Goal: Task Accomplishment & Management: Manage account settings

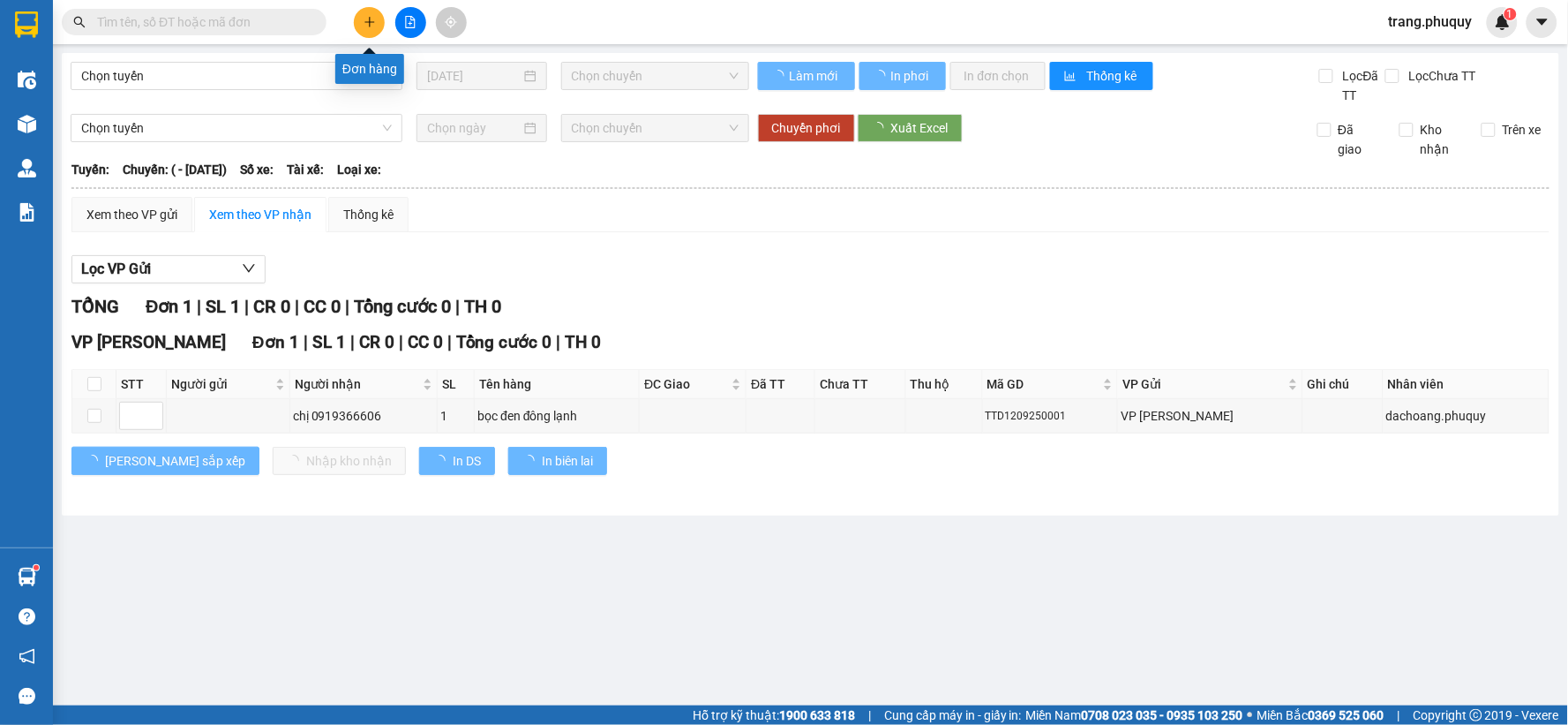
click at [360, 23] on button at bounding box center [369, 22] width 31 height 31
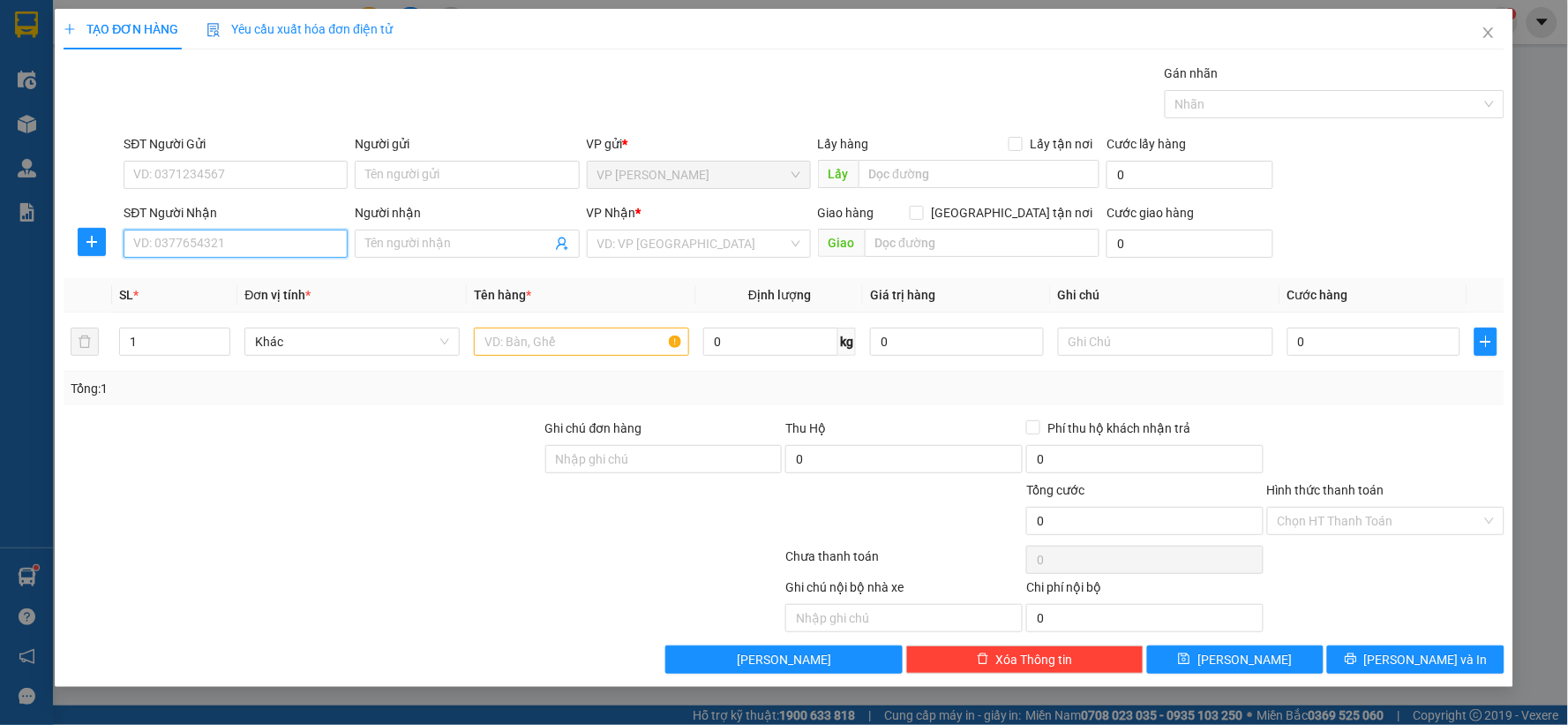
click at [215, 242] on input "SĐT Người Nhận" at bounding box center [235, 244] width 224 height 29
type input "0822087979"
click at [200, 276] on div "0822087979 - TRƯƠNG QUANG ĐẠT" at bounding box center [235, 279] width 203 height 20
type input "TRƯƠNG QUANG ĐẠT"
type input "0822087979"
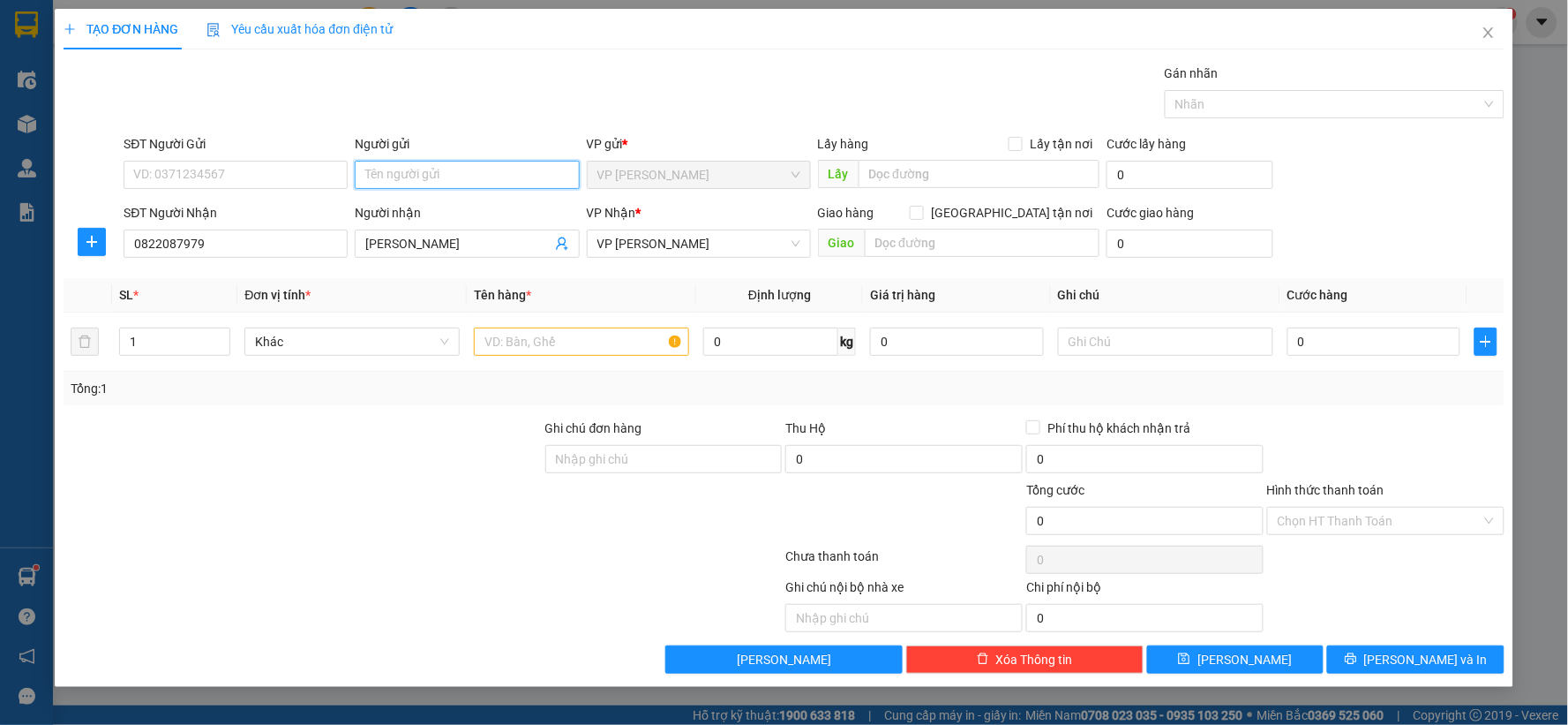
click at [420, 182] on input "Người gửi" at bounding box center [466, 175] width 224 height 29
click at [276, 181] on input "SĐT Người Gửi" at bounding box center [235, 175] width 224 height 29
click at [375, 398] on div "Tổng: 1" at bounding box center [338, 389] width 535 height 20
click at [495, 341] on input "text" at bounding box center [581, 342] width 215 height 29
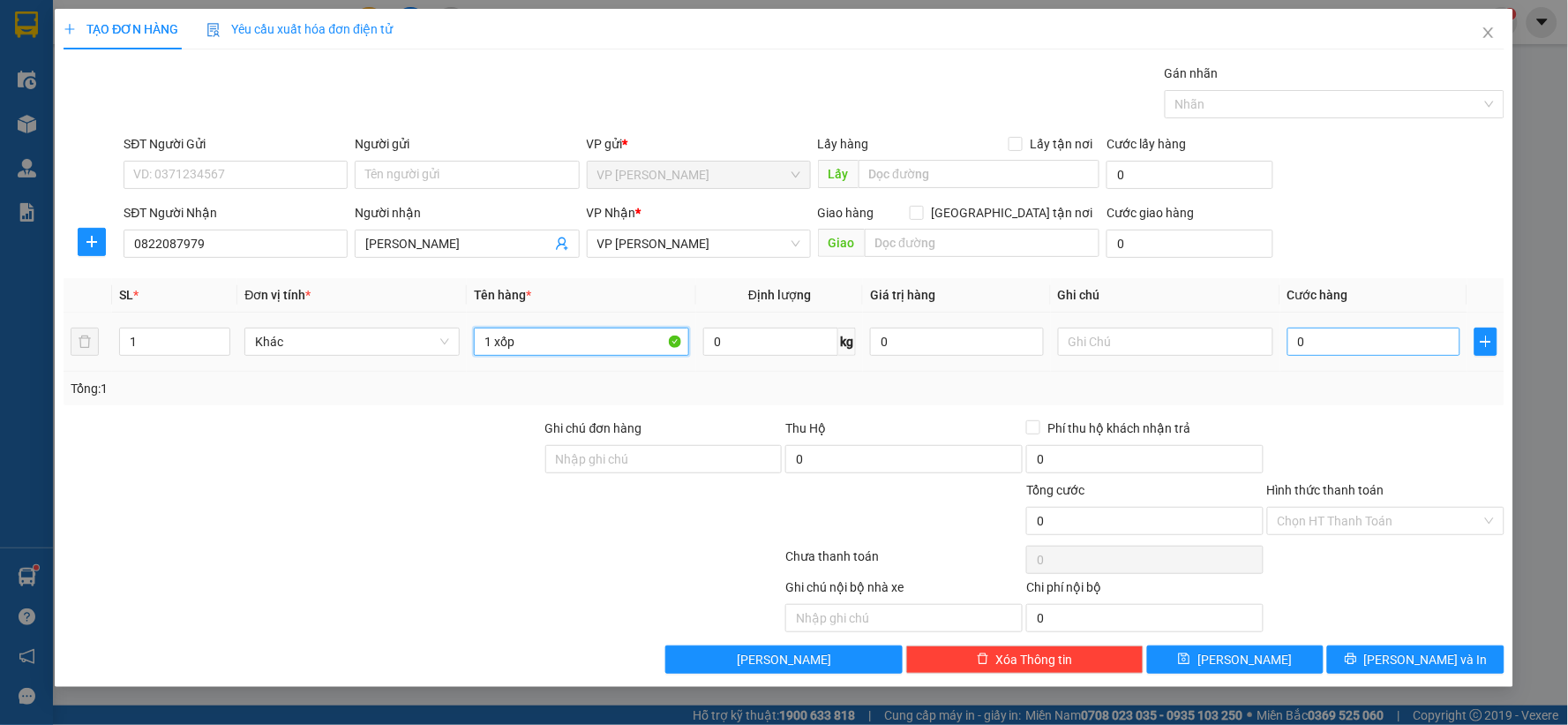
type input "1 xốp"
click at [1319, 337] on input "0" at bounding box center [1374, 342] width 174 height 29
type input "3"
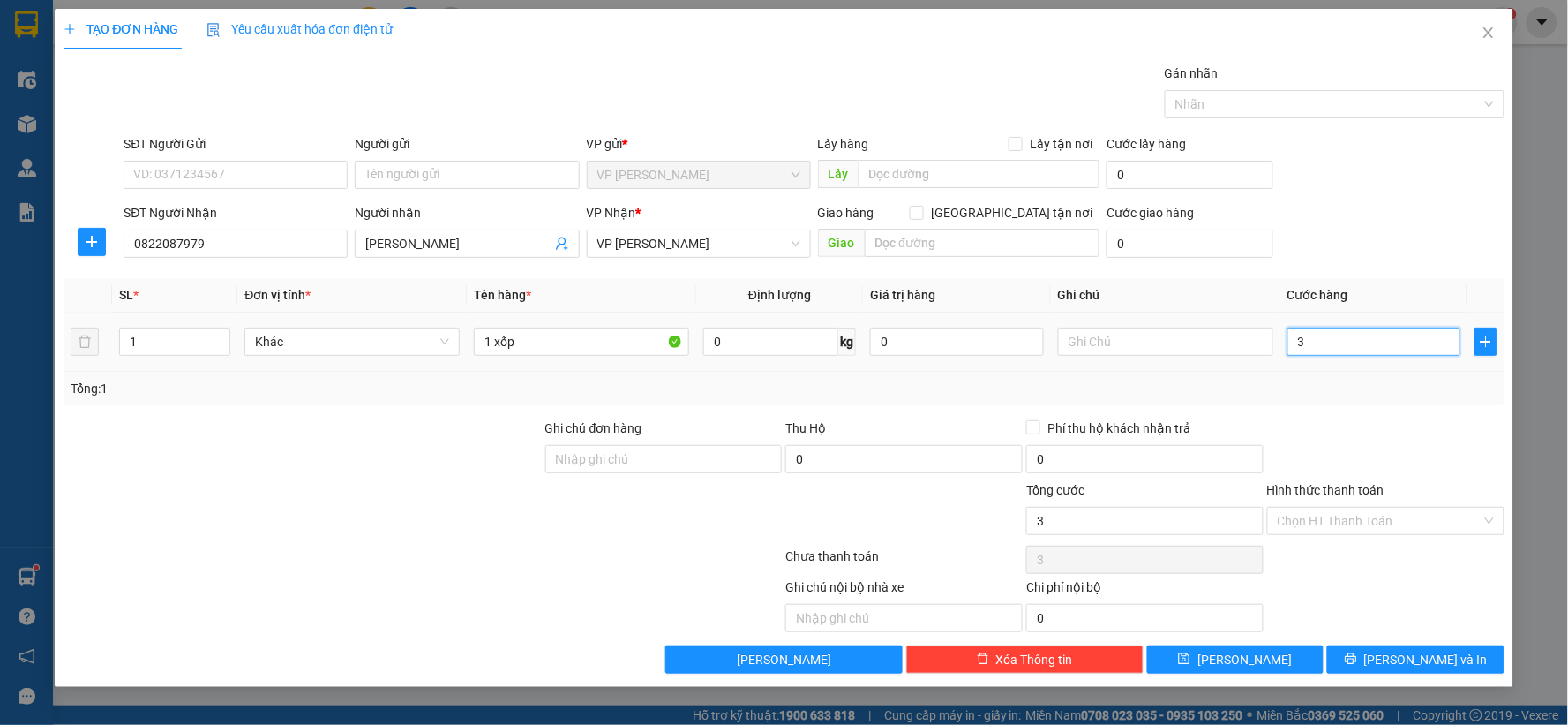
type input "30"
type input "30.000"
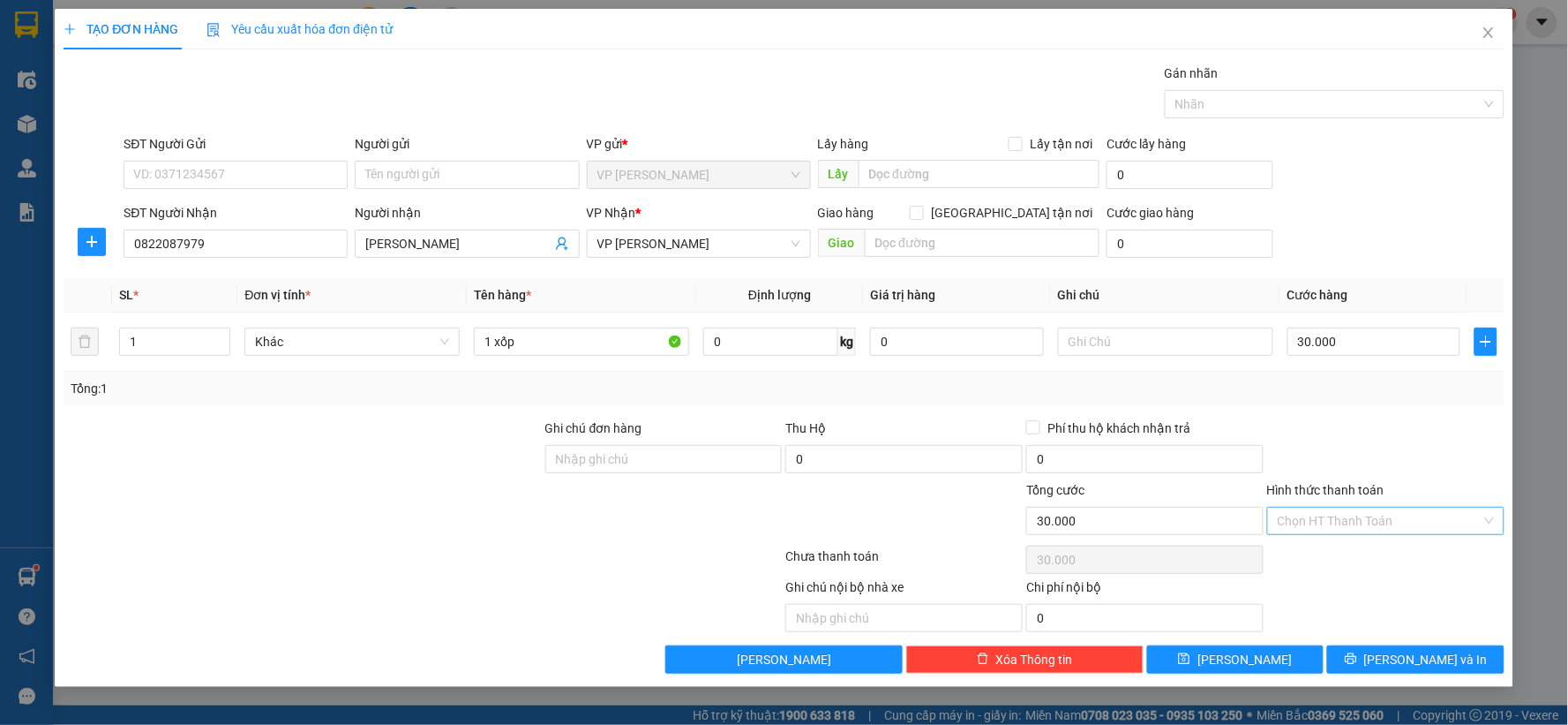
click at [1317, 521] on input "Hình thức thanh toán" at bounding box center [1379, 521] width 204 height 27
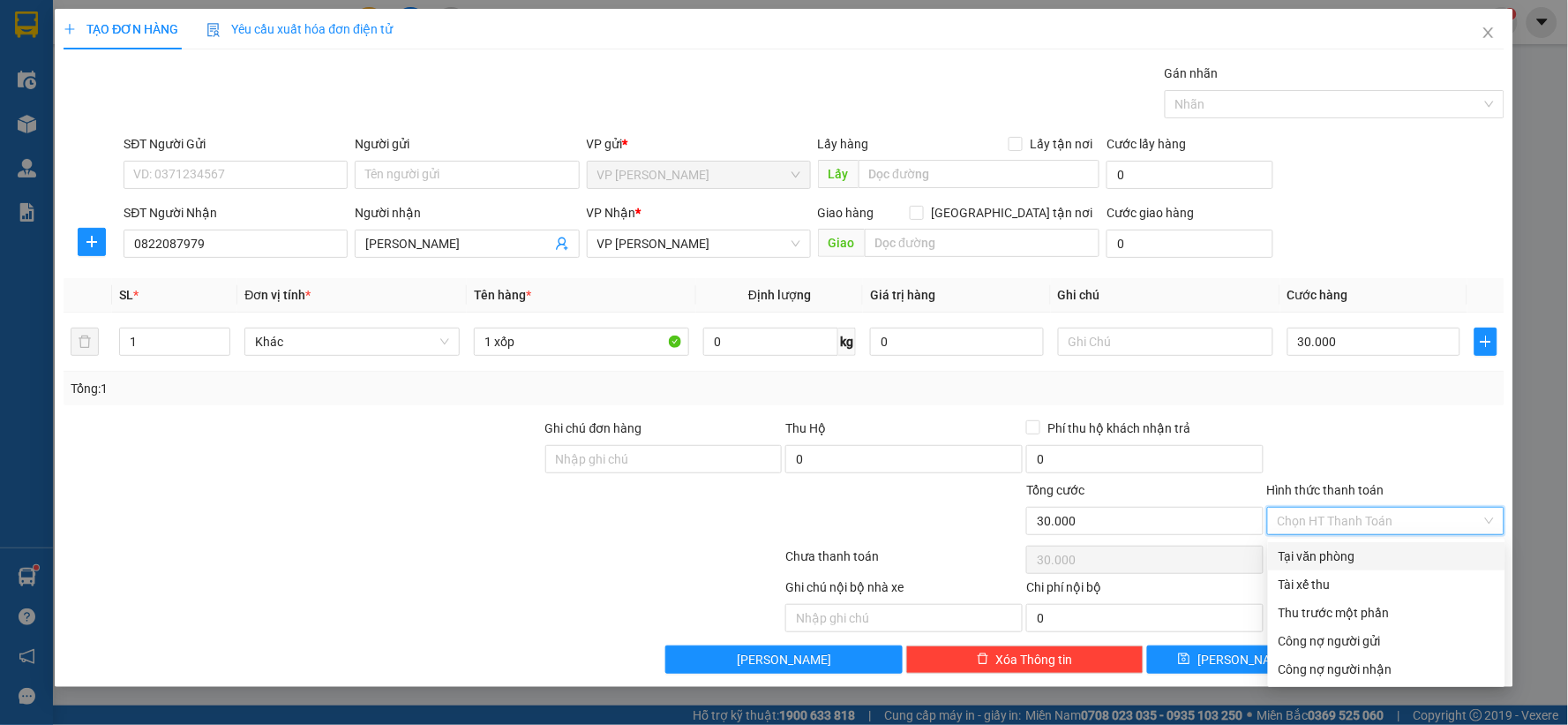
click at [1317, 552] on div "Tại văn phòng" at bounding box center [1387, 556] width 216 height 20
type input "0"
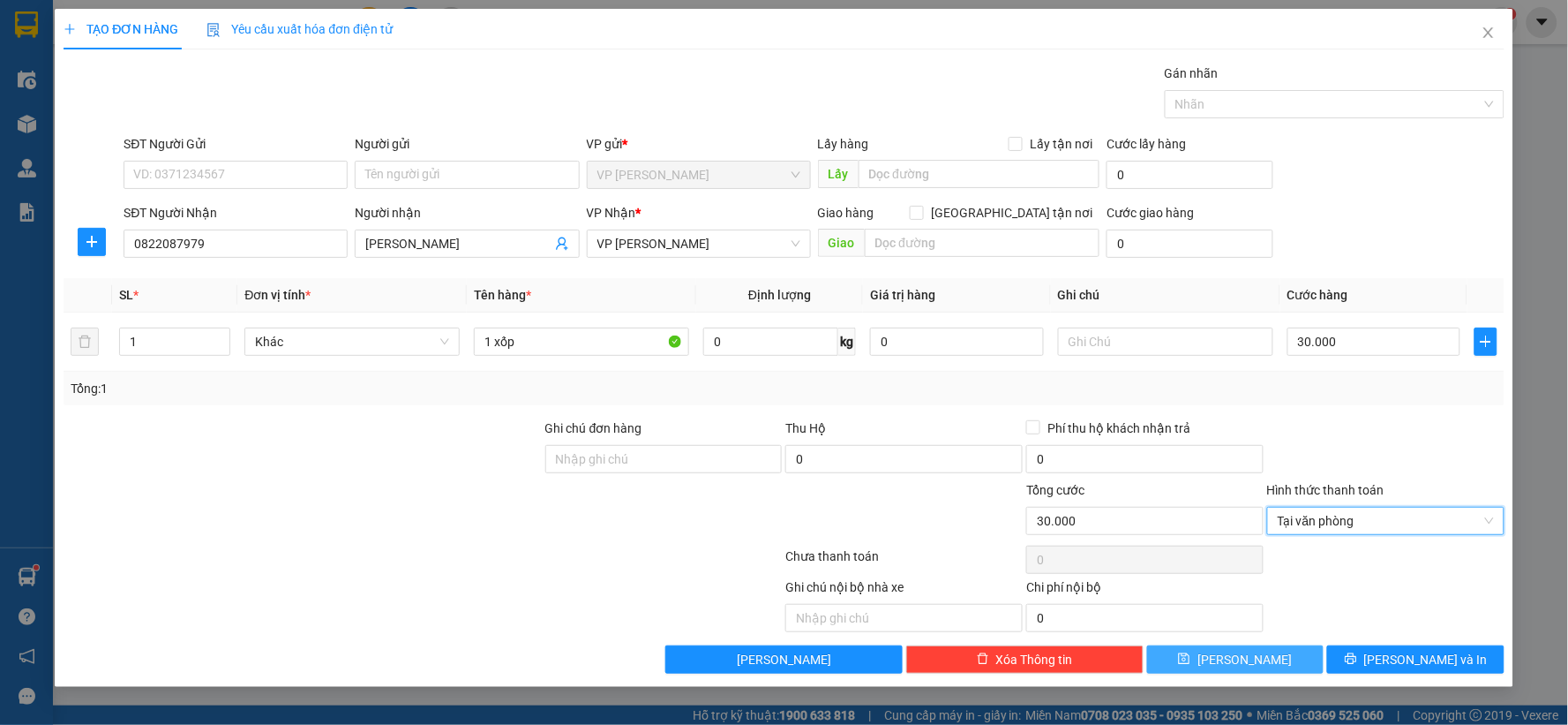
click at [1297, 664] on button "Lưu" at bounding box center [1236, 660] width 178 height 29
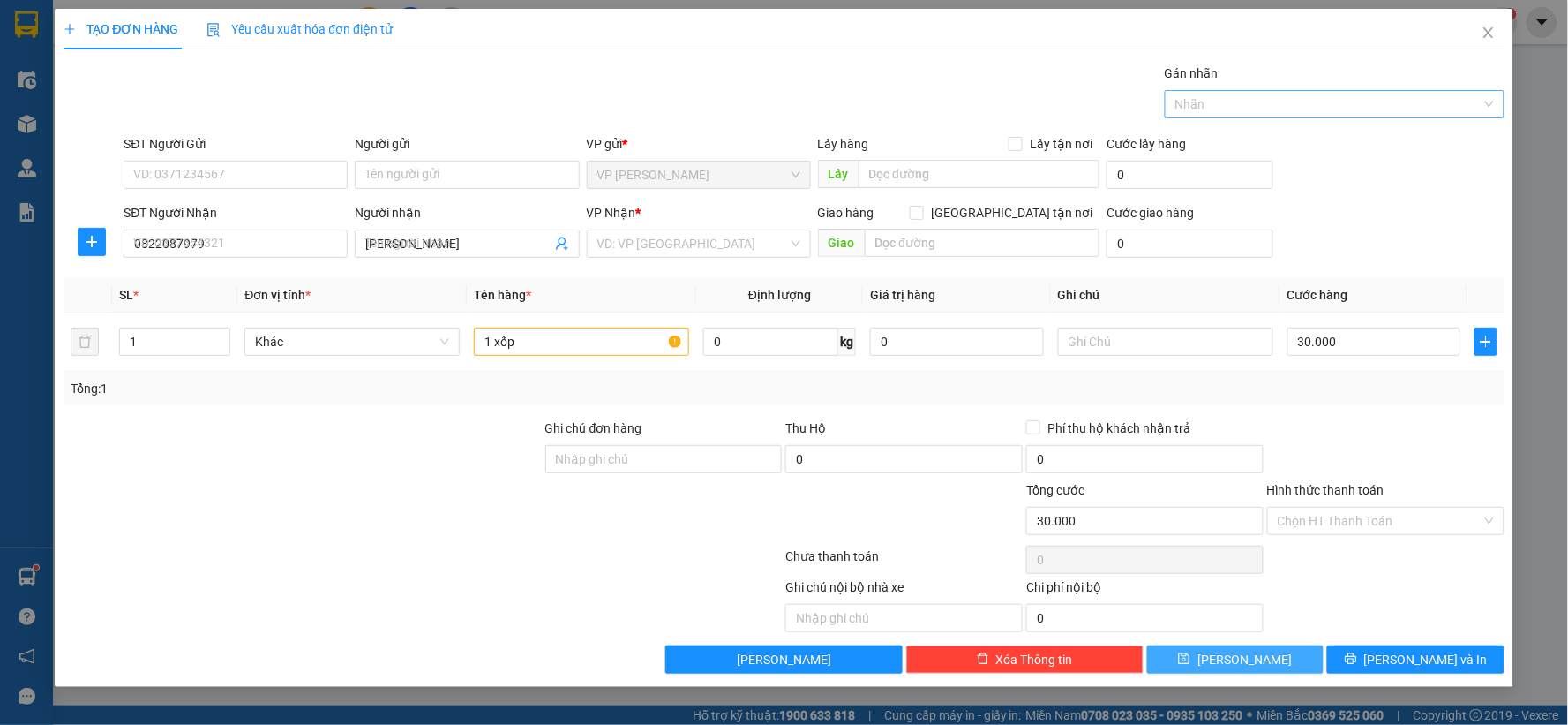
type input "0"
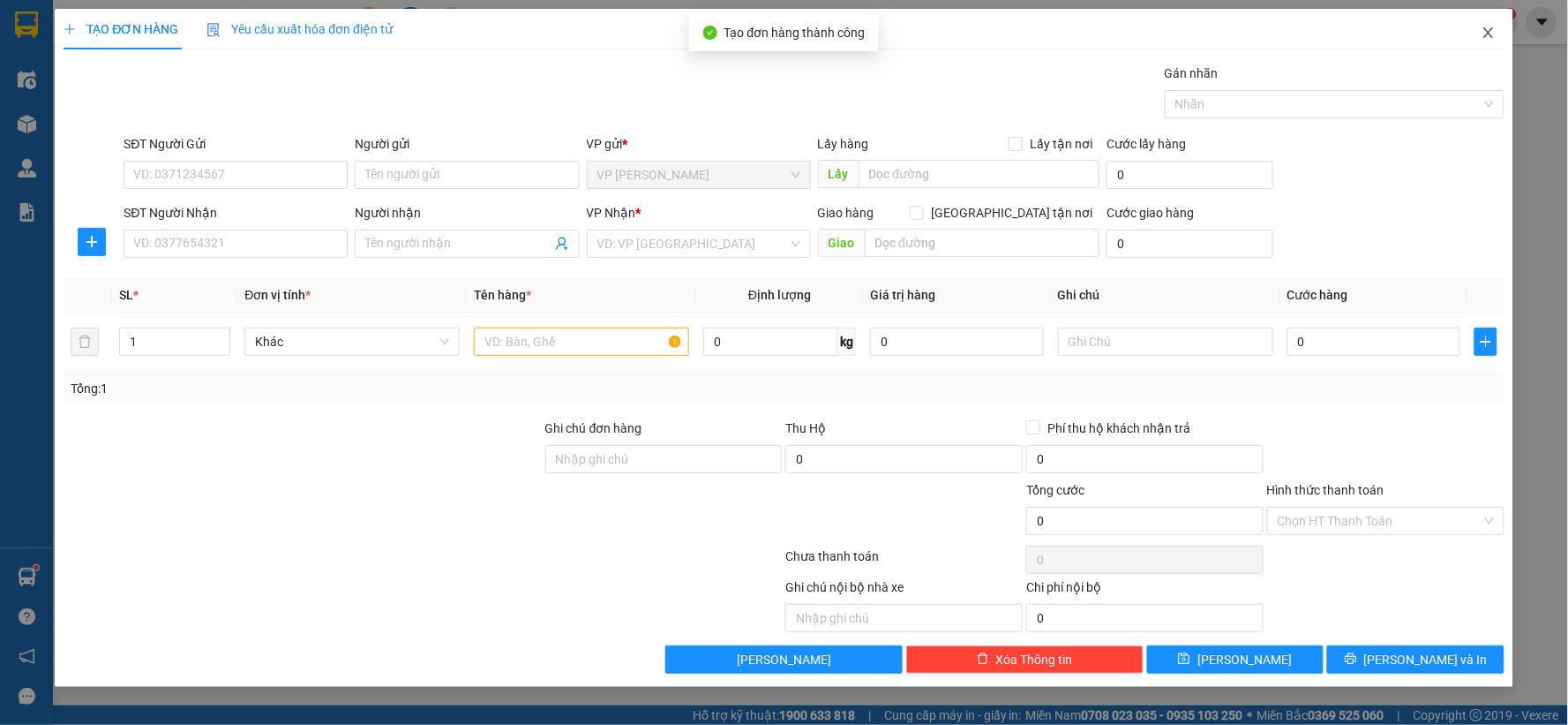
click at [1478, 38] on span "Close" at bounding box center [1488, 33] width 49 height 49
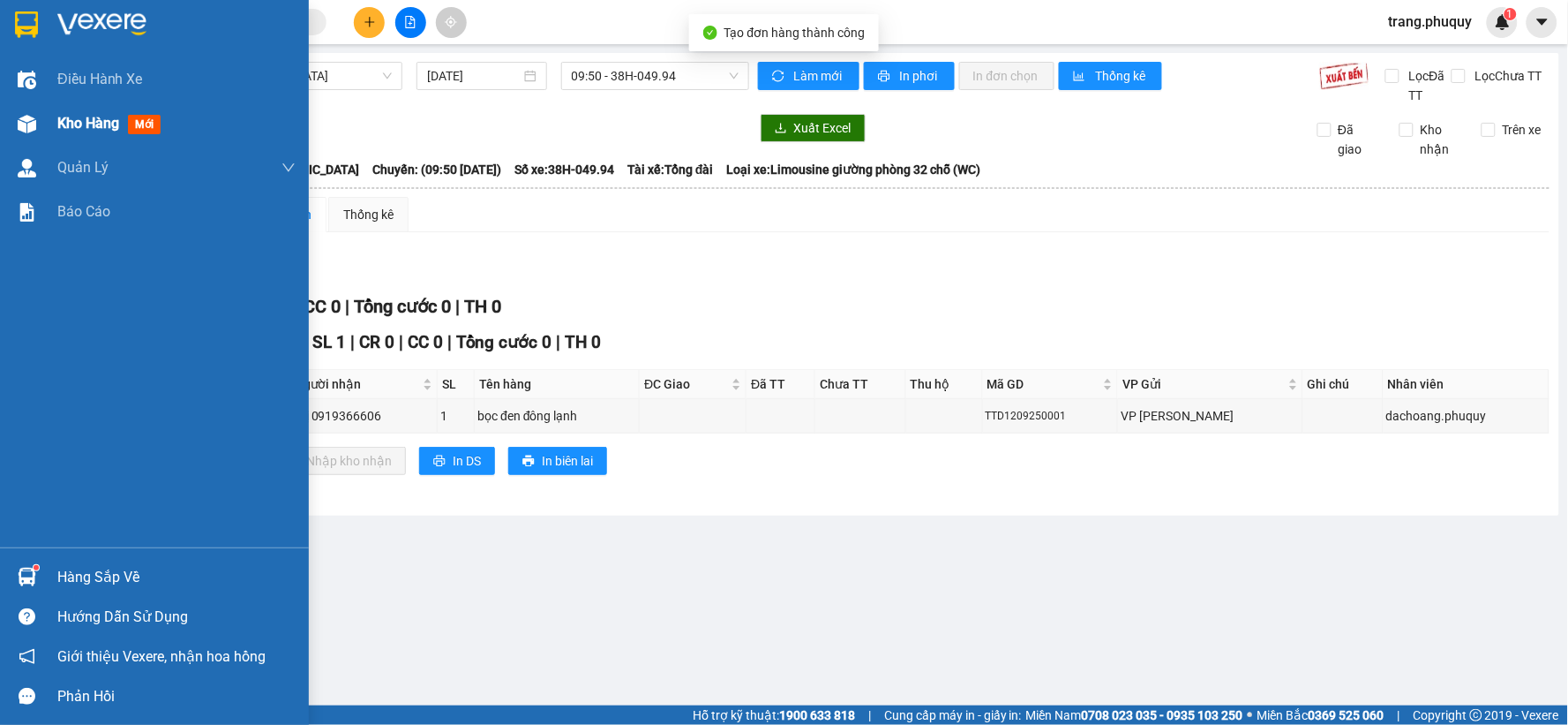
click at [45, 122] on div "Kho hàng mới" at bounding box center [155, 123] width 309 height 44
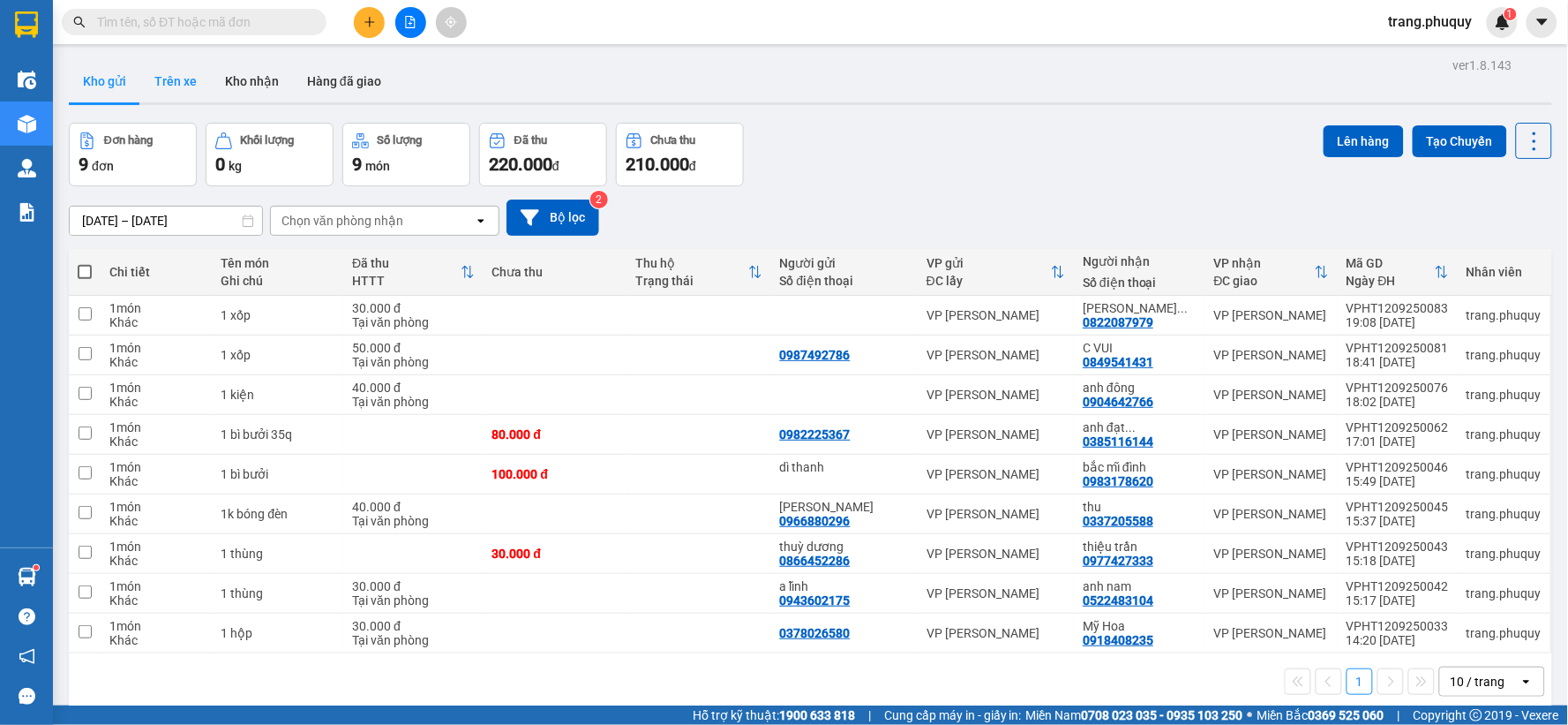
click at [190, 80] on button "Trên xe" at bounding box center [175, 80] width 71 height 42
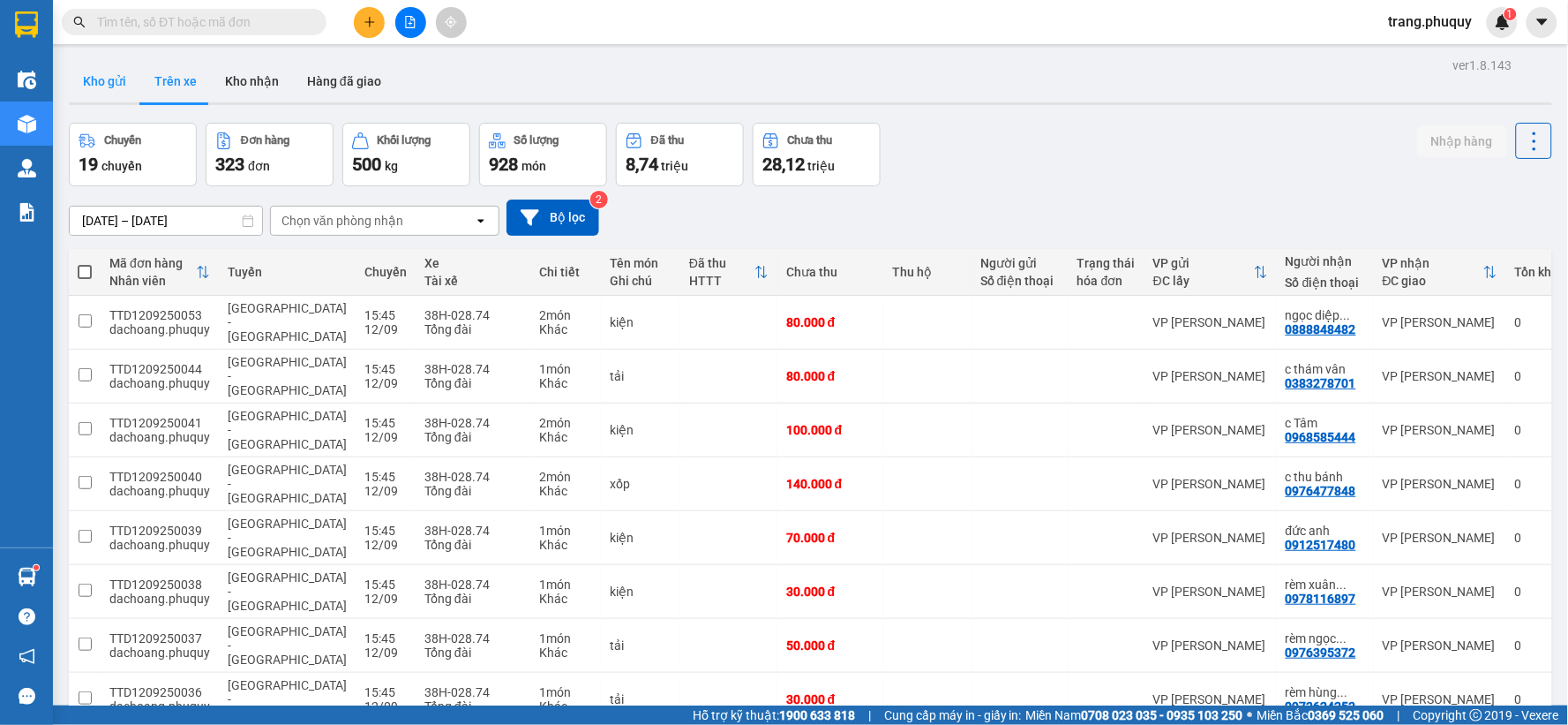
click at [116, 85] on button "Kho gửi" at bounding box center [105, 80] width 71 height 42
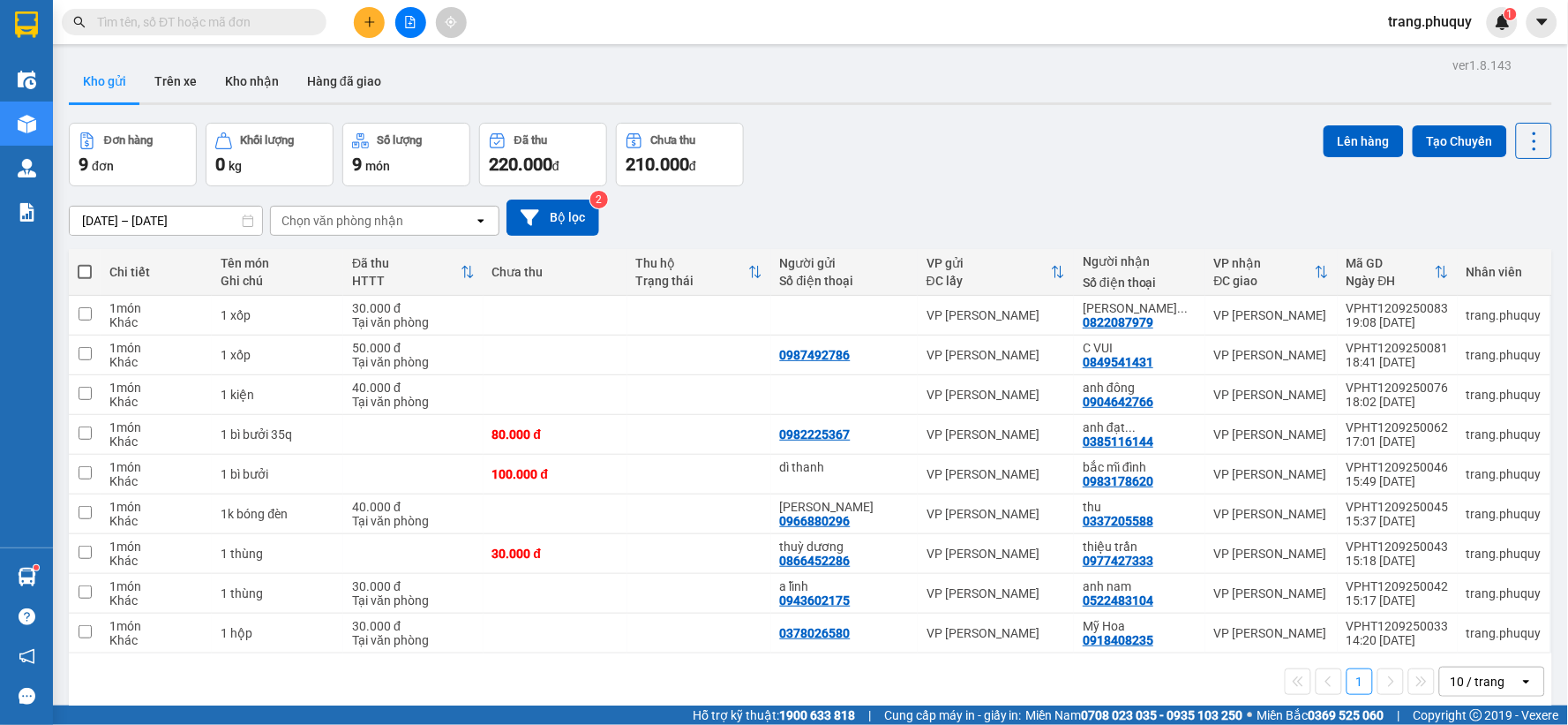
click at [72, 270] on th at bounding box center [85, 273] width 32 height 46
click at [88, 274] on span at bounding box center [85, 272] width 14 height 14
click at [85, 263] on input "checkbox" at bounding box center [85, 263] width 0 height 0
checkbox input "true"
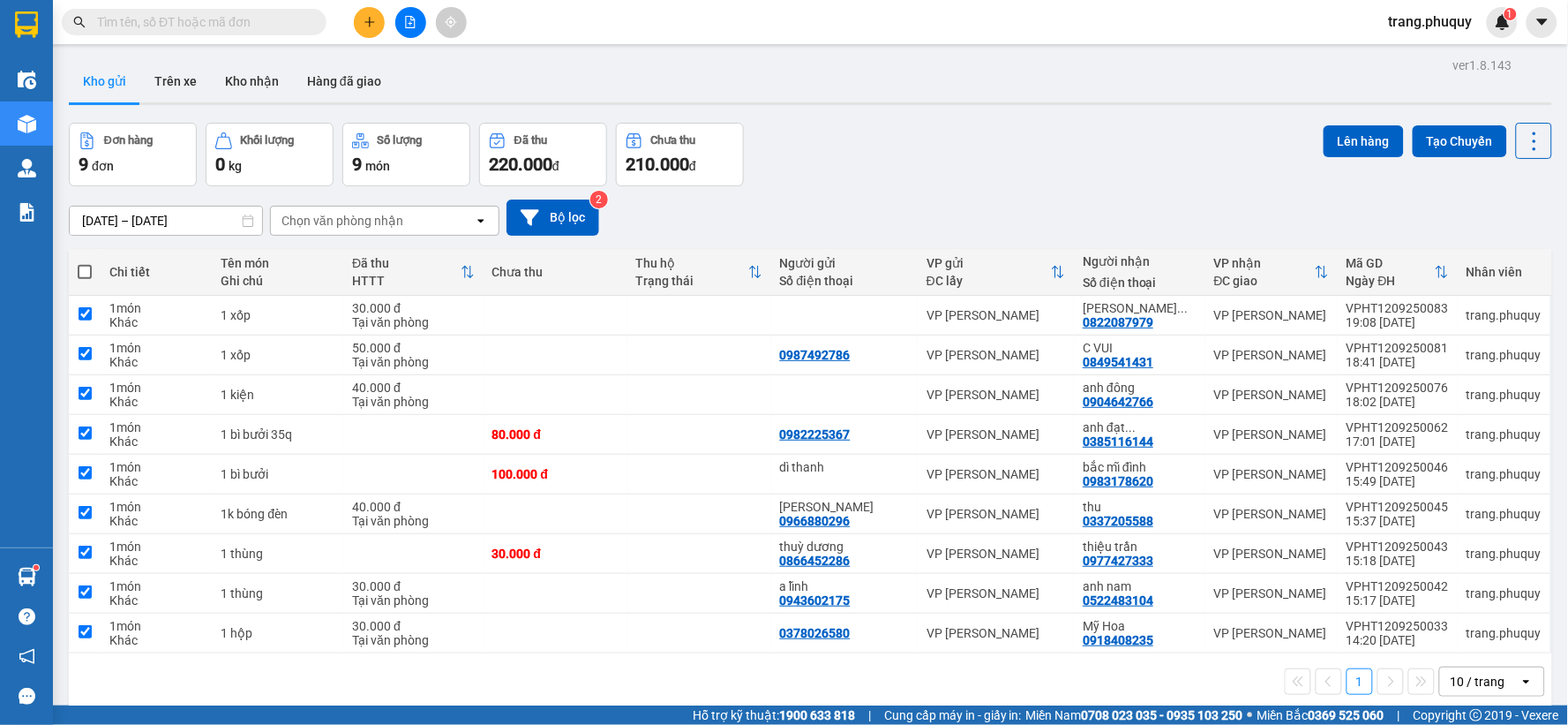
checkbox input "true"
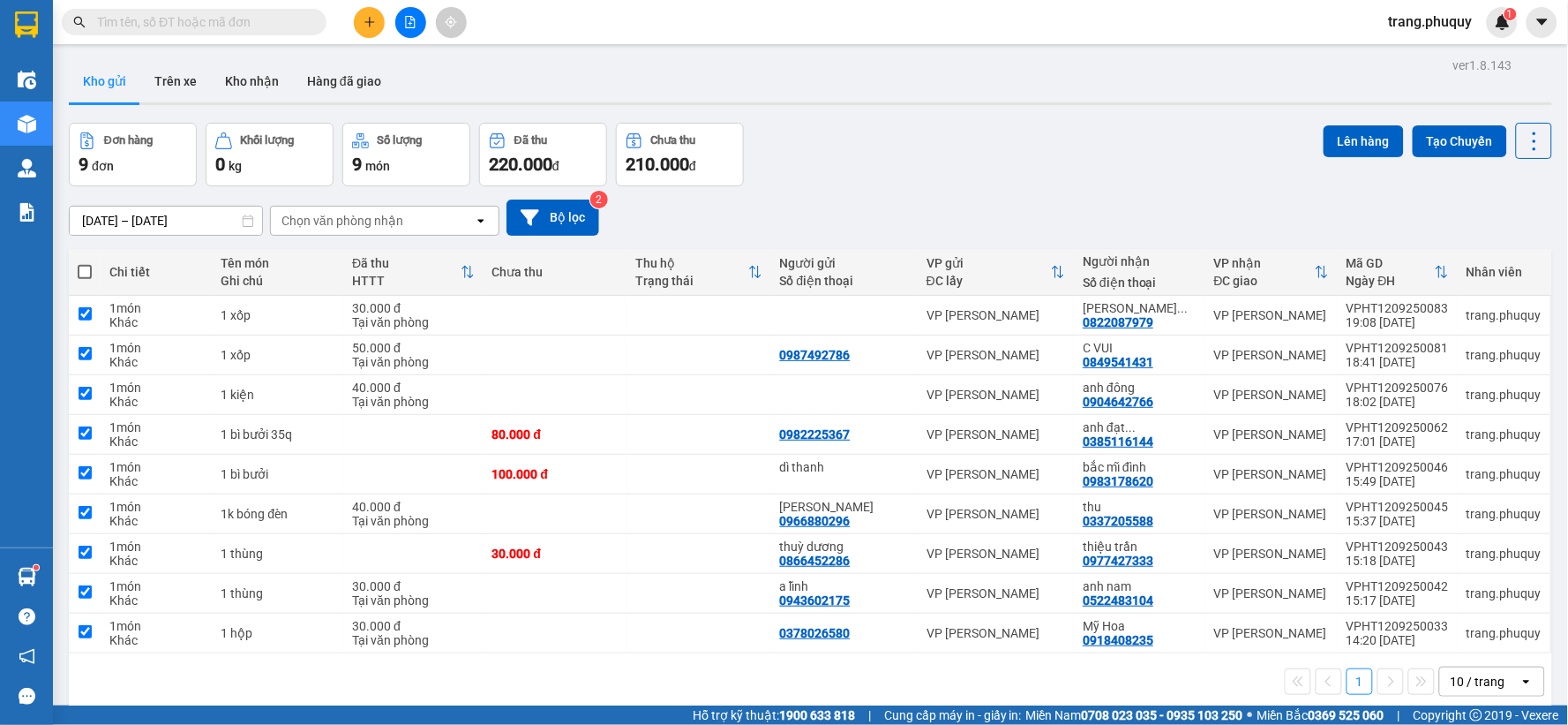
checkbox input "true"
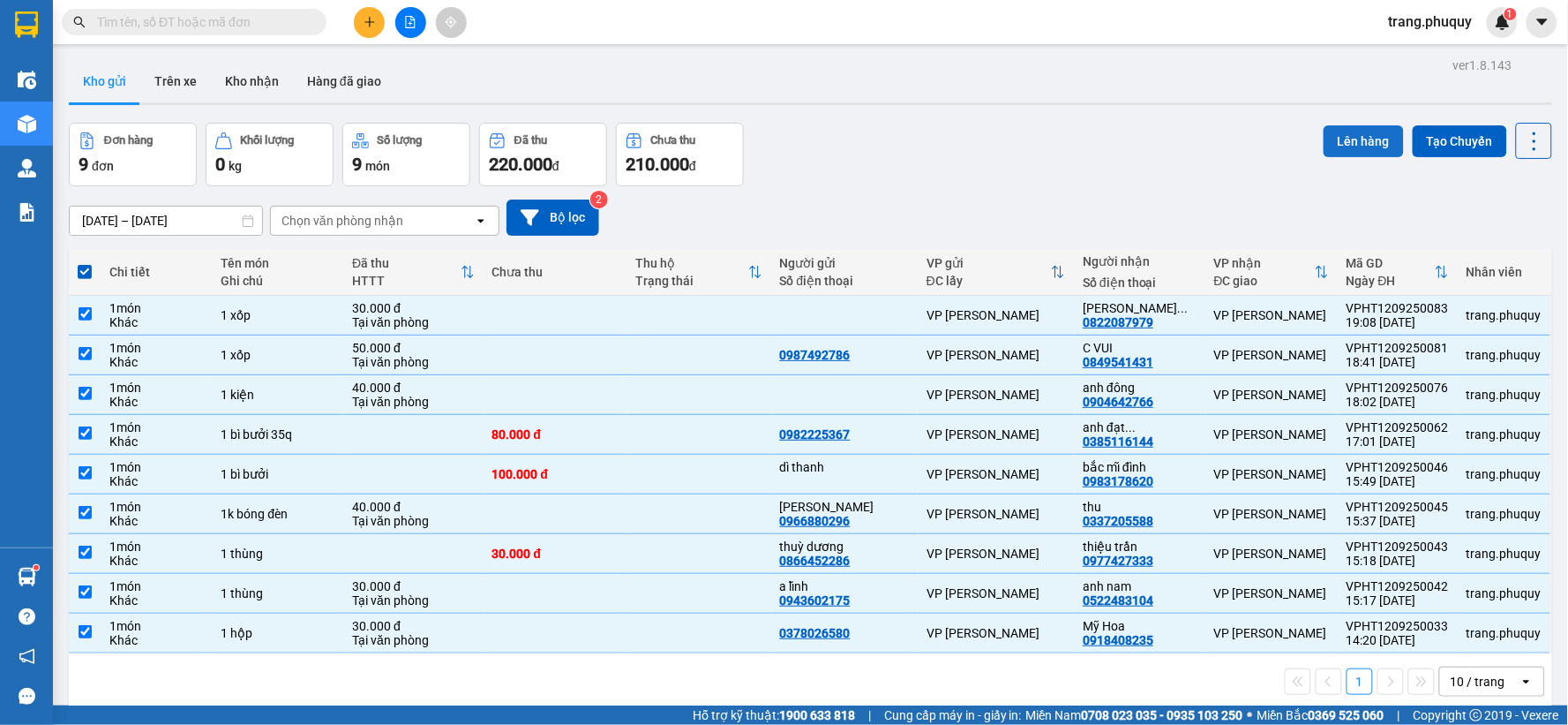
click at [1336, 146] on button "Lên hàng" at bounding box center [1364, 141] width 80 height 32
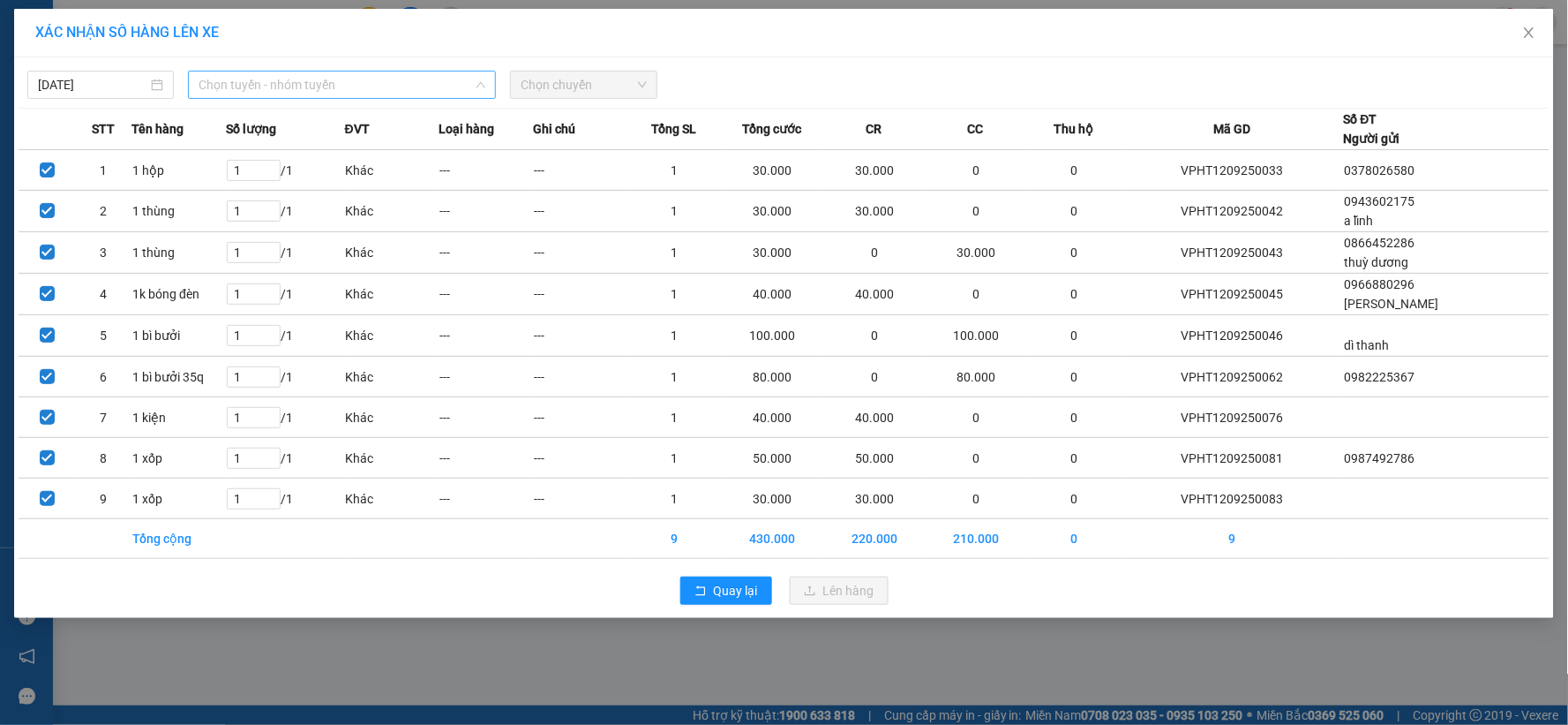
click at [281, 83] on span "Chọn tuyến - nhóm tuyến" at bounding box center [341, 85] width 287 height 27
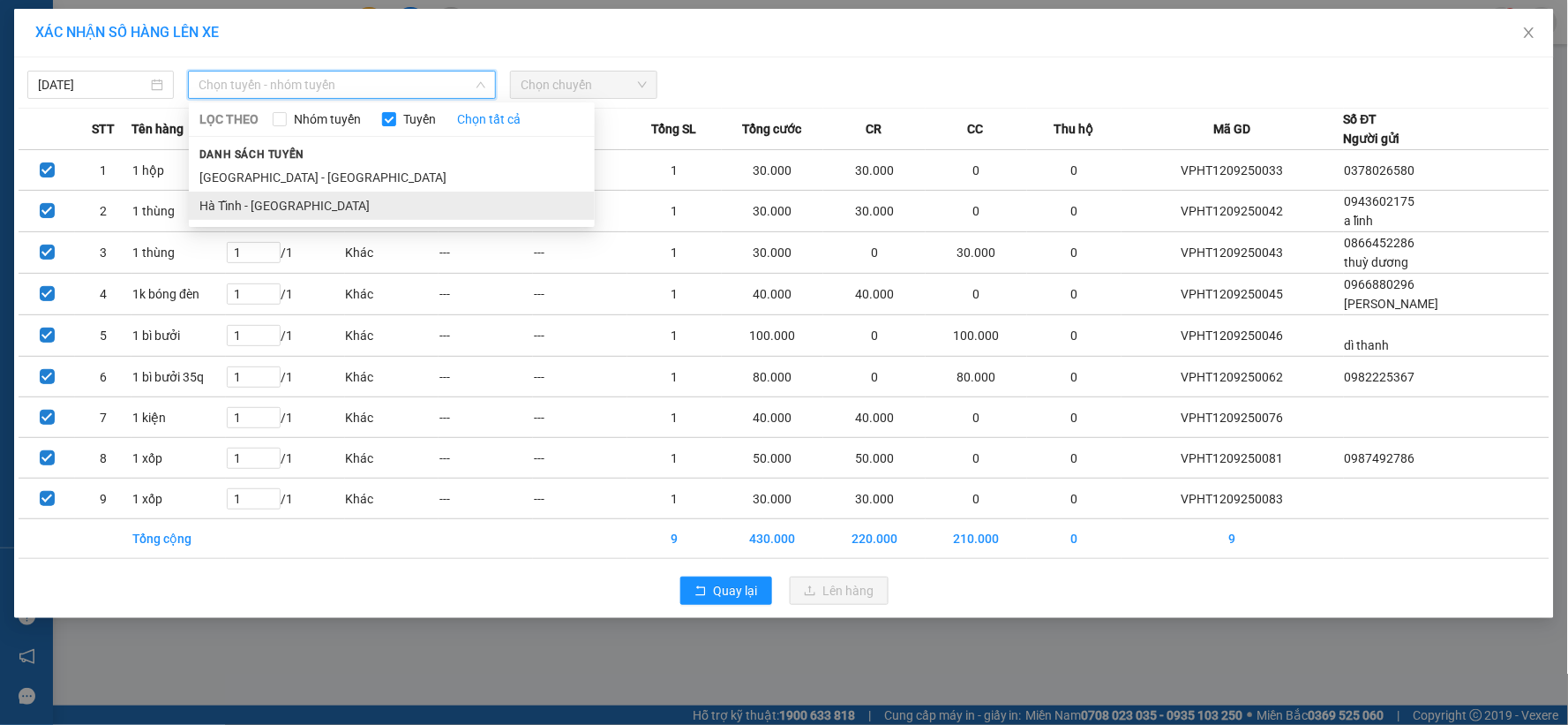
click at [252, 206] on li "Hà Tĩnh - [GEOGRAPHIC_DATA]" at bounding box center [391, 206] width 406 height 29
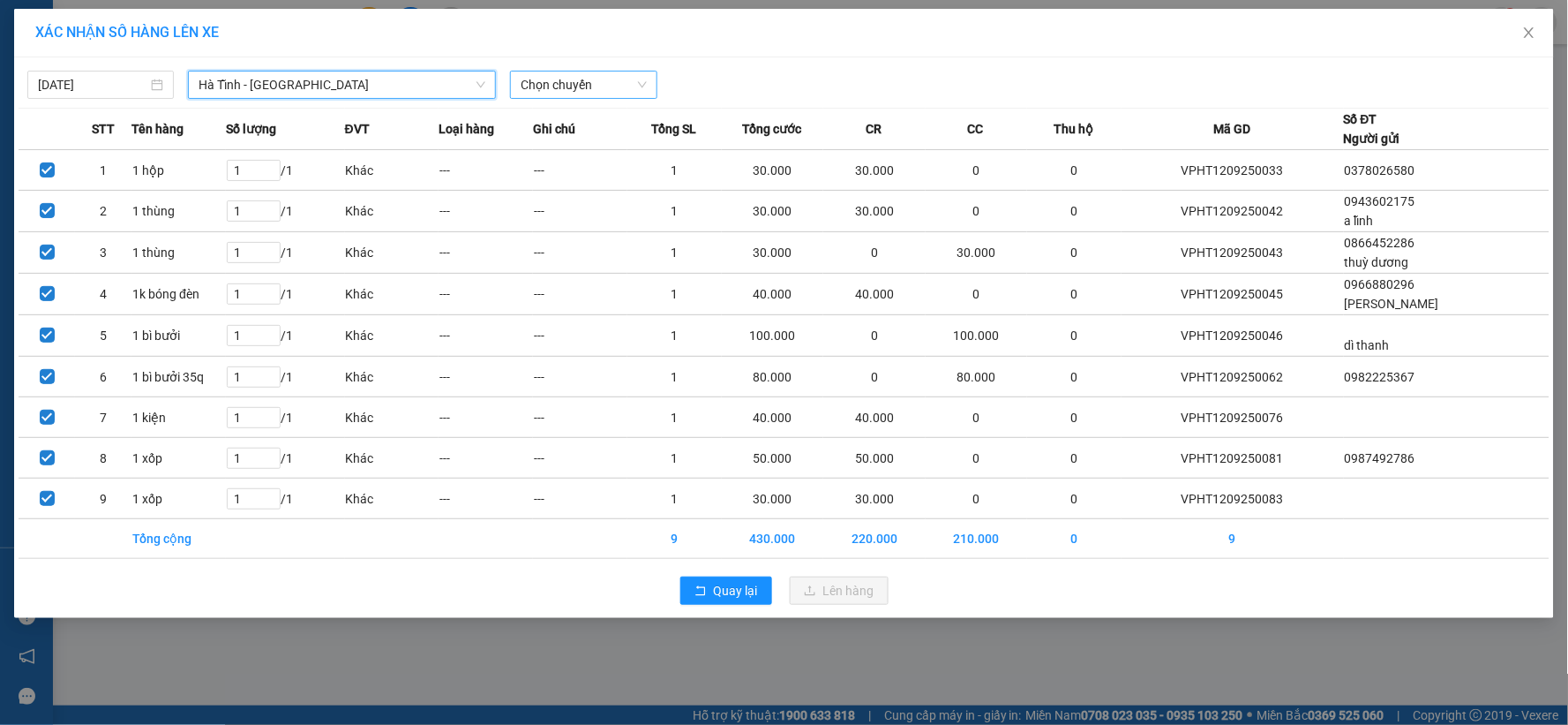
click at [590, 87] on span "Chọn chuyến" at bounding box center [583, 85] width 125 height 27
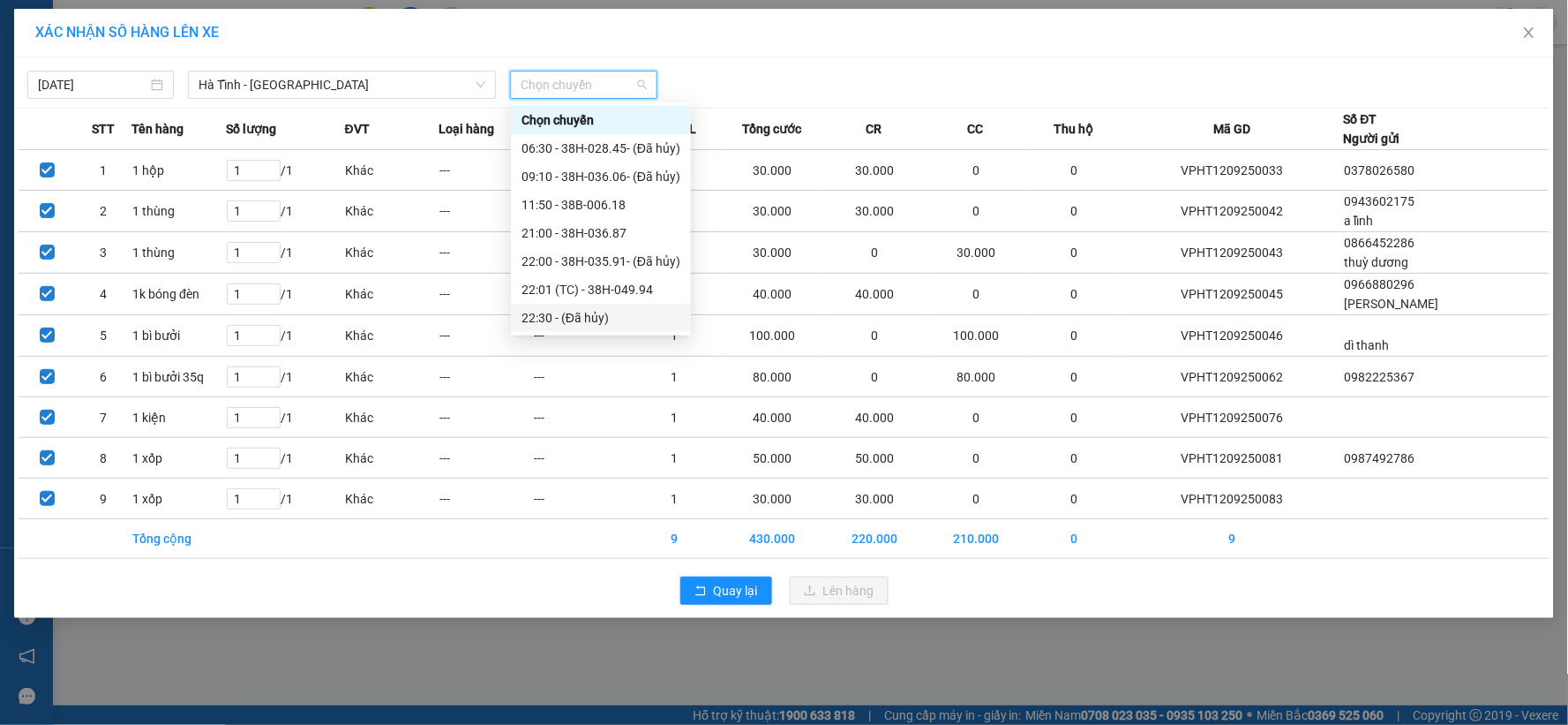
scroll to position [85, 0]
click at [607, 320] on div "23:01 - 38H-049.57" at bounding box center [601, 318] width 159 height 20
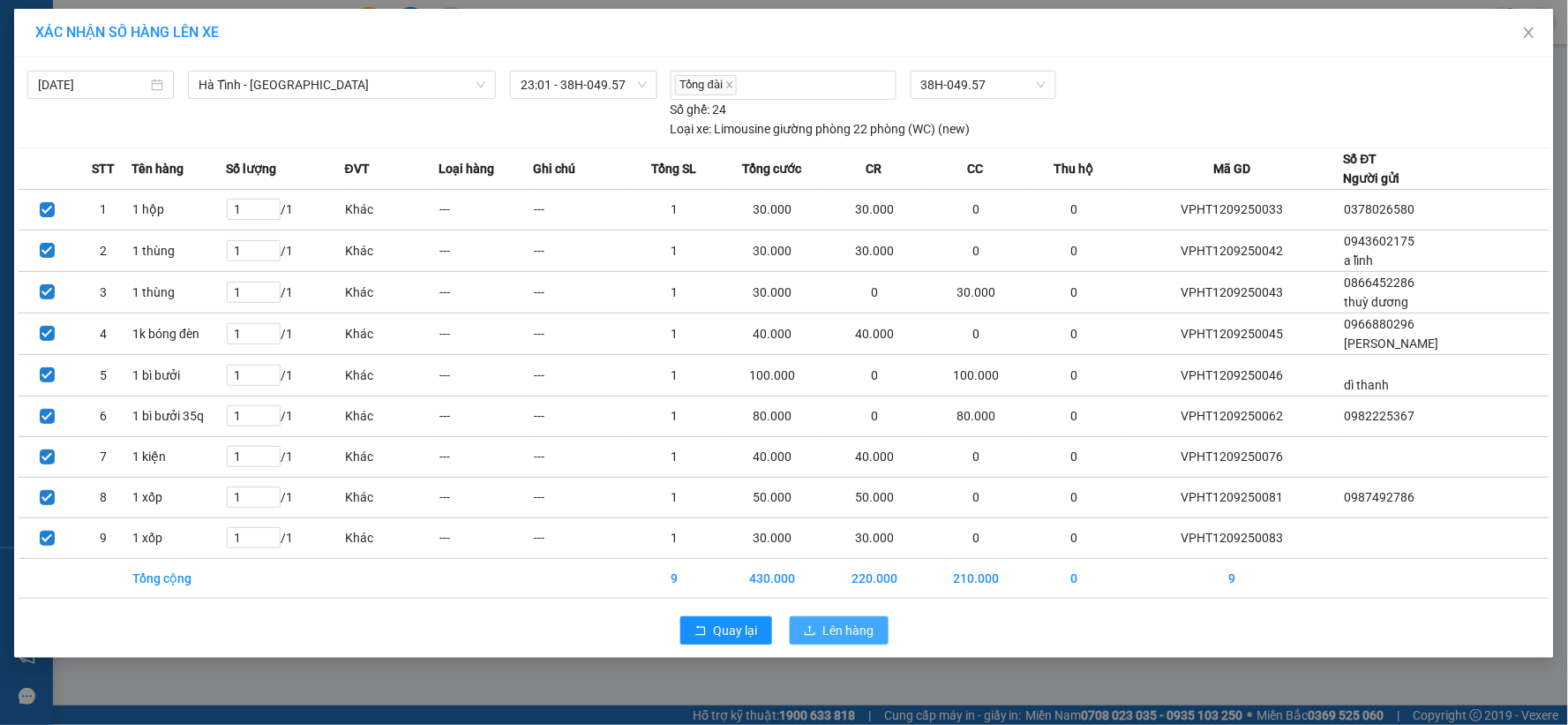
click at [860, 639] on span "Lên hàng" at bounding box center [849, 630] width 51 height 20
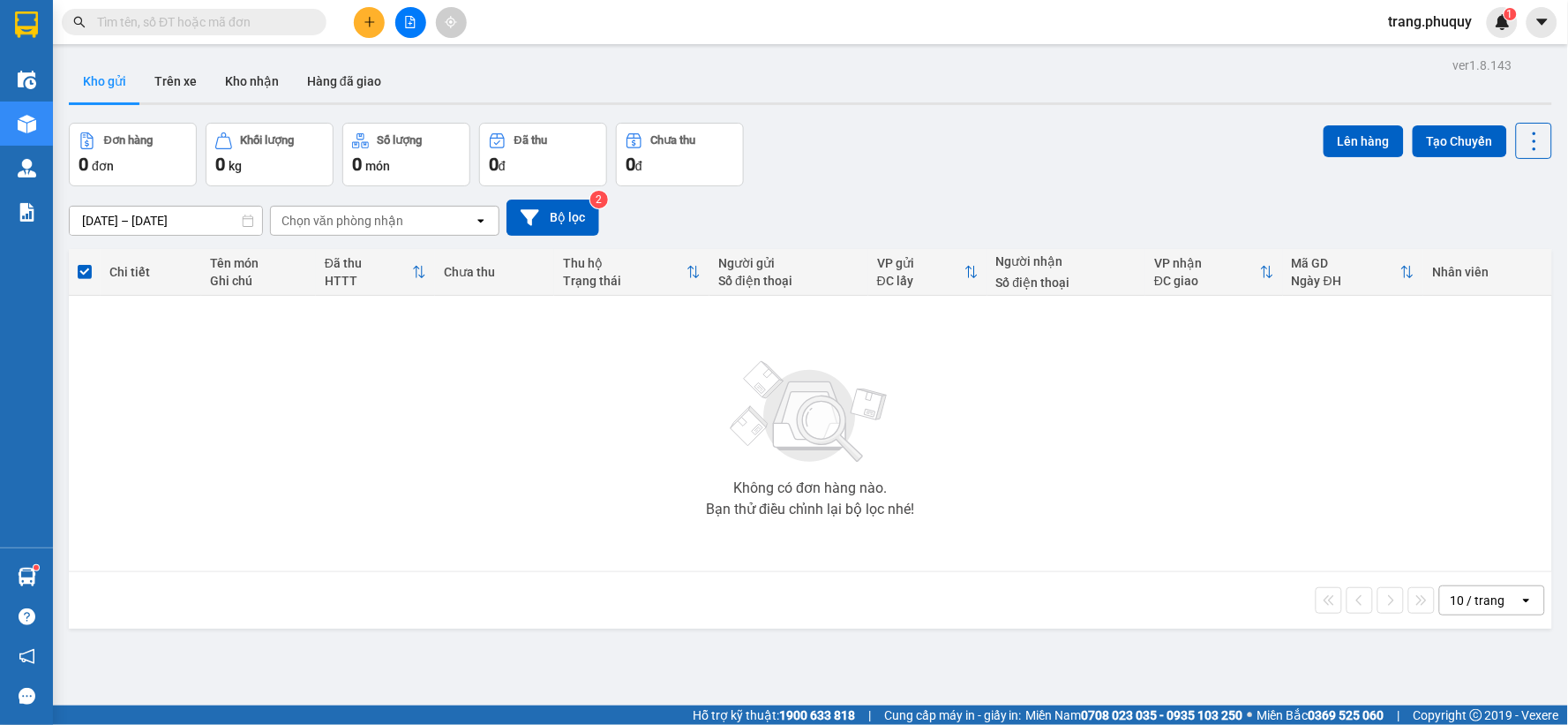
click at [375, 20] on icon "plus" at bounding box center [370, 22] width 13 height 13
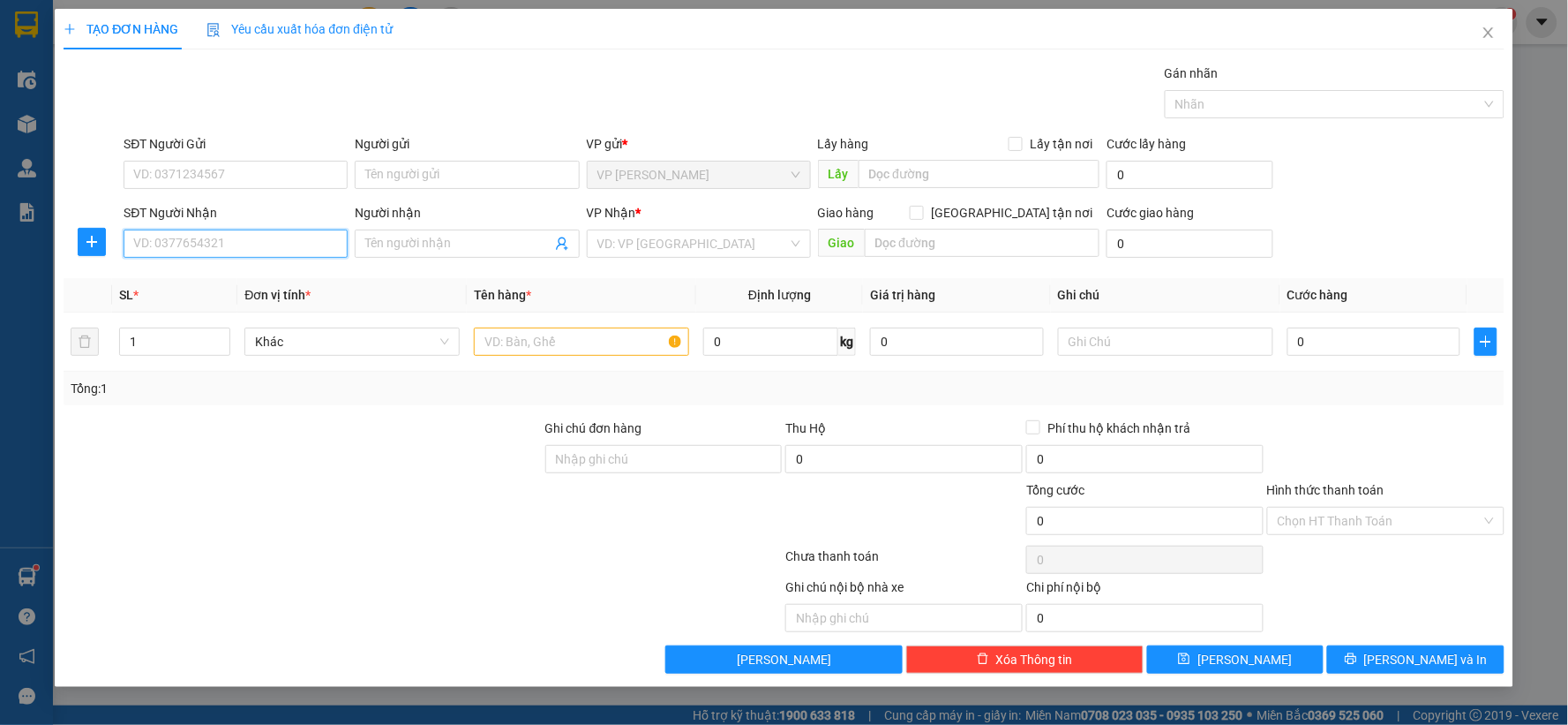
click at [180, 249] on input "SĐT Người Nhận" at bounding box center [235, 244] width 224 height 29
type input "0869224755"
click at [183, 276] on div "0869224755 - LUYẾN" at bounding box center [235, 279] width 203 height 20
type input "LUYẾN"
type input "0869224755"
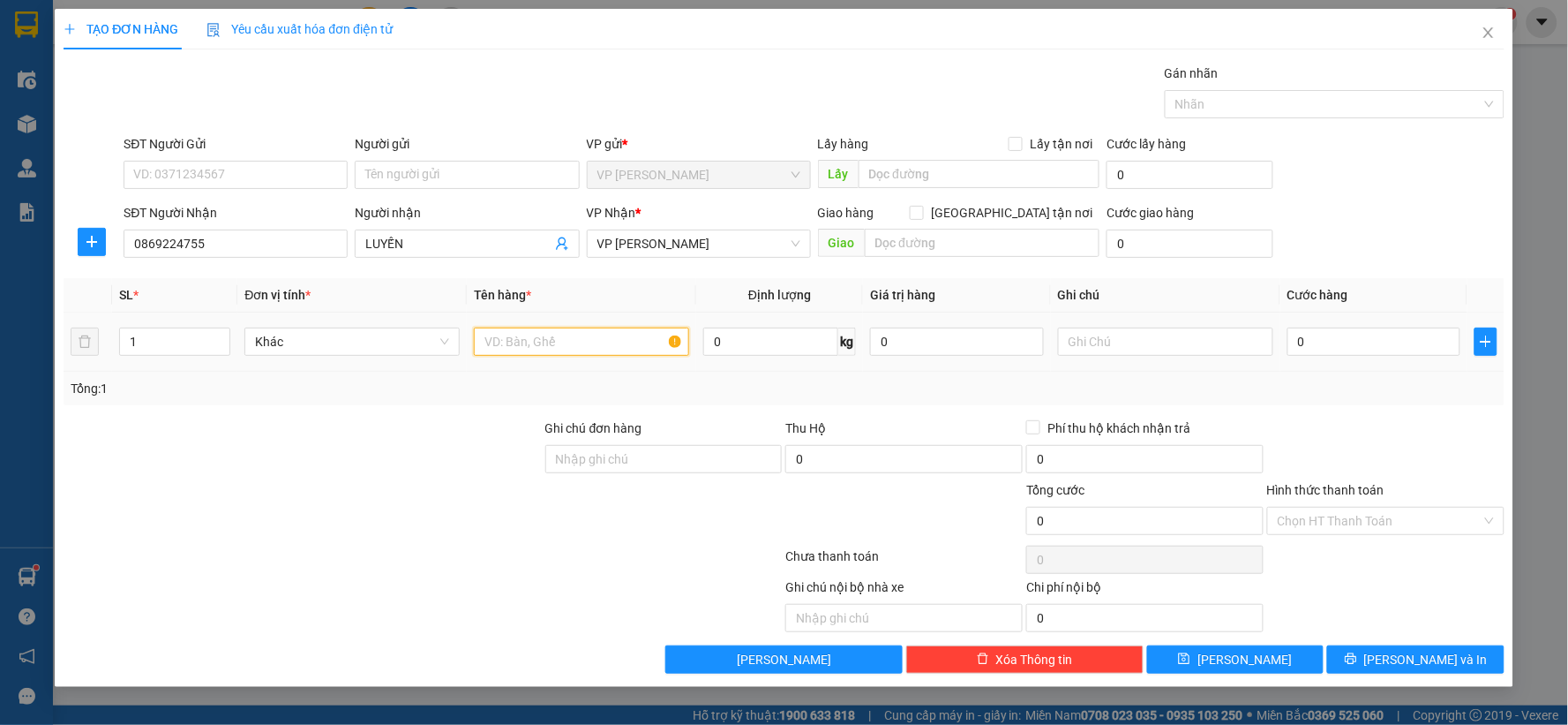
click at [567, 341] on input "text" at bounding box center [581, 342] width 215 height 29
type input "2 bì"
click at [1362, 336] on input "0" at bounding box center [1374, 342] width 174 height 29
type input "2"
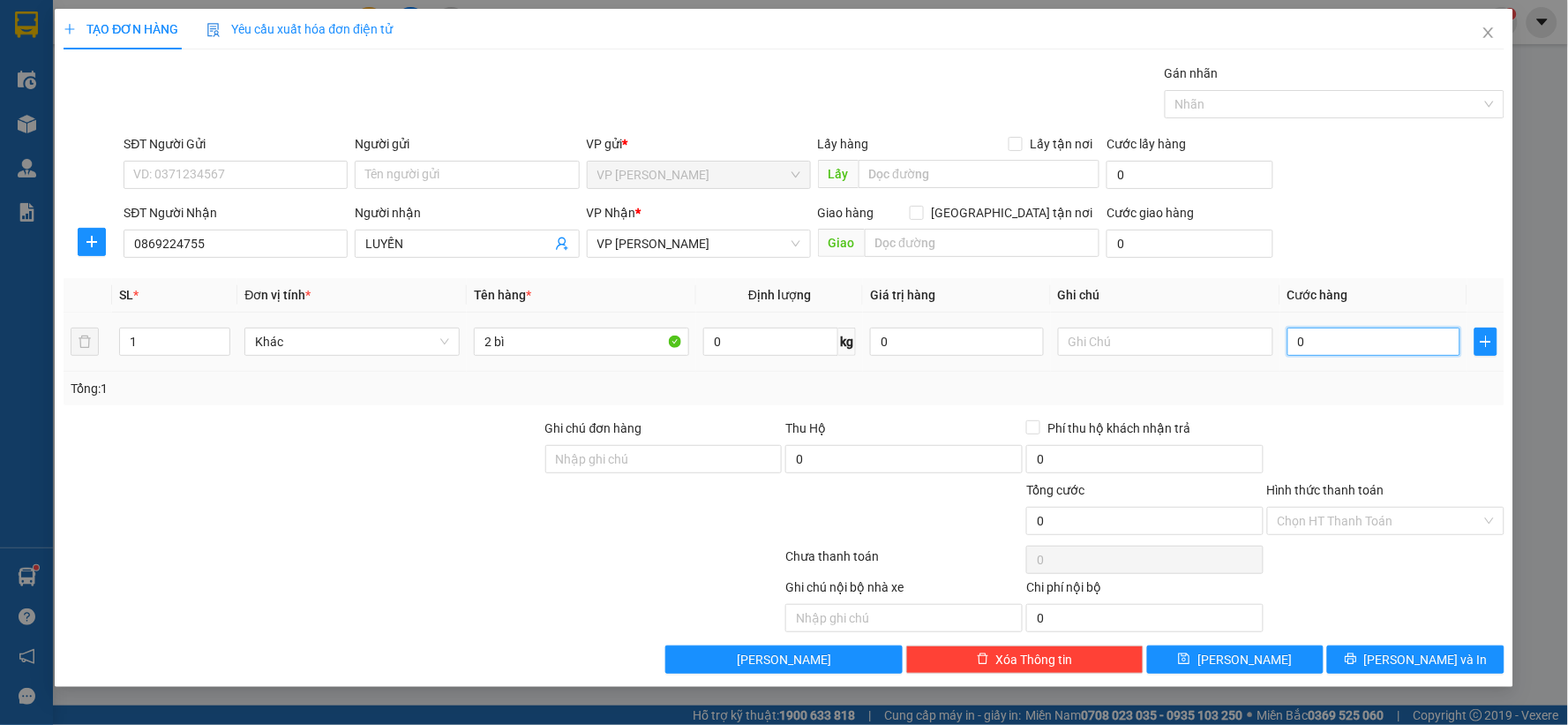
type input "2"
type input "20"
type input "200"
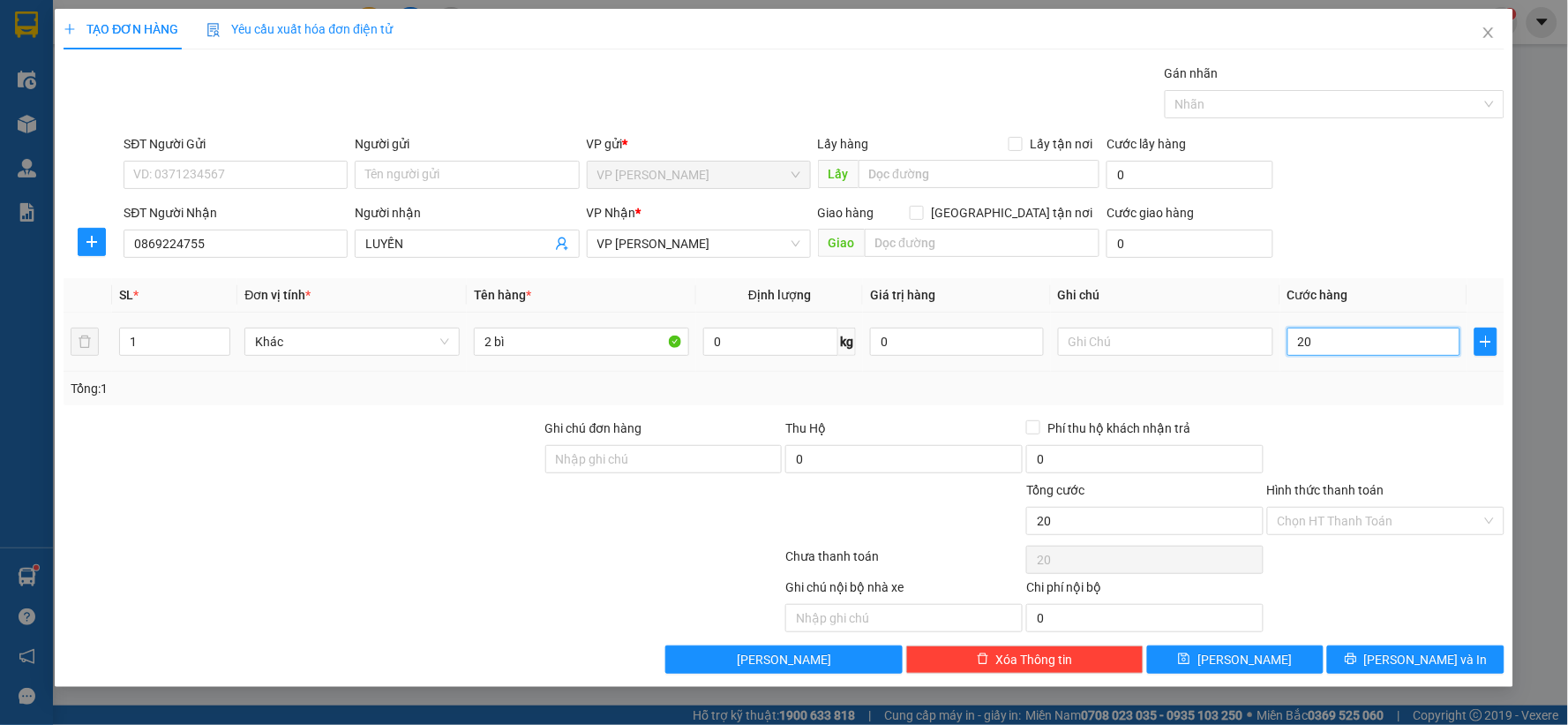
type input "200"
type input "200.000"
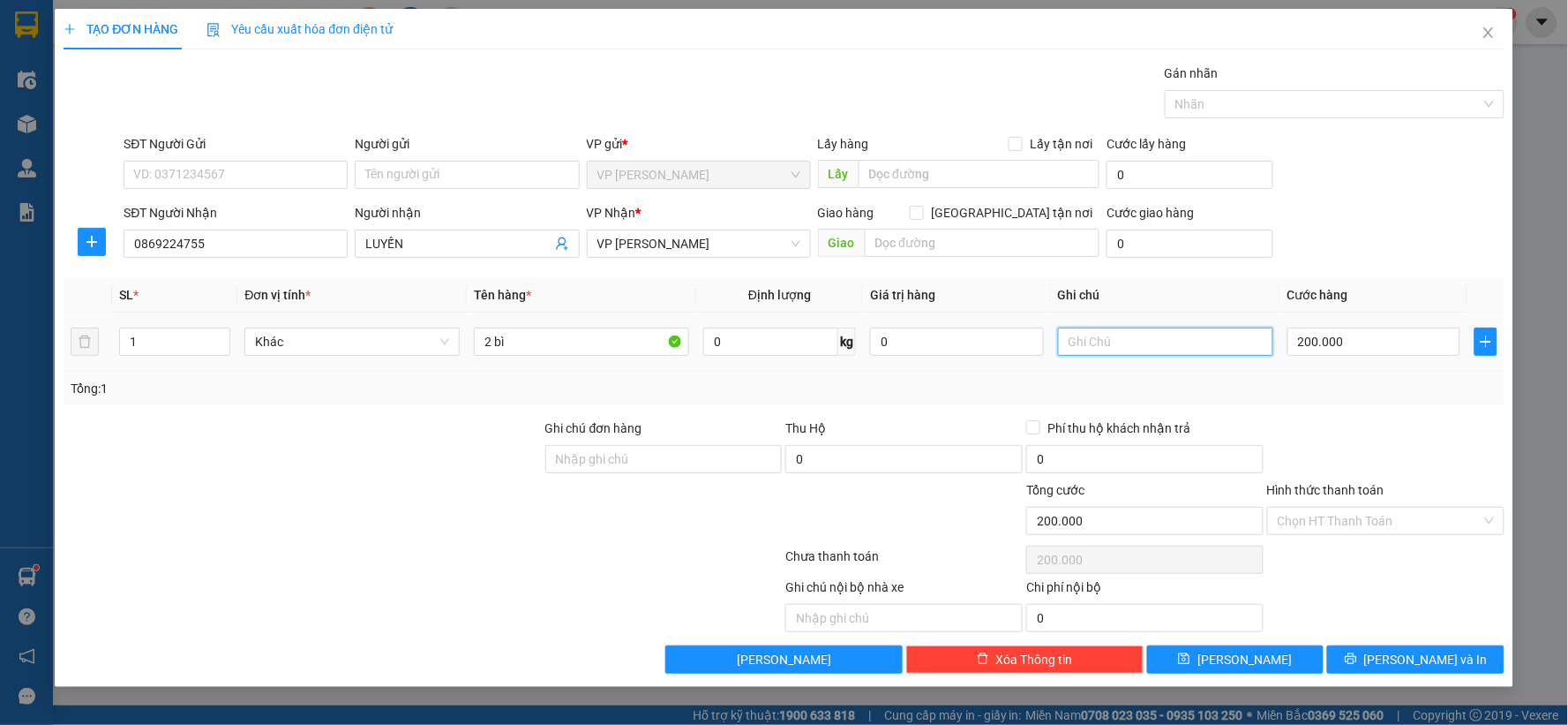
click at [1107, 341] on input "text" at bounding box center [1165, 342] width 215 height 29
type input "vui"
click at [1336, 435] on div at bounding box center [1387, 449] width 241 height 62
click at [1270, 659] on button "Lưu" at bounding box center [1236, 660] width 178 height 29
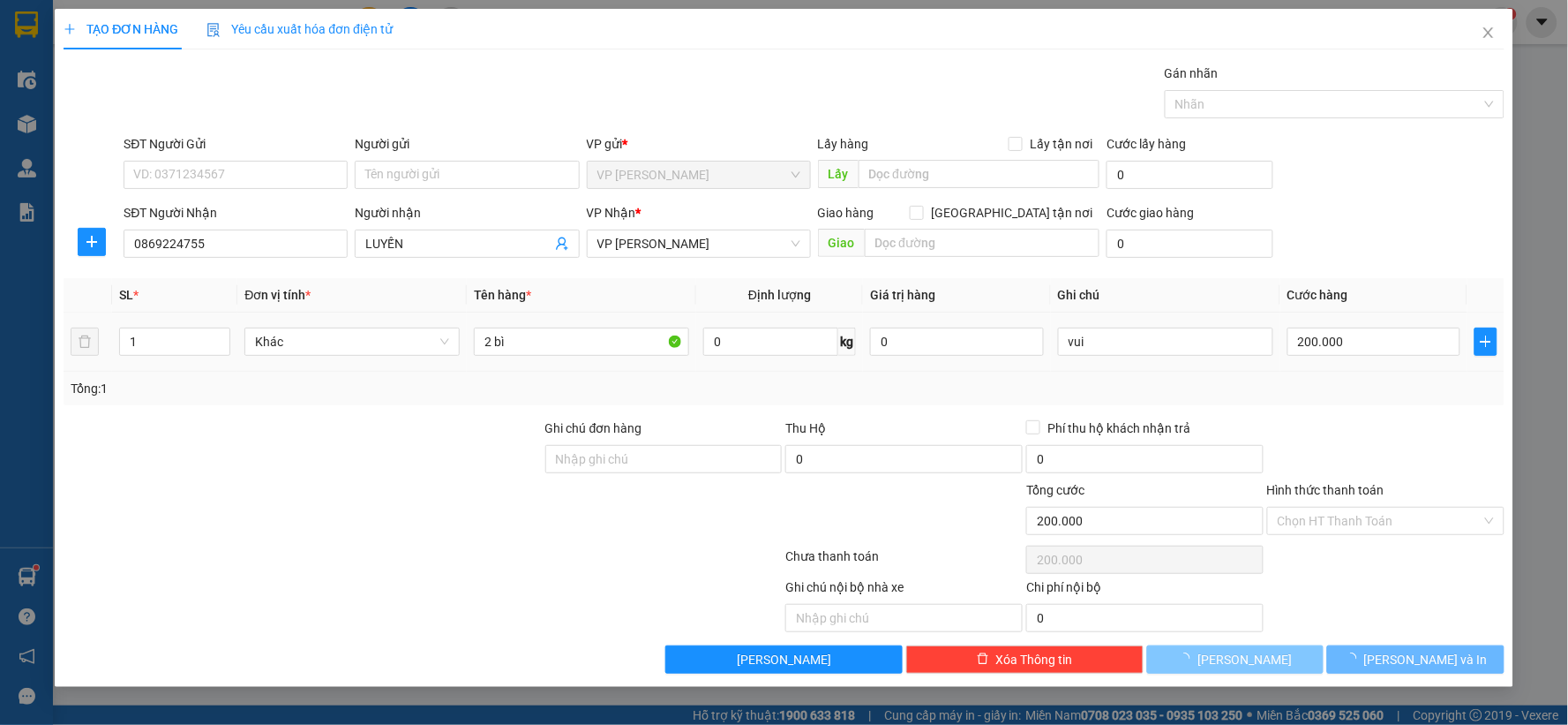
type input "0"
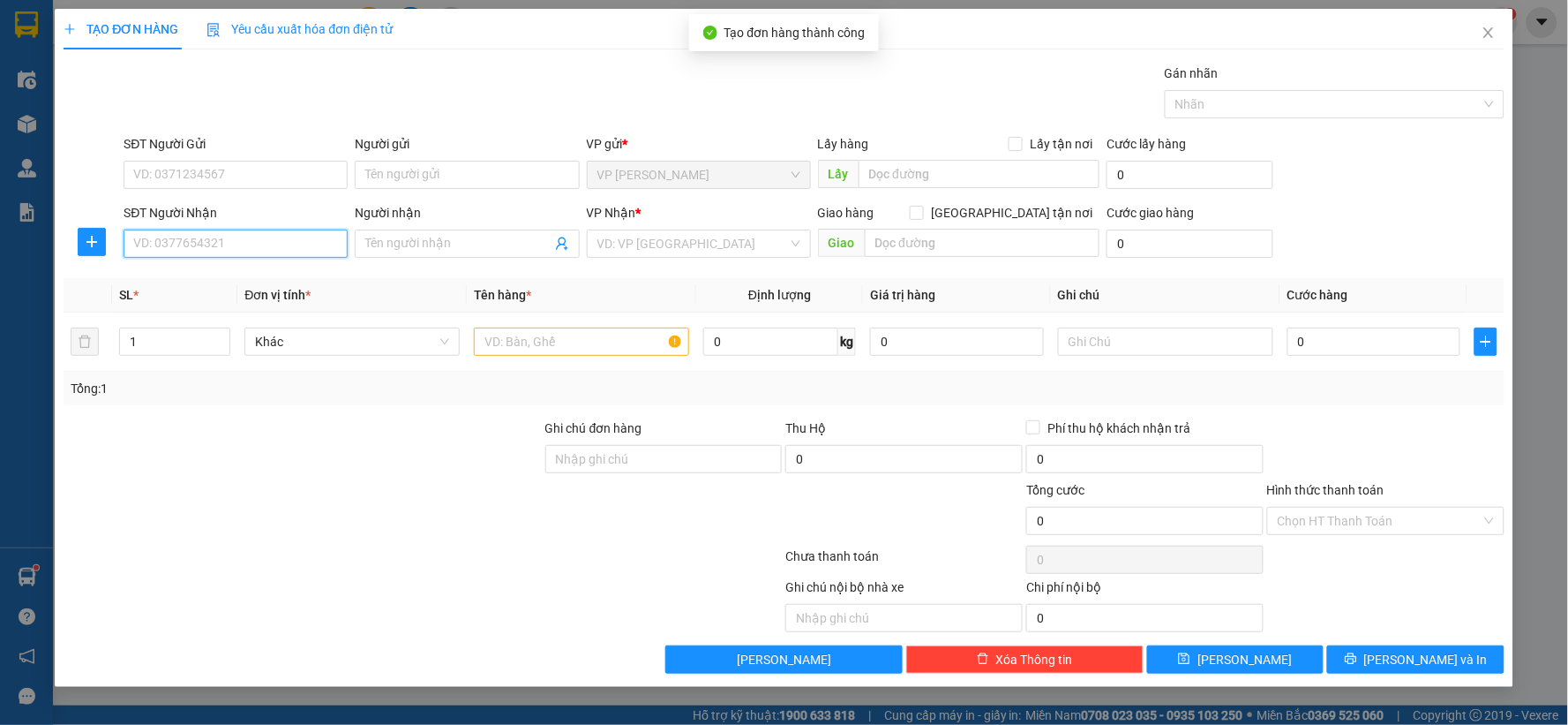
click at [198, 250] on input "SĐT Người Nhận" at bounding box center [235, 244] width 224 height 29
type input "0354891428"
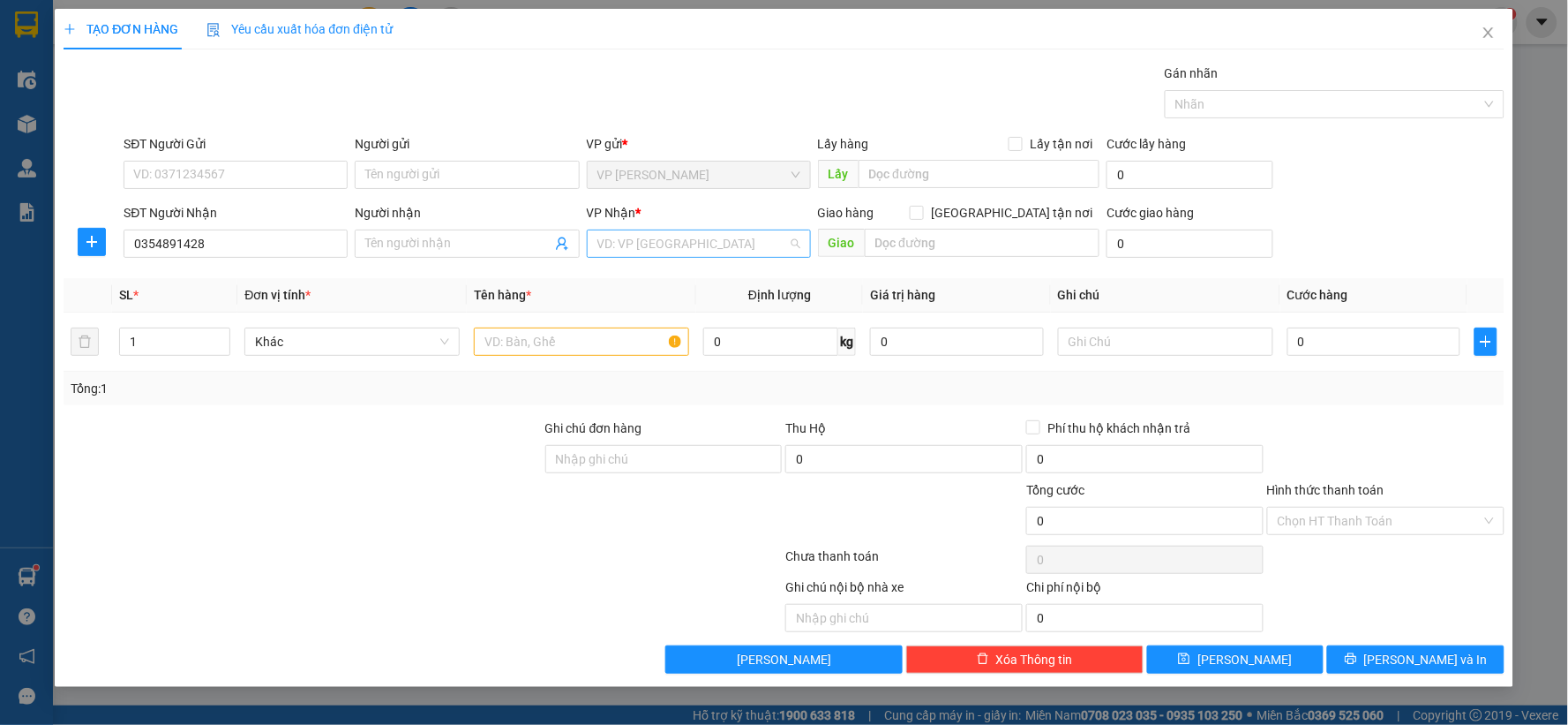
click at [763, 250] on input "search" at bounding box center [692, 244] width 190 height 27
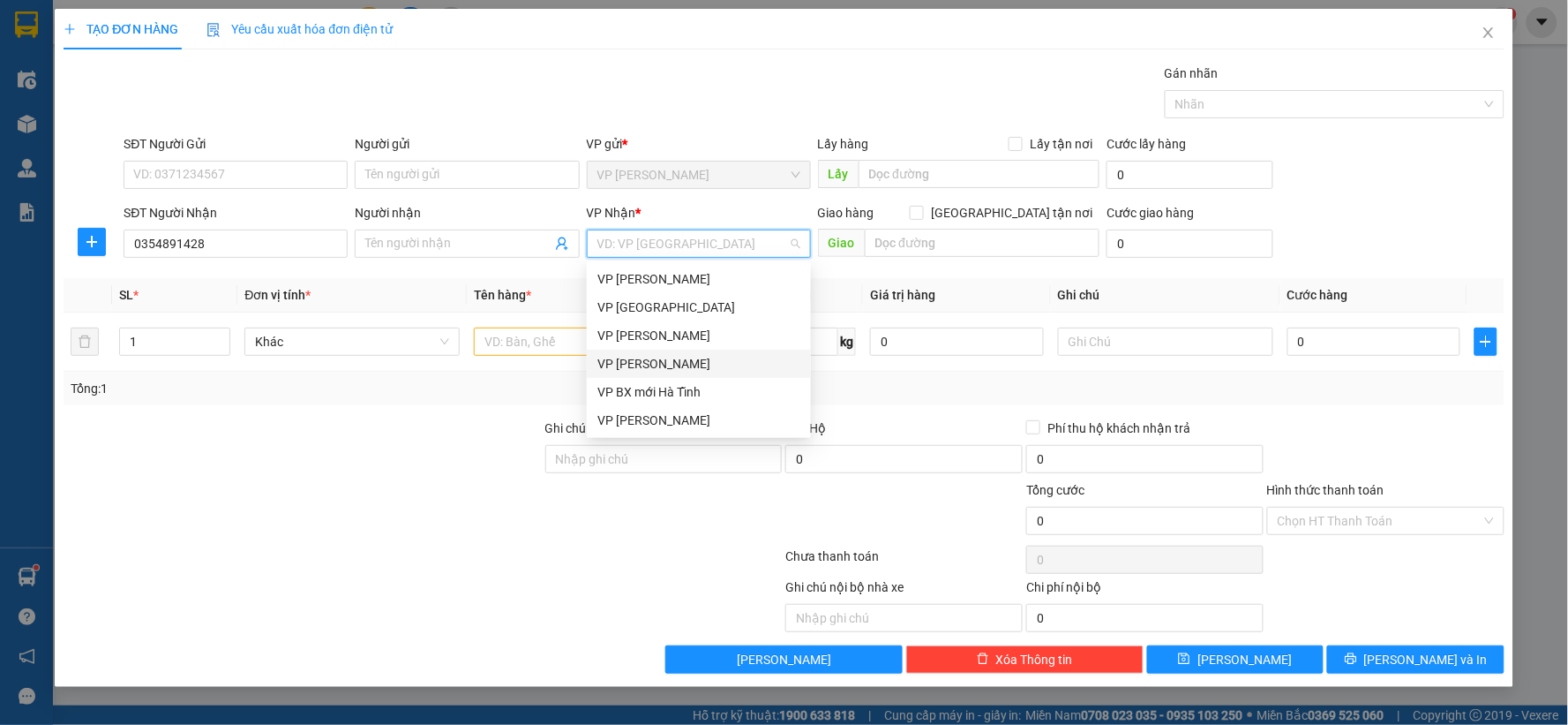
click at [669, 367] on div "[PERSON_NAME] [PERSON_NAME]" at bounding box center [699, 364] width 203 height 20
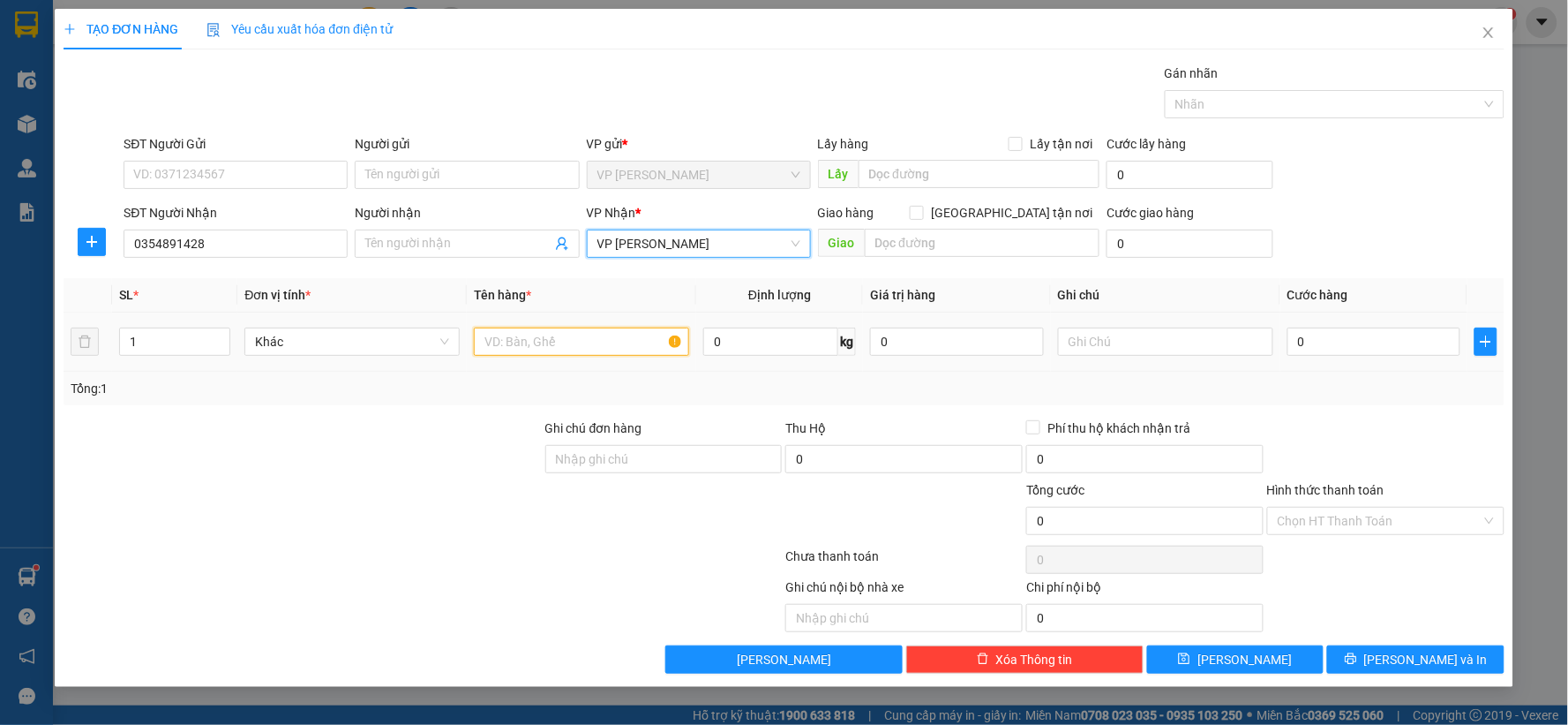
click at [545, 331] on input "text" at bounding box center [581, 342] width 215 height 29
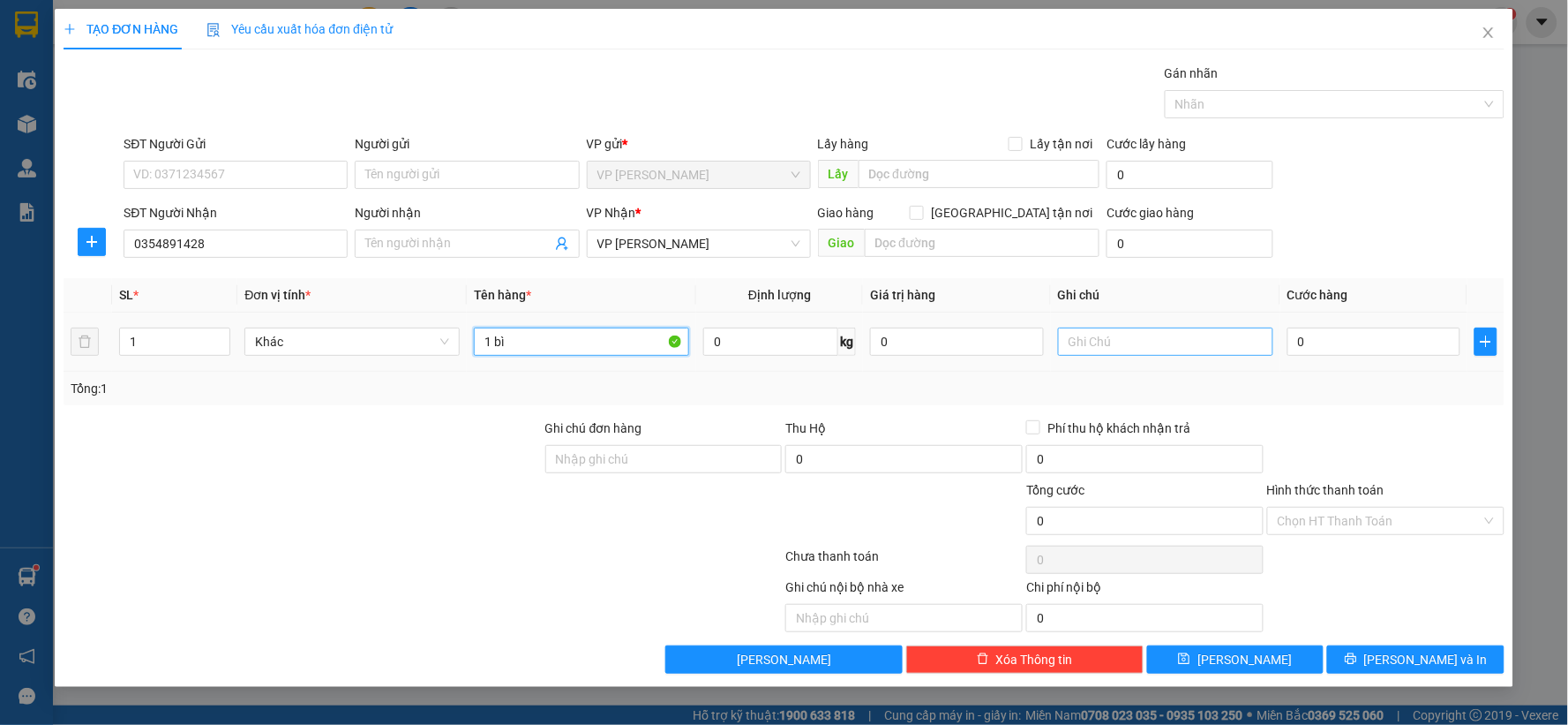
type input "1 bì"
click at [1098, 336] on input "text" at bounding box center [1165, 342] width 215 height 29
type input "ship tận nơi/ vui"
click at [1395, 336] on input "0" at bounding box center [1374, 342] width 174 height 29
type input "1"
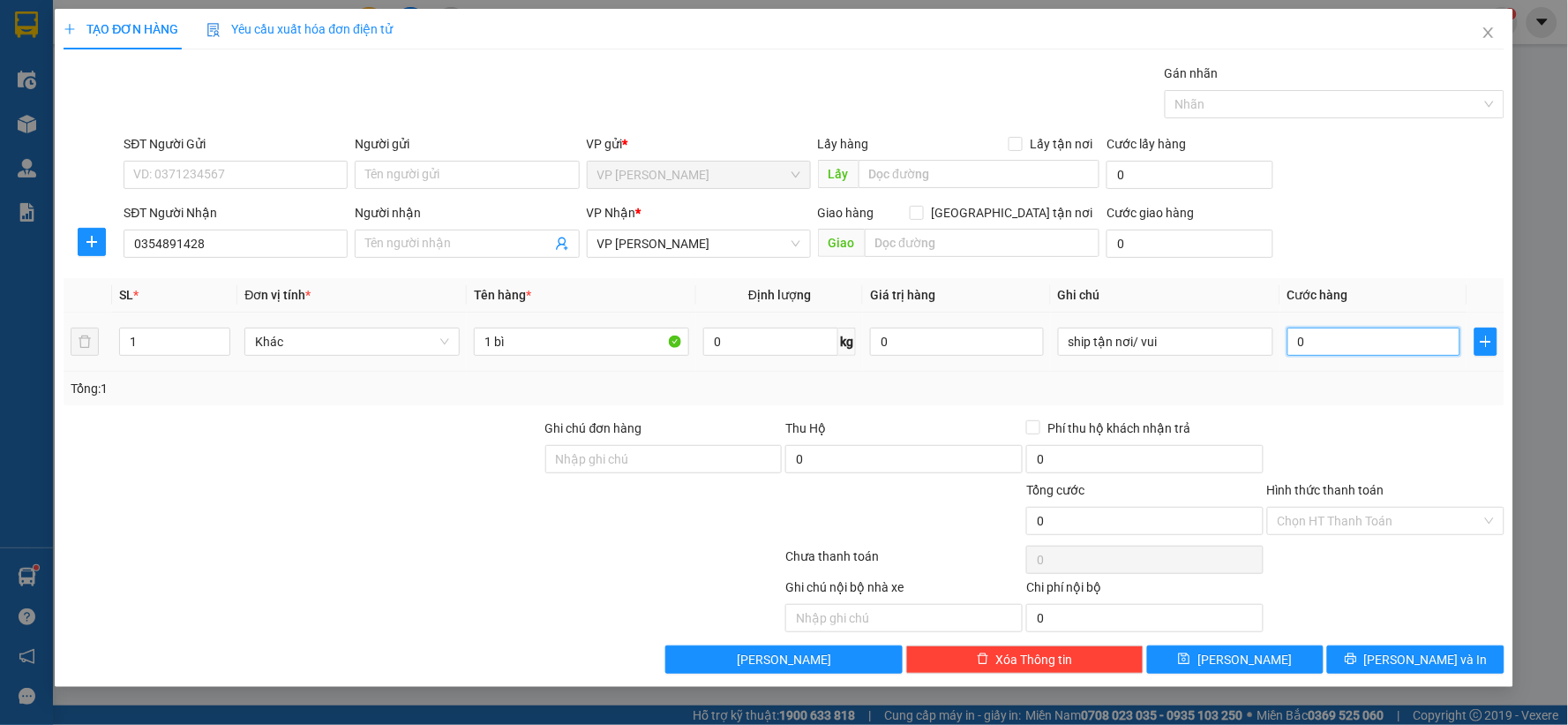
type input "1"
type input "10"
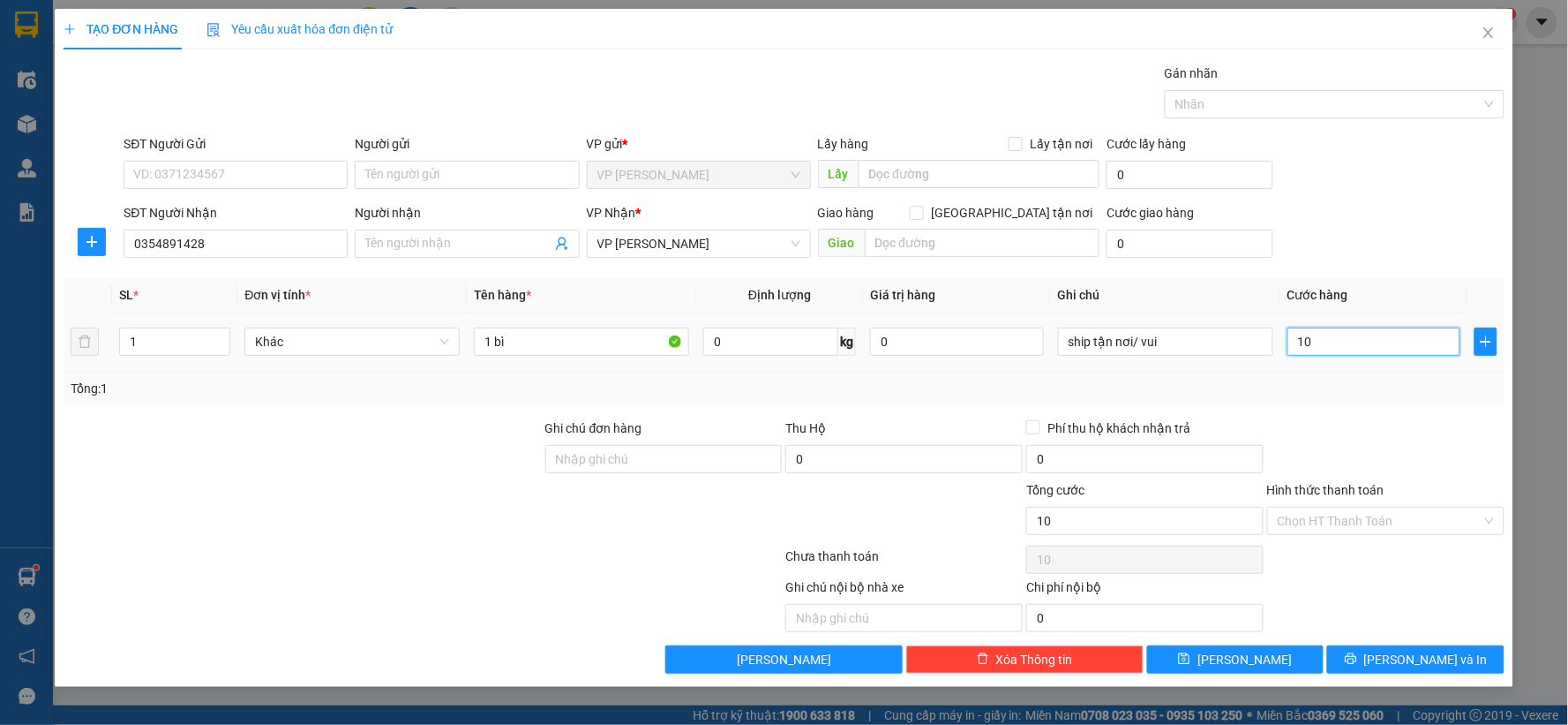
type input "100"
type input "100.000"
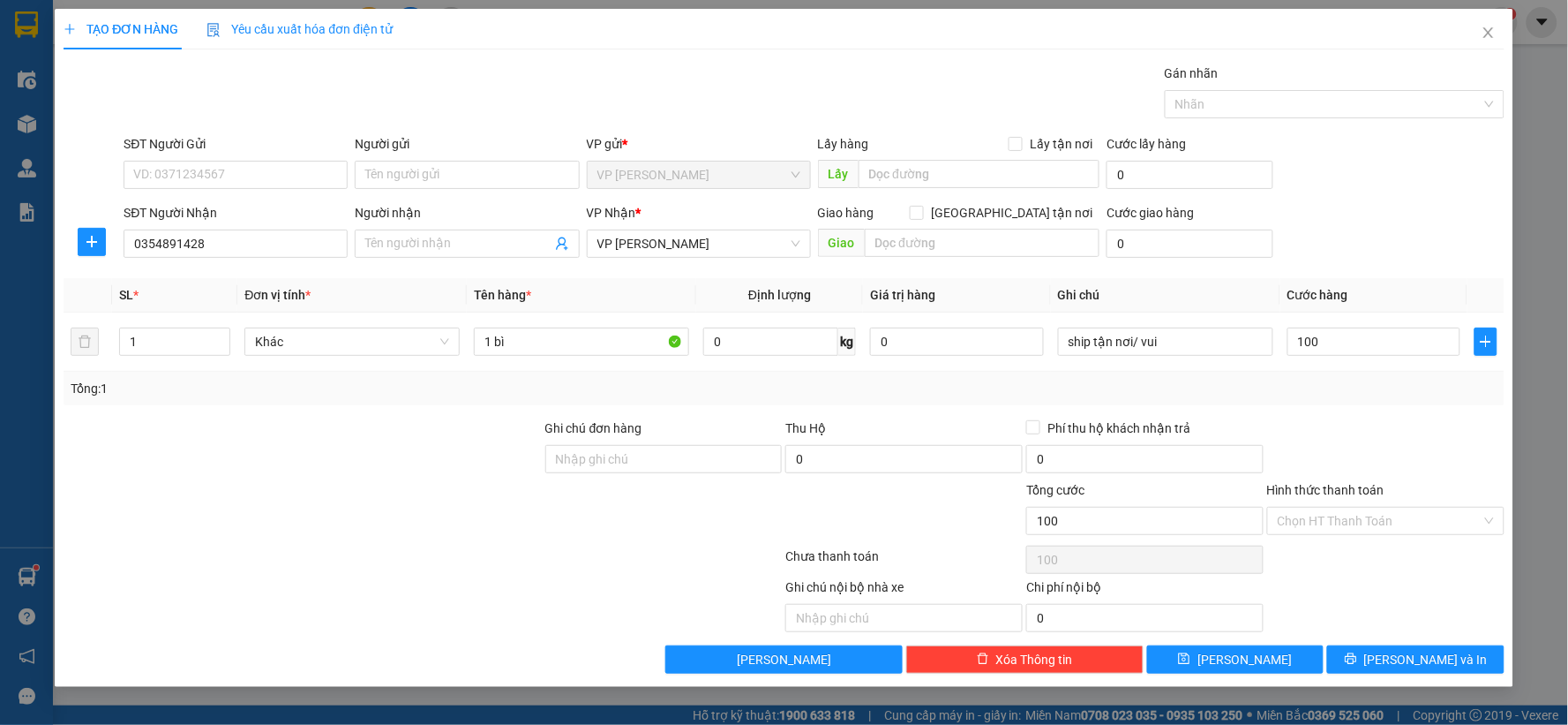
type input "100.000"
click at [1396, 409] on div "Transit Pickup Surcharge Ids Transit Deliver Surcharge Ids Transit Deliver Surc…" at bounding box center [784, 368] width 1441 height 611
click at [1261, 659] on button "Lưu" at bounding box center [1236, 660] width 178 height 29
type input "0"
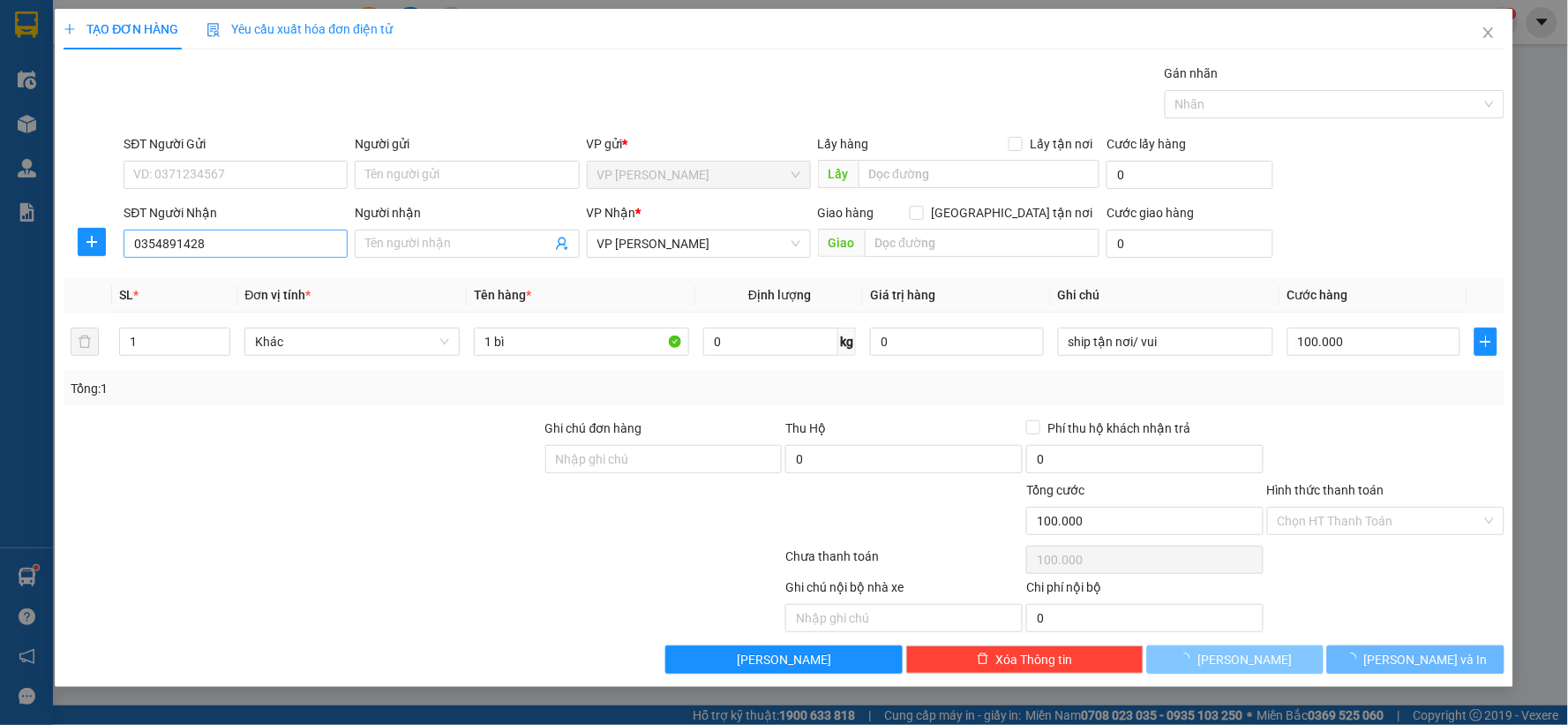
type input "0"
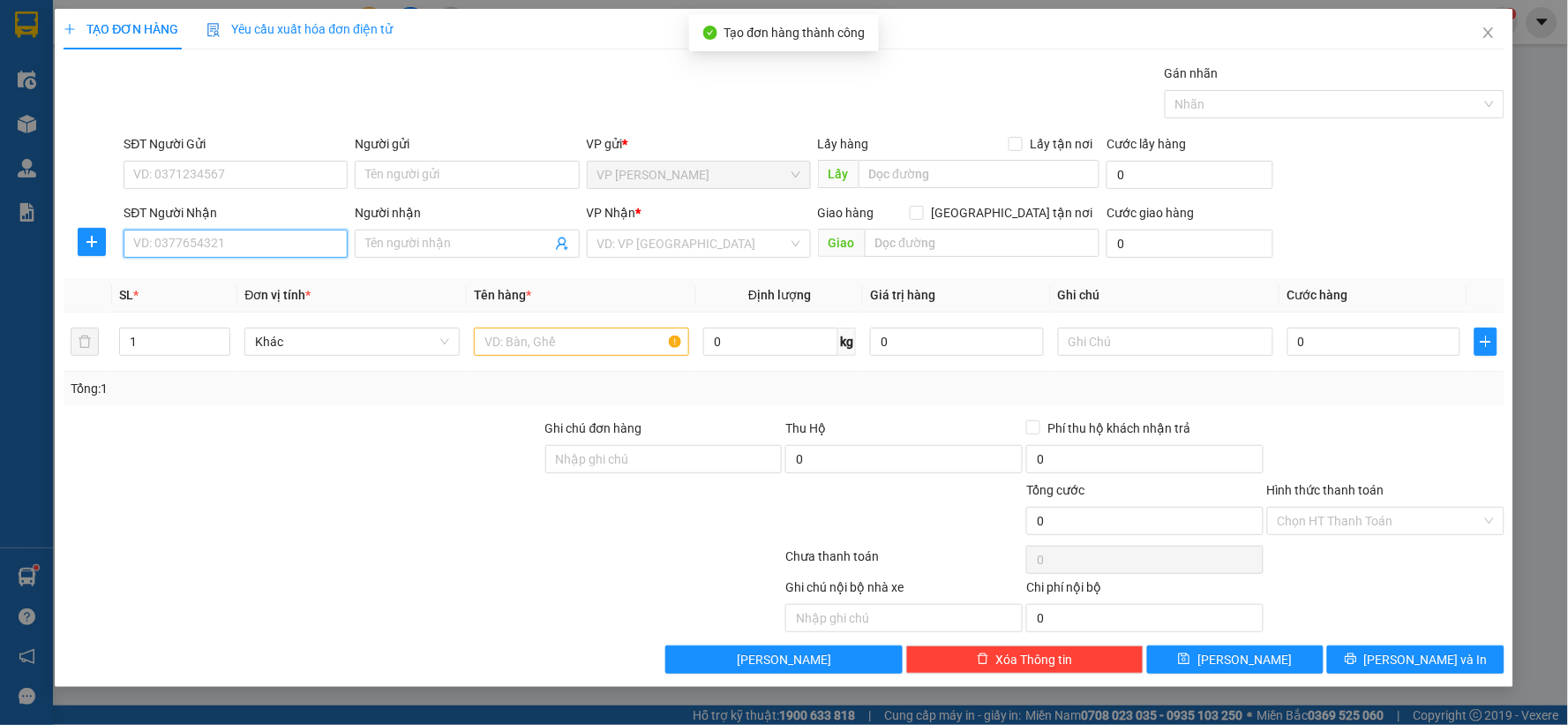
click at [259, 253] on input "SĐT Người Nhận" at bounding box center [235, 244] width 224 height 29
type input "0805772686"
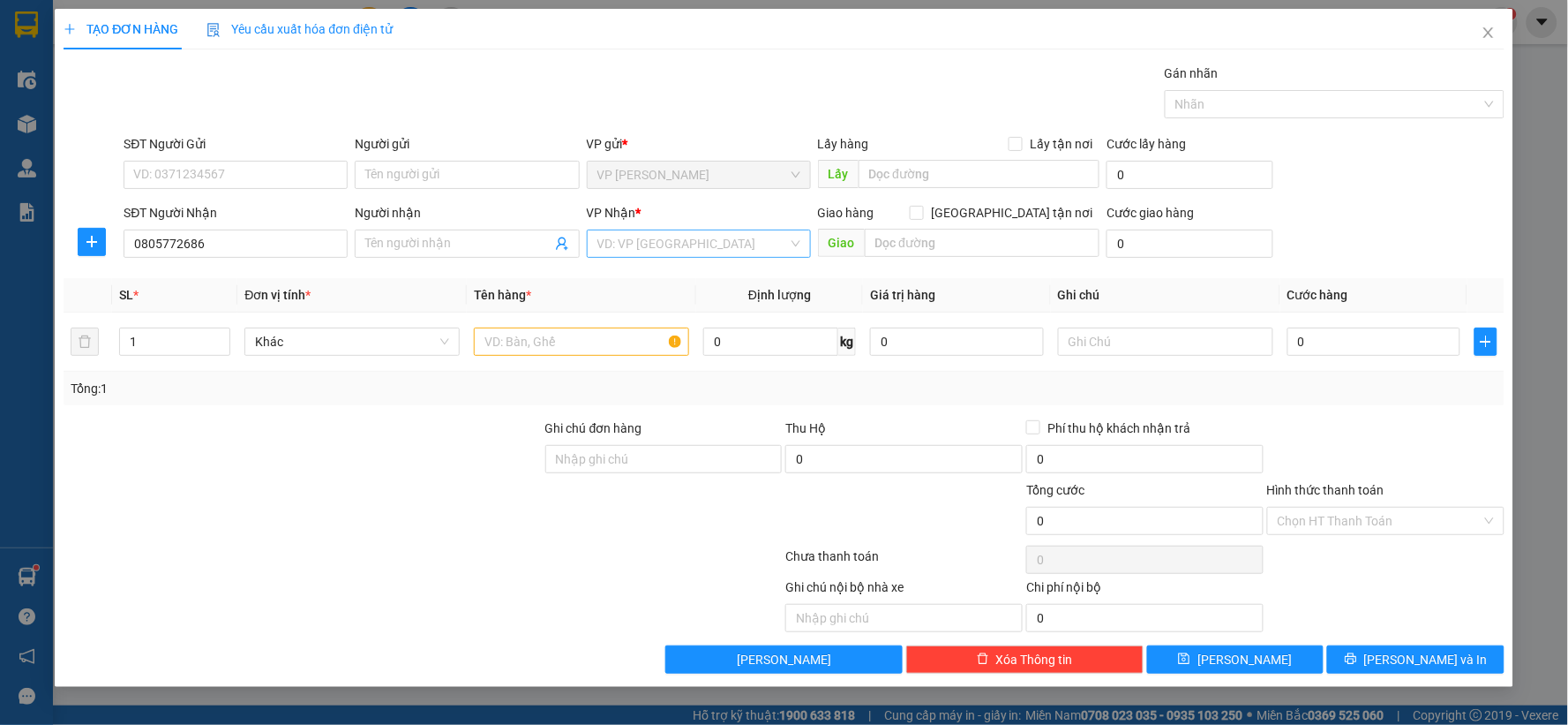
click at [668, 236] on input "search" at bounding box center [692, 244] width 190 height 27
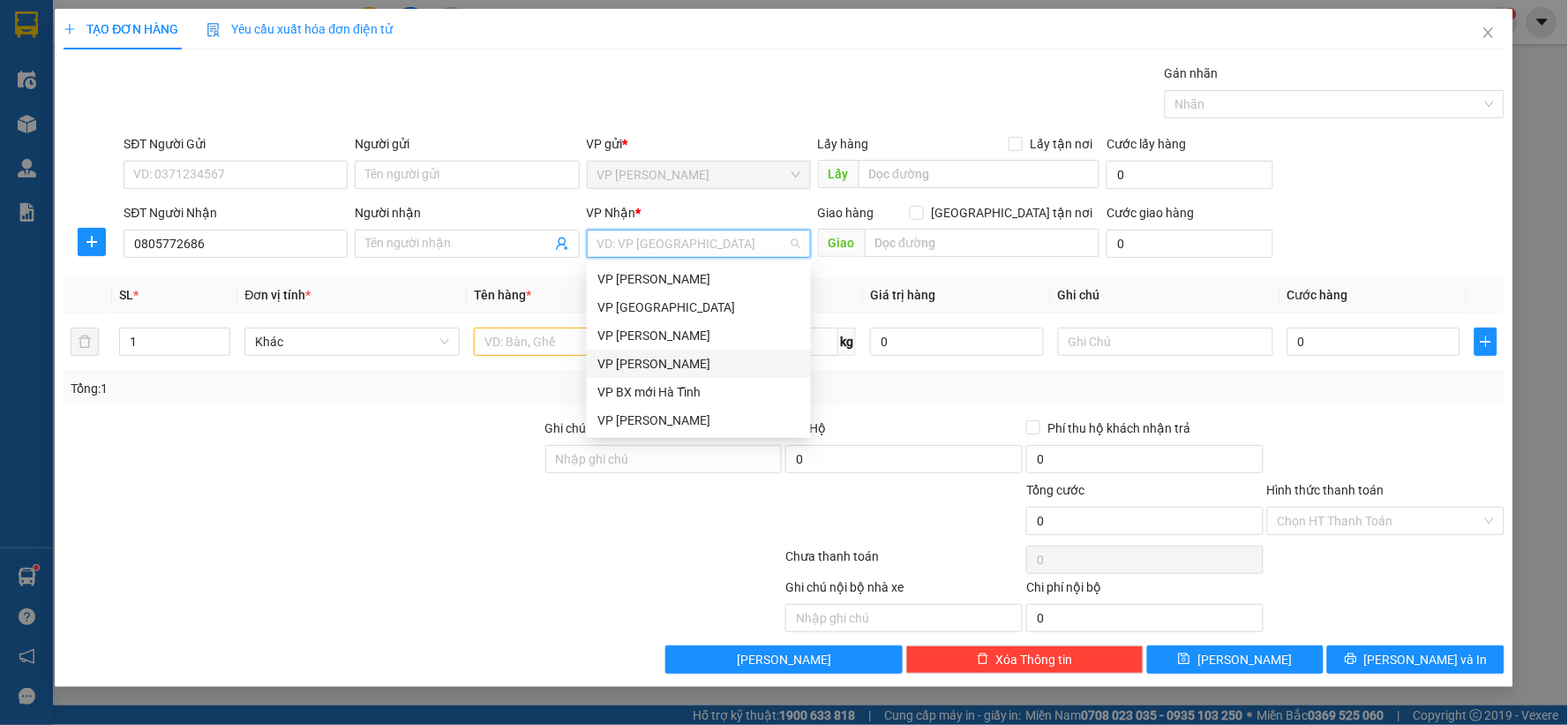
click at [646, 368] on div "[PERSON_NAME] [PERSON_NAME]" at bounding box center [699, 364] width 203 height 20
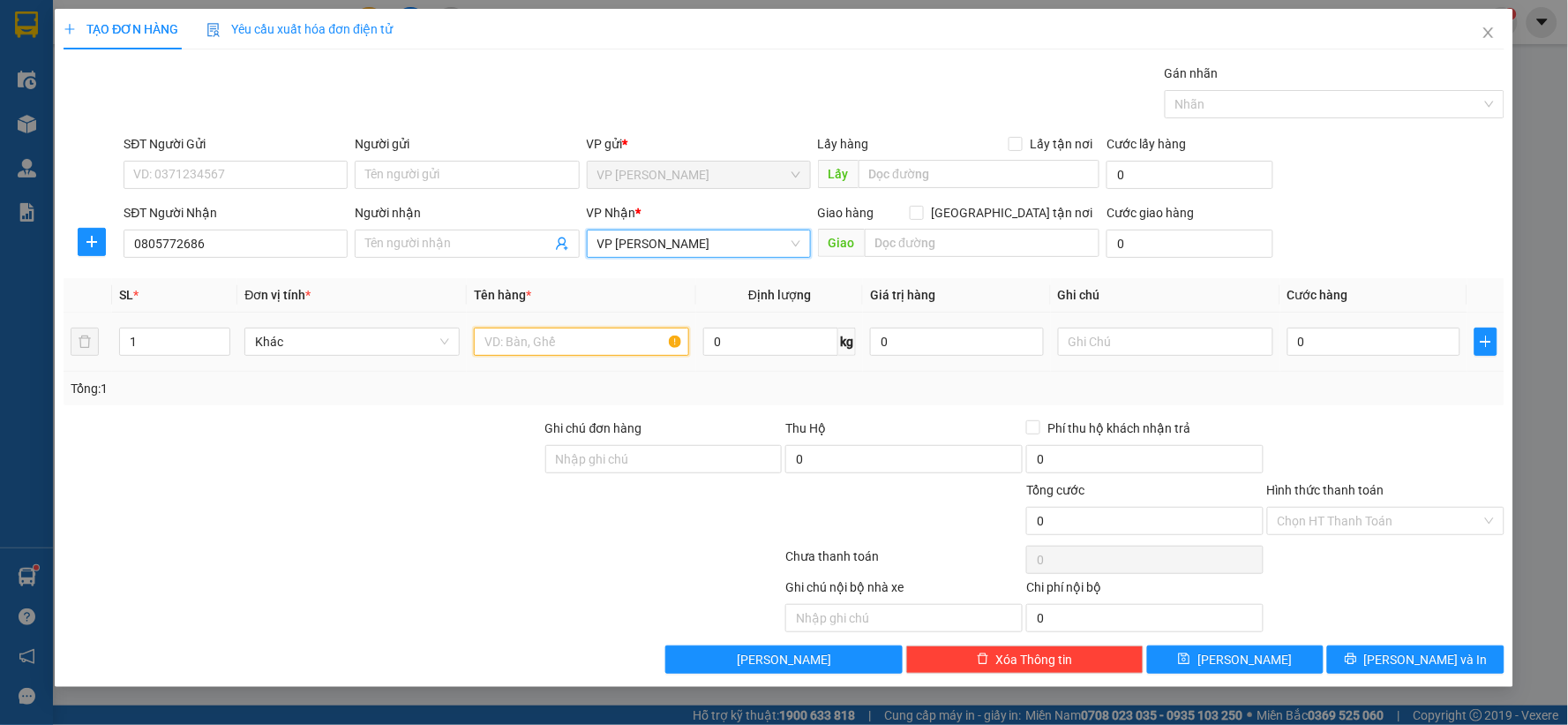
click at [552, 333] on input "text" at bounding box center [581, 342] width 215 height 29
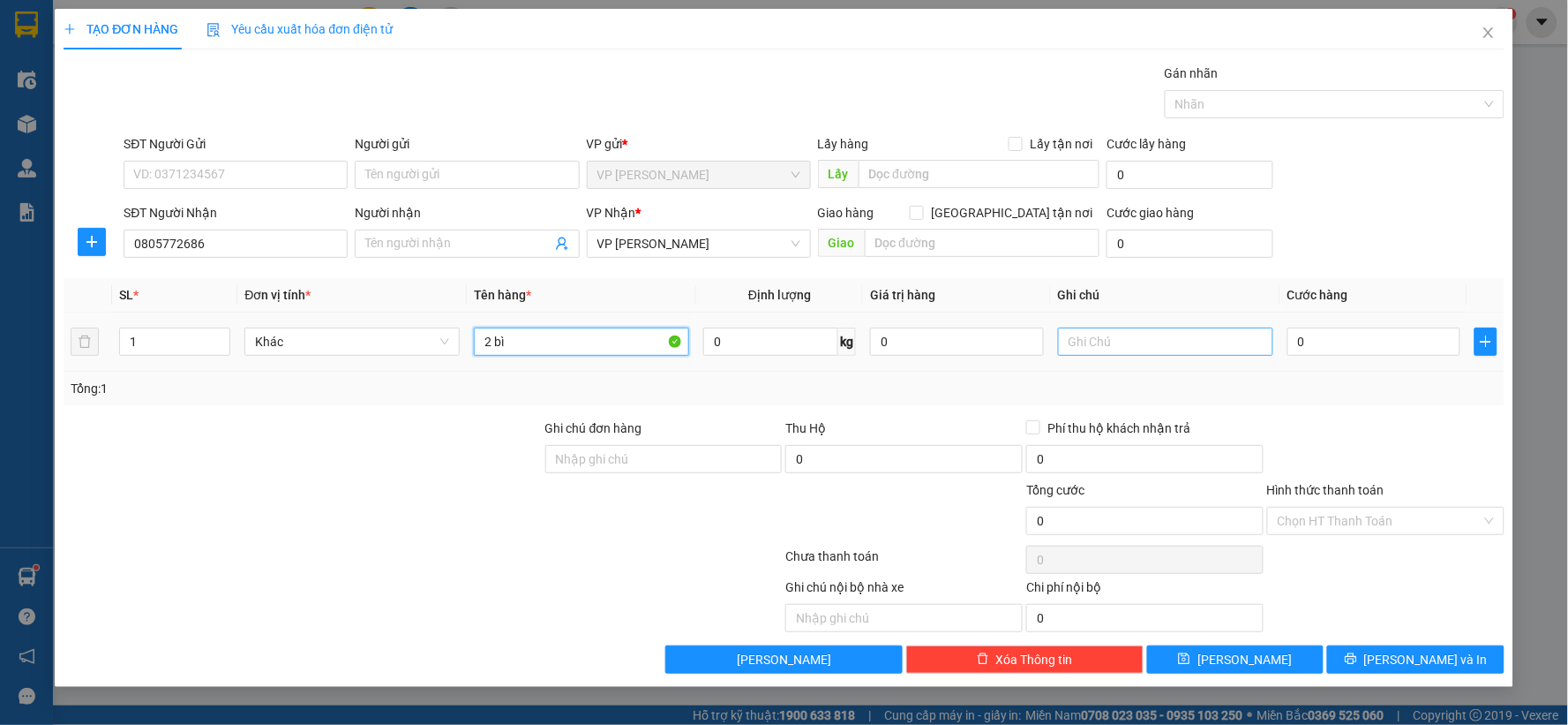
type input "2 bì"
click at [1186, 341] on input "text" at bounding box center [1165, 342] width 215 height 29
type input "vui"
click at [1373, 345] on input "0" at bounding box center [1374, 342] width 174 height 29
type input "2"
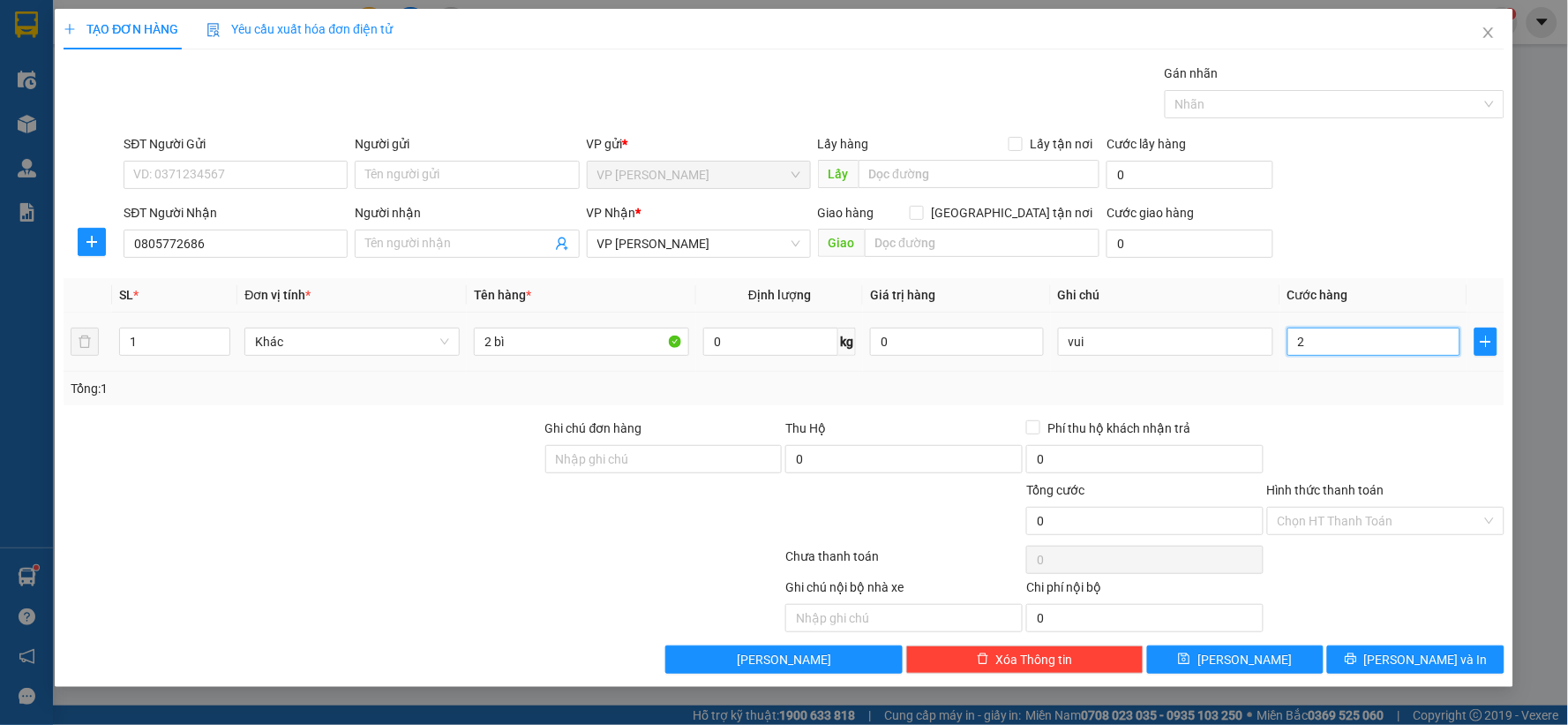
type input "2"
type input "20"
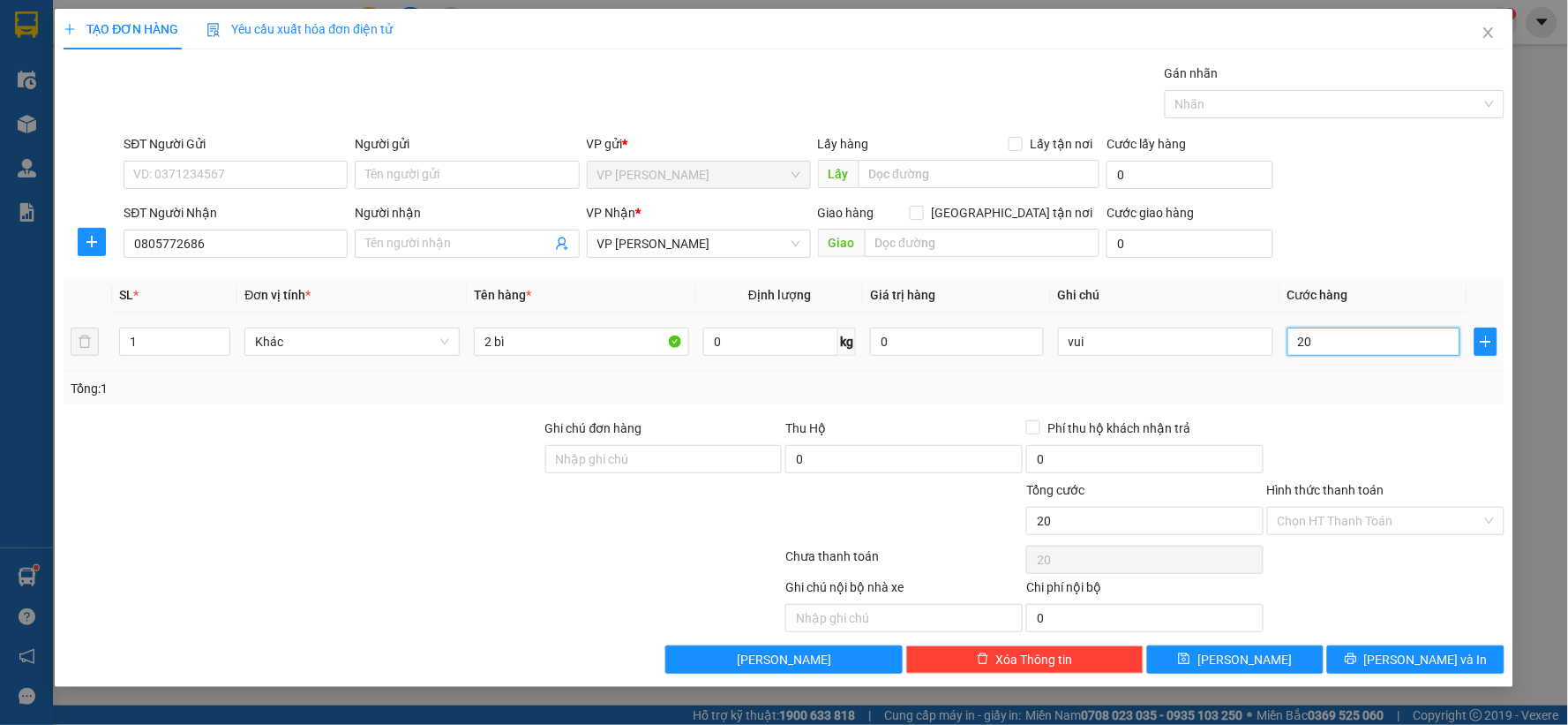
type input "200"
type input "200.000"
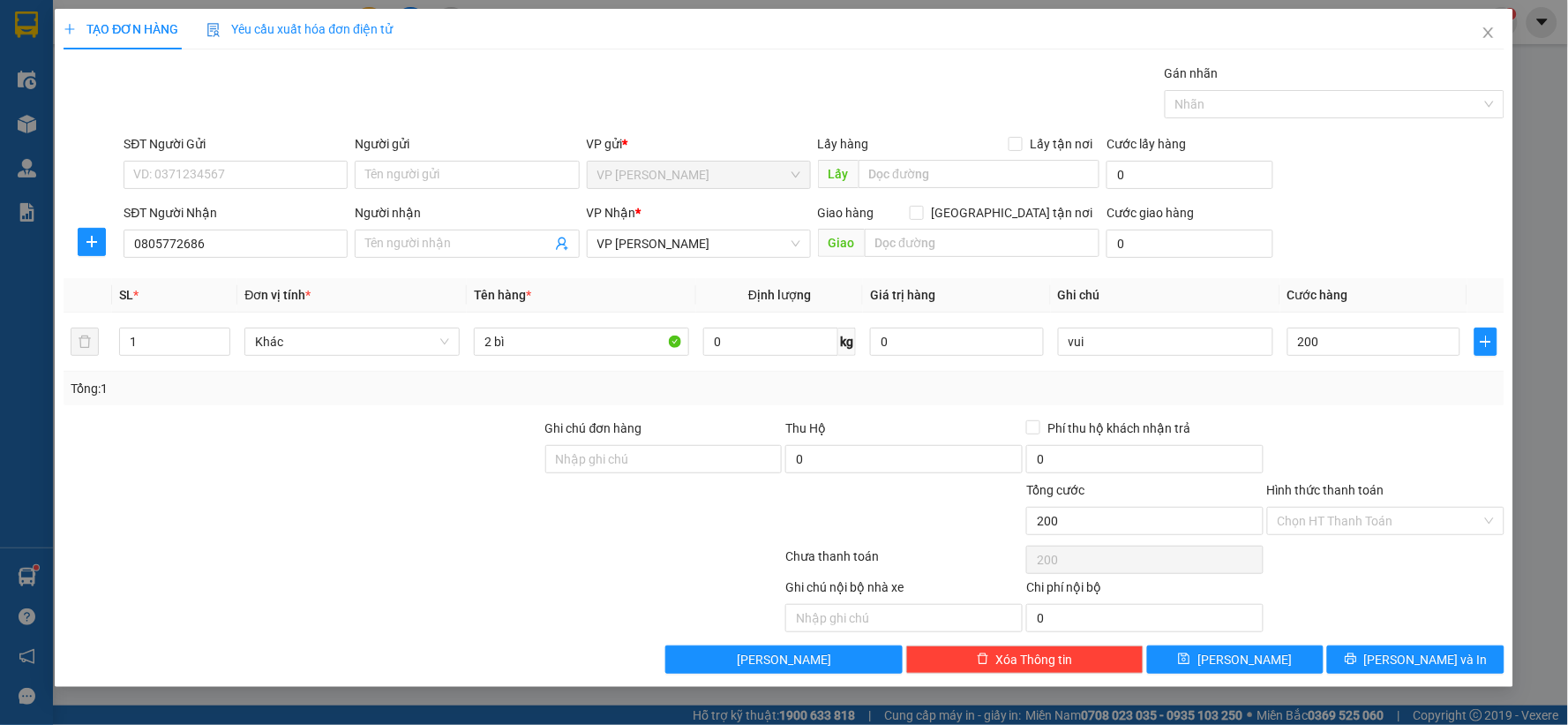
type input "200.000"
click at [1410, 451] on div at bounding box center [1387, 449] width 241 height 62
click at [1240, 650] on span "Lưu" at bounding box center [1245, 660] width 95 height 20
type input "0"
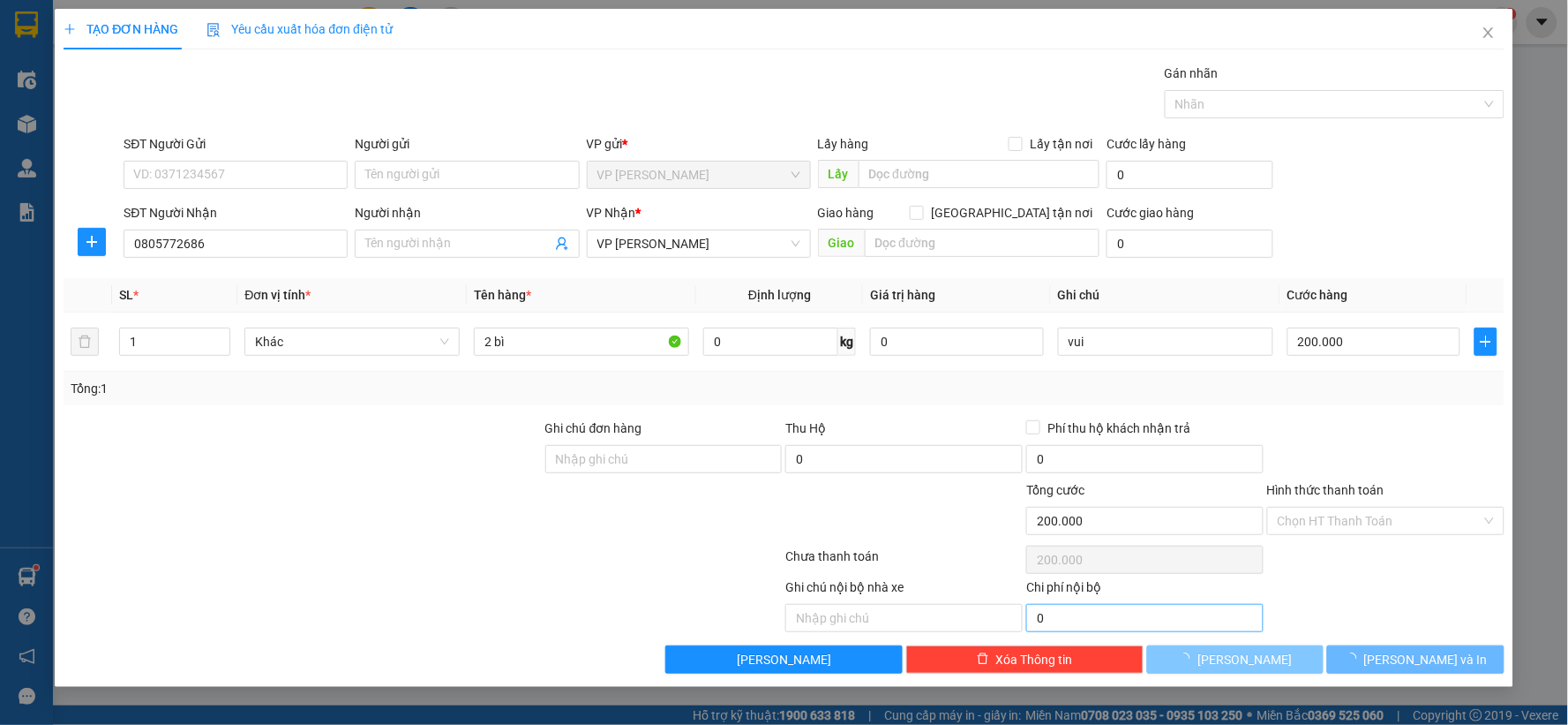
type input "0"
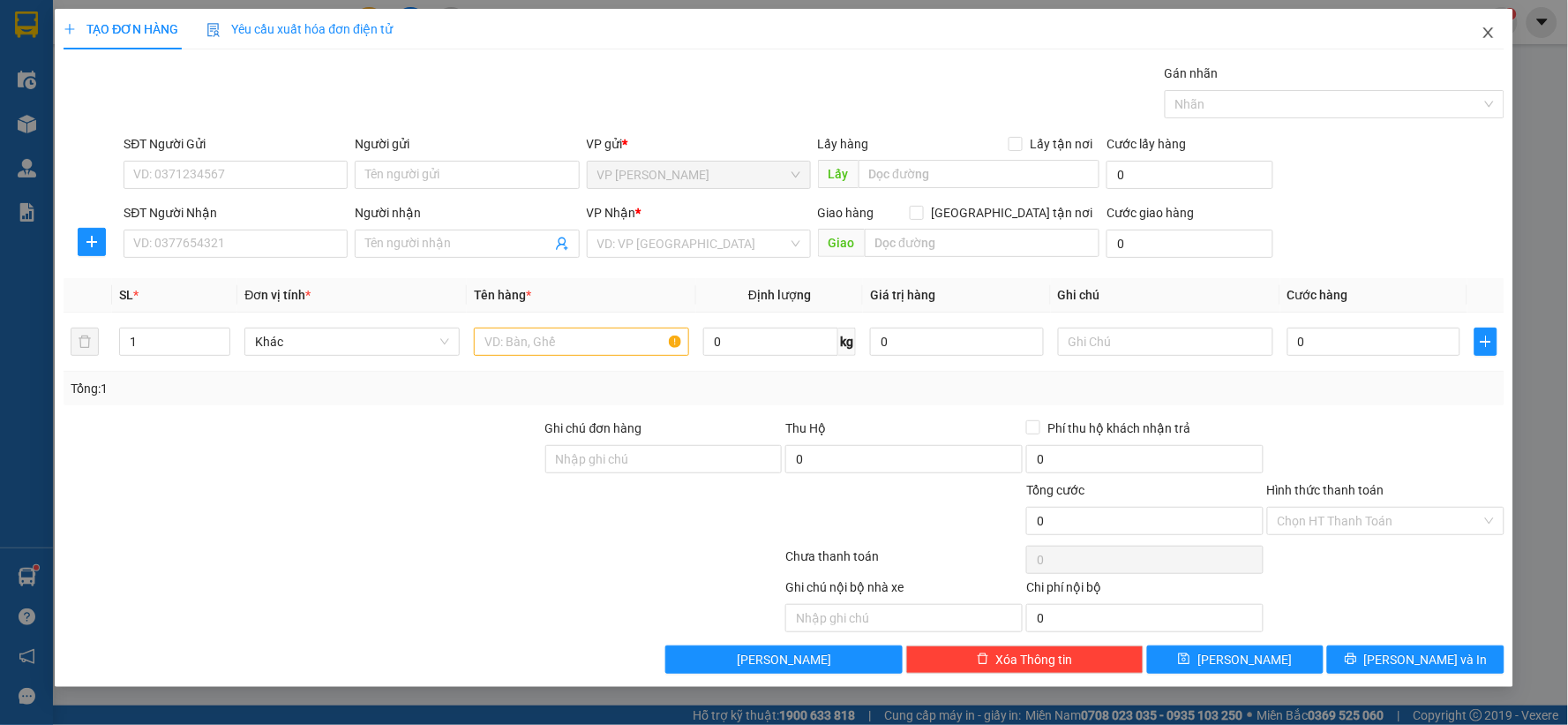
click at [1484, 28] on icon "close" at bounding box center [1489, 33] width 14 height 14
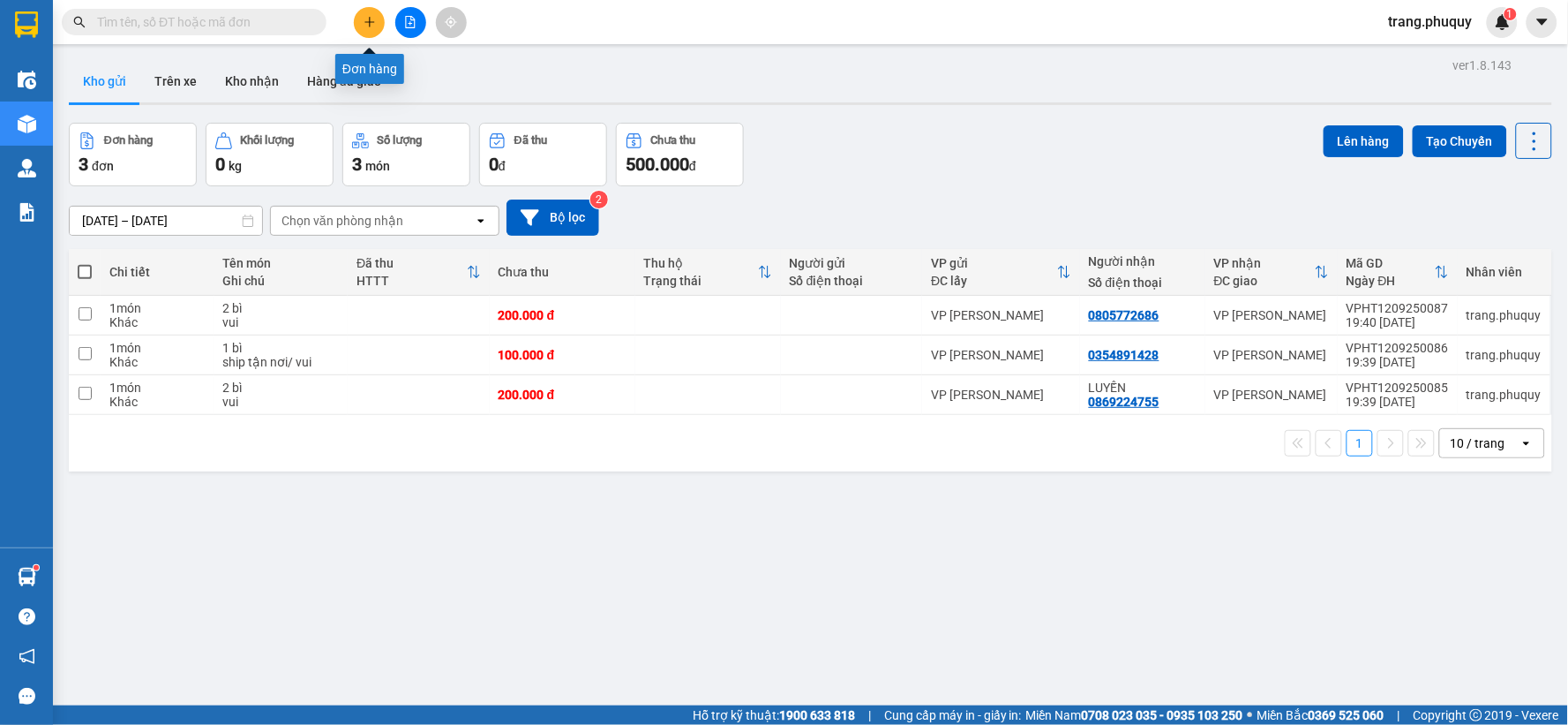
click at [368, 24] on icon "plus" at bounding box center [370, 22] width 13 height 13
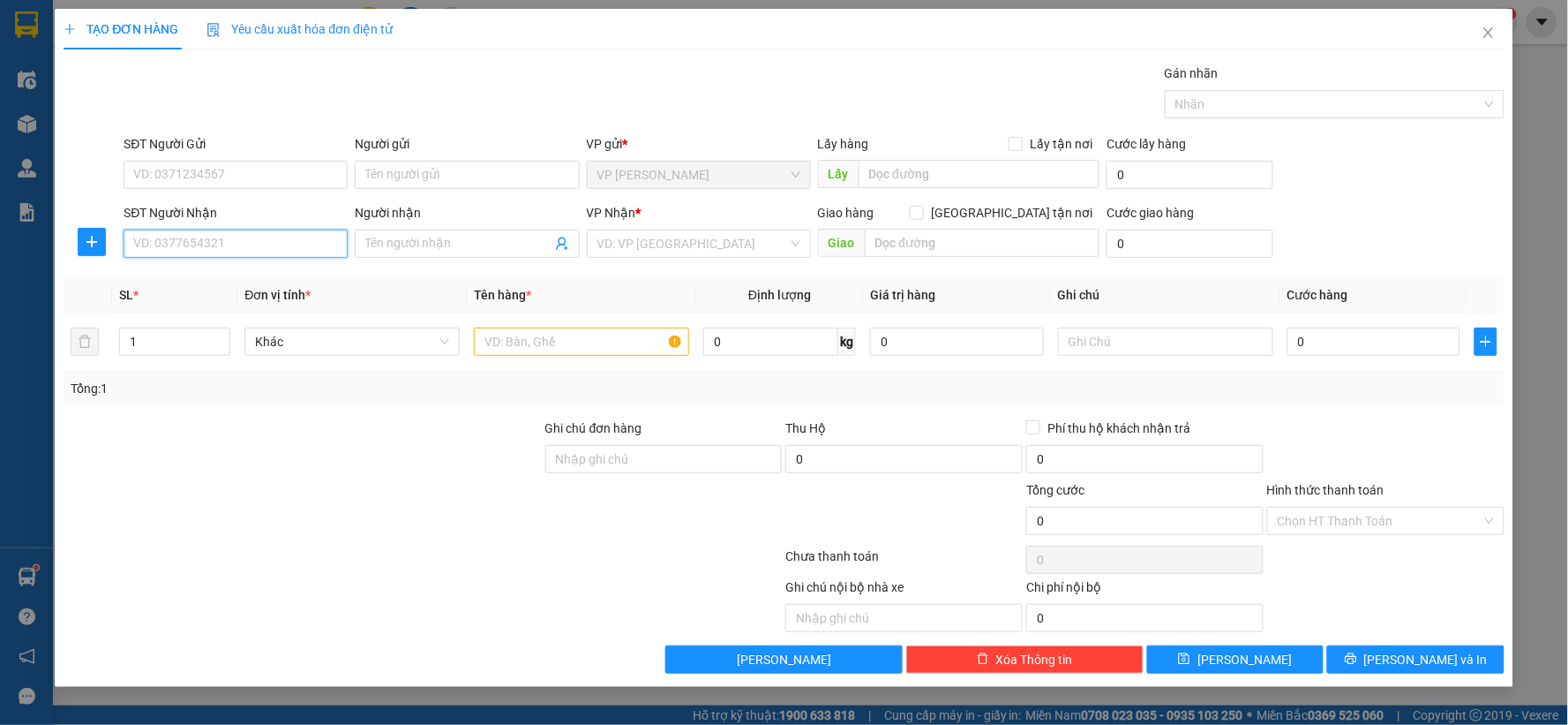
click at [219, 256] on input "SĐT Người Nhận" at bounding box center [235, 244] width 224 height 29
type input "0989794024"
click at [189, 274] on div "0989794024 - Em Đạt" at bounding box center [235, 279] width 203 height 20
type input "Em Đạt"
type input "0989794024"
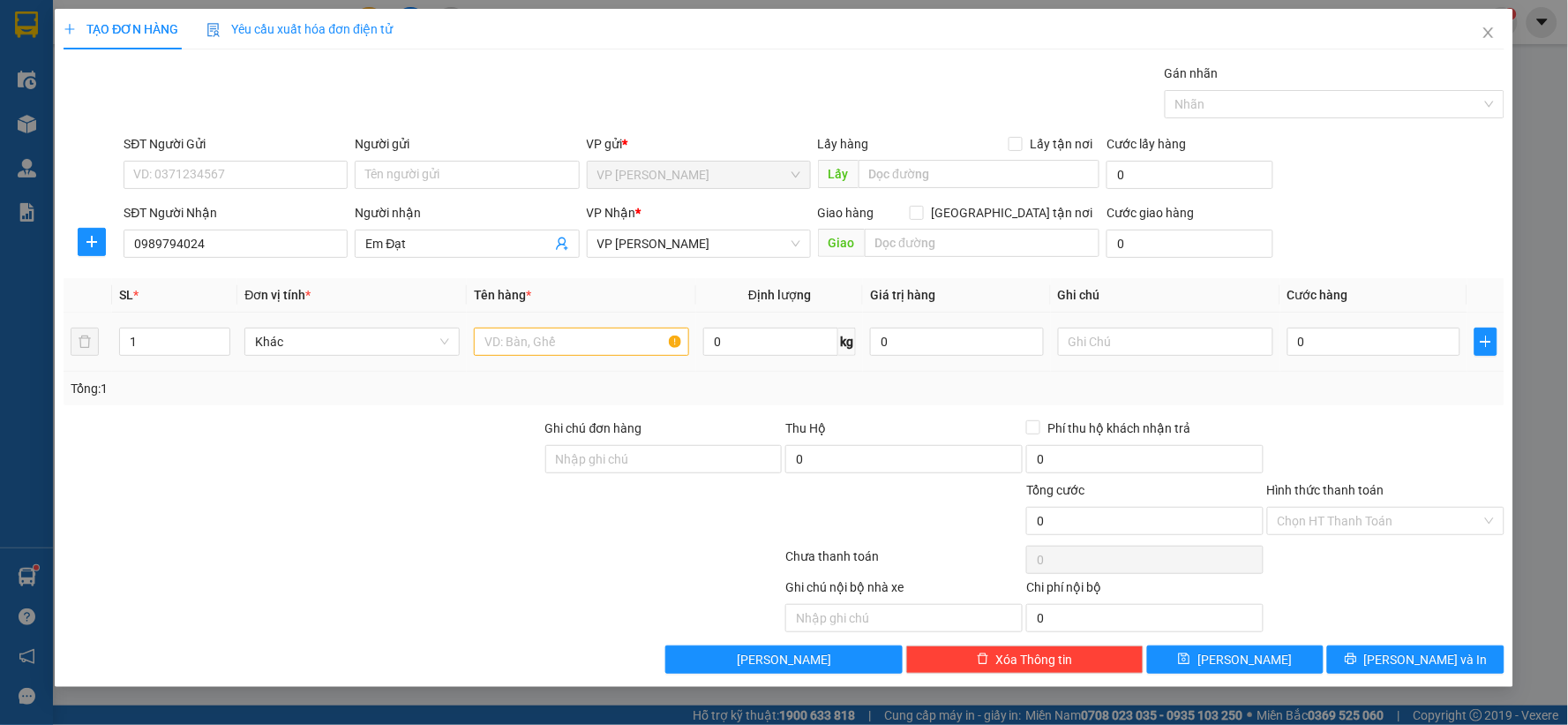
click at [547, 323] on td at bounding box center [582, 342] width 230 height 59
click at [549, 337] on input "text" at bounding box center [581, 342] width 215 height 29
type input "1 bì"
click at [1092, 342] on input "text" at bounding box center [1165, 342] width 215 height 29
type input "vui"
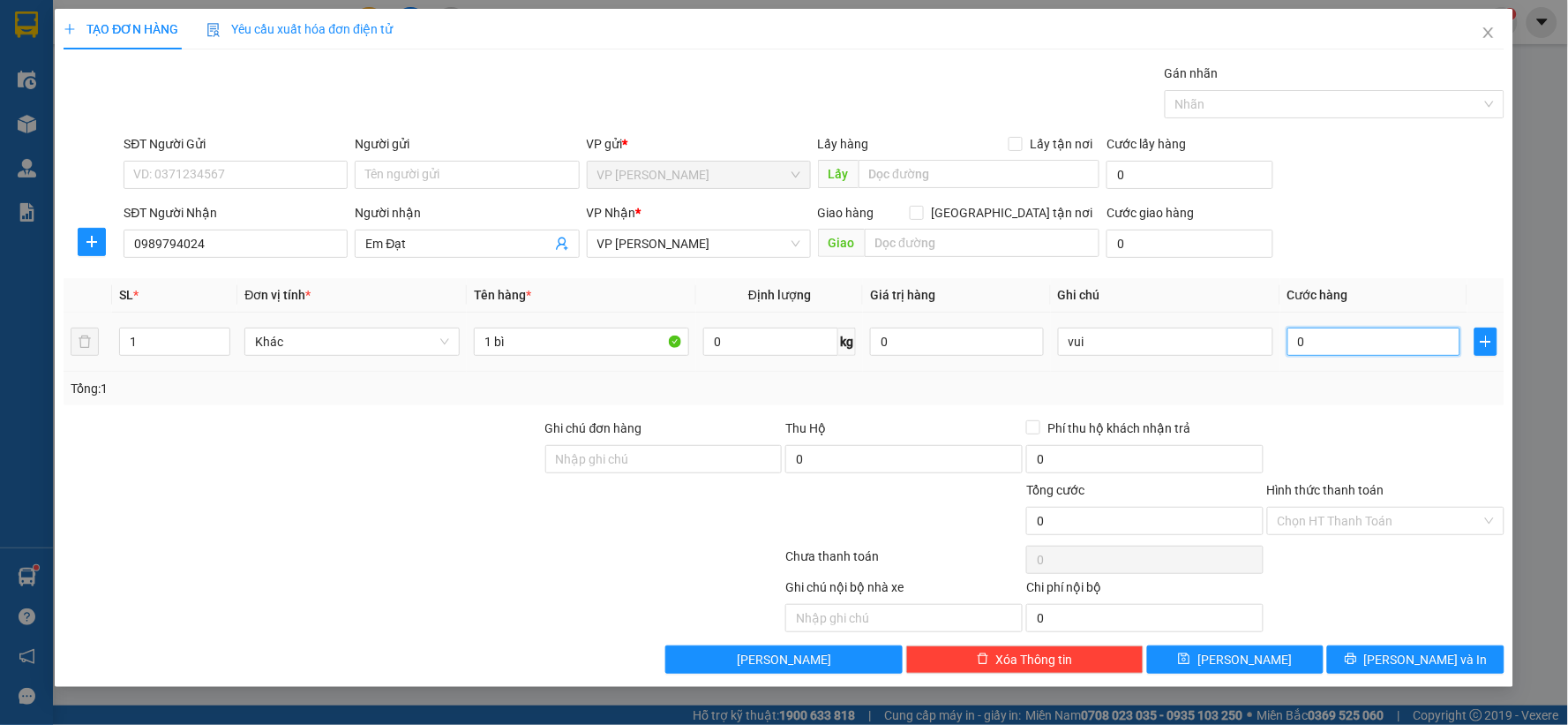
click at [1361, 340] on input "0" at bounding box center [1374, 342] width 174 height 29
type input "1"
type input "10"
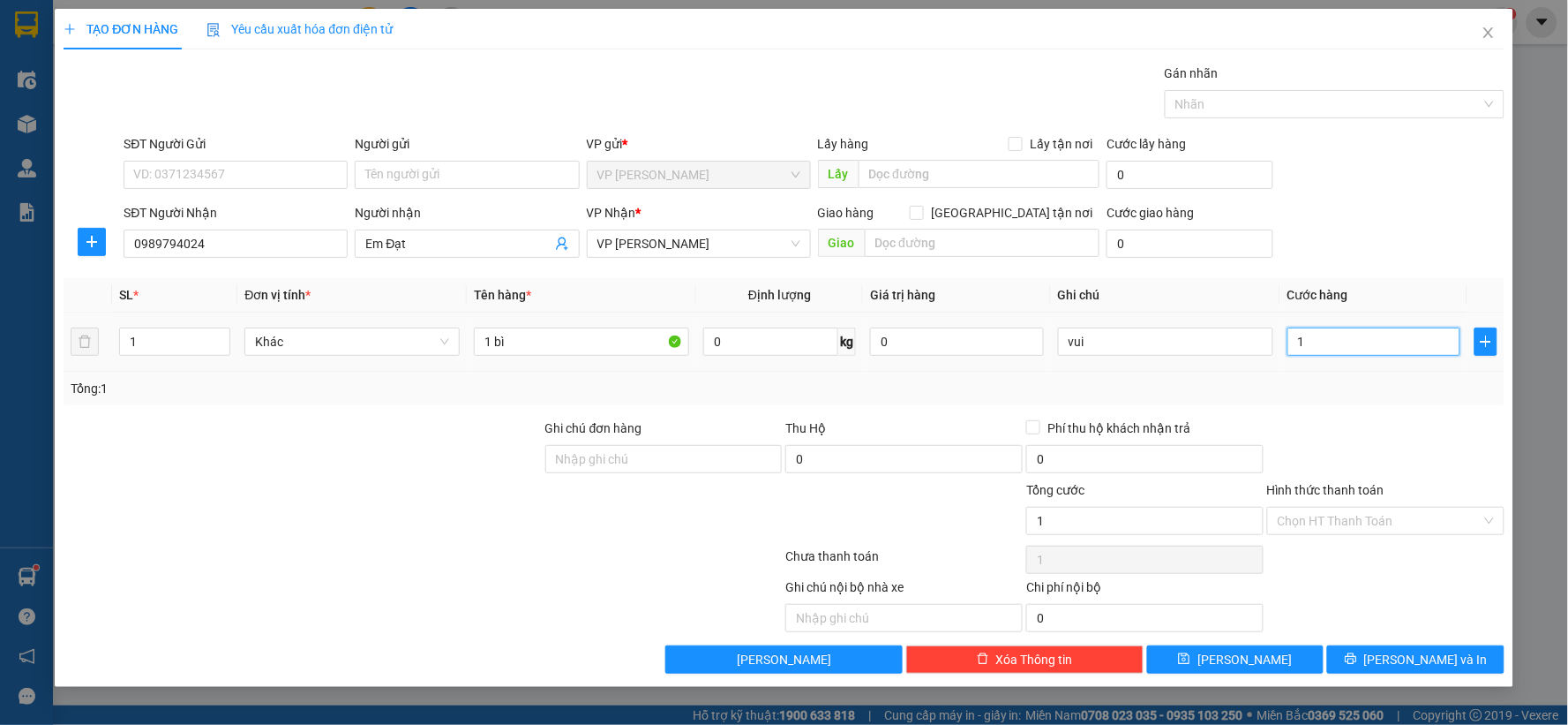
type input "10"
type input "100"
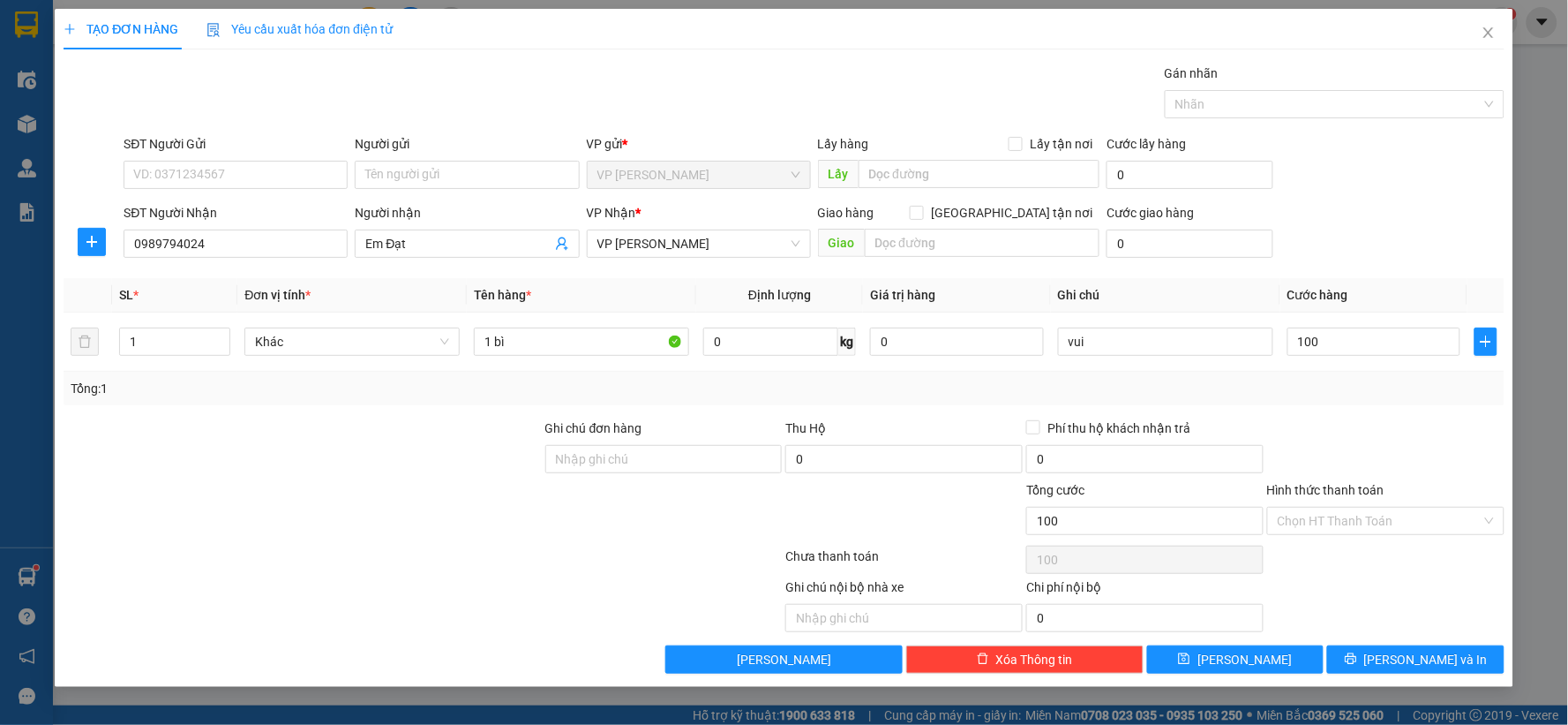
type input "100.000"
click at [1340, 443] on div at bounding box center [1387, 449] width 241 height 62
click at [1258, 659] on button "Lưu" at bounding box center [1236, 660] width 178 height 29
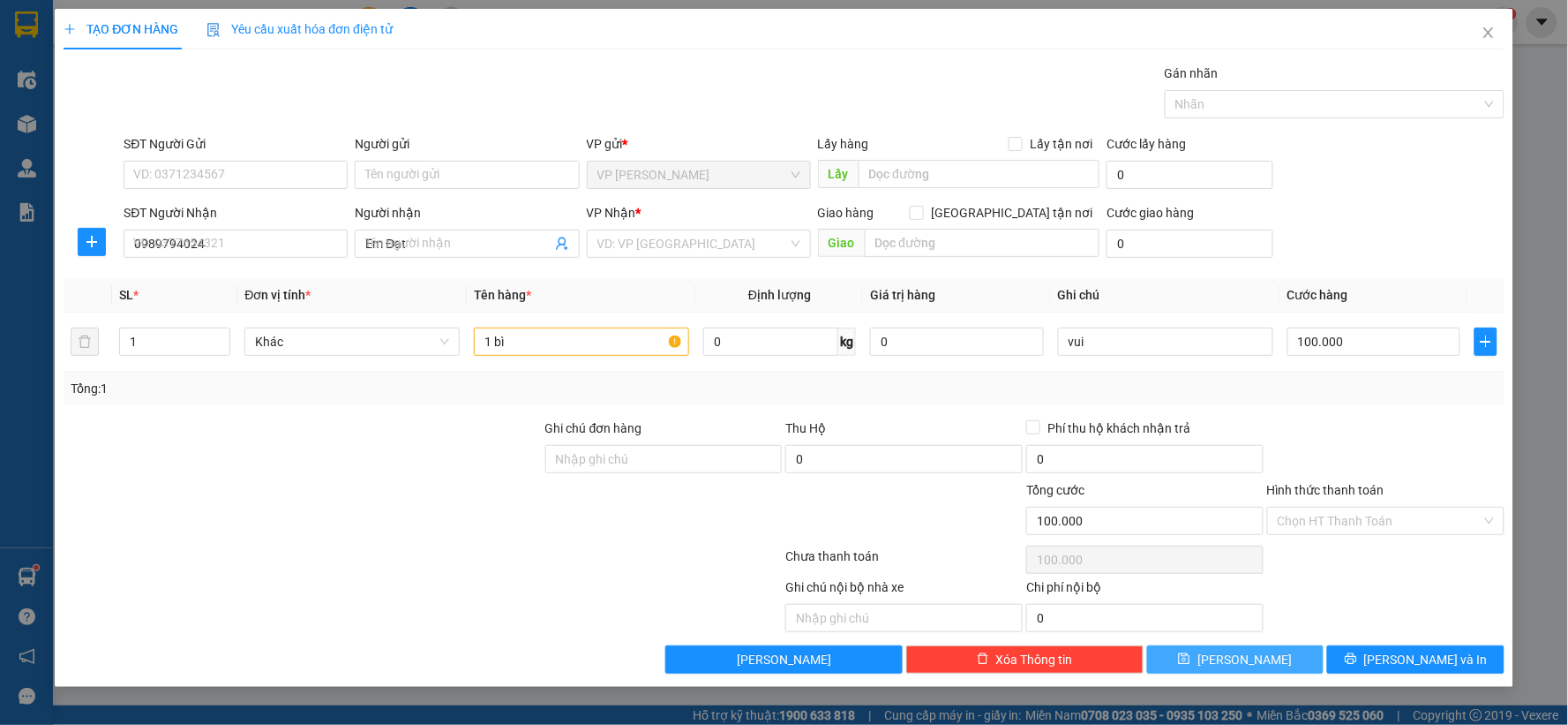
type input "0"
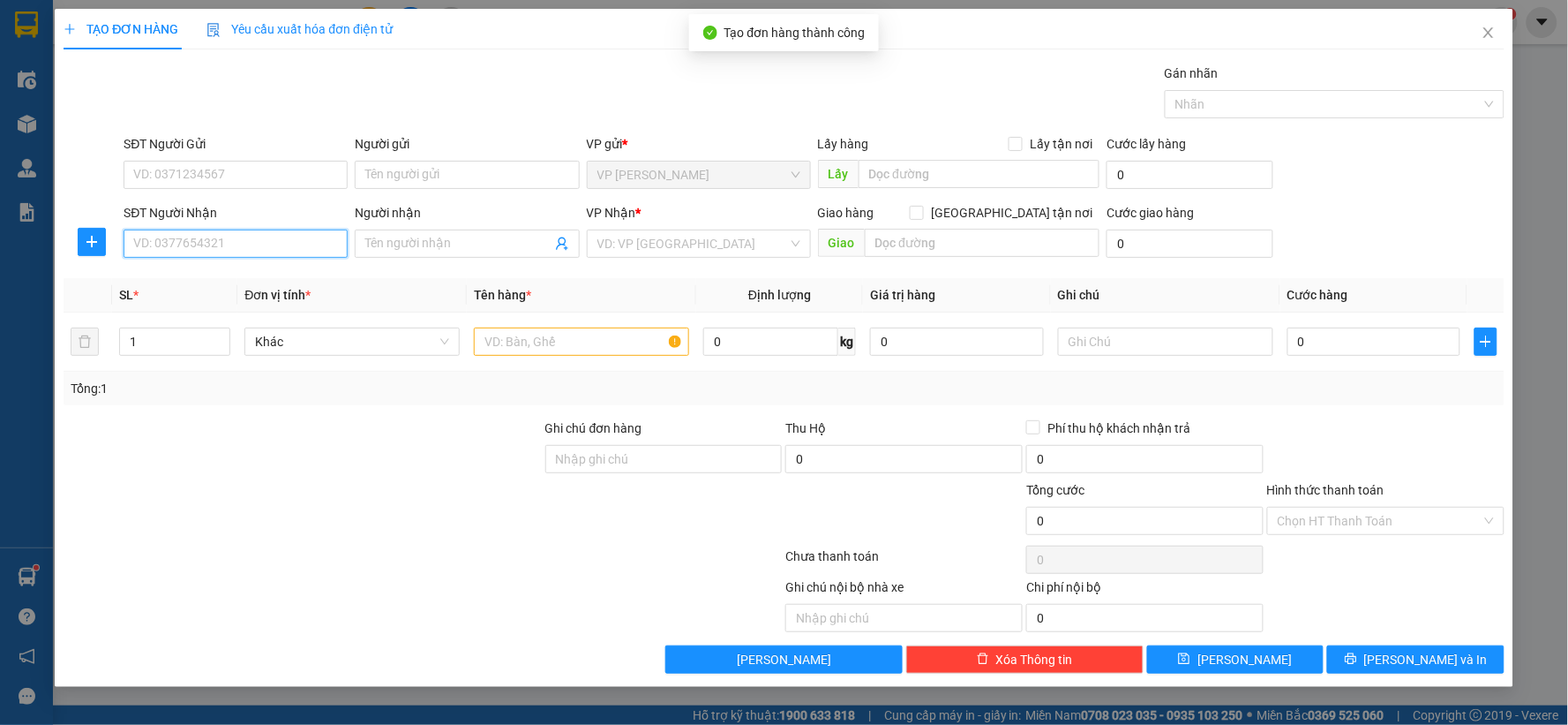
click at [221, 230] on input "SĐT Người Nhận" at bounding box center [235, 244] width 224 height 29
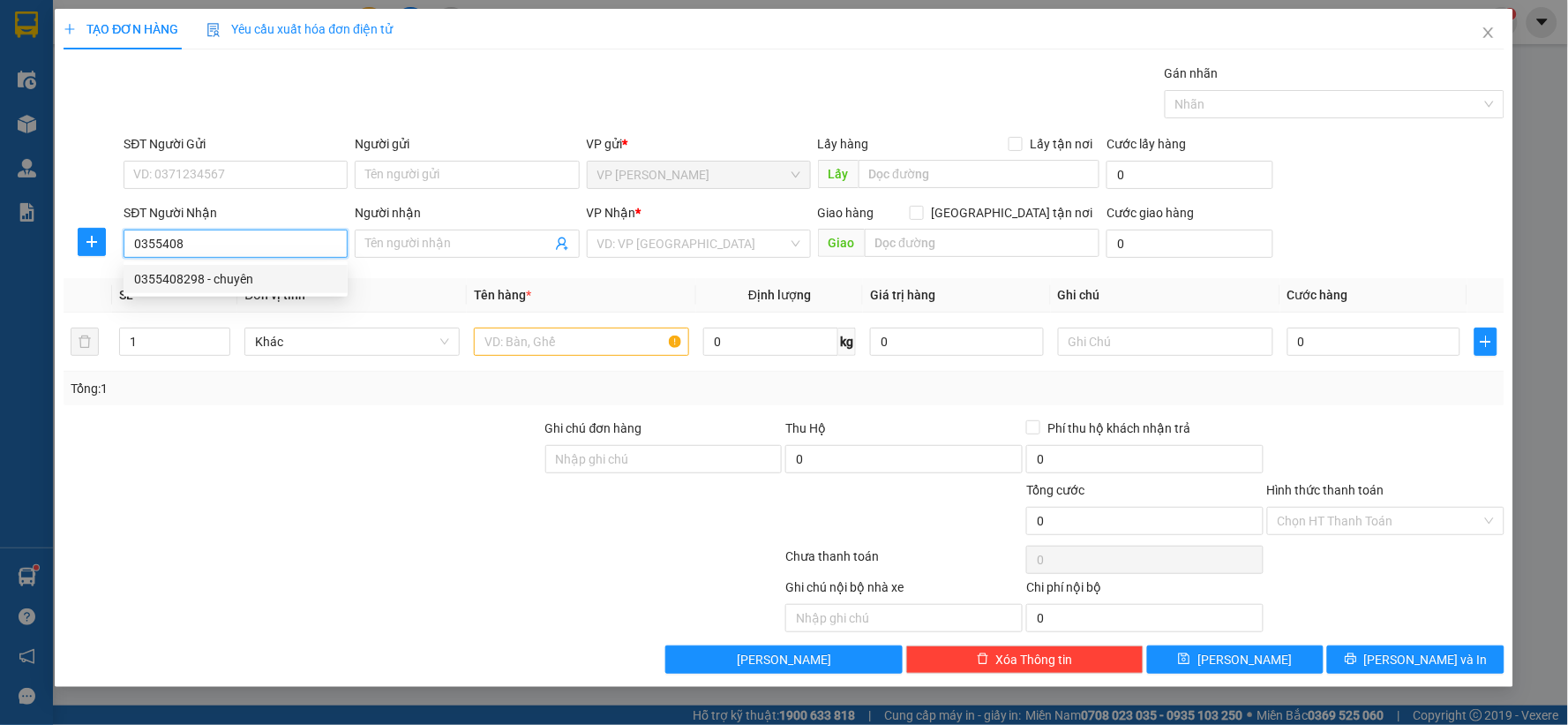
drag, startPoint x: 241, startPoint y: 276, endPoint x: 0, endPoint y: 412, distance: 276.7
click at [219, 276] on div "0355408298 - chuyên" at bounding box center [235, 279] width 203 height 20
type input "0355408298"
type input "chuyên"
type input "0355408298"
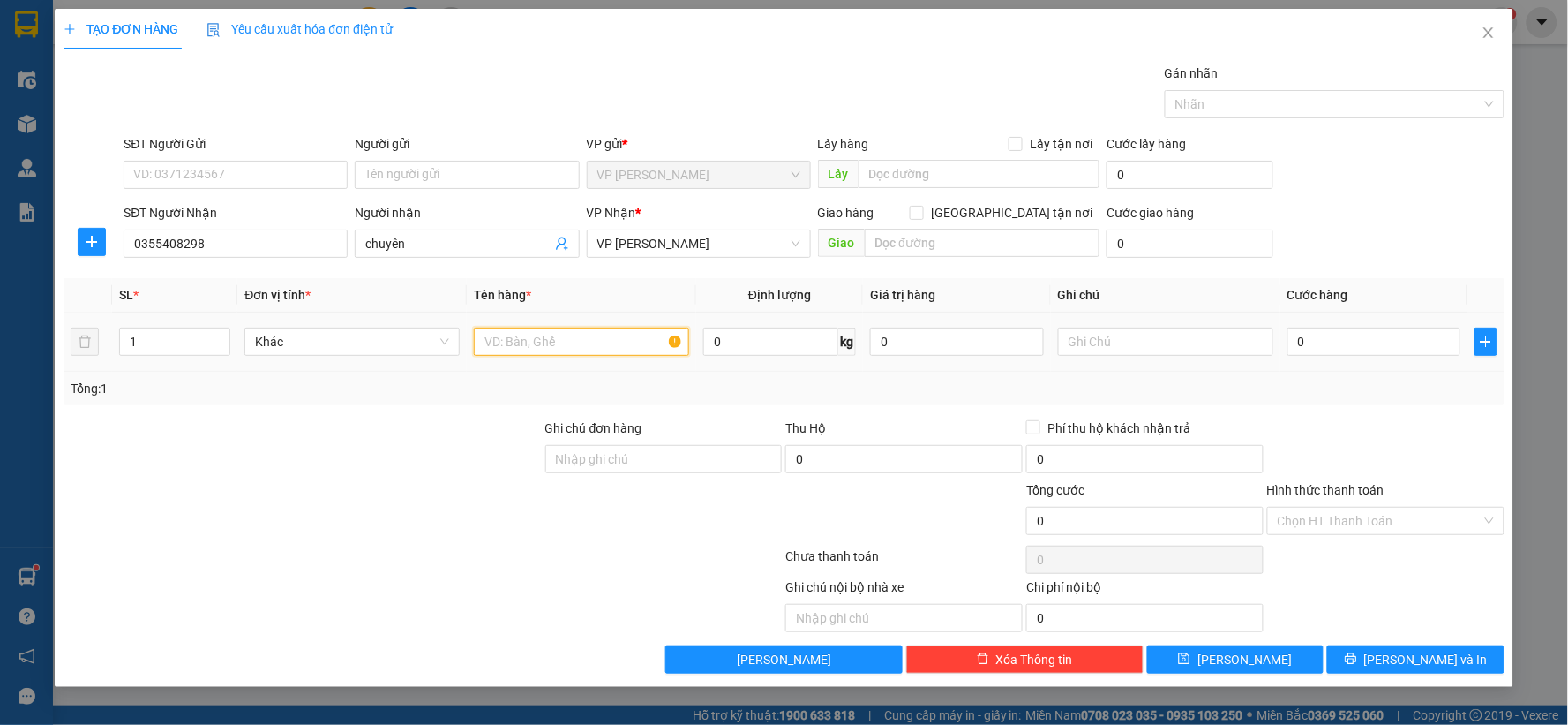
drag, startPoint x: 34, startPoint y: 1, endPoint x: 597, endPoint y: 336, distance: 655.1
click at [597, 336] on input "text" at bounding box center [581, 342] width 215 height 29
type input "?"
type input "7 bì"
click at [1356, 331] on input "0" at bounding box center [1374, 342] width 174 height 29
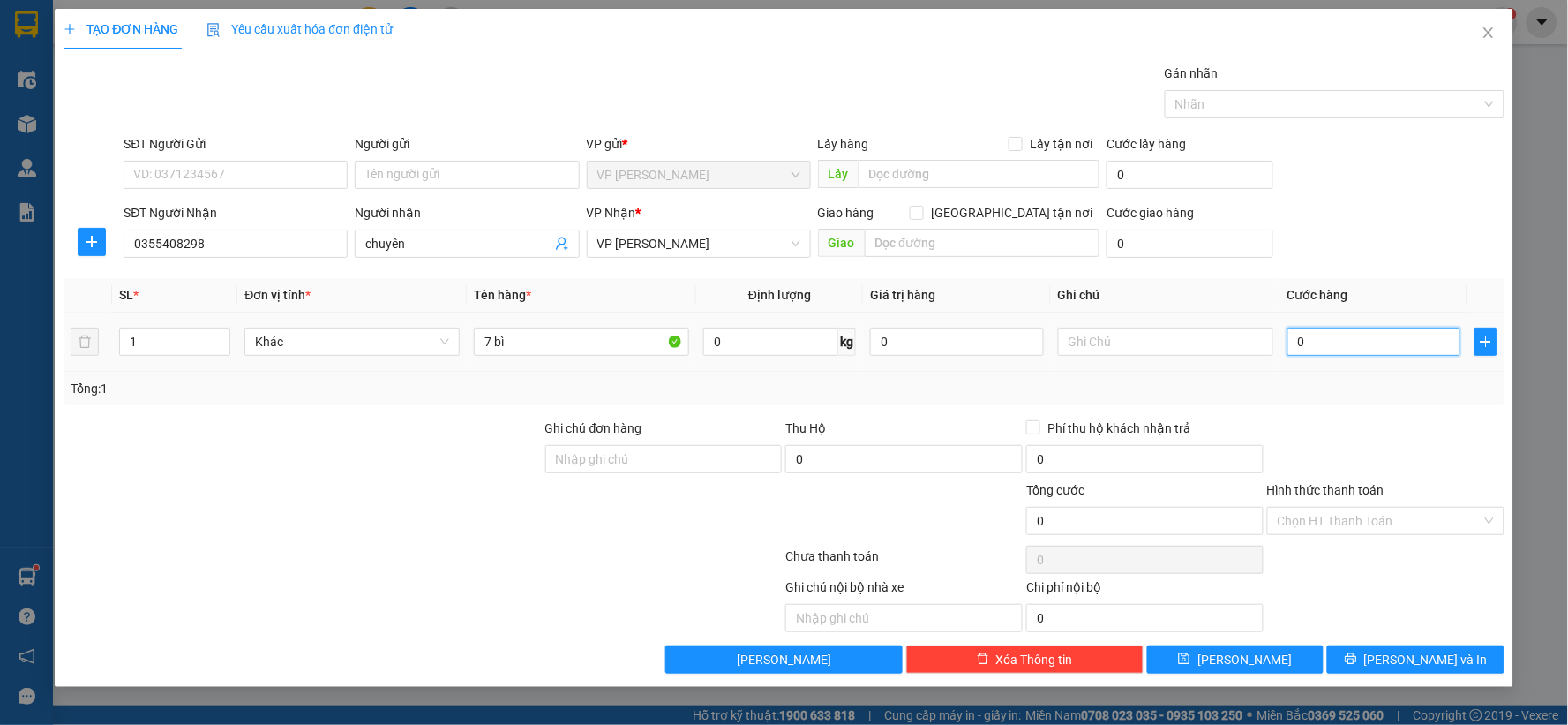
type input "7"
type input "70"
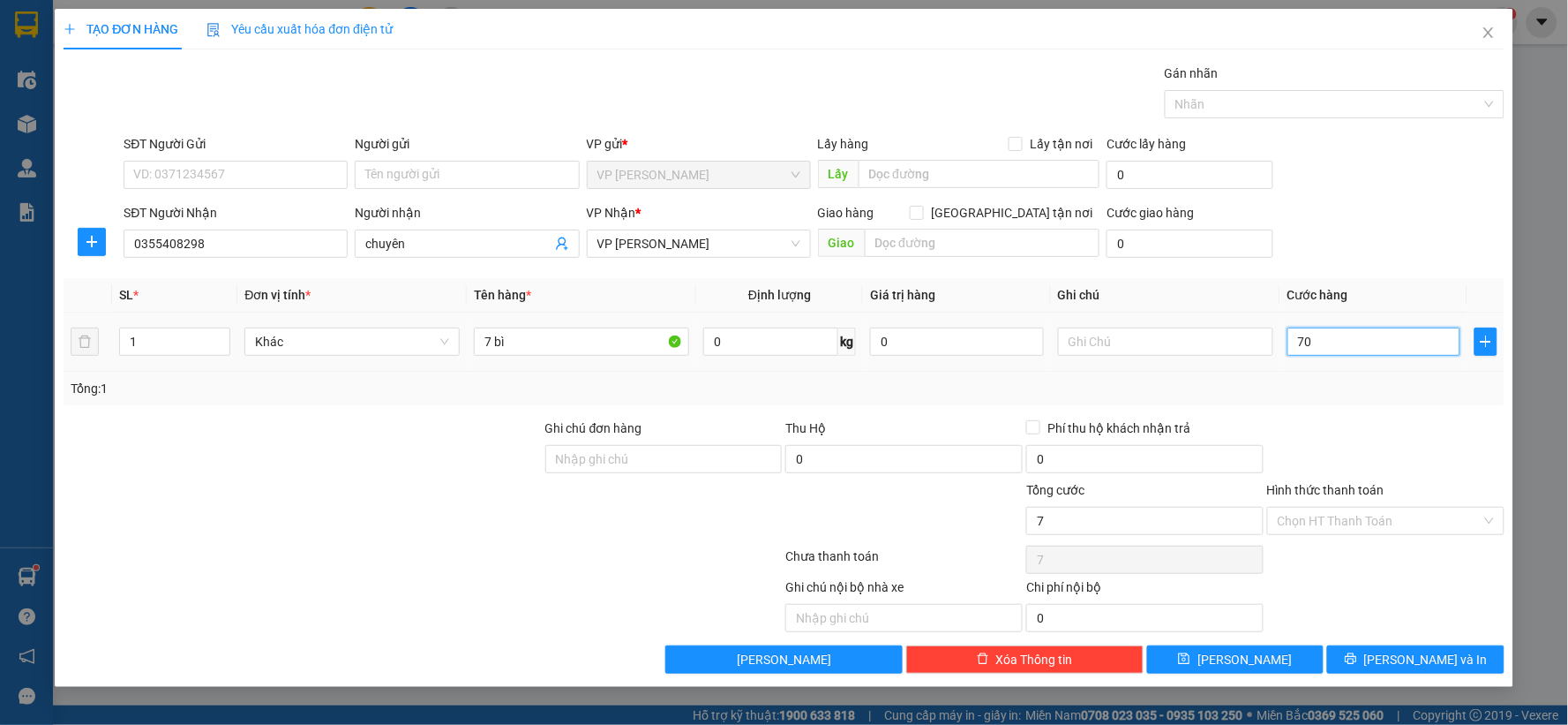
type input "70"
type input "700"
type input "700o"
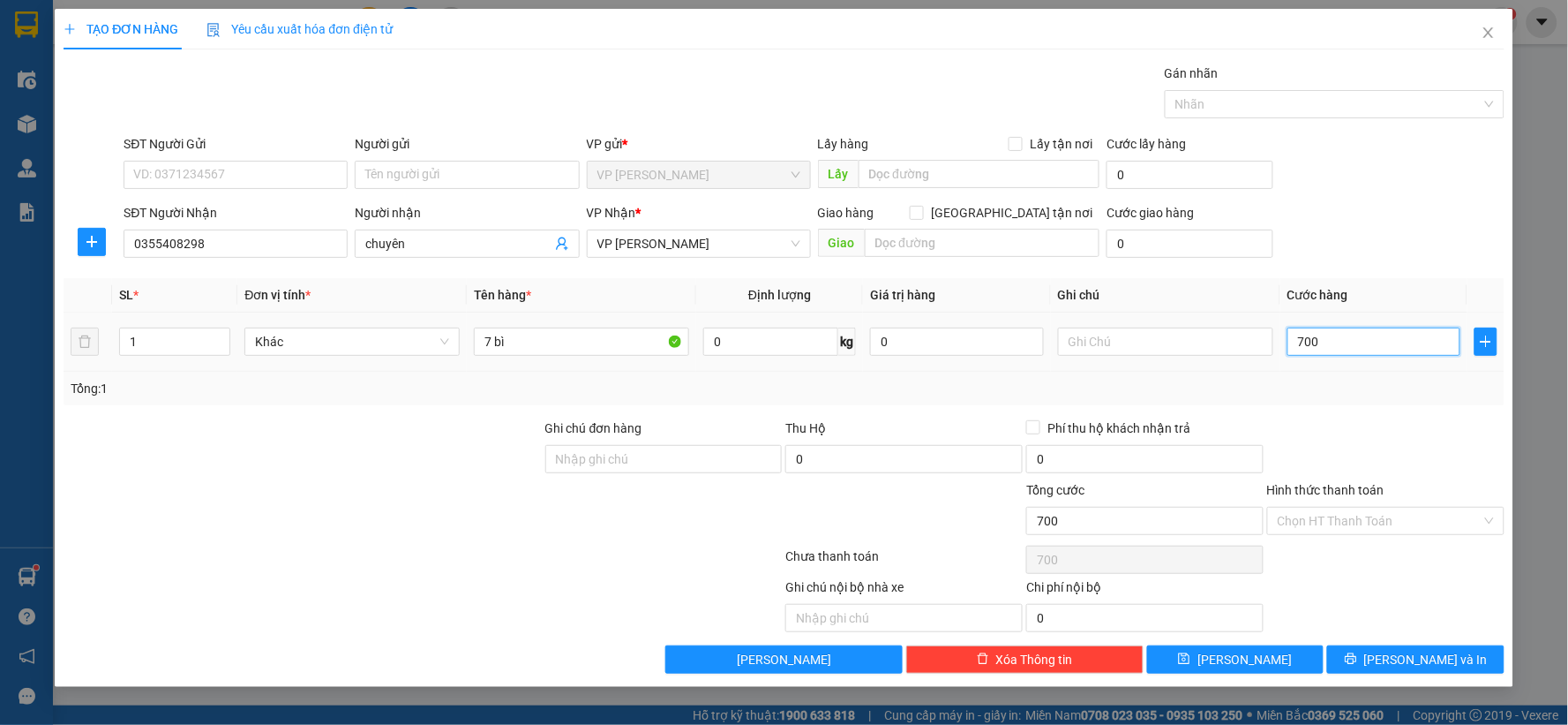
type input "0"
drag, startPoint x: 1145, startPoint y: 359, endPoint x: 1153, endPoint y: 355, distance: 8.9
click at [1145, 357] on td at bounding box center [1166, 342] width 230 height 59
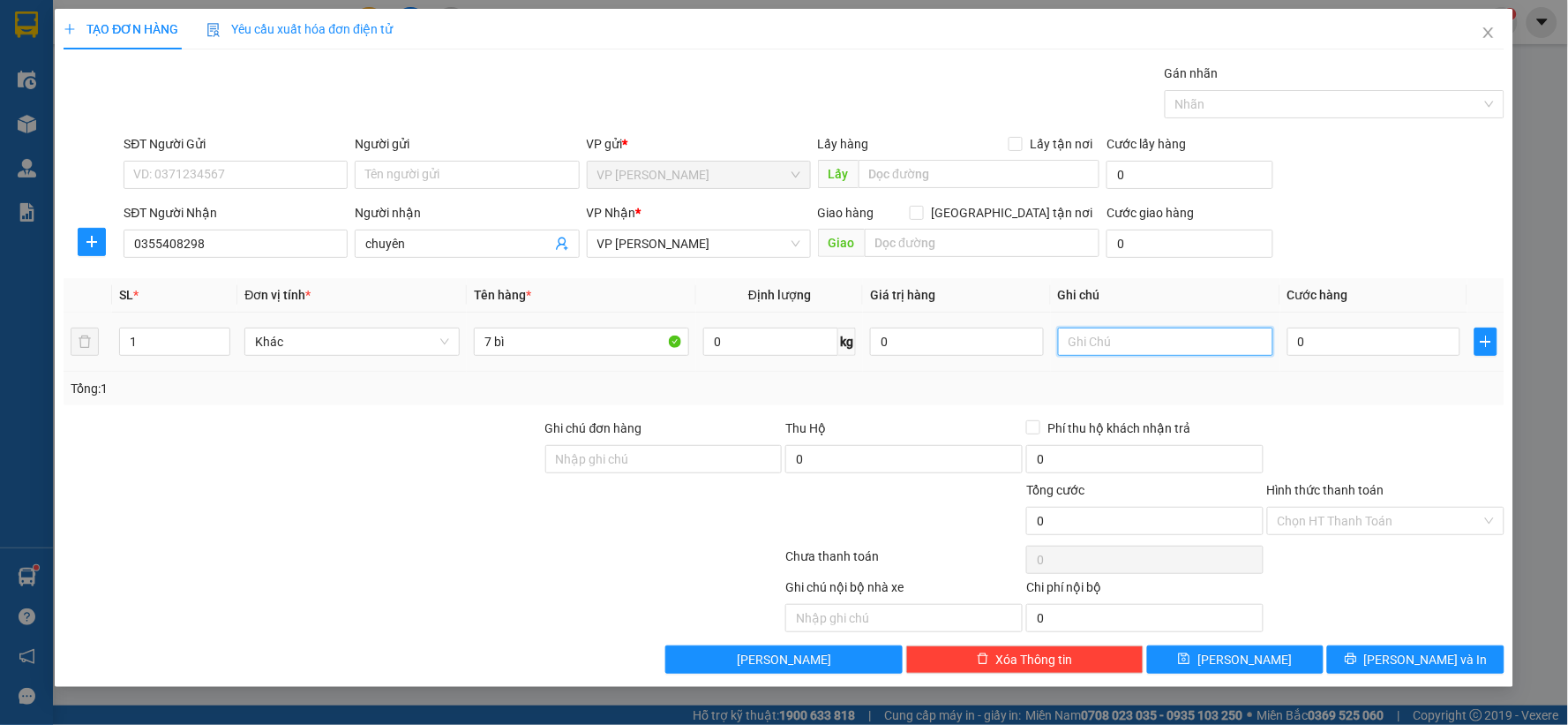
click at [1153, 355] on input "text" at bounding box center [1165, 342] width 215 height 29
drag, startPoint x: 748, startPoint y: 4, endPoint x: 313, endPoint y: 350, distance: 555.8
click at [1220, 333] on input "text" at bounding box center [1165, 342] width 215 height 29
click at [1185, 337] on input "text" at bounding box center [1165, 342] width 215 height 29
type input "k"
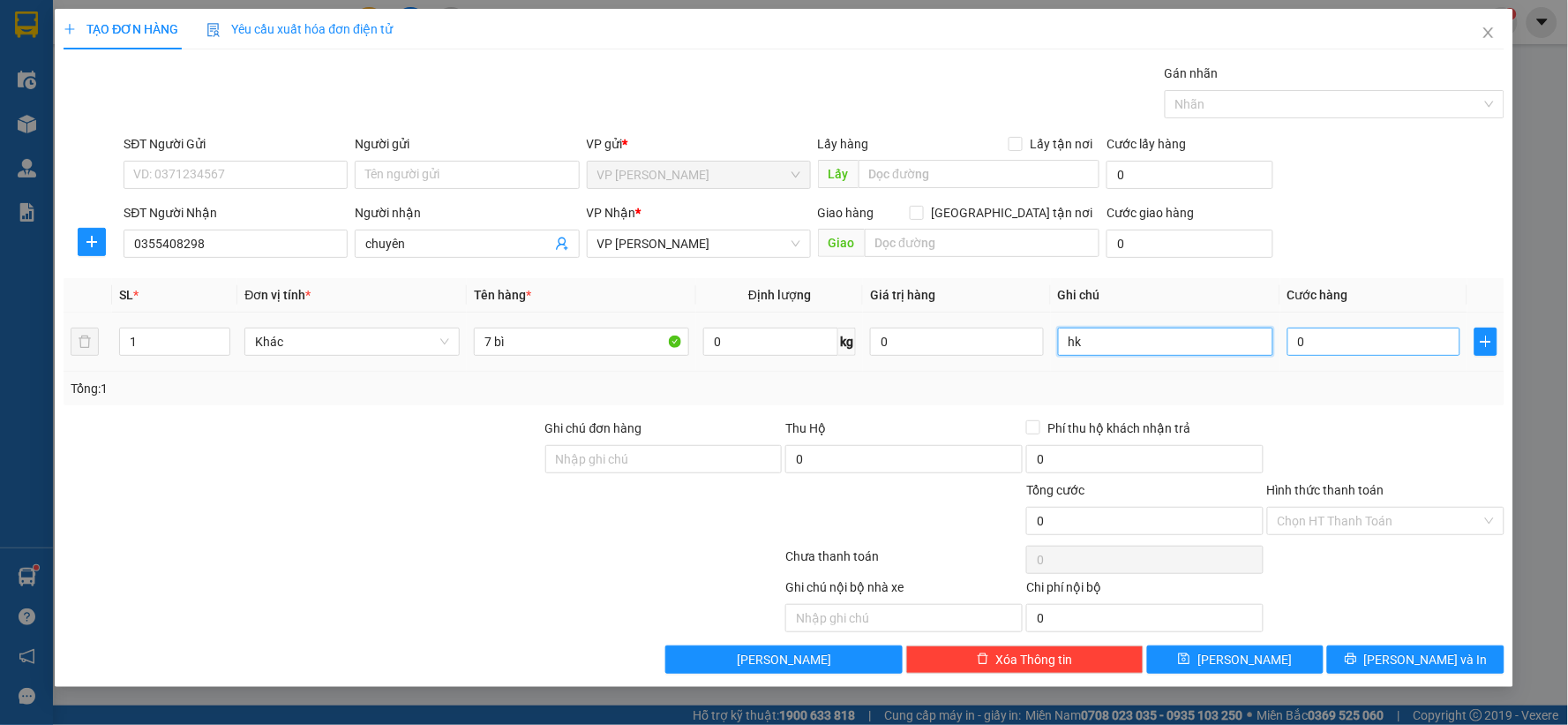
type input "hk"
click at [1386, 339] on input "0" at bounding box center [1374, 342] width 174 height 29
type input "7"
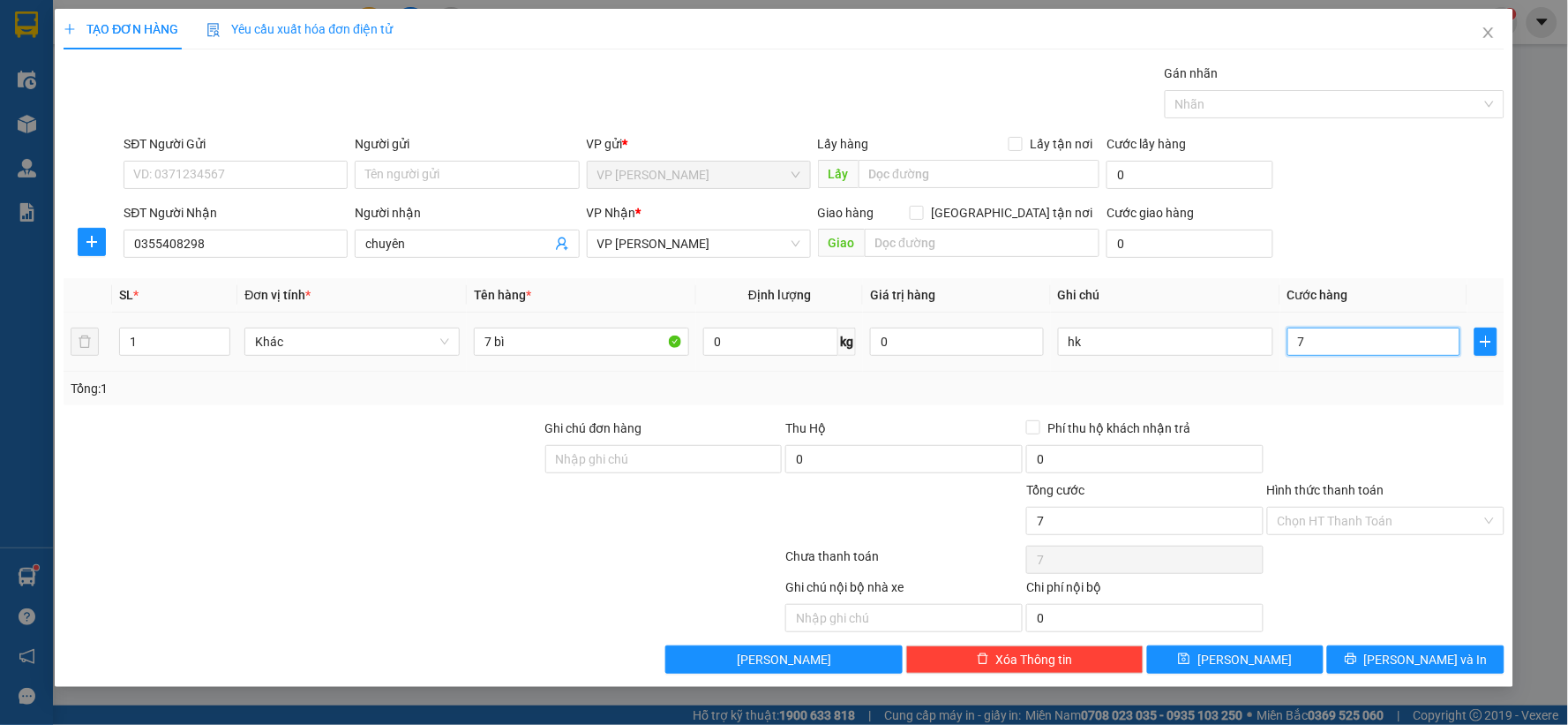
type input "70"
type input "700"
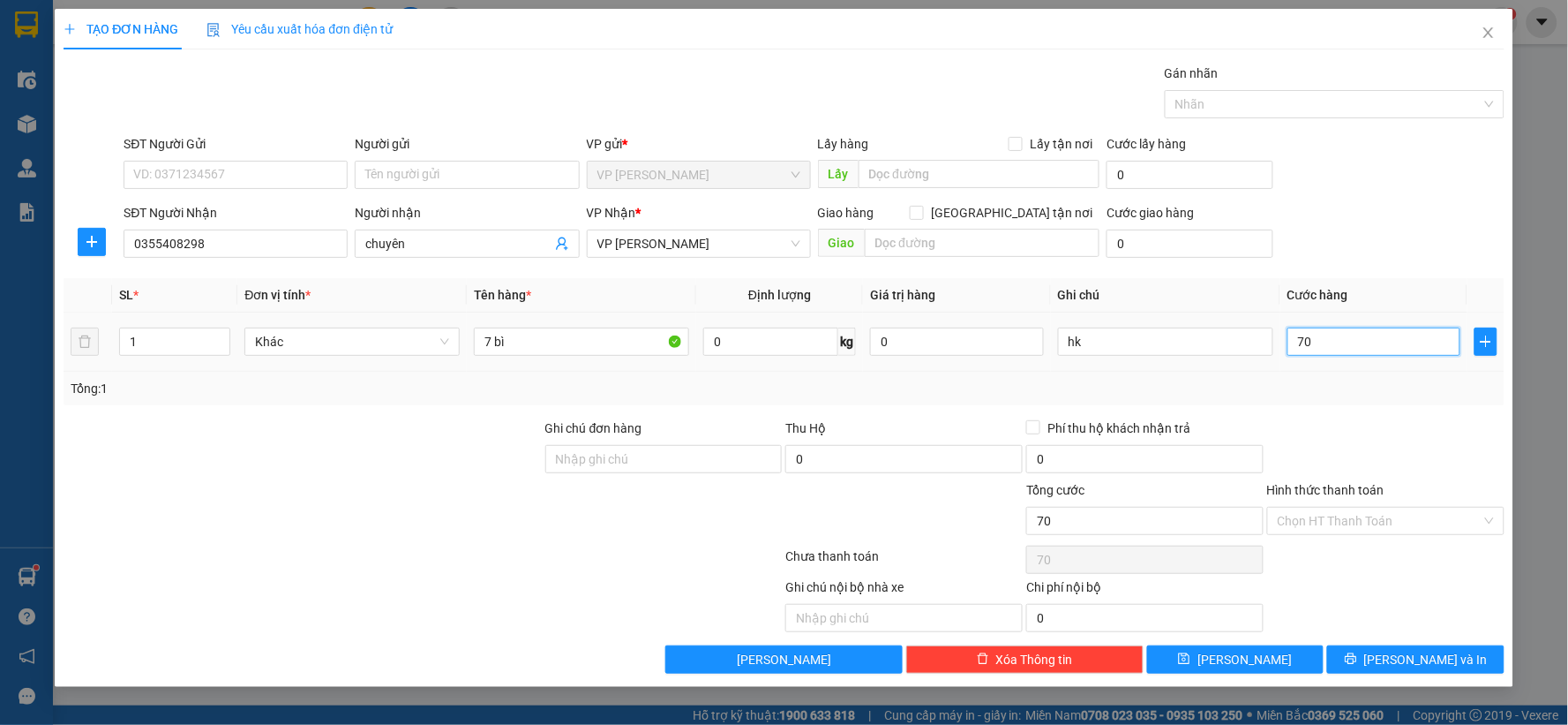
type input "700"
type input "700.000"
click at [1276, 664] on button "Lưu" at bounding box center [1236, 660] width 178 height 29
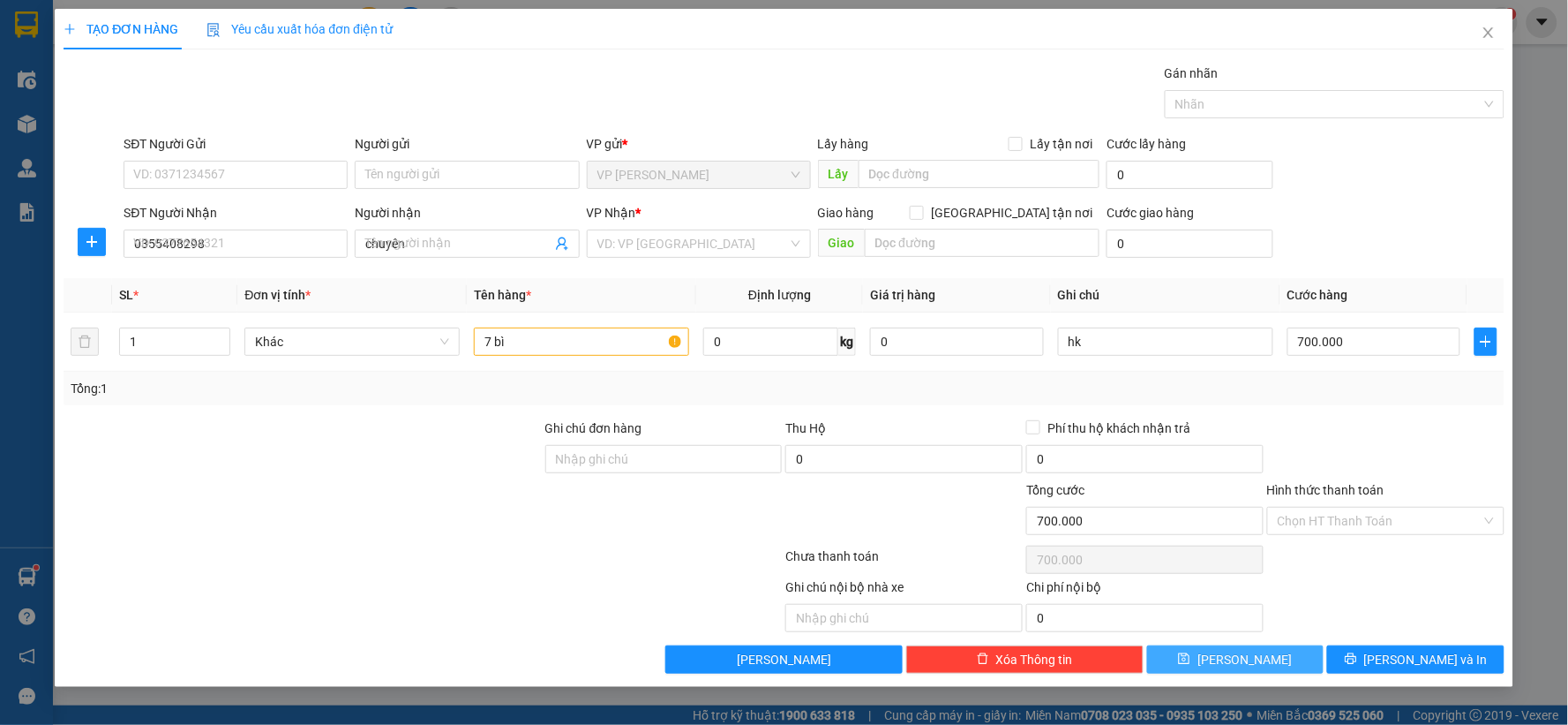
type input "0"
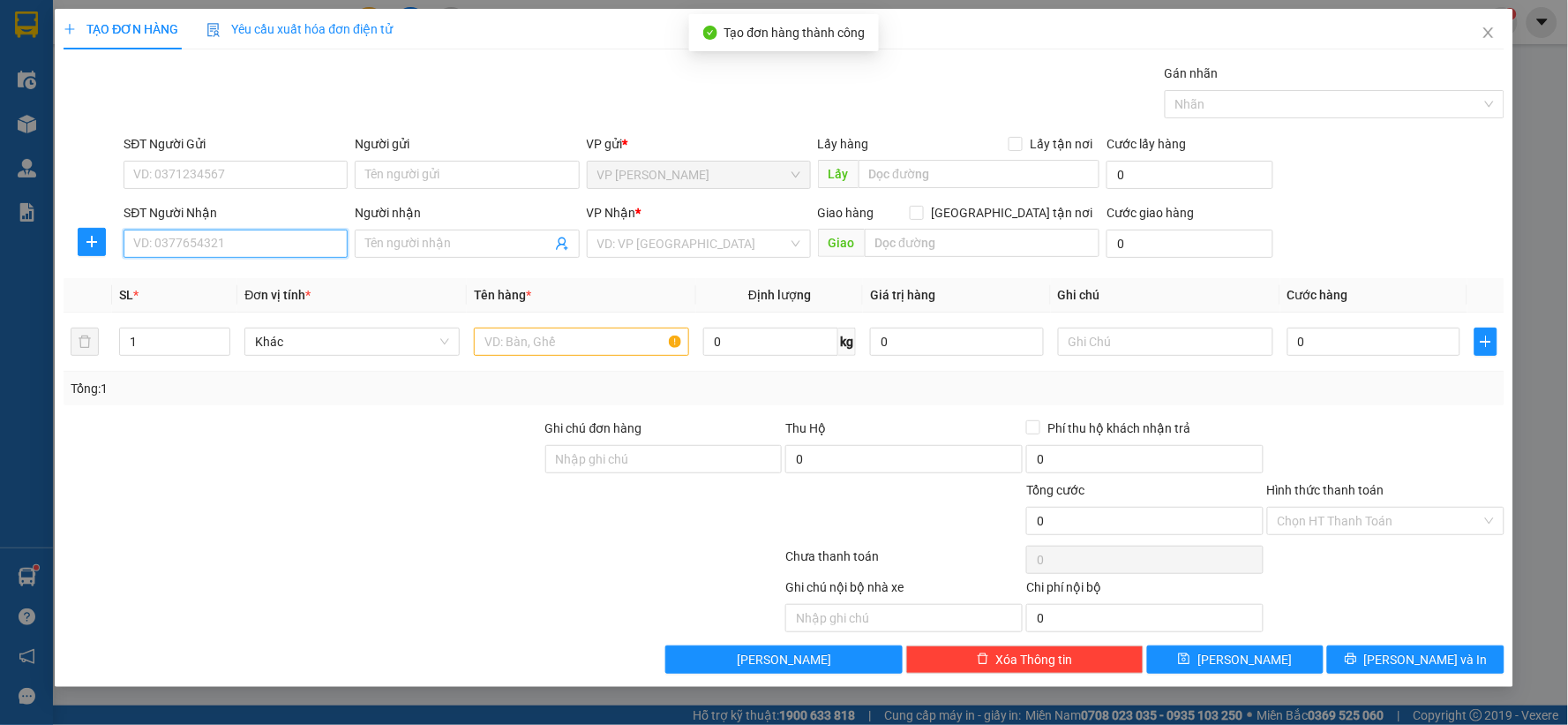
click at [265, 244] on input "SĐT Người Nhận" at bounding box center [235, 244] width 224 height 29
type input "03344364026000000000021069.58553"
click at [306, 254] on input "03344364026000000000021069.58553" at bounding box center [235, 244] width 224 height 29
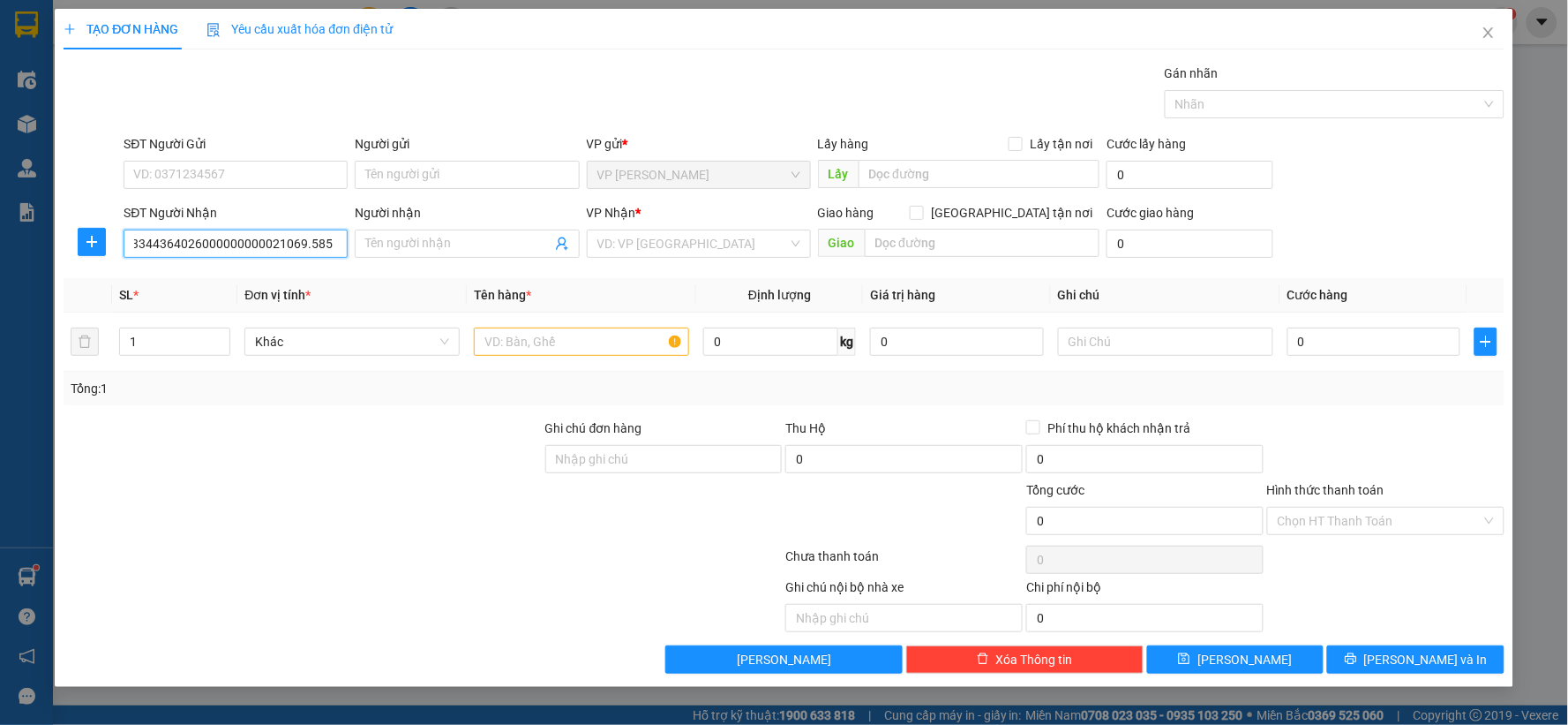
click at [306, 254] on input "03344364026000000000021069.58553" at bounding box center [235, 244] width 224 height 29
type input "0334464067"
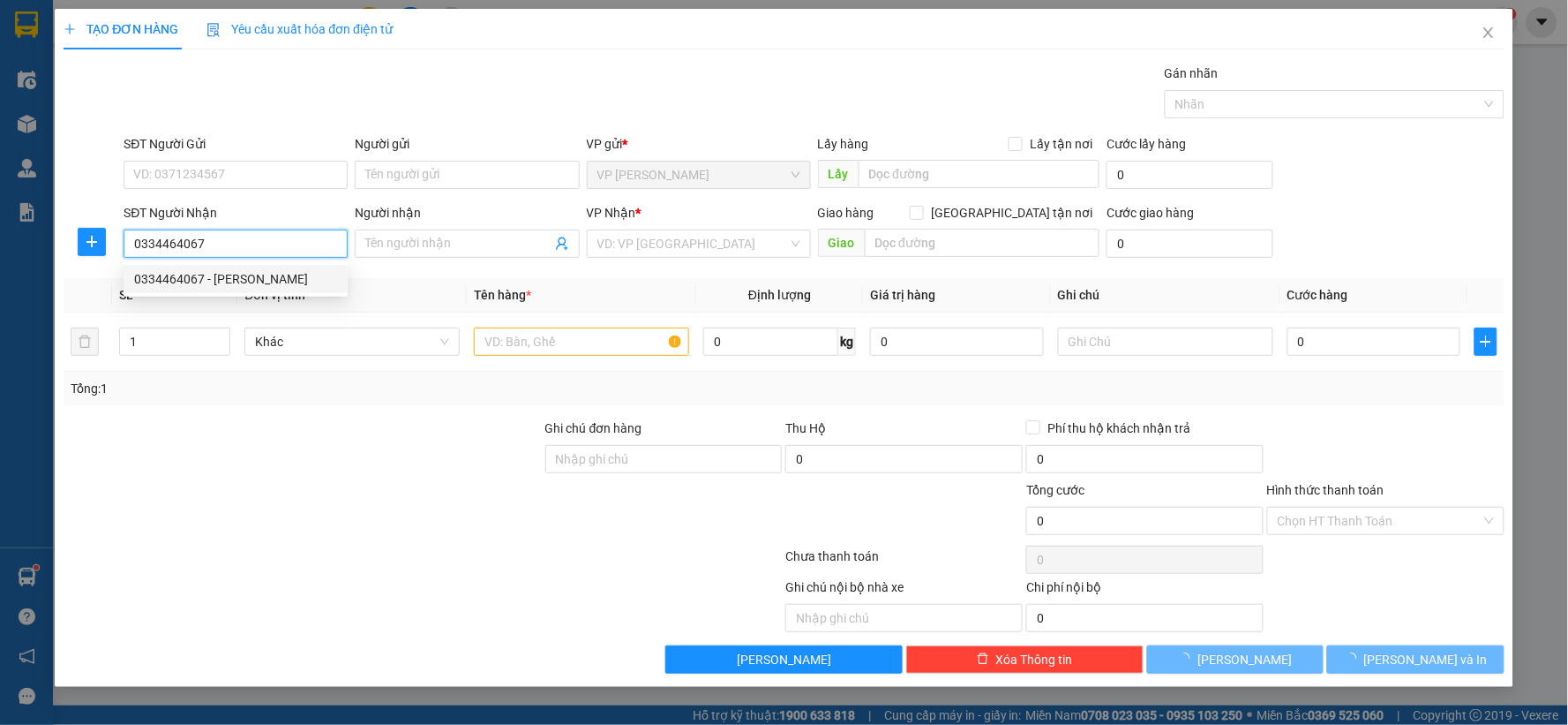
click at [205, 280] on div "0334464067 - chi hong" at bounding box center [235, 279] width 203 height 20
type input "chi hong"
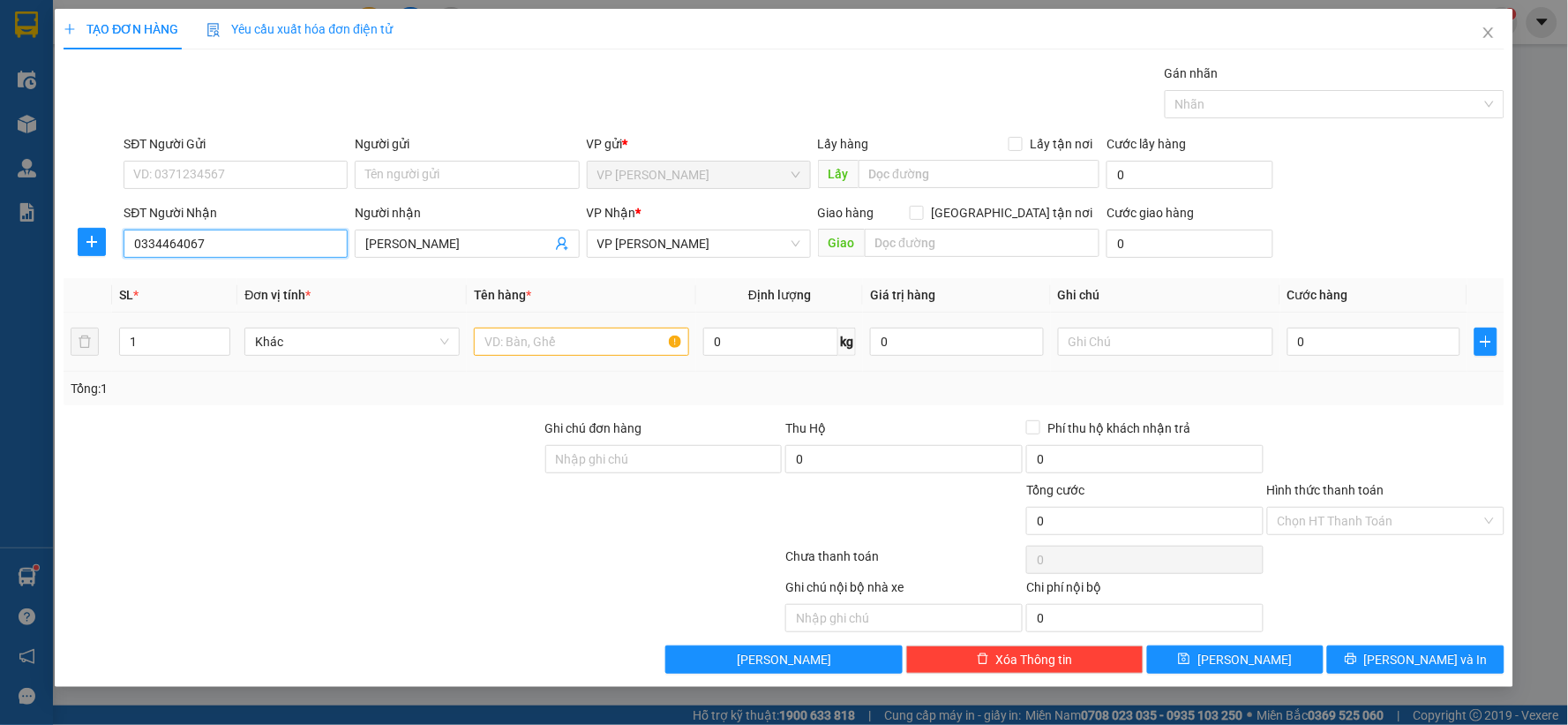
type input "0334464067"
click at [591, 347] on input "text" at bounding box center [581, 342] width 215 height 29
type input "2 bì"
click at [1136, 327] on div at bounding box center [1165, 342] width 215 height 36
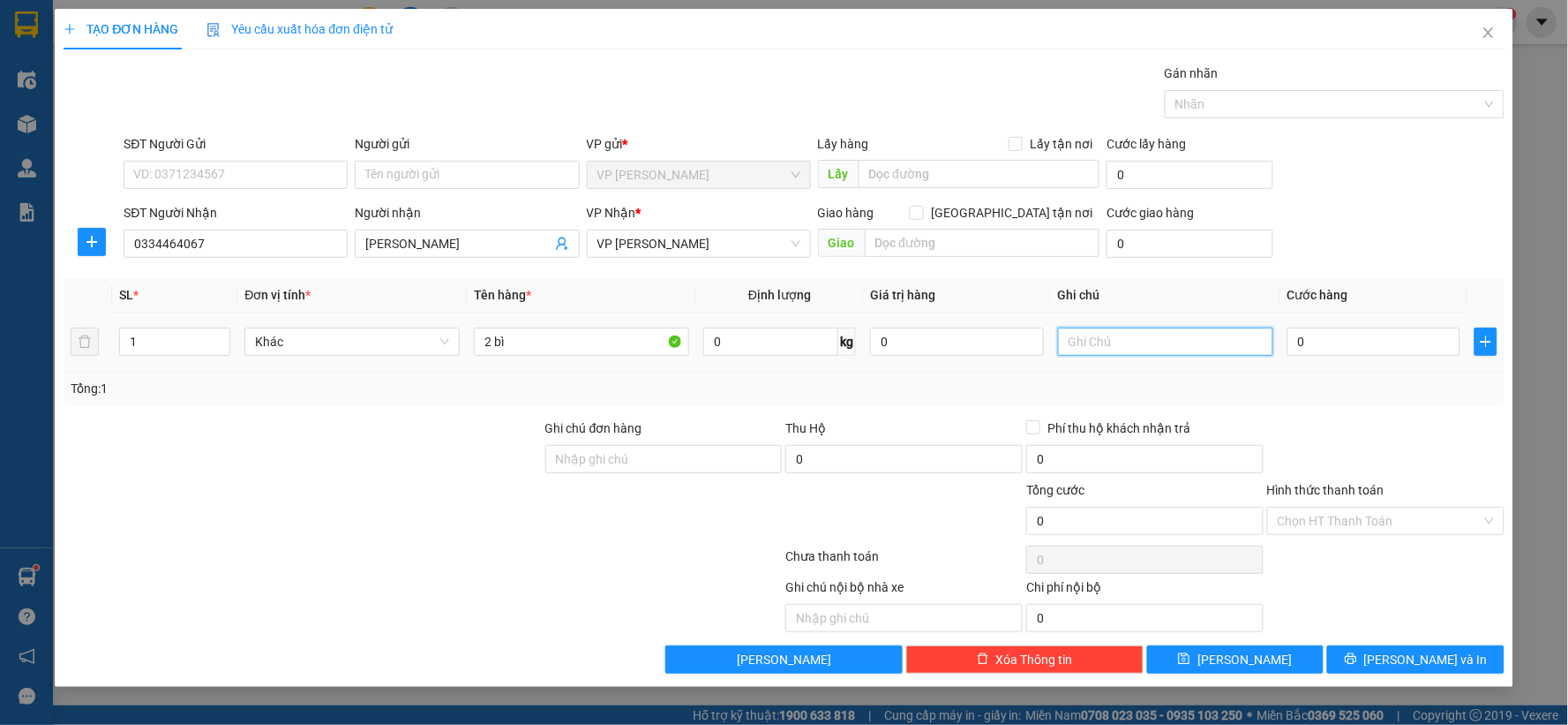
click at [1131, 349] on input "text" at bounding box center [1165, 342] width 215 height 29
type input "hk"
click at [1360, 333] on input "0" at bounding box center [1374, 342] width 174 height 29
type input "2"
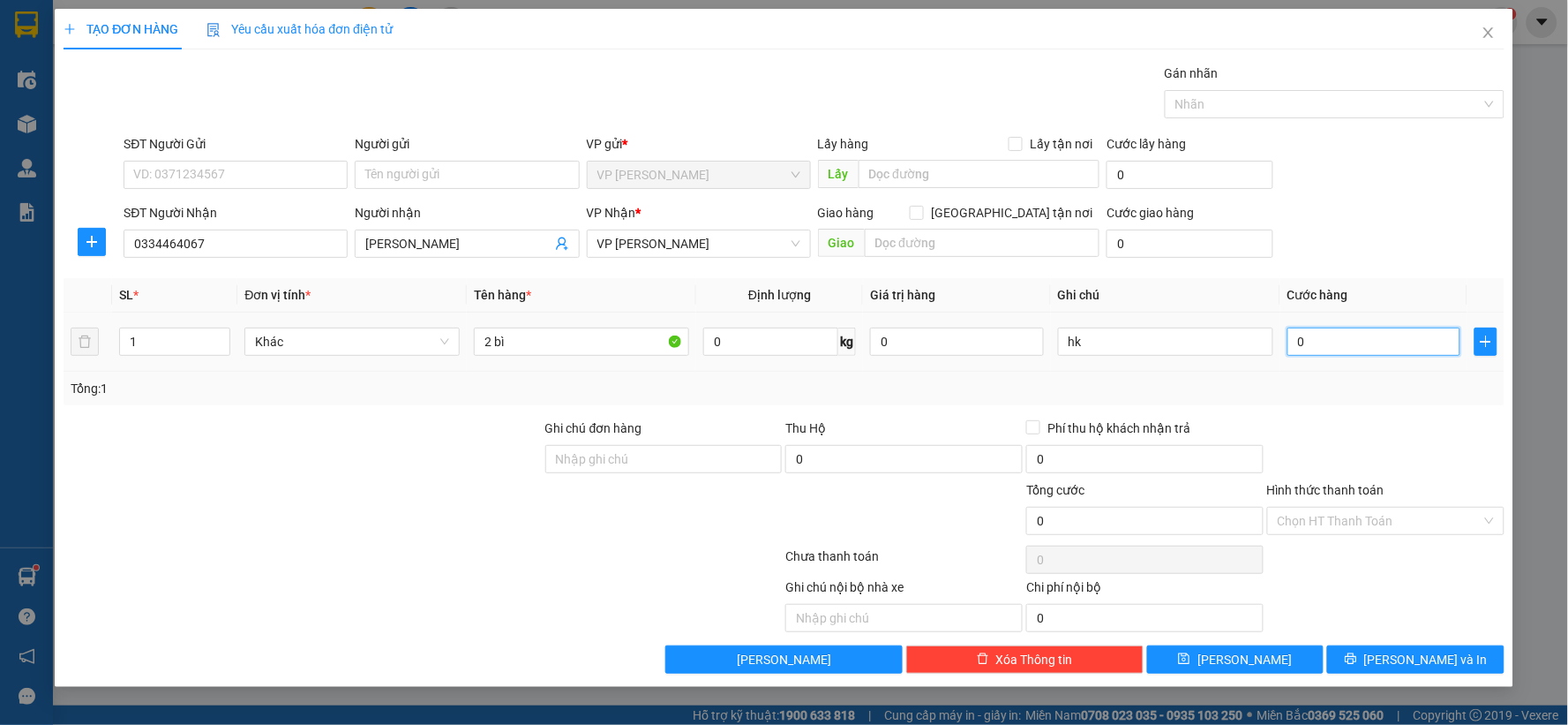
type input "2"
type input "20"
type input "200"
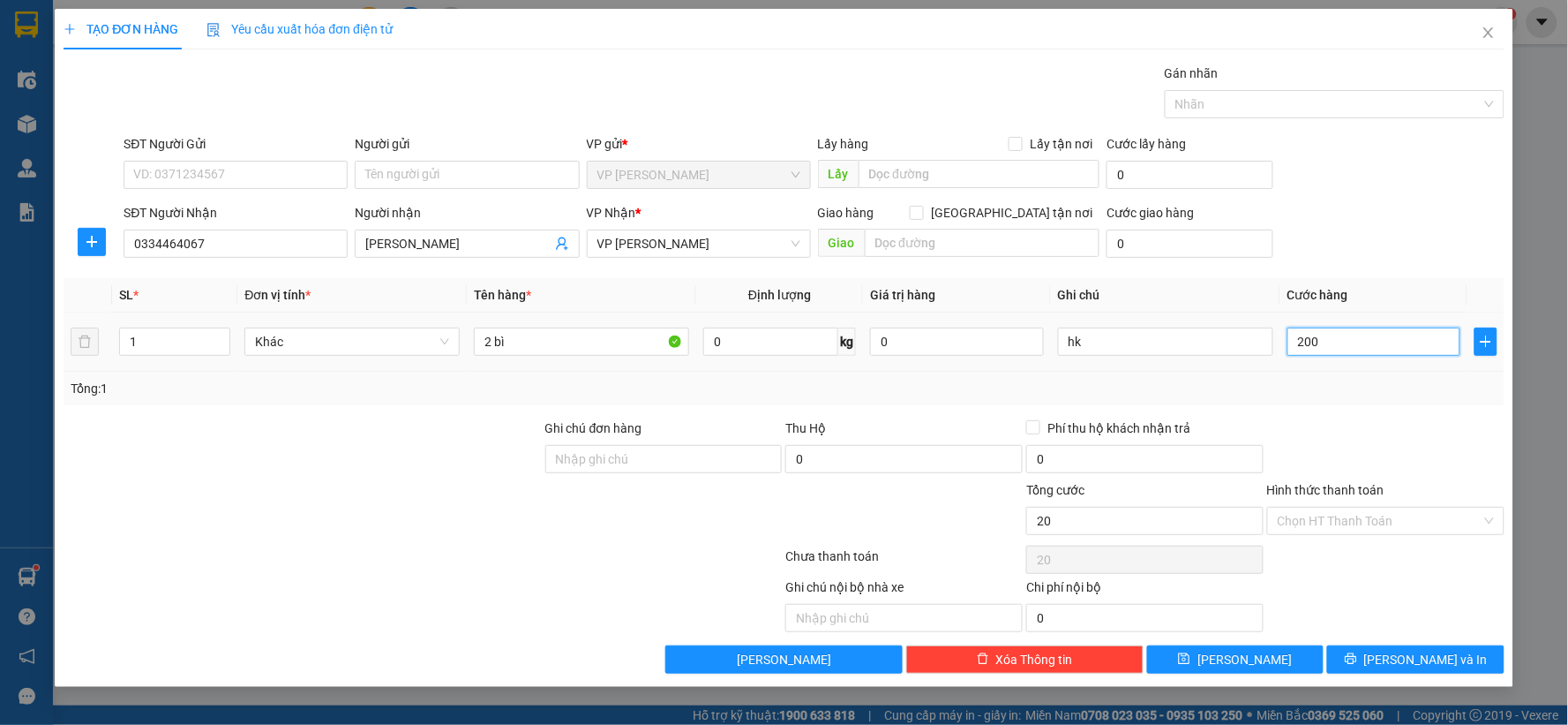
type input "200"
type input "200.000"
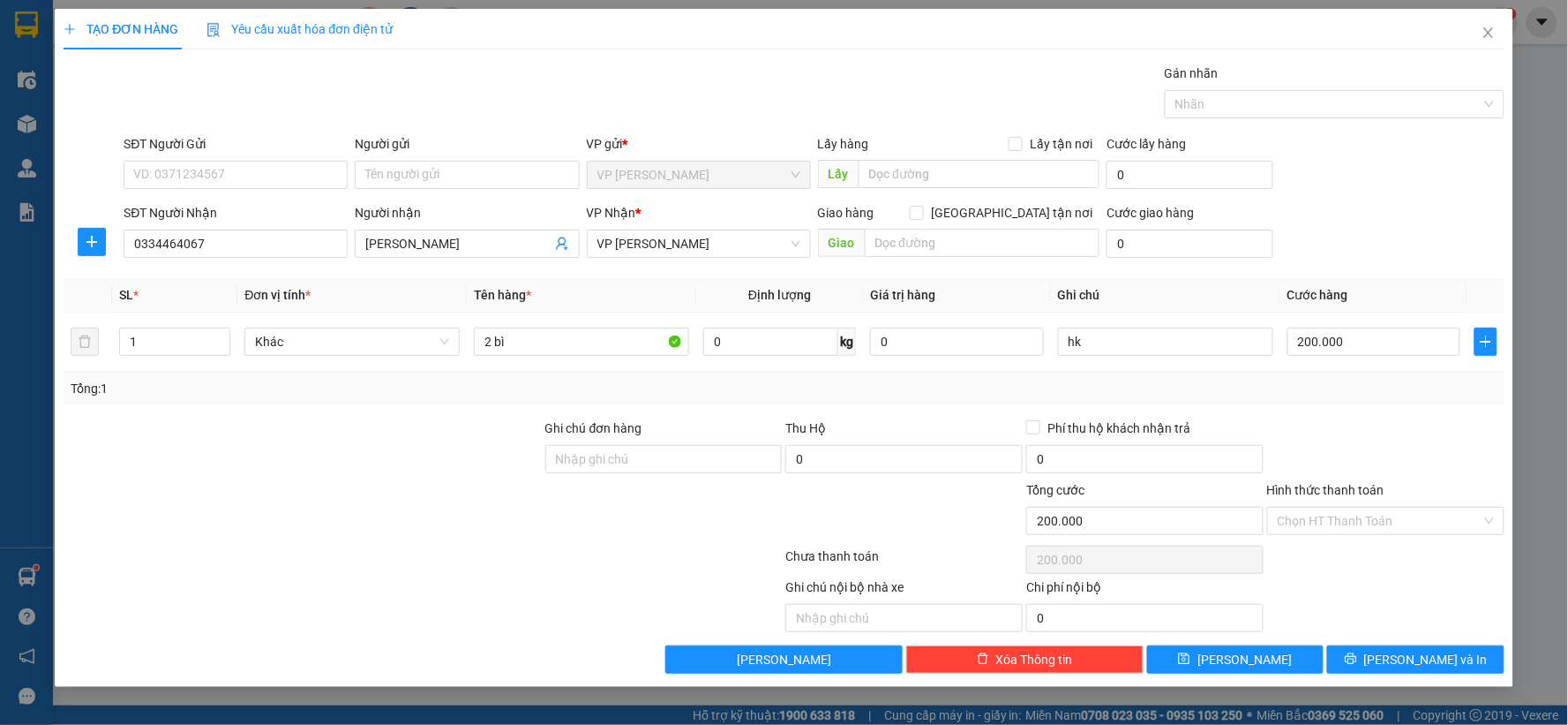
click at [1326, 419] on div at bounding box center [1387, 449] width 241 height 62
click at [1280, 654] on button "Lưu" at bounding box center [1236, 660] width 178 height 29
type input "0"
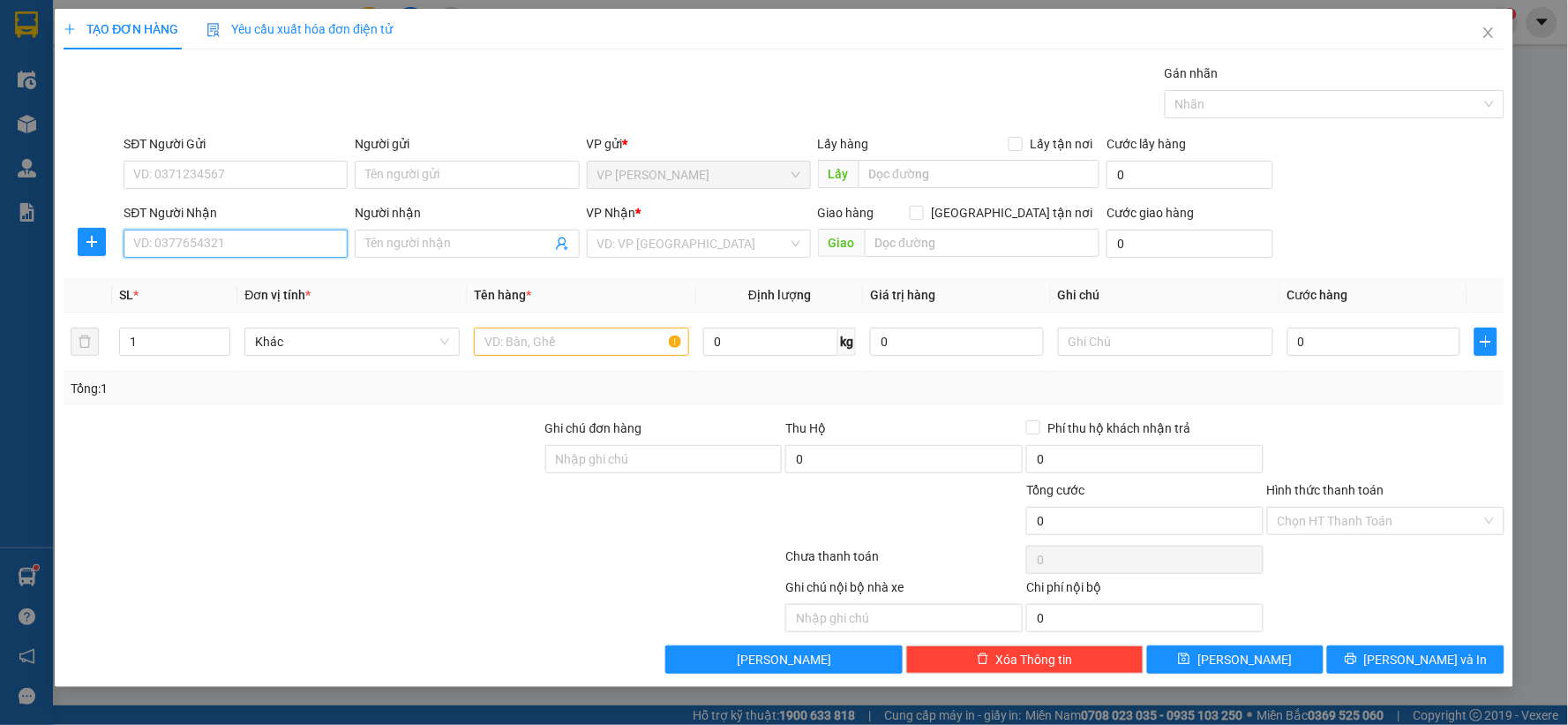
click at [237, 246] on input "SĐT Người Nhận" at bounding box center [235, 244] width 224 height 29
type input "0355284129"
click at [282, 285] on div "0355284129 - vinh" at bounding box center [235, 279] width 203 height 20
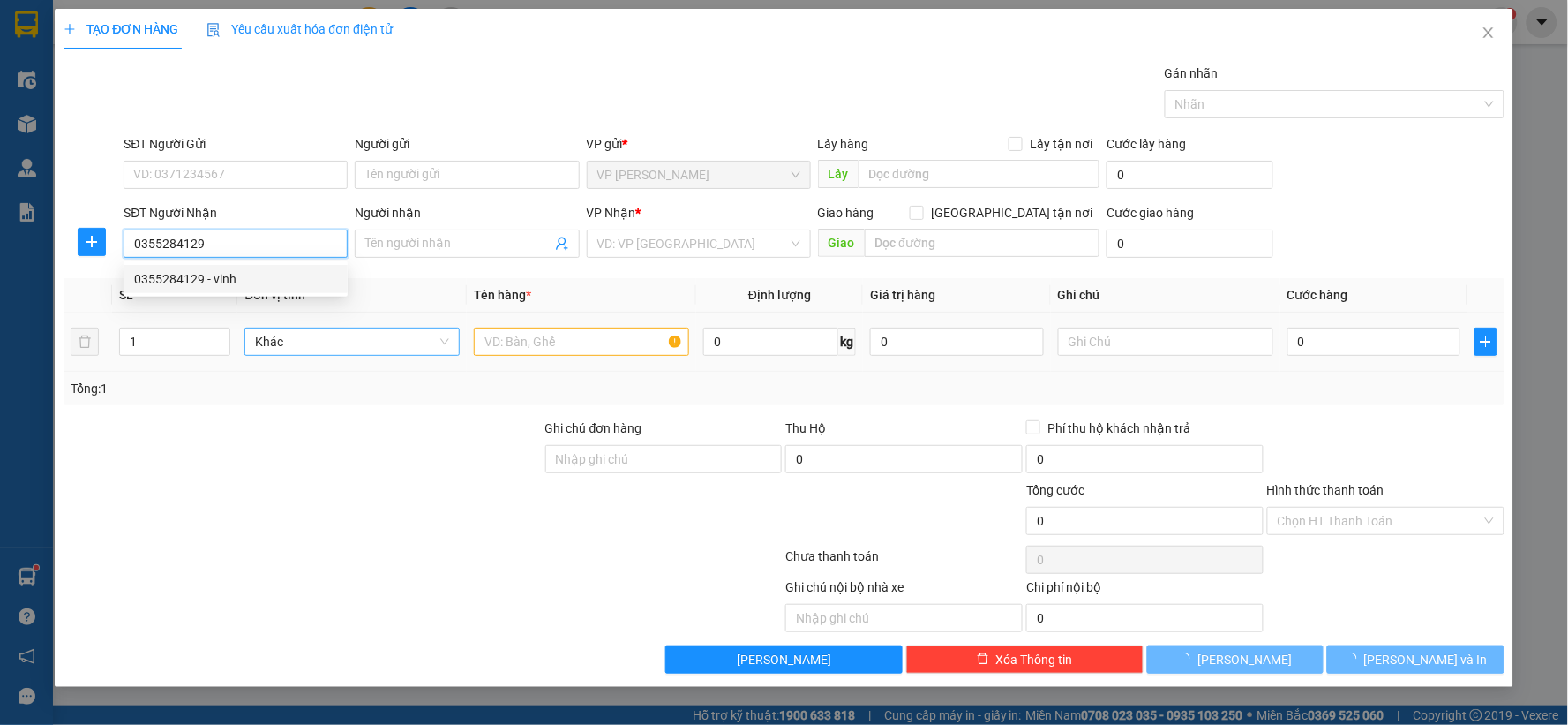
type input "vinh"
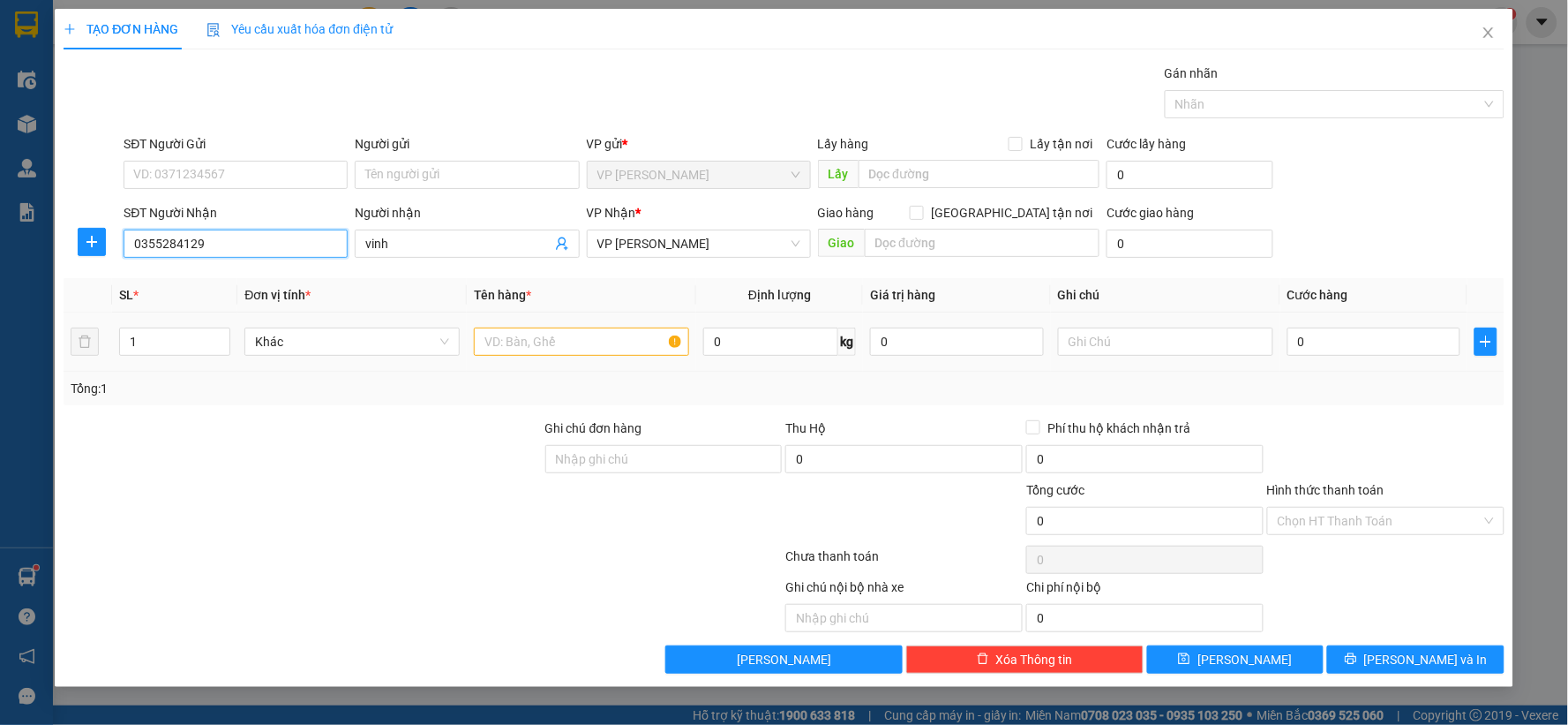
type input "0355284129"
click at [598, 355] on input "text" at bounding box center [581, 342] width 215 height 29
type input "6 bì"
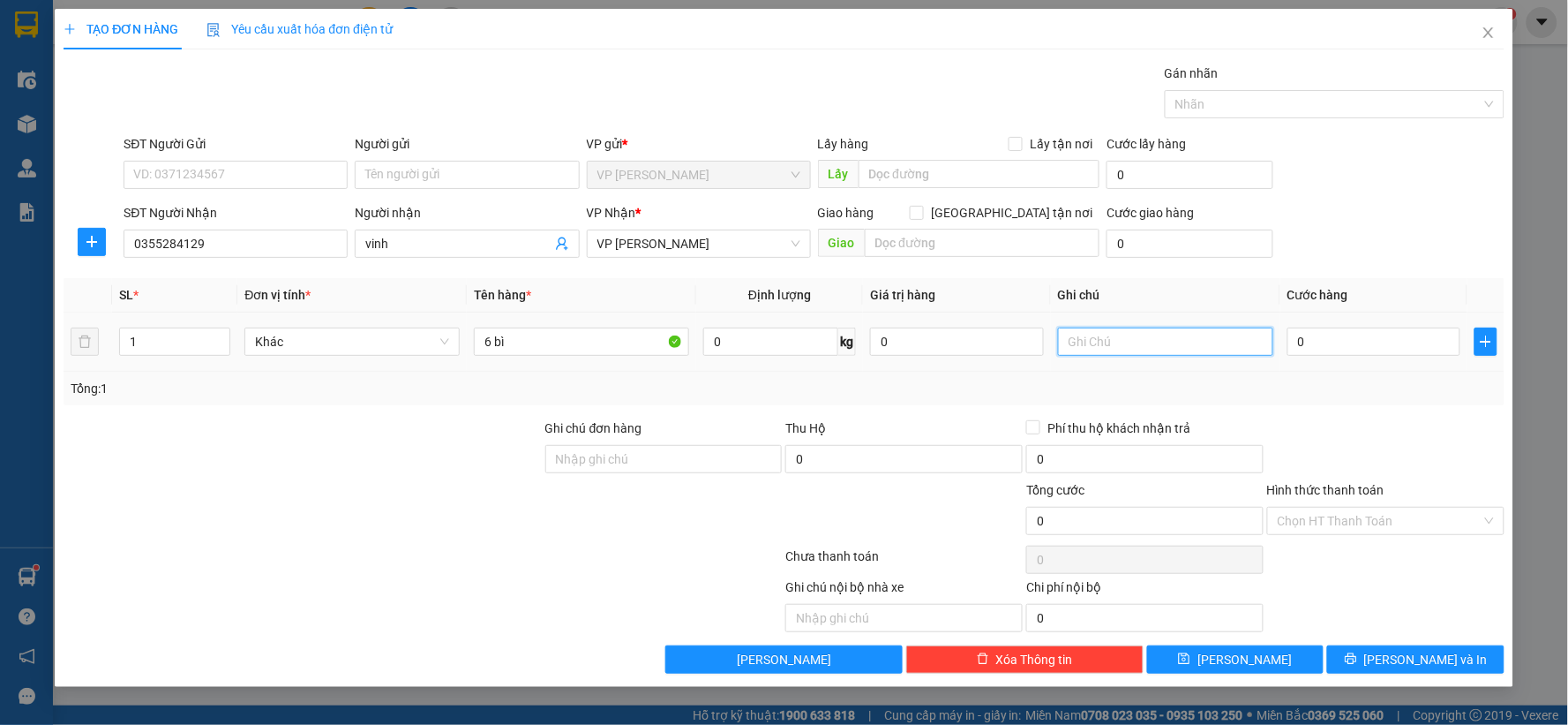
click at [1161, 340] on input "text" at bounding box center [1165, 342] width 215 height 29
type input "hk"
click at [1316, 349] on input "0" at bounding box center [1374, 342] width 174 height 29
type input "6"
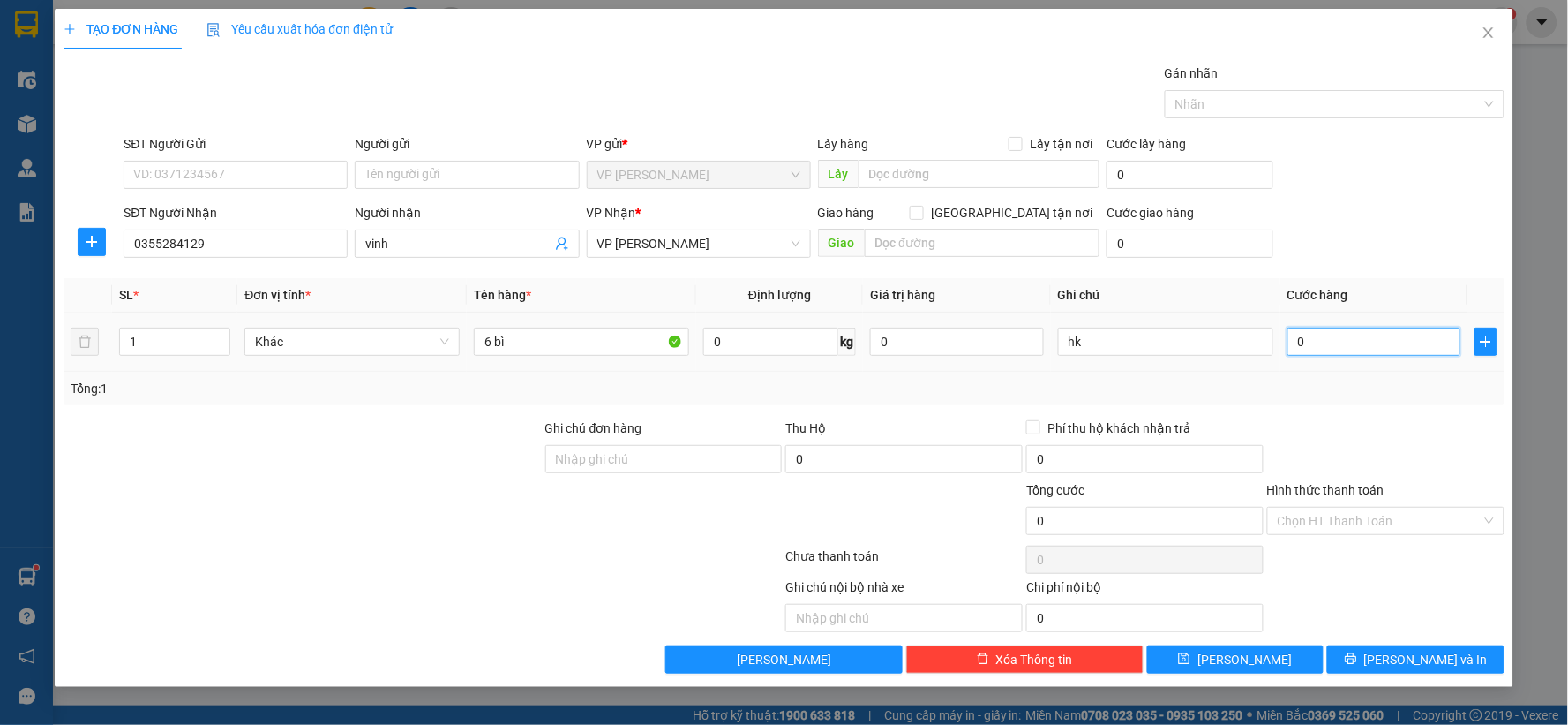
type input "6"
type input "60"
type input "600"
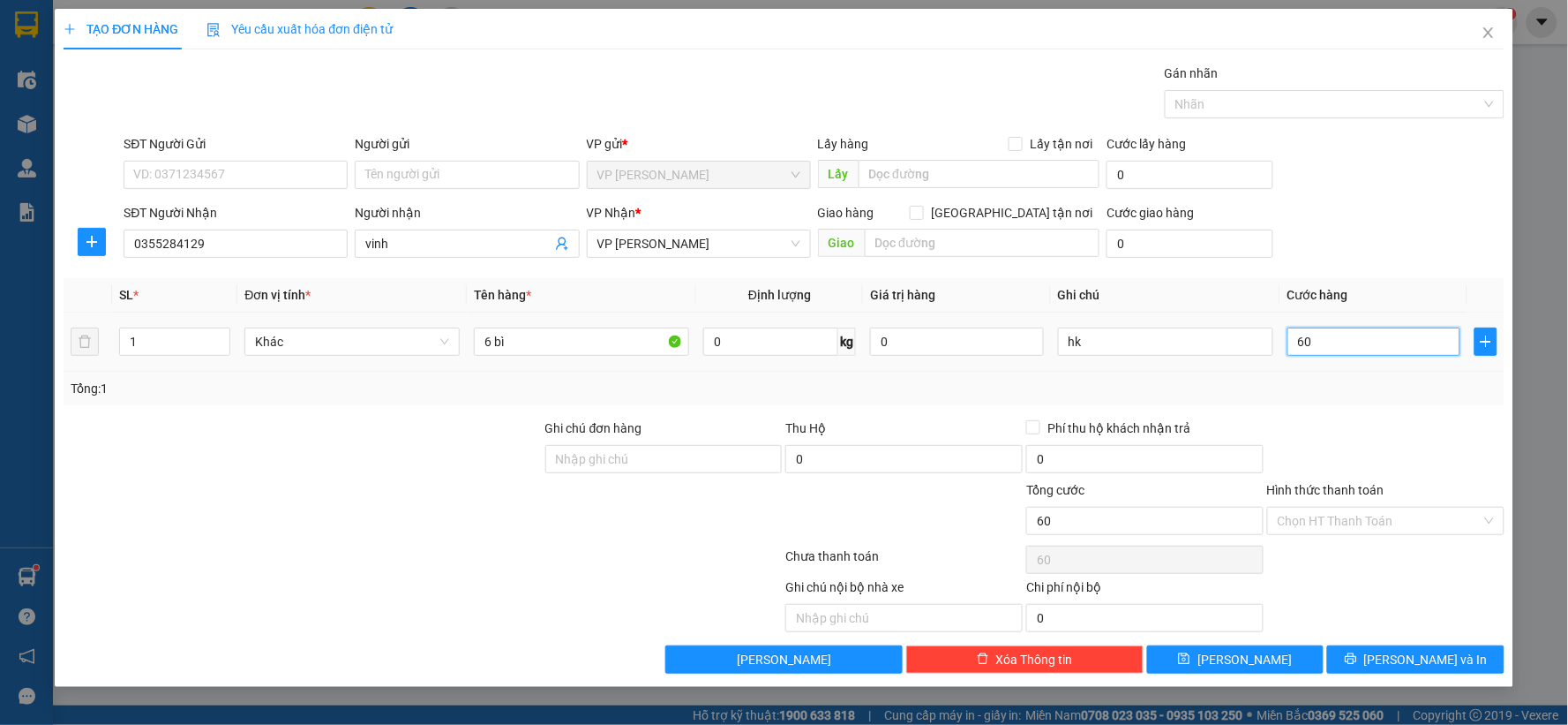
type input "600"
type input "600.000"
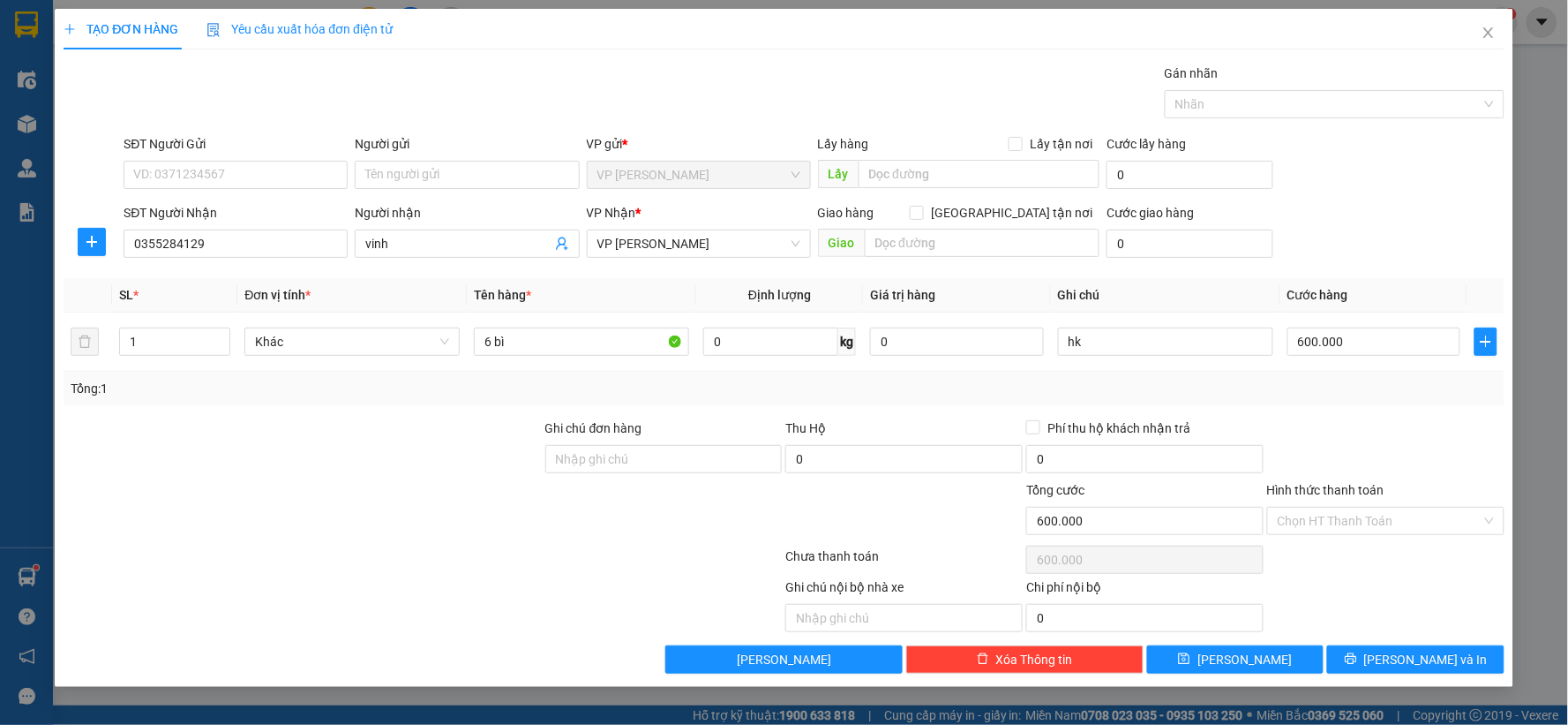
click at [1350, 400] on div "Tổng: 1" at bounding box center [784, 389] width 1441 height 34
click at [1279, 663] on button "Lưu" at bounding box center [1236, 660] width 178 height 29
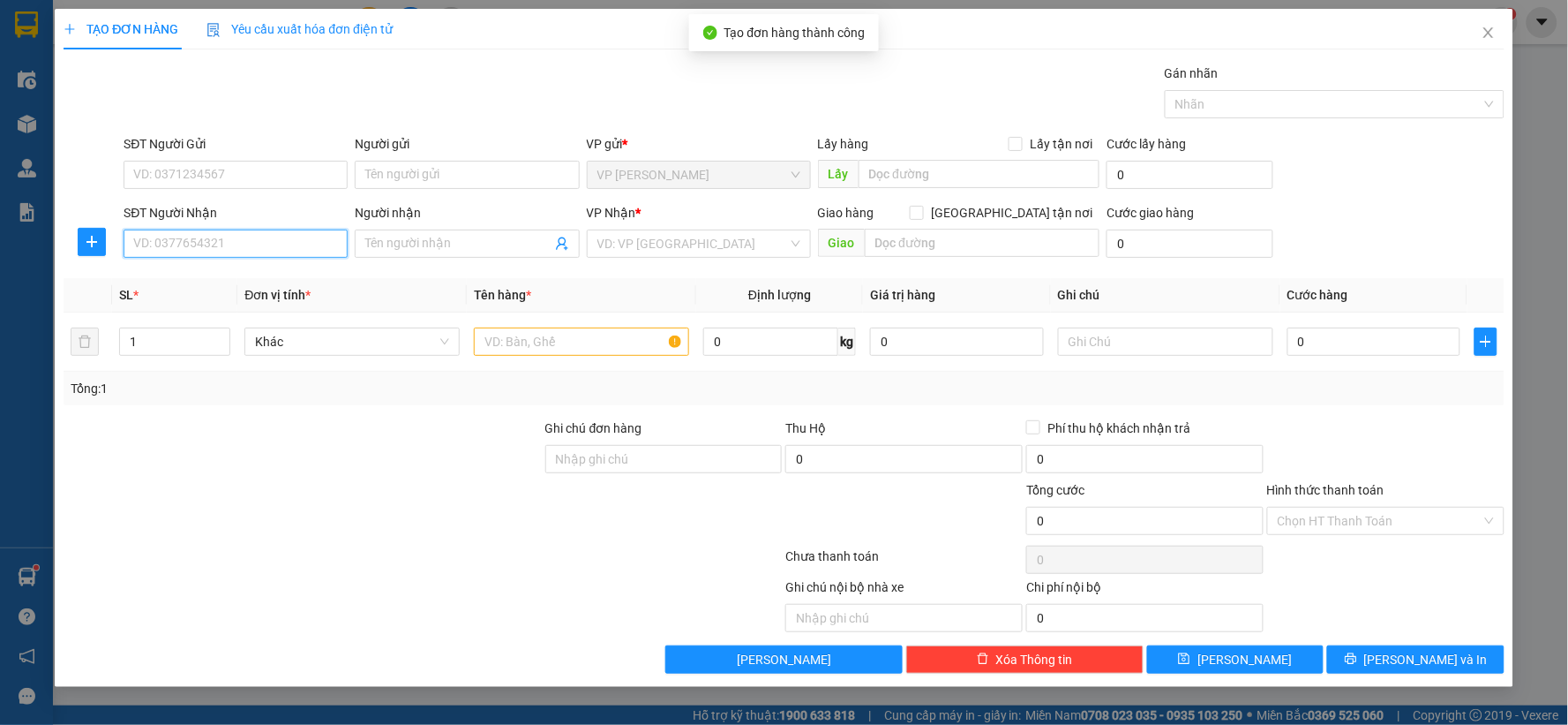
click at [268, 243] on input "SĐT Người Nhận" at bounding box center [235, 244] width 224 height 29
click at [268, 244] on input "SĐT Người Nhận" at bounding box center [235, 244] width 224 height 29
click at [199, 279] on div "0904996182" at bounding box center [235, 279] width 203 height 20
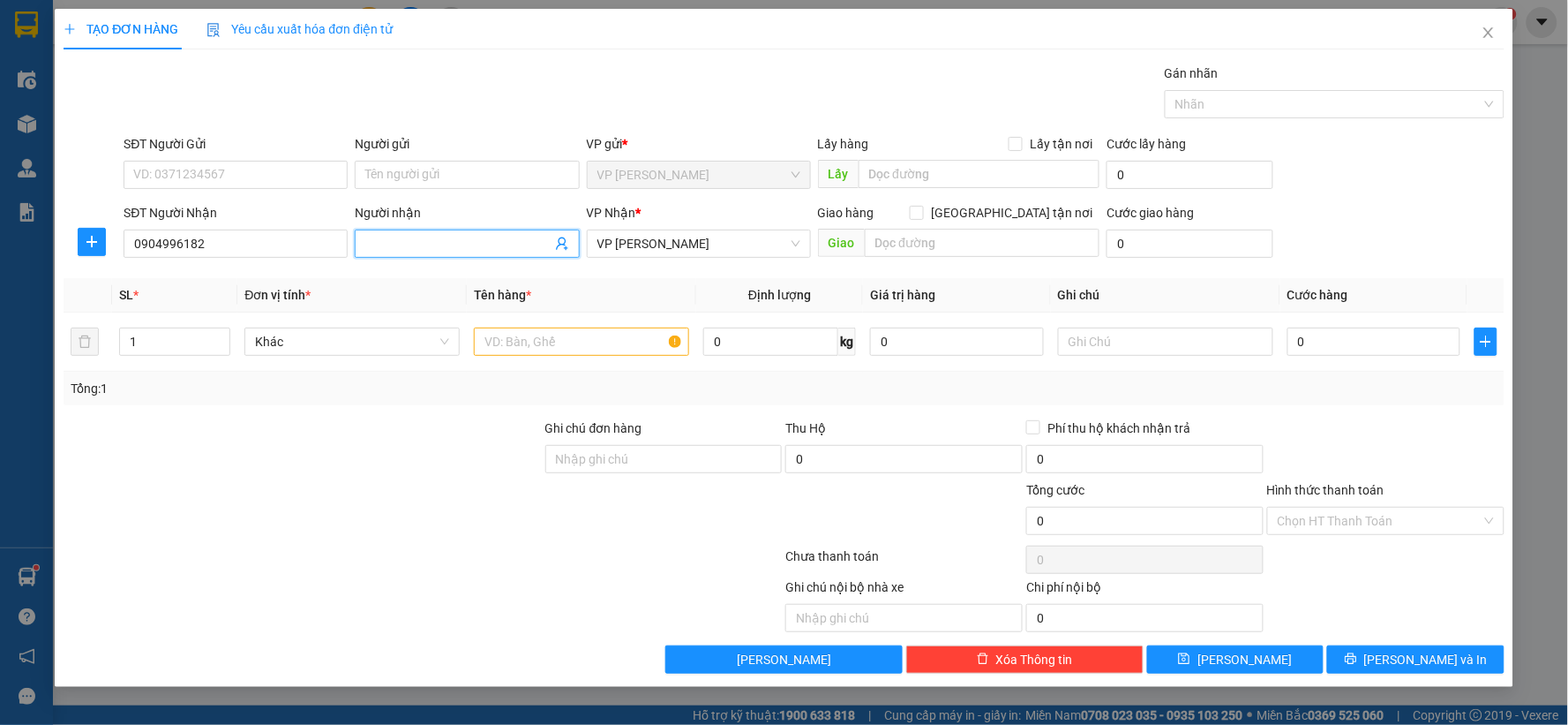
click at [431, 240] on input "Người nhận" at bounding box center [457, 244] width 185 height 20
click at [436, 181] on input "Người gửi" at bounding box center [466, 175] width 224 height 29
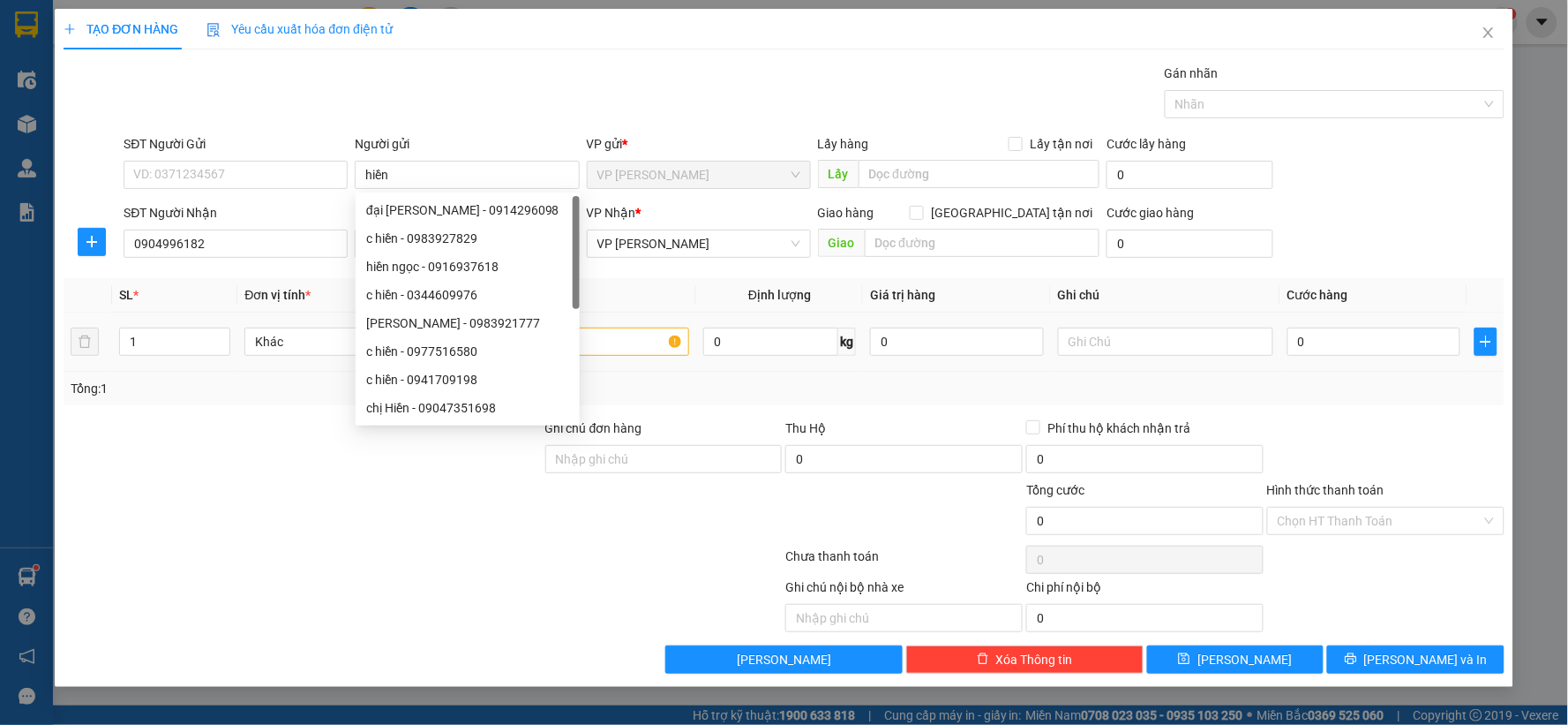
drag, startPoint x: 657, startPoint y: 284, endPoint x: 657, endPoint y: 301, distance: 17.0
click at [657, 289] on th "Tên hàng *" at bounding box center [582, 295] width 230 height 35
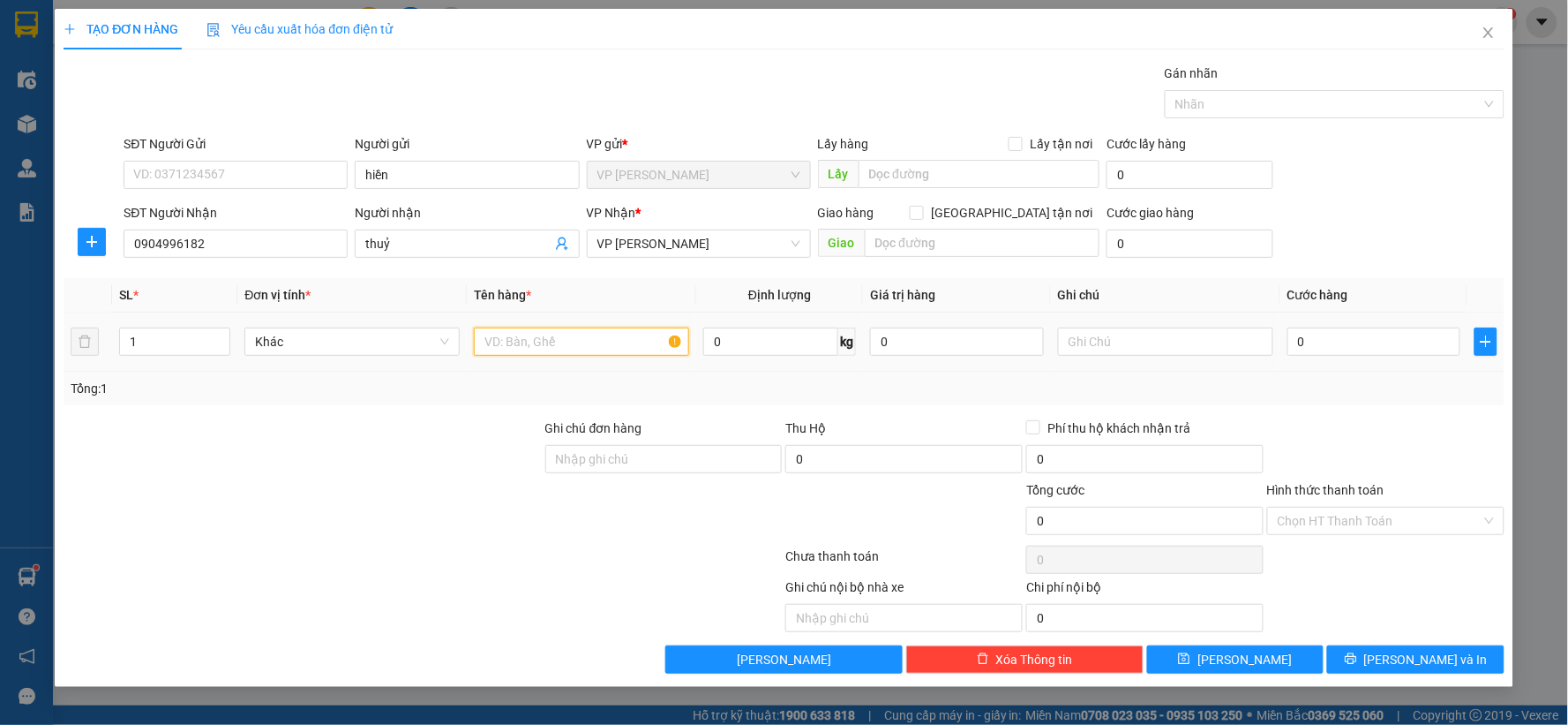
click at [653, 349] on input "text" at bounding box center [581, 342] width 215 height 29
click at [1342, 342] on input "0" at bounding box center [1374, 342] width 174 height 29
click at [1174, 348] on input "text" at bounding box center [1165, 342] width 215 height 29
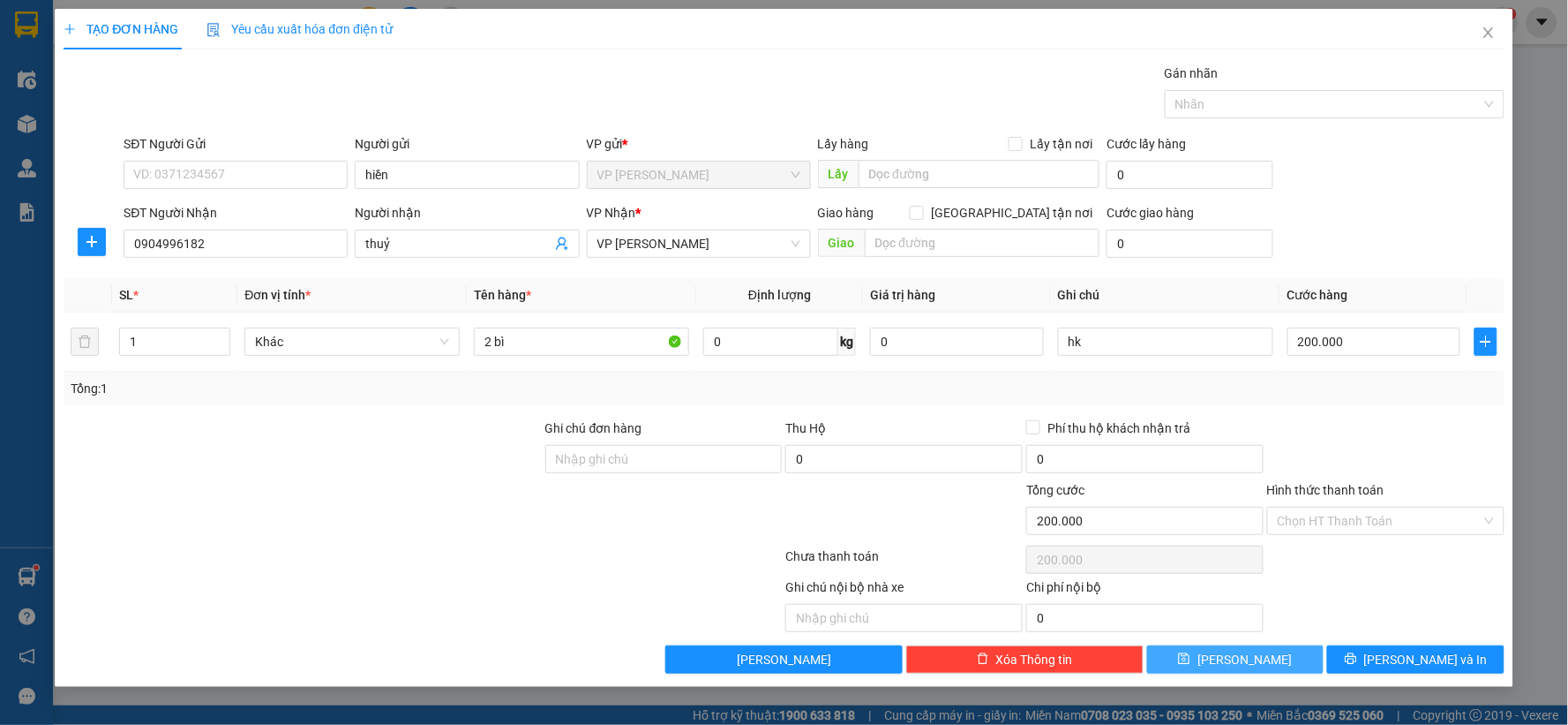
click at [1254, 661] on span "Lưu" at bounding box center [1245, 660] width 95 height 20
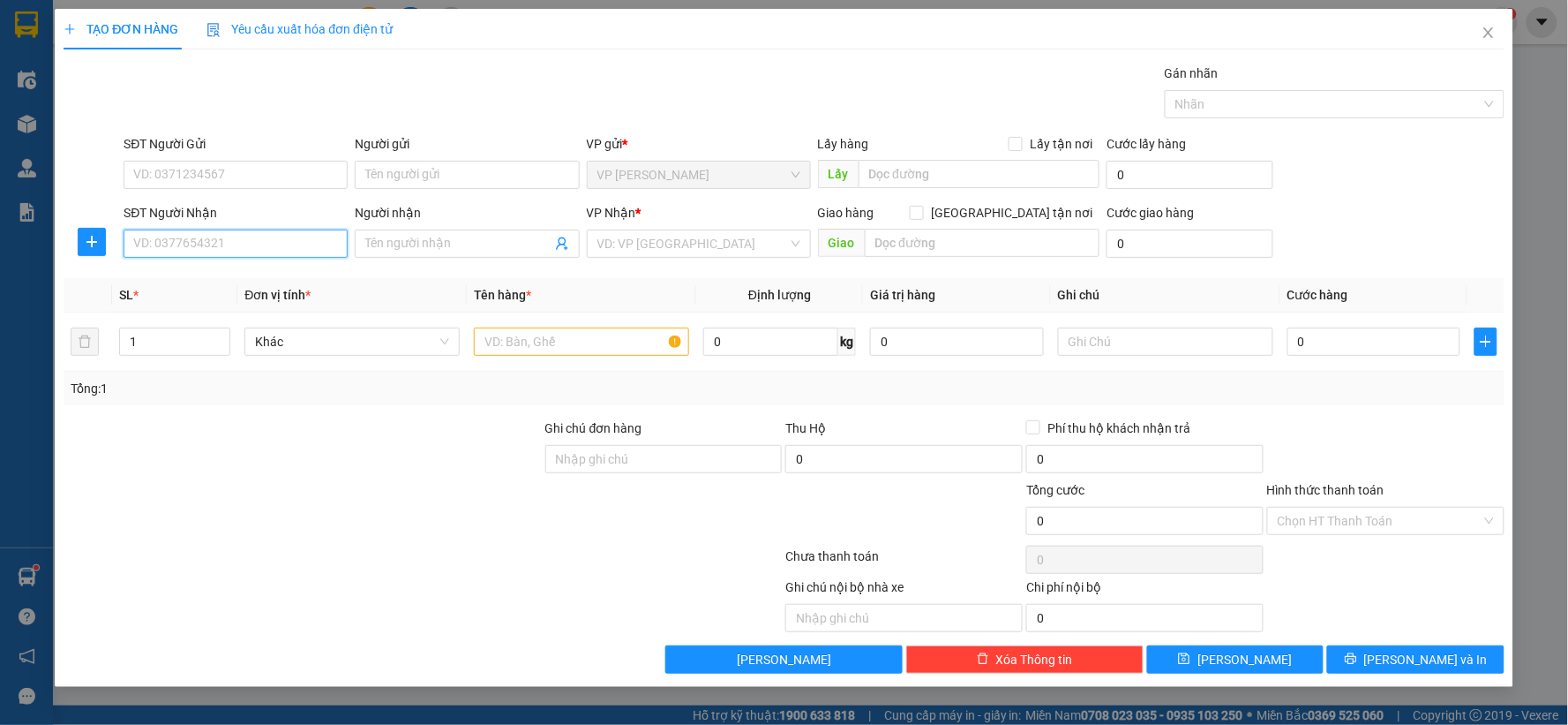
click at [155, 234] on input "SĐT Người Nhận" at bounding box center [235, 244] width 224 height 29
click at [226, 276] on div "0362523250" at bounding box center [235, 279] width 203 height 20
click at [403, 248] on input "Người nhận" at bounding box center [457, 244] width 185 height 20
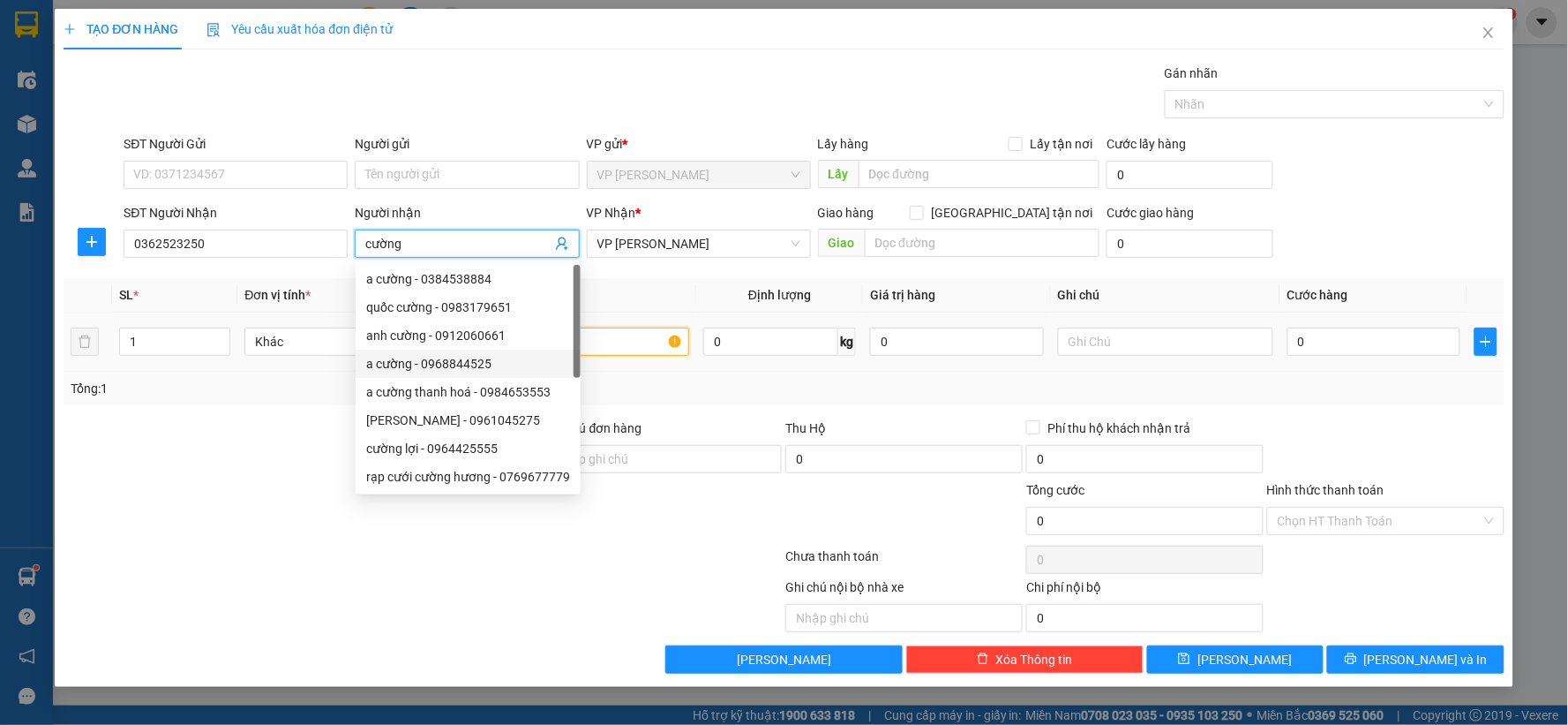
click at [647, 348] on input "text" at bounding box center [581, 342] width 215 height 29
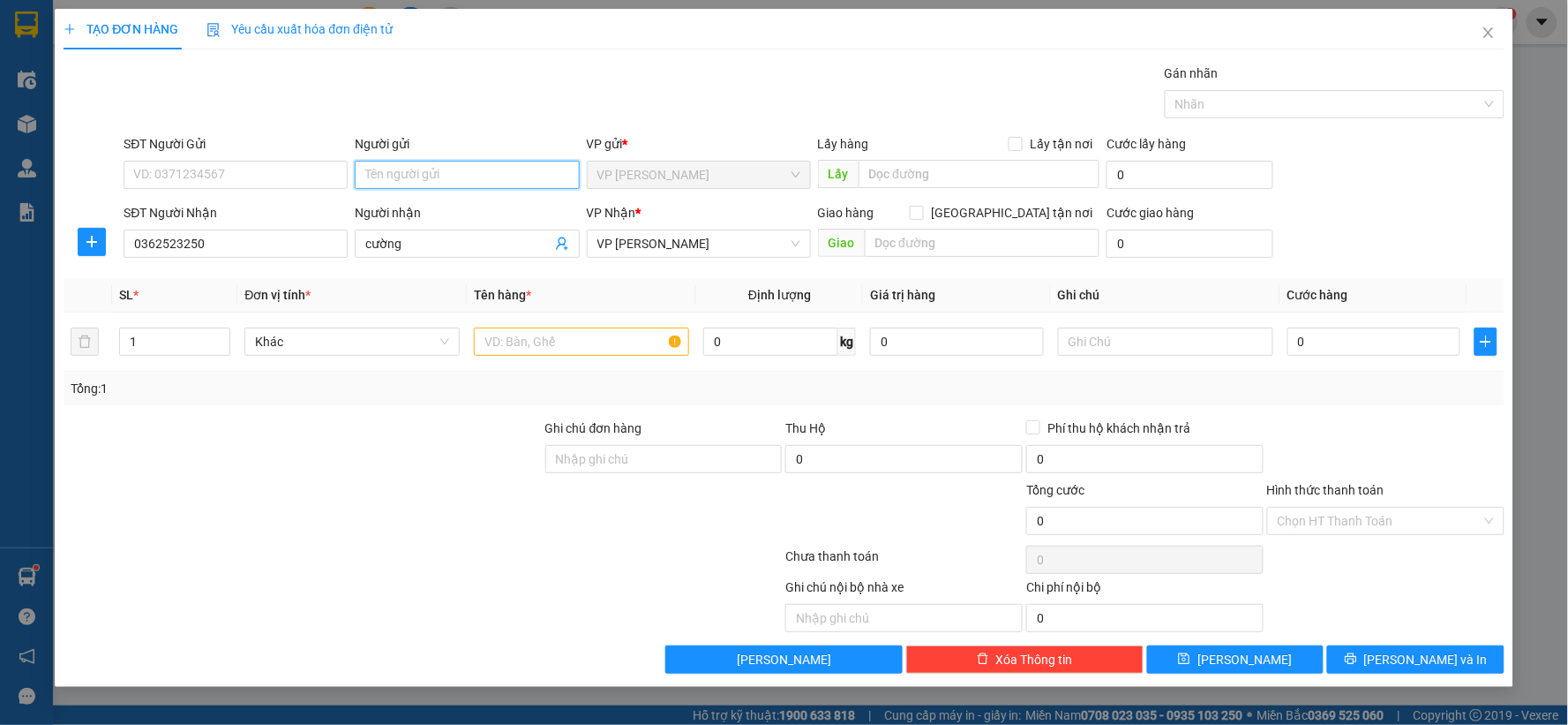
click at [485, 178] on input "Người gửi" at bounding box center [466, 175] width 224 height 29
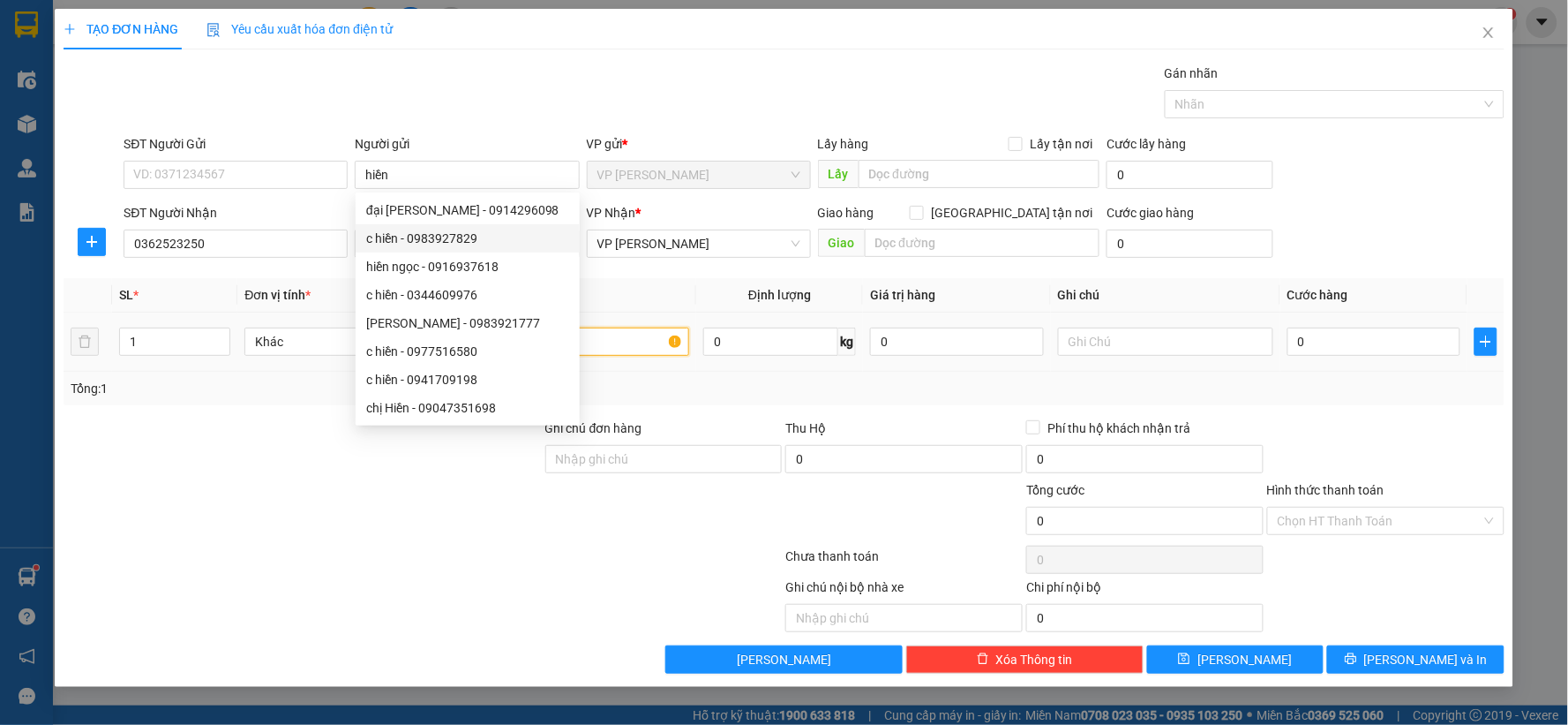
click at [647, 339] on input "text" at bounding box center [581, 342] width 215 height 29
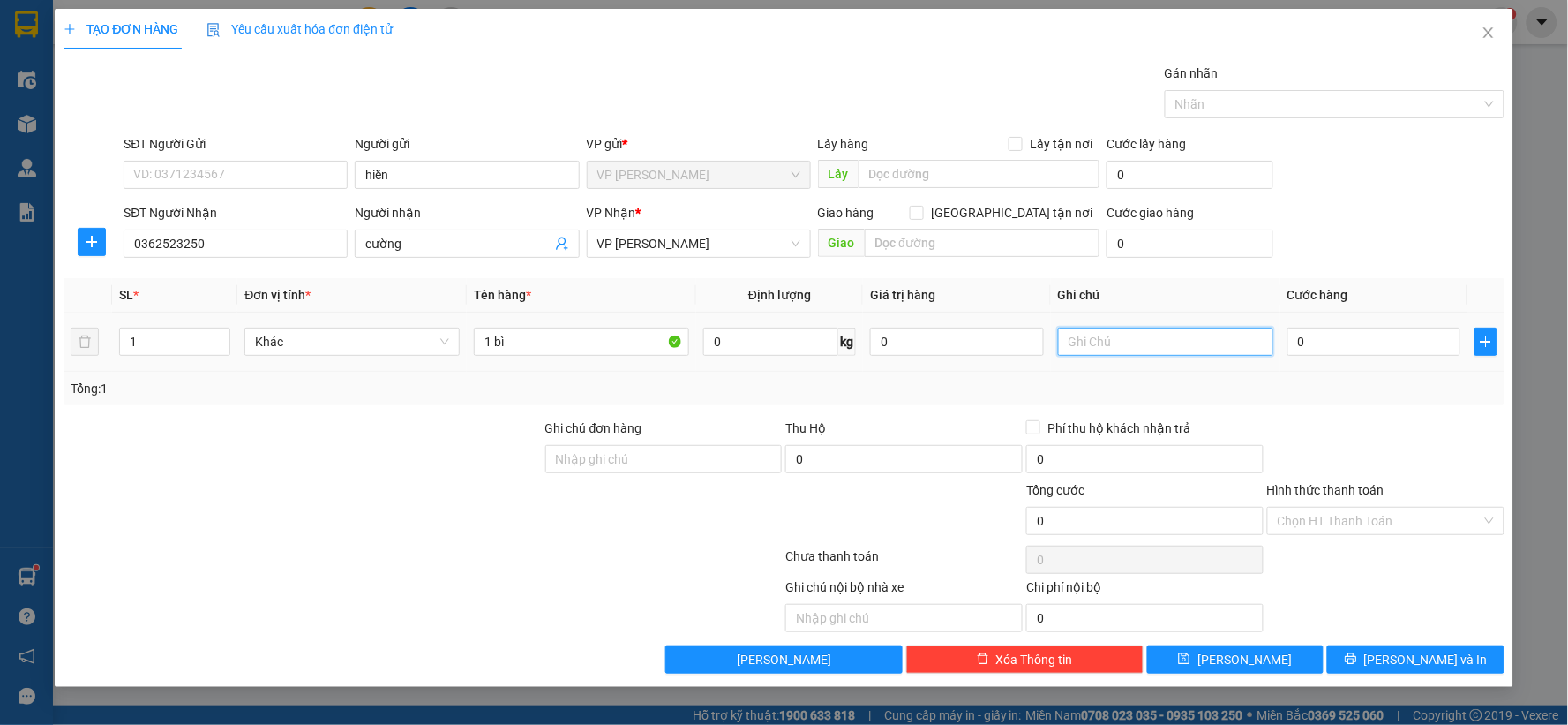
click at [1102, 331] on input "text" at bounding box center [1165, 342] width 215 height 29
click at [1325, 341] on input "0" at bounding box center [1374, 342] width 174 height 29
click at [1440, 445] on div at bounding box center [1387, 449] width 241 height 62
click at [1288, 659] on button "Lưu" at bounding box center [1236, 660] width 178 height 29
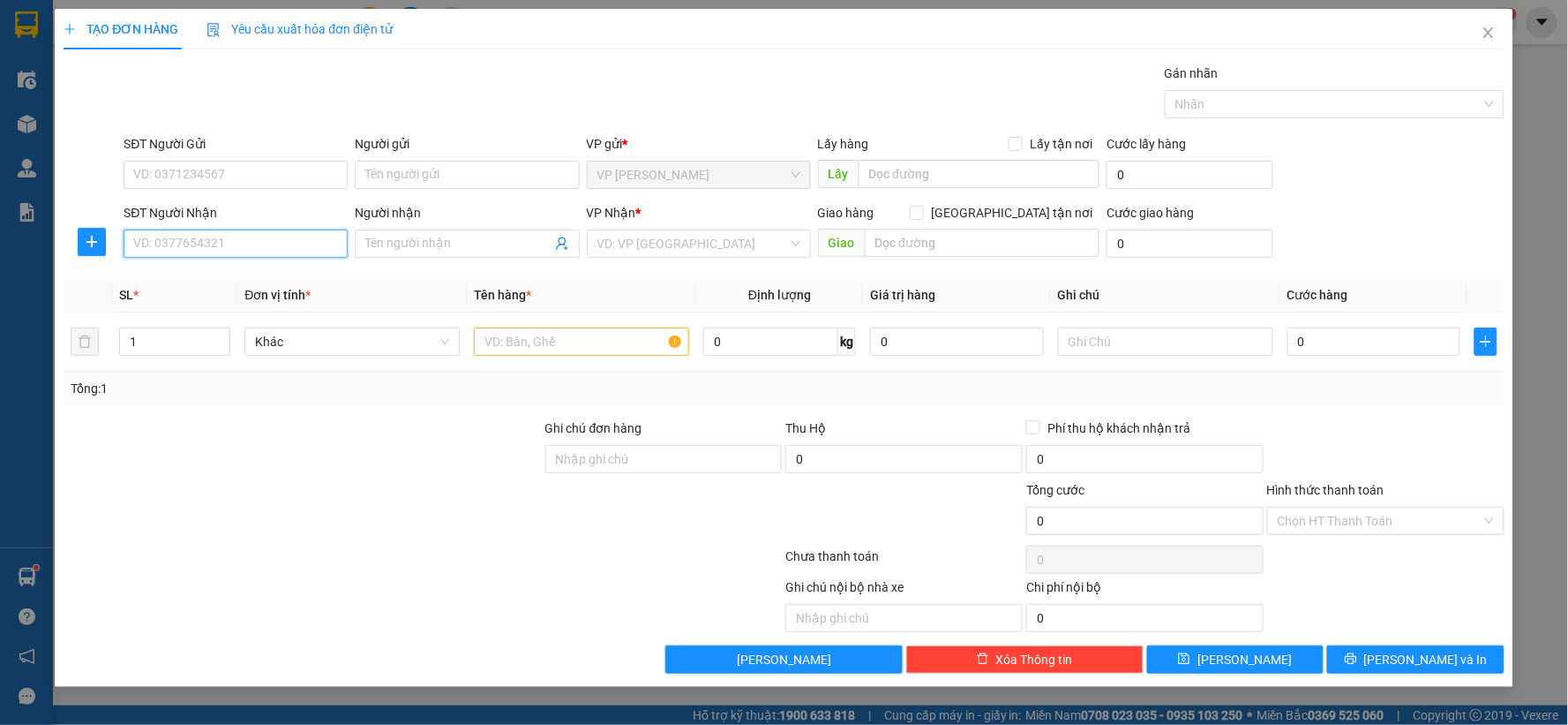
click at [251, 244] on input "SĐT Người Nhận" at bounding box center [235, 244] width 224 height 29
click at [250, 278] on div "0972842498" at bounding box center [235, 279] width 203 height 20
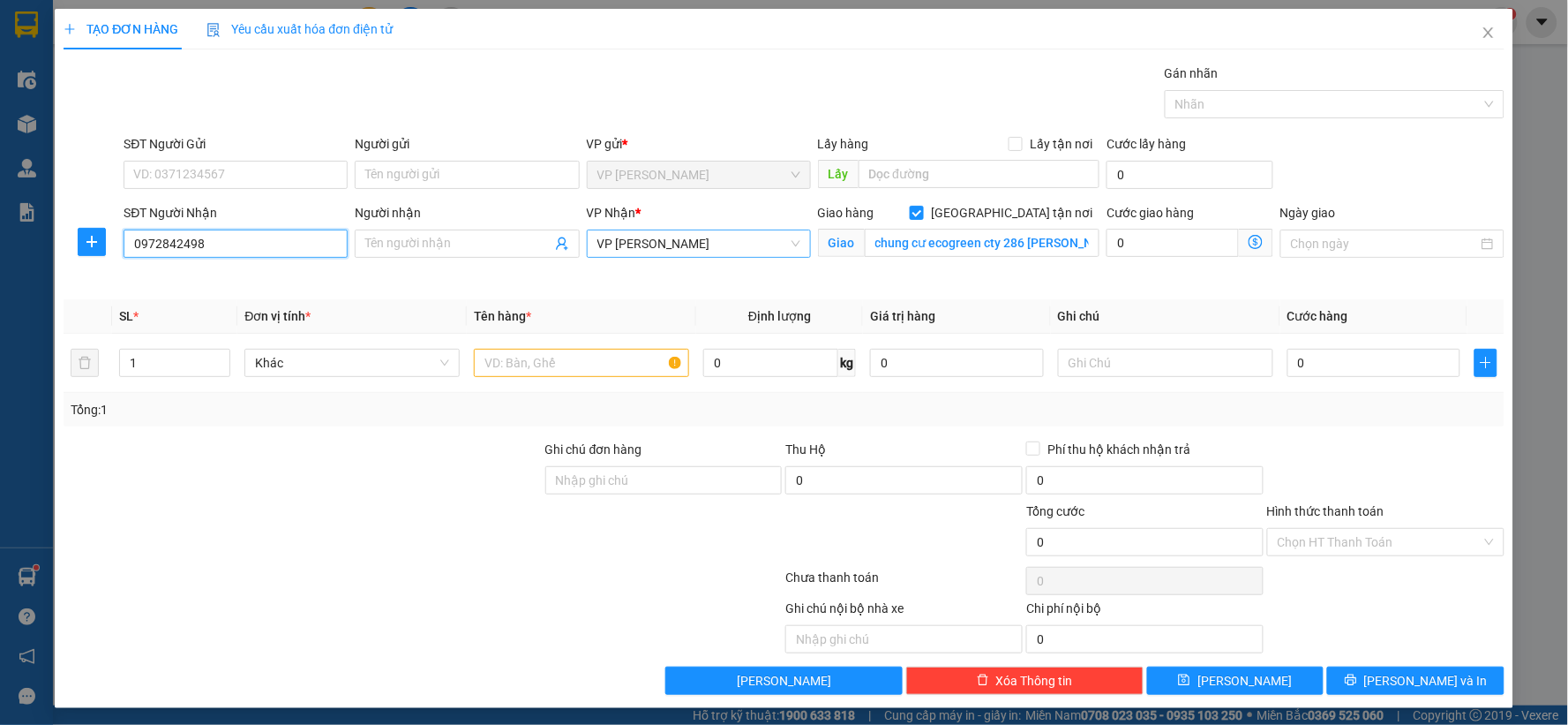
click at [725, 249] on span "[PERSON_NAME]" at bounding box center [699, 244] width 203 height 27
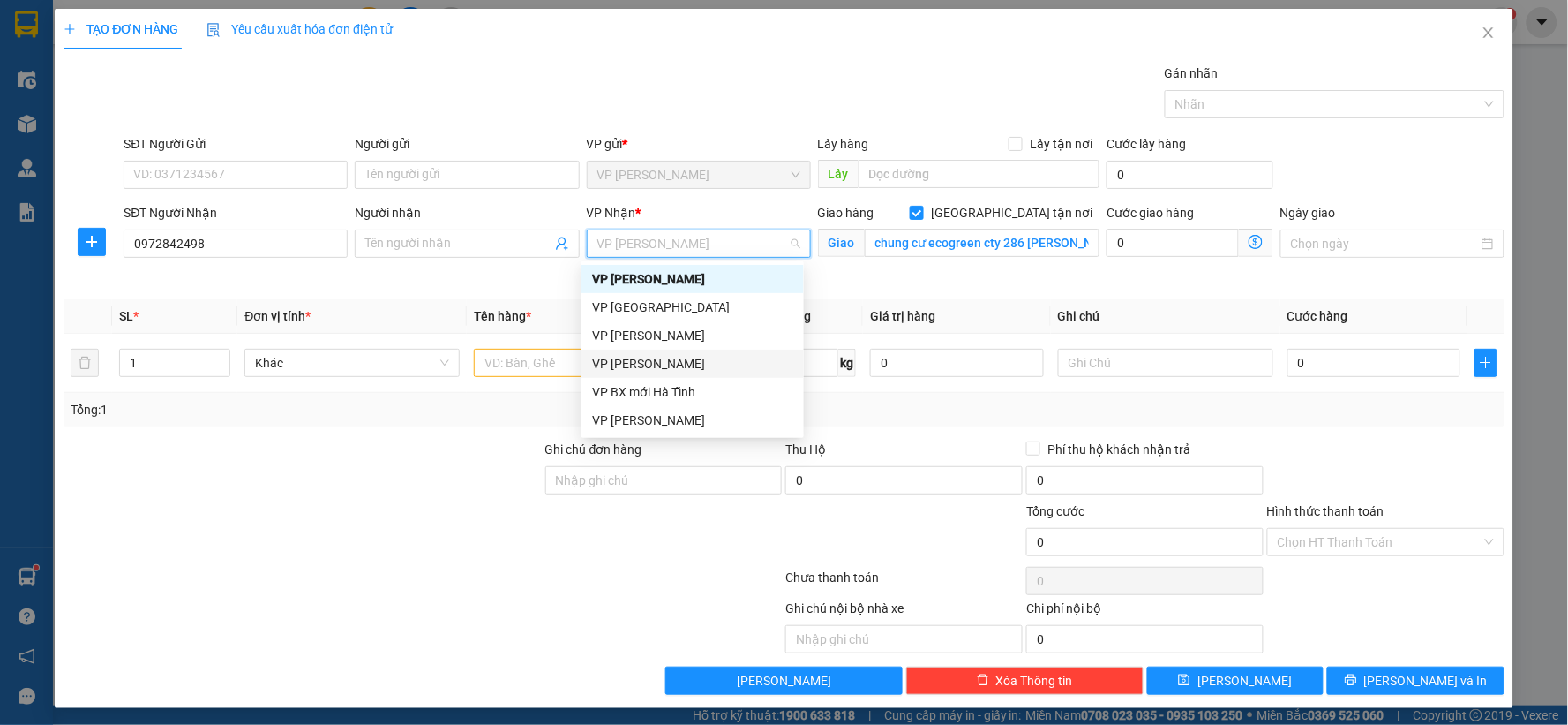
click at [640, 360] on div "[PERSON_NAME] [PERSON_NAME]" at bounding box center [692, 364] width 201 height 20
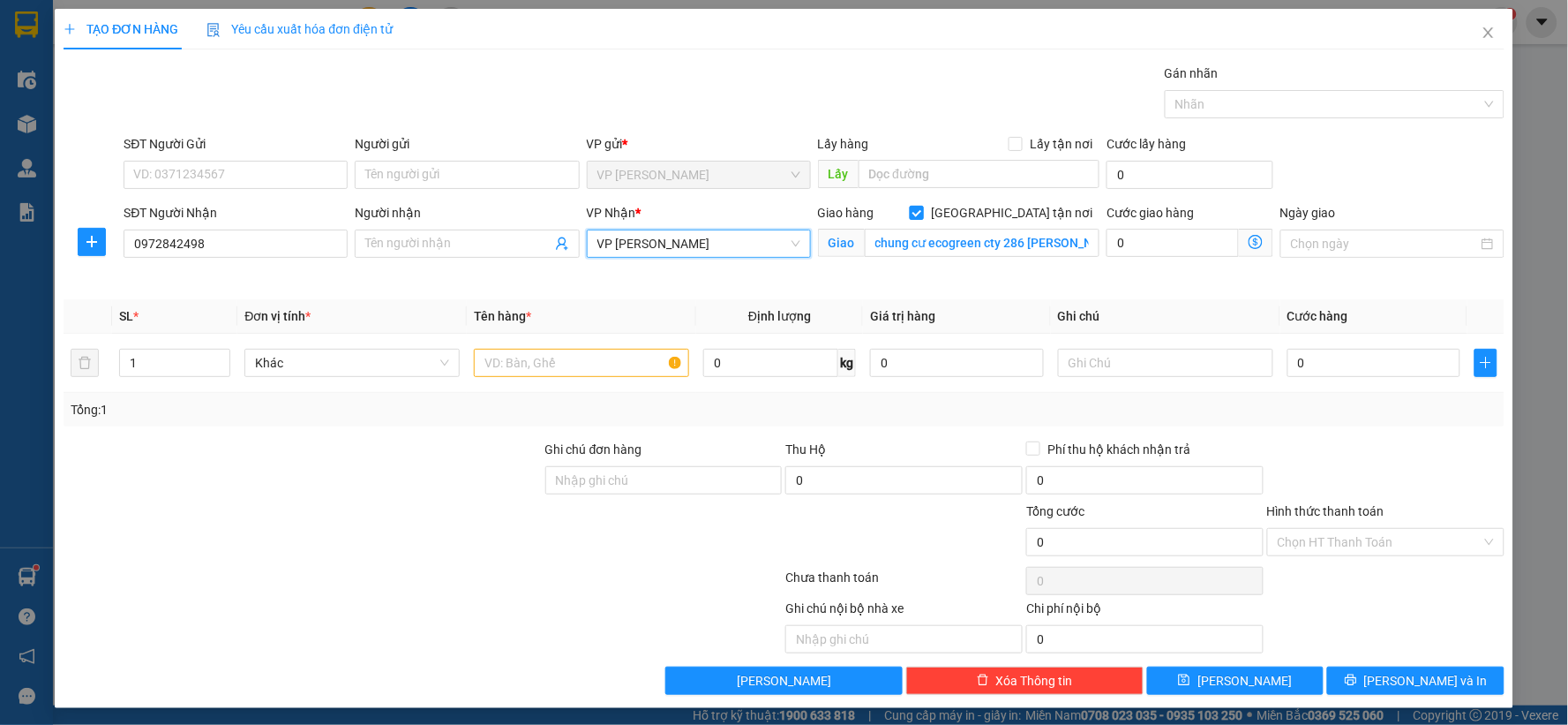
click at [924, 219] on span at bounding box center [918, 213] width 14 height 14
click at [922, 218] on input "[GEOGRAPHIC_DATA][PERSON_NAME] nơi" at bounding box center [917, 212] width 13 height 13
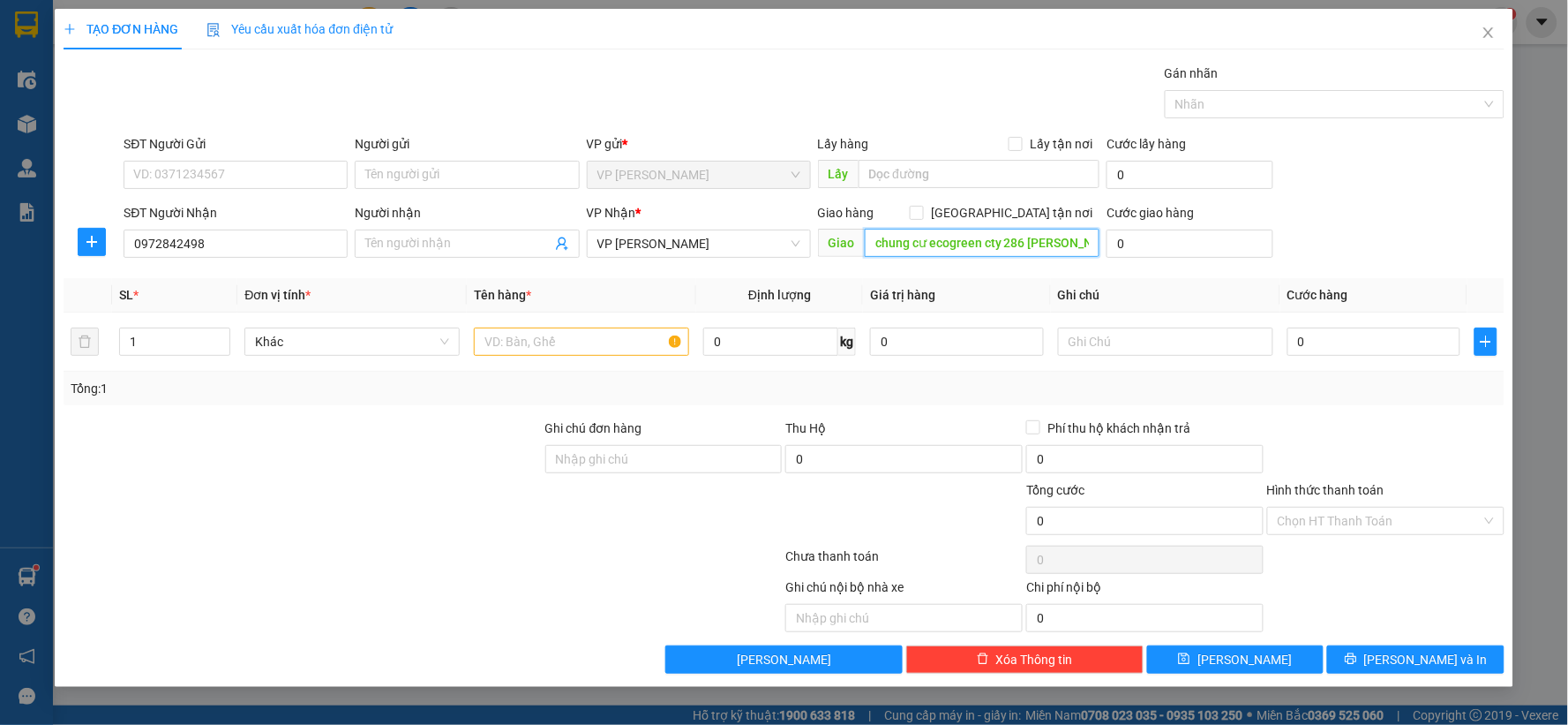
click at [998, 244] on input "chung cư ecogreen cty 286 nguyễn xiển" at bounding box center [983, 243] width 236 height 29
click at [608, 336] on input "text" at bounding box center [581, 342] width 215 height 29
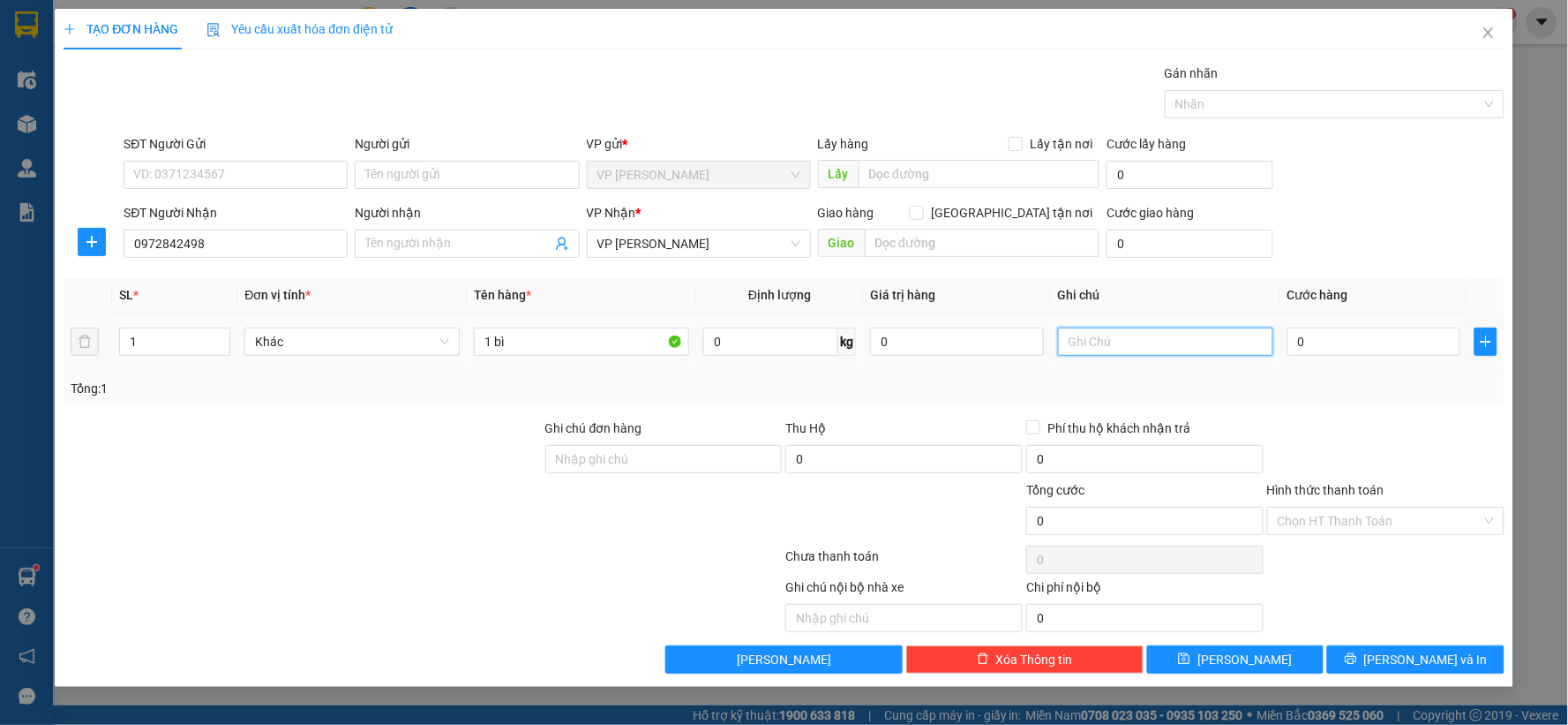
click at [1153, 330] on input "text" at bounding box center [1165, 342] width 215 height 29
click at [1308, 350] on input "0" at bounding box center [1374, 342] width 174 height 29
click at [1389, 394] on div "Tổng: 1" at bounding box center [784, 389] width 1427 height 20
click at [1287, 659] on button "Lưu" at bounding box center [1236, 660] width 178 height 29
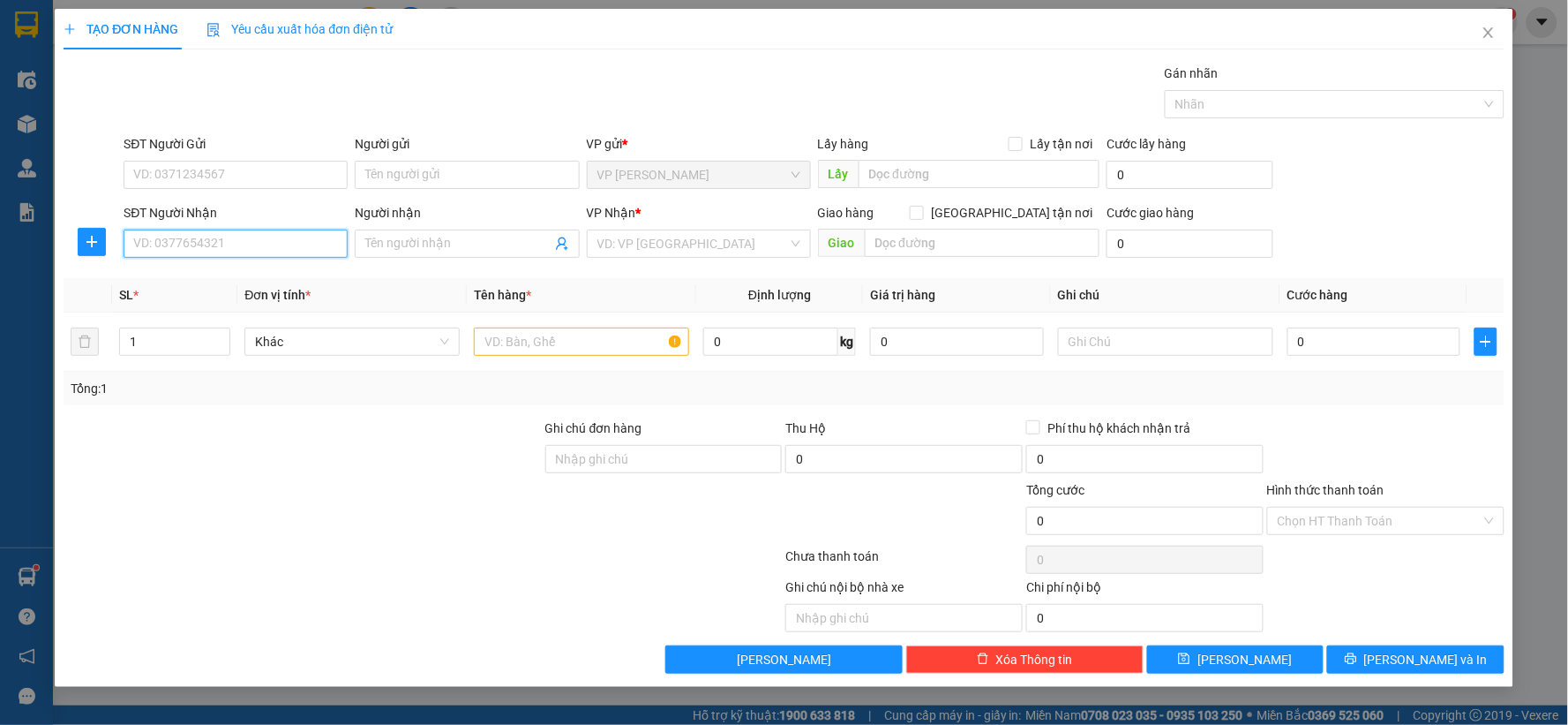
click at [200, 234] on input "SĐT Người Nhận" at bounding box center [235, 244] width 224 height 29
click at [247, 280] on div "0919019882 - a hà" at bounding box center [235, 279] width 203 height 20
click at [524, 331] on input "text" at bounding box center [581, 342] width 215 height 29
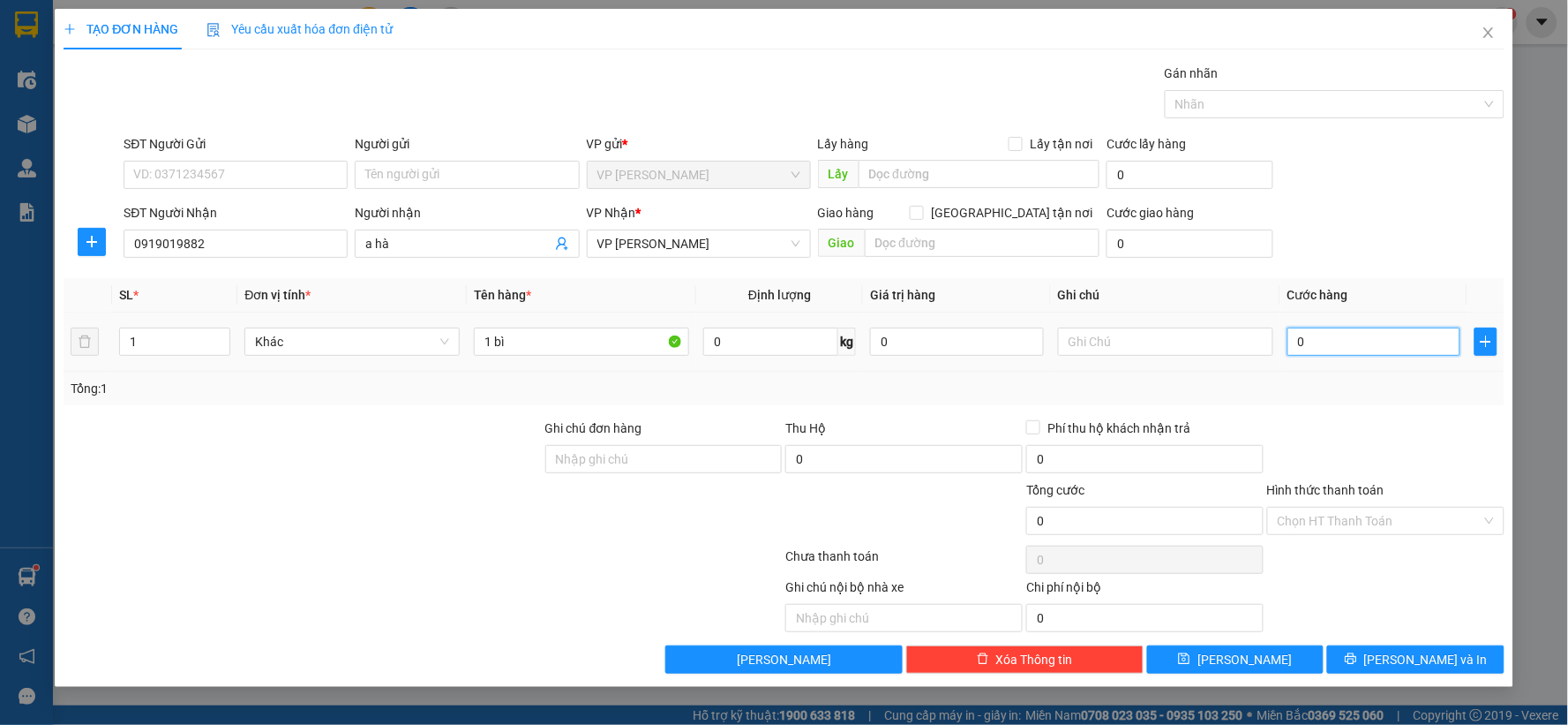
drag, startPoint x: 1346, startPoint y: 331, endPoint x: 1310, endPoint y: 333, distance: 36.1
click at [1346, 333] on input "0" at bounding box center [1374, 342] width 174 height 29
click at [1195, 340] on input "text" at bounding box center [1165, 342] width 215 height 29
click at [1264, 400] on div "Tổng: 1" at bounding box center [784, 389] width 1441 height 34
click at [1272, 656] on button "Lưu" at bounding box center [1236, 660] width 178 height 29
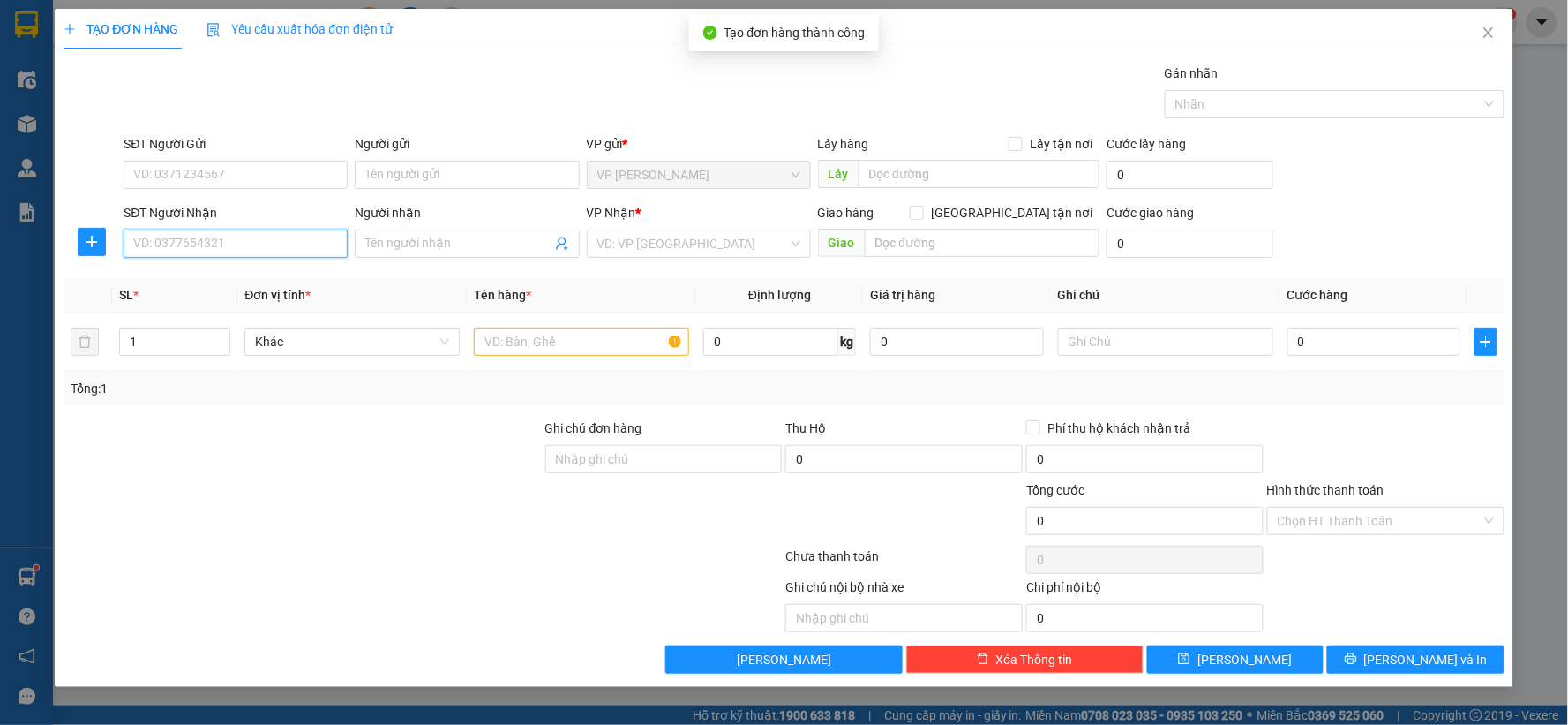
click at [287, 244] on input "SĐT Người Nhận" at bounding box center [235, 244] width 224 height 29
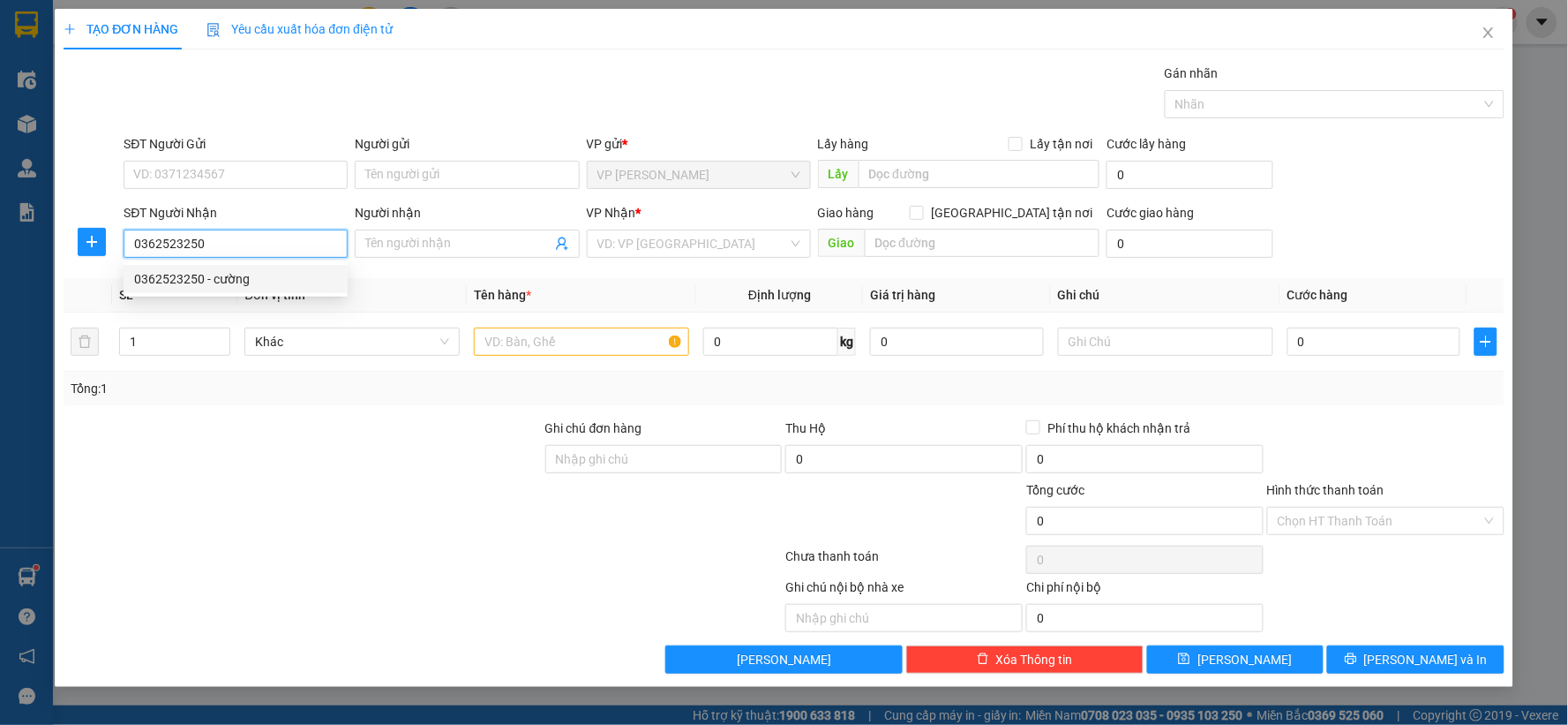
click at [222, 272] on div "0362523250 - cường" at bounding box center [235, 279] width 203 height 20
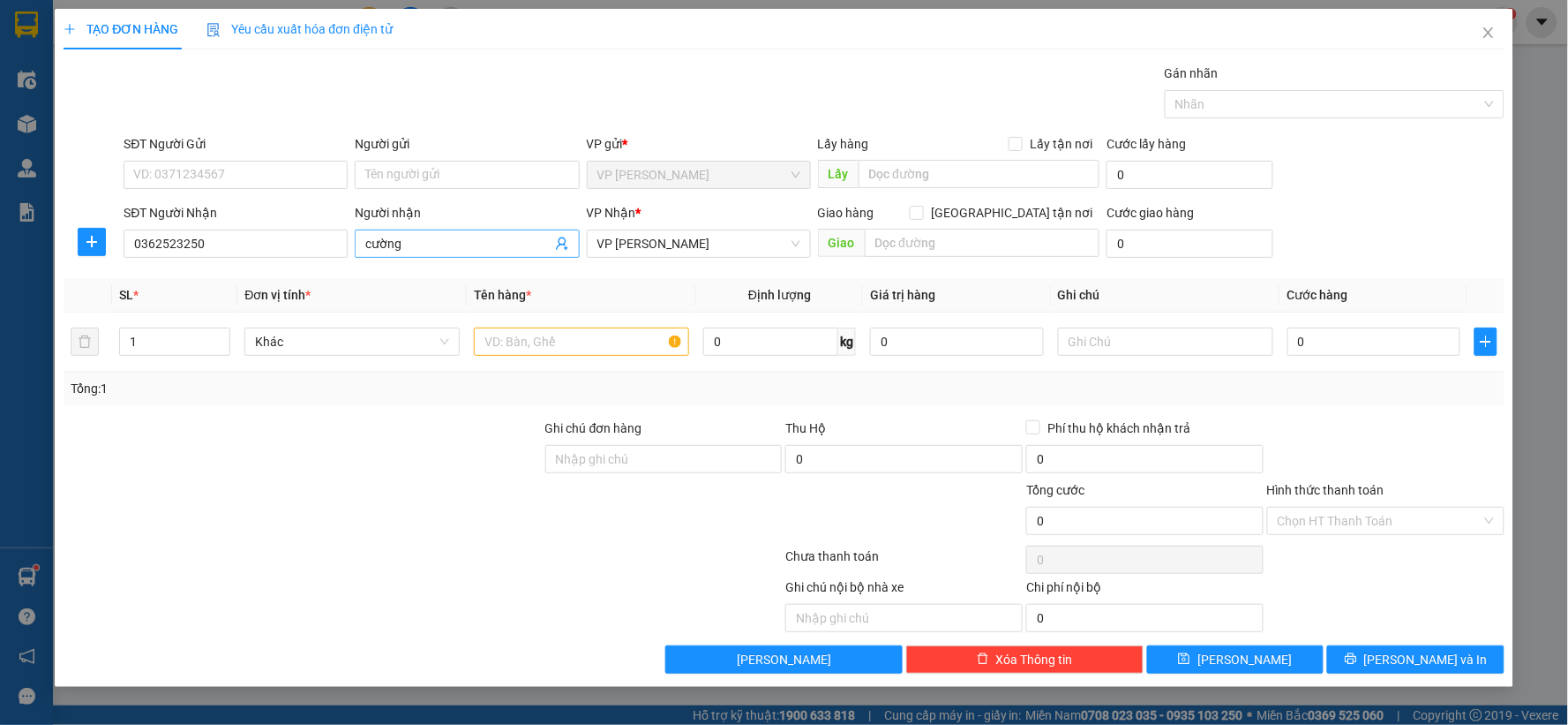
click at [427, 248] on input "cường" at bounding box center [457, 244] width 185 height 20
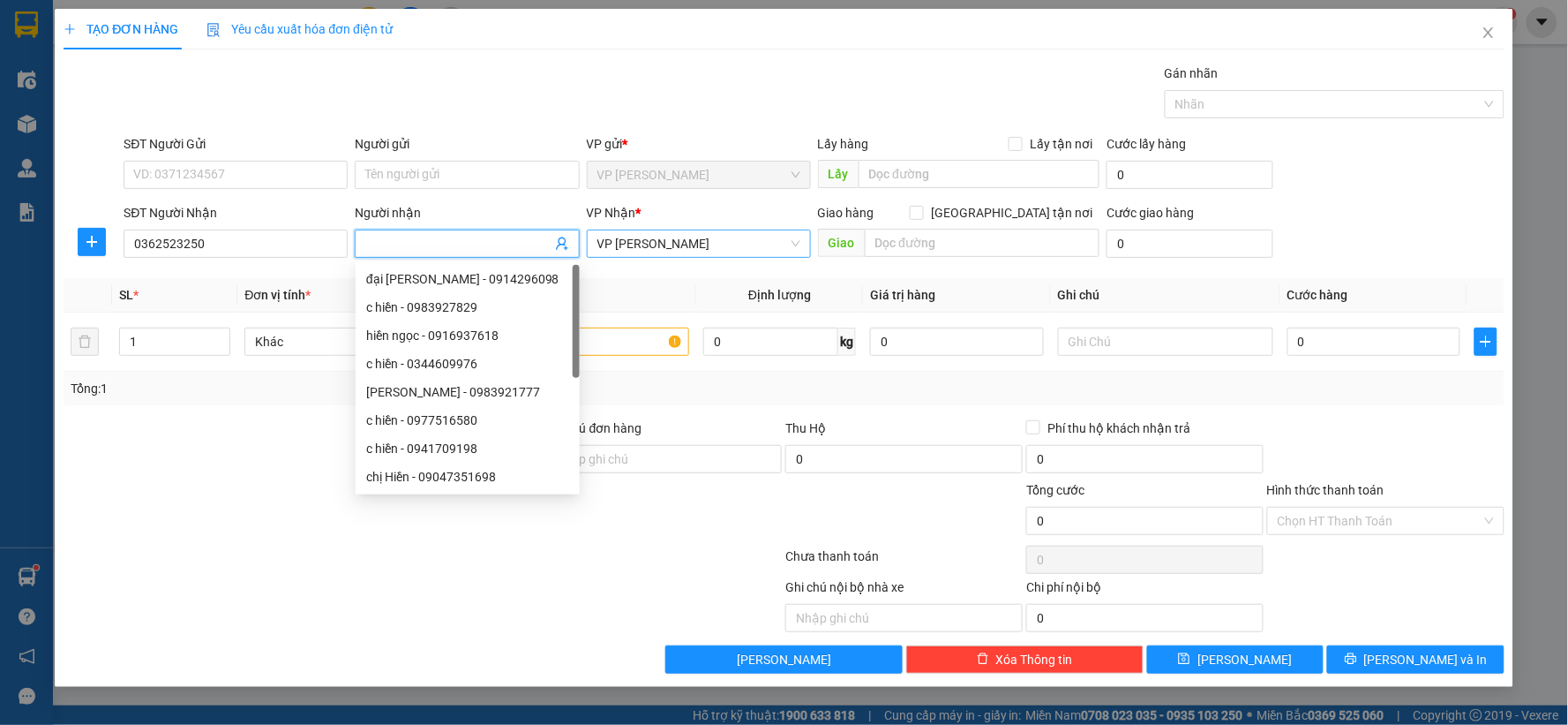
click at [700, 235] on span "[PERSON_NAME] [PERSON_NAME]" at bounding box center [699, 244] width 203 height 27
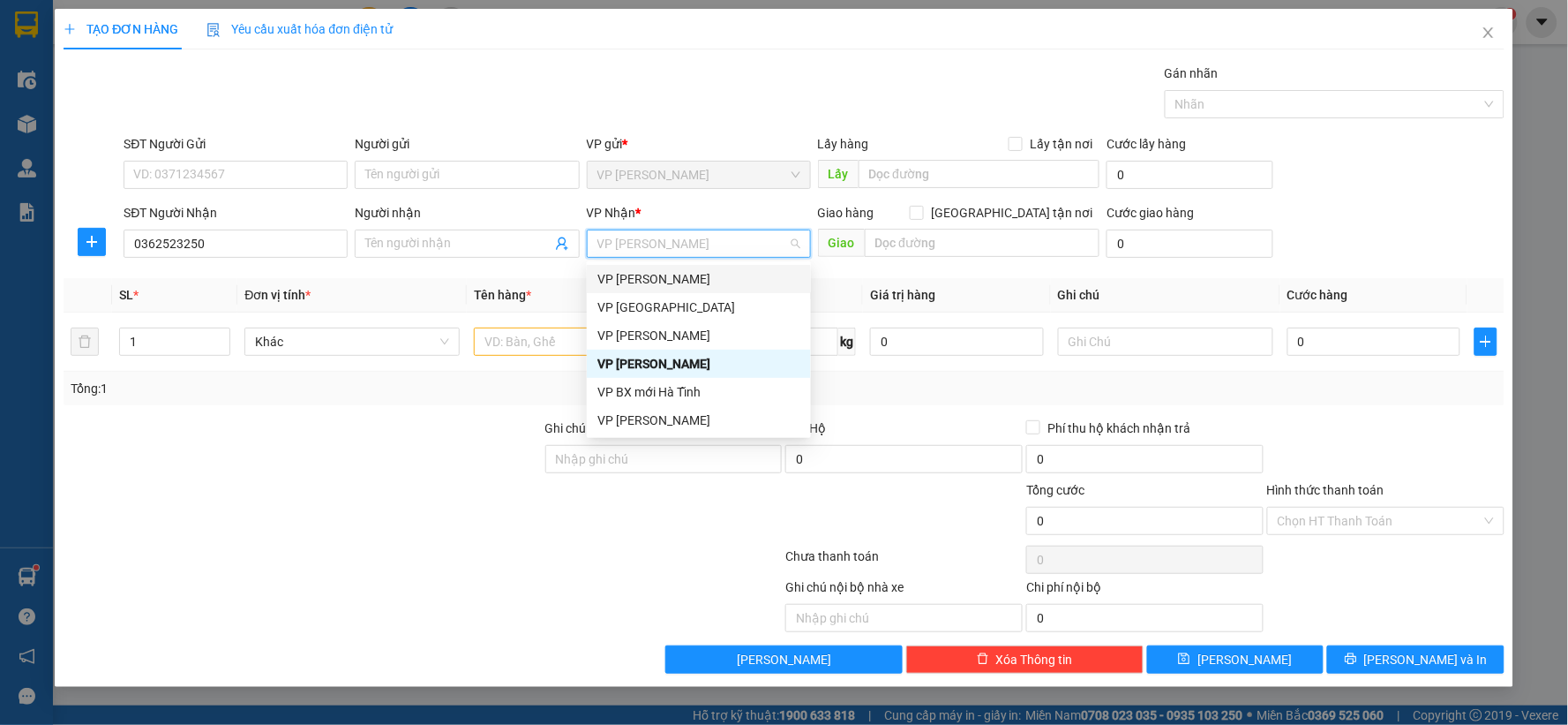
click at [676, 286] on div "[PERSON_NAME]" at bounding box center [699, 279] width 203 height 20
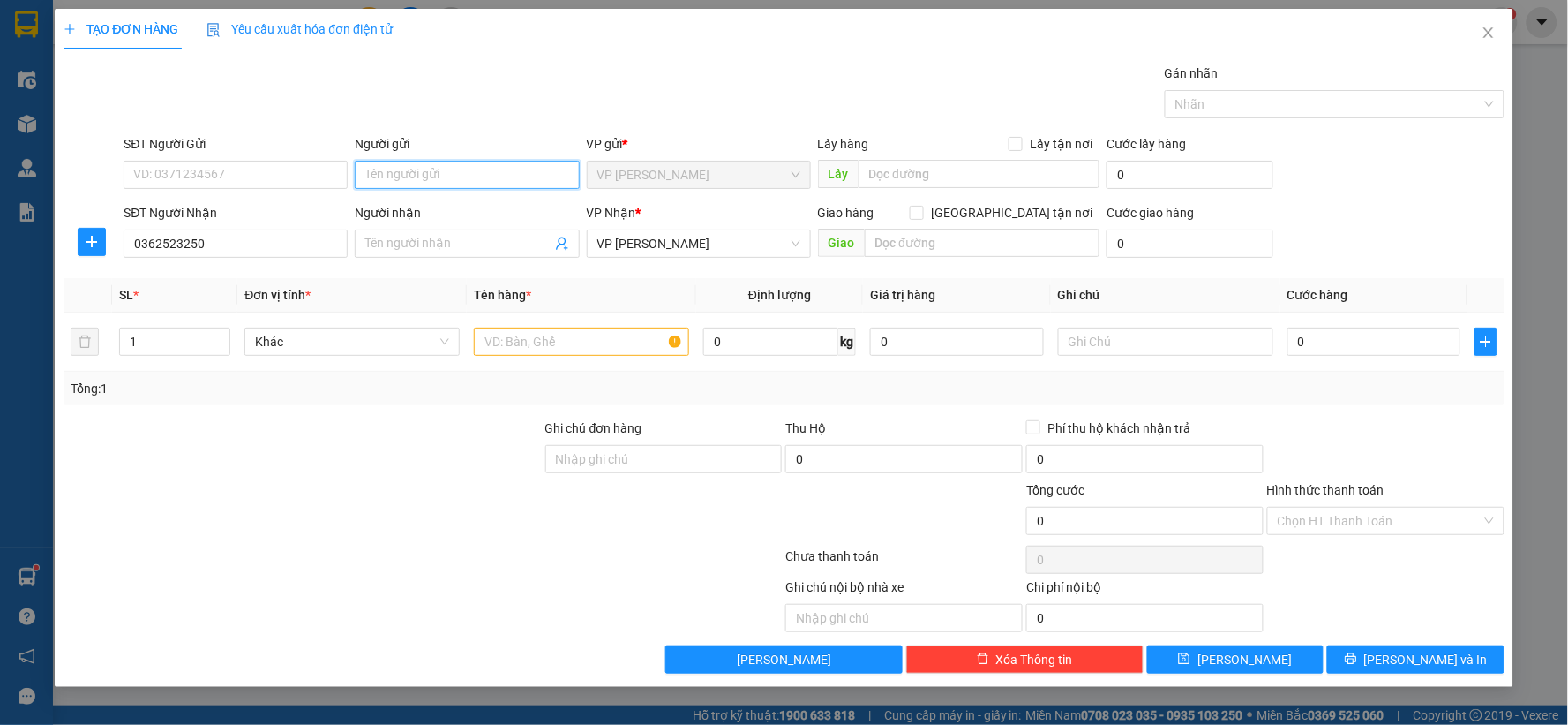
click at [460, 173] on input "Người gửi" at bounding box center [466, 175] width 224 height 29
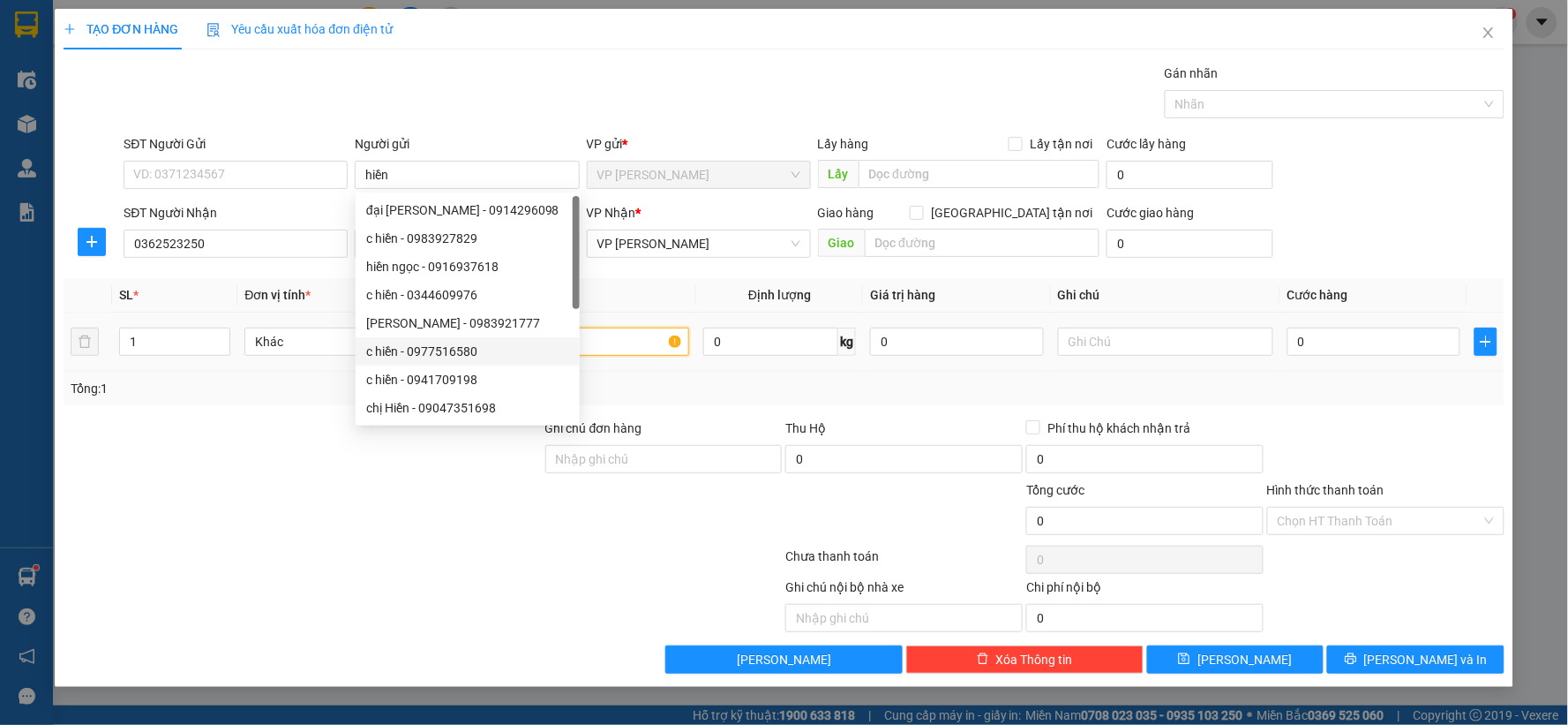
click at [636, 341] on input "text" at bounding box center [581, 342] width 215 height 29
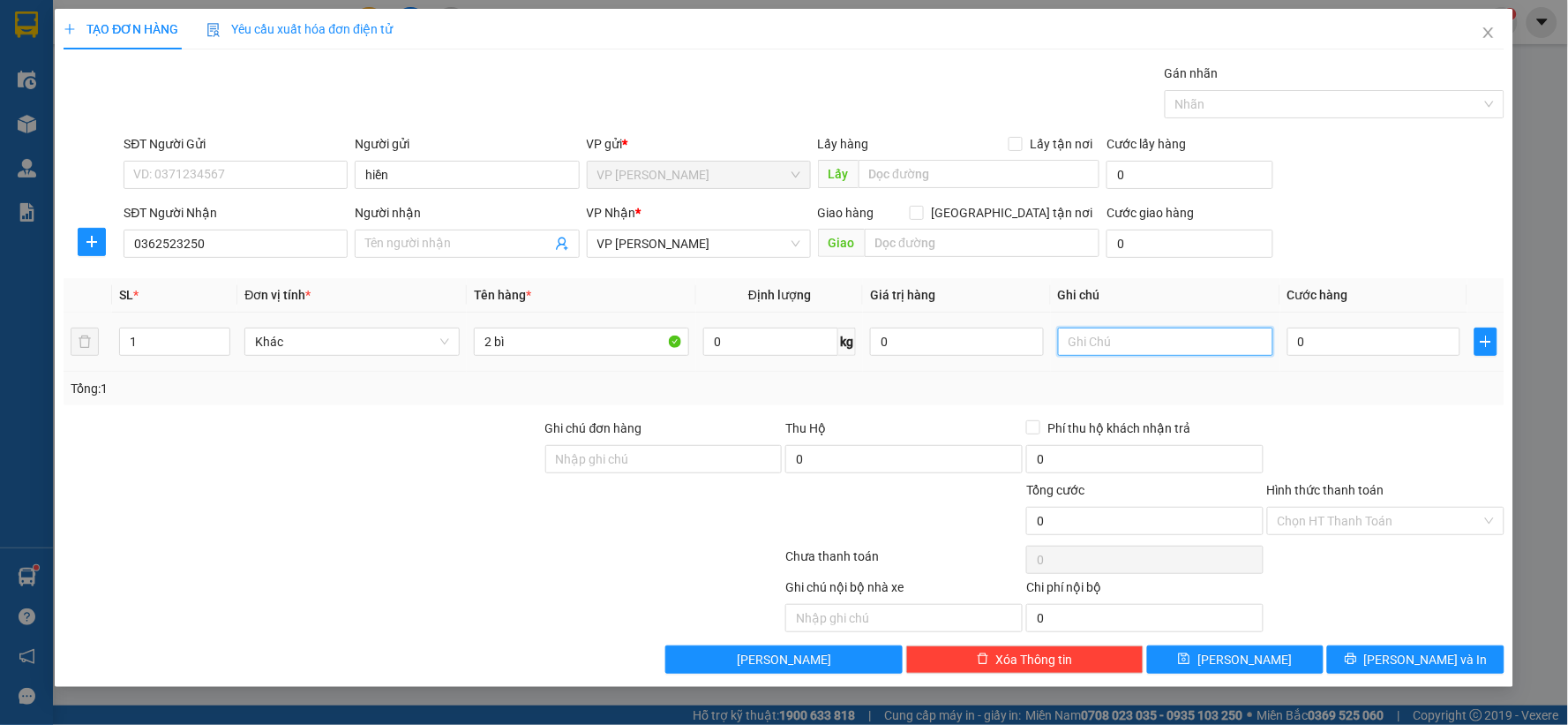
click at [1145, 330] on input "text" at bounding box center [1165, 342] width 215 height 29
click at [1329, 357] on div "0" at bounding box center [1374, 342] width 174 height 36
click at [1315, 344] on input "0" at bounding box center [1374, 342] width 174 height 29
click at [1294, 409] on div "Transit Pickup Surcharge Ids Transit Deliver Surcharge Ids Transit Deliver Surc…" at bounding box center [784, 368] width 1441 height 611
click at [1275, 645] on div "Transit Pickup Surcharge Ids Transit Deliver Surcharge Ids Transit Deliver Surc…" at bounding box center [784, 368] width 1441 height 611
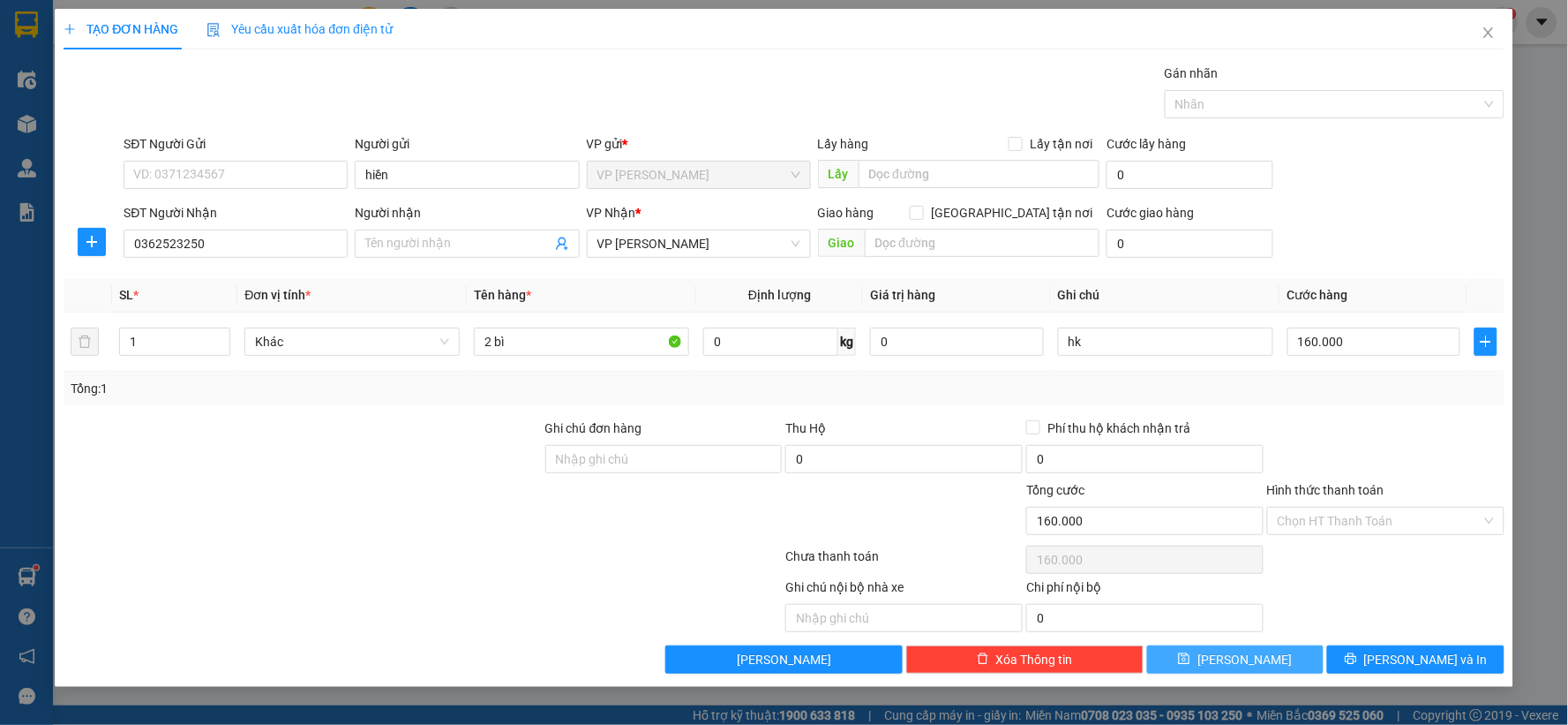
click at [1273, 649] on button "Lưu" at bounding box center [1236, 660] width 178 height 29
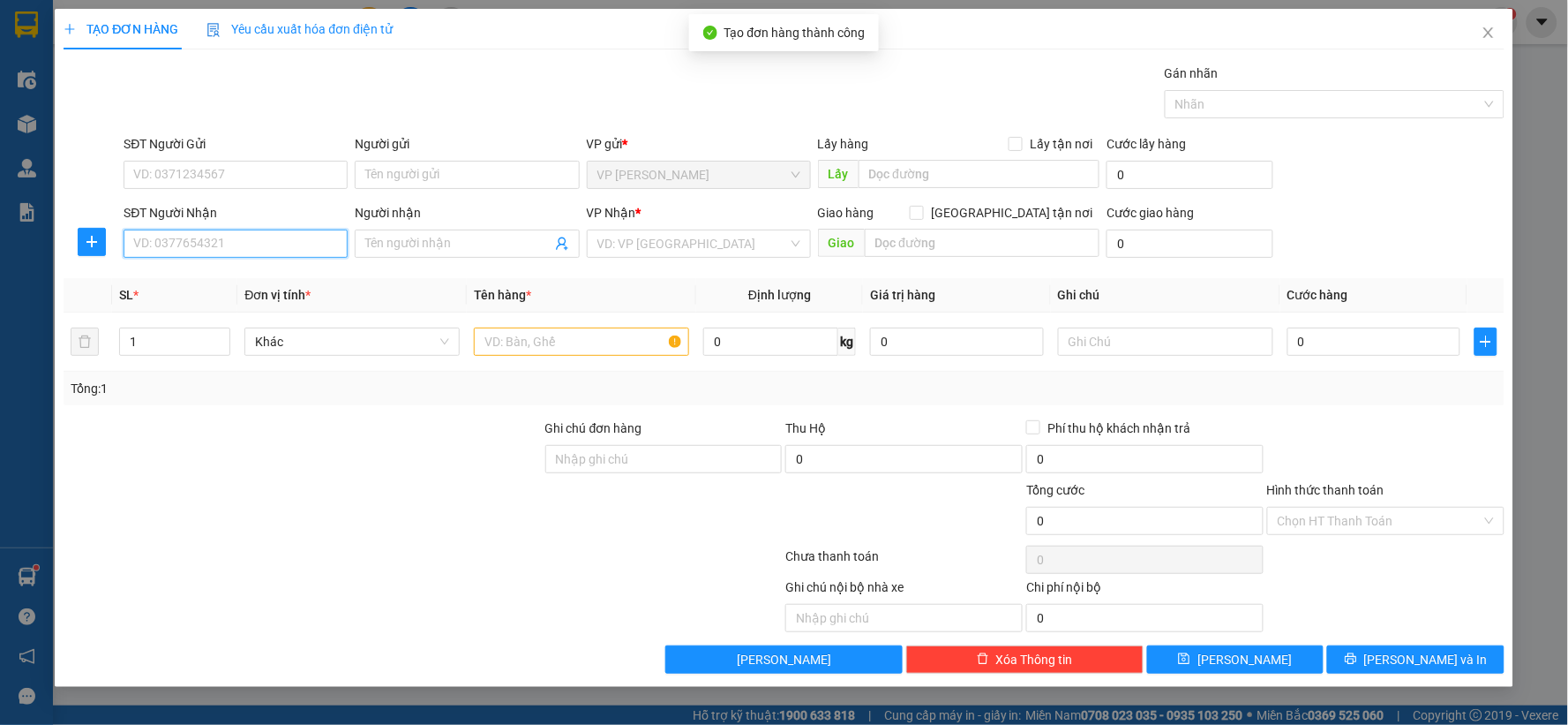
click at [194, 242] on input "SĐT Người Nhận" at bounding box center [235, 244] width 224 height 29
click at [242, 282] on div "0963799395" at bounding box center [235, 279] width 203 height 20
click at [638, 255] on span "[PERSON_NAME] [PERSON_NAME]" at bounding box center [699, 244] width 203 height 27
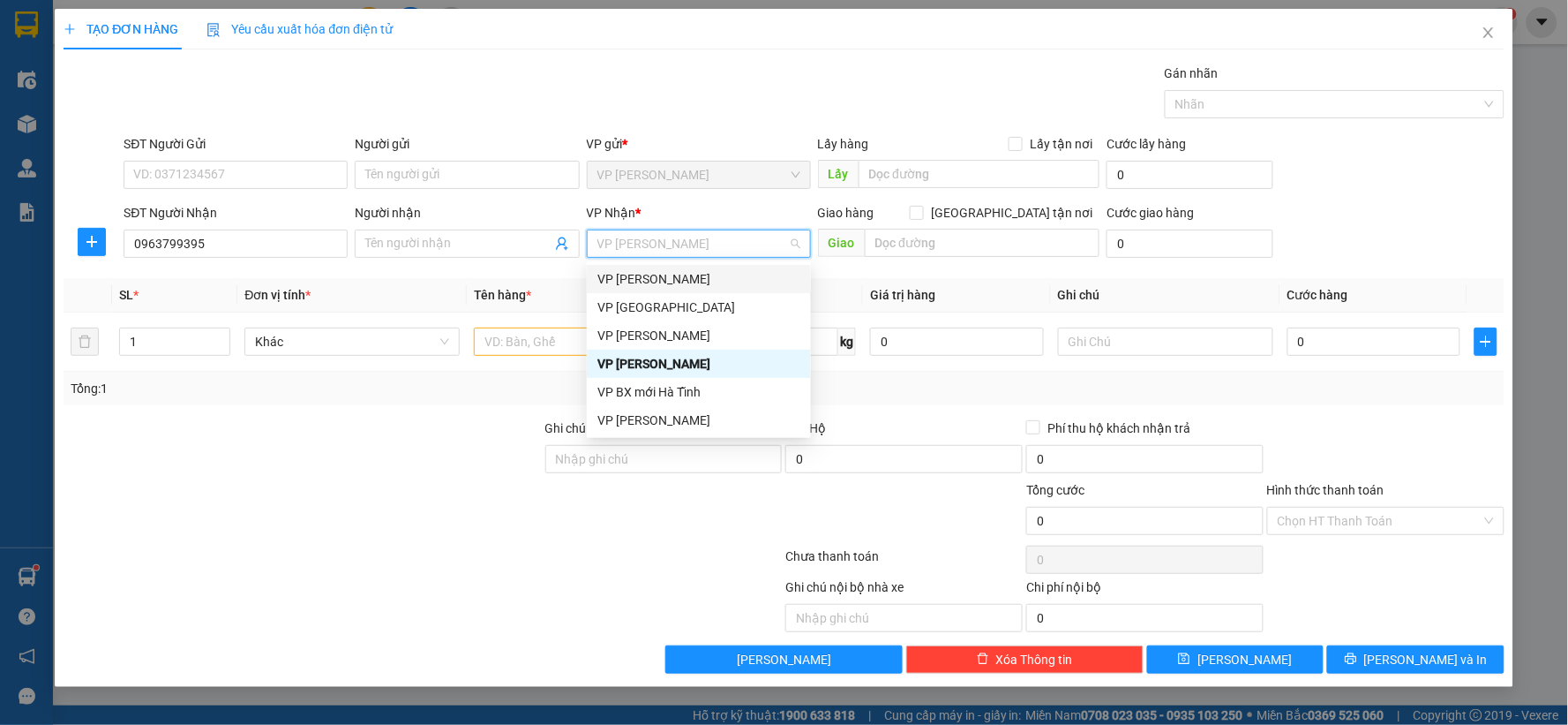
click at [639, 280] on div "[PERSON_NAME]" at bounding box center [699, 279] width 203 height 20
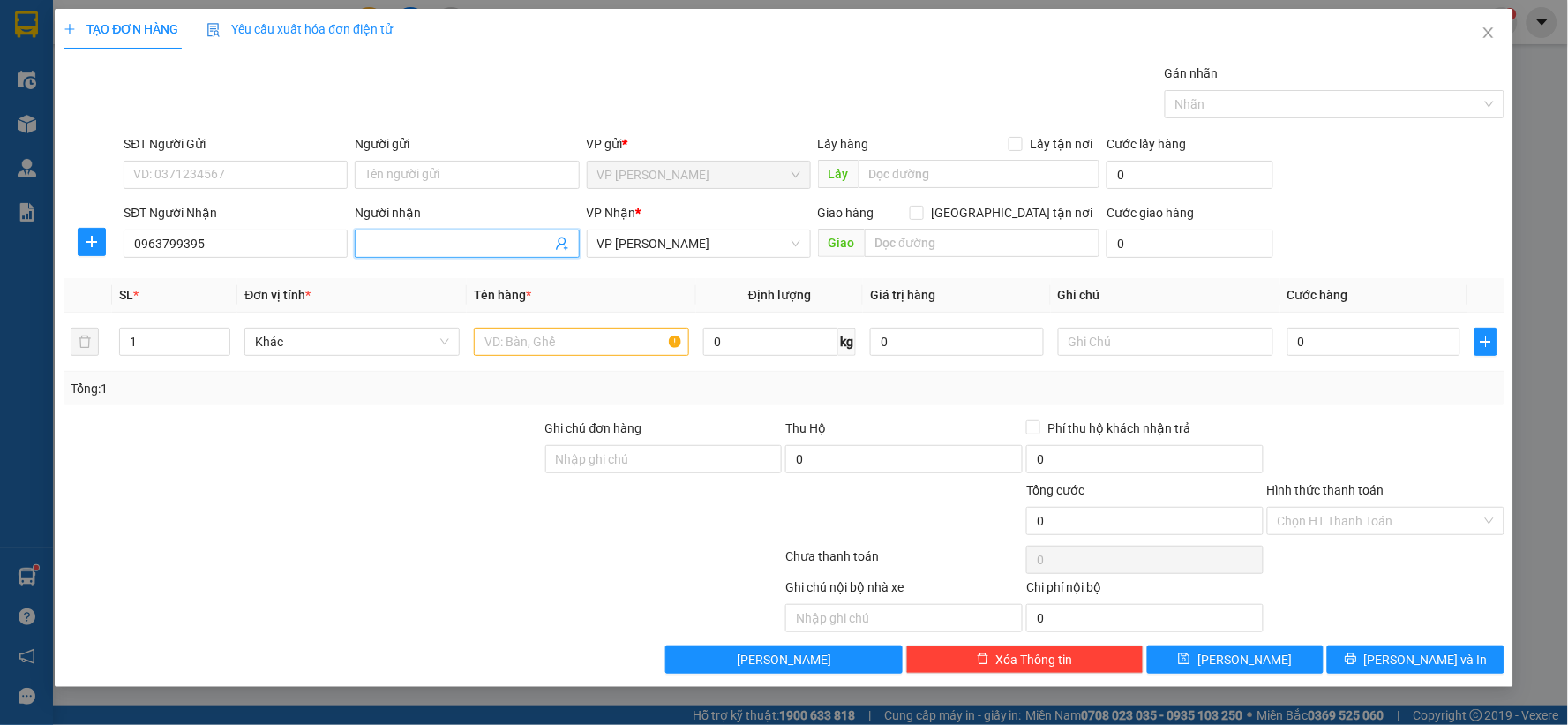
click at [482, 237] on input "Người nhận" at bounding box center [457, 244] width 185 height 20
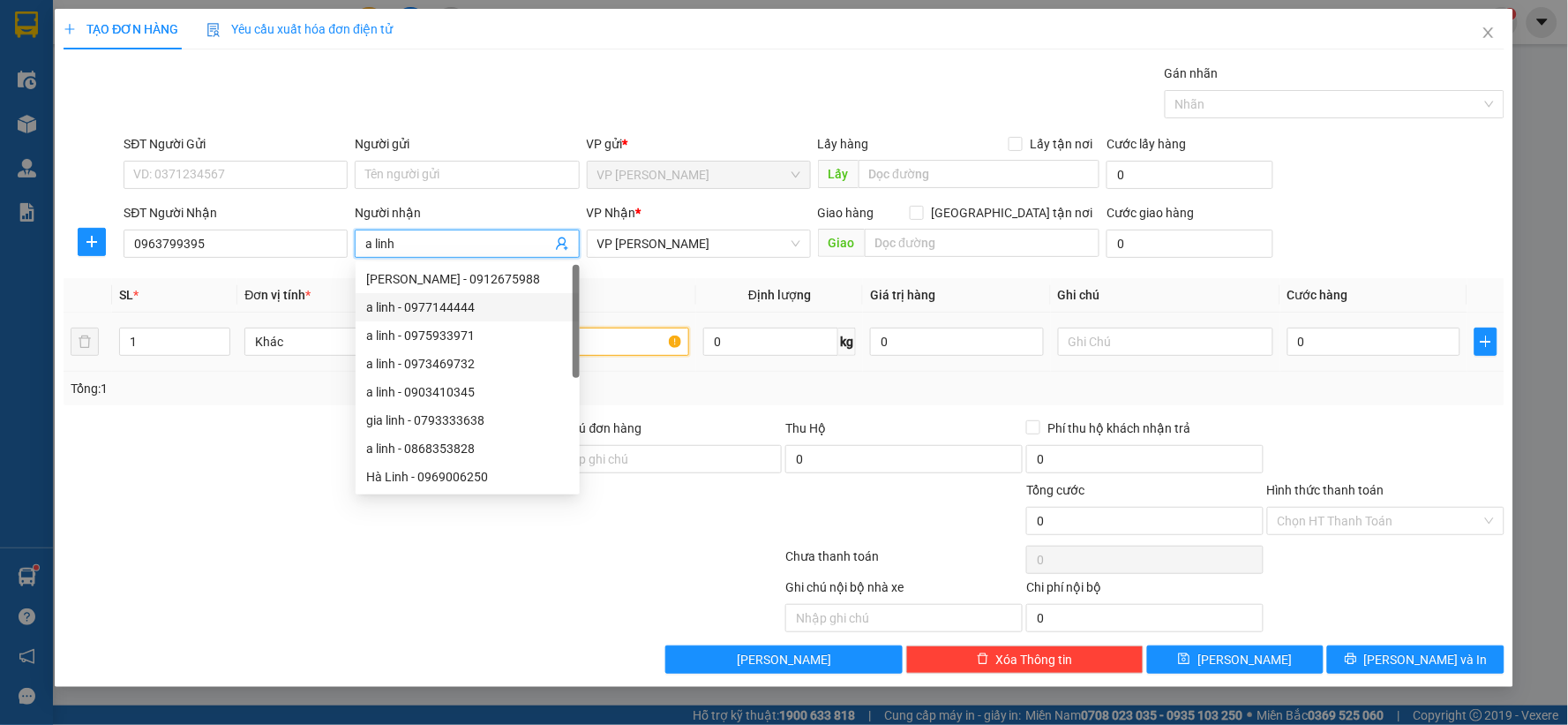
click at [629, 342] on input "text" at bounding box center [581, 342] width 215 height 29
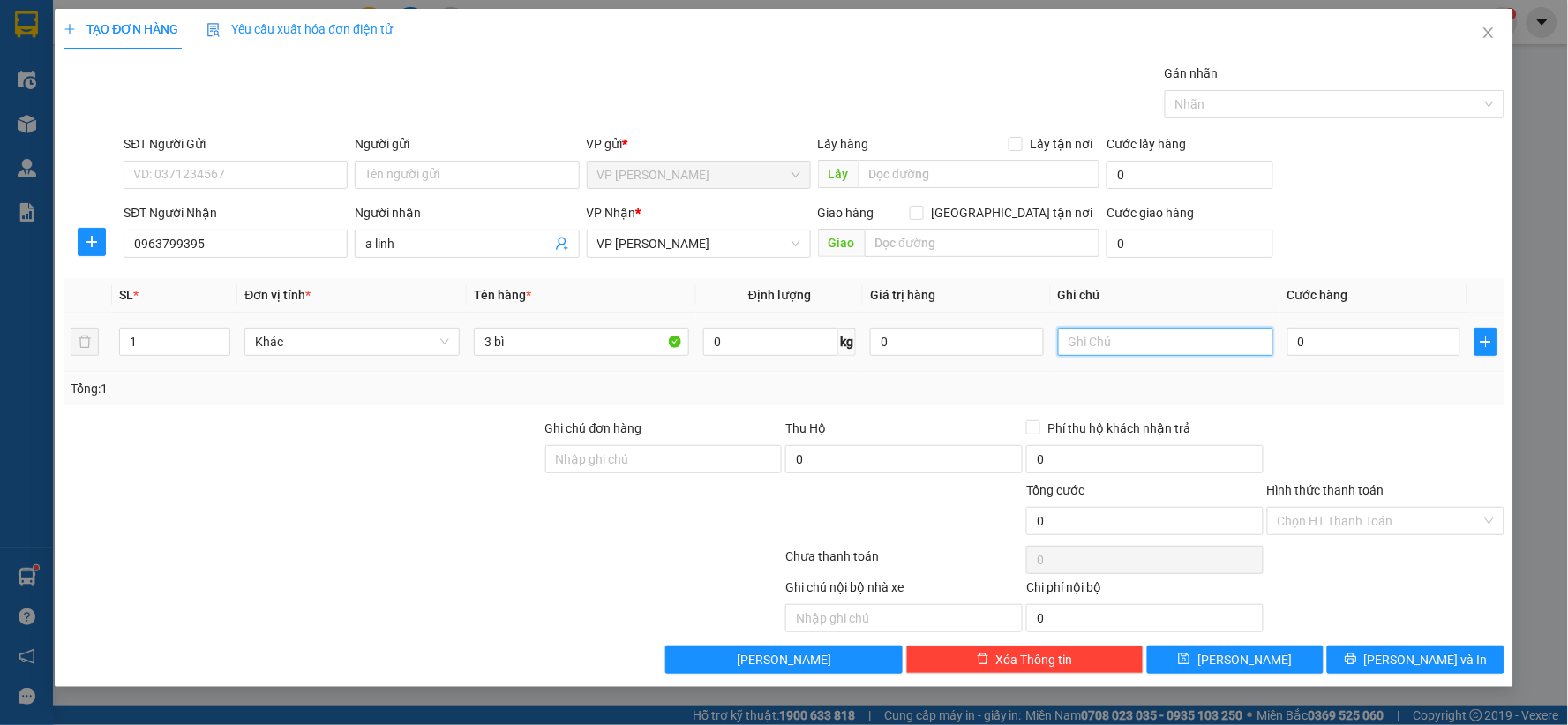
click at [1145, 339] on input "text" at bounding box center [1165, 342] width 215 height 29
click at [1366, 341] on input "0" at bounding box center [1374, 342] width 174 height 29
click at [1324, 400] on div "Tổng: 1" at bounding box center [784, 389] width 1441 height 34
click at [1280, 653] on button "Lưu" at bounding box center [1236, 660] width 178 height 29
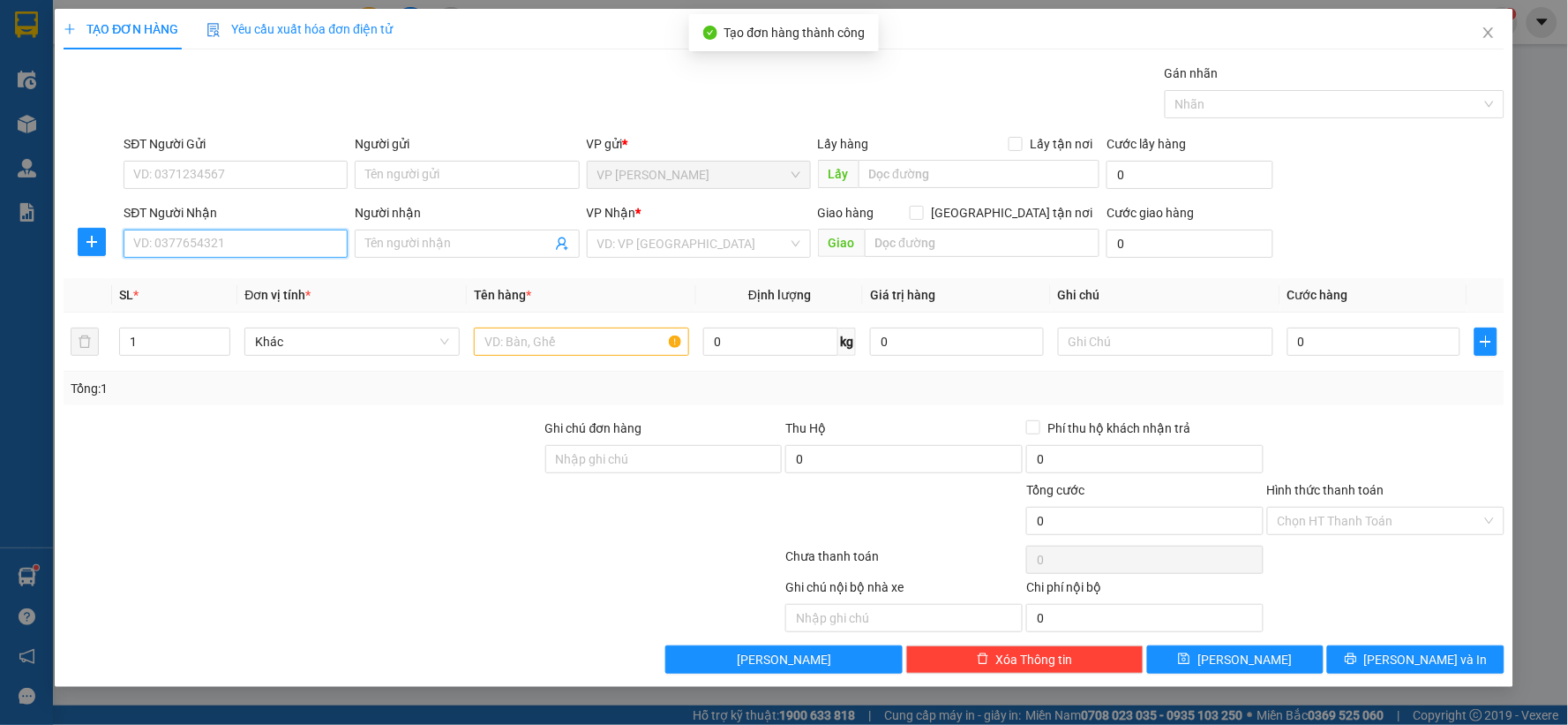
click at [295, 245] on input "SĐT Người Nhận" at bounding box center [235, 244] width 224 height 29
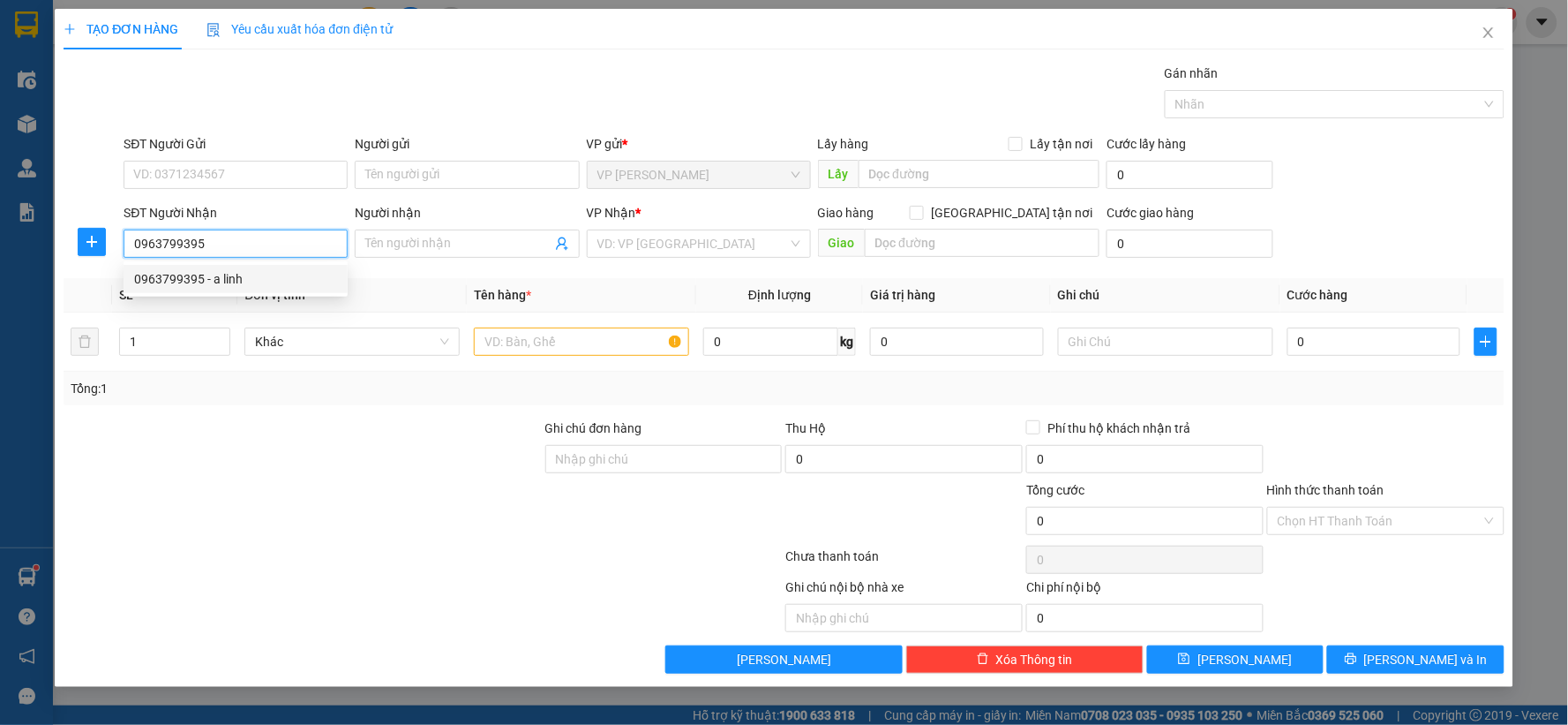
click at [266, 283] on div "0963799395 - a linh" at bounding box center [235, 279] width 203 height 20
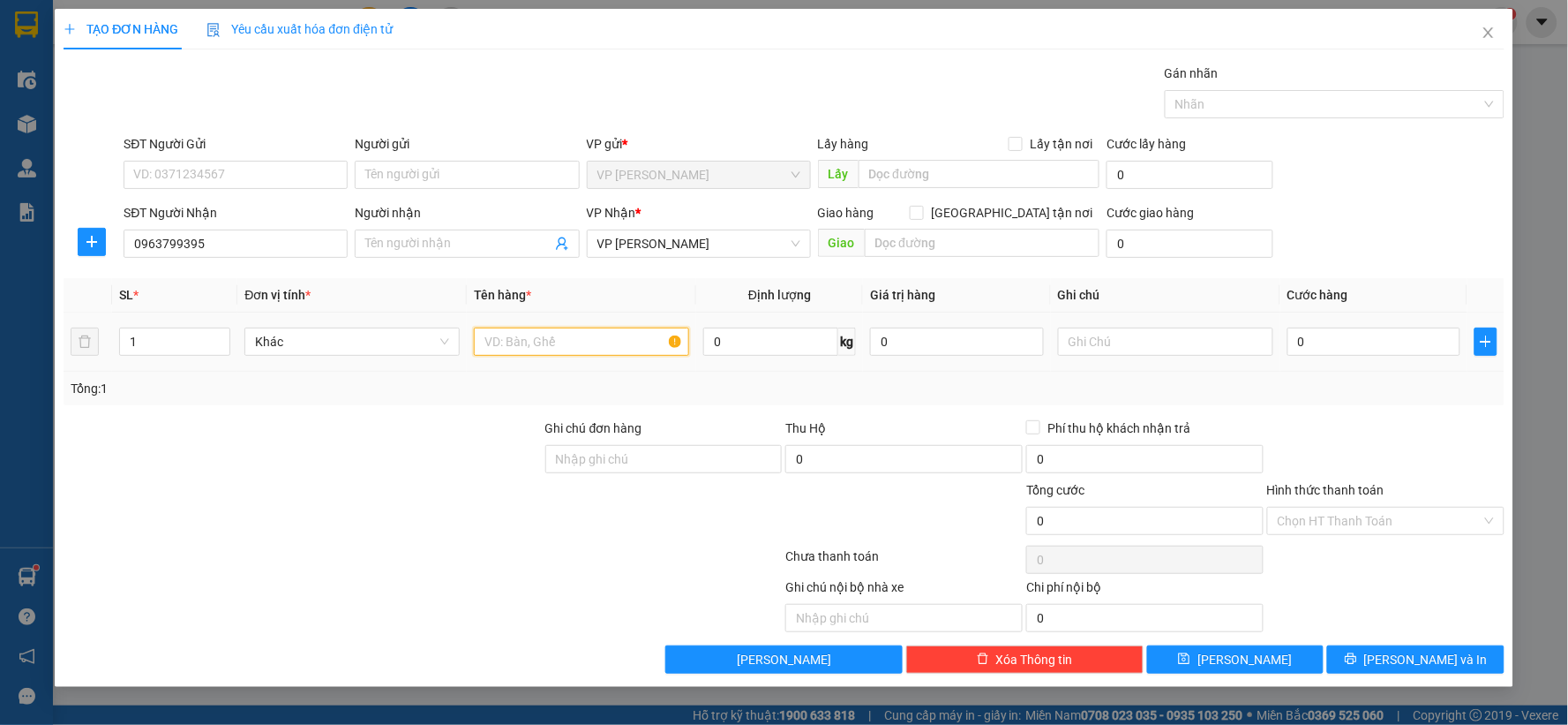
click at [586, 341] on input "text" at bounding box center [581, 342] width 215 height 29
click at [1150, 350] on input "text" at bounding box center [1165, 342] width 215 height 29
click at [1361, 325] on div "0" at bounding box center [1374, 342] width 174 height 36
drag, startPoint x: 1338, startPoint y: 337, endPoint x: 1347, endPoint y: 353, distance: 18.4
click at [1339, 338] on input "0" at bounding box center [1374, 342] width 174 height 29
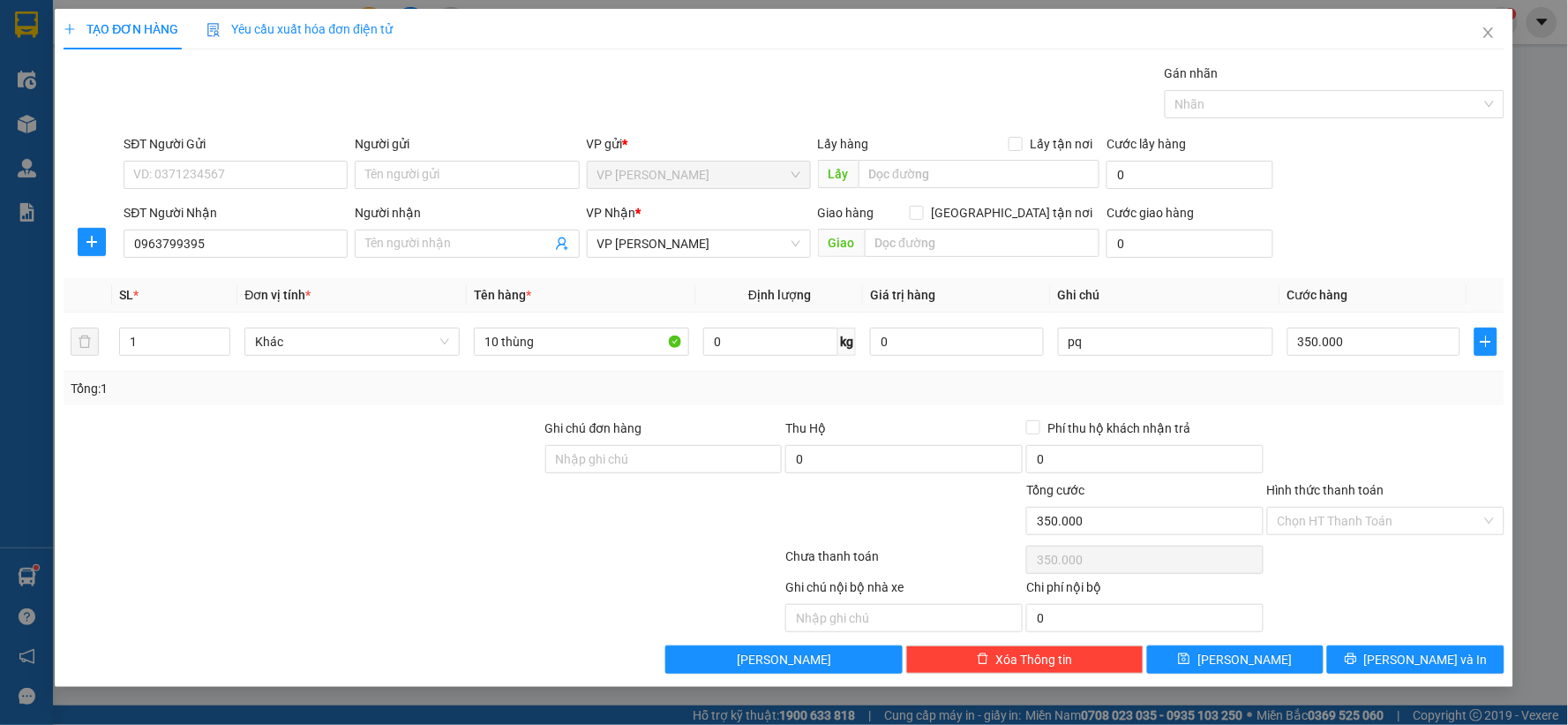
click at [1371, 416] on div "Transit Pickup Surcharge Ids Transit Deliver Surcharge Ids Transit Deliver Surc…" at bounding box center [784, 368] width 1441 height 611
click at [1191, 656] on icon "save" at bounding box center [1185, 659] width 13 height 13
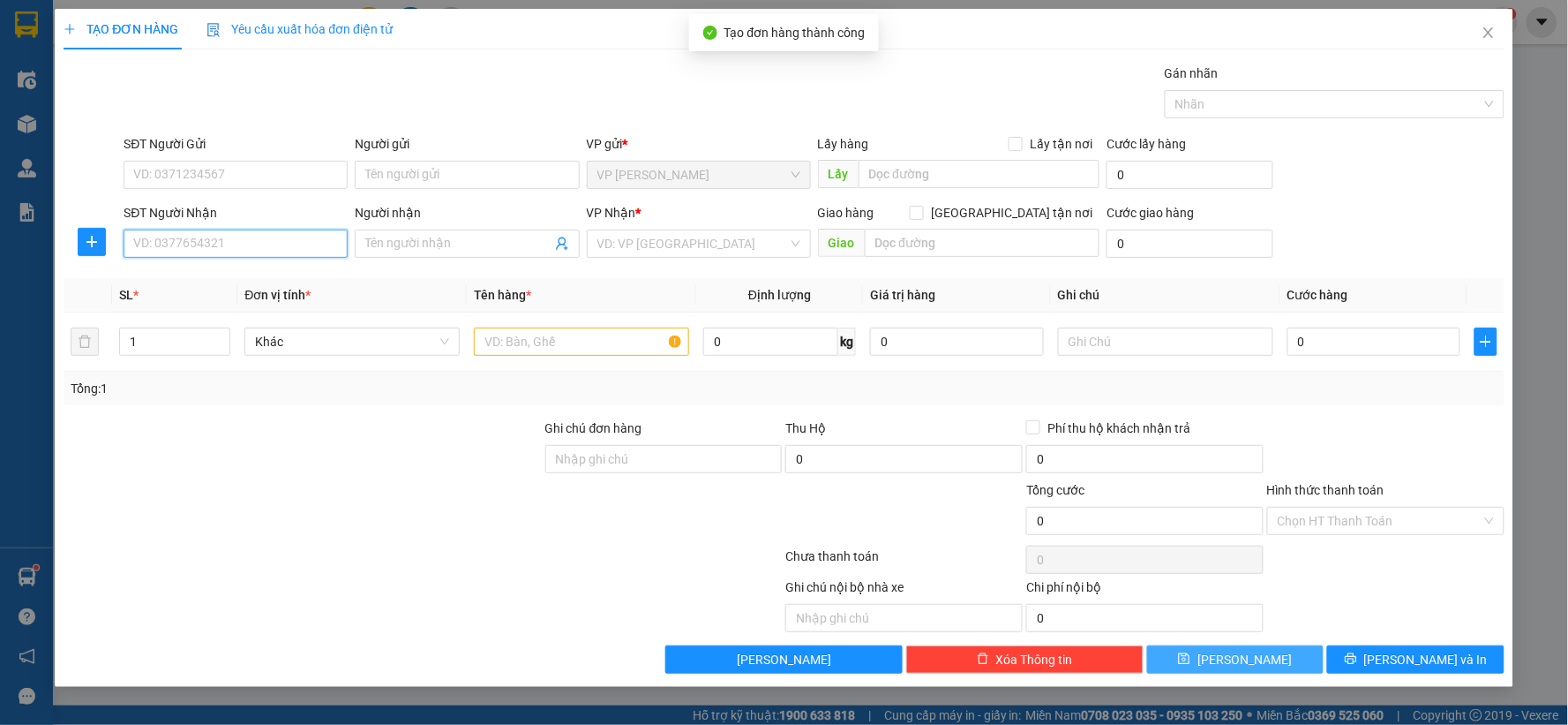
click at [256, 239] on input "SĐT Người Nhận" at bounding box center [235, 244] width 224 height 29
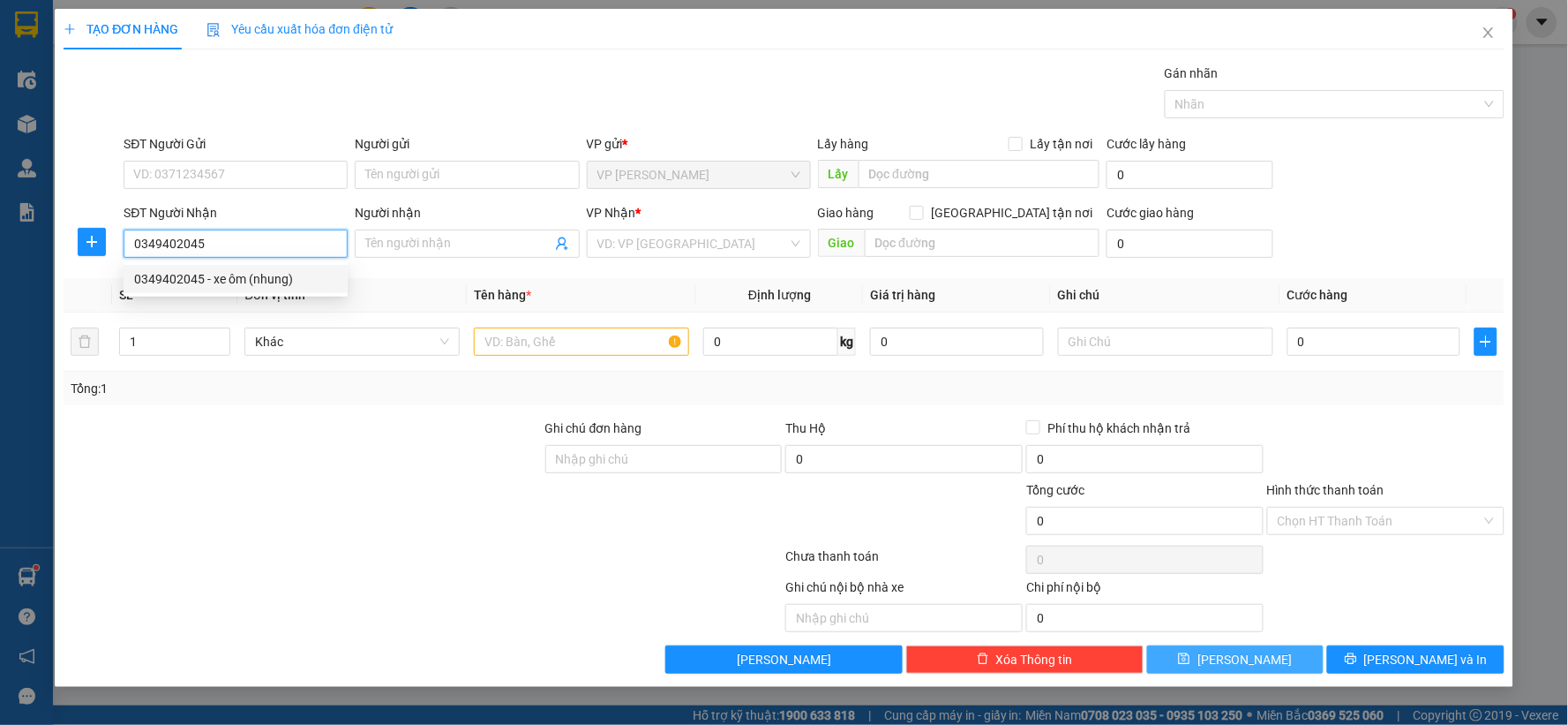
click at [270, 279] on div "0349402045 - xe ôm (nhung)" at bounding box center [235, 279] width 203 height 20
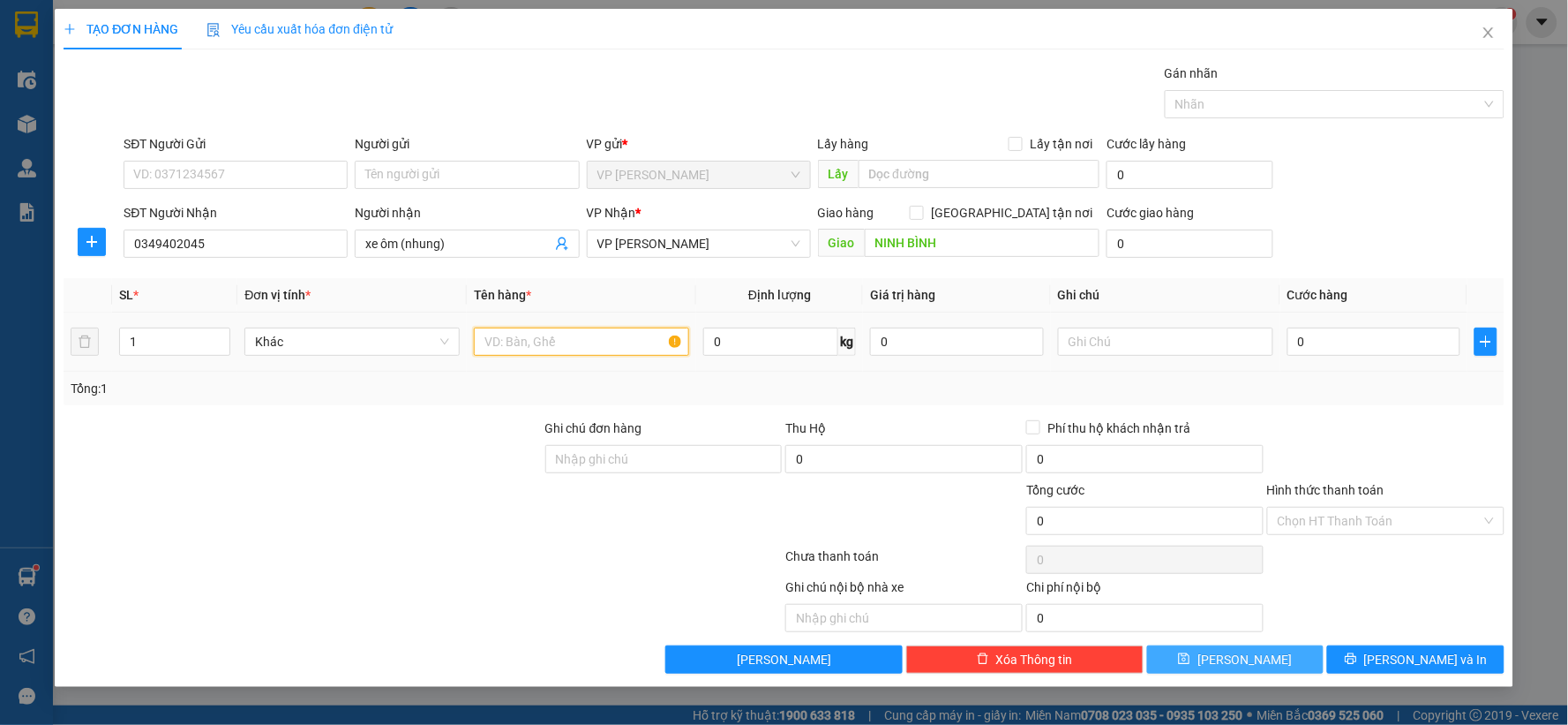
click at [642, 339] on input "text" at bounding box center [581, 342] width 215 height 29
click at [1313, 341] on input "0" at bounding box center [1374, 342] width 174 height 29
click at [1204, 315] on td at bounding box center [1166, 342] width 230 height 59
drag, startPoint x: 1242, startPoint y: 360, endPoint x: 1227, endPoint y: 341, distance: 24.2
click at [1233, 354] on td at bounding box center [1166, 342] width 230 height 59
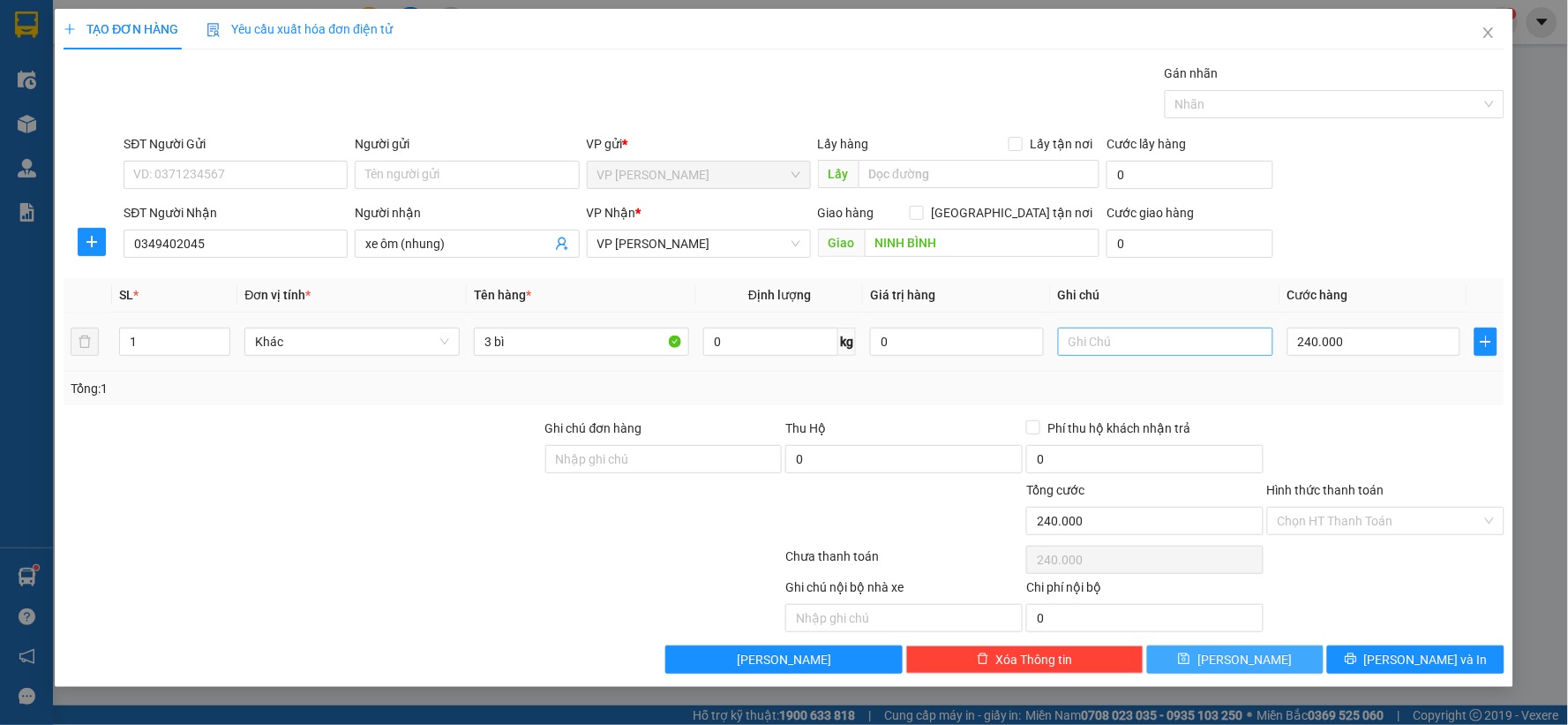
click at [1227, 341] on input "text" at bounding box center [1165, 342] width 215 height 29
click at [1231, 665] on button "Lưu" at bounding box center [1236, 660] width 178 height 29
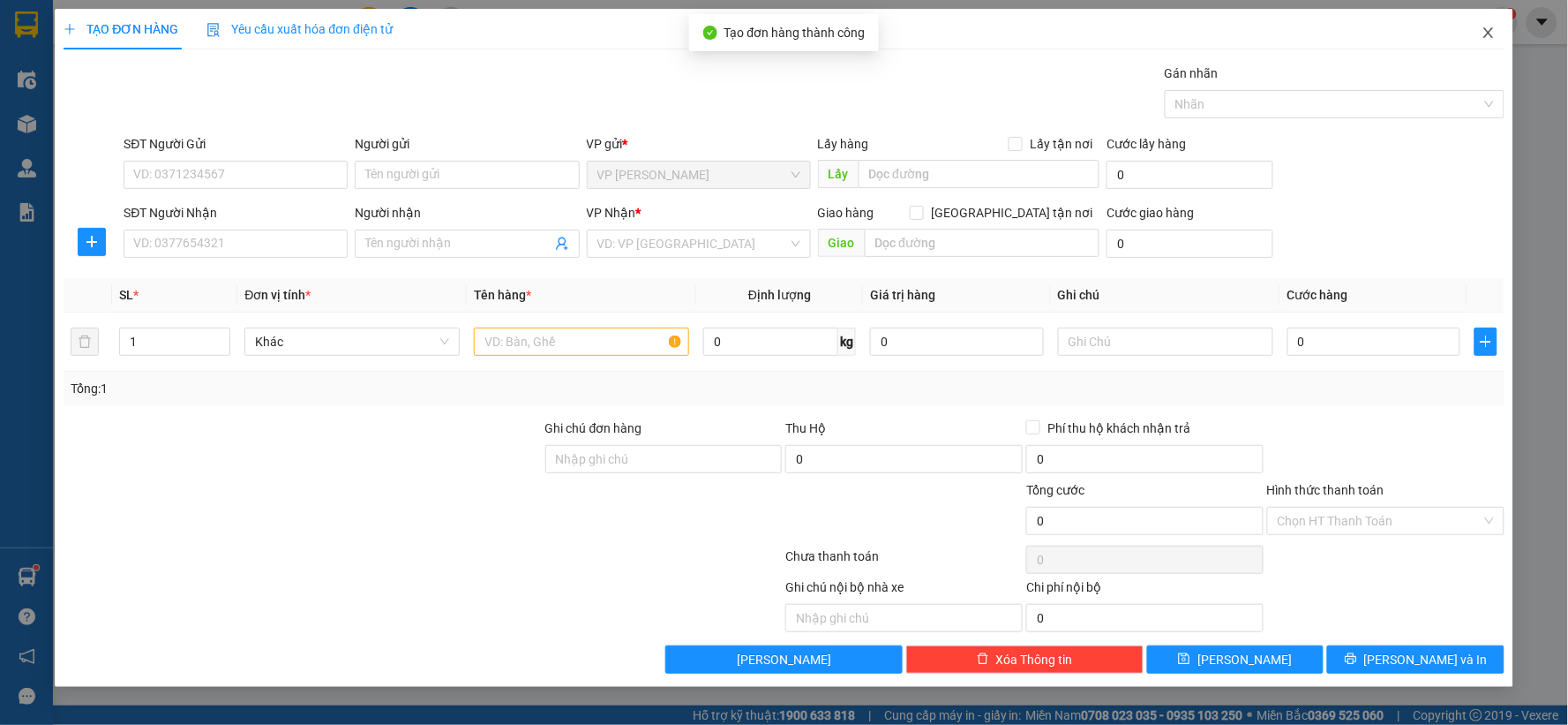
click at [1492, 33] on icon "close" at bounding box center [1489, 33] width 14 height 14
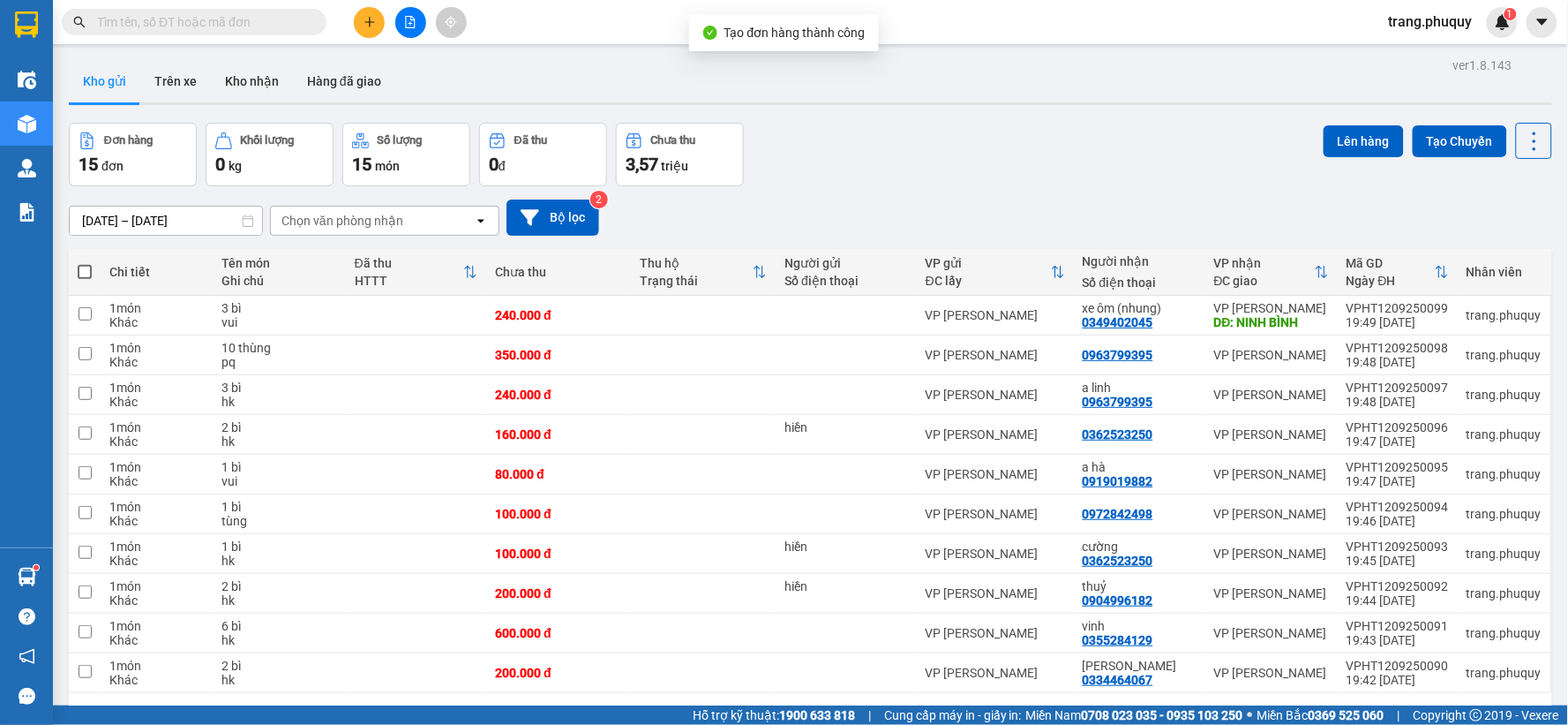
click at [482, 219] on icon "open" at bounding box center [481, 221] width 14 height 14
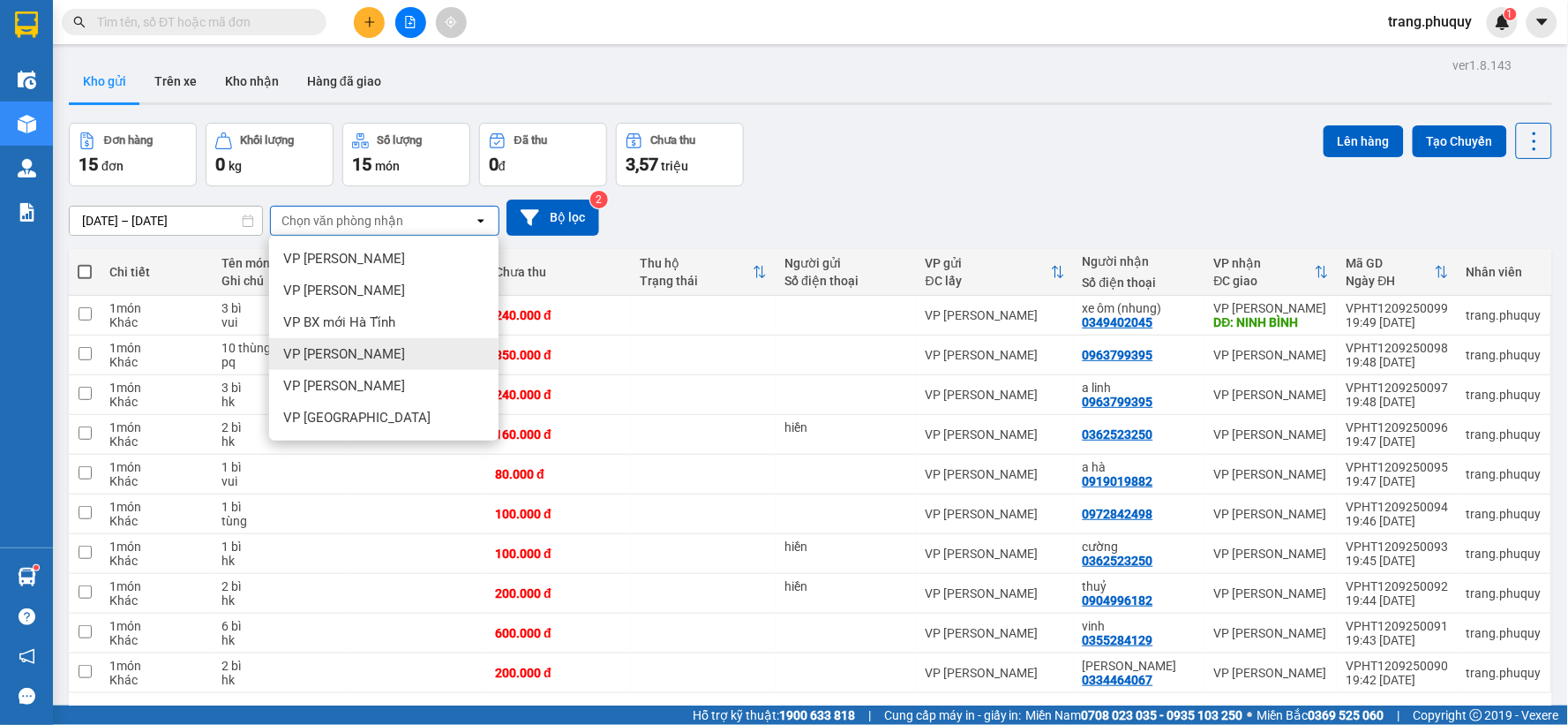
click at [371, 354] on span "[PERSON_NAME] [PERSON_NAME]" at bounding box center [344, 354] width 122 height 18
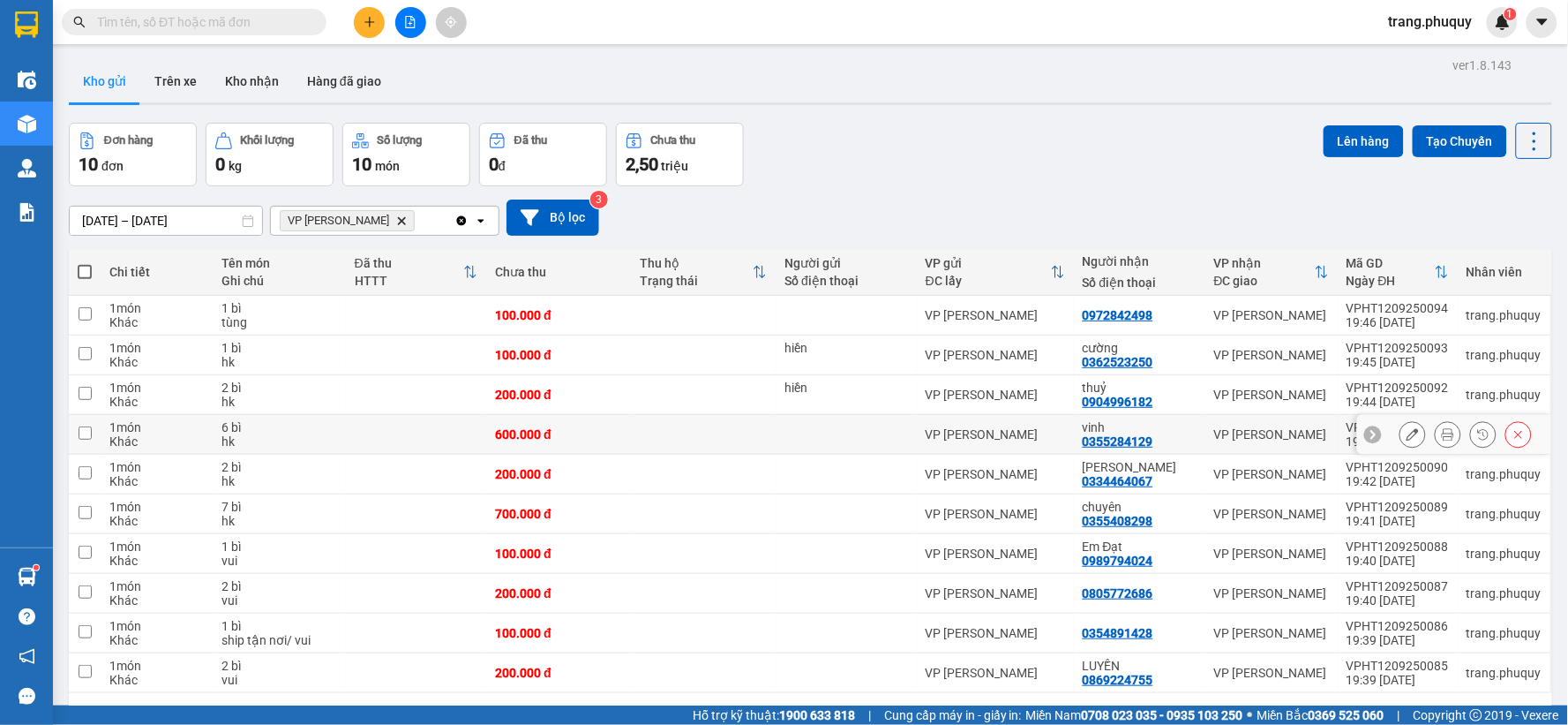
scroll to position [81, 0]
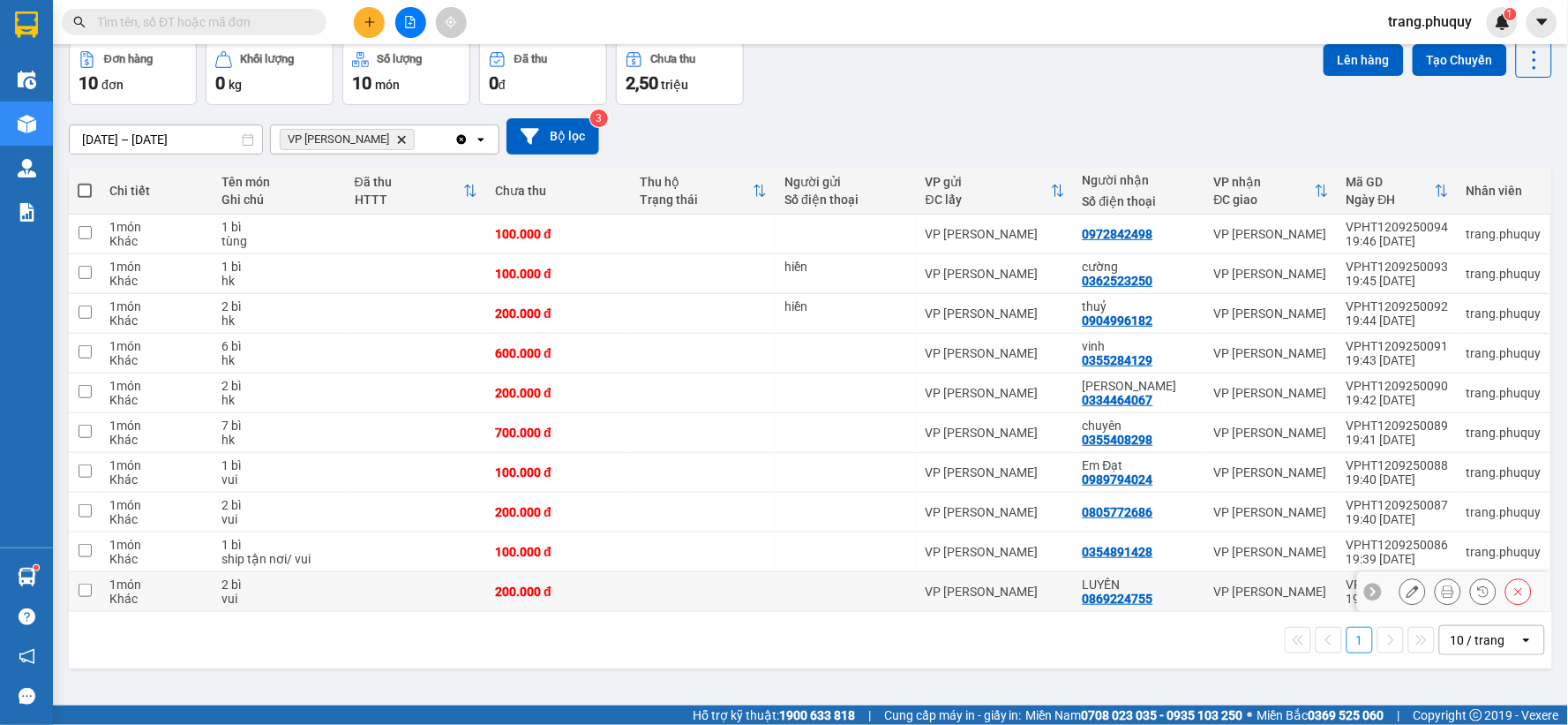
click at [87, 593] on input "checkbox" at bounding box center [85, 590] width 13 height 13
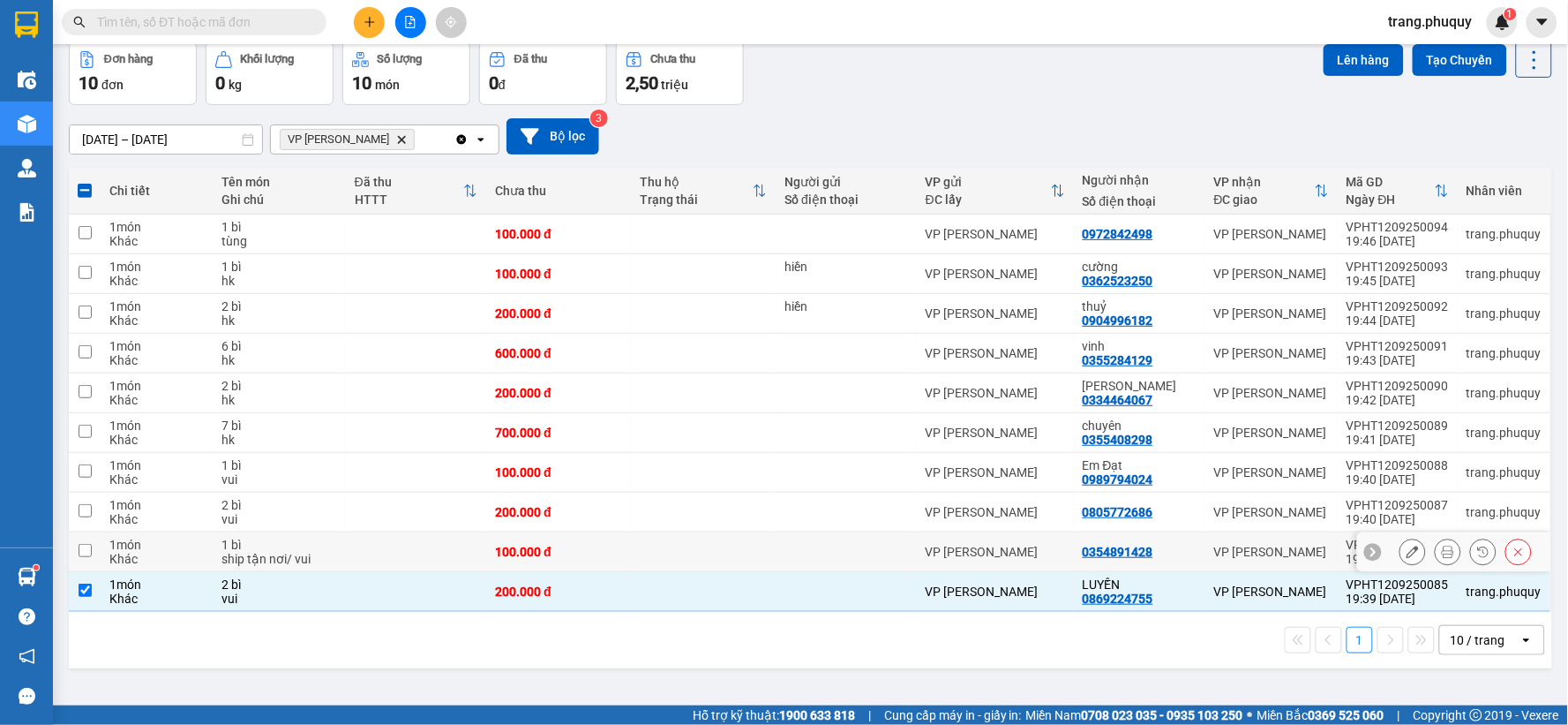
click at [91, 550] on input "checkbox" at bounding box center [85, 551] width 13 height 13
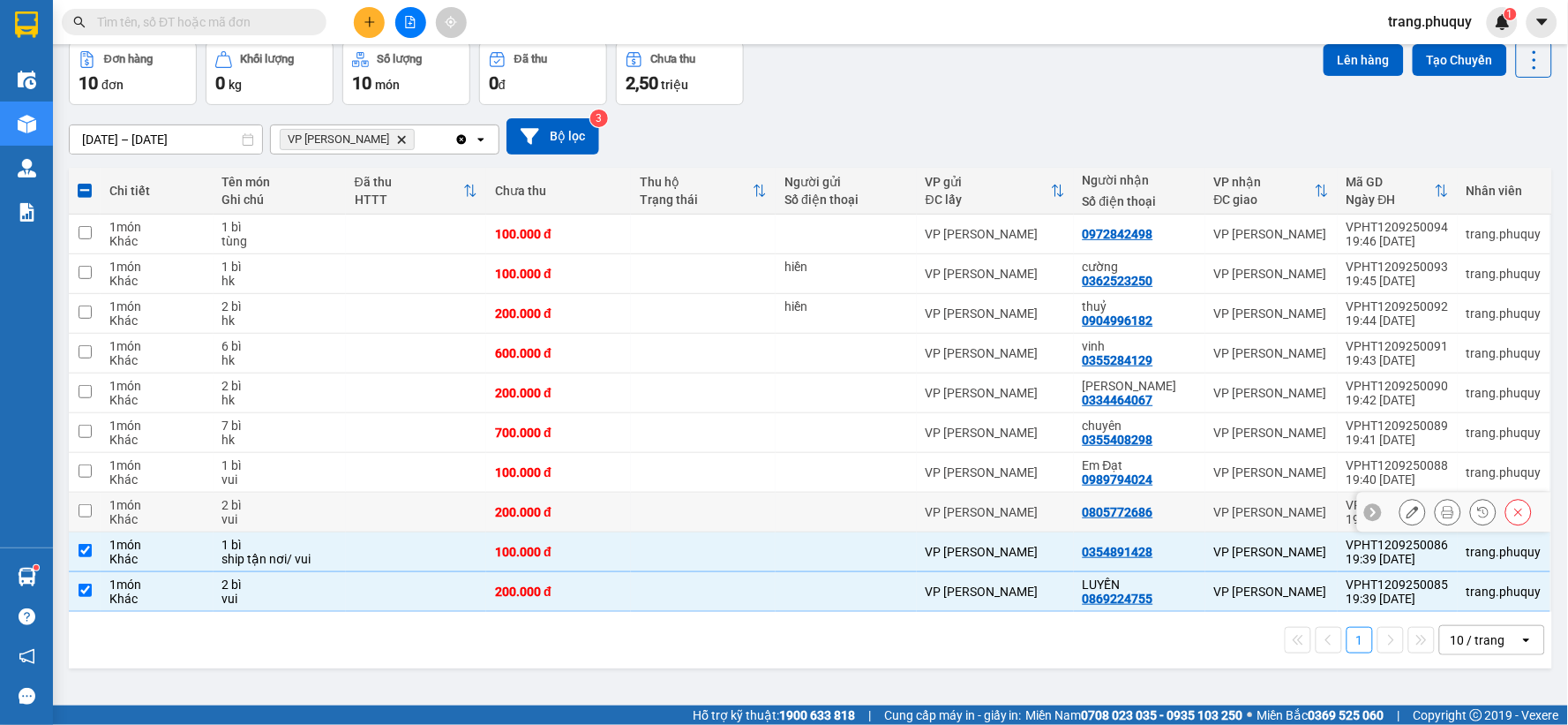
click at [113, 512] on div "Khác" at bounding box center [156, 519] width 96 height 14
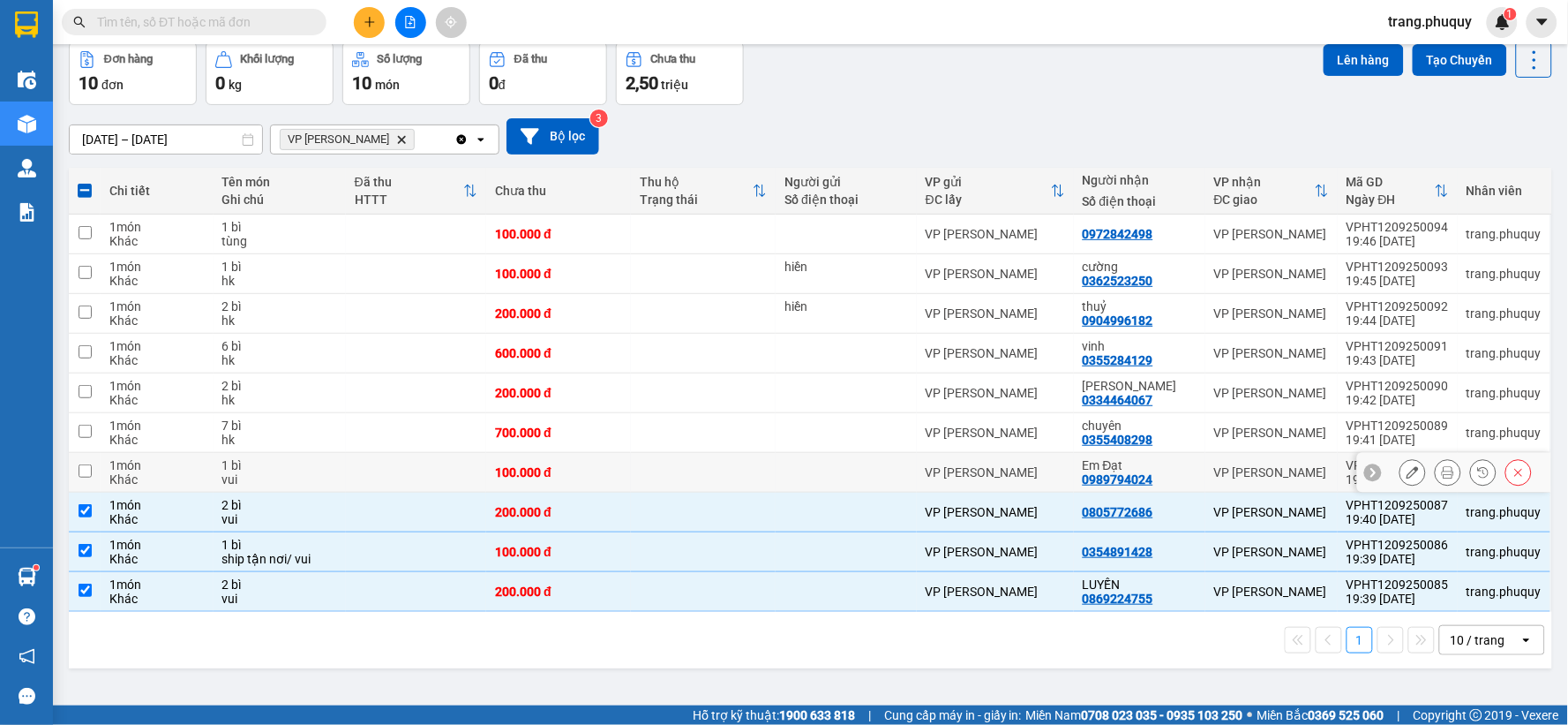
click at [84, 468] on input "checkbox" at bounding box center [85, 471] width 13 height 13
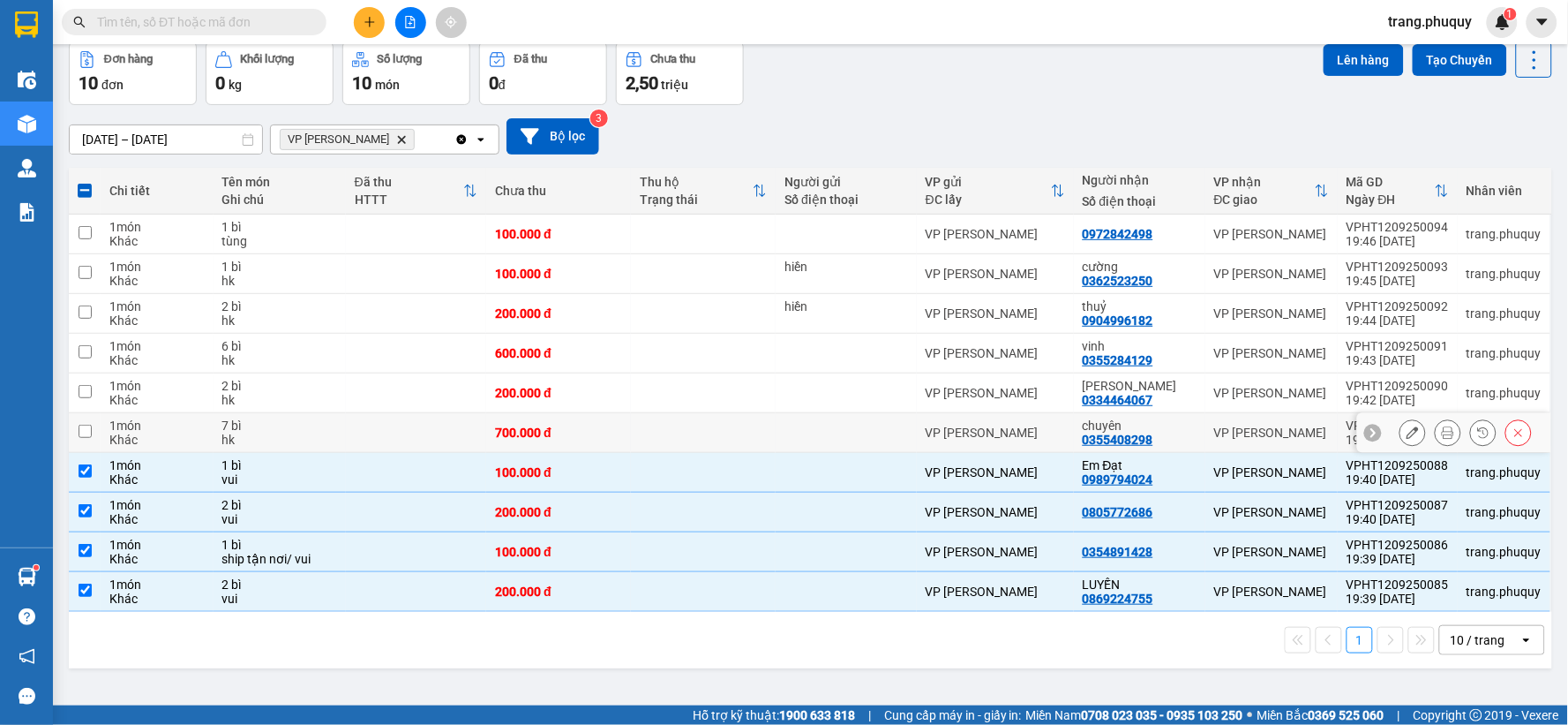
click at [81, 431] on input "checkbox" at bounding box center [85, 431] width 13 height 13
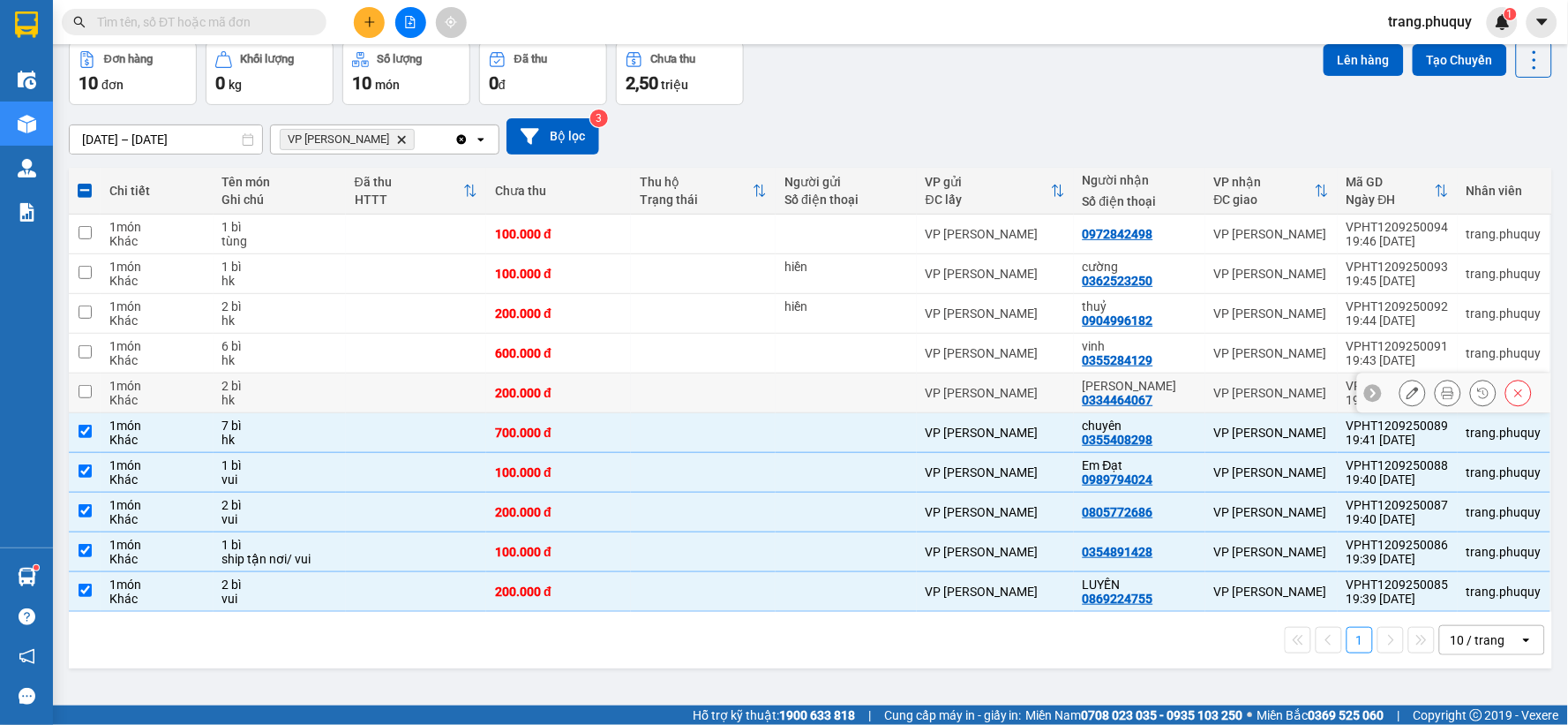
click at [91, 391] on input "checkbox" at bounding box center [85, 392] width 13 height 13
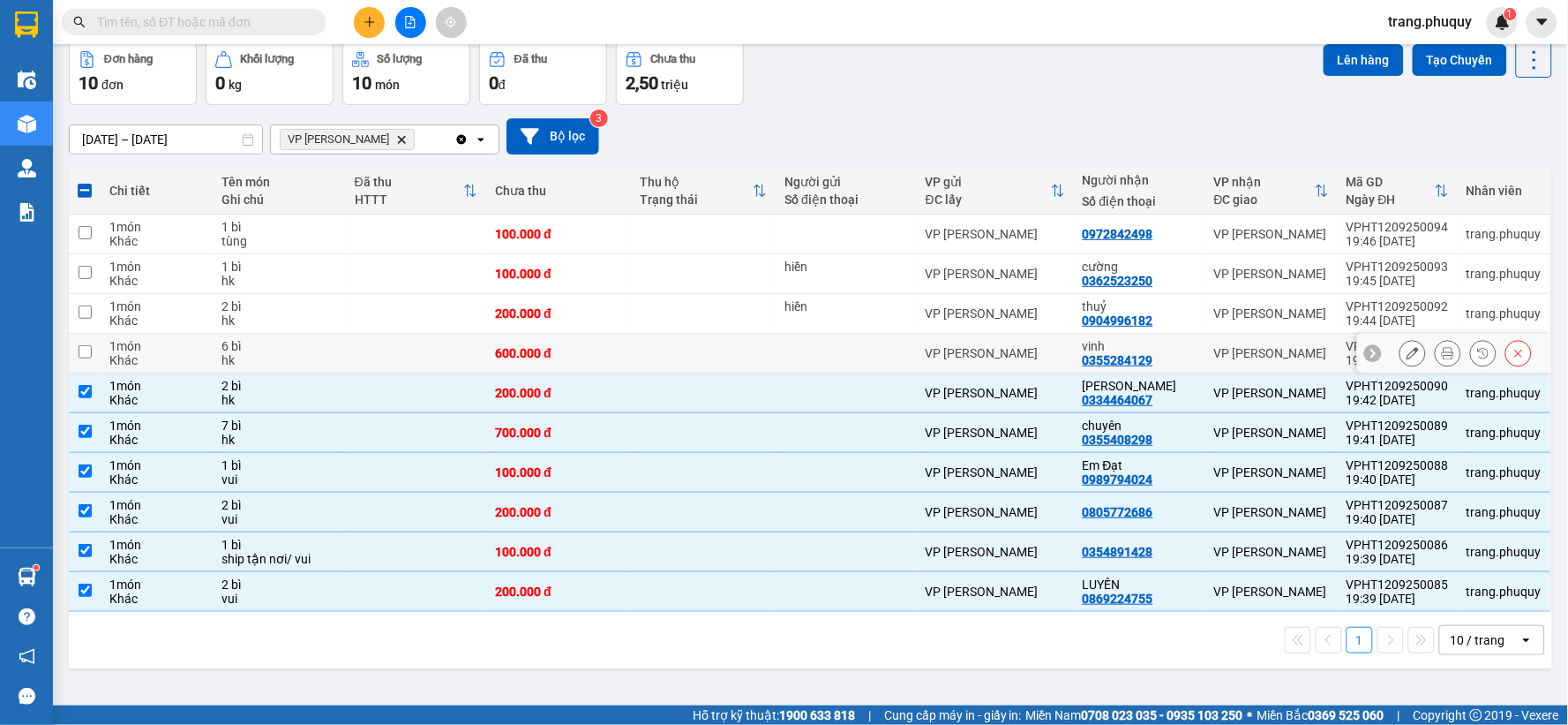
click at [82, 354] on input "checkbox" at bounding box center [85, 351] width 13 height 13
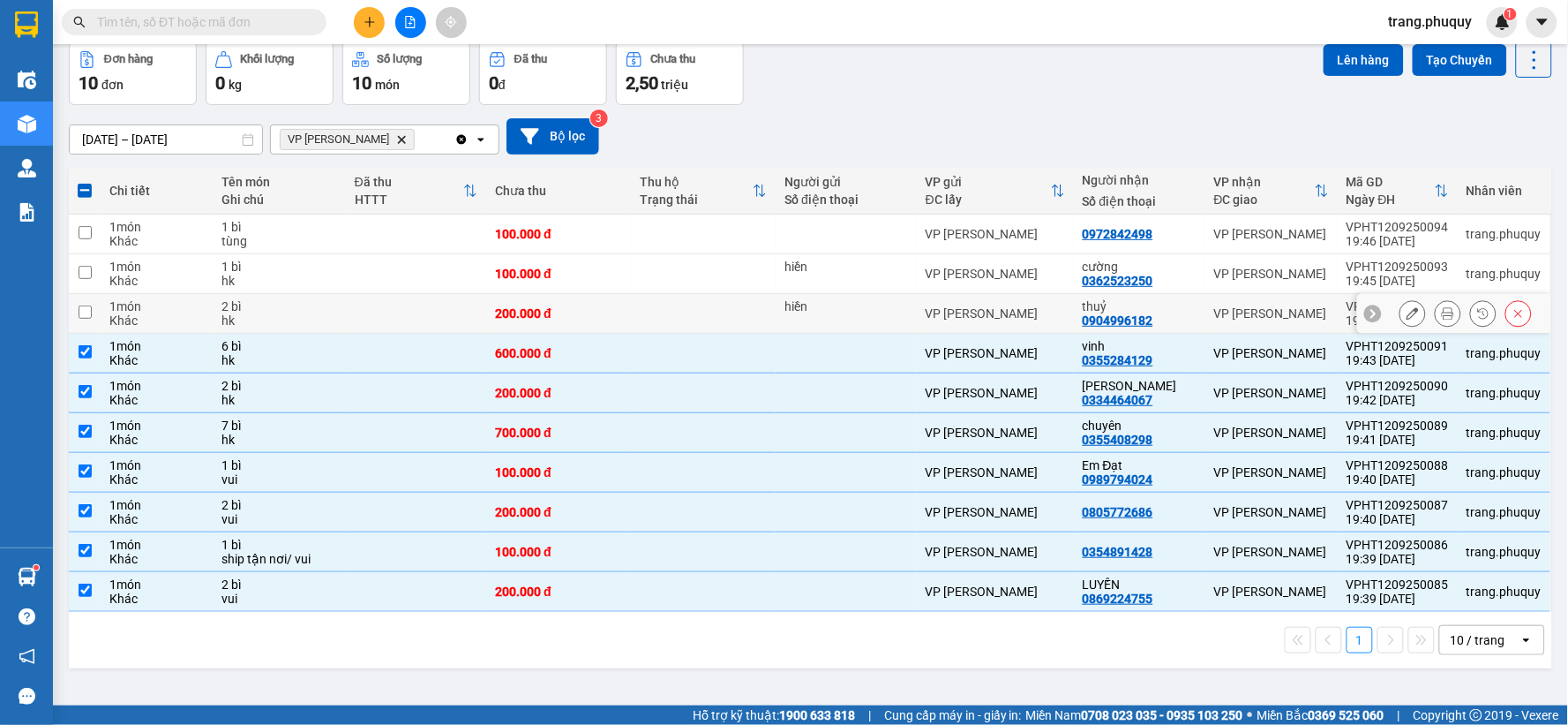
click at [80, 315] on input "checkbox" at bounding box center [85, 312] width 13 height 13
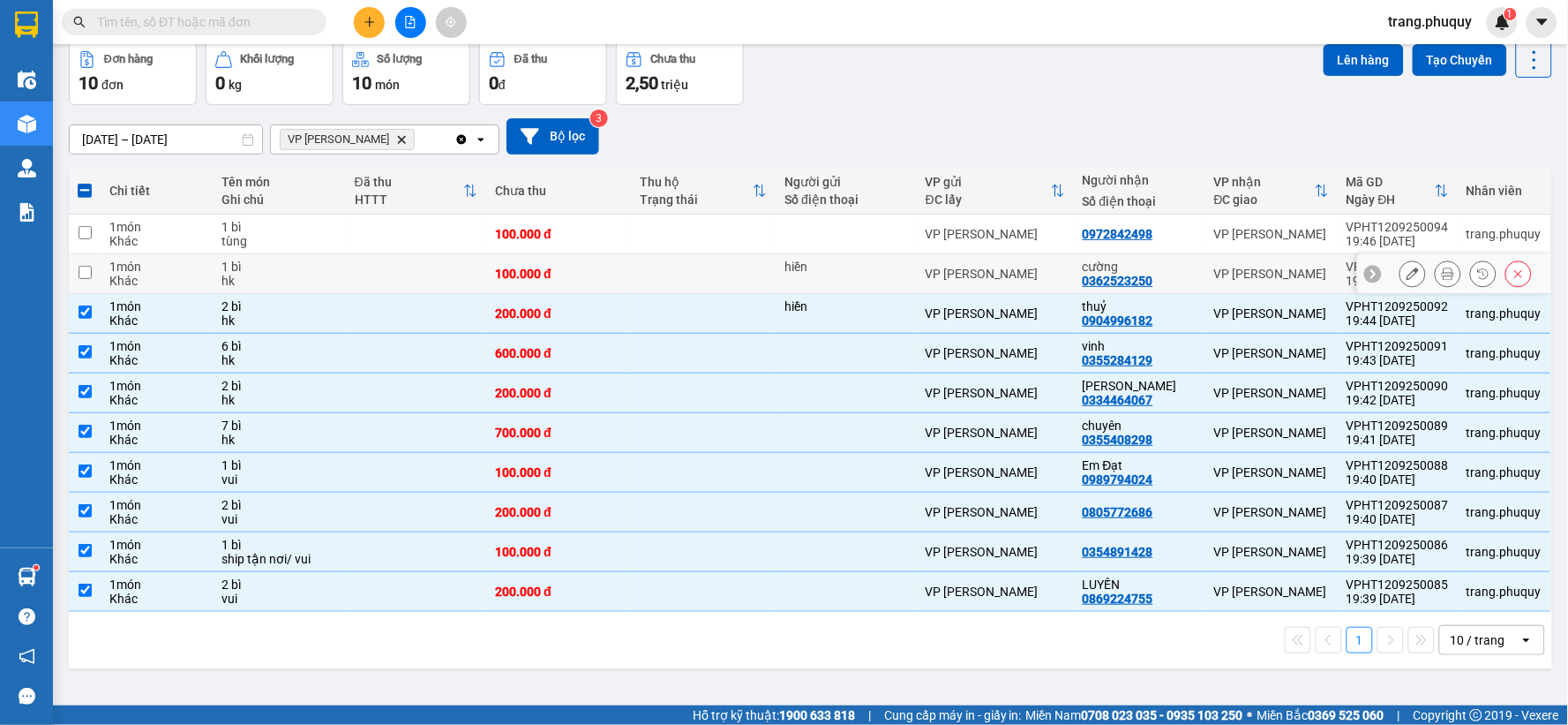
click at [88, 277] on input "checkbox" at bounding box center [85, 272] width 13 height 13
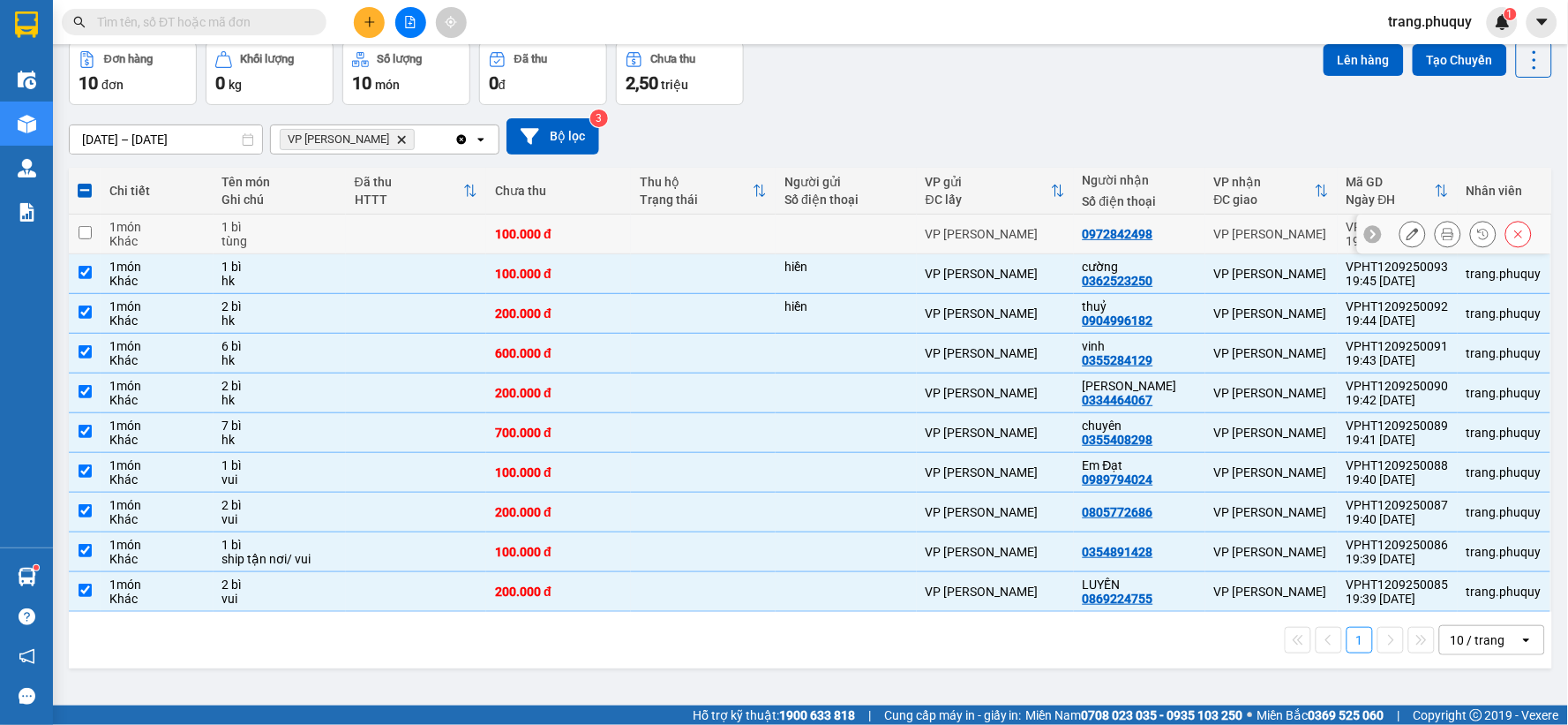
click at [80, 233] on input "checkbox" at bounding box center [85, 232] width 13 height 13
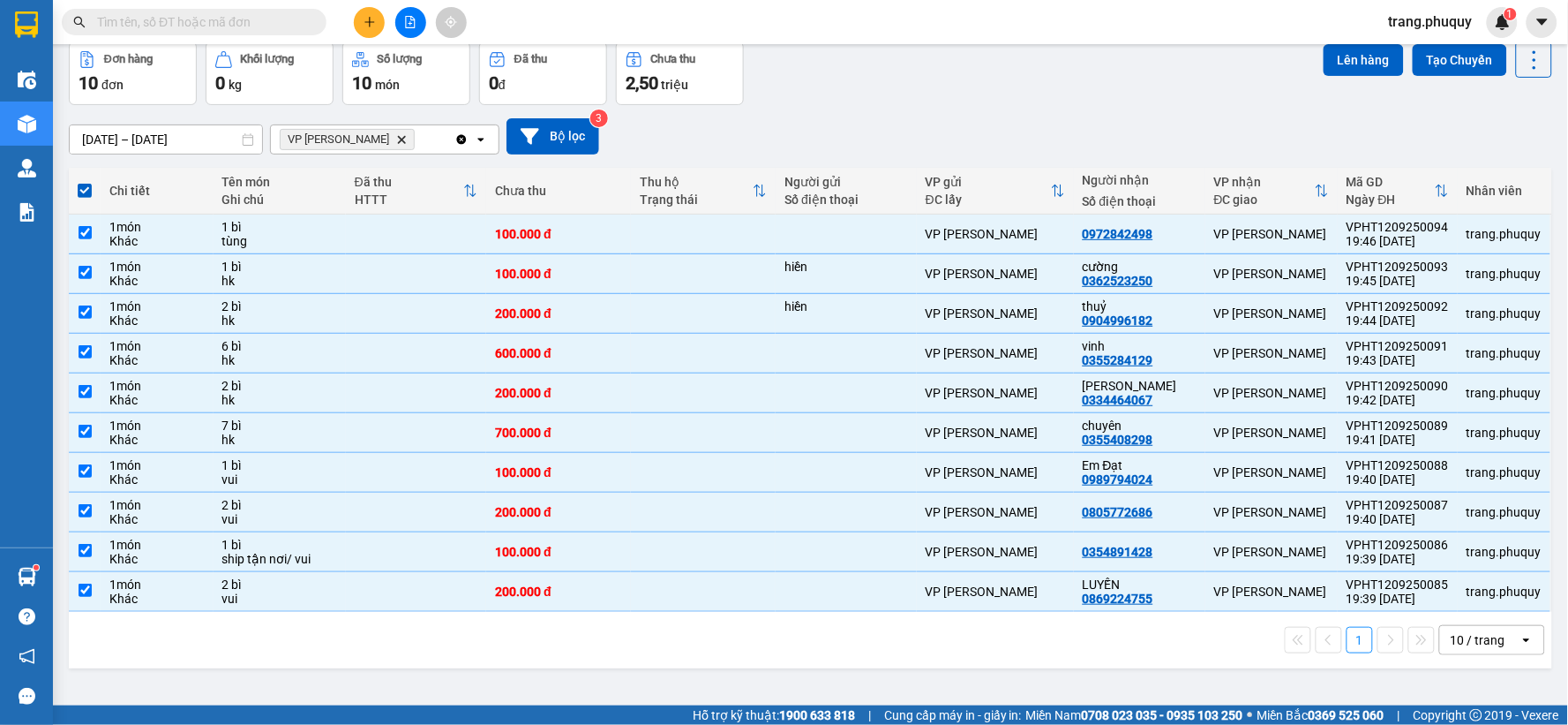
click at [399, 137] on icon "Delete" at bounding box center [402, 139] width 11 height 11
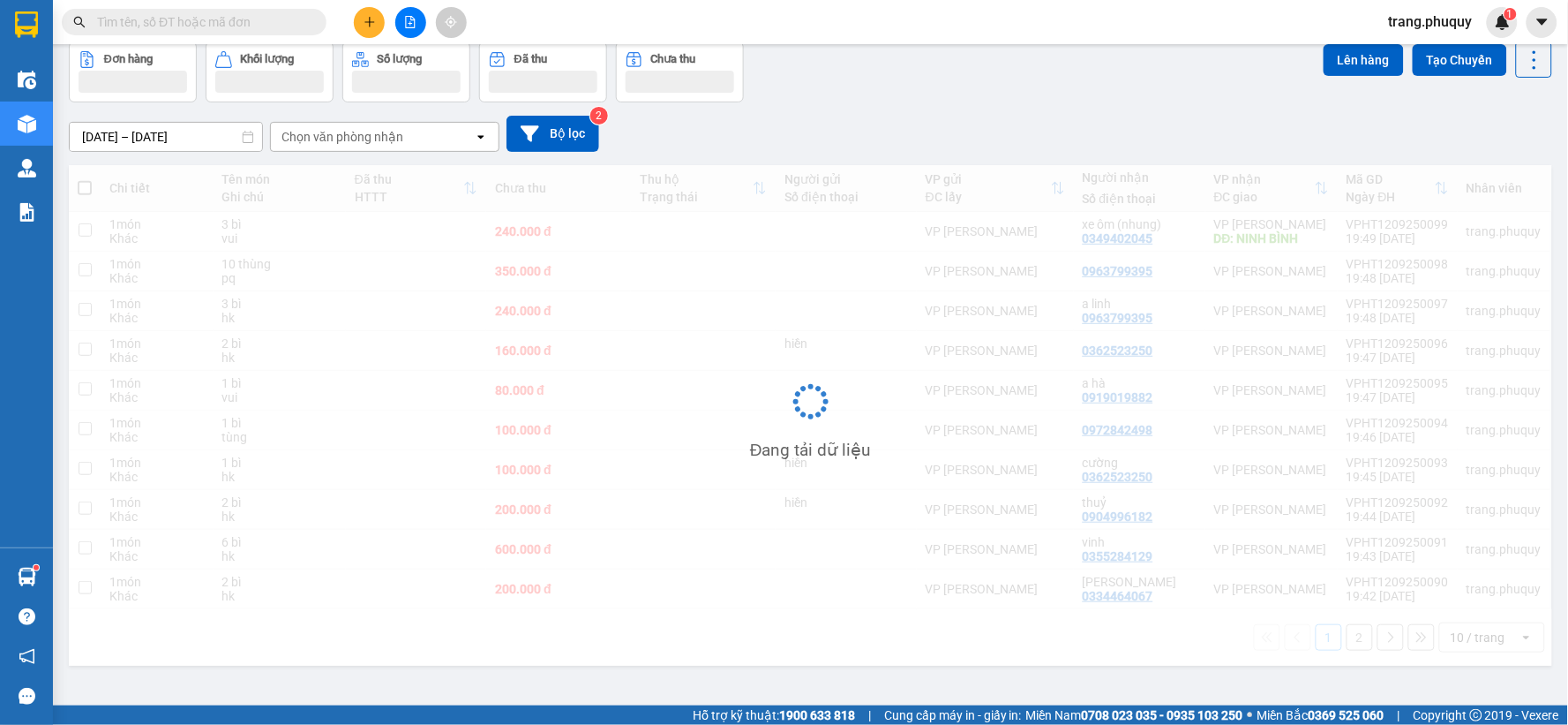
click at [442, 137] on div "Chọn văn phòng nhận" at bounding box center [372, 137] width 203 height 29
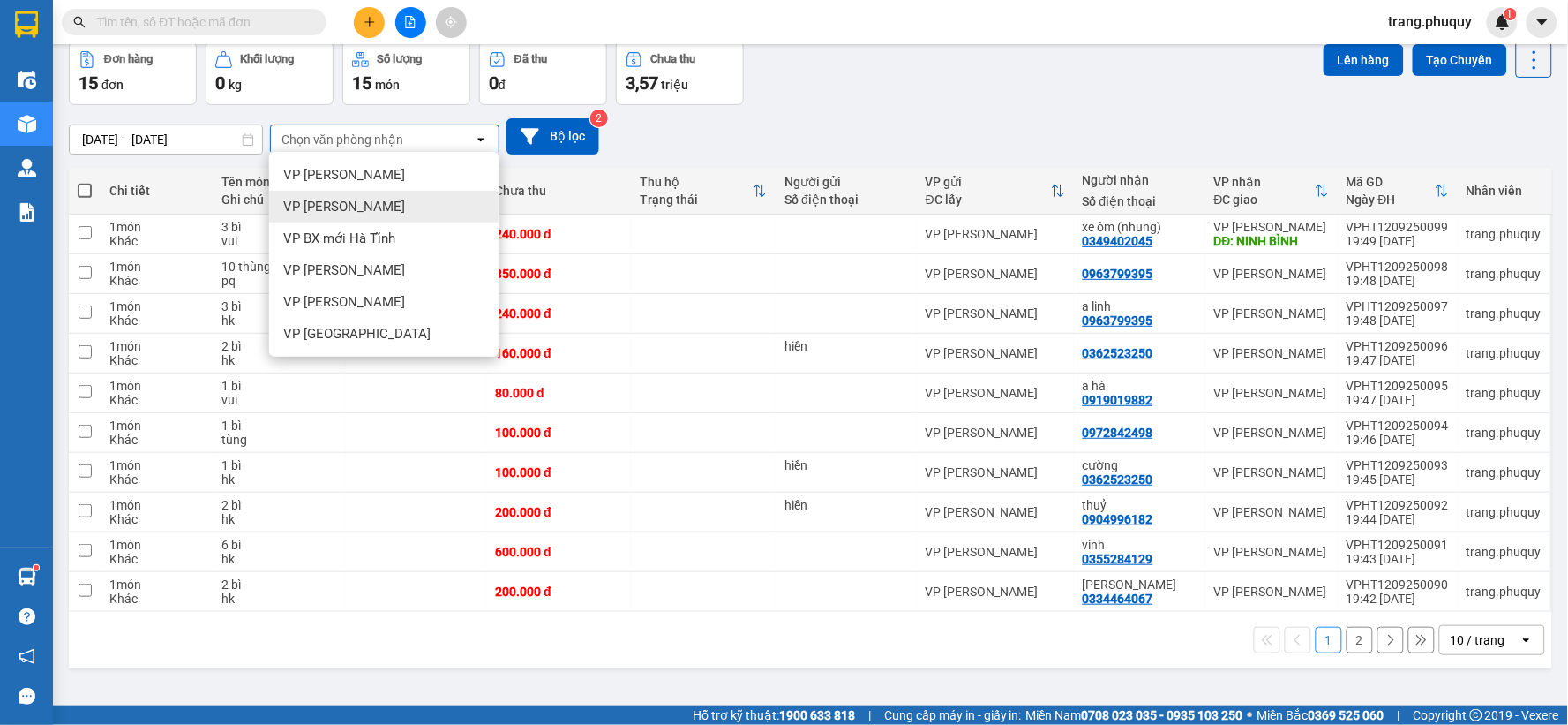
click at [364, 209] on div "[PERSON_NAME]" at bounding box center [383, 207] width 230 height 32
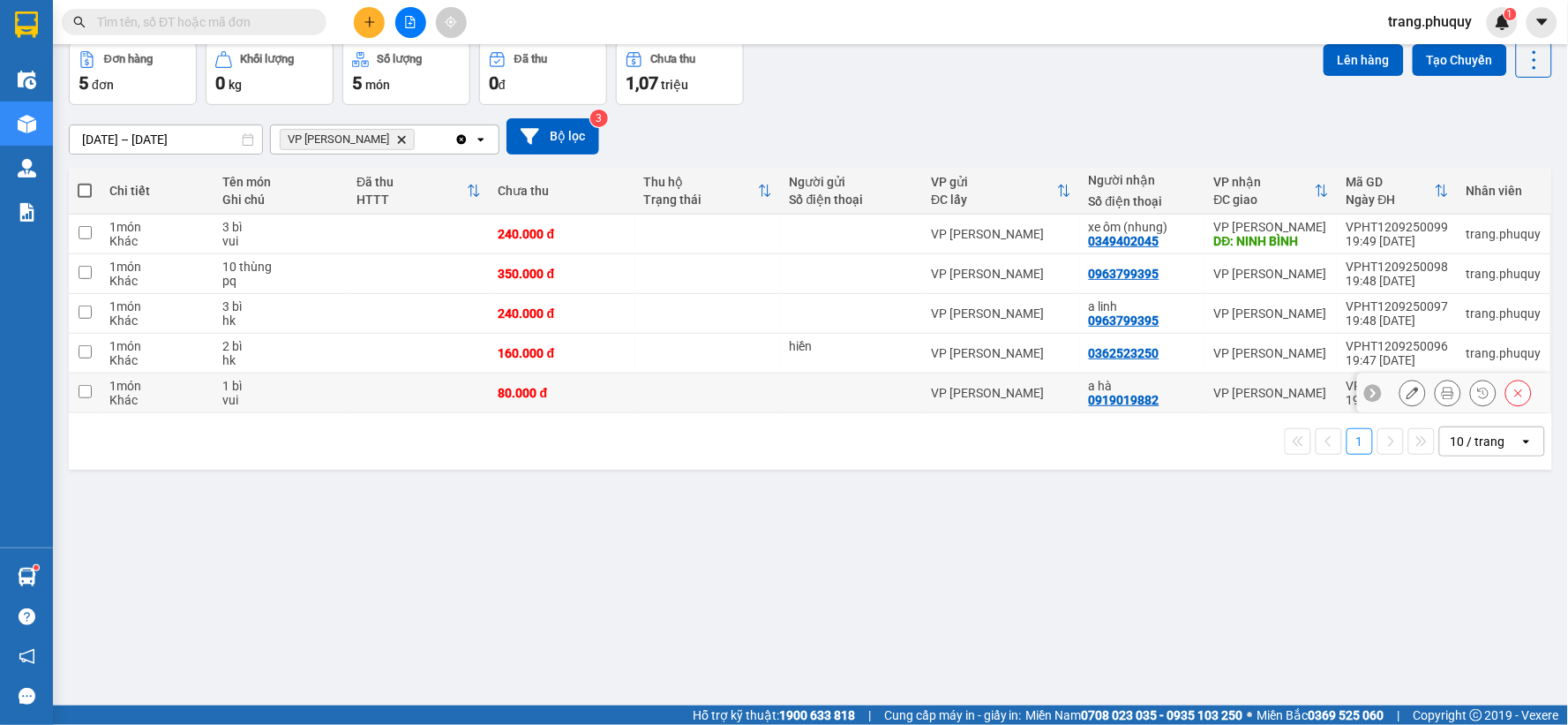
click at [83, 392] on input "checkbox" at bounding box center [85, 392] width 13 height 13
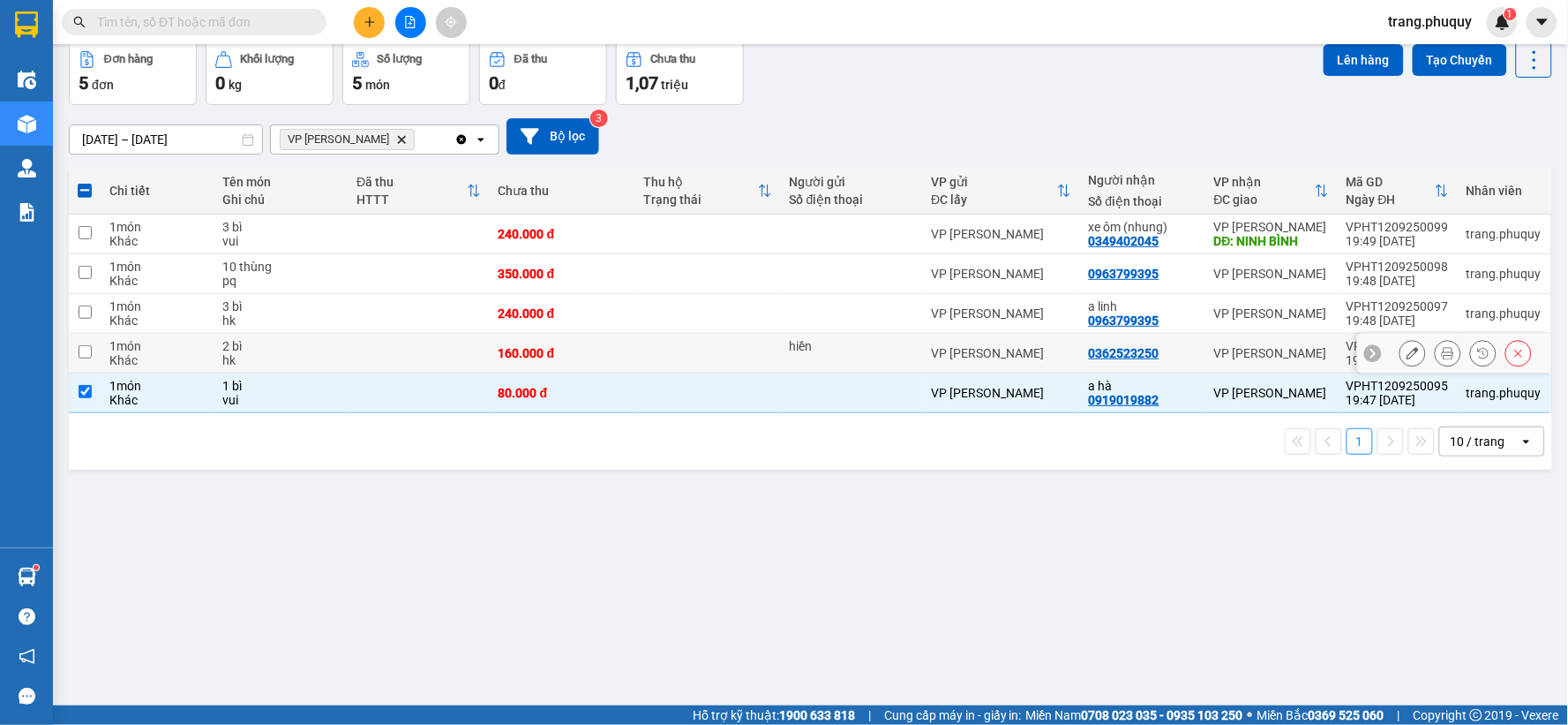
click at [86, 350] on input "checkbox" at bounding box center [85, 351] width 13 height 13
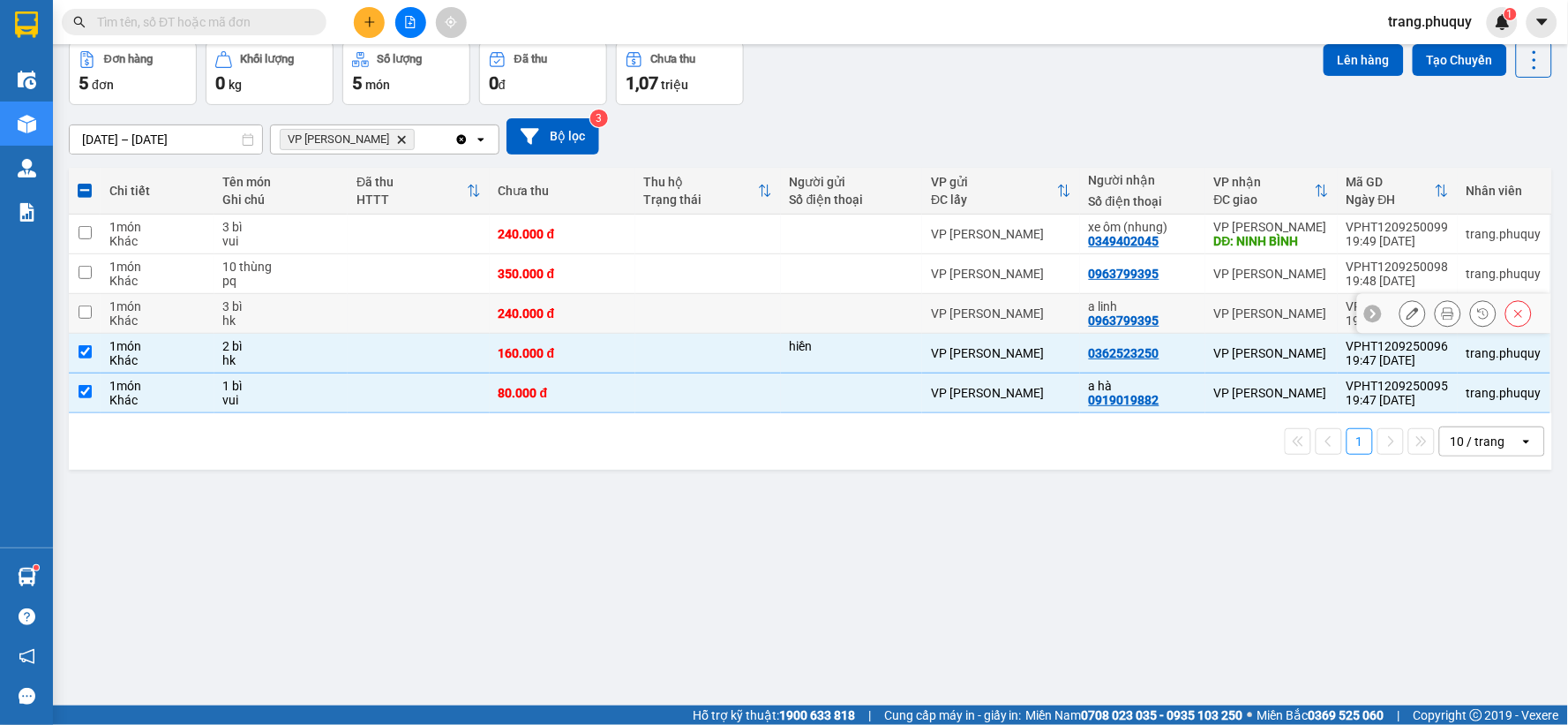
click at [81, 316] on input "checkbox" at bounding box center [85, 312] width 13 height 13
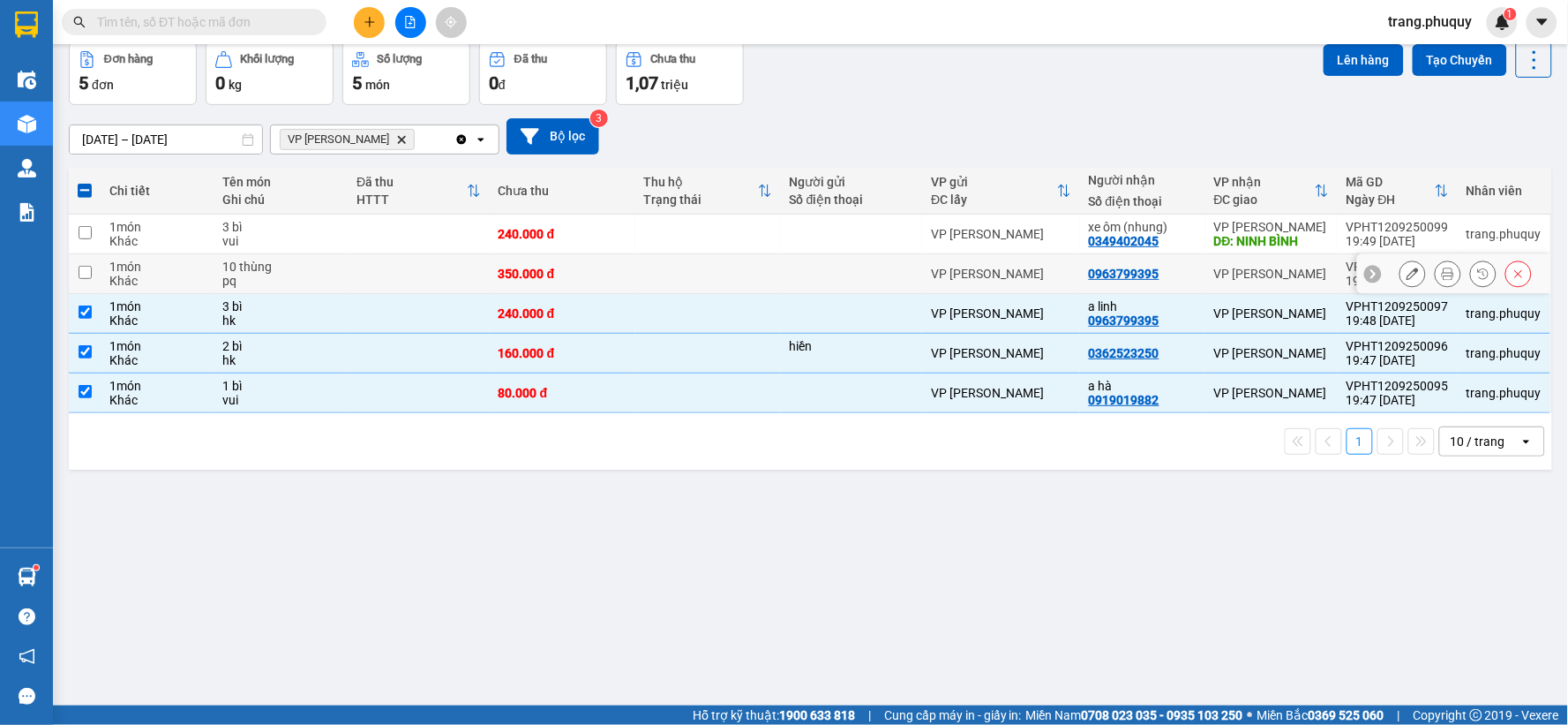
click at [85, 270] on input "checkbox" at bounding box center [85, 272] width 13 height 13
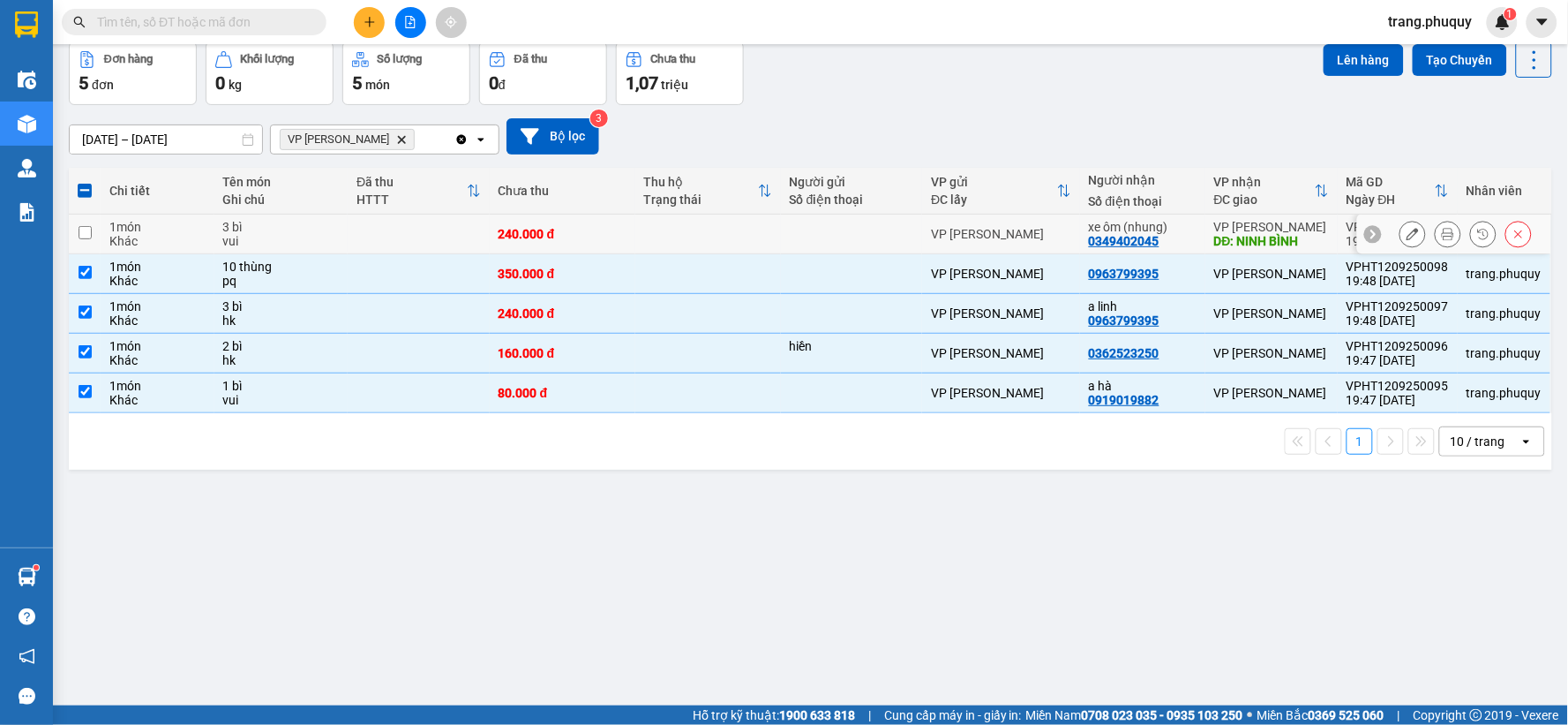
click at [92, 227] on td at bounding box center [85, 234] width 32 height 39
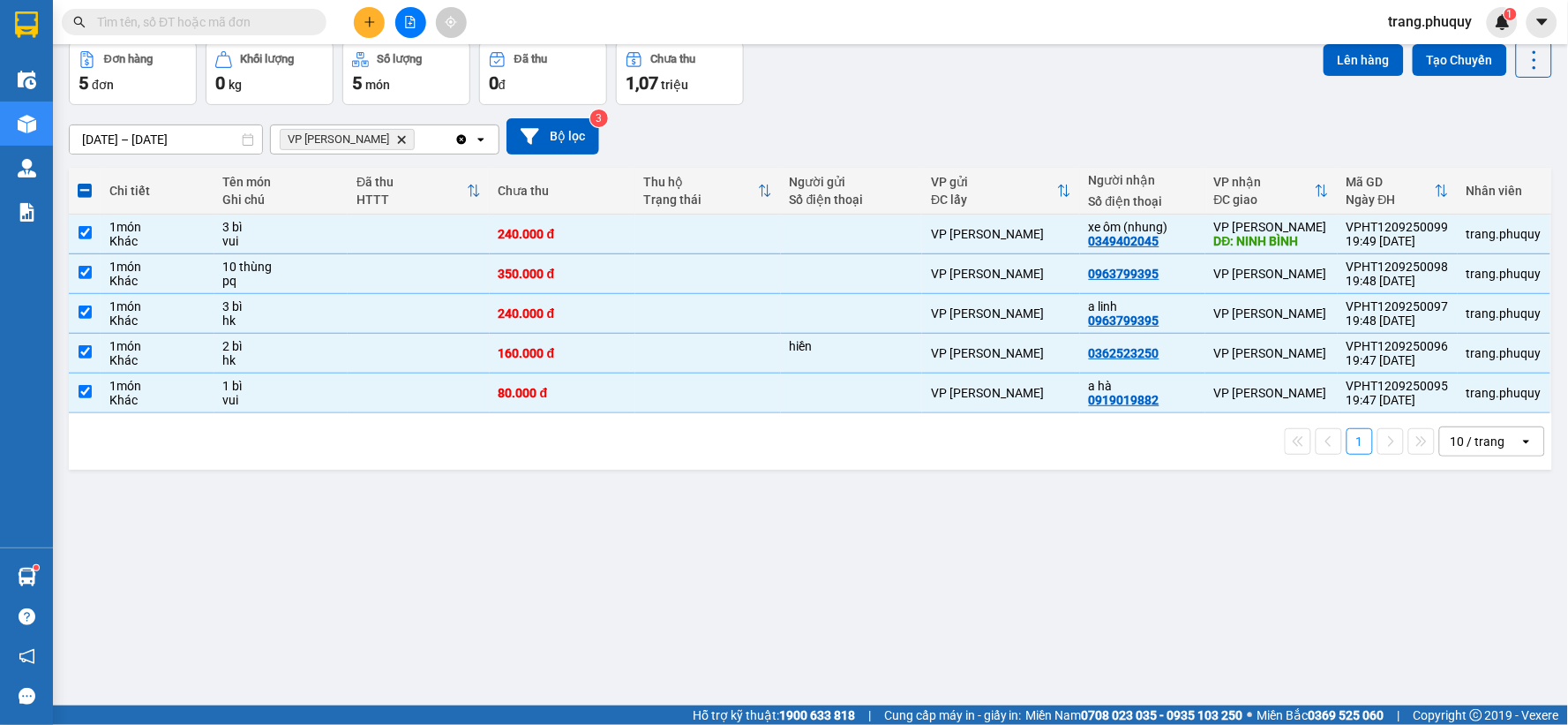
click at [398, 137] on icon "VP Ngọc Hồi, close by backspace" at bounding box center [402, 139] width 8 height 8
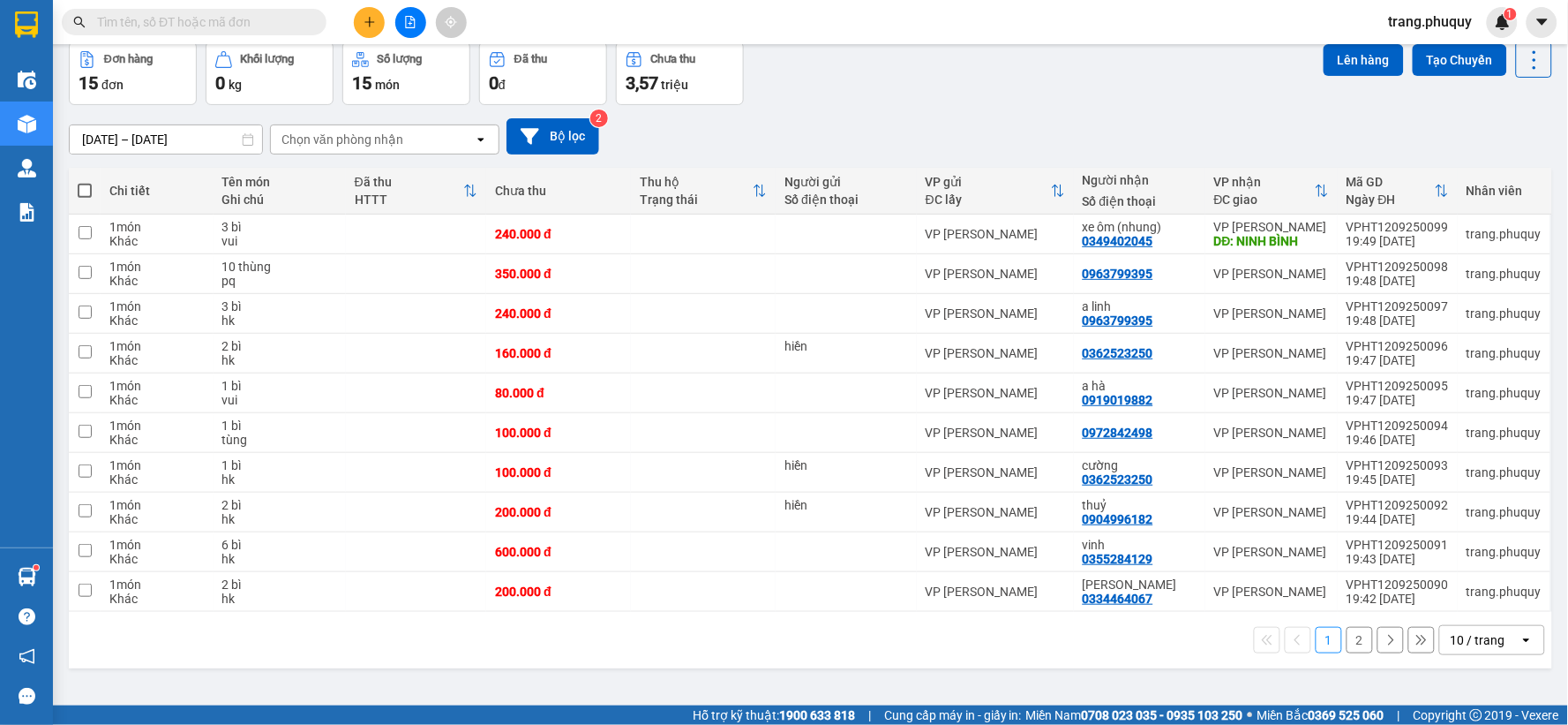
scroll to position [0, 0]
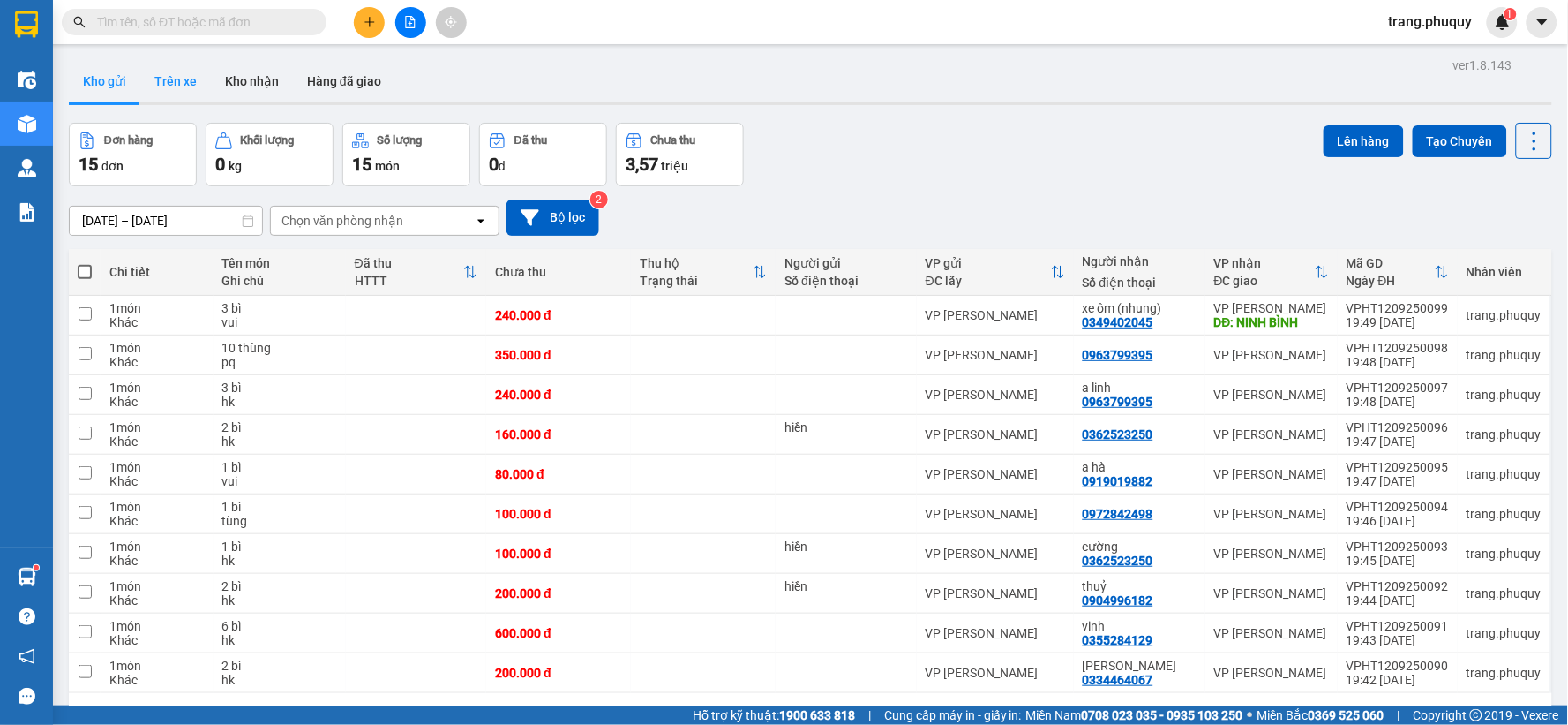
click at [165, 83] on button "Trên xe" at bounding box center [175, 80] width 71 height 42
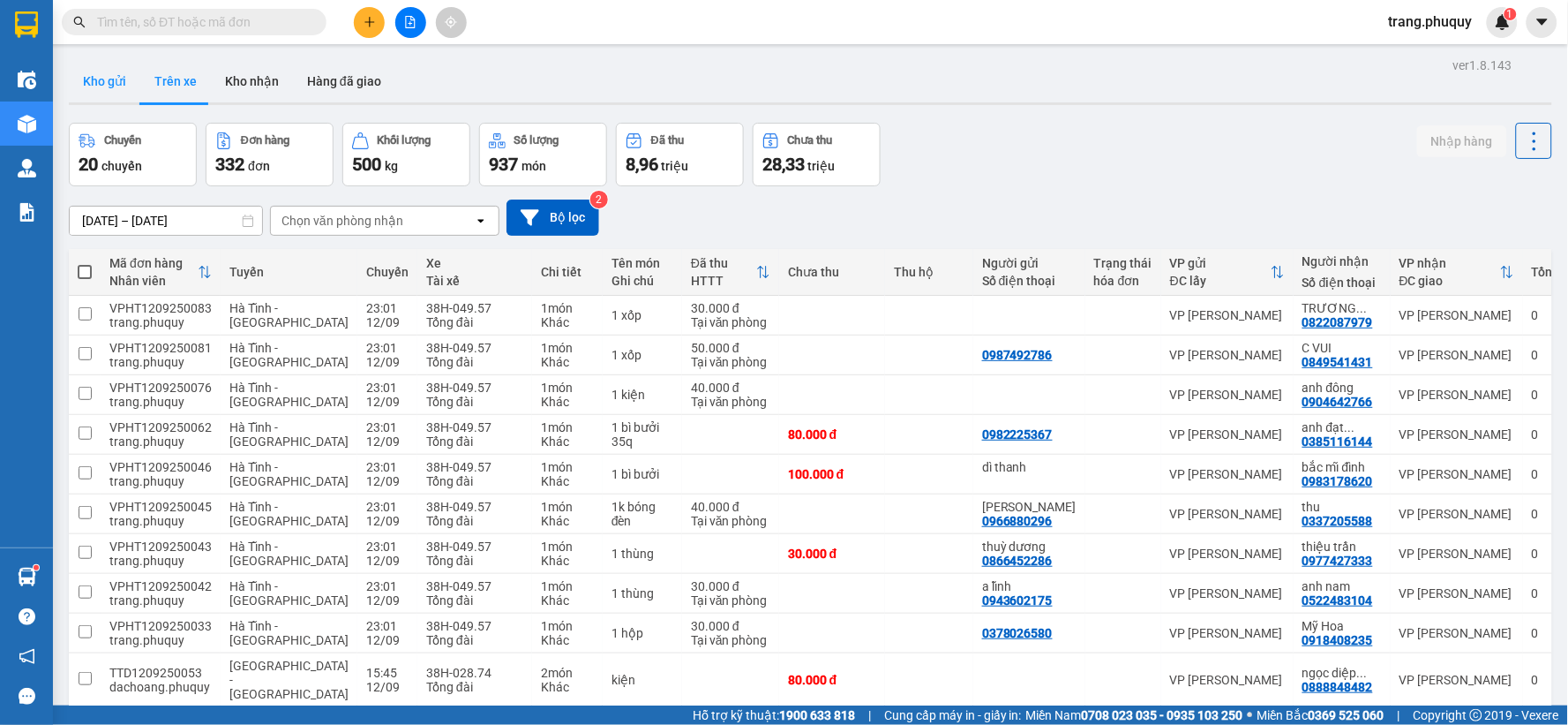
click at [116, 77] on button "Kho gửi" at bounding box center [105, 80] width 71 height 42
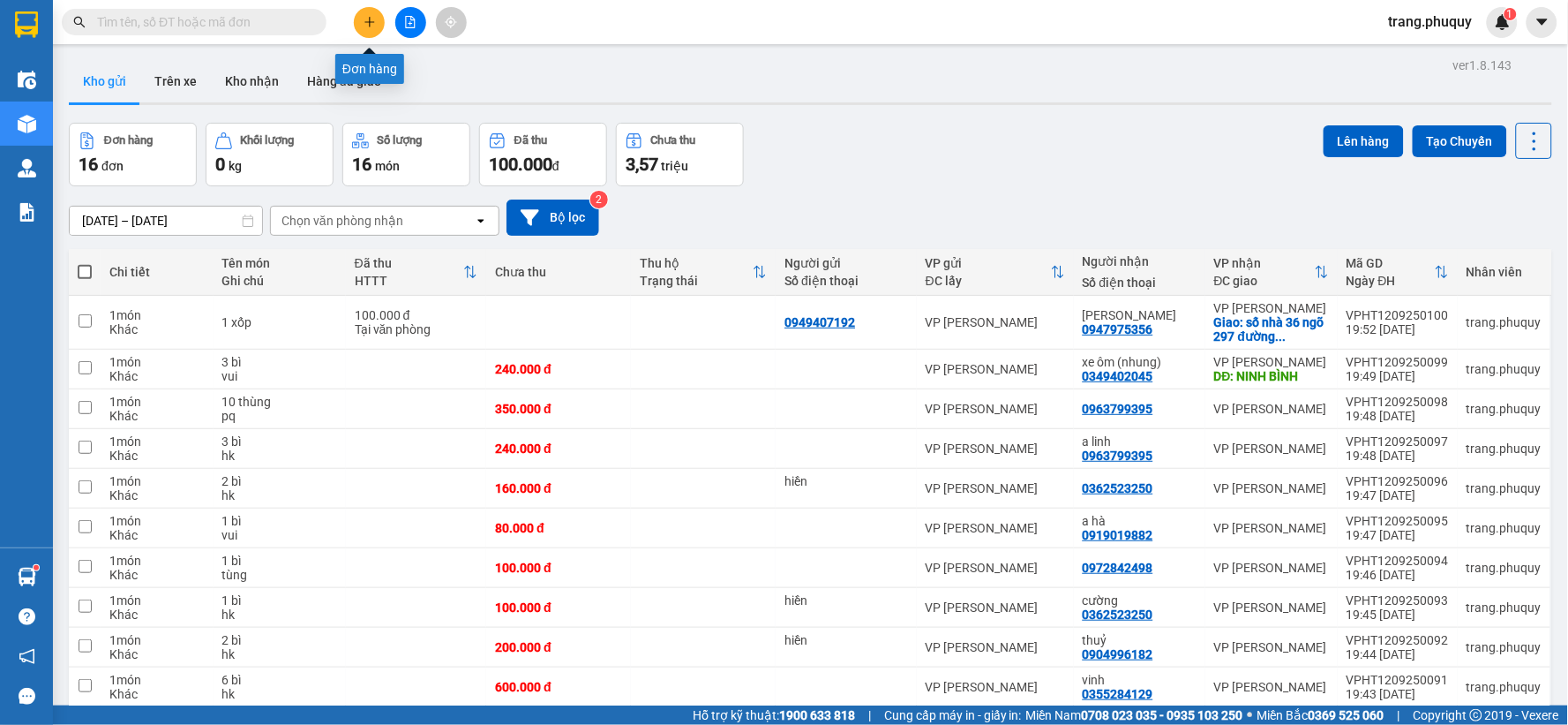
click at [378, 18] on button at bounding box center [369, 22] width 31 height 31
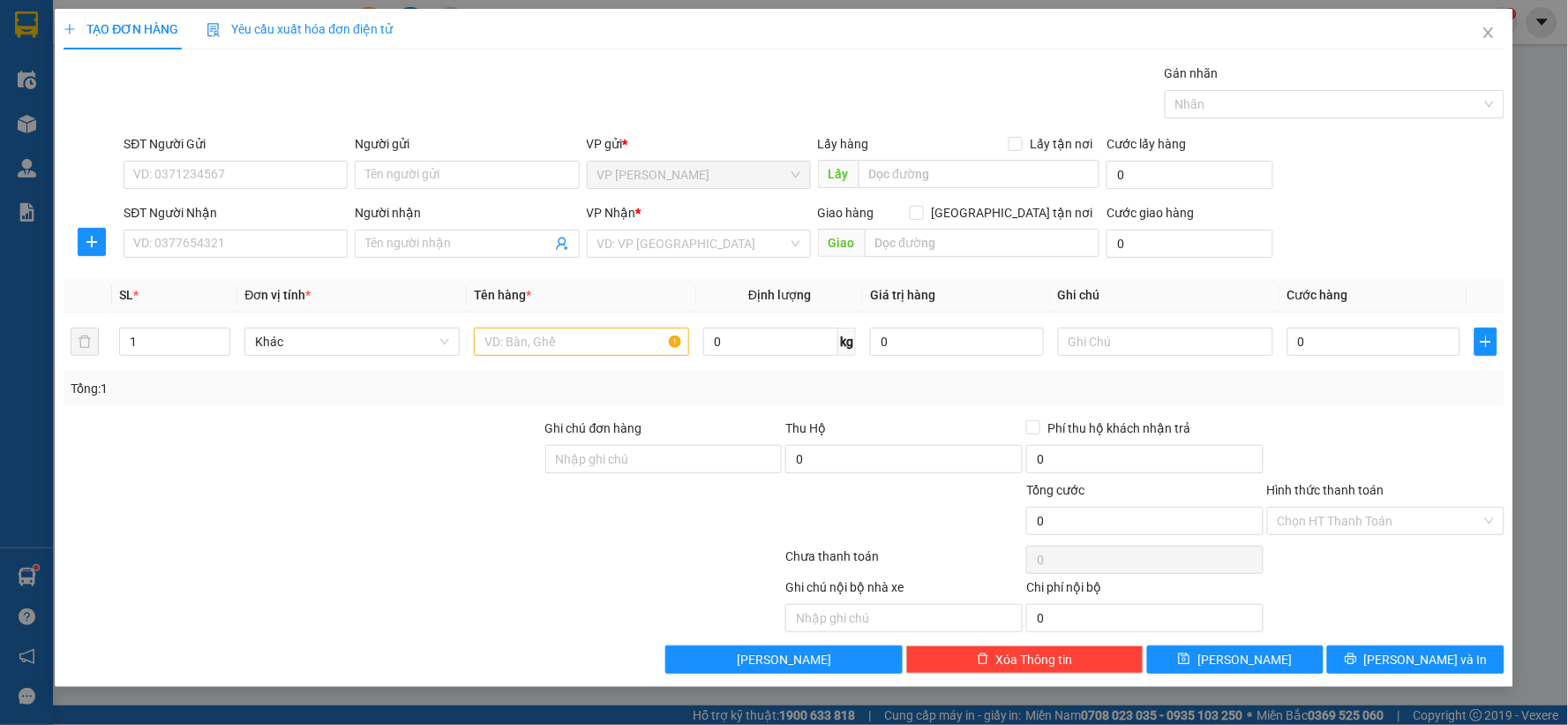
click at [531, 156] on div "Người gửi" at bounding box center [466, 148] width 224 height 27
click at [435, 157] on div "Người gửi" at bounding box center [466, 148] width 224 height 27
click at [311, 175] on input "SĐT Người Gửi" at bounding box center [235, 175] width 224 height 29
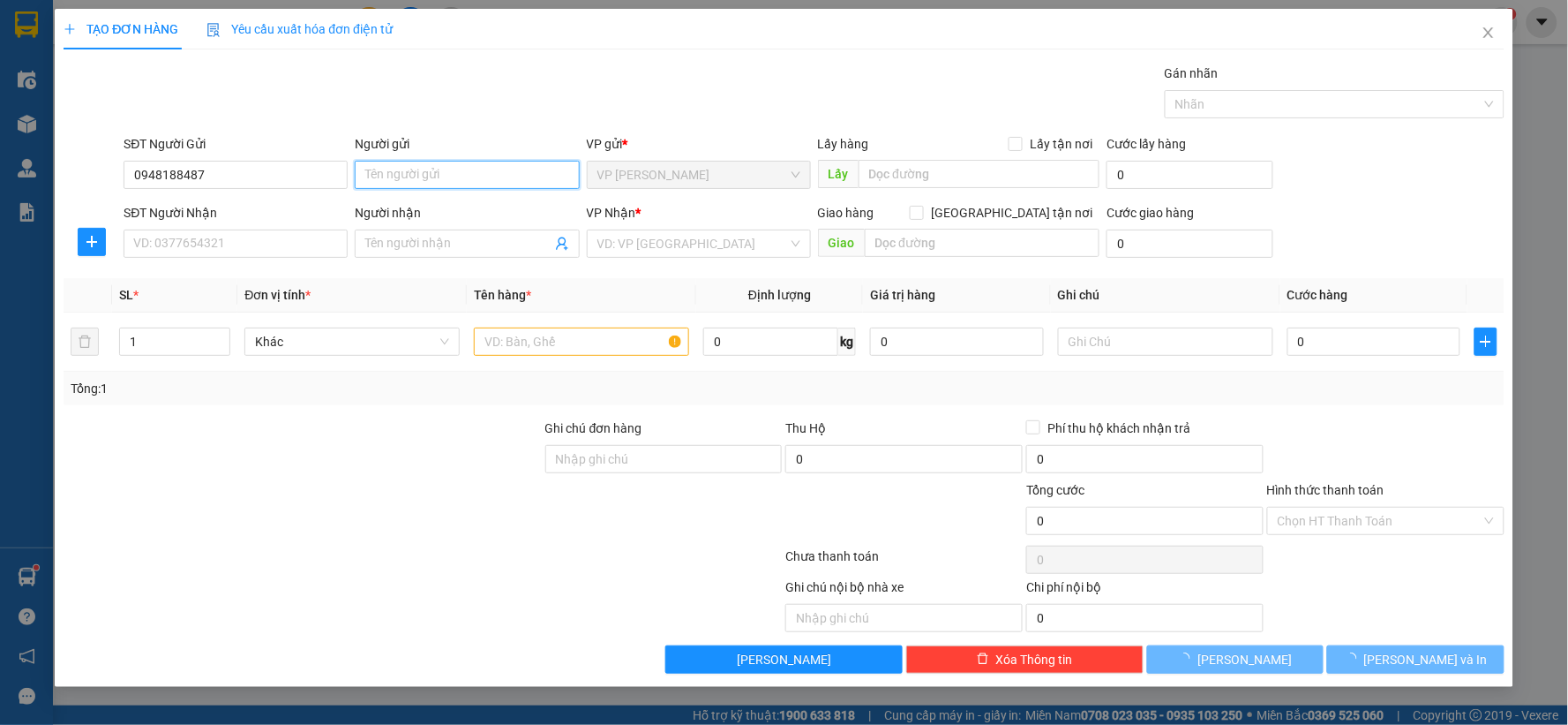
click at [441, 175] on input "Người gửi" at bounding box center [466, 175] width 224 height 29
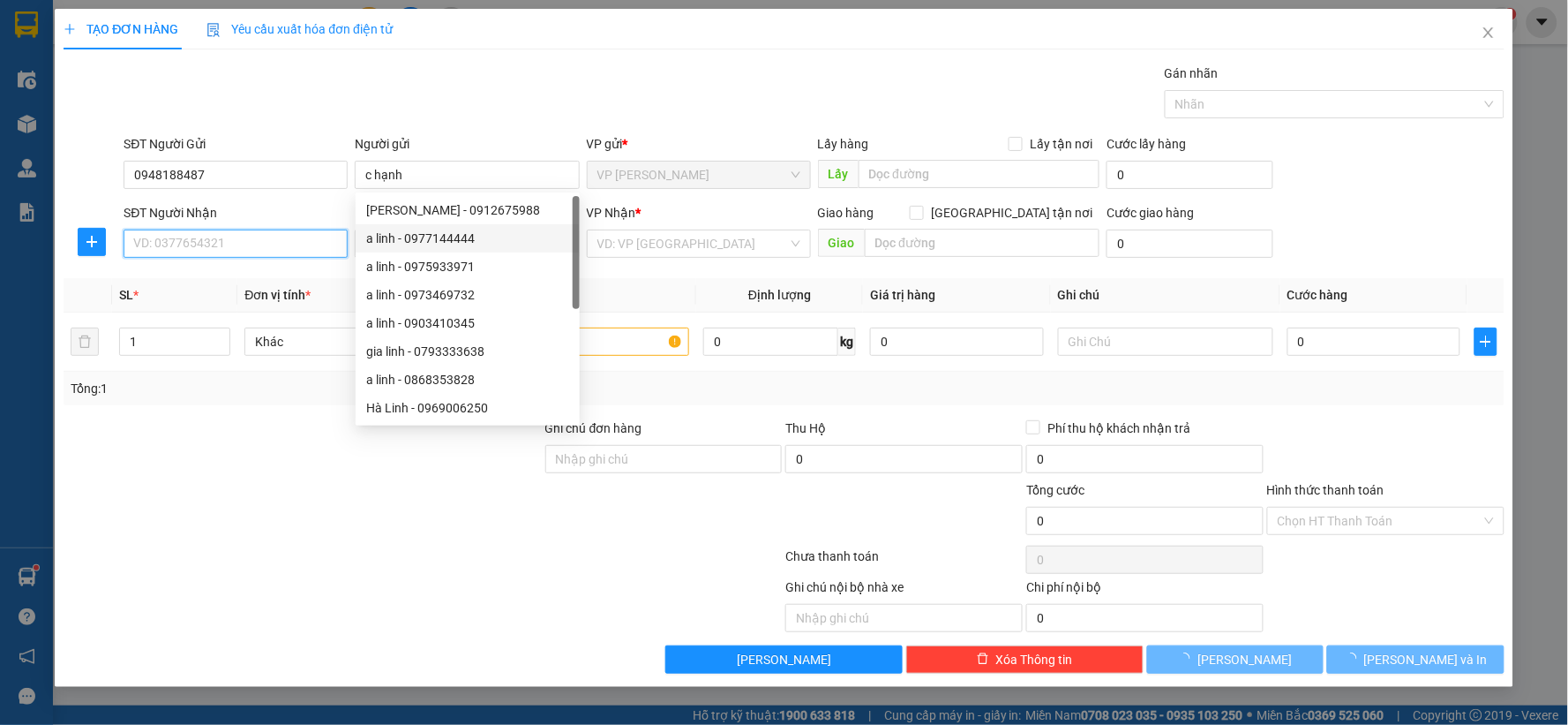
click at [292, 242] on input "SĐT Người Nhận" at bounding box center [235, 244] width 224 height 29
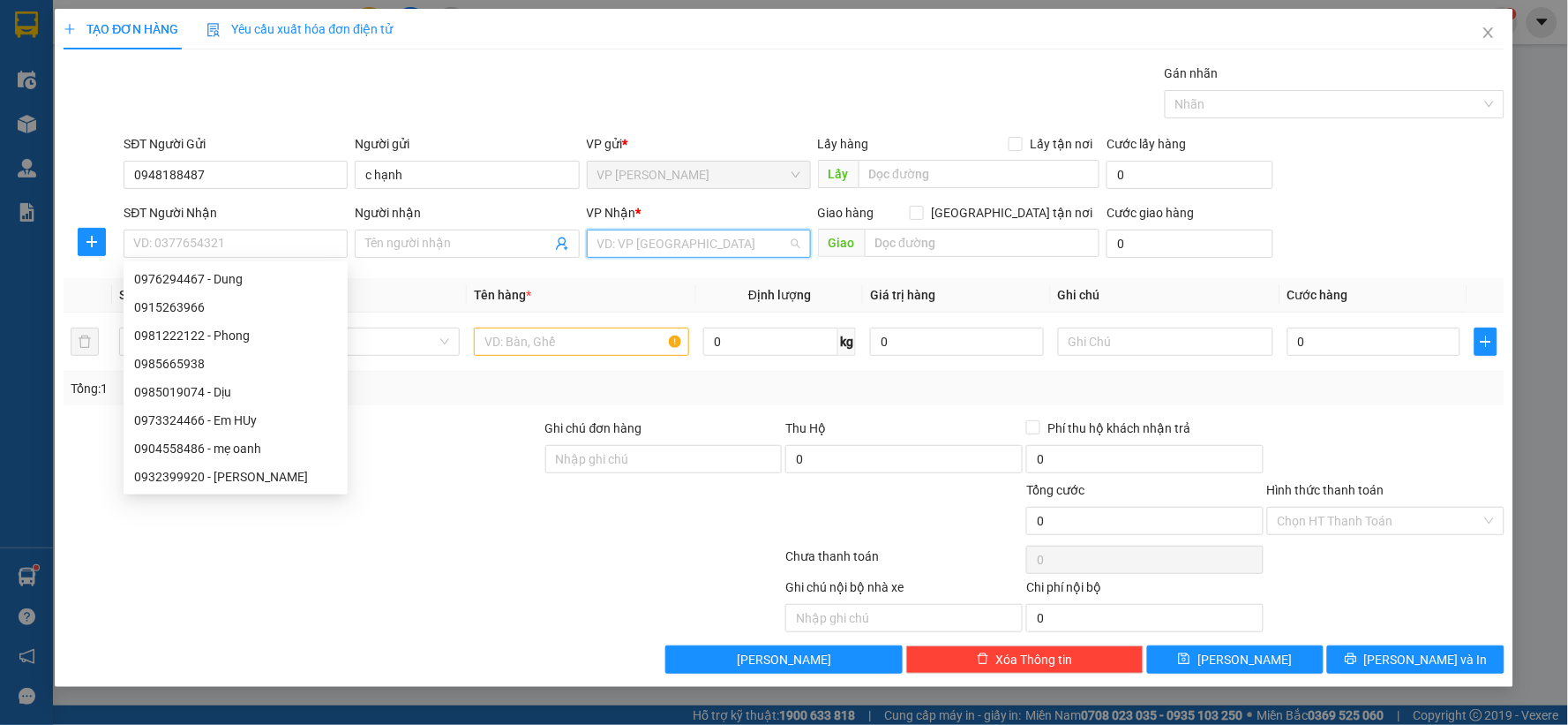
click at [734, 243] on input "search" at bounding box center [692, 244] width 190 height 27
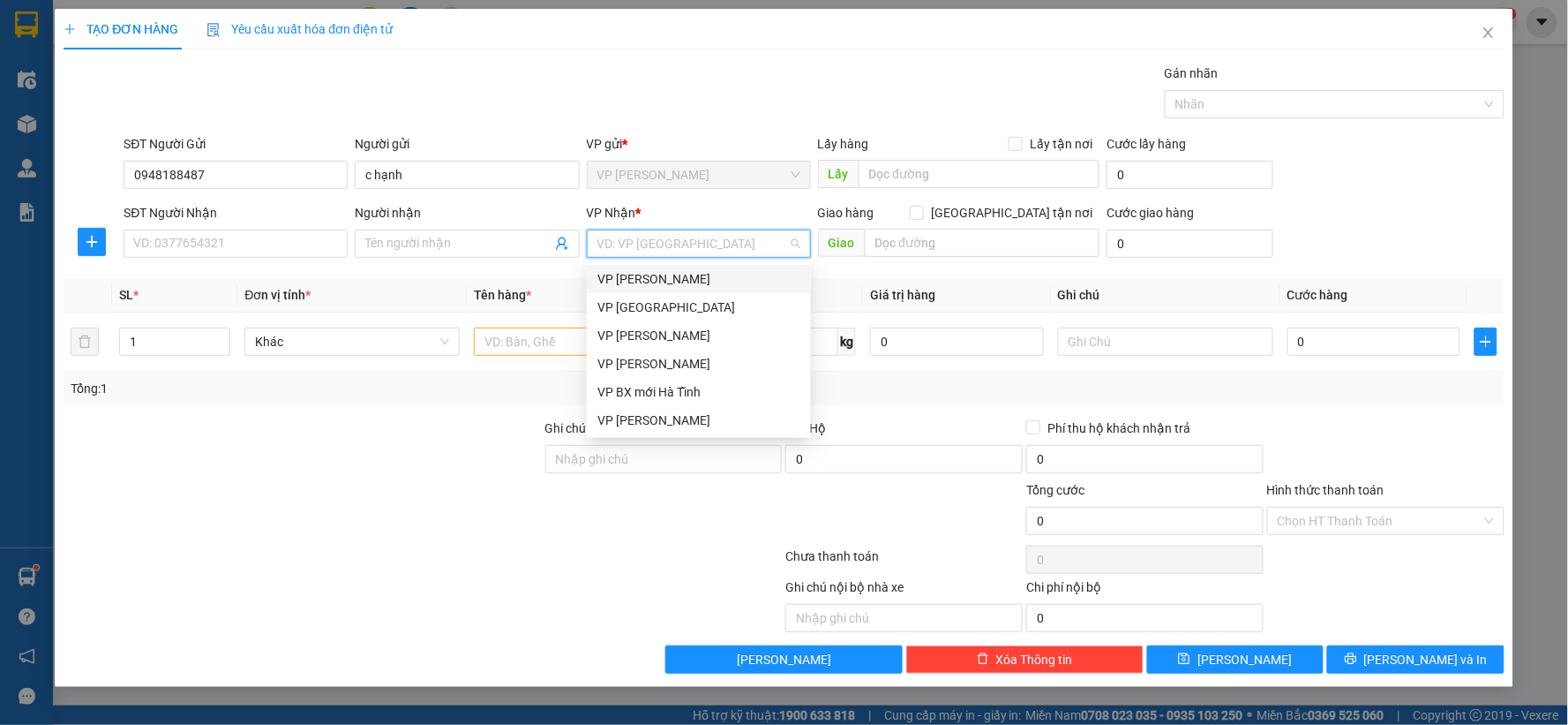
click at [647, 285] on div "[PERSON_NAME]" at bounding box center [699, 279] width 203 height 20
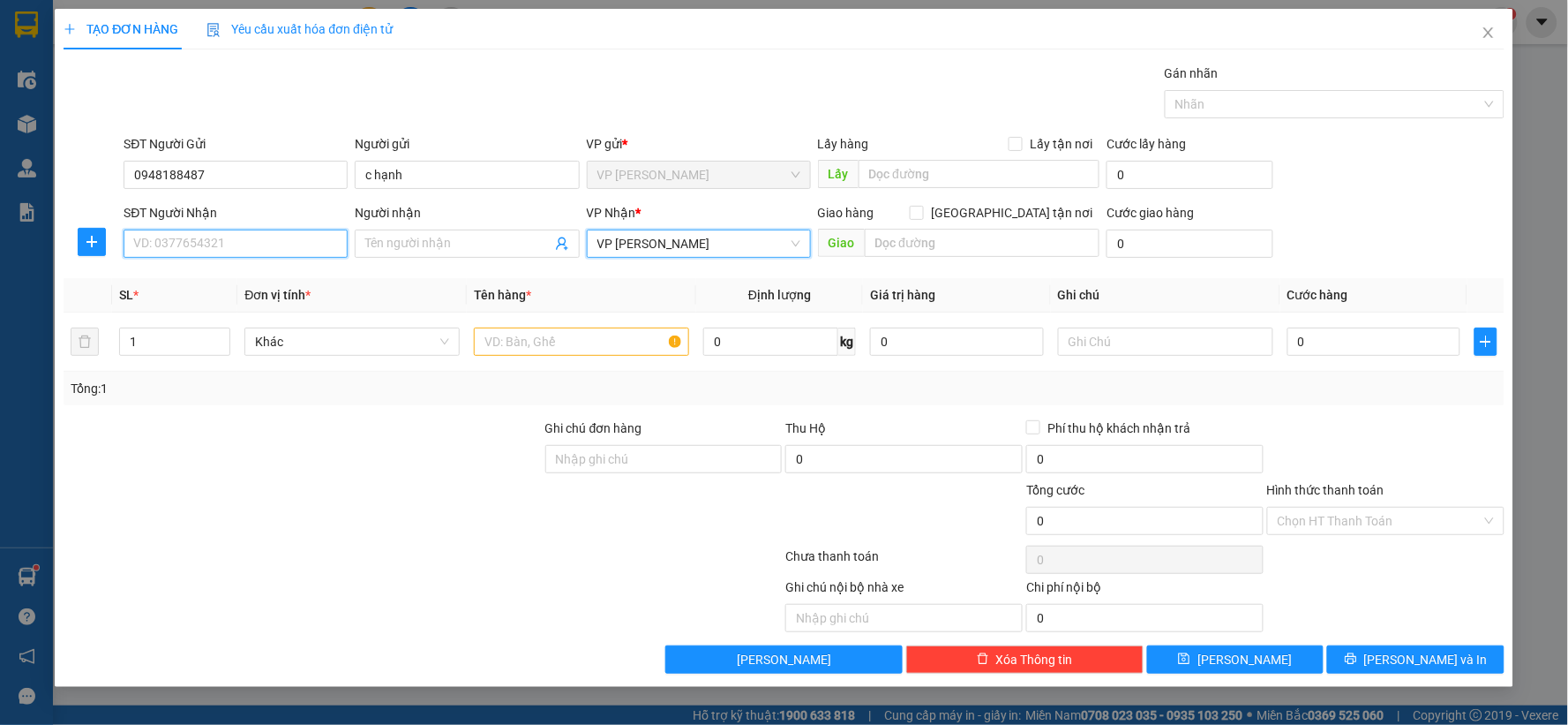
click at [203, 256] on input "SĐT Người Nhận" at bounding box center [235, 244] width 224 height 29
click at [459, 243] on input "Người nhận" at bounding box center [457, 244] width 185 height 20
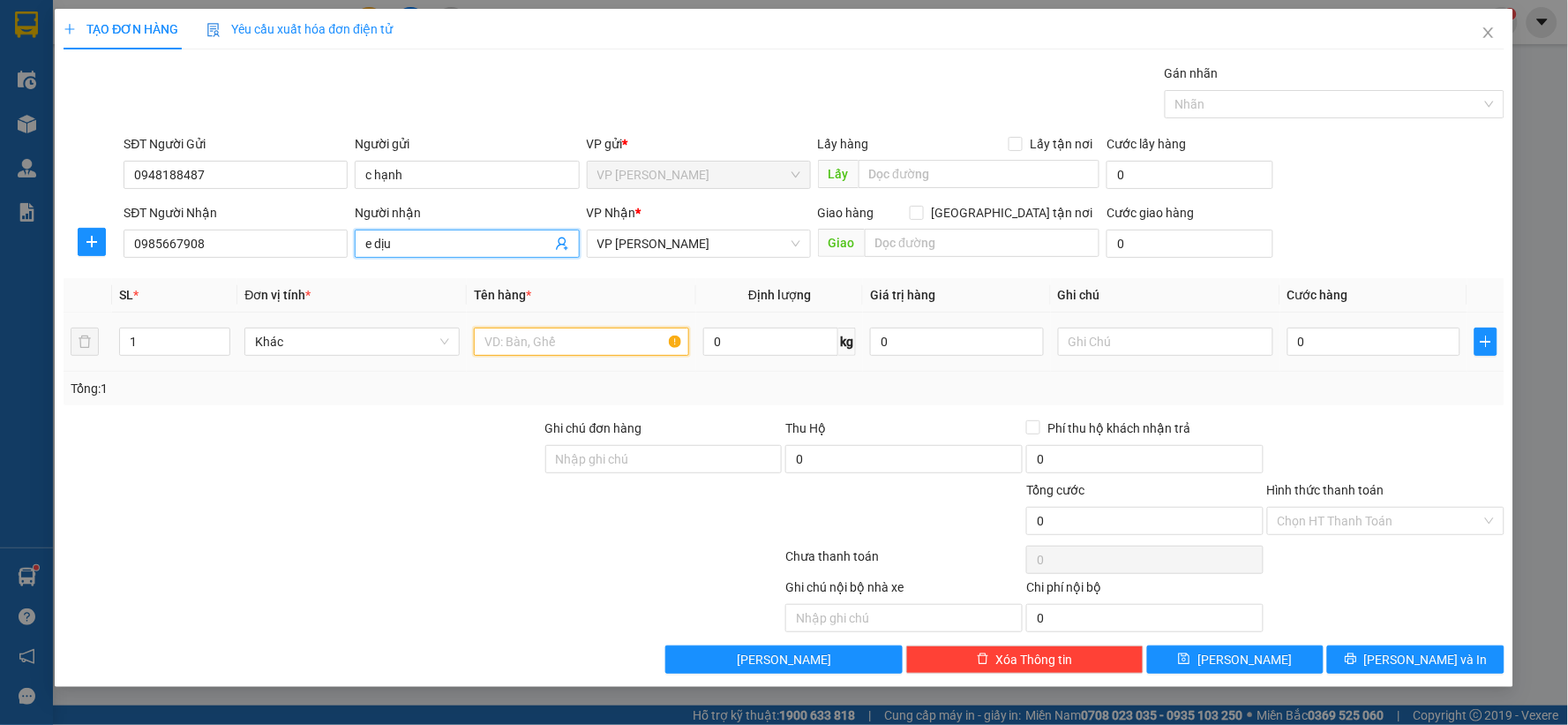
click at [664, 341] on input "text" at bounding box center [581, 342] width 215 height 29
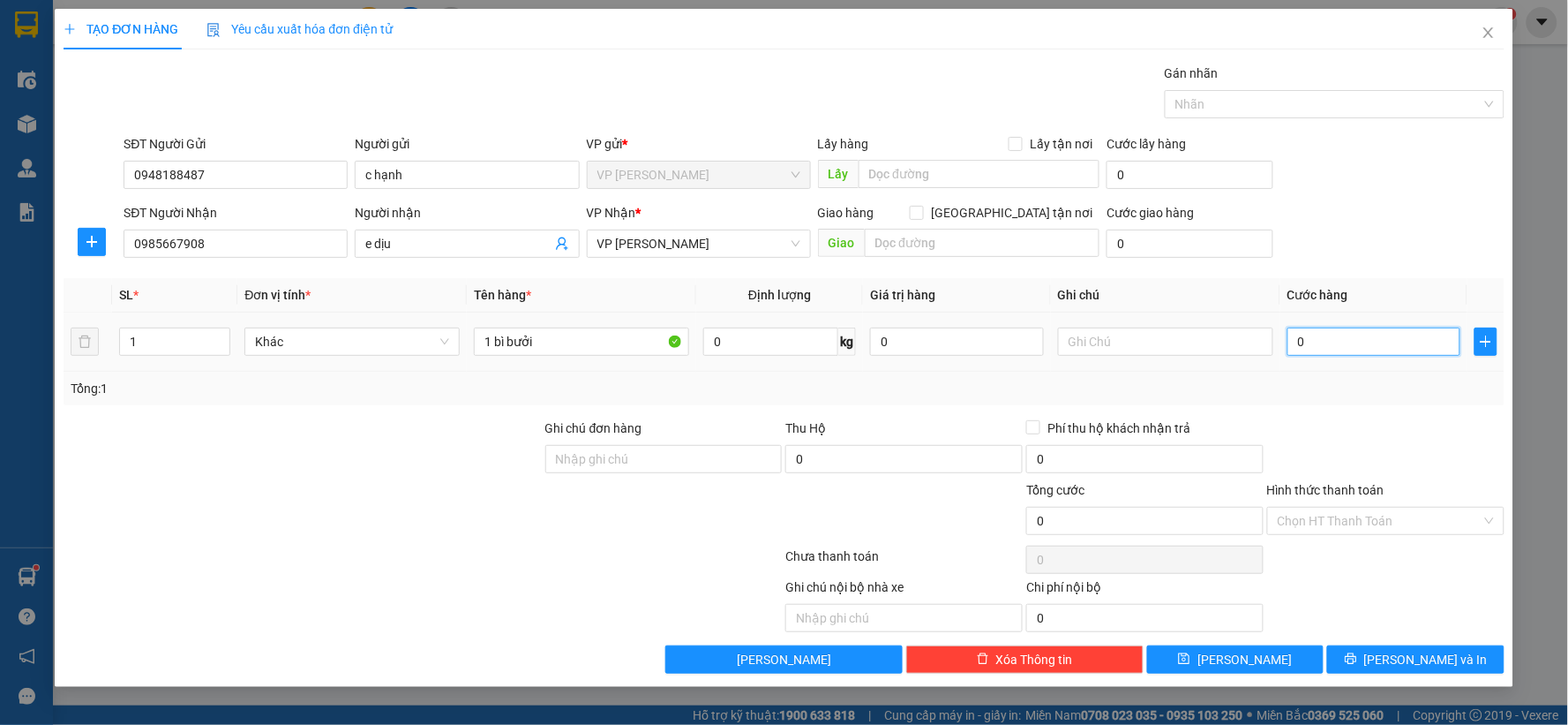
click at [1388, 345] on input "0" at bounding box center [1374, 342] width 174 height 29
drag, startPoint x: 1408, startPoint y: 396, endPoint x: 1411, endPoint y: 420, distance: 24.2
click at [1408, 398] on div "Tổng: 1" at bounding box center [784, 389] width 1427 height 20
click at [1360, 522] on input "Hình thức thanh toán" at bounding box center [1379, 521] width 204 height 27
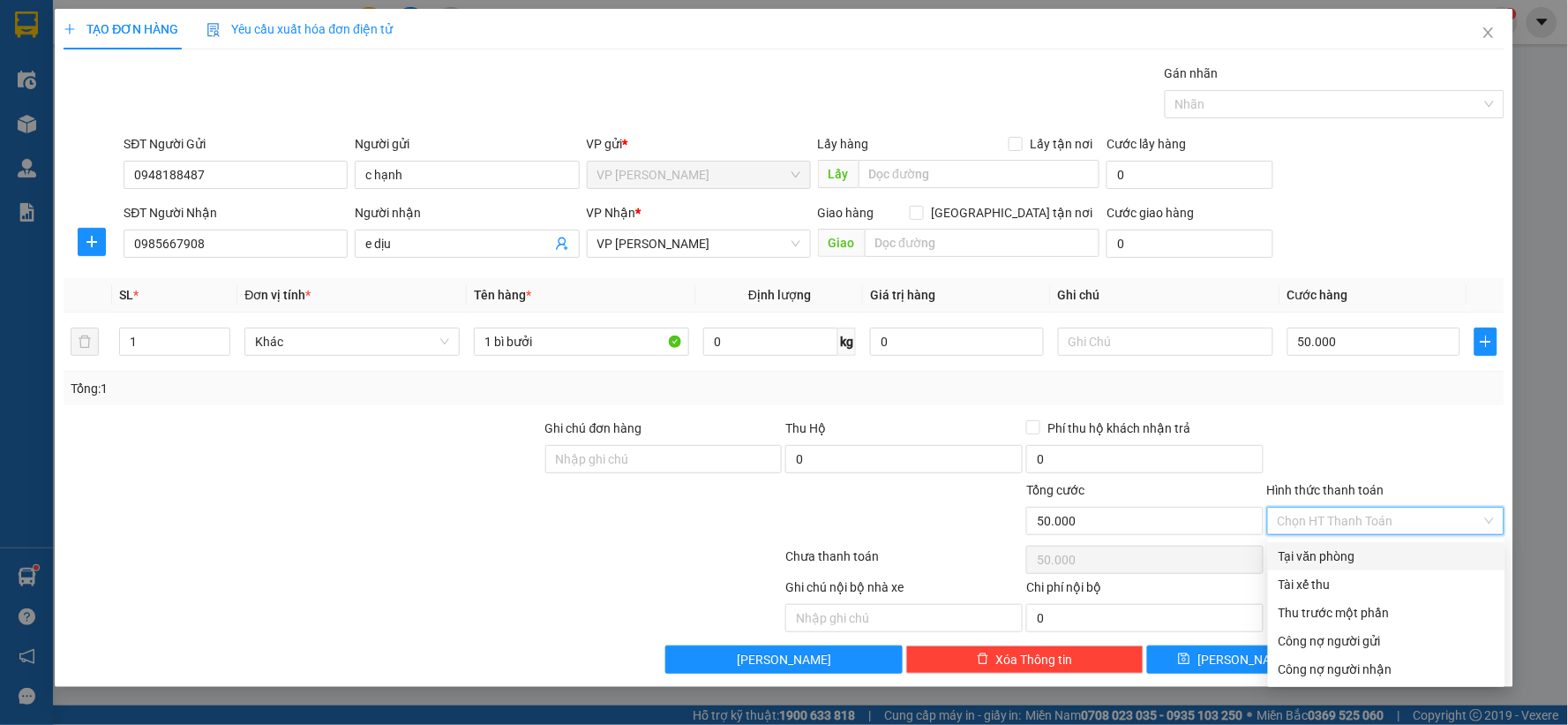
click at [1356, 556] on div "Tại văn phòng" at bounding box center [1387, 556] width 216 height 20
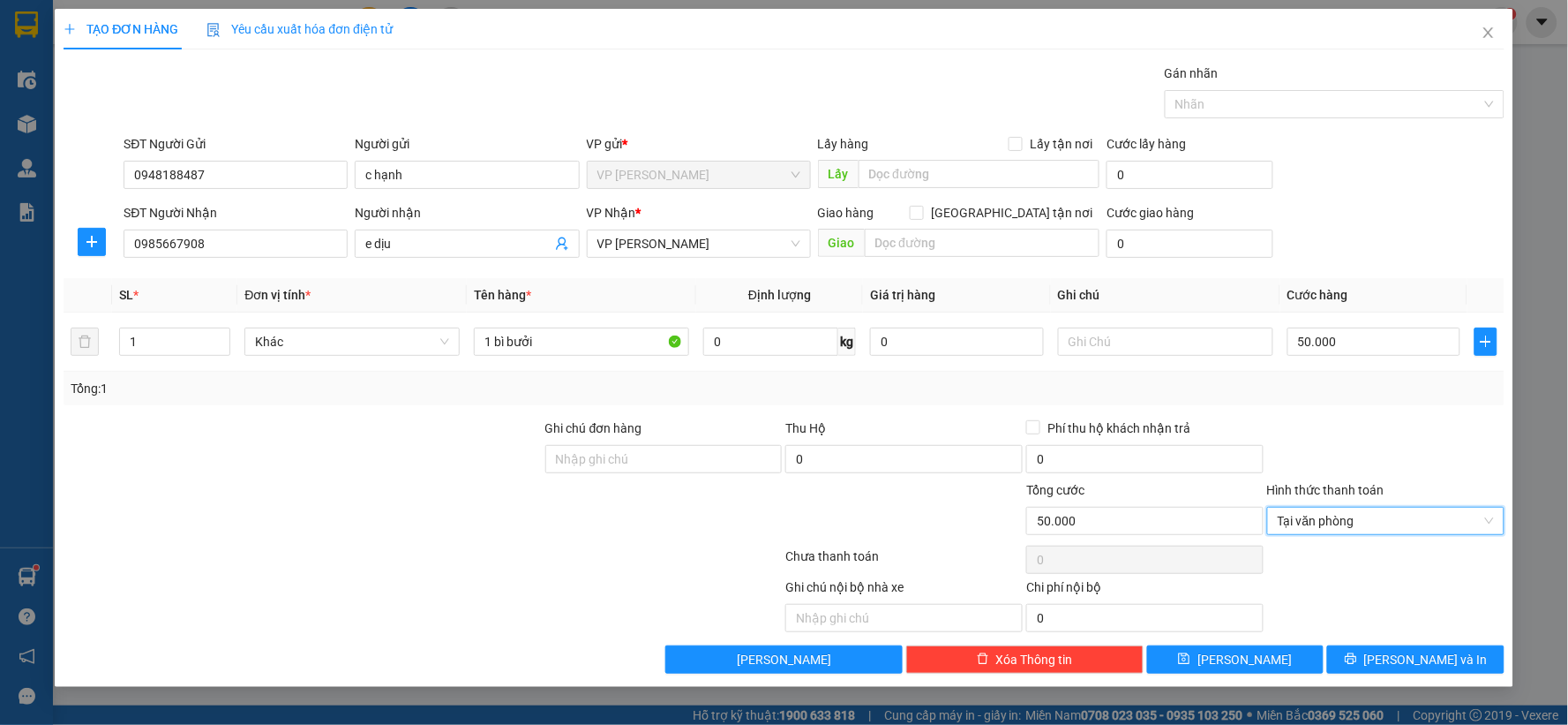
click at [1375, 417] on div "Transit Pickup Surcharge Ids Transit Deliver Surcharge Ids Transit Deliver Surc…" at bounding box center [784, 368] width 1441 height 611
click at [1291, 663] on button "Lưu" at bounding box center [1236, 660] width 178 height 29
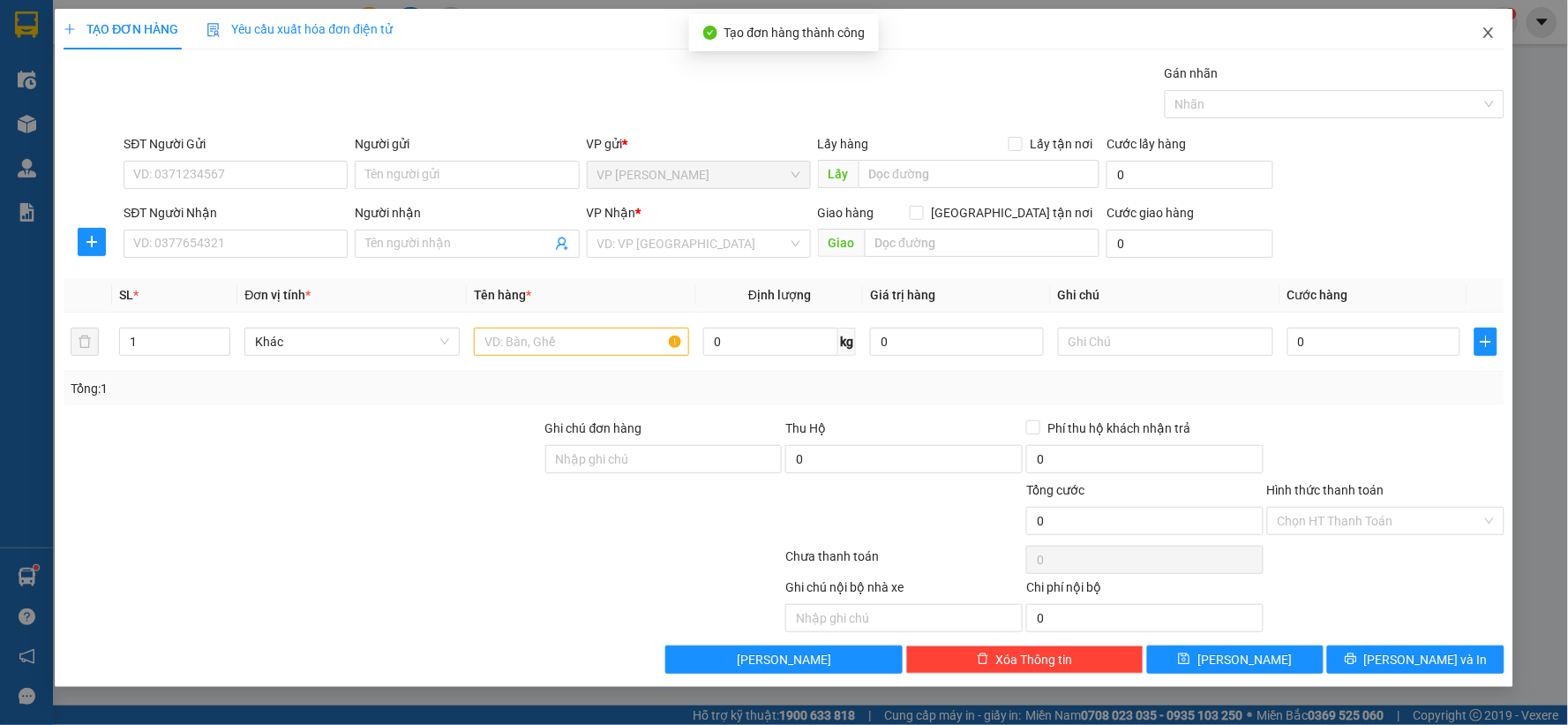
click at [1486, 34] on icon "close" at bounding box center [1489, 33] width 14 height 14
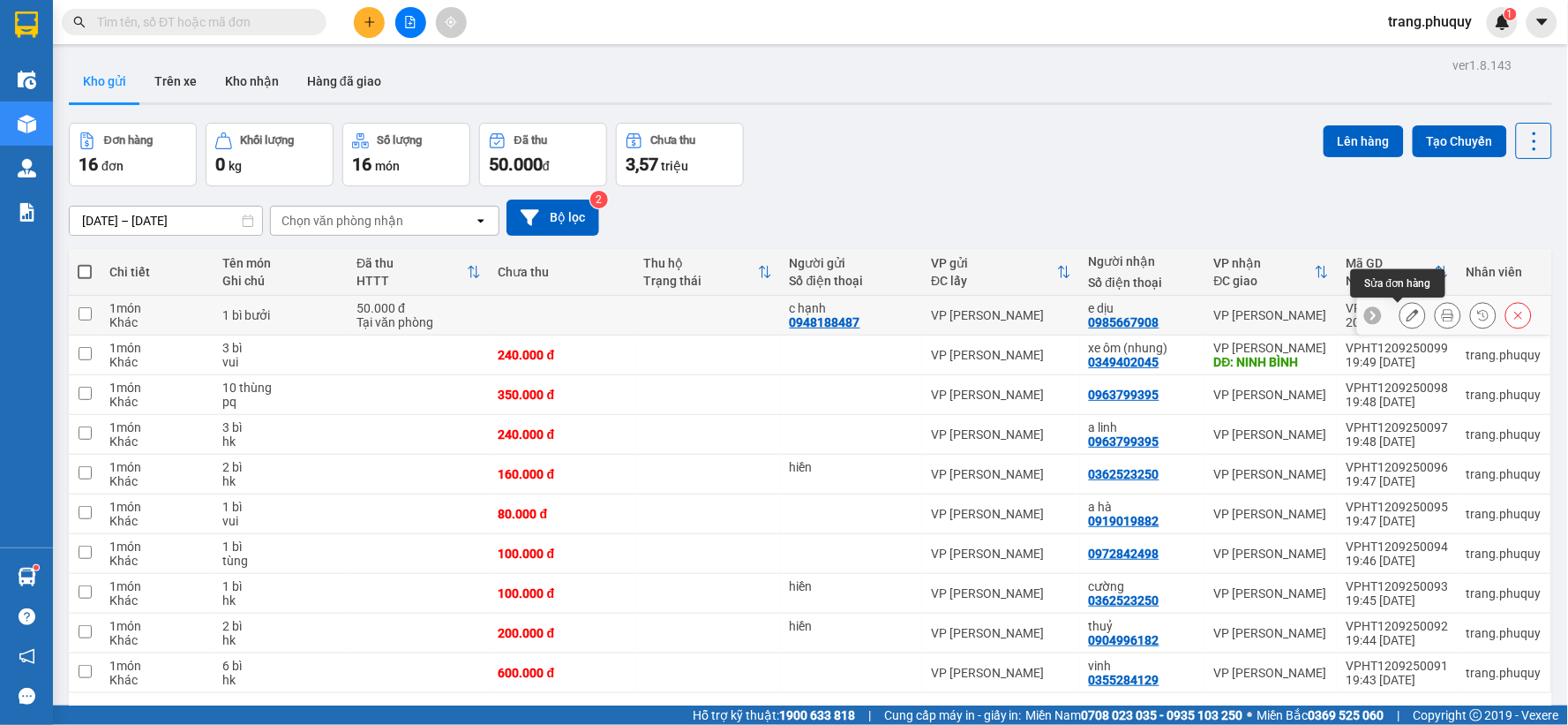
click at [1407, 311] on icon at bounding box center [1413, 316] width 13 height 13
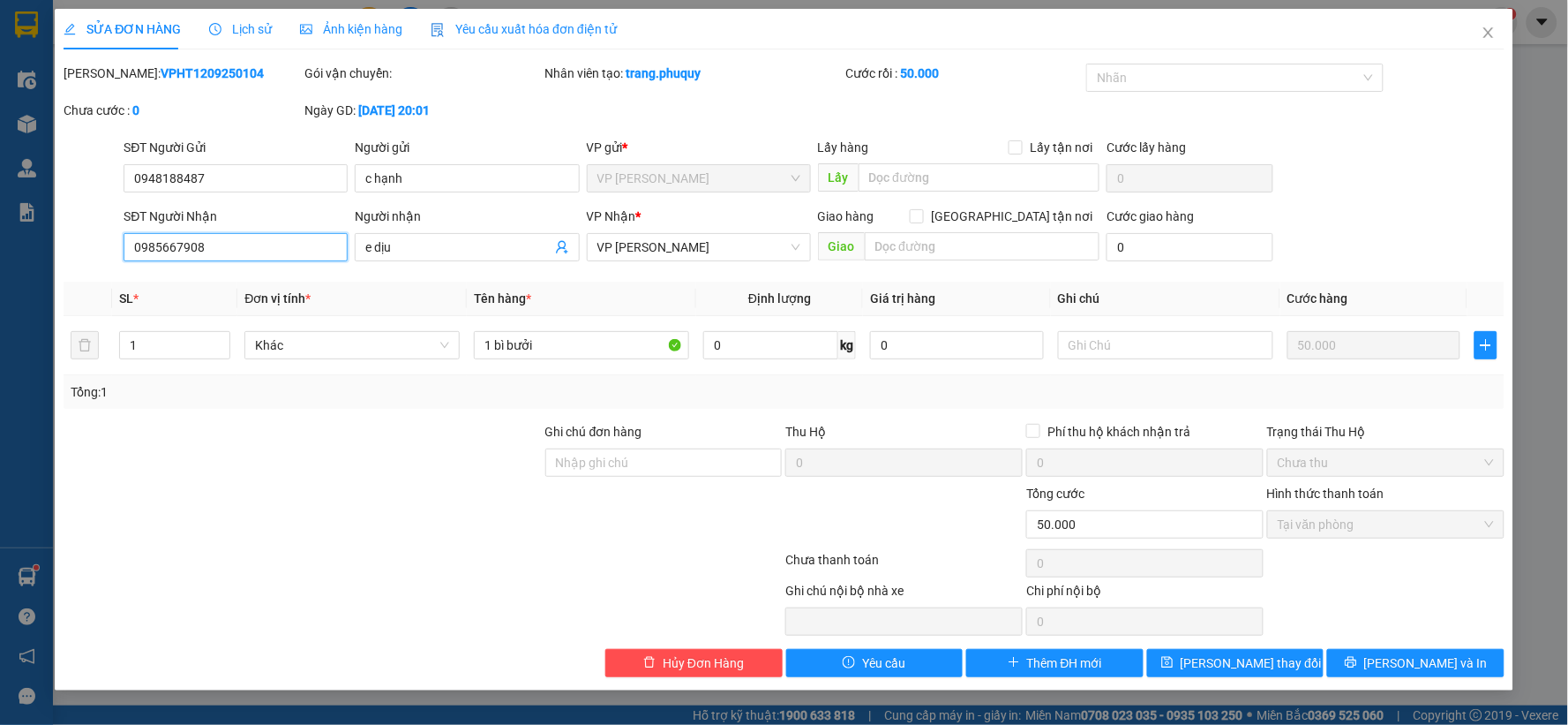
click at [270, 249] on input "0985667908" at bounding box center [235, 248] width 224 height 29
click at [685, 663] on span "Hủy Đơn Hàng" at bounding box center [703, 663] width 81 height 20
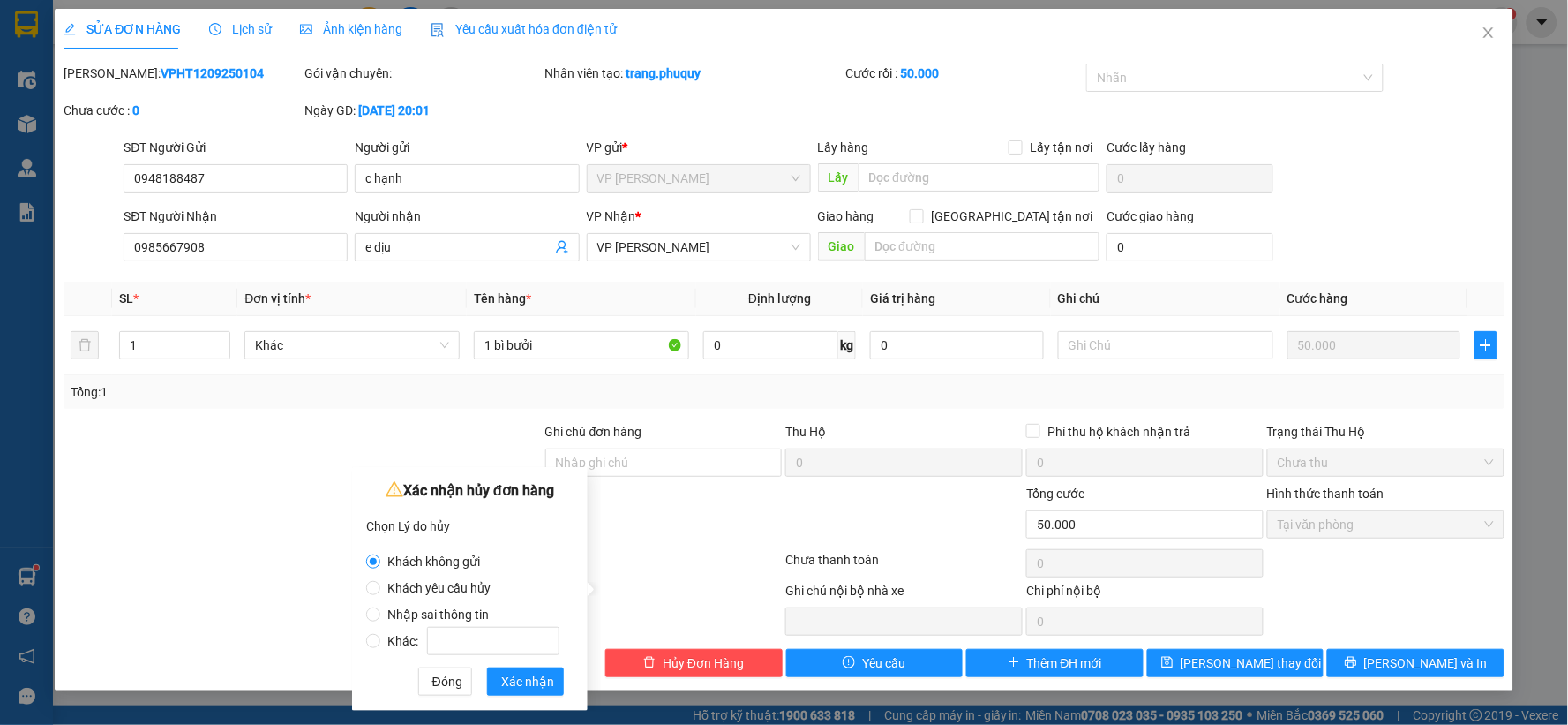
click at [548, 624] on label "Khác:" at bounding box center [466, 633] width 200 height 27
click at [381, 634] on input "Khác:" at bounding box center [373, 641] width 14 height 14
click at [441, 615] on span "Nhập sai thông tin" at bounding box center [438, 615] width 115 height 14
click at [381, 615] on input "Nhập sai thông tin" at bounding box center [373, 615] width 14 height 14
click at [535, 684] on span "Xác nhận" at bounding box center [527, 682] width 53 height 20
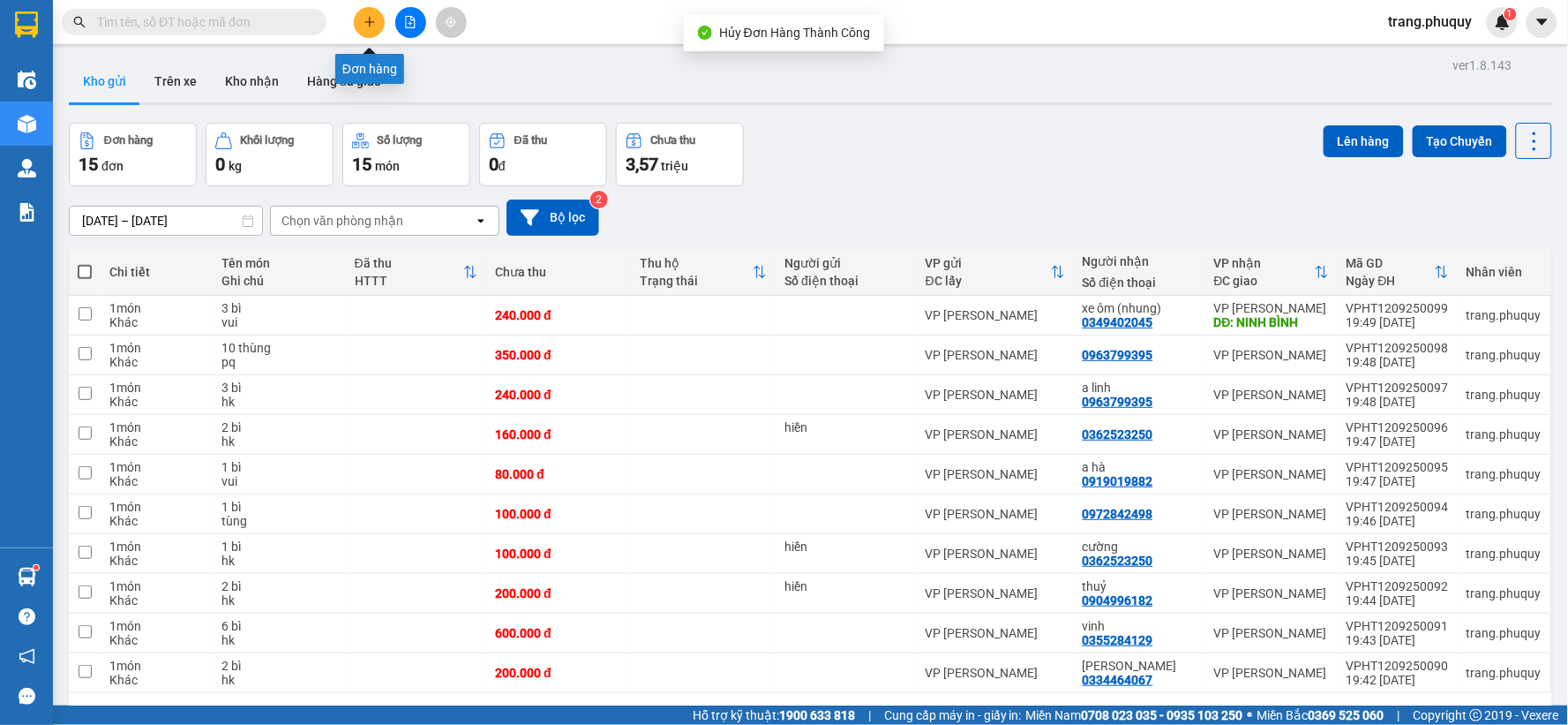
click at [380, 13] on button at bounding box center [369, 22] width 31 height 31
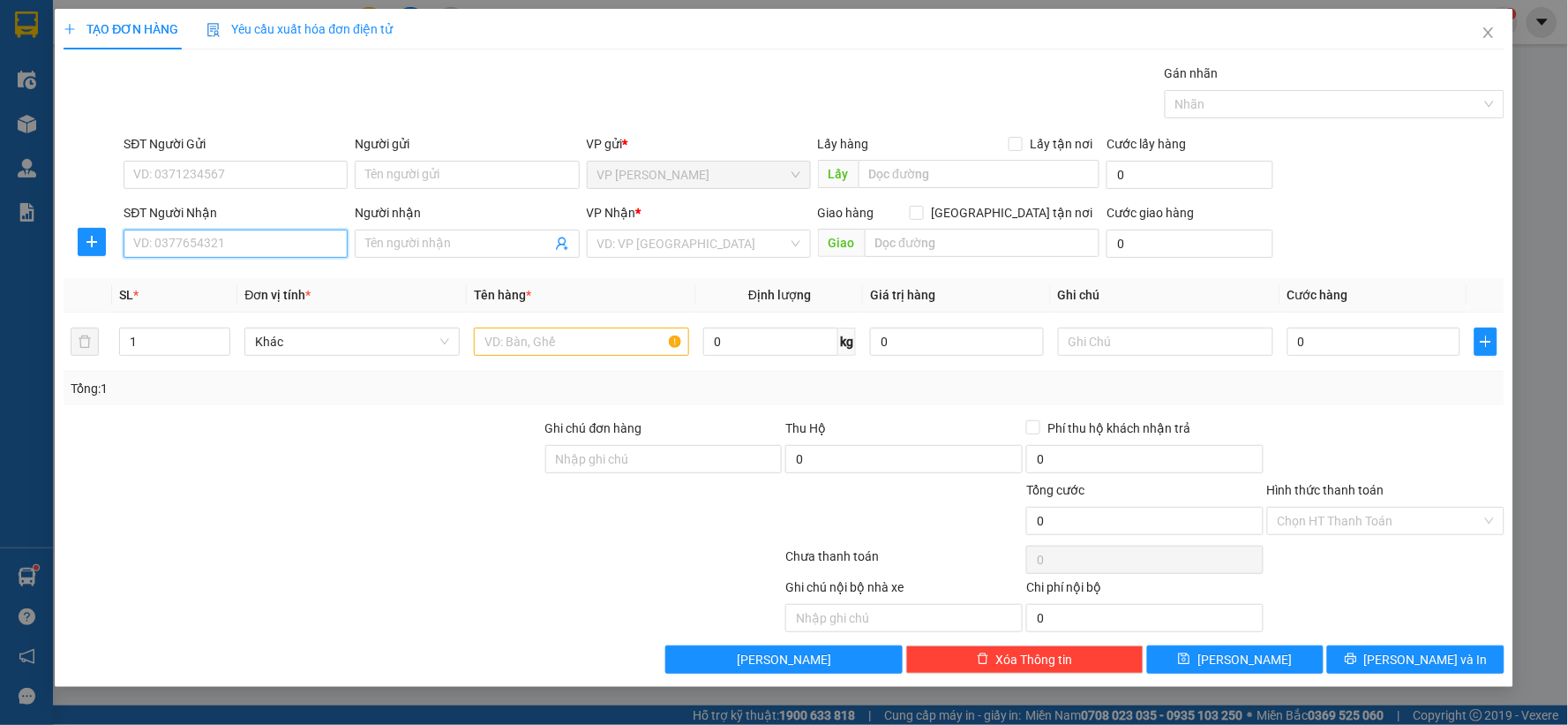
click at [293, 249] on input "SĐT Người Nhận" at bounding box center [235, 244] width 224 height 29
paste input "0985667908"
click at [239, 242] on input "0985667908" at bounding box center [235, 244] width 224 height 29
click at [219, 253] on input "0985667908" at bounding box center [235, 244] width 224 height 29
click at [403, 246] on input "Người nhận" at bounding box center [457, 244] width 185 height 20
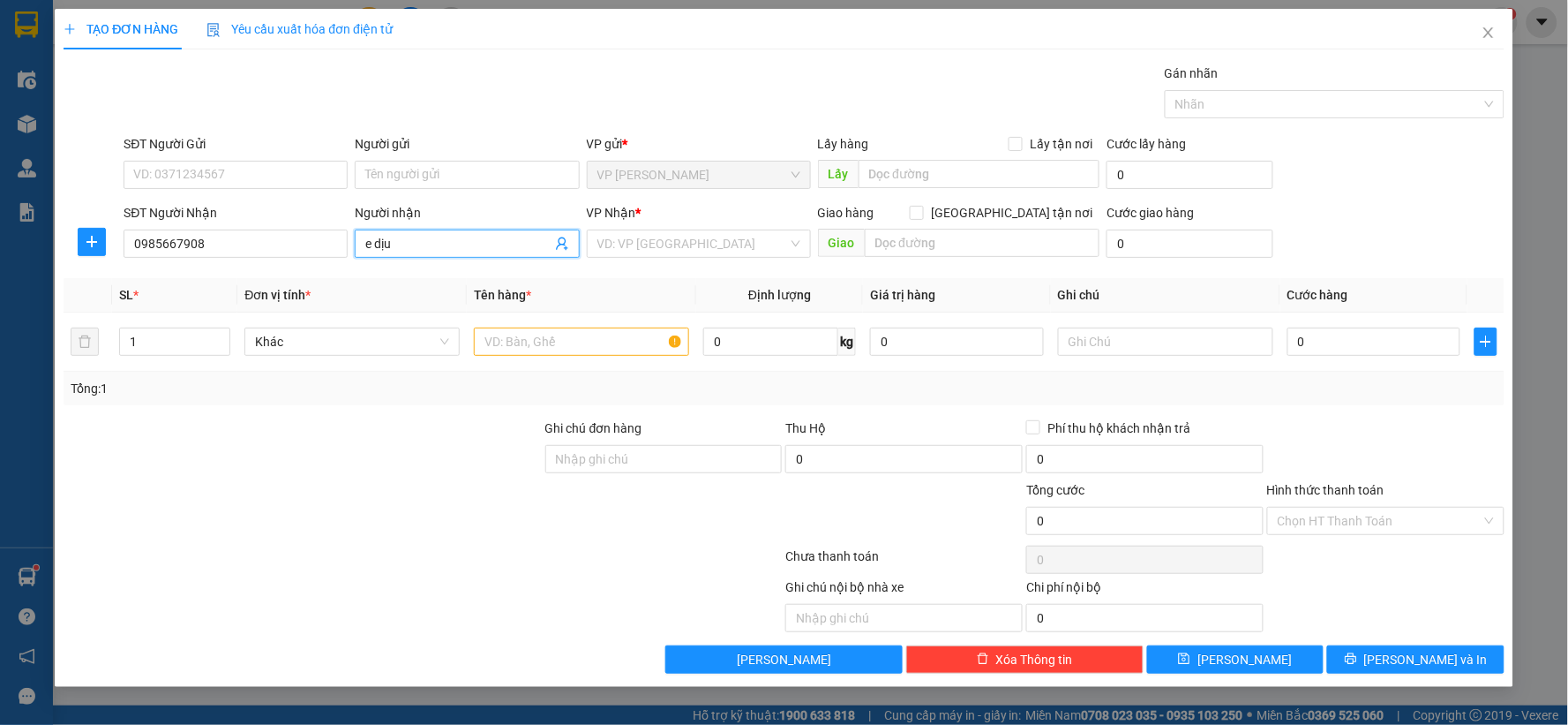
click at [726, 226] on div "VP Nhận *" at bounding box center [699, 216] width 224 height 27
click at [724, 249] on input "search" at bounding box center [692, 244] width 190 height 27
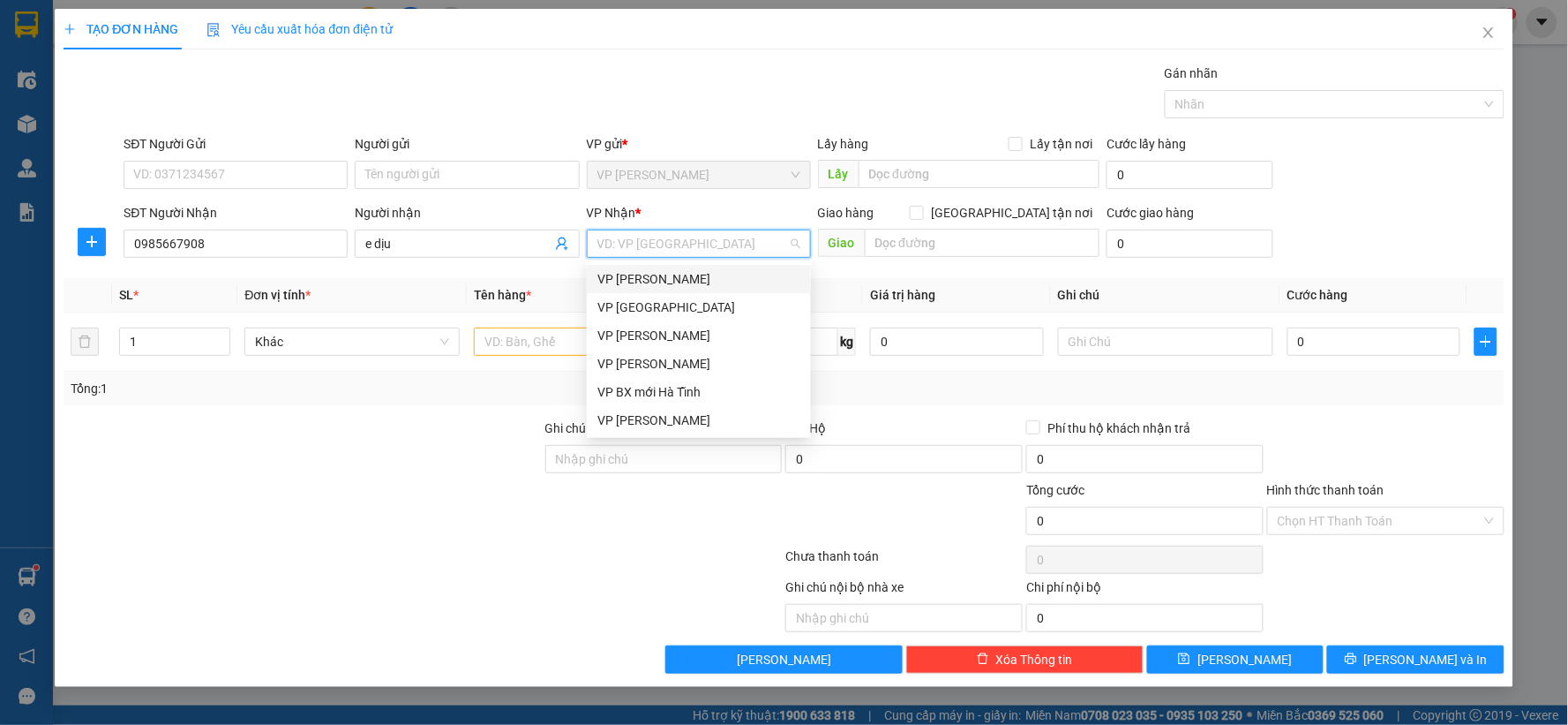
click at [641, 289] on div "[PERSON_NAME]" at bounding box center [699, 279] width 224 height 29
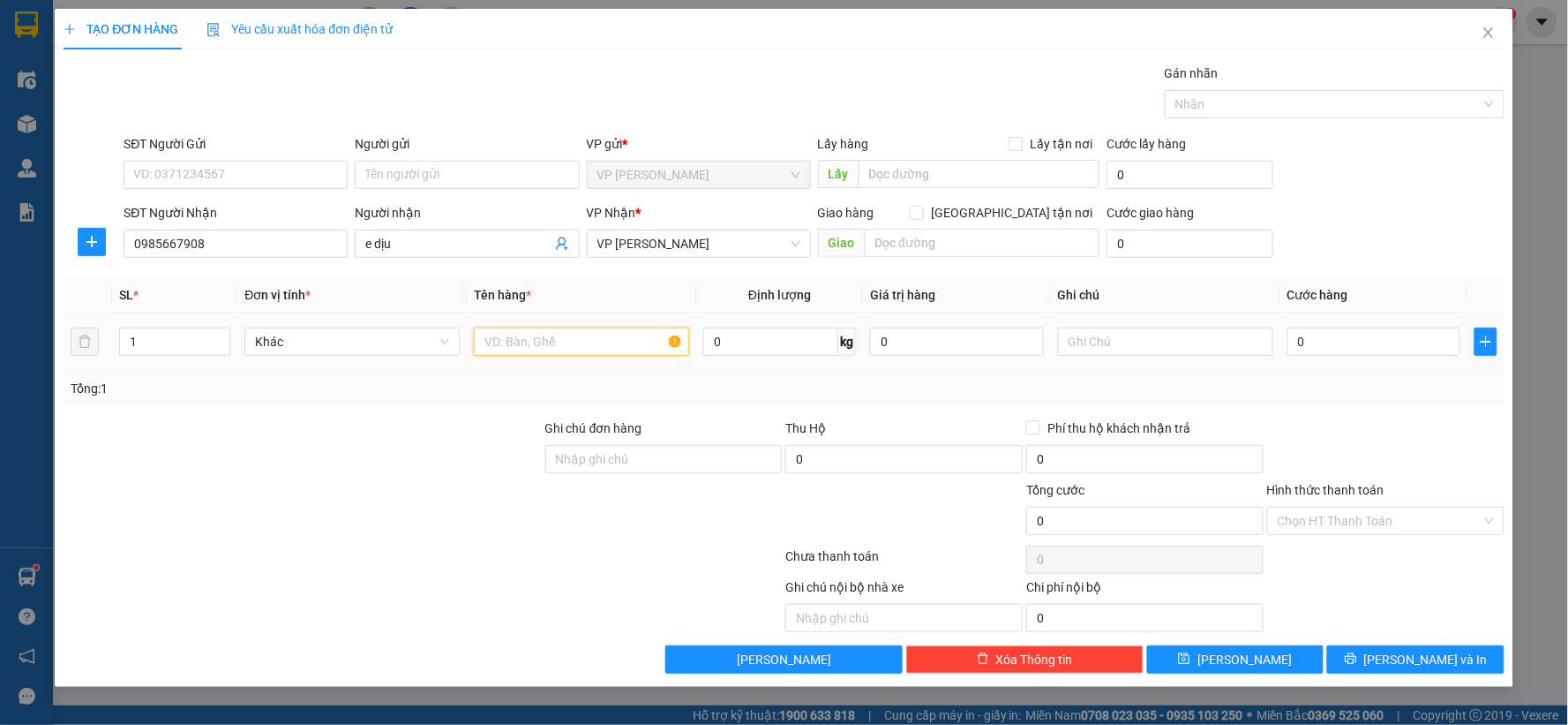
drag, startPoint x: 603, startPoint y: 355, endPoint x: 583, endPoint y: 365, distance: 22.4
click at [602, 355] on input "text" at bounding box center [581, 342] width 215 height 29
click at [1383, 332] on input "0" at bounding box center [1374, 342] width 174 height 29
click at [1457, 428] on div at bounding box center [1387, 449] width 241 height 62
click at [1362, 516] on input "Hình thức thanh toán" at bounding box center [1379, 521] width 204 height 27
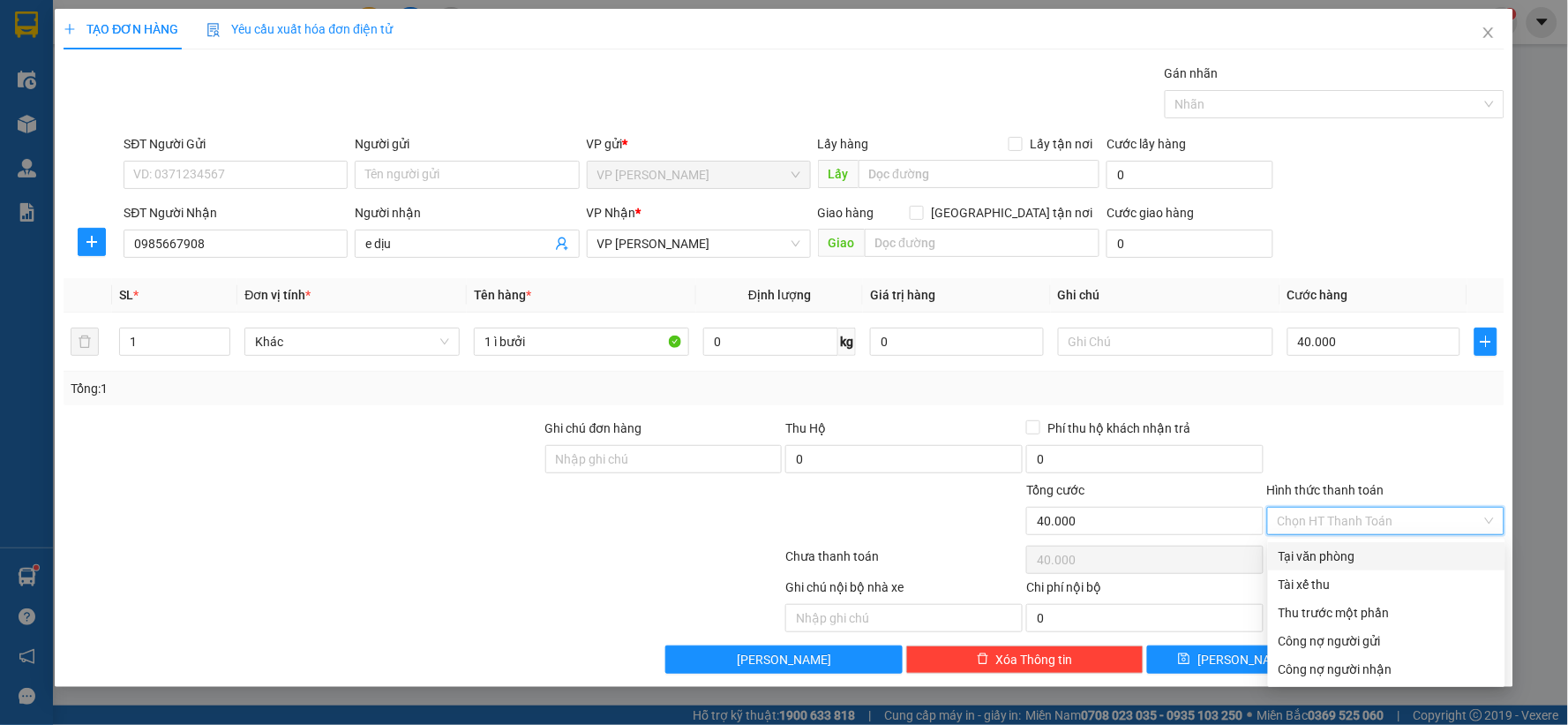
click at [1354, 552] on div "Tại văn phòng" at bounding box center [1387, 556] width 216 height 20
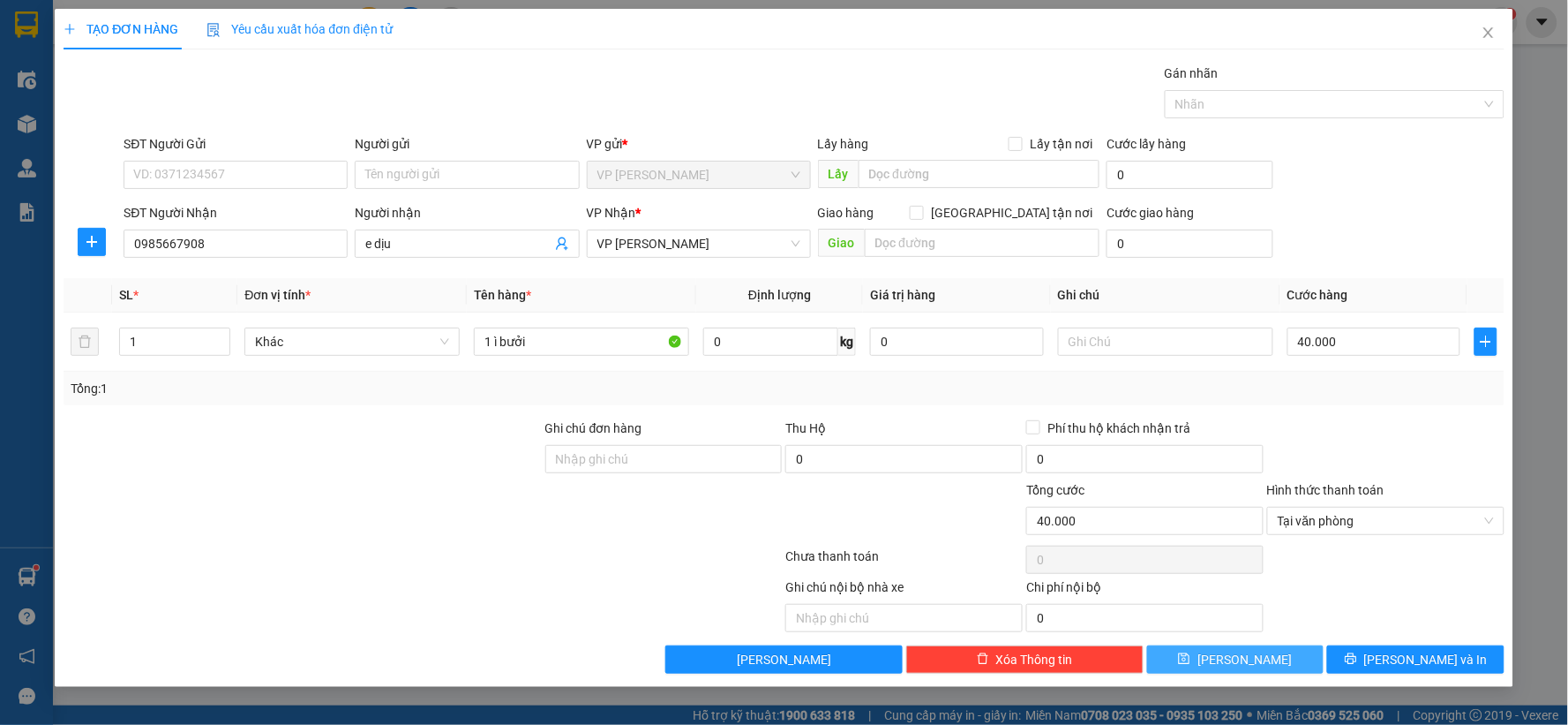
click at [1282, 659] on button "Lưu" at bounding box center [1236, 660] width 178 height 29
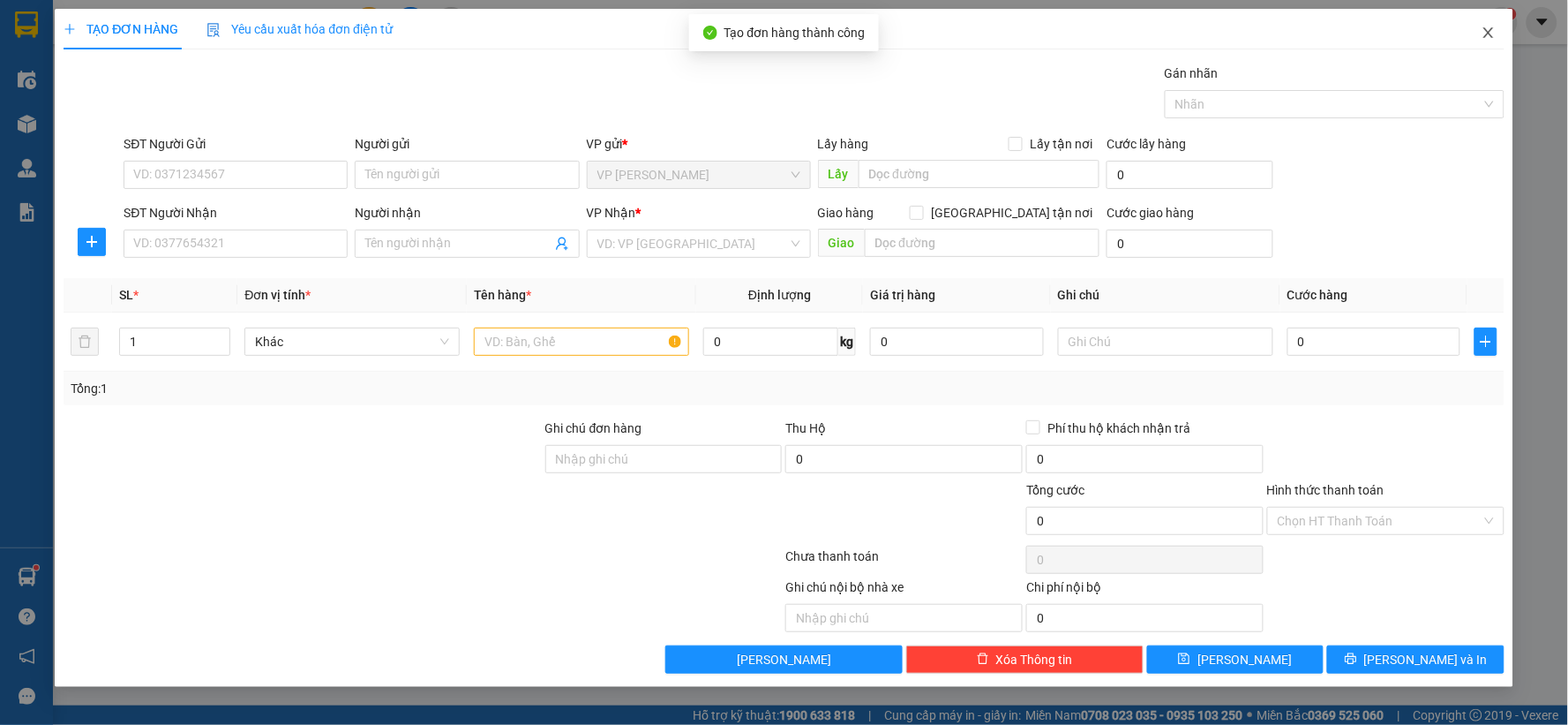
click at [1492, 34] on icon "close" at bounding box center [1489, 33] width 14 height 14
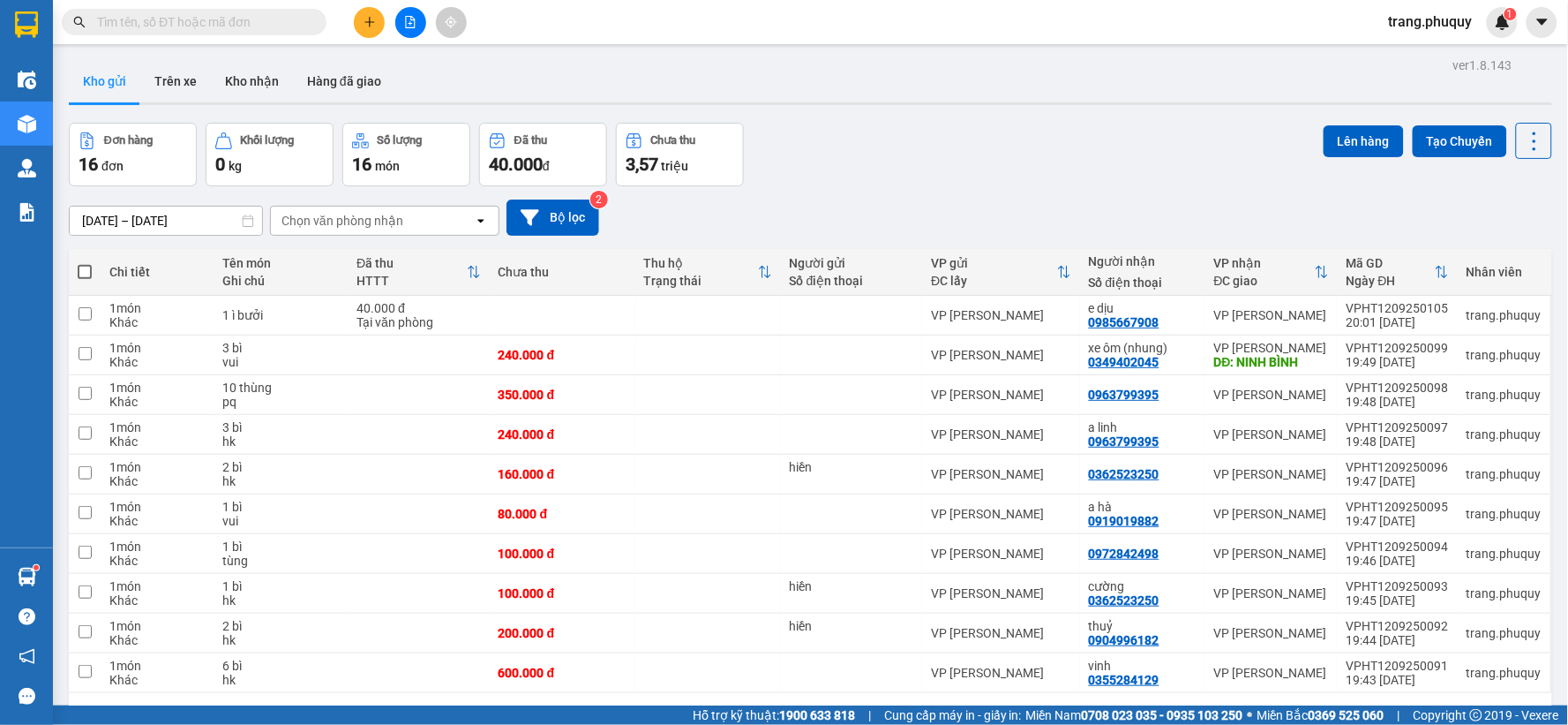
click at [267, 21] on input "text" at bounding box center [201, 22] width 208 height 20
paste input "0985667908"
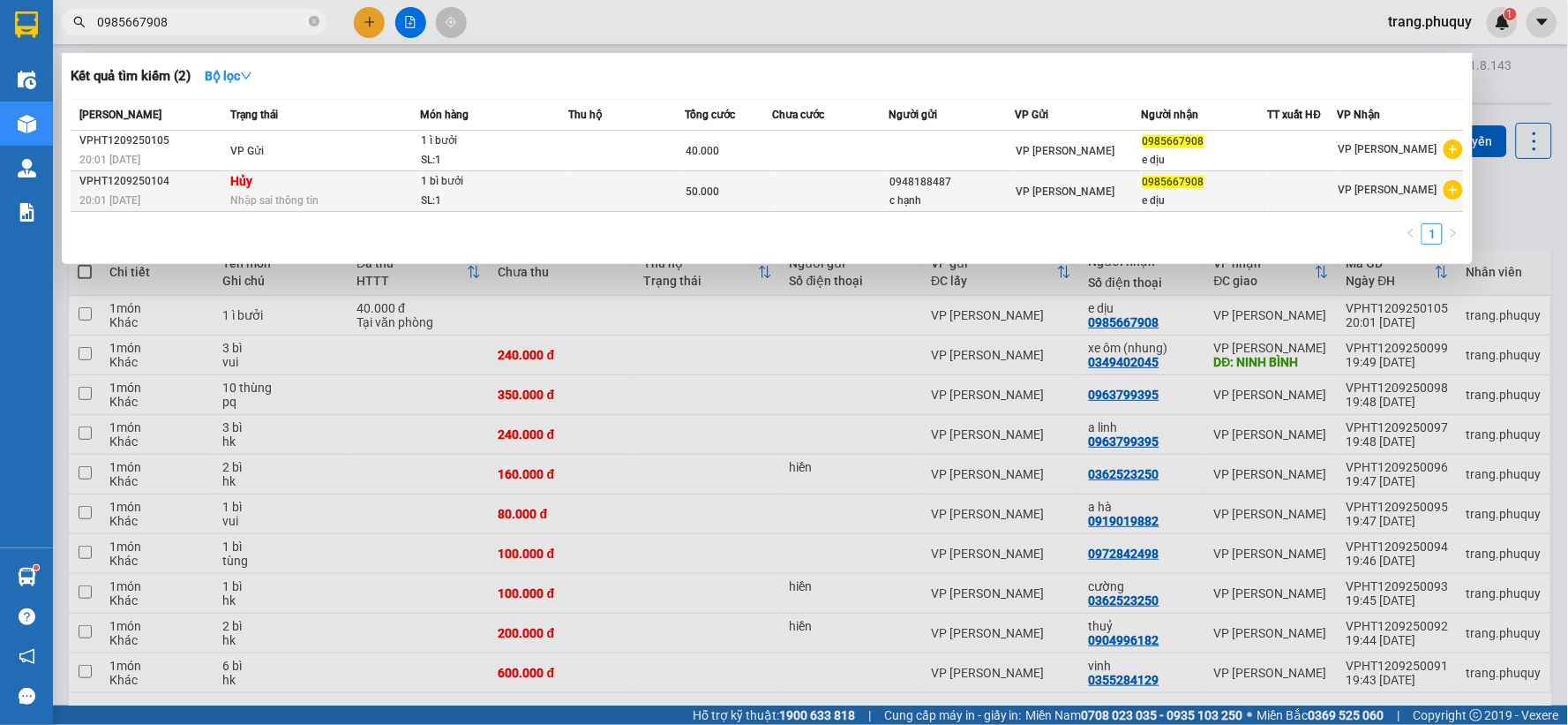
click at [441, 206] on div "SL: 1" at bounding box center [487, 201] width 132 height 20
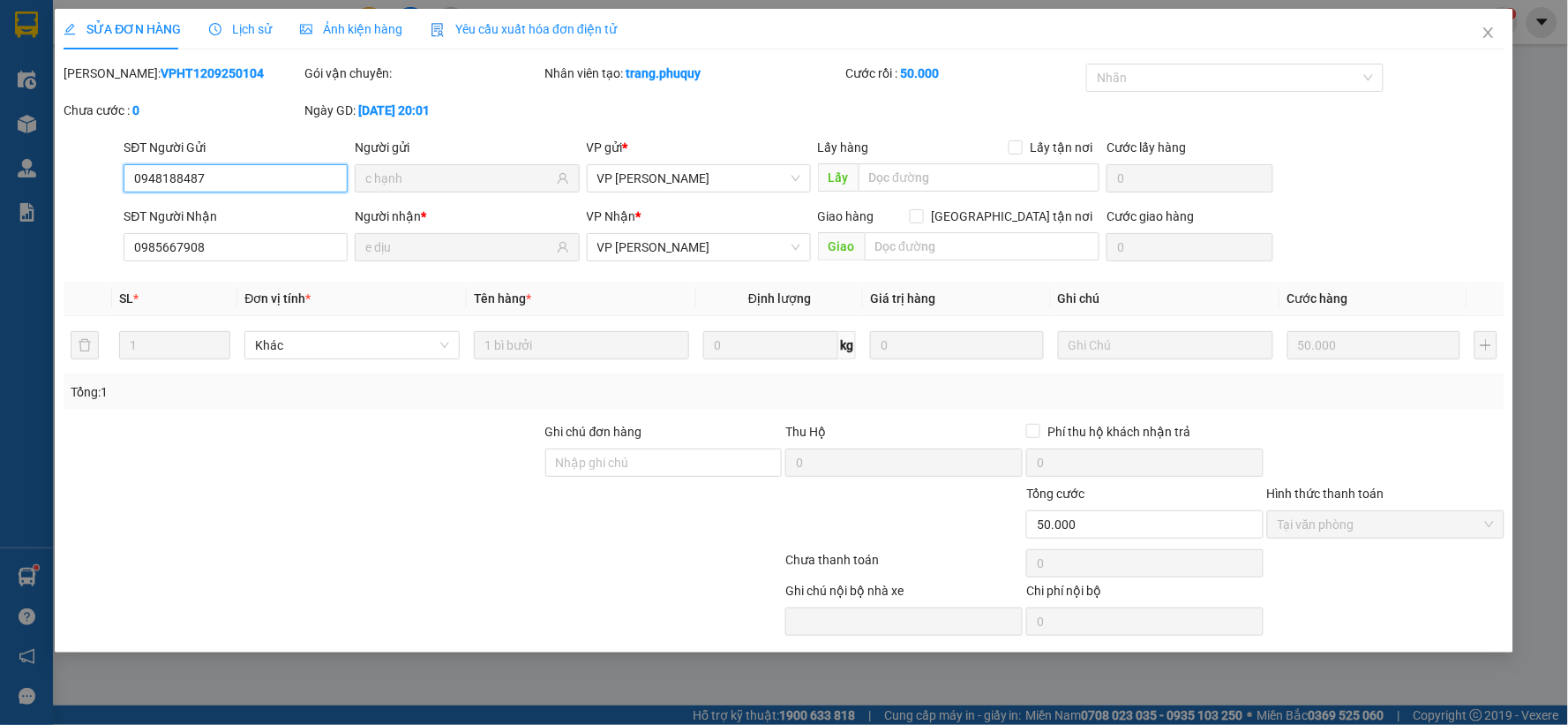
click at [265, 183] on input "0948188487" at bounding box center [235, 179] width 224 height 29
click at [1496, 30] on span "Close" at bounding box center [1488, 33] width 49 height 49
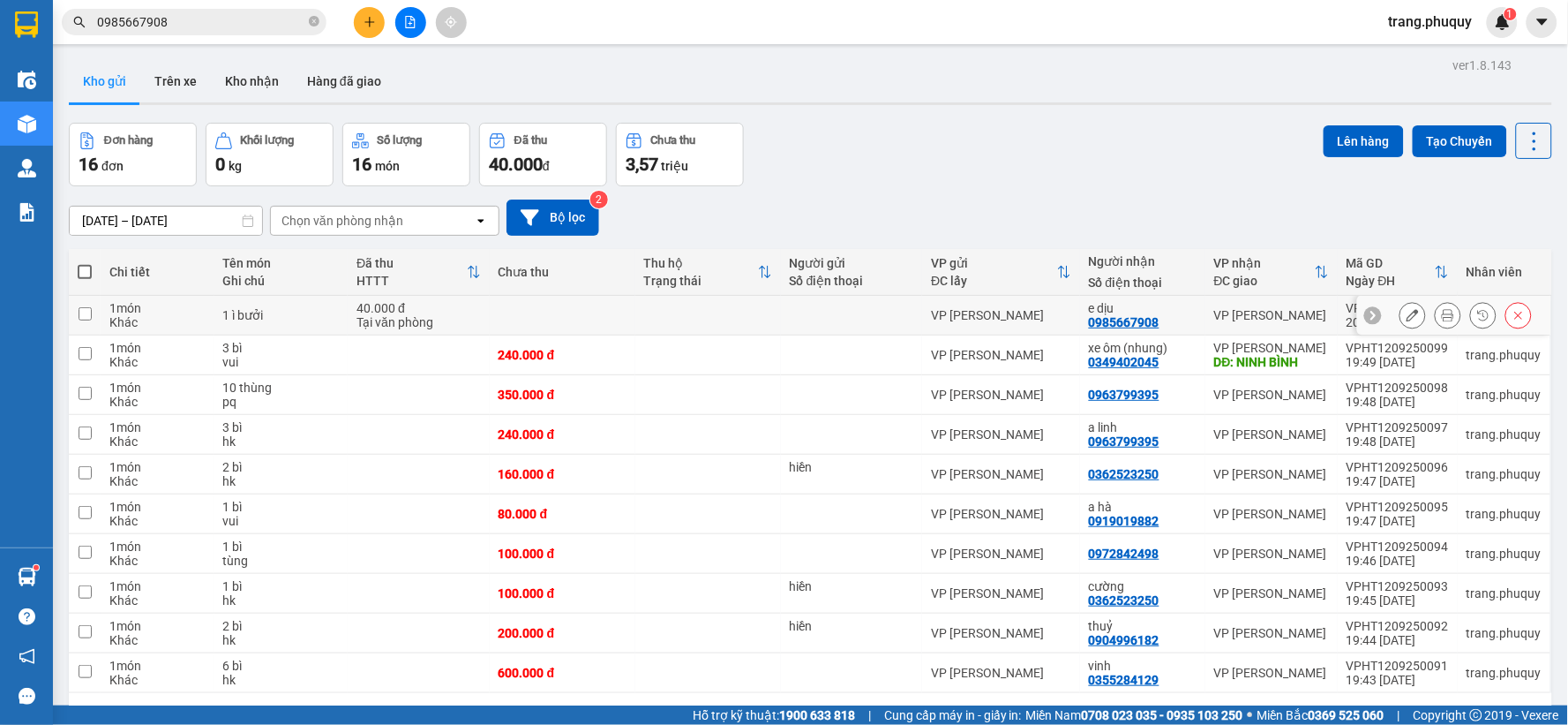
click at [1407, 320] on icon at bounding box center [1413, 316] width 13 height 13
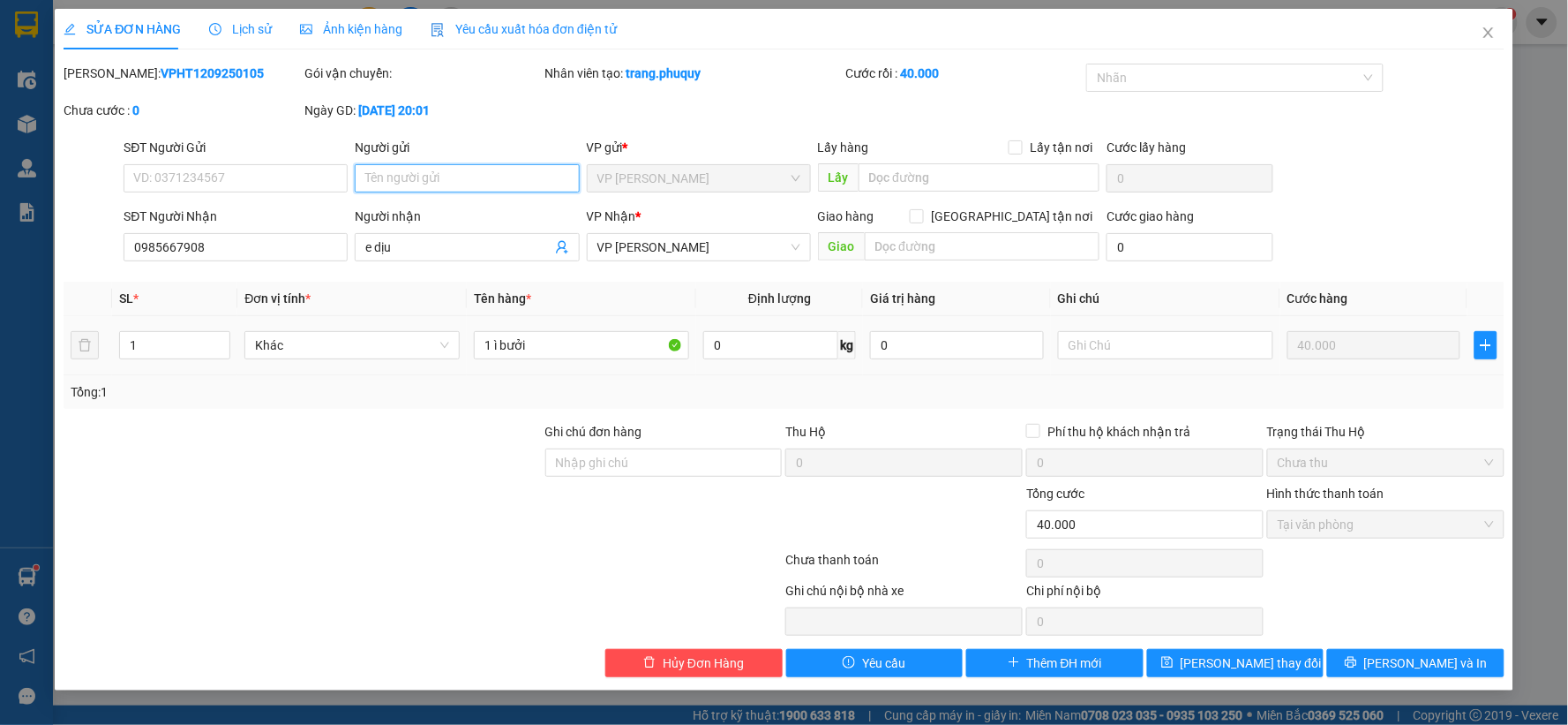
click at [400, 178] on input "Người gửi" at bounding box center [466, 179] width 224 height 29
click at [260, 178] on input "SĐT Người Gửi" at bounding box center [235, 179] width 224 height 29
paste input "0948188487"
click at [491, 347] on input "1 ì bưởi" at bounding box center [581, 345] width 215 height 29
click at [1279, 665] on button "[PERSON_NAME] đổi" at bounding box center [1236, 663] width 178 height 29
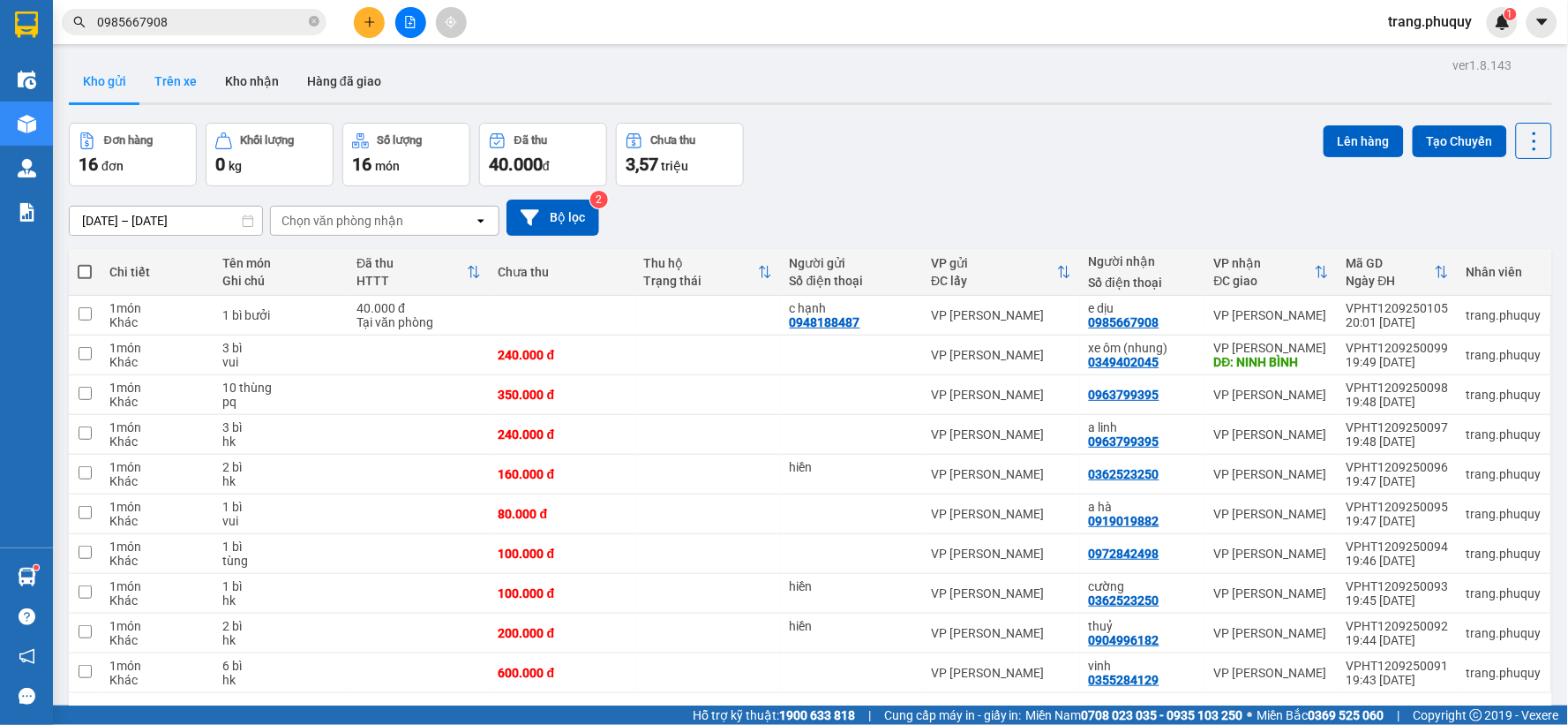
click at [192, 92] on button "Trên xe" at bounding box center [175, 80] width 71 height 42
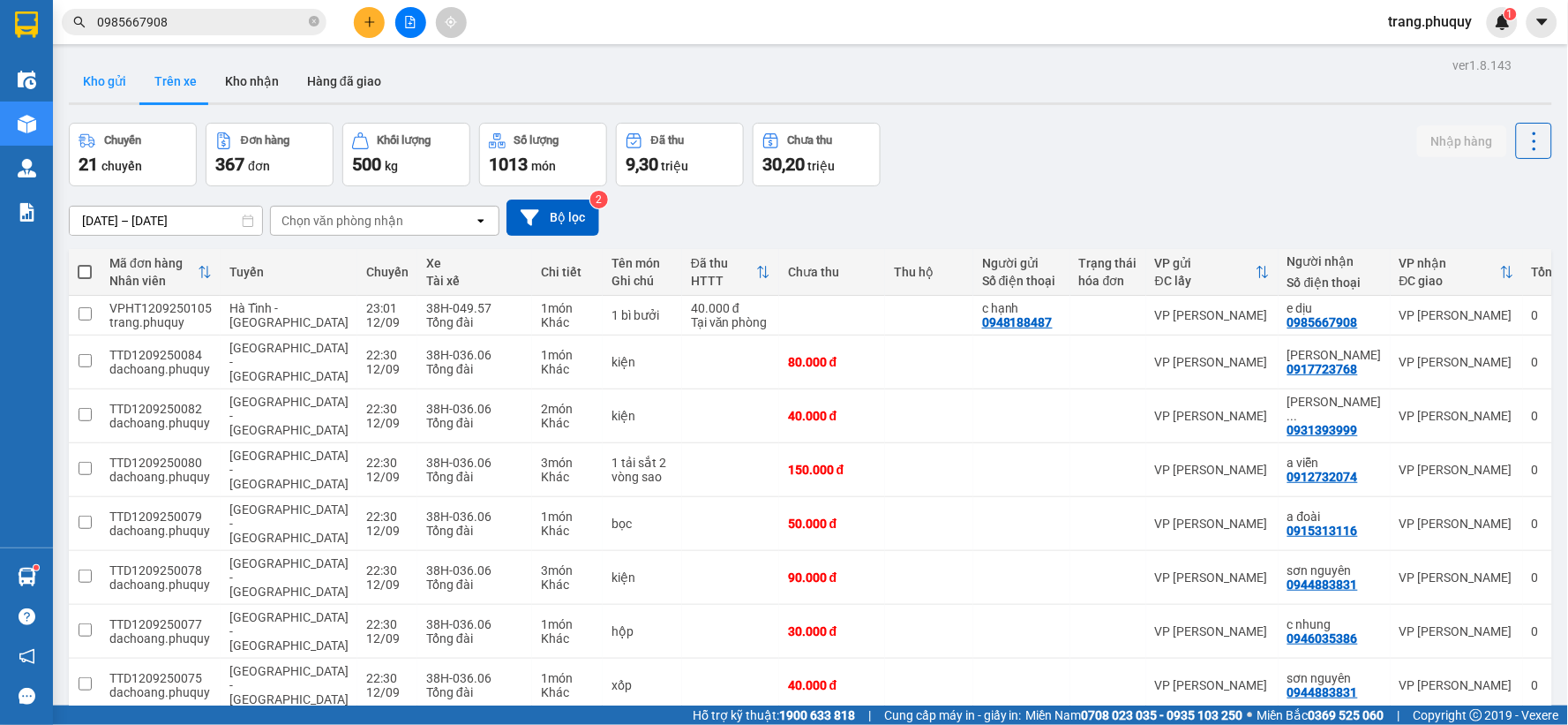
click at [119, 86] on button "Kho gửi" at bounding box center [105, 80] width 71 height 42
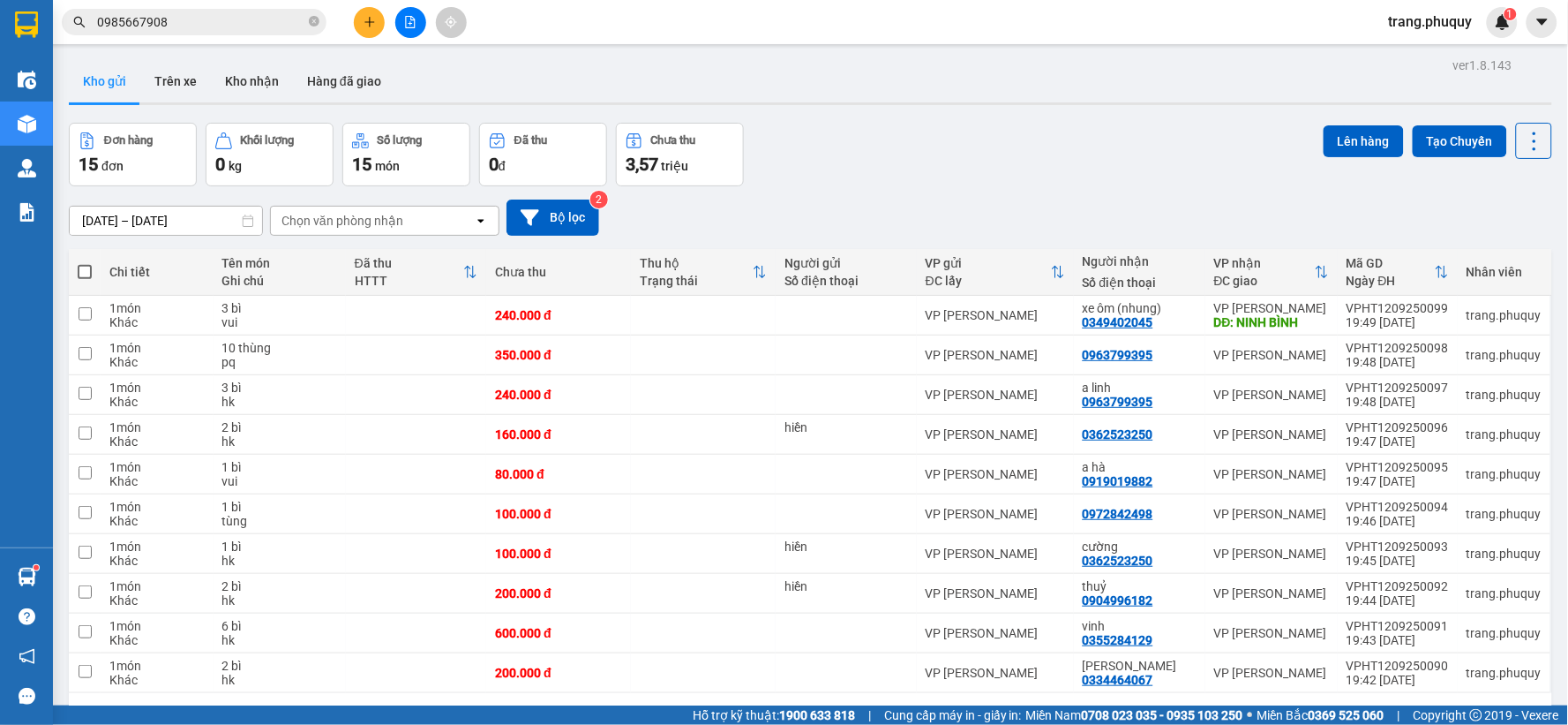
click at [407, 30] on button at bounding box center [411, 22] width 31 height 31
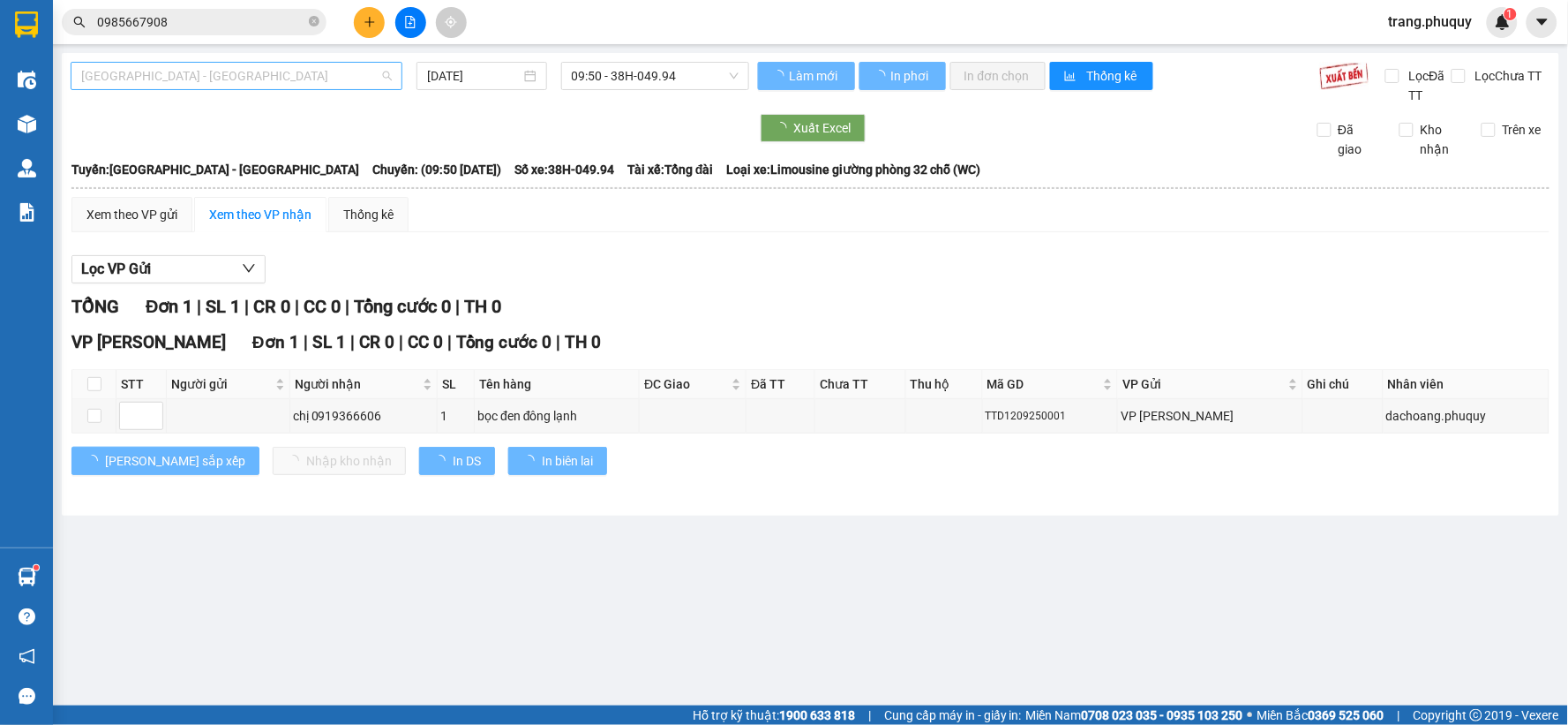
click at [348, 73] on span "[GEOGRAPHIC_DATA] - [GEOGRAPHIC_DATA]" at bounding box center [237, 76] width 311 height 27
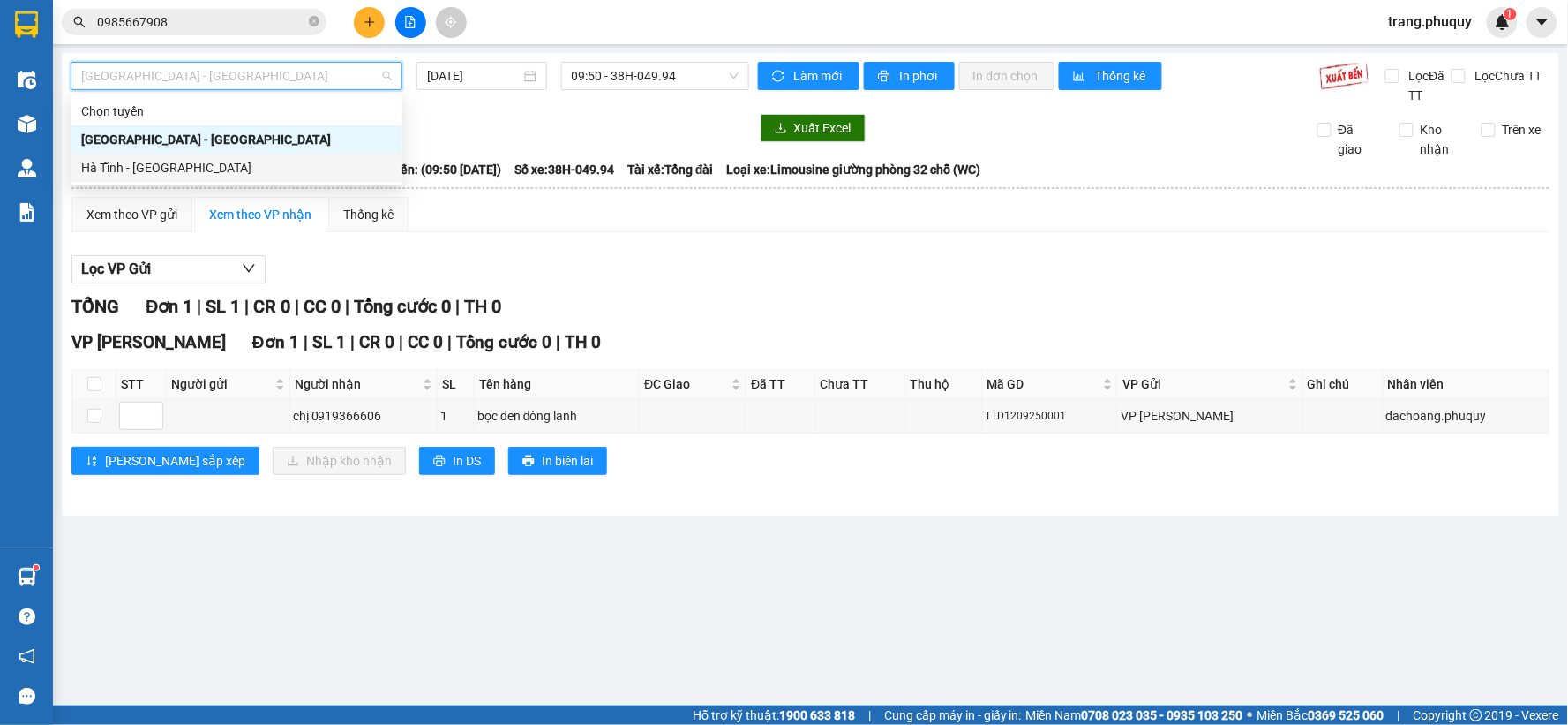
click at [225, 159] on div "Hà Tĩnh - [GEOGRAPHIC_DATA]" at bounding box center [237, 168] width 311 height 20
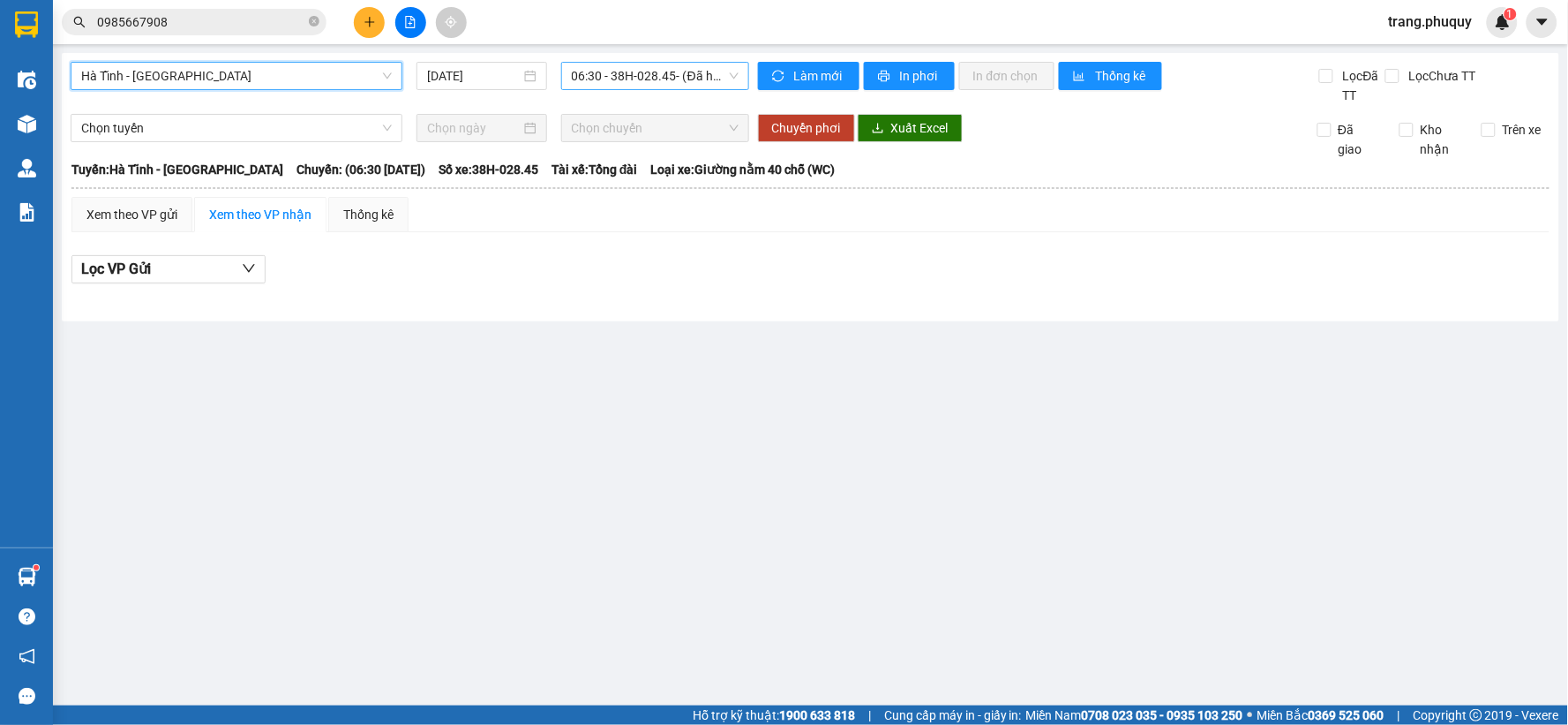
click at [694, 74] on span "06:30 - 38H-028.45 - (Đã hủy)" at bounding box center [655, 76] width 167 height 27
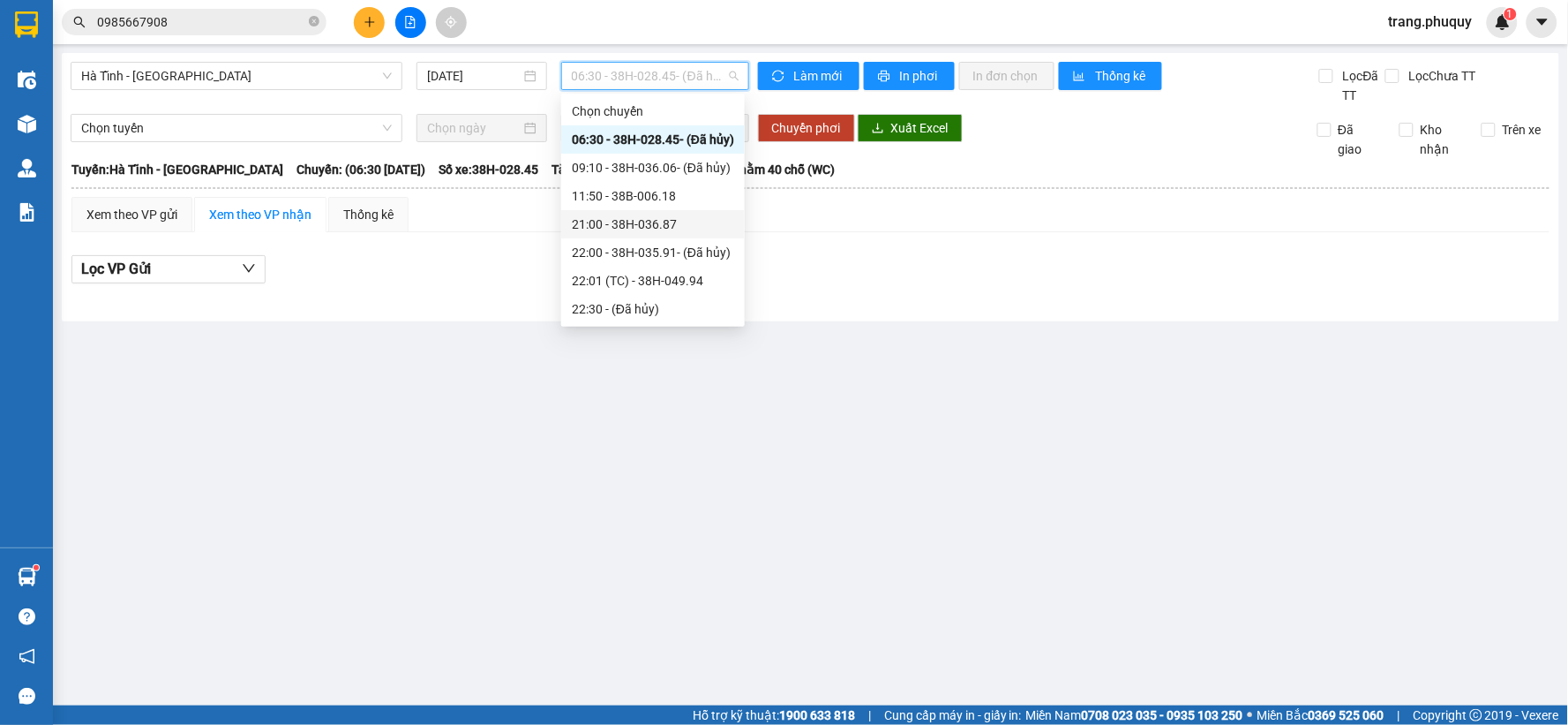
scroll to position [85, 0]
click at [657, 303] on div "23:01 - 38H-049.57" at bounding box center [653, 309] width 163 height 20
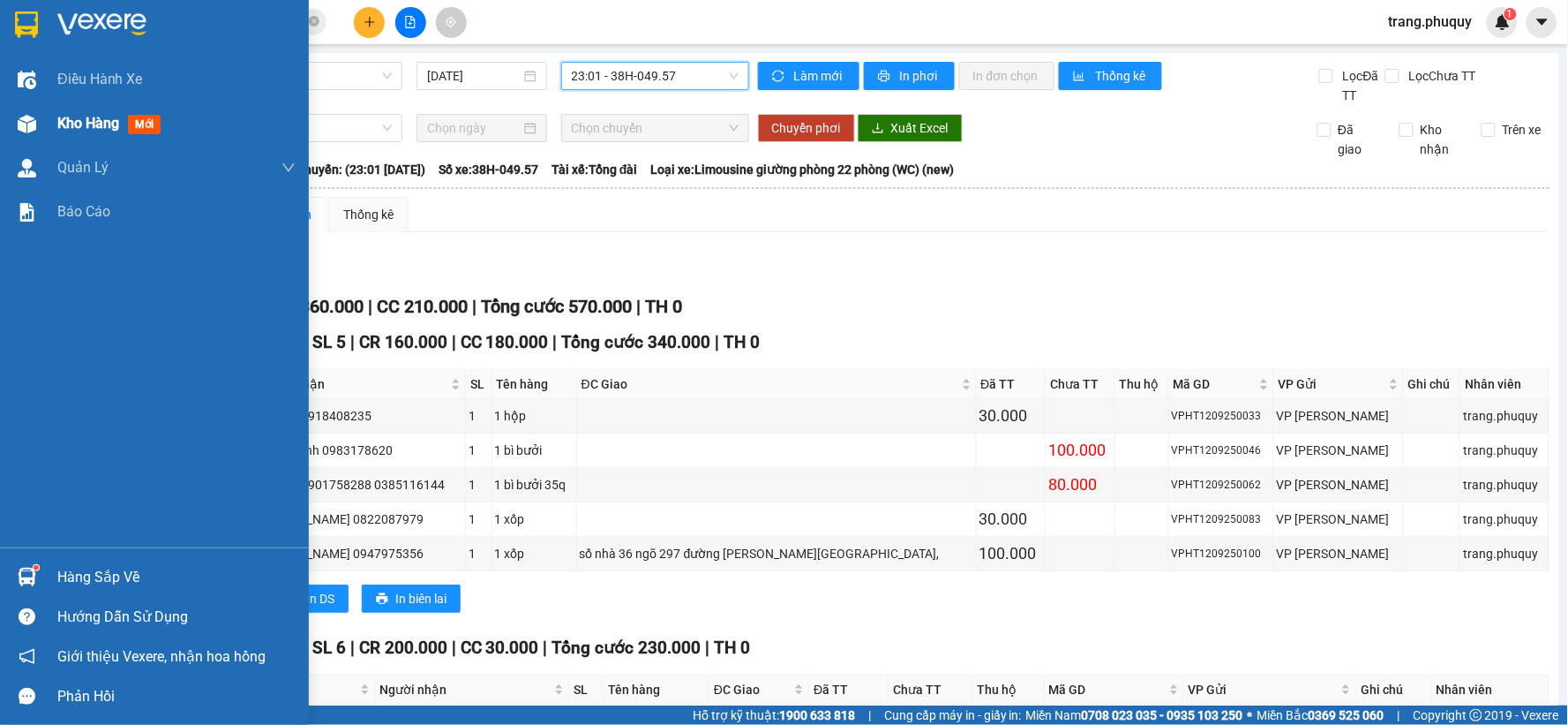
click at [34, 109] on div at bounding box center [27, 124] width 31 height 31
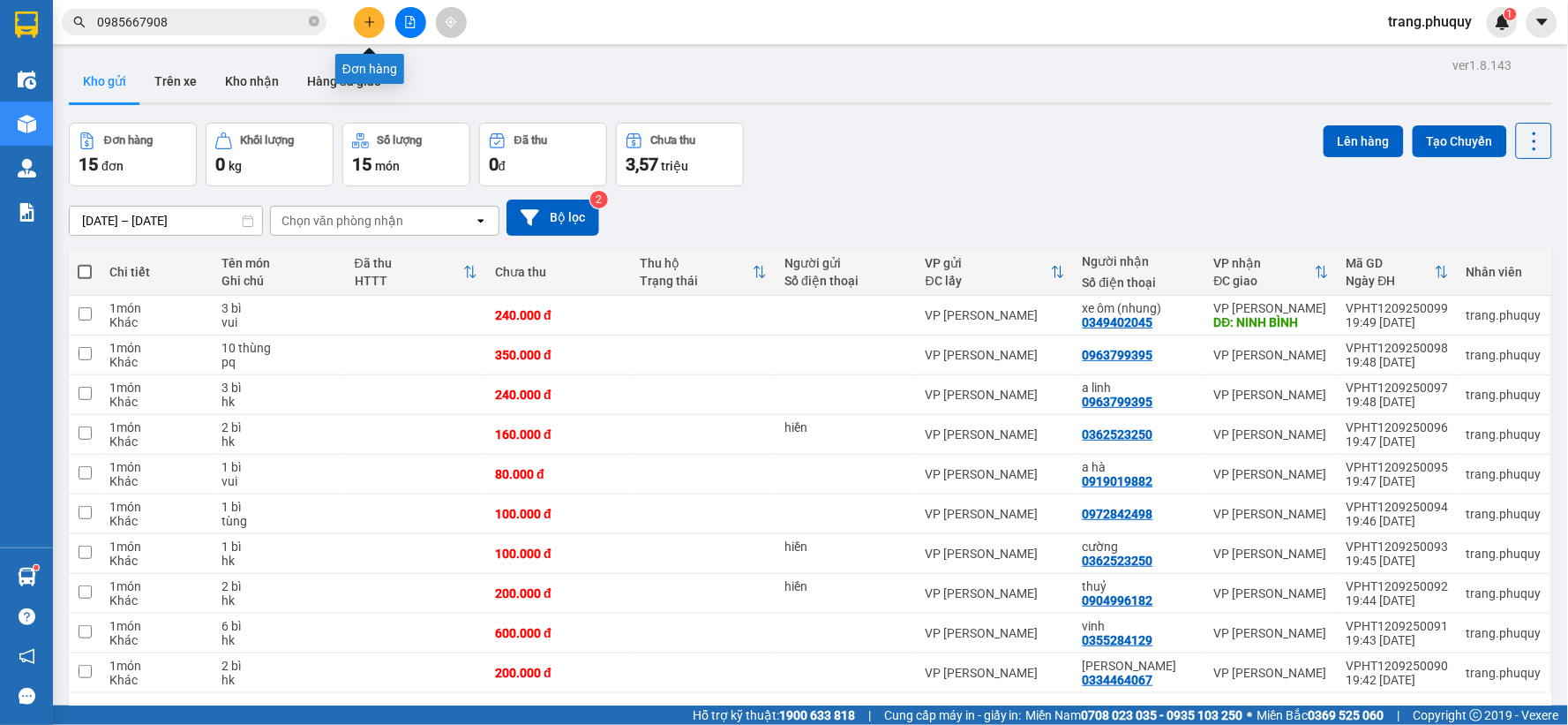
click at [368, 22] on icon "plus" at bounding box center [369, 21] width 10 height 1
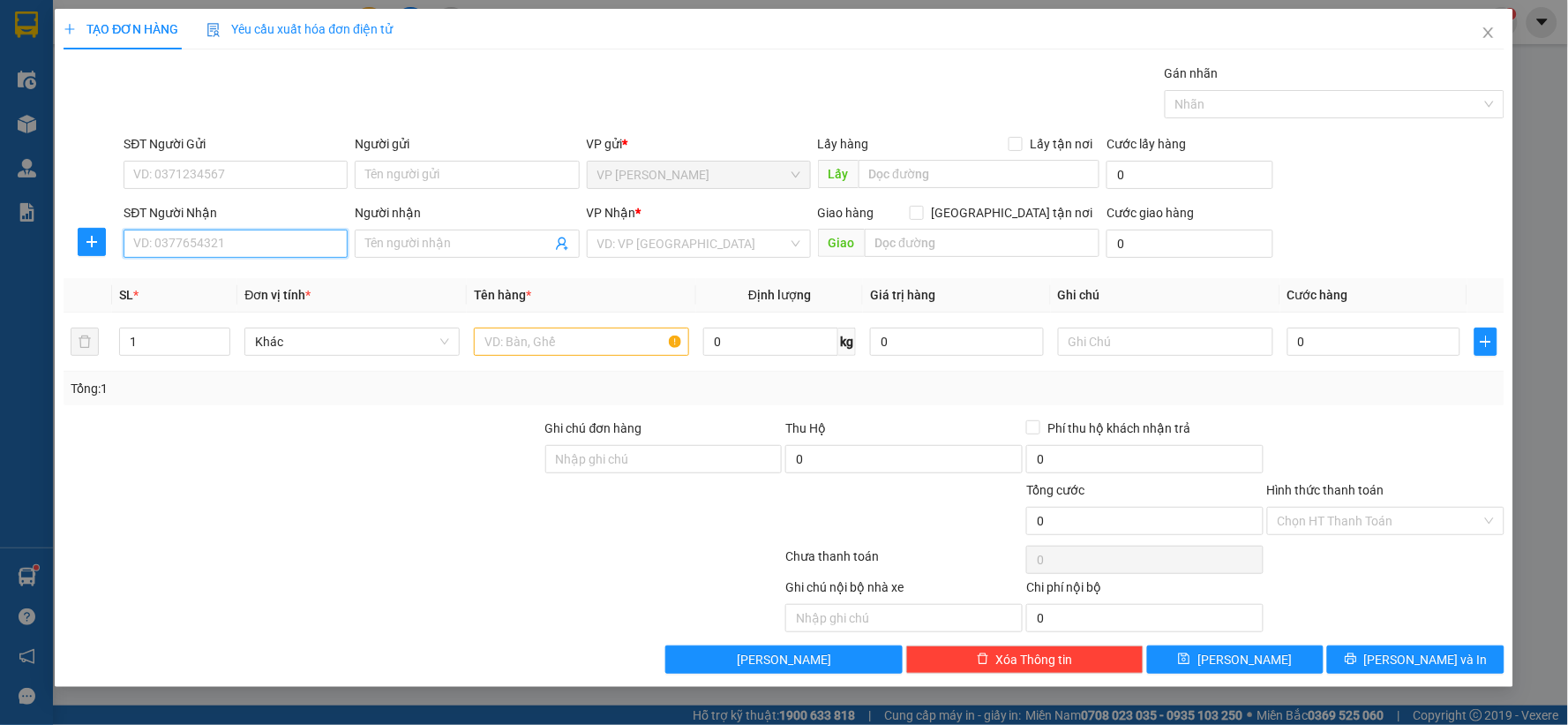
click at [306, 255] on input "SĐT Người Nhận" at bounding box center [235, 244] width 224 height 29
click at [708, 249] on input "search" at bounding box center [692, 244] width 190 height 27
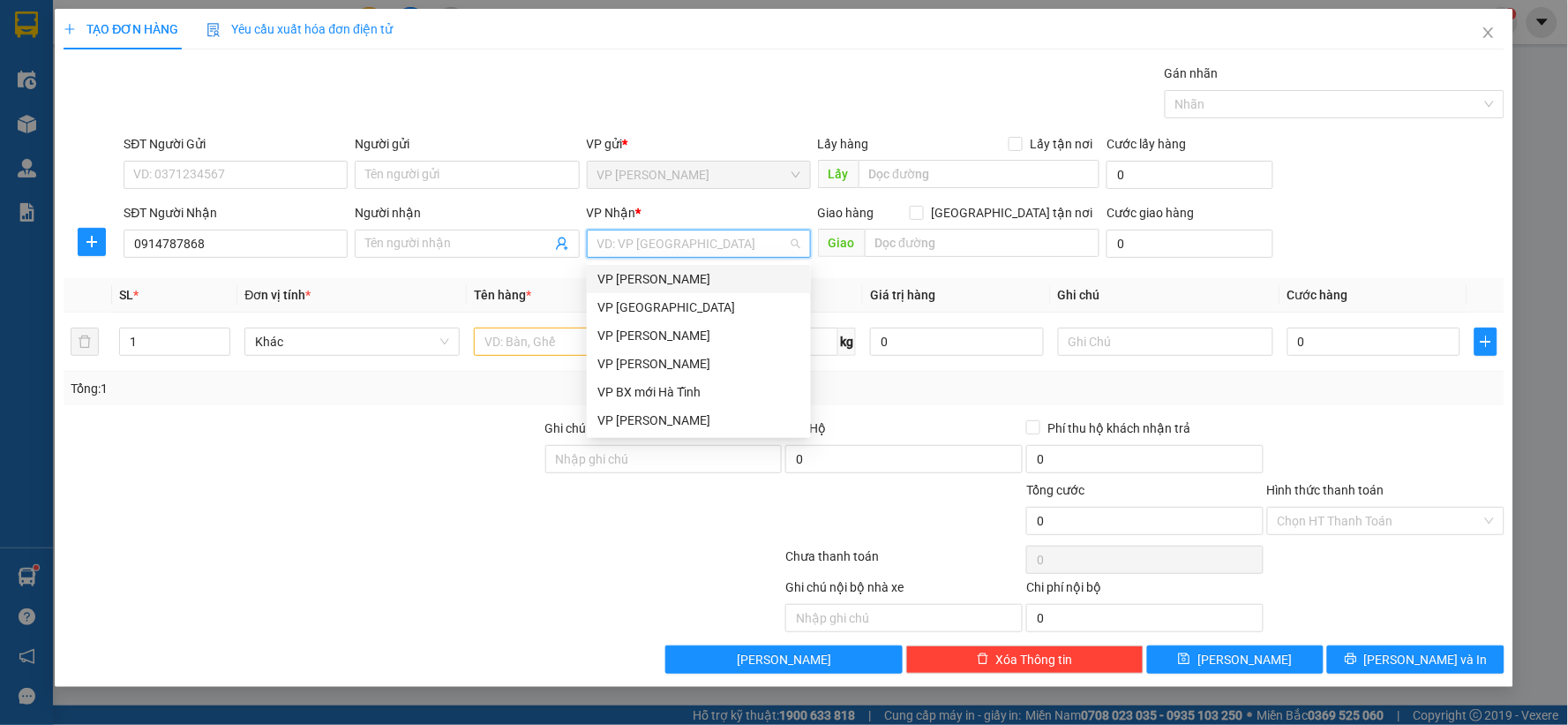
click at [678, 284] on div "[PERSON_NAME]" at bounding box center [699, 279] width 203 height 20
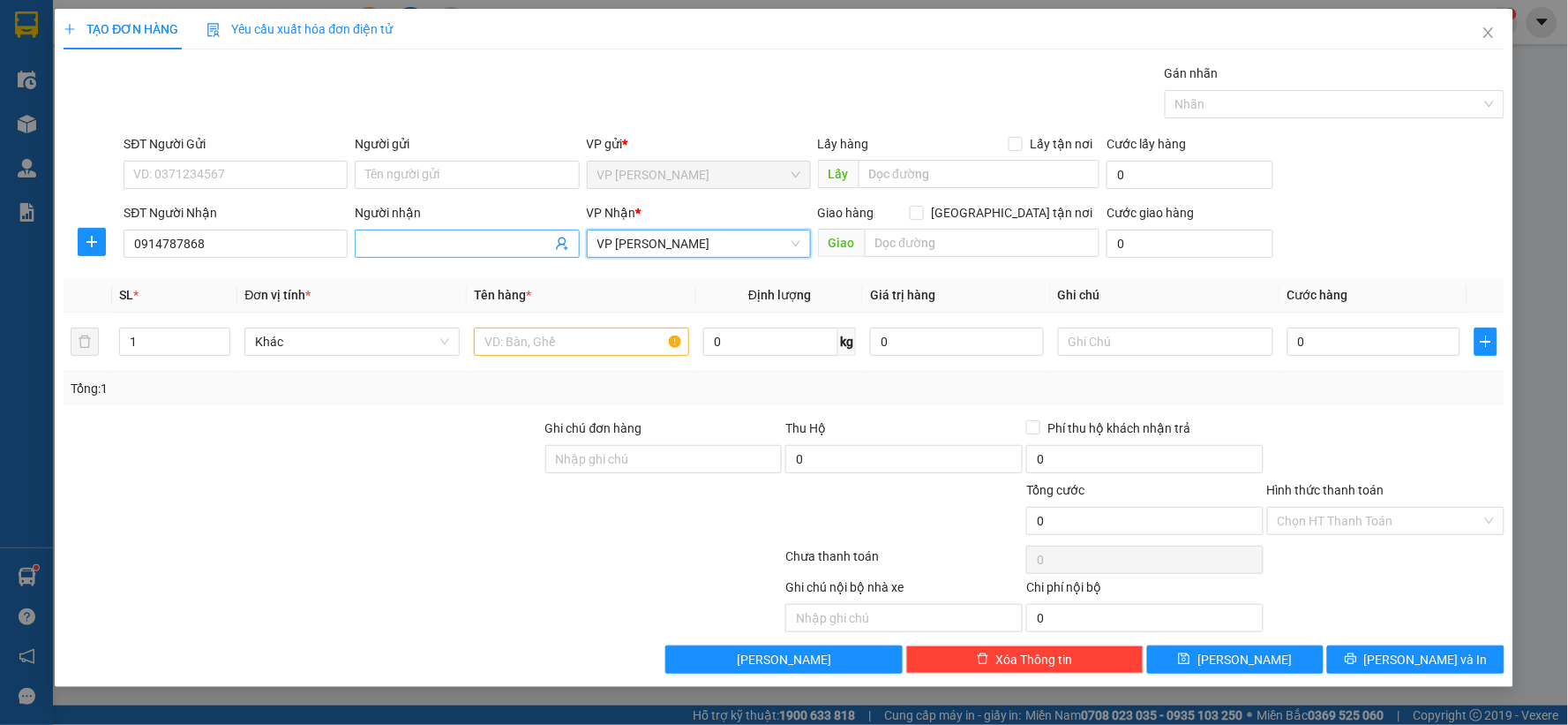
click at [428, 252] on input "Người nhận" at bounding box center [457, 244] width 185 height 20
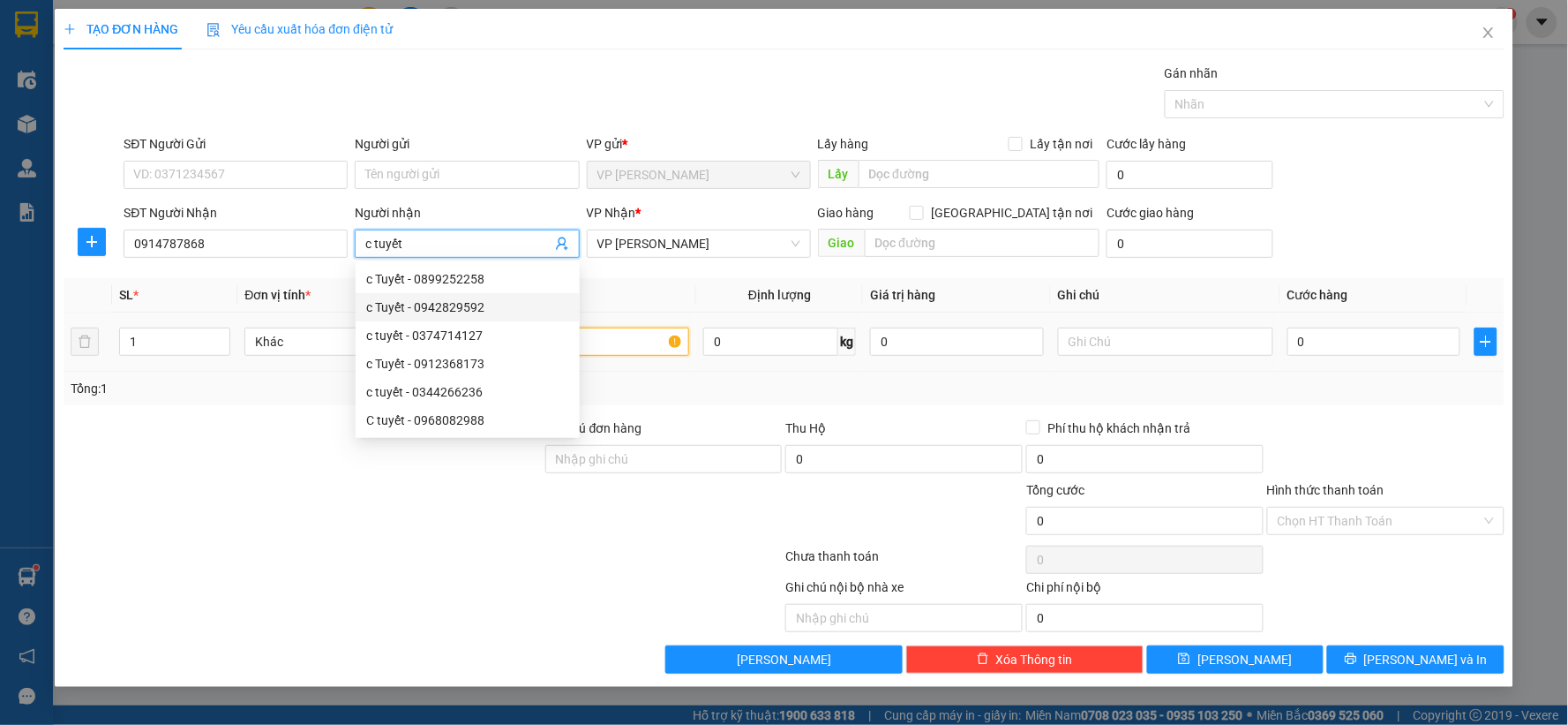
click at [660, 338] on input "text" at bounding box center [581, 342] width 215 height 29
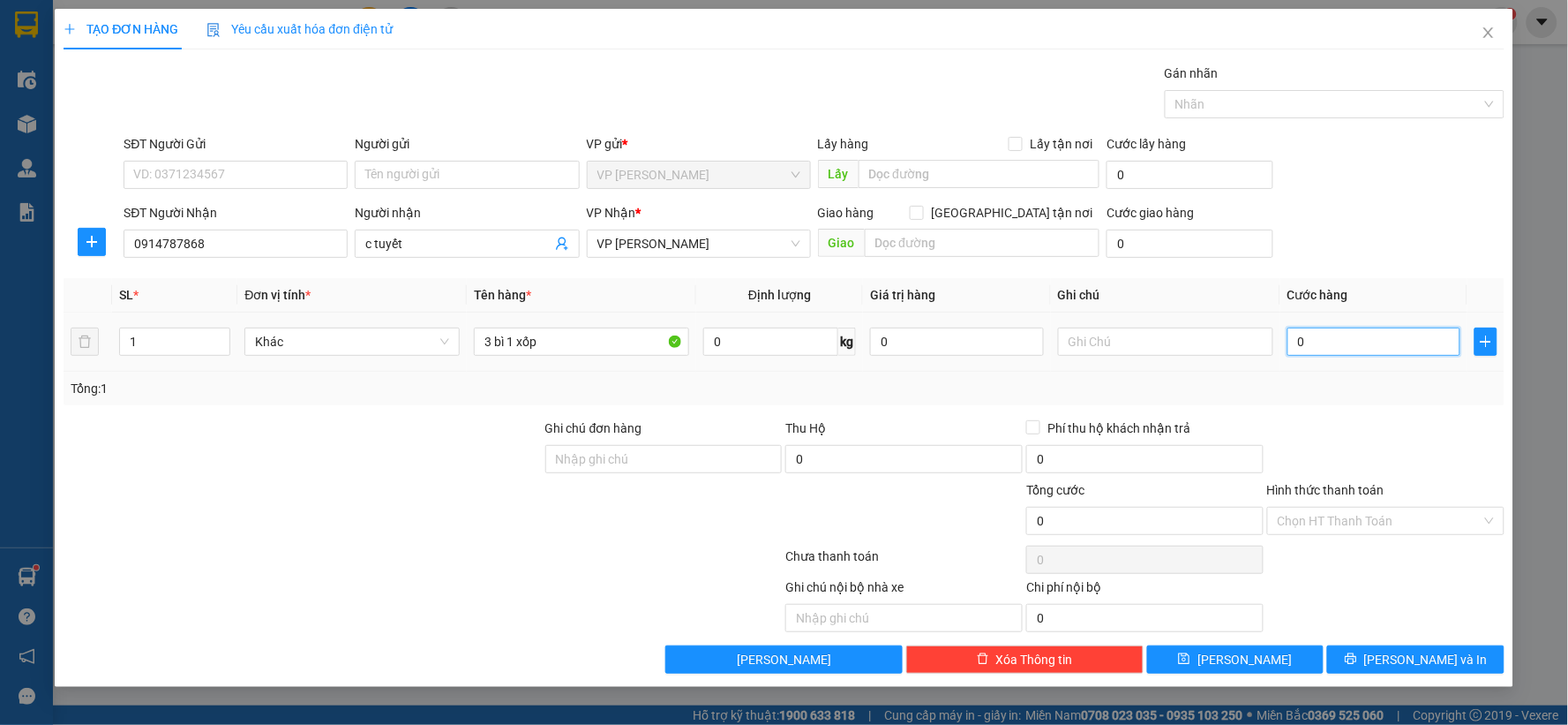
click at [1371, 345] on input "0" at bounding box center [1374, 342] width 174 height 29
click at [1176, 341] on input "text" at bounding box center [1165, 342] width 215 height 29
click at [1371, 410] on div "Transit Pickup Surcharge Ids Transit Deliver Surcharge Ids Transit Deliver Surc…" at bounding box center [784, 368] width 1441 height 611
click at [1274, 668] on button "Lưu" at bounding box center [1236, 660] width 178 height 29
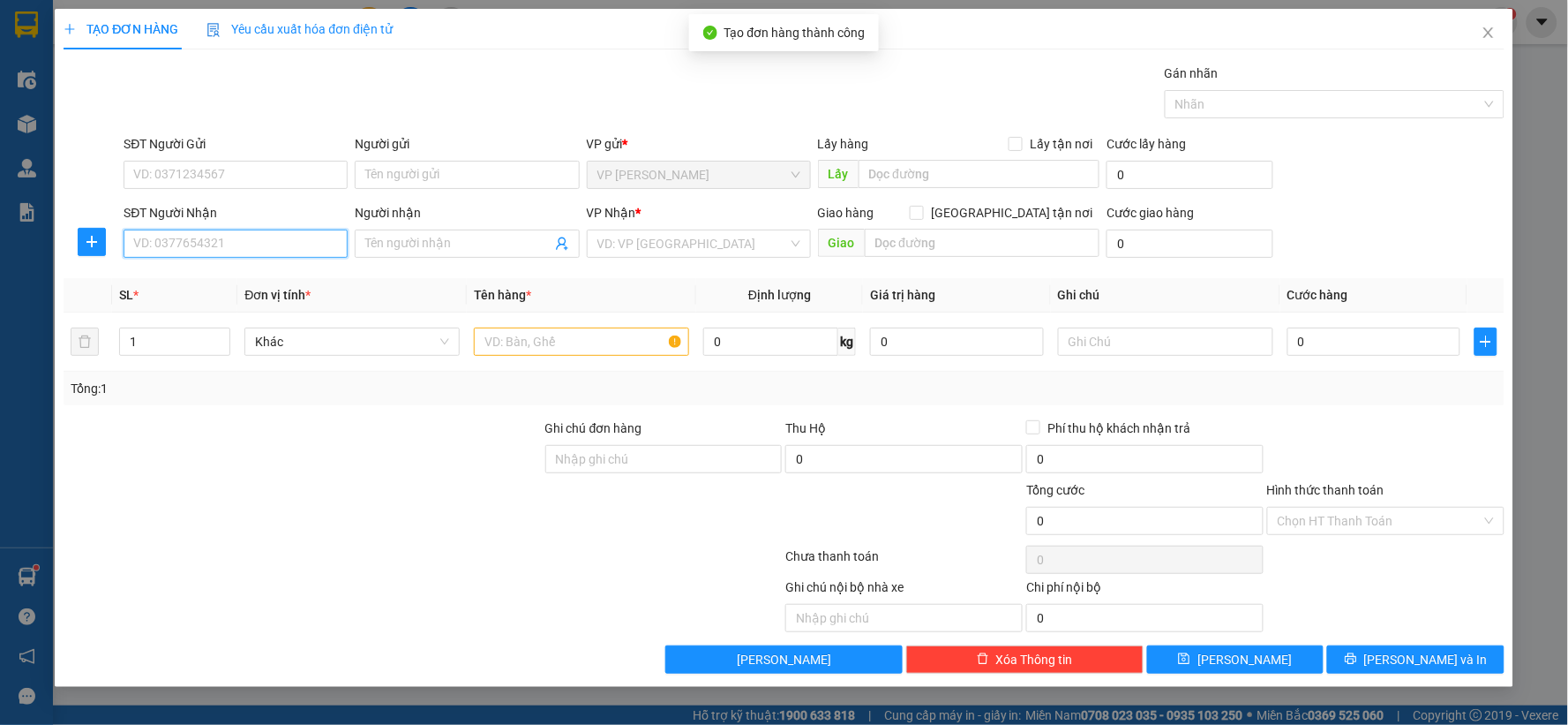
click at [298, 249] on input "SĐT Người Nhận" at bounding box center [235, 244] width 224 height 29
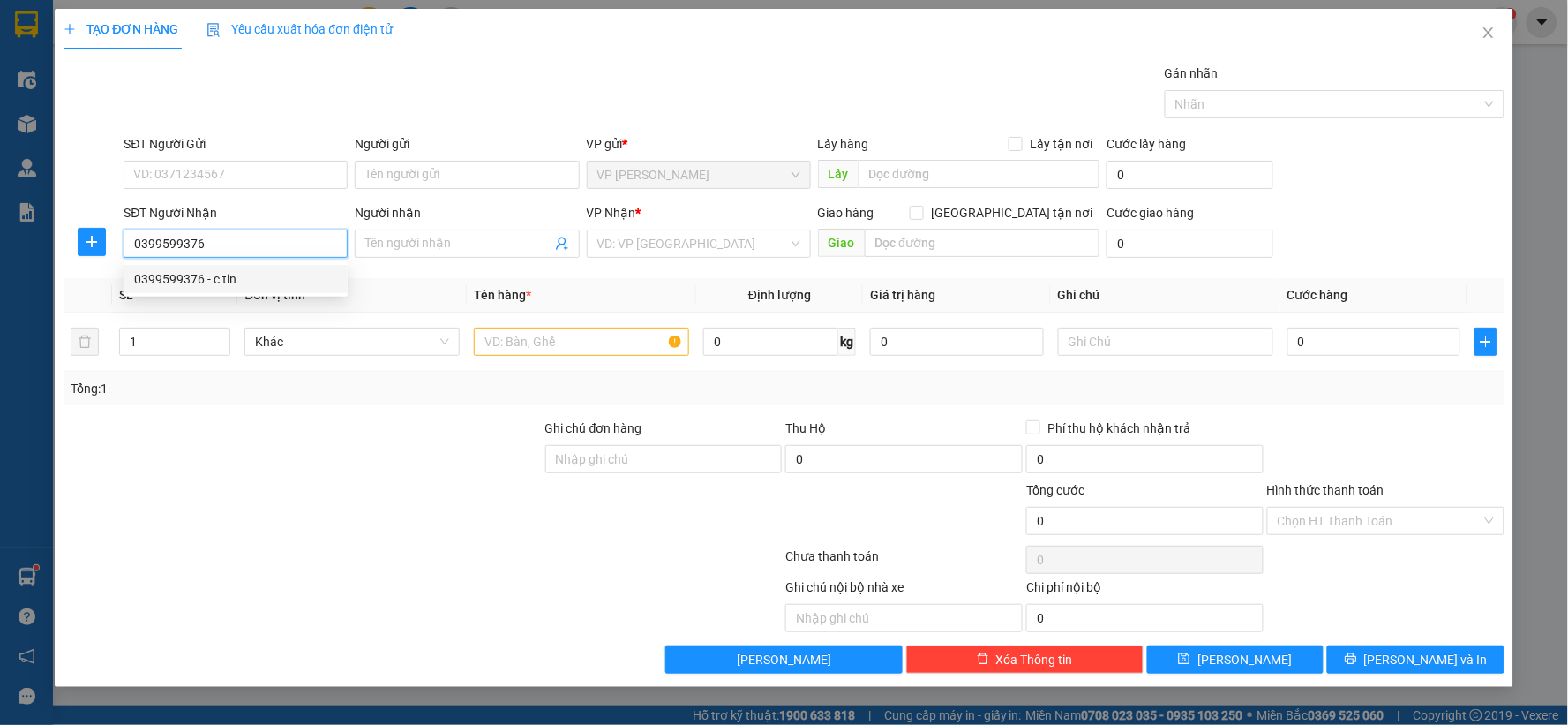
click at [244, 279] on div "0399599376 - c tin" at bounding box center [235, 279] width 203 height 20
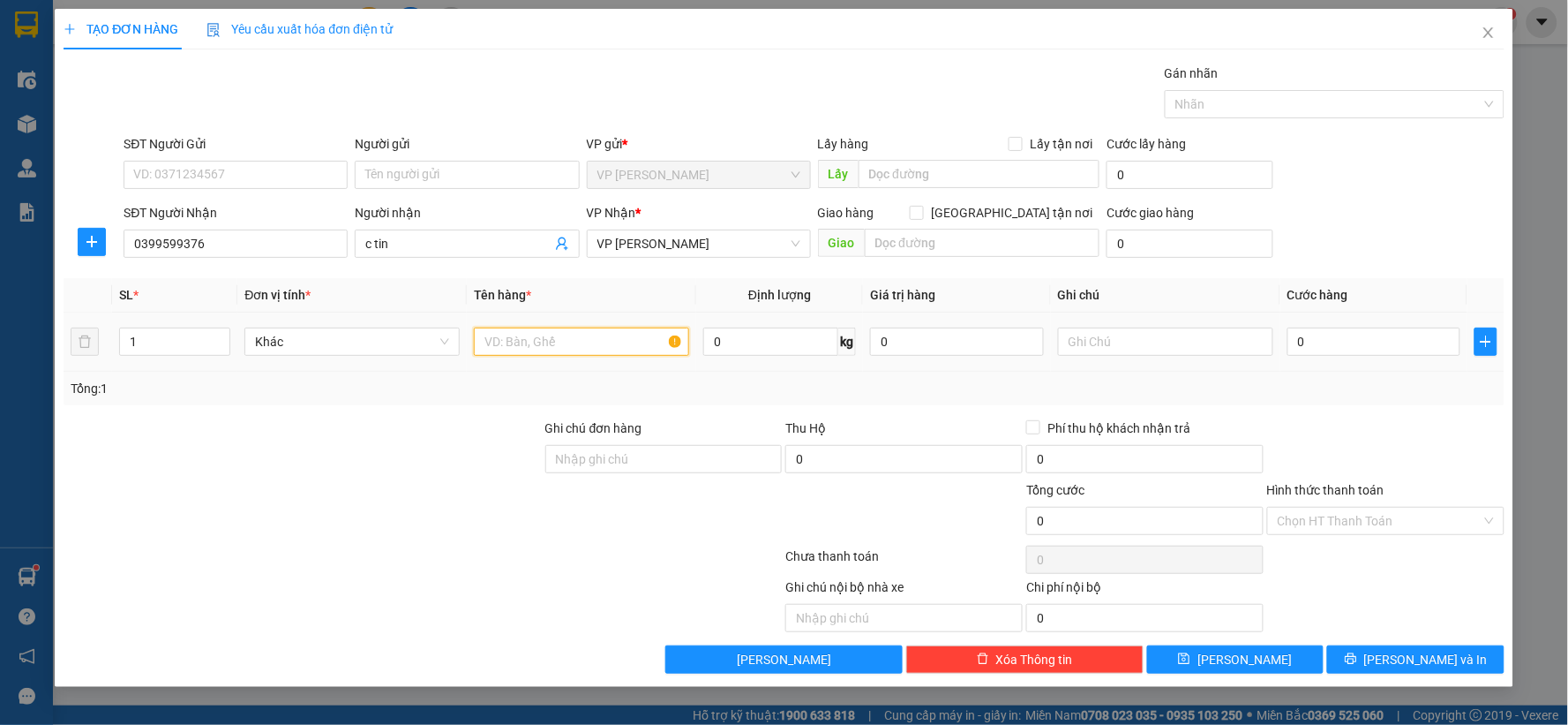
click at [561, 329] on input "text" at bounding box center [581, 342] width 215 height 29
click at [1320, 341] on input "0" at bounding box center [1374, 342] width 174 height 29
click at [1145, 331] on input "text" at bounding box center [1165, 342] width 215 height 29
click at [1388, 340] on input "0" at bounding box center [1374, 342] width 174 height 29
click at [1441, 404] on div "Tổng: 1" at bounding box center [784, 389] width 1441 height 34
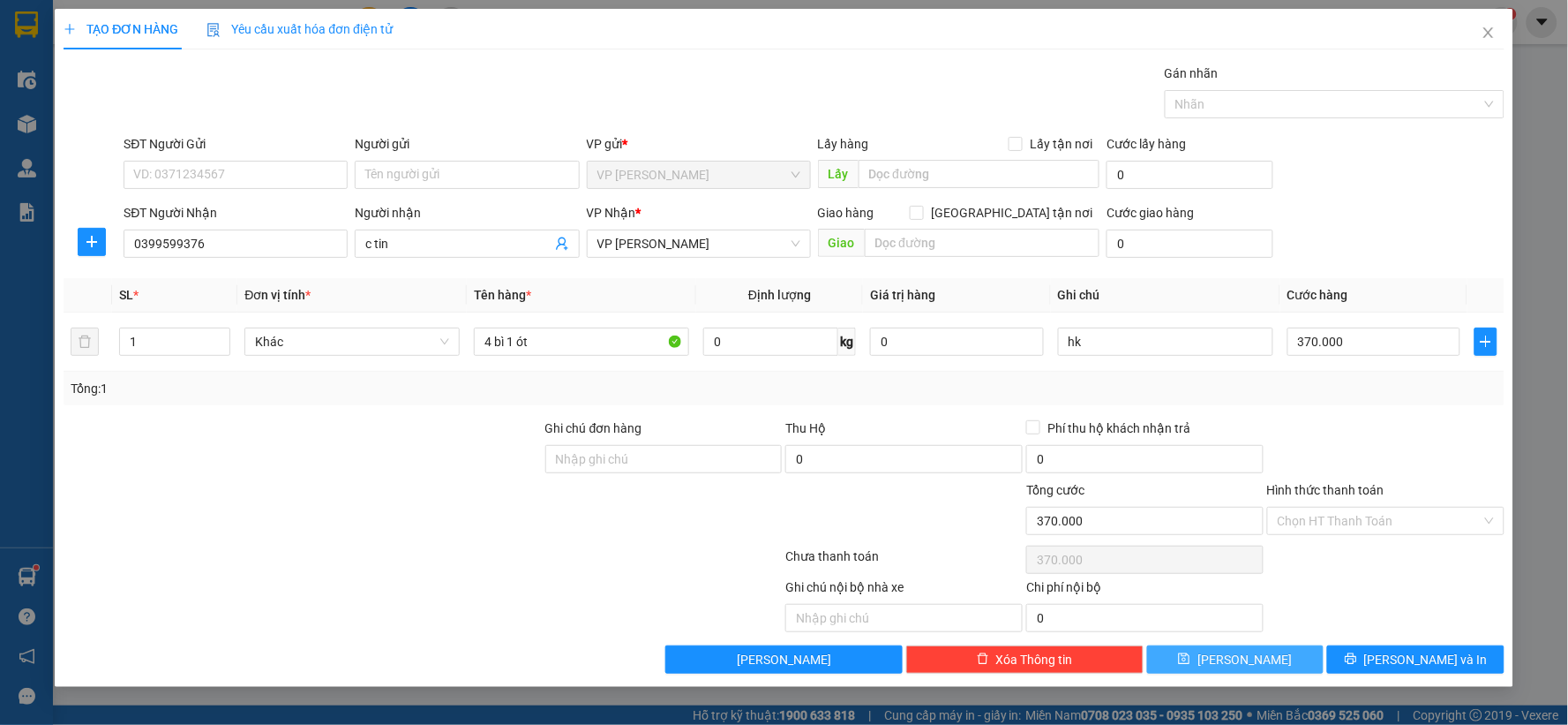
click at [1191, 659] on icon "save" at bounding box center [1185, 659] width 13 height 13
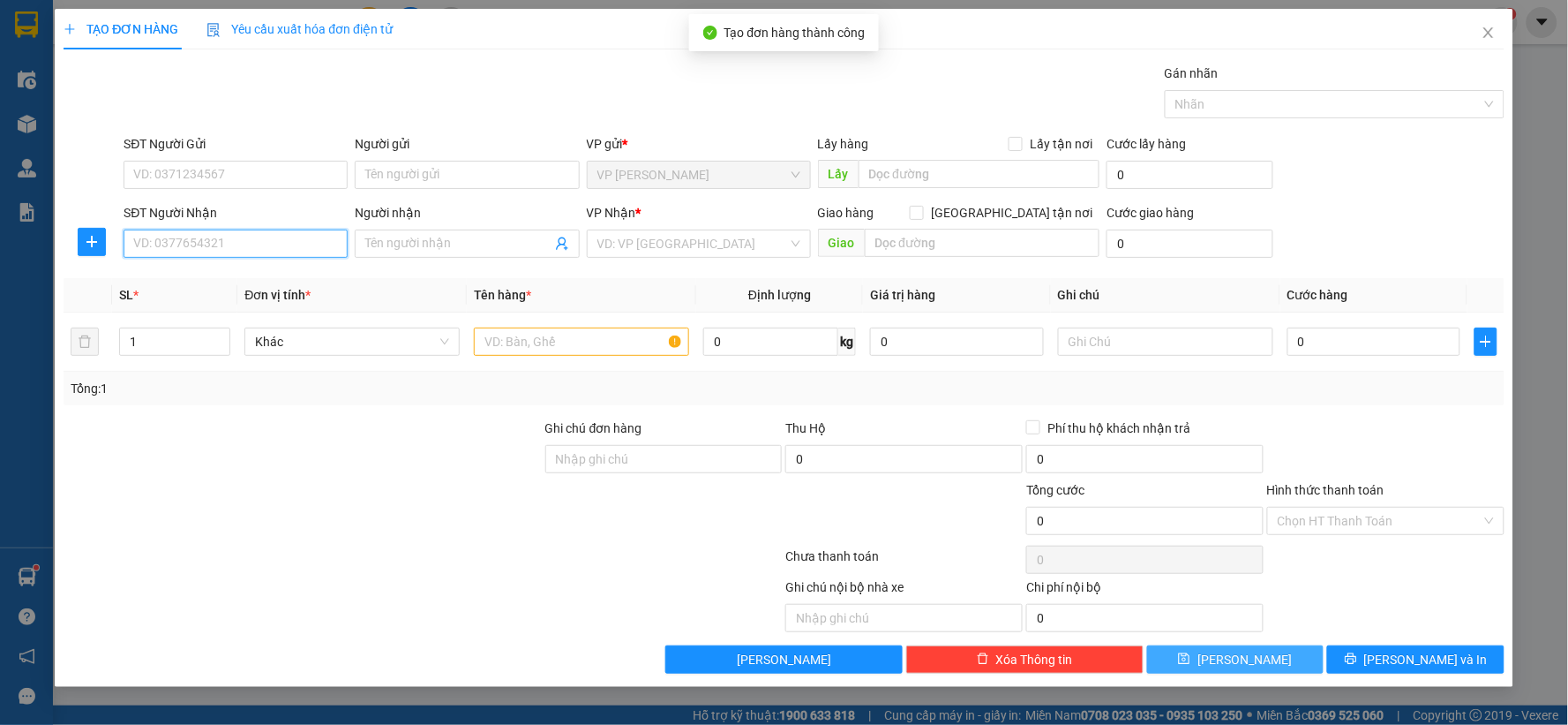
click at [188, 250] on input "SĐT Người Nhận" at bounding box center [235, 244] width 224 height 29
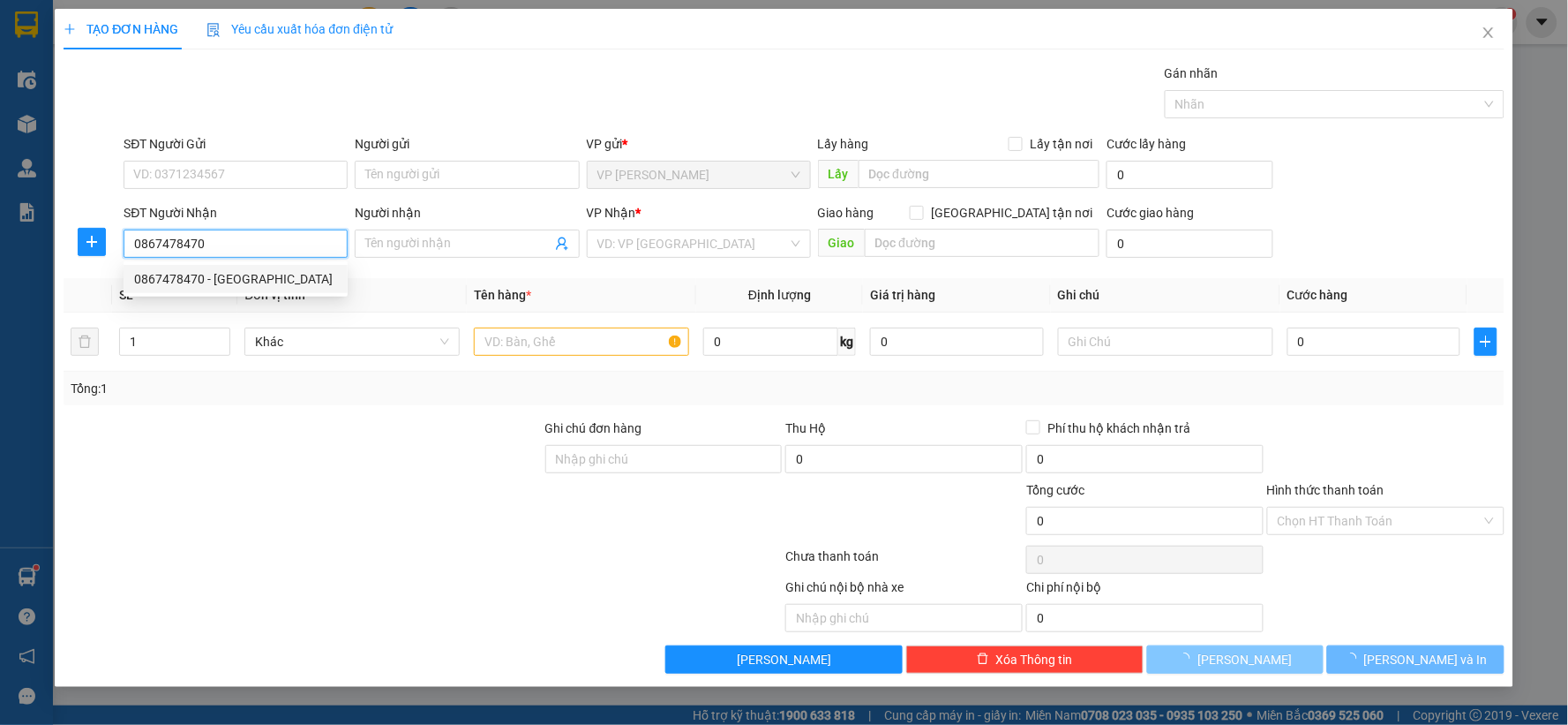
click at [201, 287] on div "0867478470 - đức" at bounding box center [235, 279] width 203 height 20
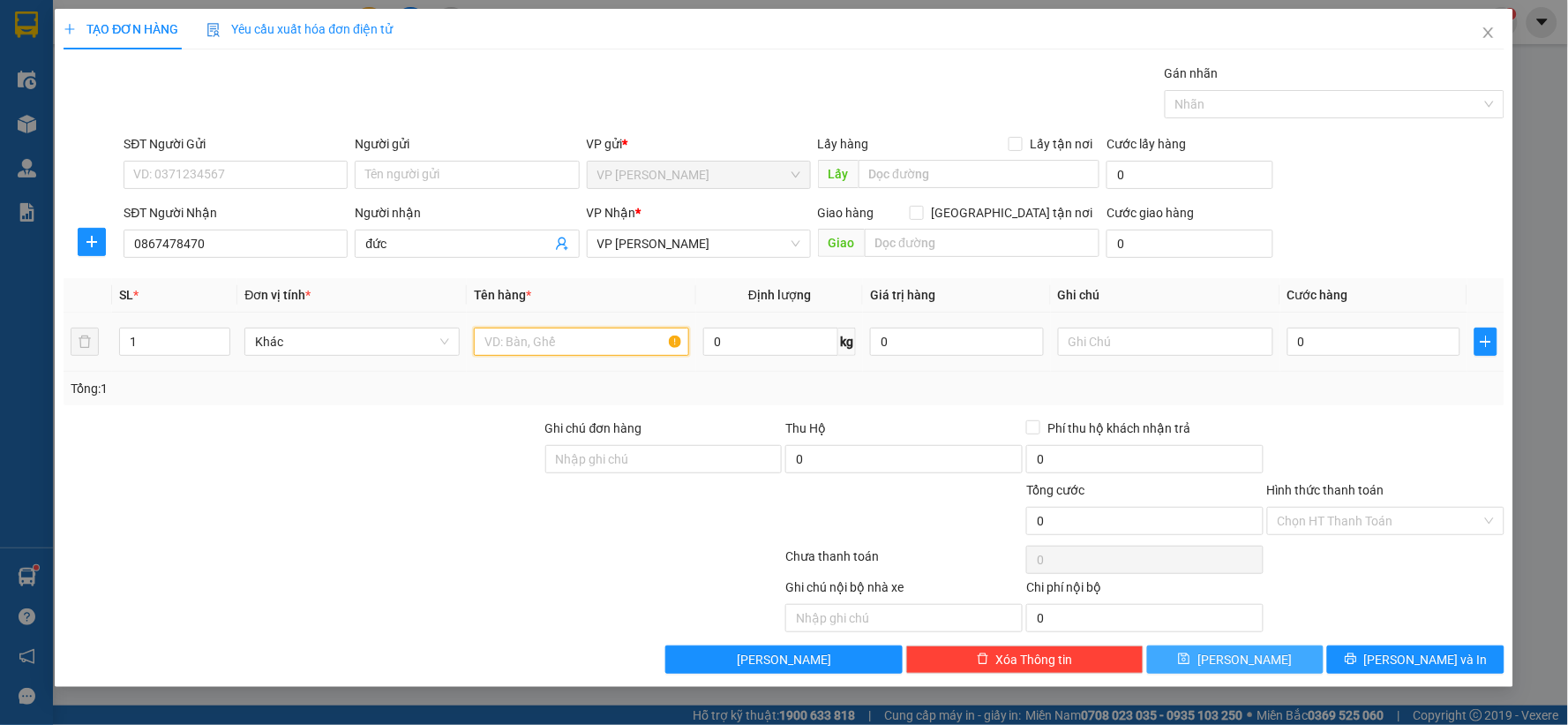
click at [541, 350] on input "text" at bounding box center [581, 342] width 215 height 29
click at [711, 242] on span "[PERSON_NAME] [PERSON_NAME]" at bounding box center [699, 244] width 203 height 27
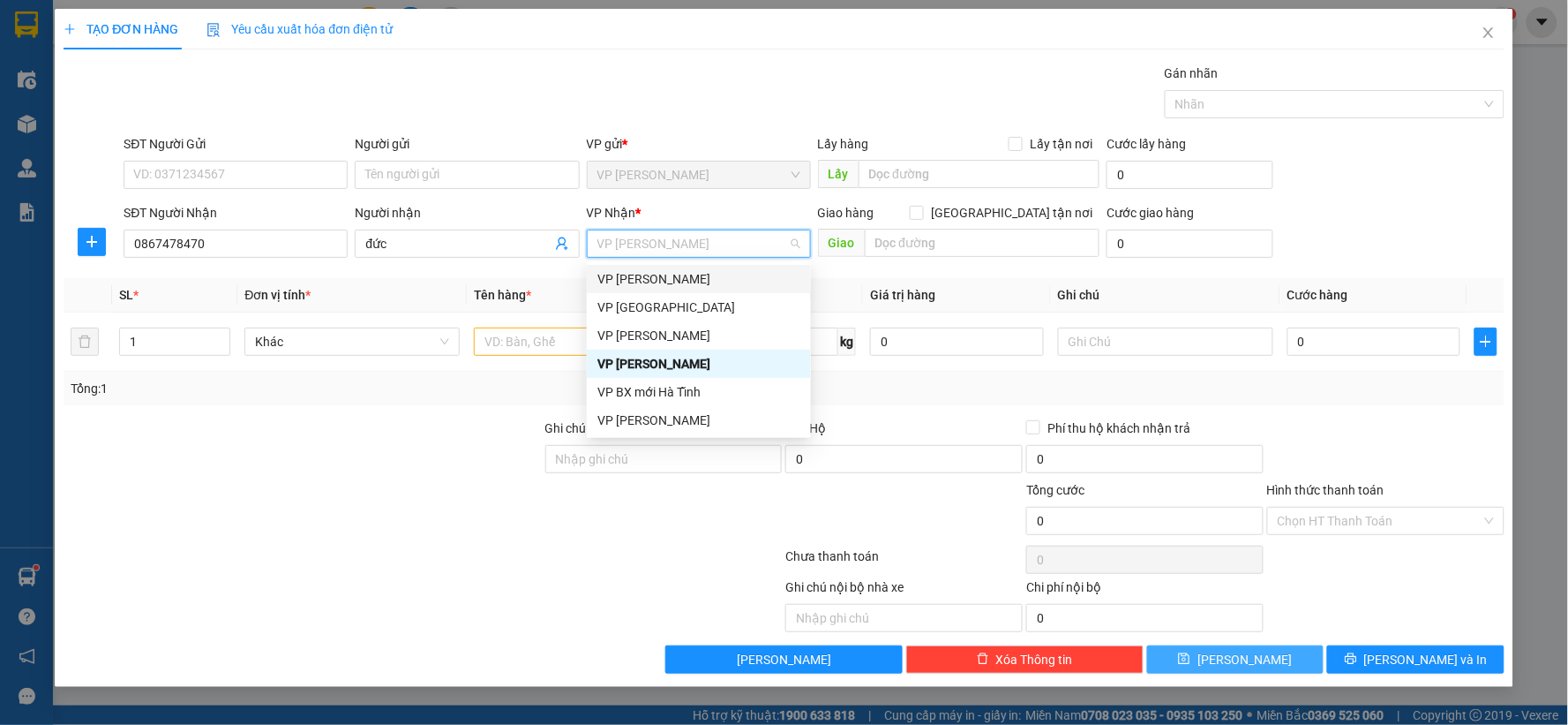
click at [638, 279] on div "[PERSON_NAME]" at bounding box center [699, 279] width 203 height 20
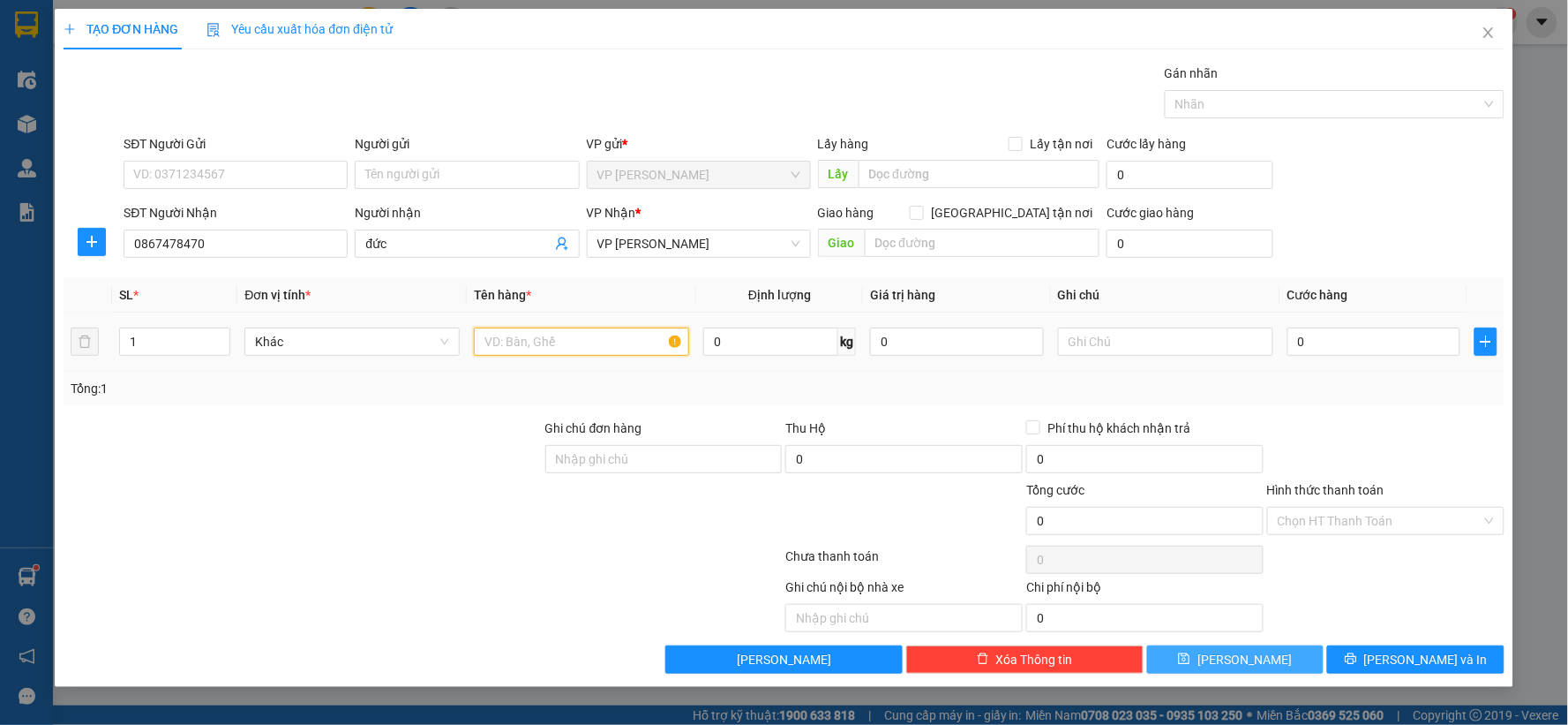
click at [595, 339] on input "text" at bounding box center [581, 342] width 215 height 29
click at [1336, 338] on input "0" at bounding box center [1374, 342] width 174 height 29
click at [1162, 350] on input "text" at bounding box center [1165, 342] width 215 height 29
click at [1259, 645] on button "Lưu" at bounding box center [1236, 660] width 178 height 29
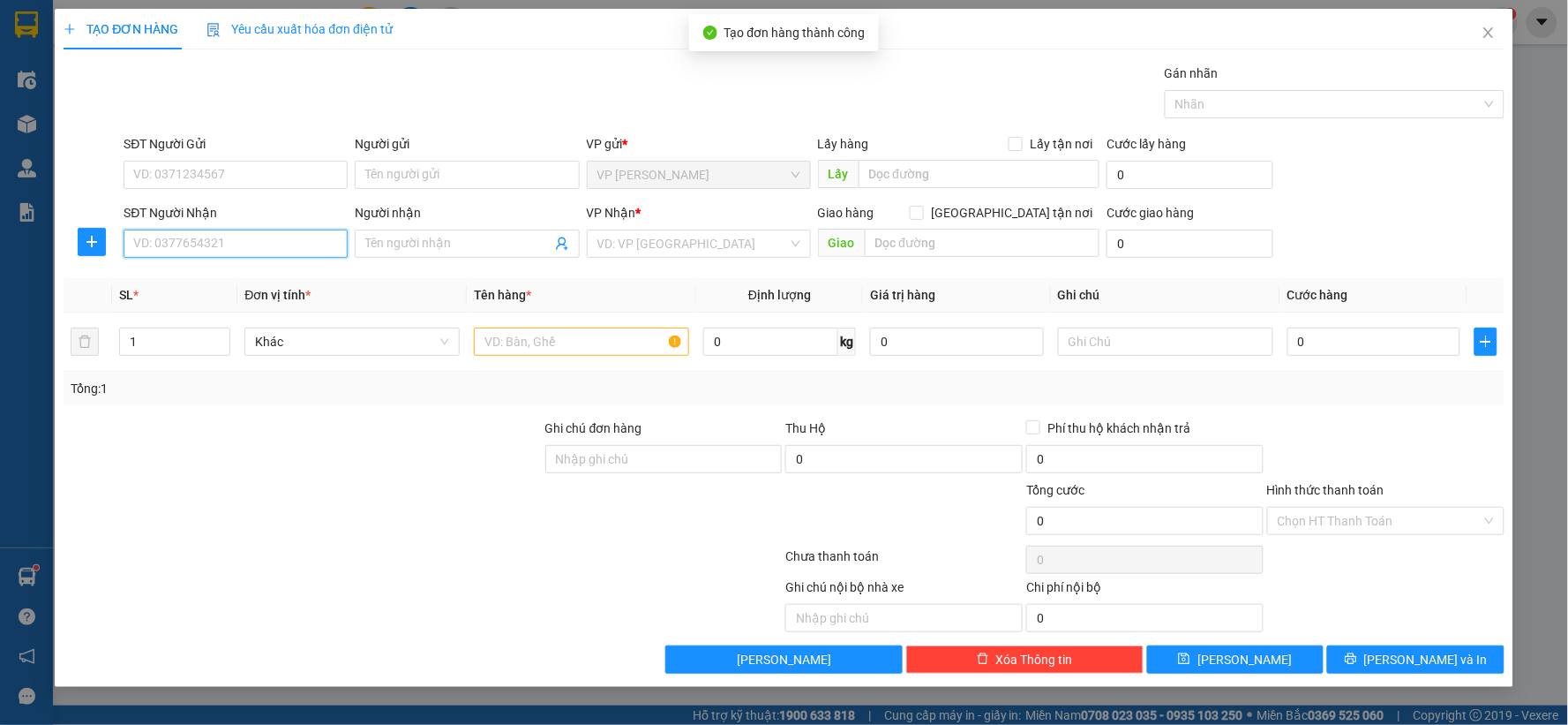
click at [254, 248] on input "SĐT Người Nhận" at bounding box center [235, 244] width 224 height 29
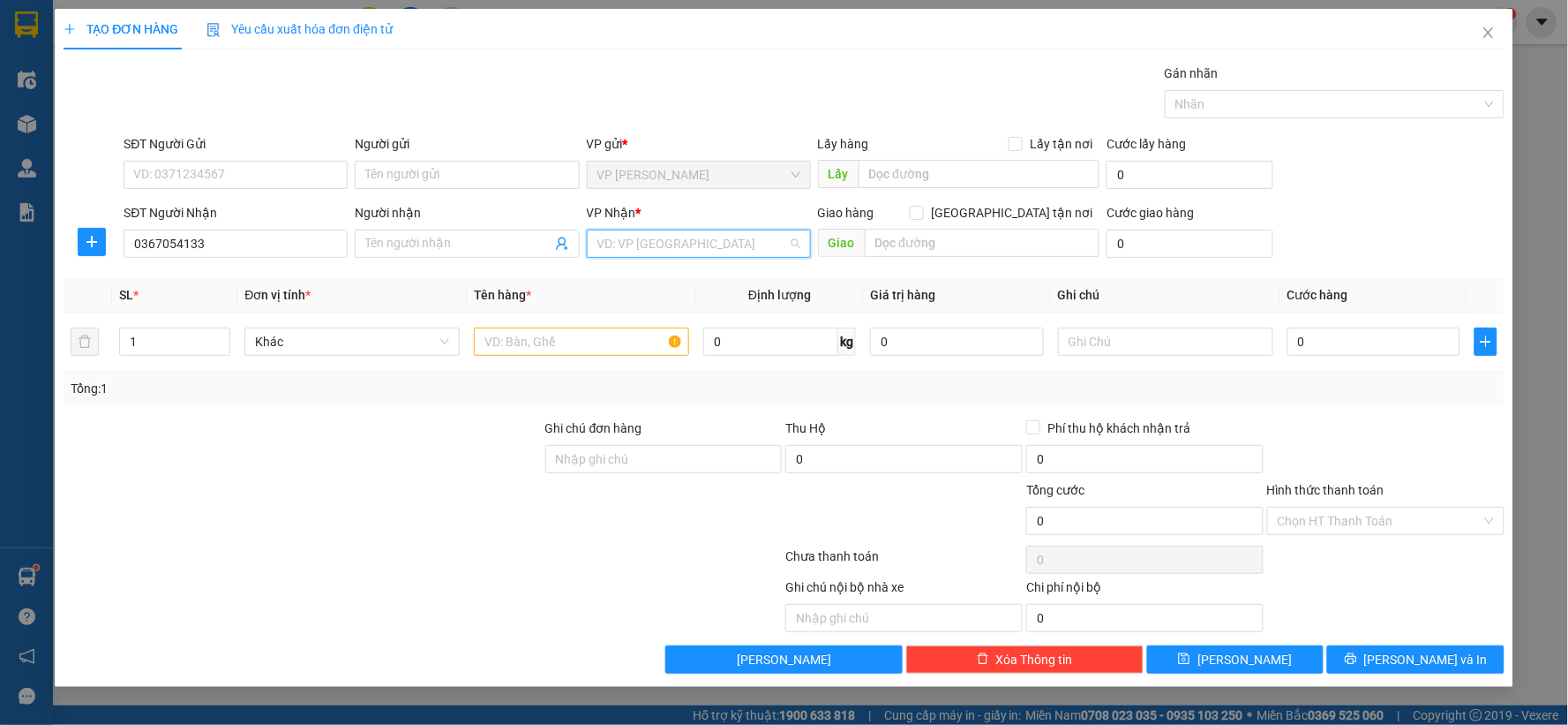
click at [639, 249] on input "search" at bounding box center [692, 244] width 190 height 27
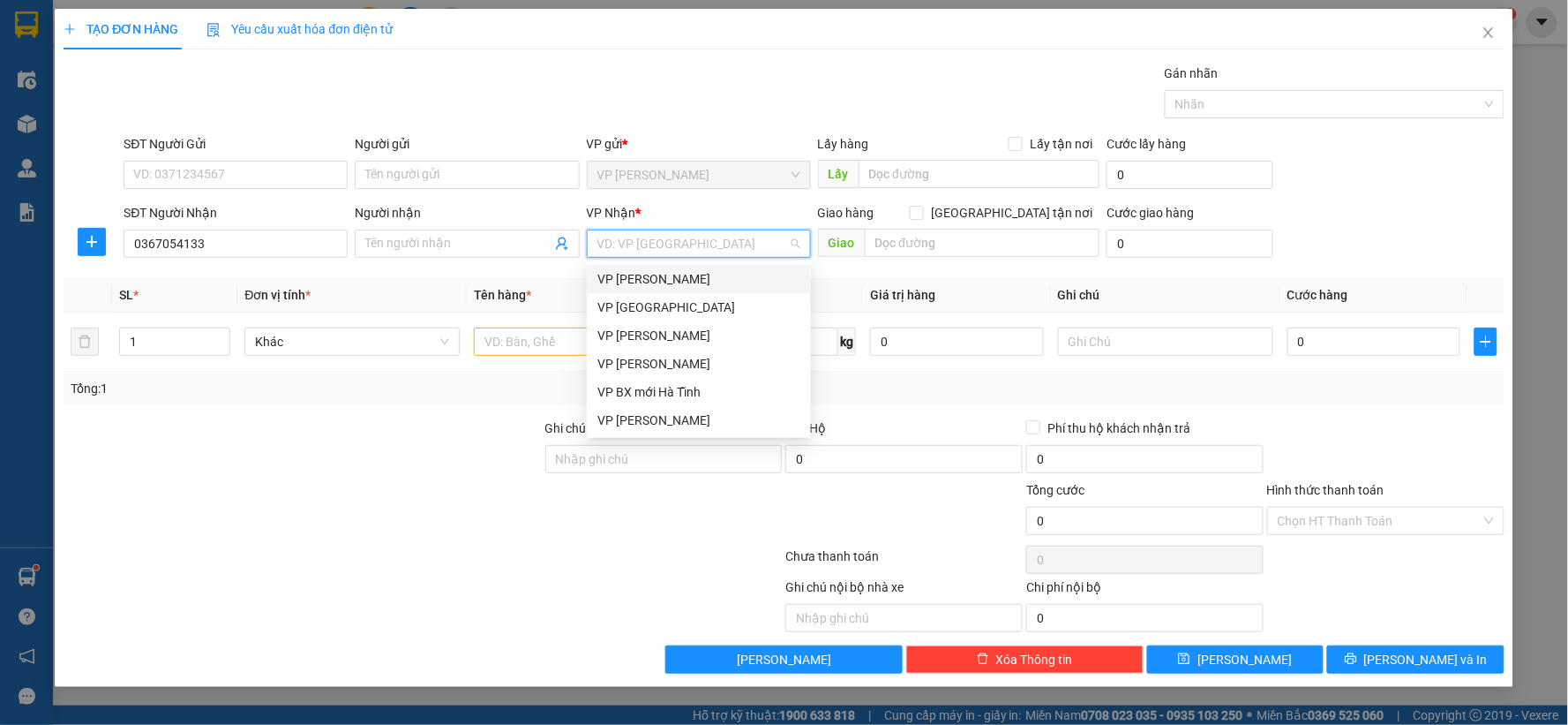
click at [646, 277] on div "[PERSON_NAME]" at bounding box center [699, 279] width 203 height 20
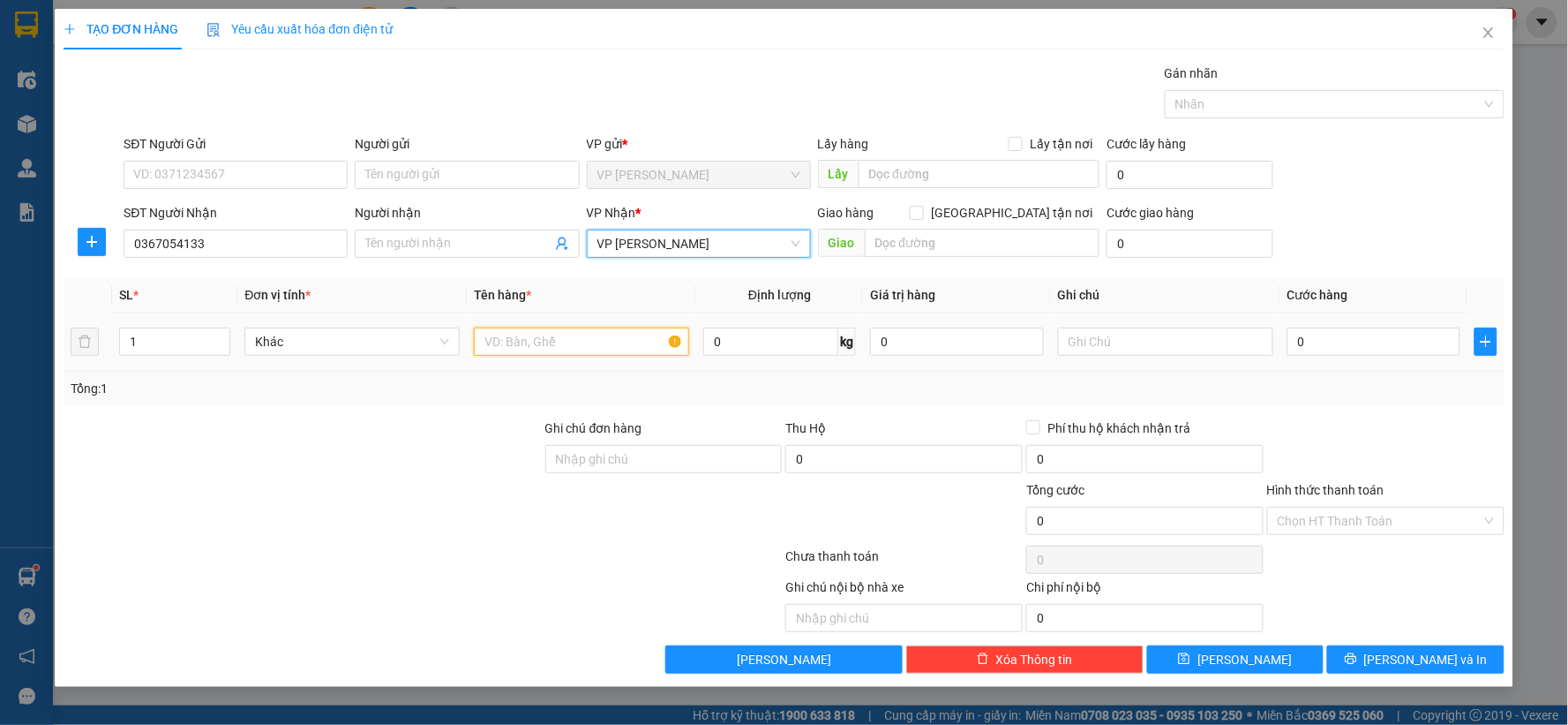
click at [580, 331] on input "text" at bounding box center [581, 342] width 215 height 29
click at [201, 250] on input "0367054133" at bounding box center [235, 244] width 224 height 29
click at [201, 249] on input "0367054133" at bounding box center [235, 244] width 224 height 29
click at [249, 169] on input "SĐT Người Gửi" at bounding box center [235, 175] width 224 height 29
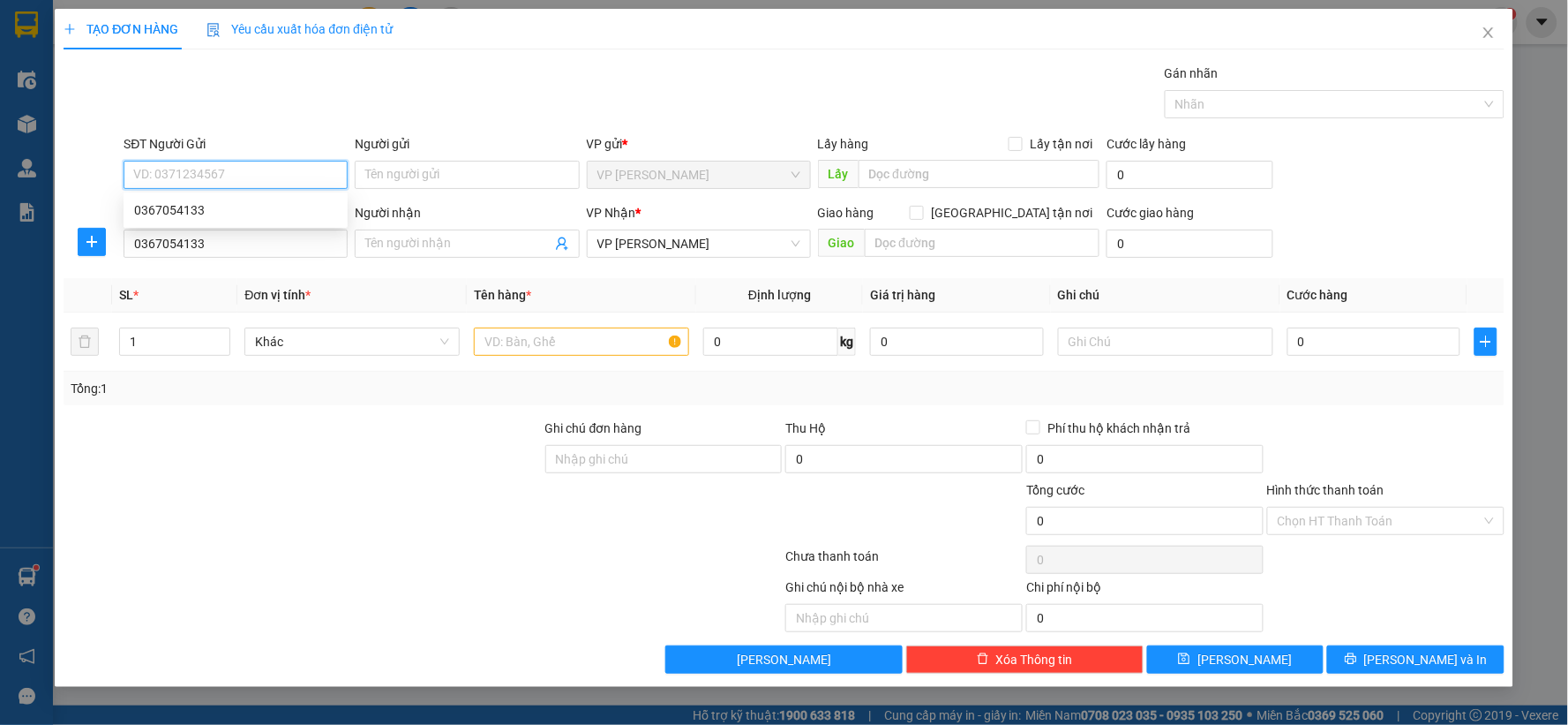
paste input "0367054133"
click at [270, 244] on input "0367054133" at bounding box center [235, 244] width 224 height 29
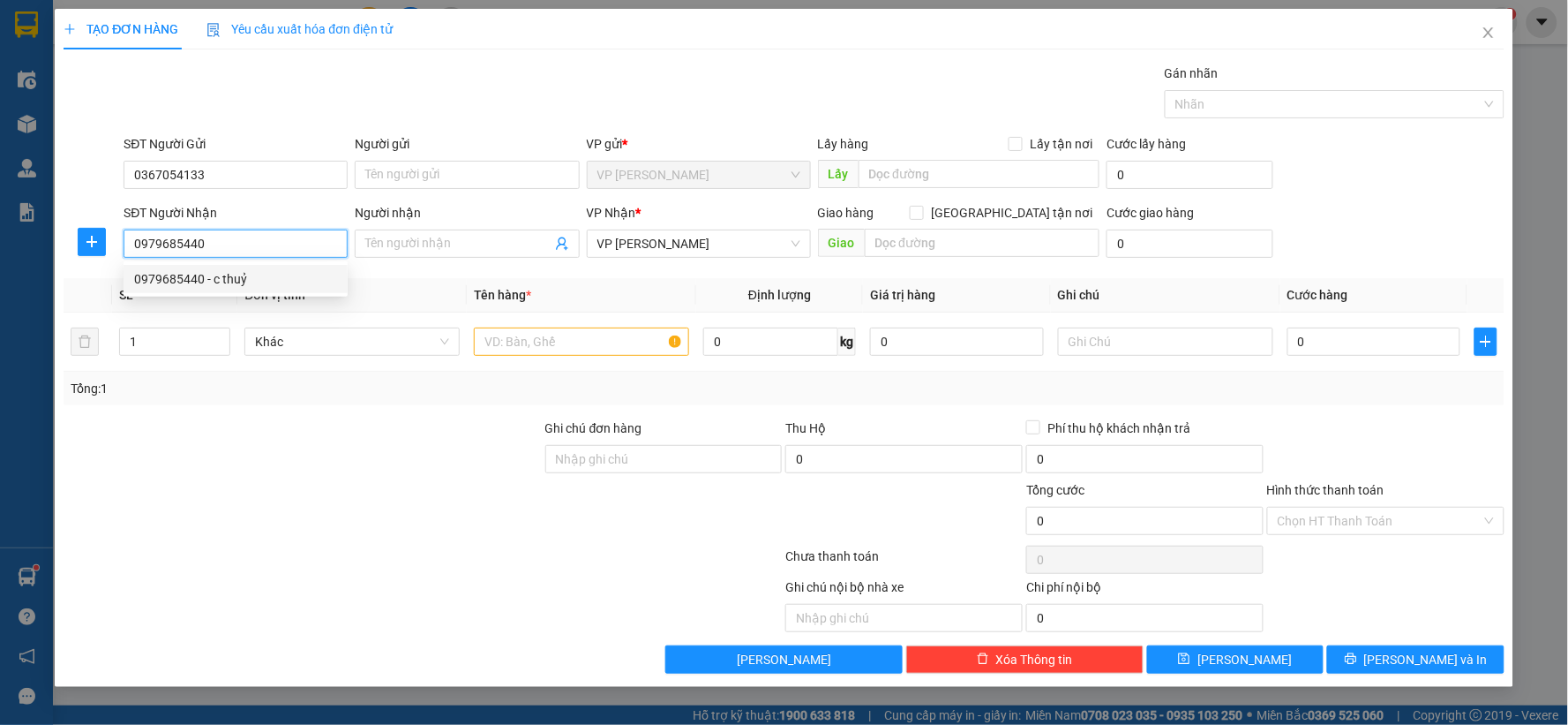
click at [257, 278] on div "0979685440 - c thuỷ" at bounding box center [235, 279] width 203 height 20
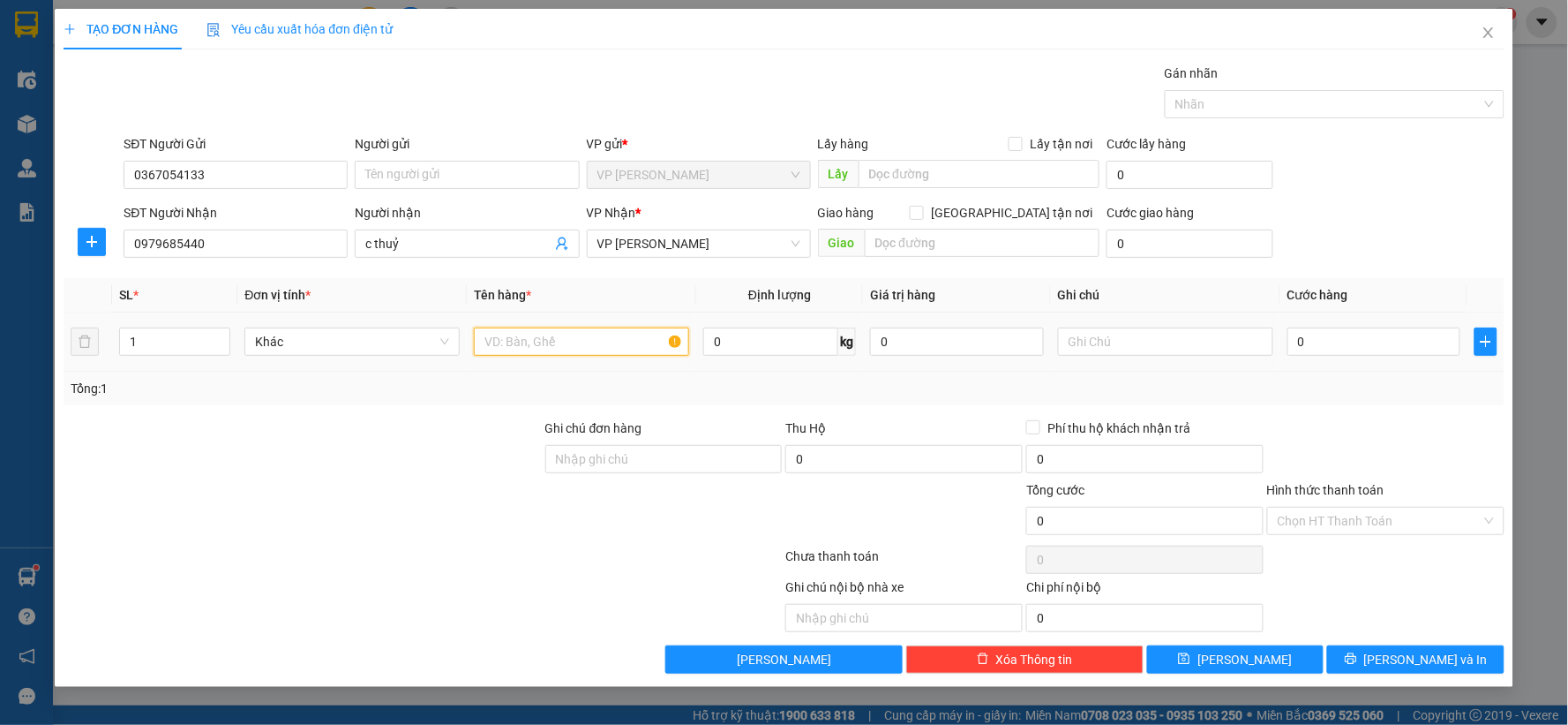
click at [580, 341] on input "text" at bounding box center [581, 342] width 215 height 29
click at [1186, 338] on input "text" at bounding box center [1165, 342] width 215 height 29
click at [1322, 337] on input "0" at bounding box center [1374, 342] width 174 height 29
click at [1426, 400] on div "Tổng: 1" at bounding box center [784, 389] width 1441 height 34
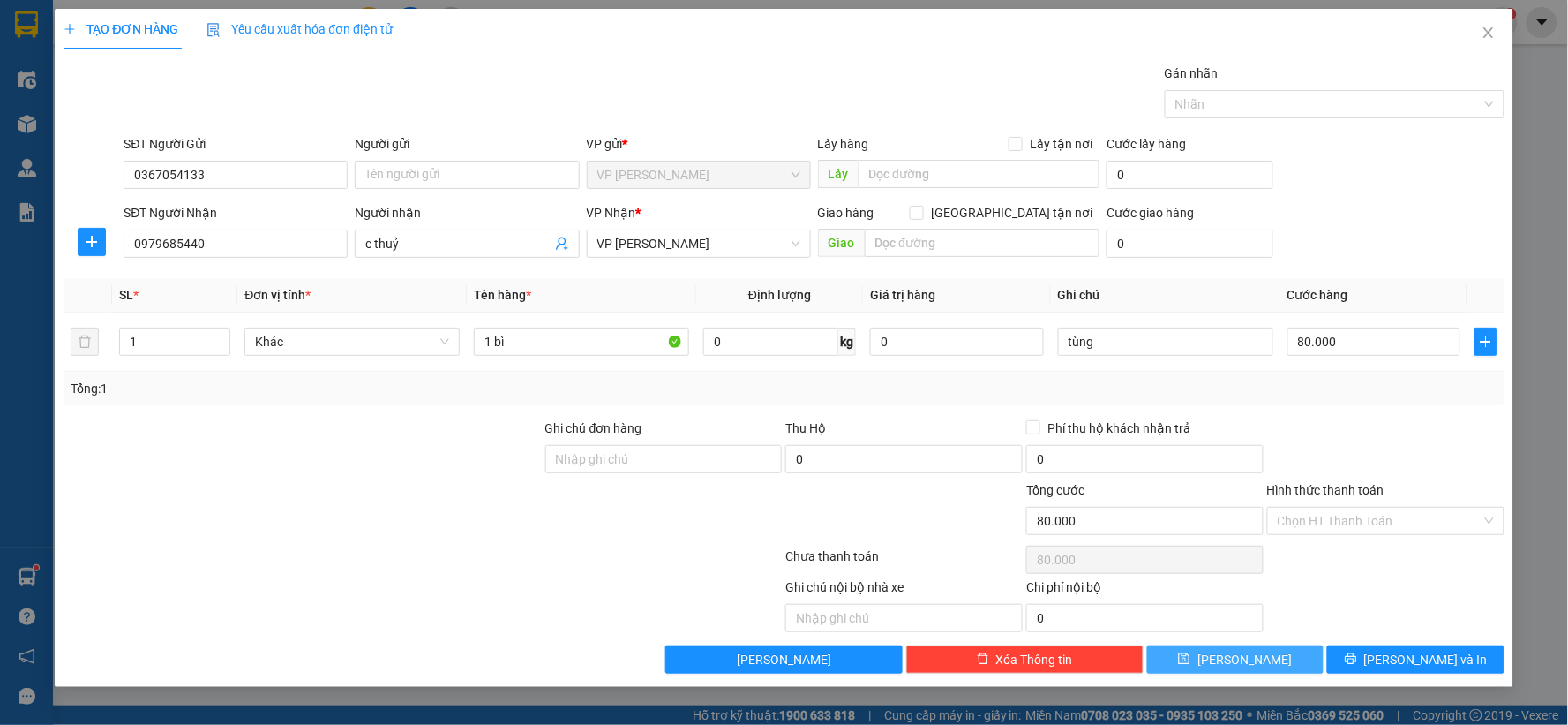
click at [1275, 666] on button "Lưu" at bounding box center [1236, 660] width 178 height 29
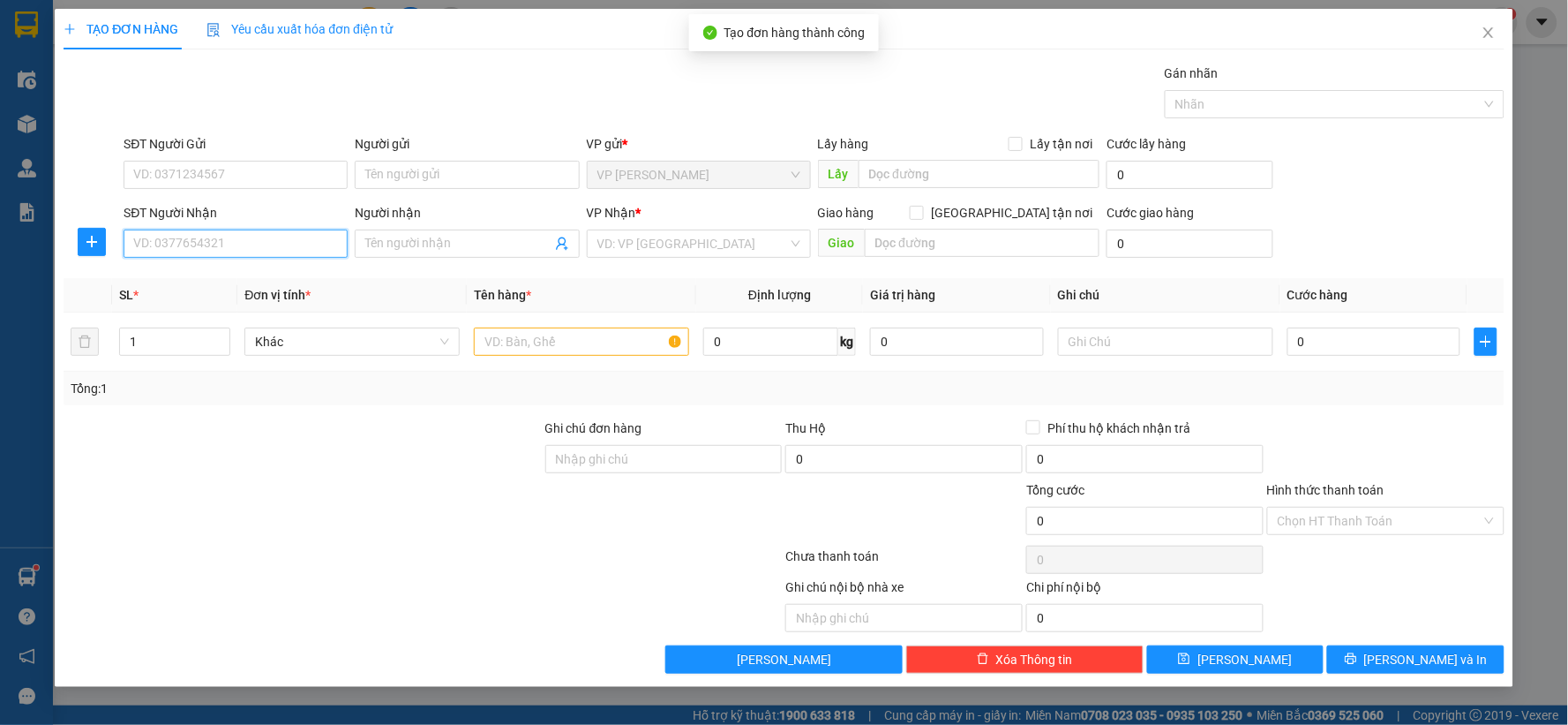
click at [209, 248] on input "SĐT Người Nhận" at bounding box center [235, 244] width 224 height 29
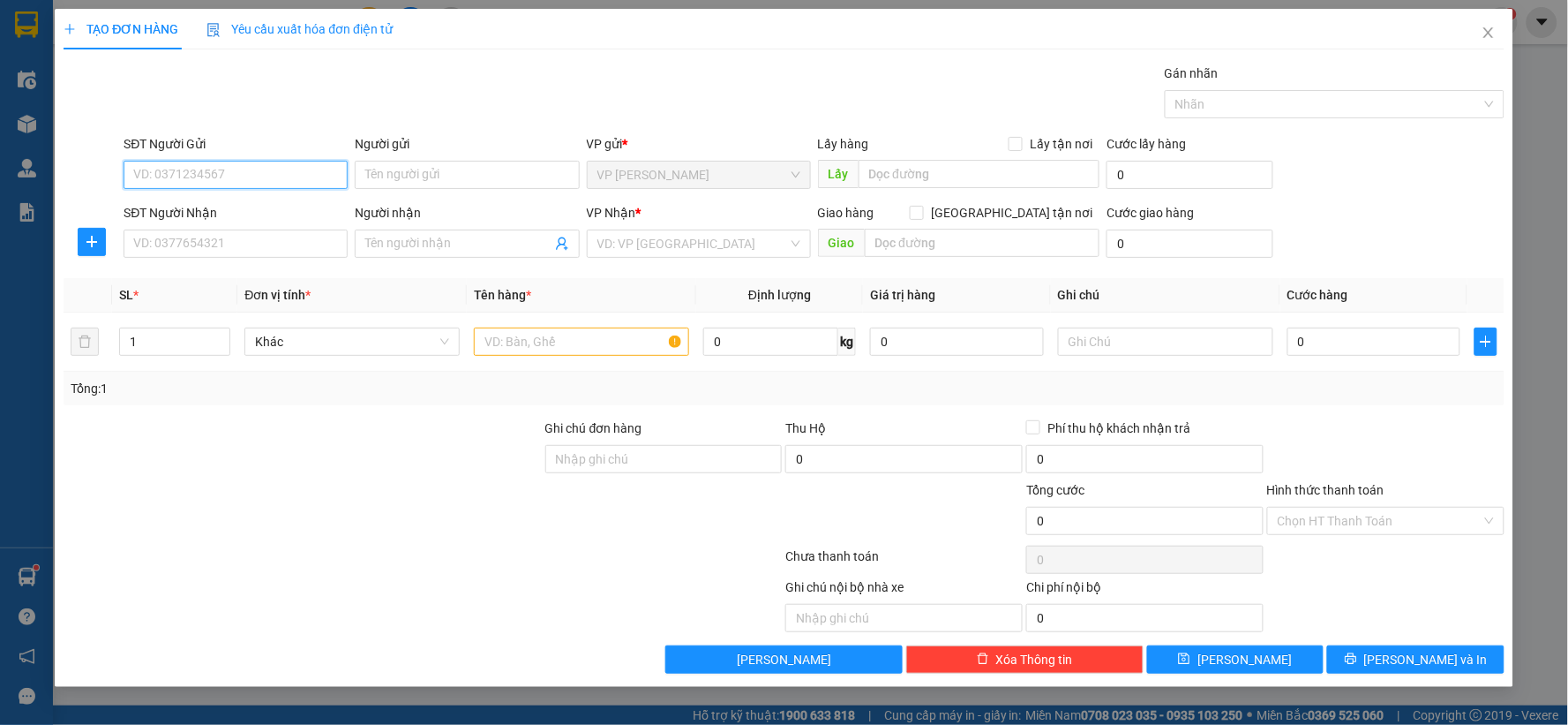
click at [138, 173] on input "SĐT Người Gửi" at bounding box center [235, 175] width 224 height 29
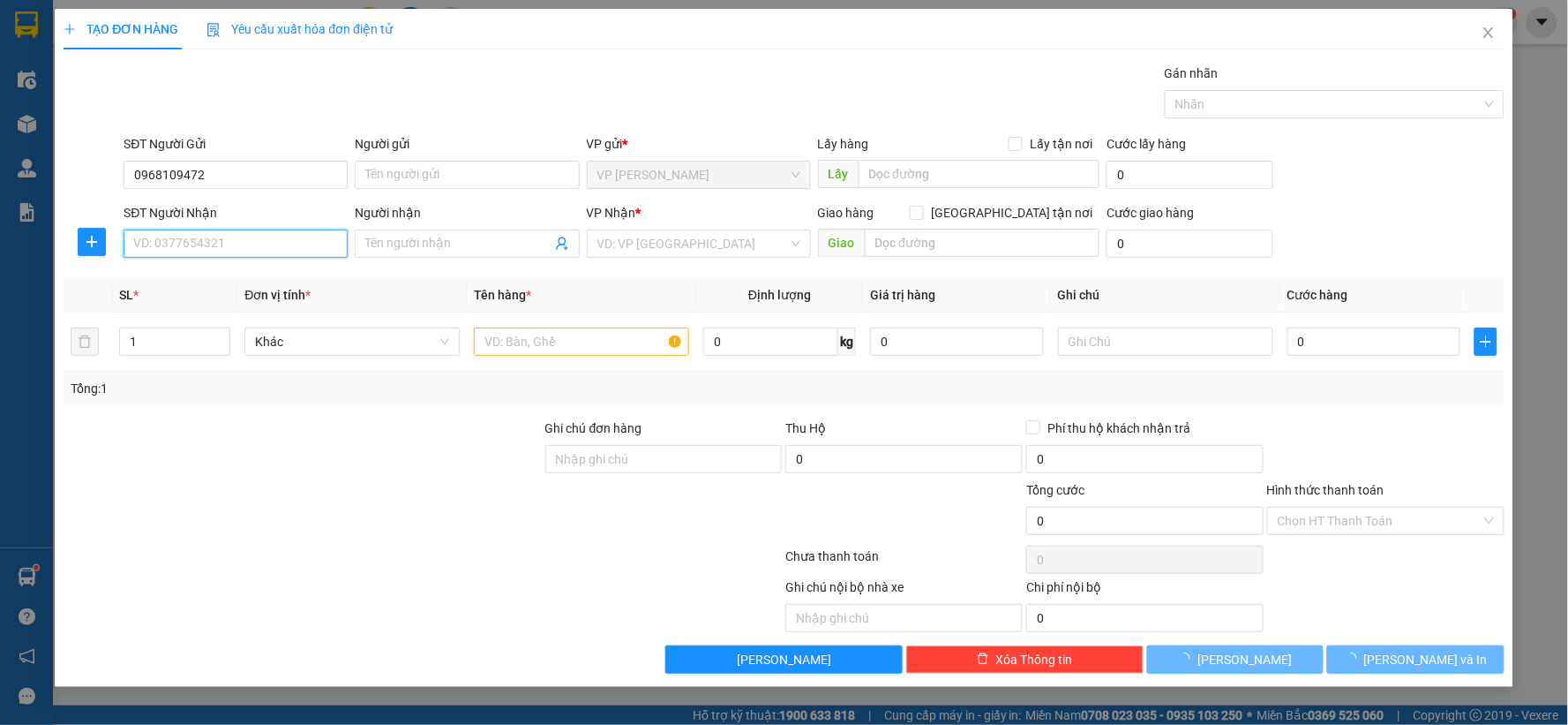
click at [162, 255] on input "SĐT Người Nhận" at bounding box center [235, 244] width 224 height 29
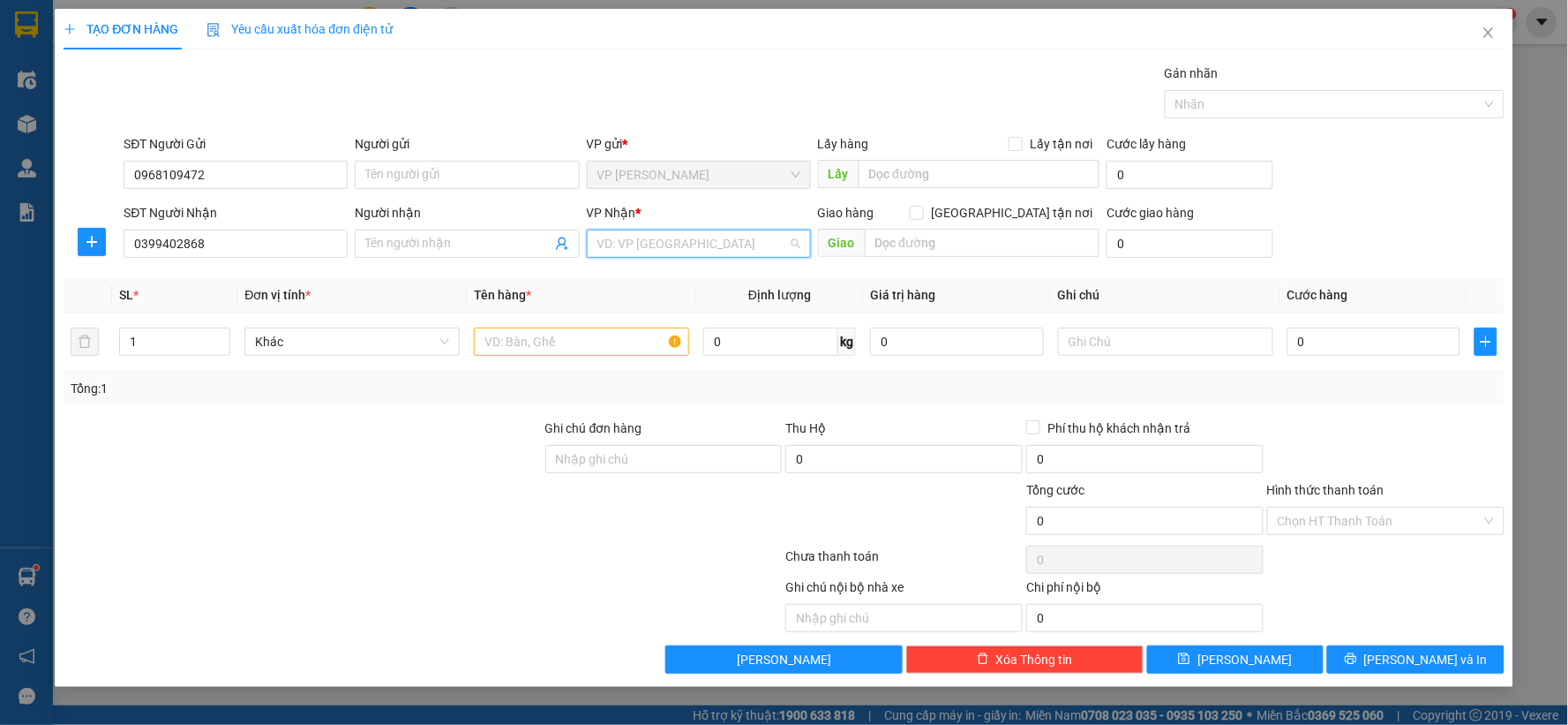
click at [651, 245] on input "search" at bounding box center [692, 244] width 190 height 27
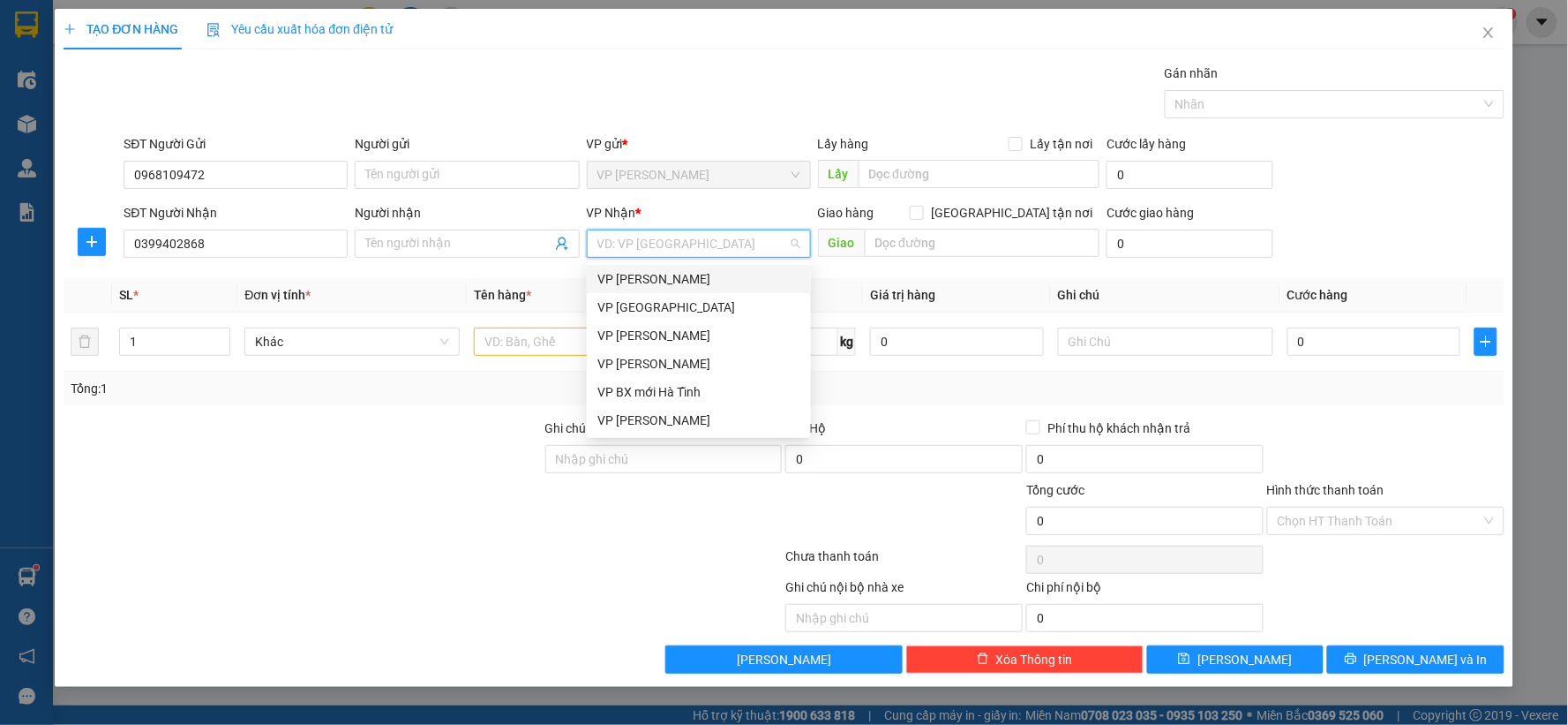
click at [656, 283] on div "[PERSON_NAME]" at bounding box center [699, 279] width 203 height 20
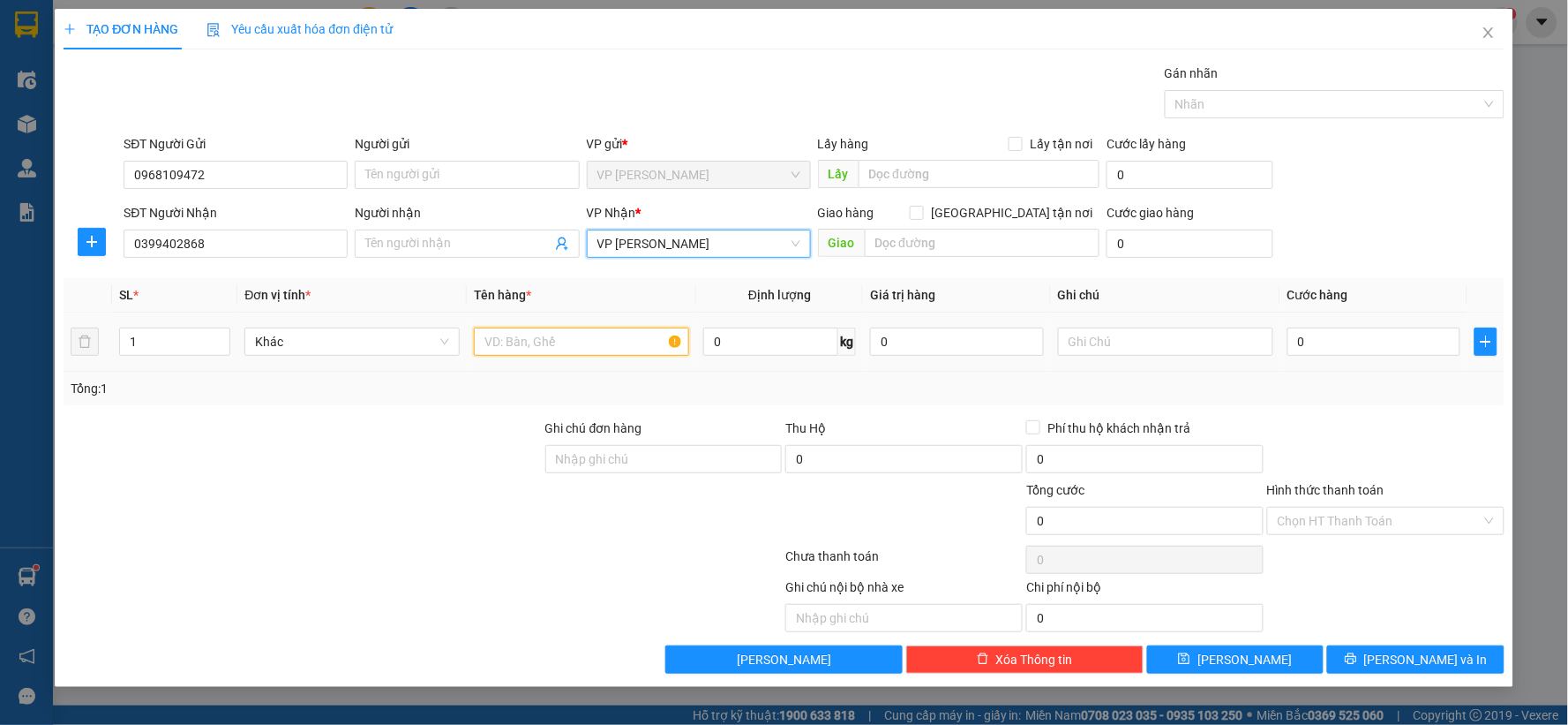
click at [612, 338] on input "text" at bounding box center [581, 342] width 215 height 29
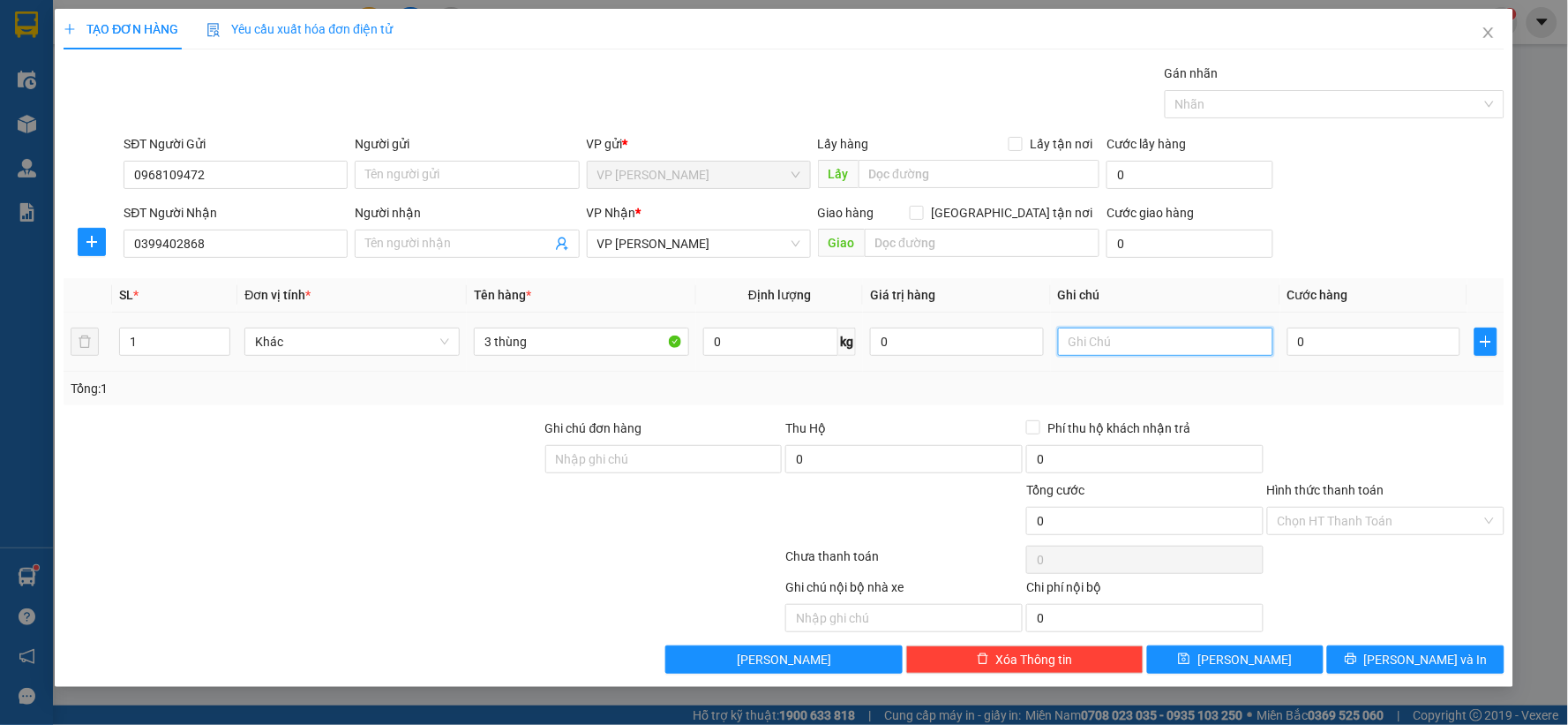
click at [1086, 348] on input "text" at bounding box center [1165, 342] width 215 height 29
click at [1352, 346] on input "0" at bounding box center [1374, 342] width 174 height 29
click at [1415, 390] on div "Tổng: 1" at bounding box center [784, 389] width 1427 height 20
click at [1252, 654] on span "Lưu" at bounding box center [1245, 660] width 95 height 20
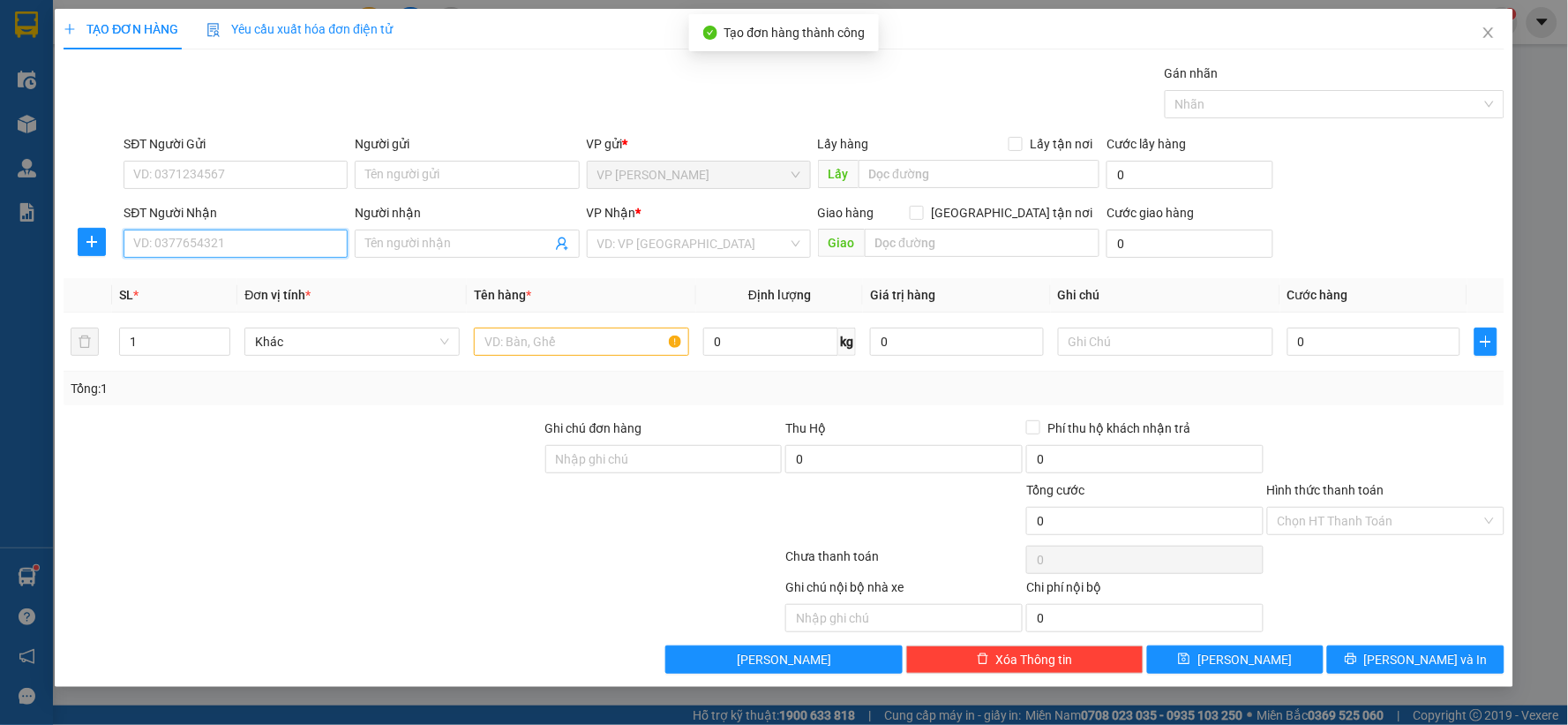
click at [235, 241] on input "SĐT Người Nhận" at bounding box center [235, 244] width 224 height 29
click at [1493, 37] on icon "close" at bounding box center [1489, 33] width 14 height 14
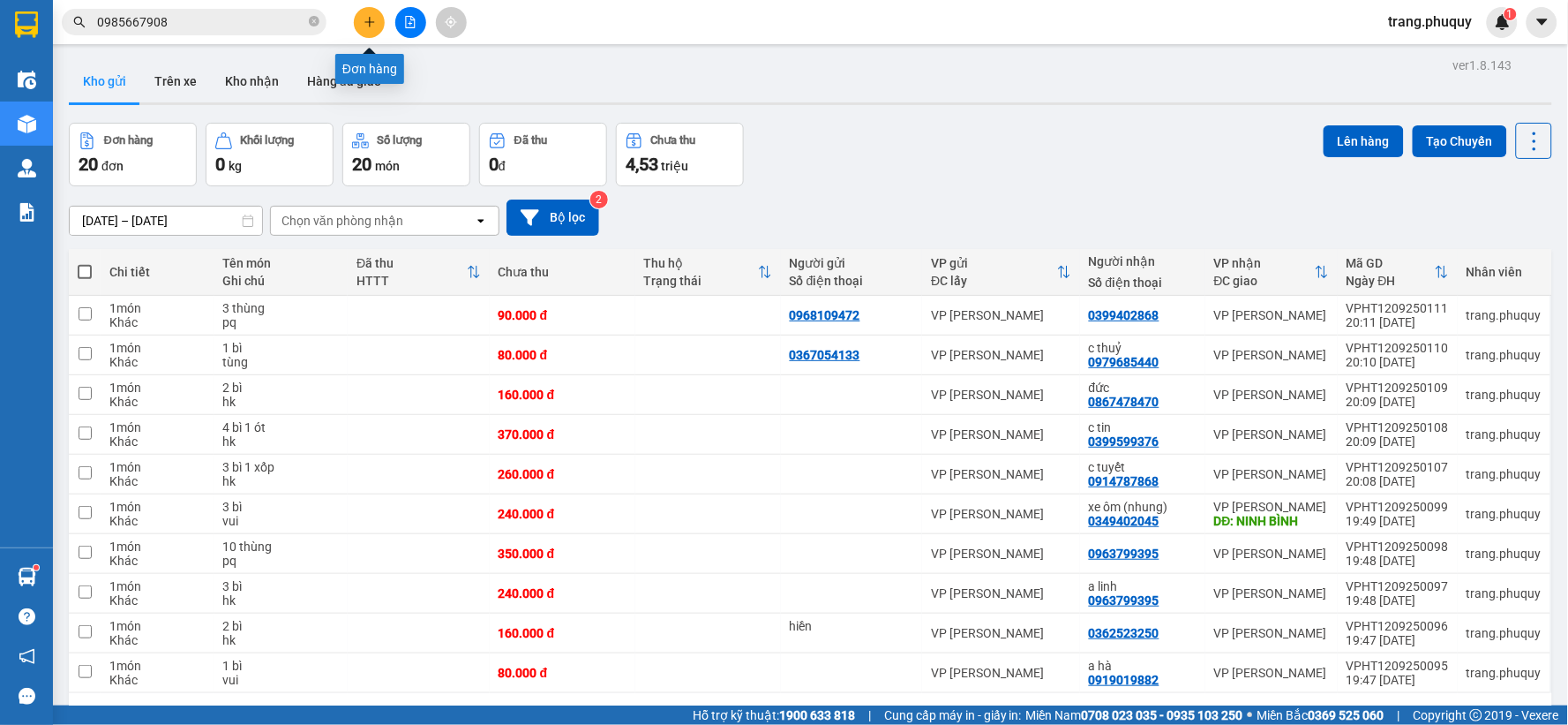
click at [377, 21] on button at bounding box center [369, 22] width 31 height 31
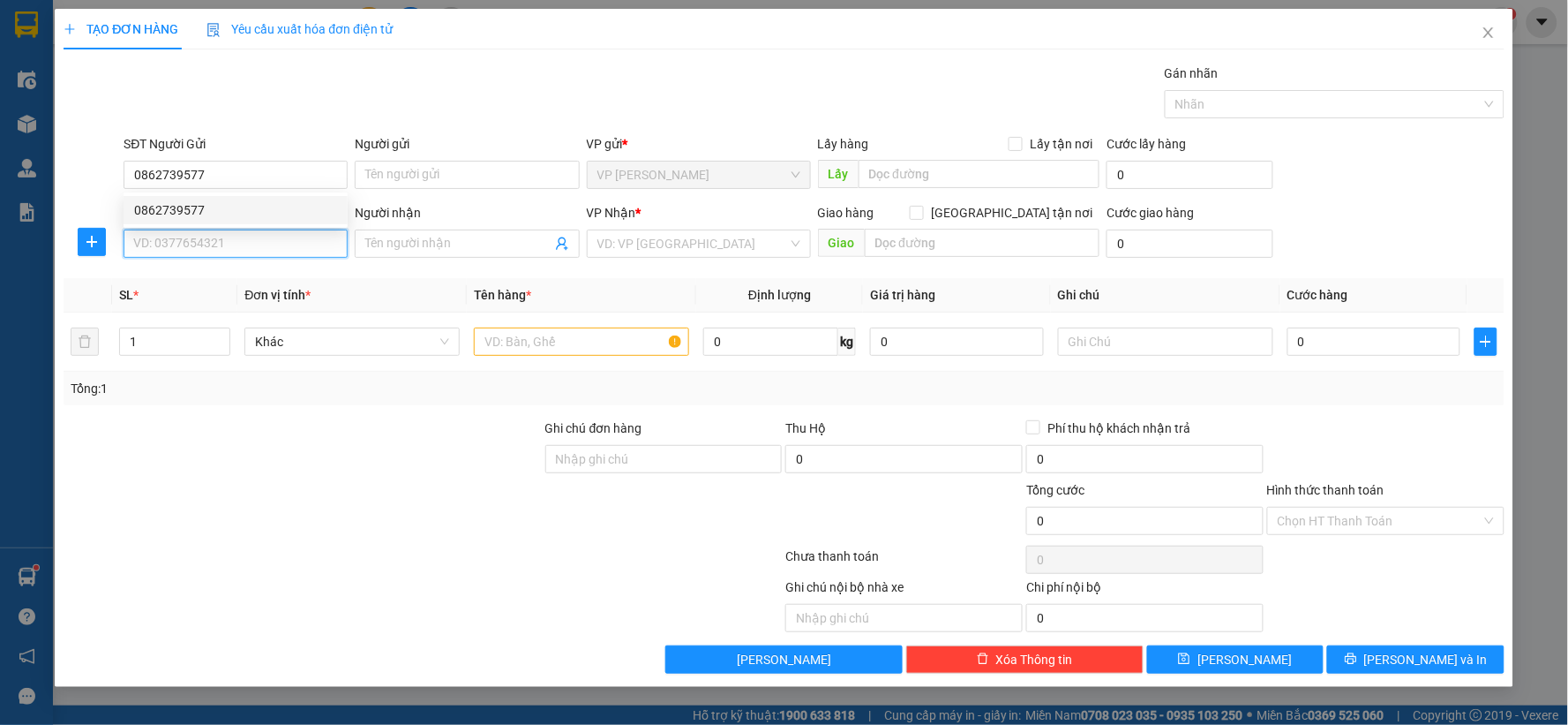
click at [221, 257] on input "SĐT Người Nhận" at bounding box center [235, 244] width 224 height 29
click at [226, 274] on div "0976369678 - c thuỷ" at bounding box center [235, 279] width 203 height 20
click at [583, 346] on input "text" at bounding box center [581, 342] width 215 height 29
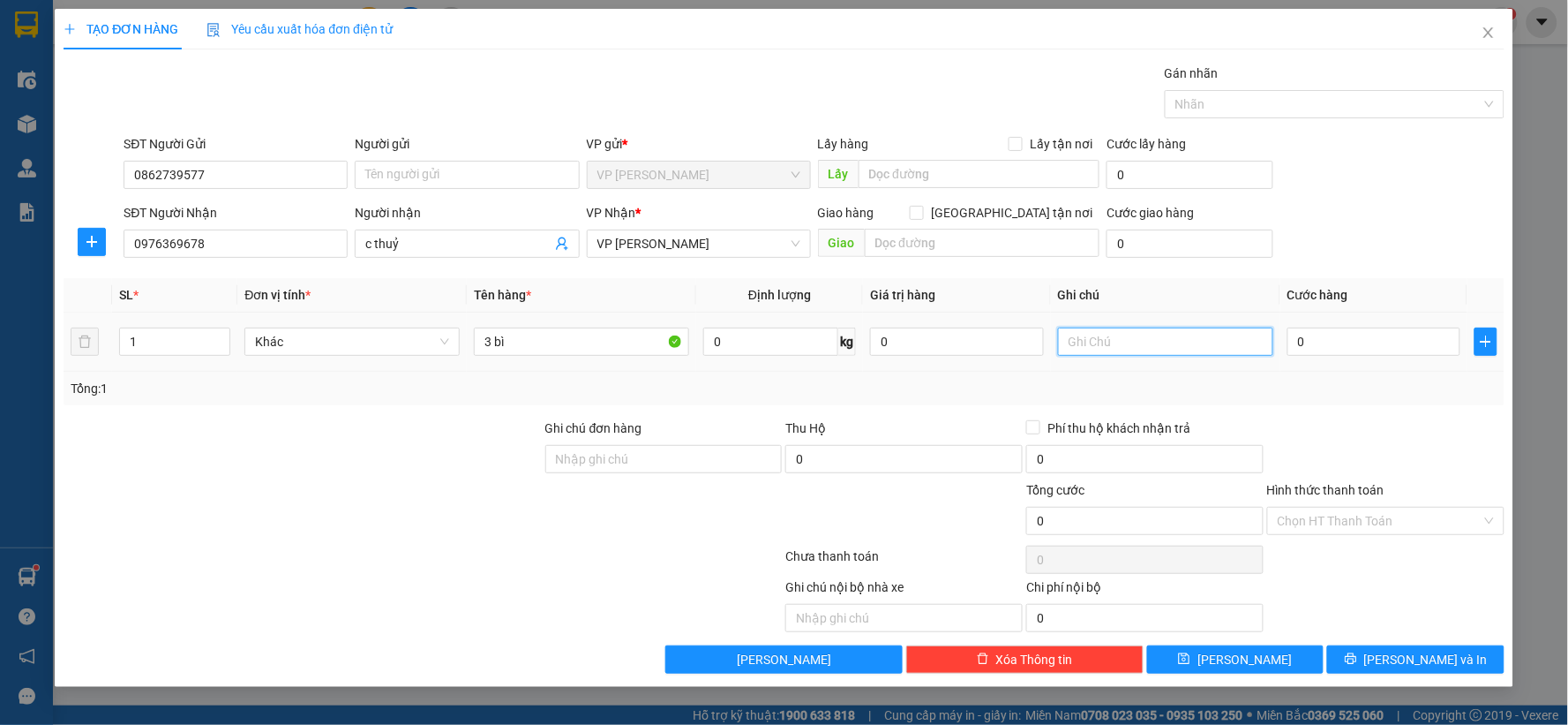
click at [1136, 337] on input "text" at bounding box center [1165, 342] width 215 height 29
click at [1333, 331] on input "0" at bounding box center [1374, 342] width 174 height 29
click at [1363, 447] on div at bounding box center [1387, 449] width 241 height 62
click at [1281, 657] on button "Lưu" at bounding box center [1236, 660] width 178 height 29
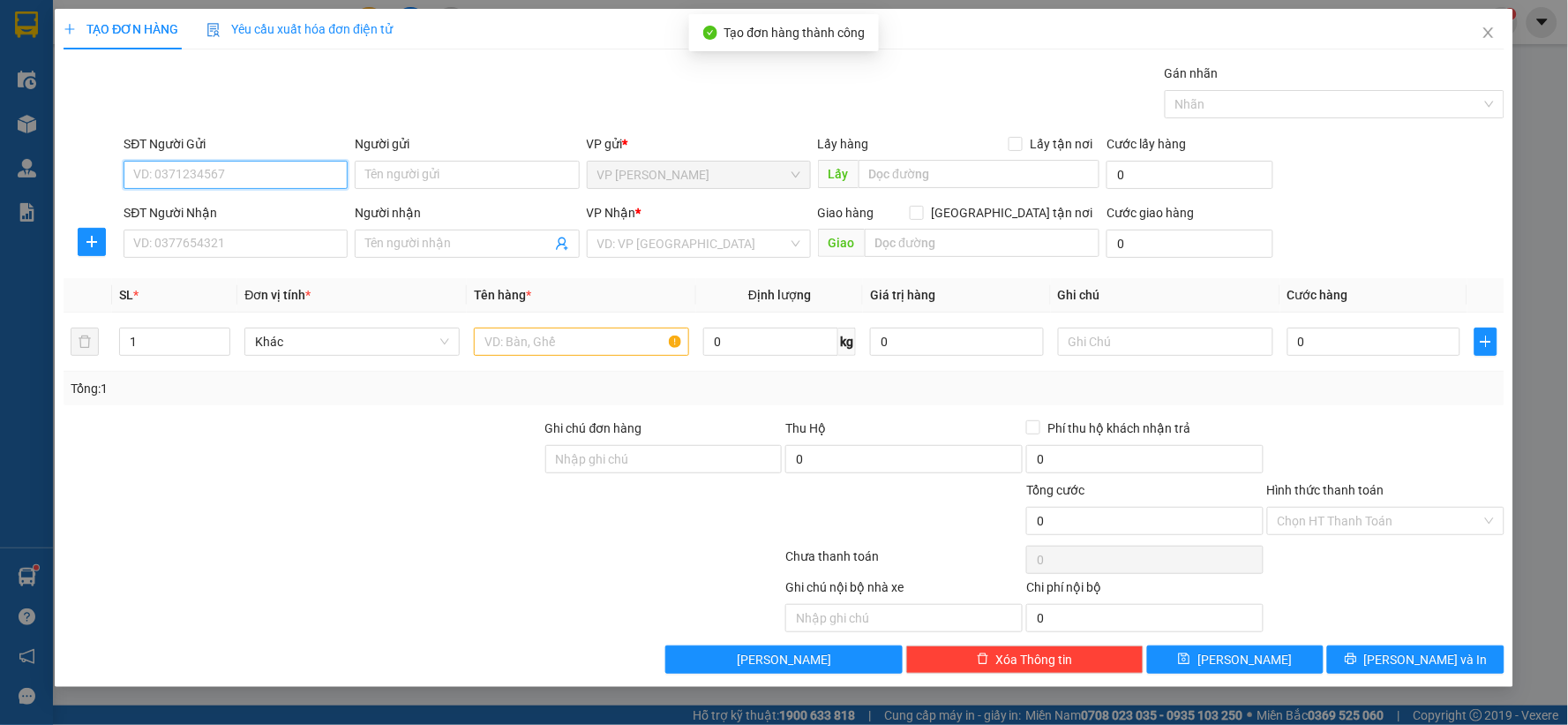
click at [267, 163] on input "SĐT Người Gửi" at bounding box center [235, 175] width 224 height 29
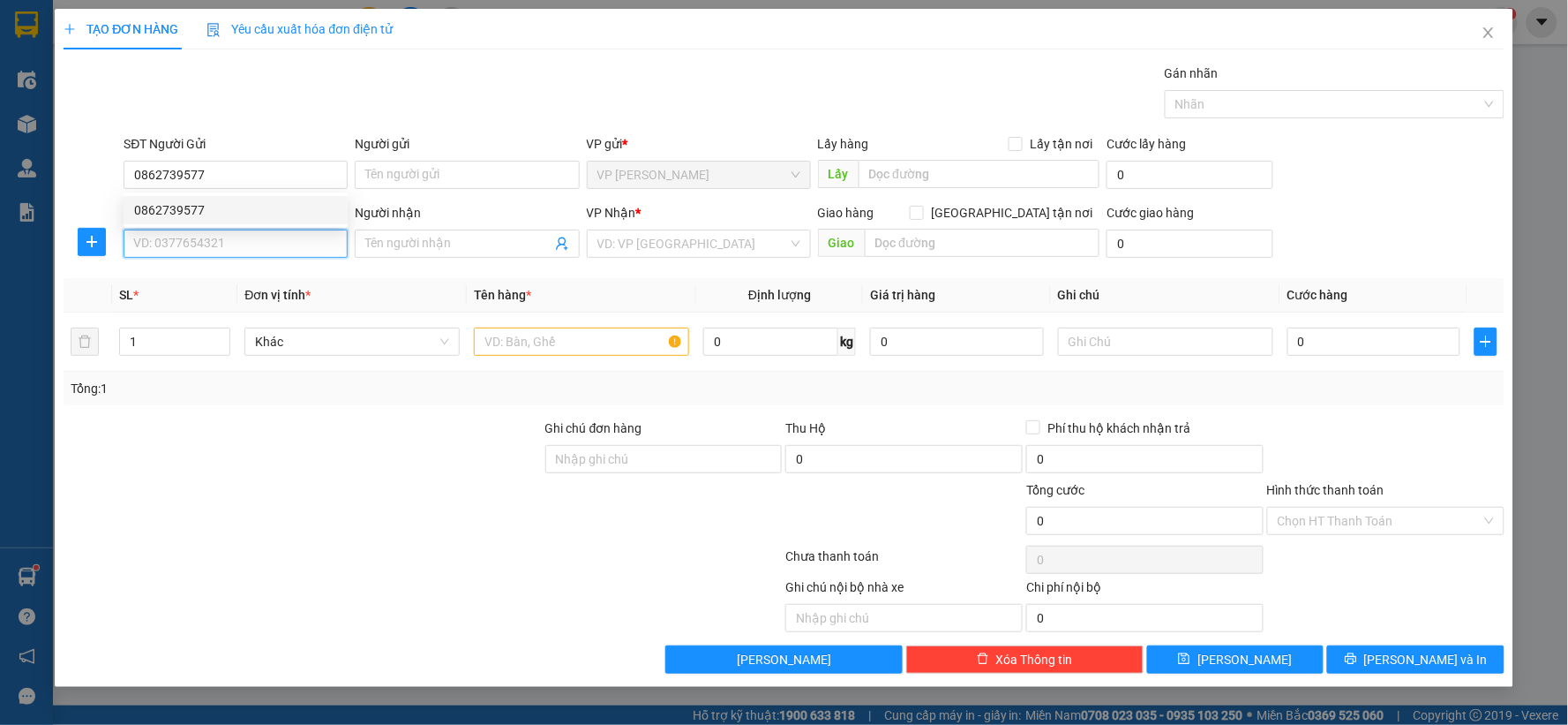
click at [279, 243] on input "SĐT Người Nhận" at bounding box center [235, 244] width 224 height 29
click at [258, 282] on div "0979289776 - chi thành" at bounding box center [235, 279] width 203 height 20
click at [551, 342] on input "text" at bounding box center [581, 342] width 215 height 29
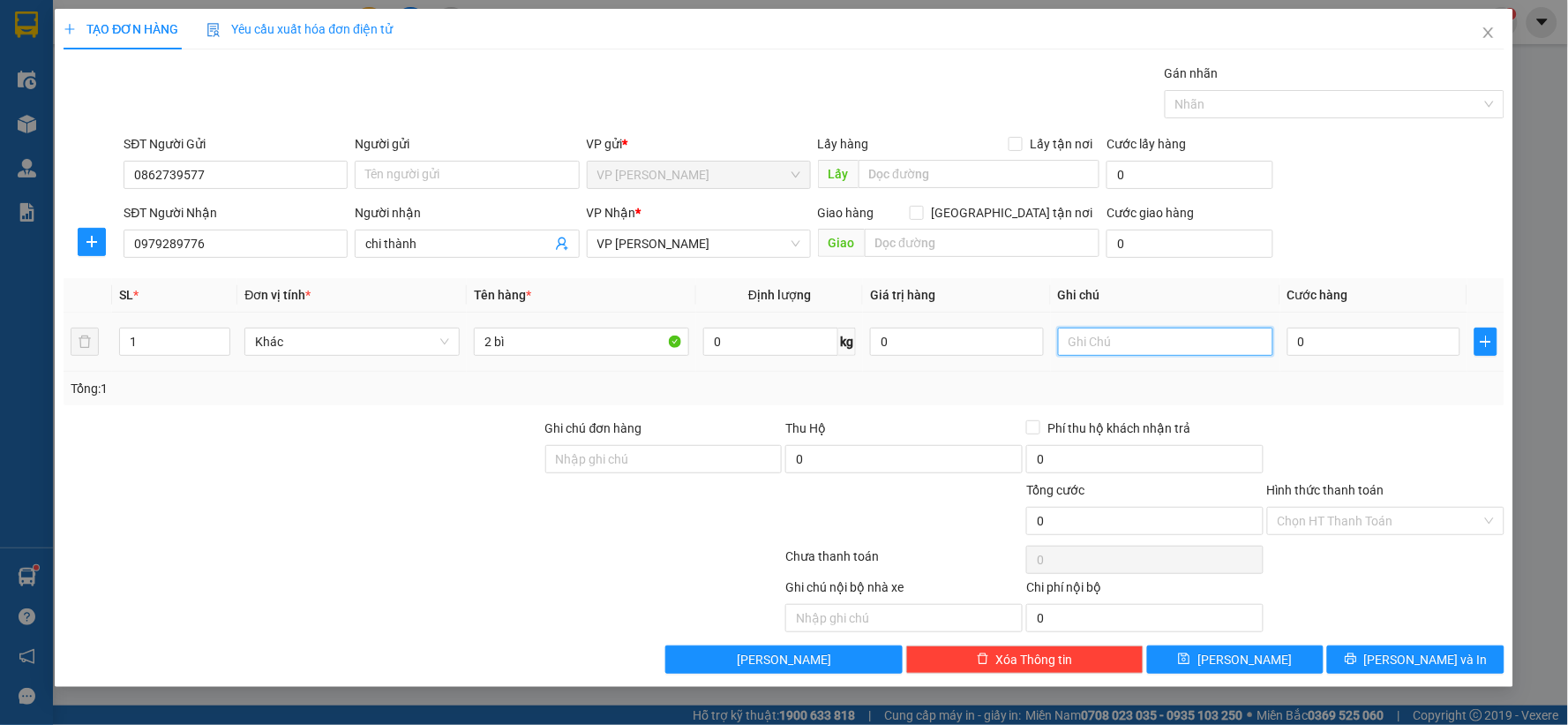
click at [1188, 333] on input "text" at bounding box center [1165, 342] width 215 height 29
click at [1304, 348] on input "0" at bounding box center [1374, 342] width 174 height 29
click at [1363, 399] on div "Tổng: 1" at bounding box center [784, 389] width 1441 height 34
click at [1284, 662] on button "Lưu" at bounding box center [1236, 660] width 178 height 29
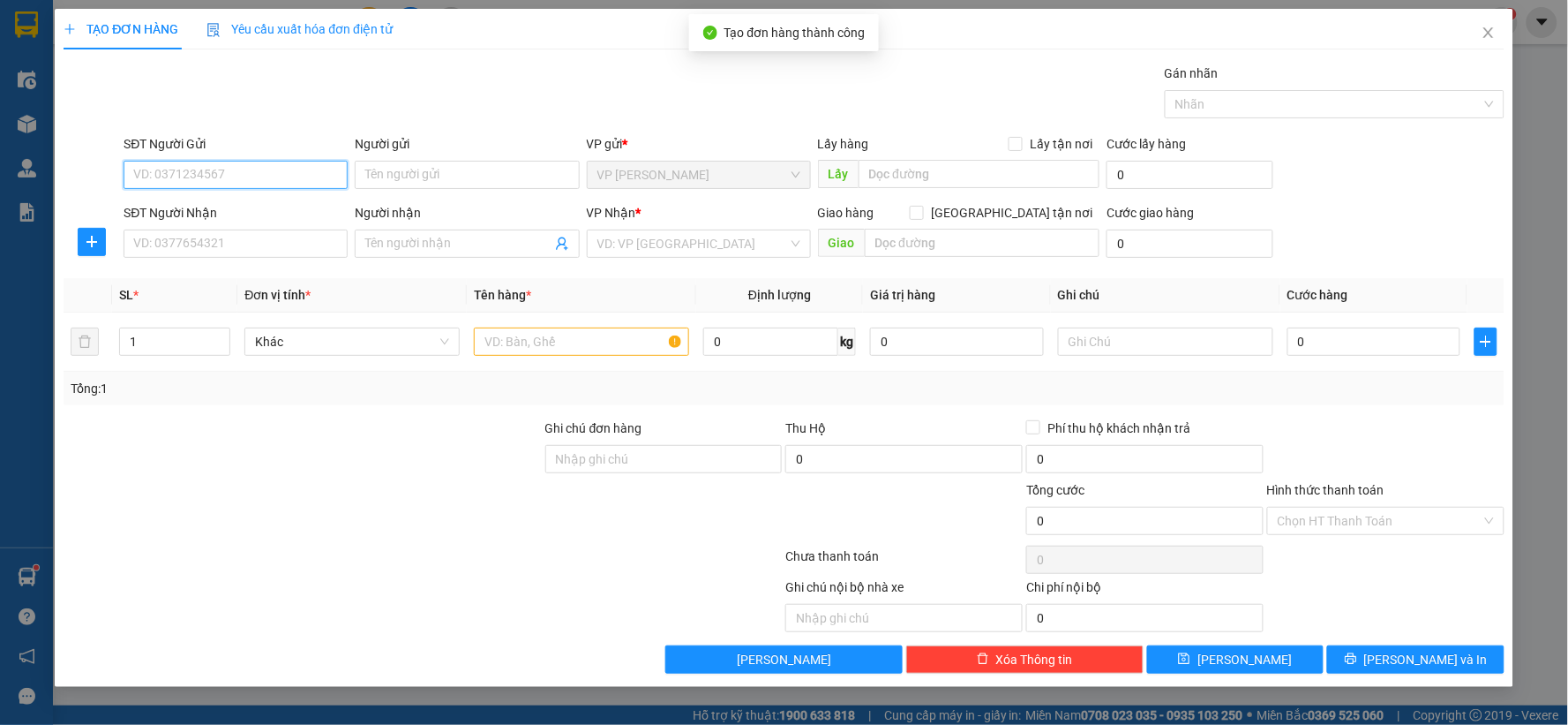
click at [199, 181] on input "SĐT Người Gửi" at bounding box center [235, 175] width 224 height 29
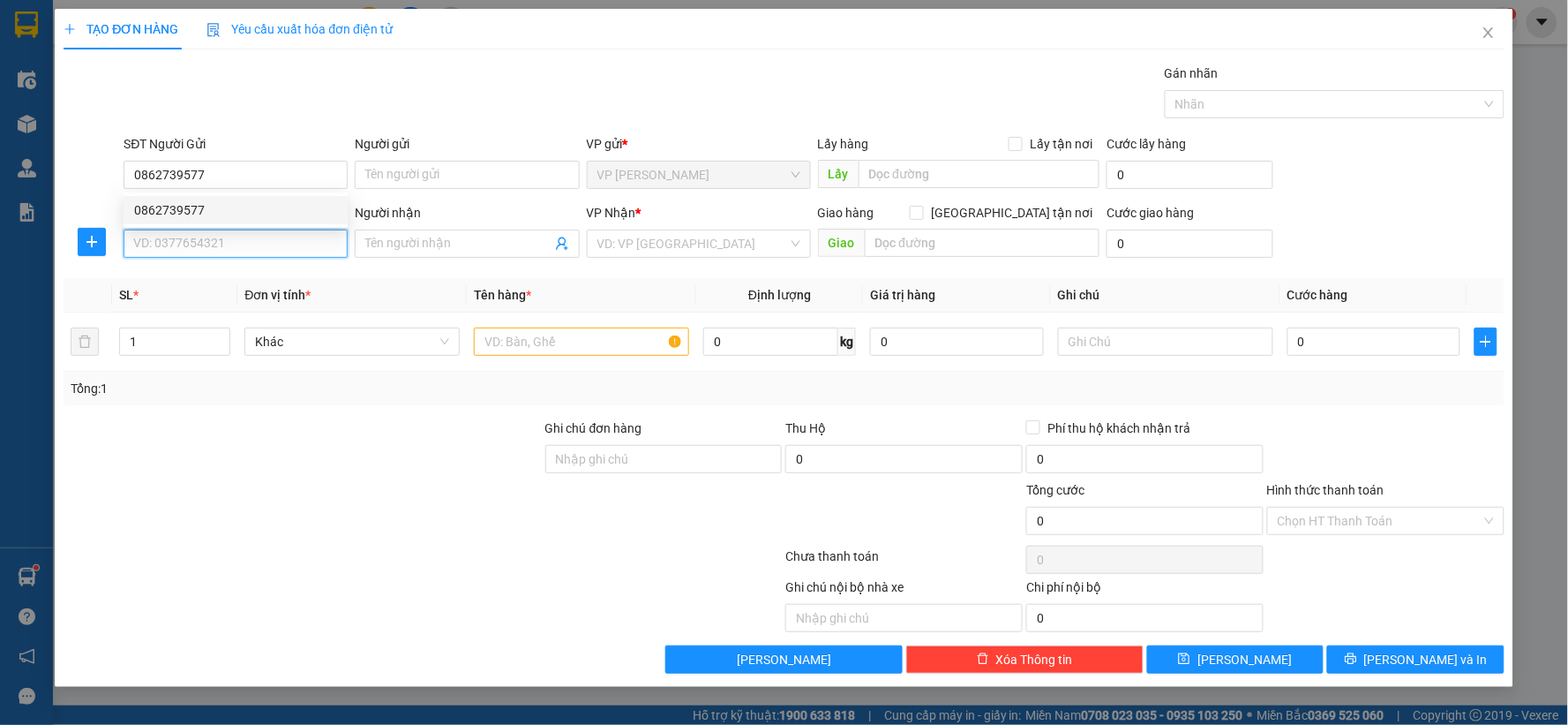
click at [223, 246] on input "SĐT Người Nhận" at bounding box center [235, 244] width 224 height 29
click at [232, 278] on div "0373176007 - c quyên" at bounding box center [235, 279] width 203 height 20
click at [542, 330] on input "text" at bounding box center [581, 342] width 215 height 29
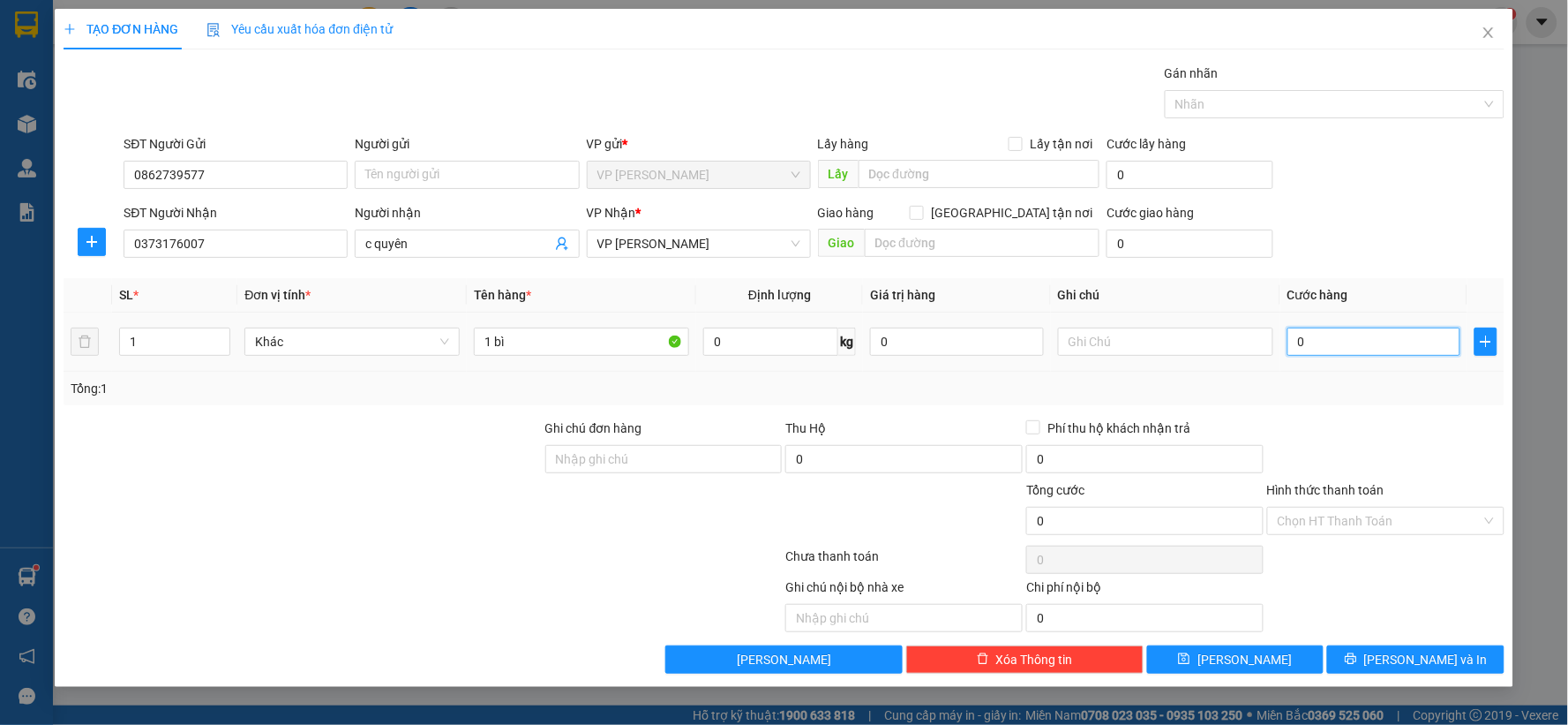
click at [1374, 339] on input "0" at bounding box center [1374, 342] width 174 height 29
click at [1170, 354] on input "text" at bounding box center [1165, 342] width 215 height 29
click at [953, 448] on input "0" at bounding box center [904, 459] width 238 height 29
click at [1049, 400] on div "Tổng: 1" at bounding box center [784, 389] width 1441 height 34
click at [1191, 667] on span "save" at bounding box center [1185, 660] width 13 height 14
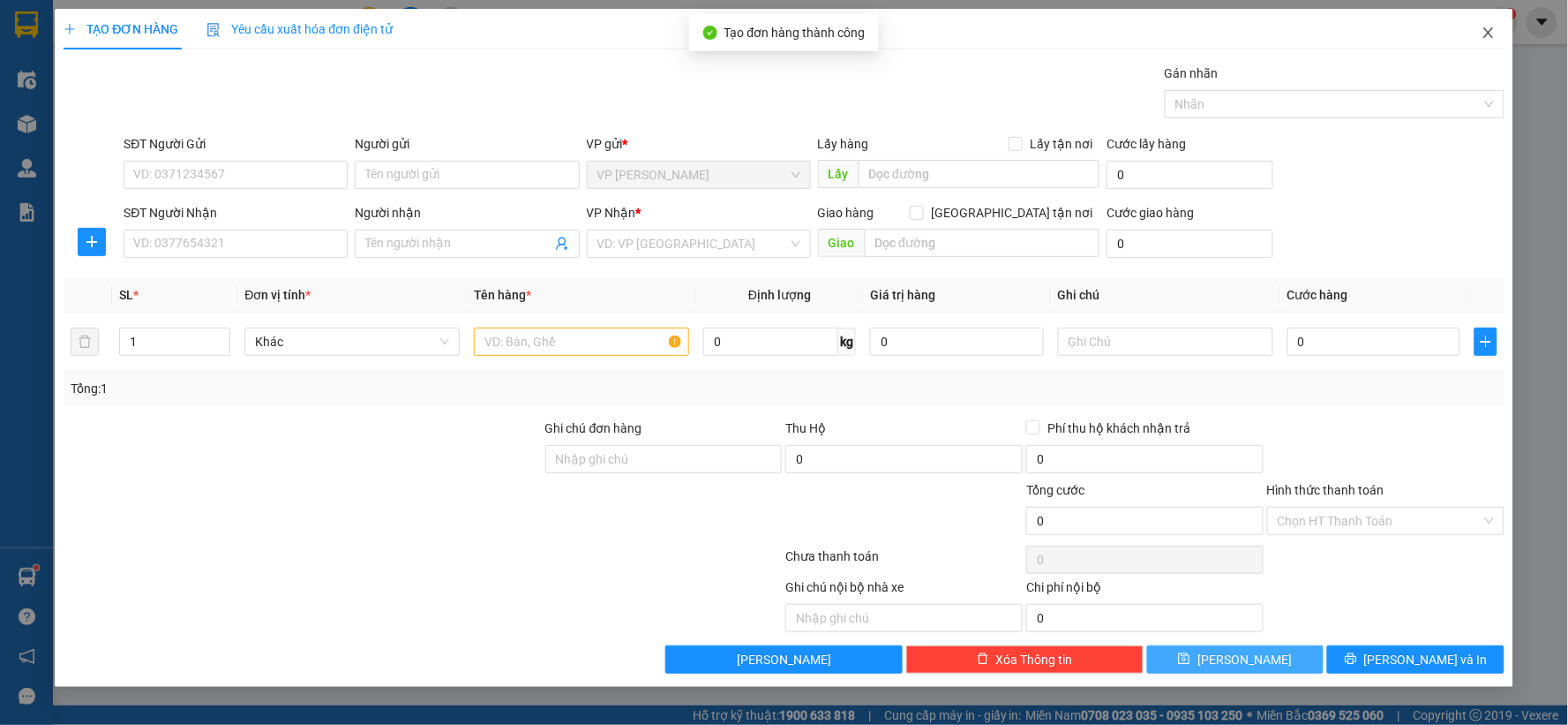
click at [1479, 36] on span "Close" at bounding box center [1488, 33] width 49 height 49
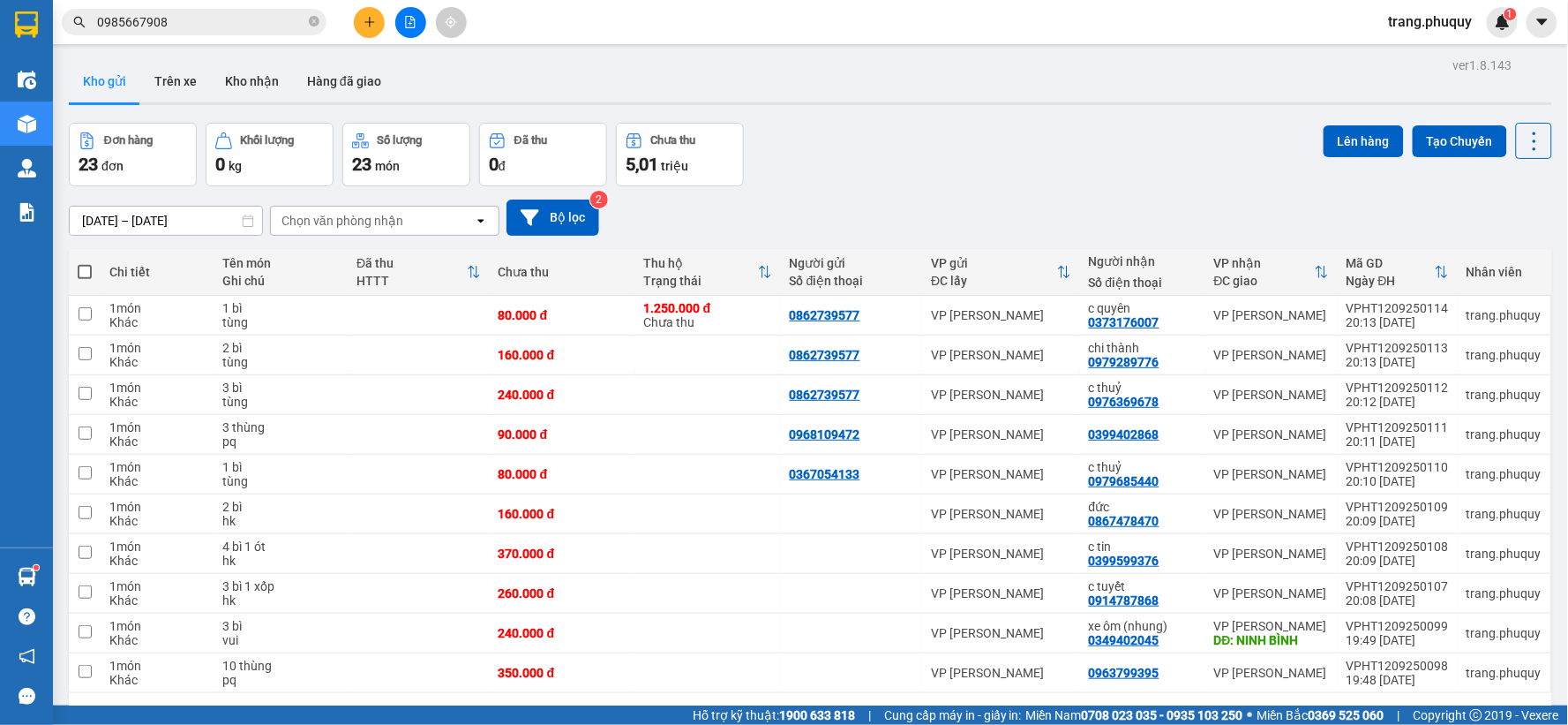
click at [368, 21] on icon "plus" at bounding box center [370, 22] width 13 height 13
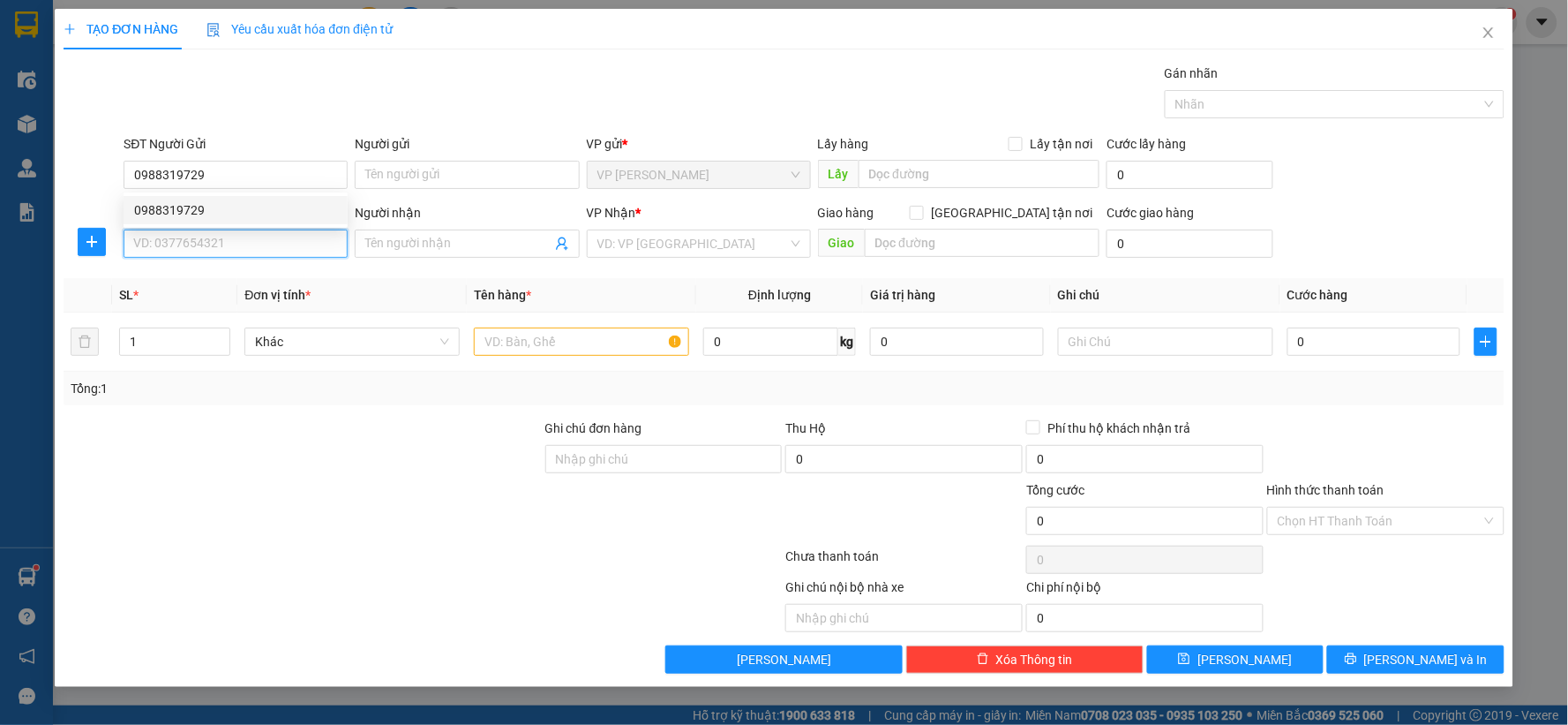
click at [249, 249] on input "SĐT Người Nhận" at bounding box center [235, 244] width 224 height 29
click at [214, 282] on div "0387383241" at bounding box center [235, 279] width 203 height 20
click at [550, 349] on input "text" at bounding box center [581, 342] width 215 height 29
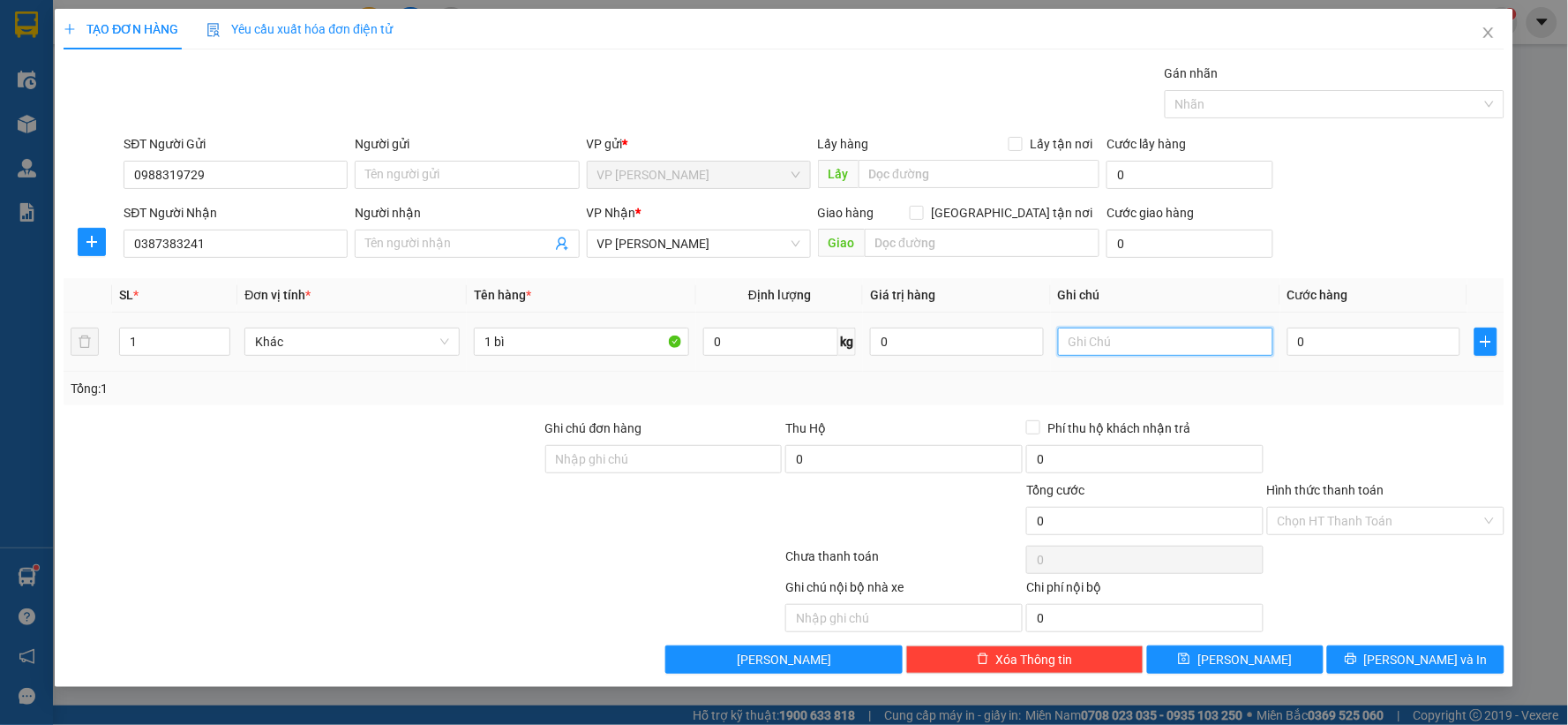
click at [1175, 338] on input "text" at bounding box center [1165, 342] width 215 height 29
click at [1337, 339] on input "0" at bounding box center [1374, 342] width 174 height 29
click at [1347, 530] on input "Hình thức thanh toán" at bounding box center [1379, 521] width 204 height 27
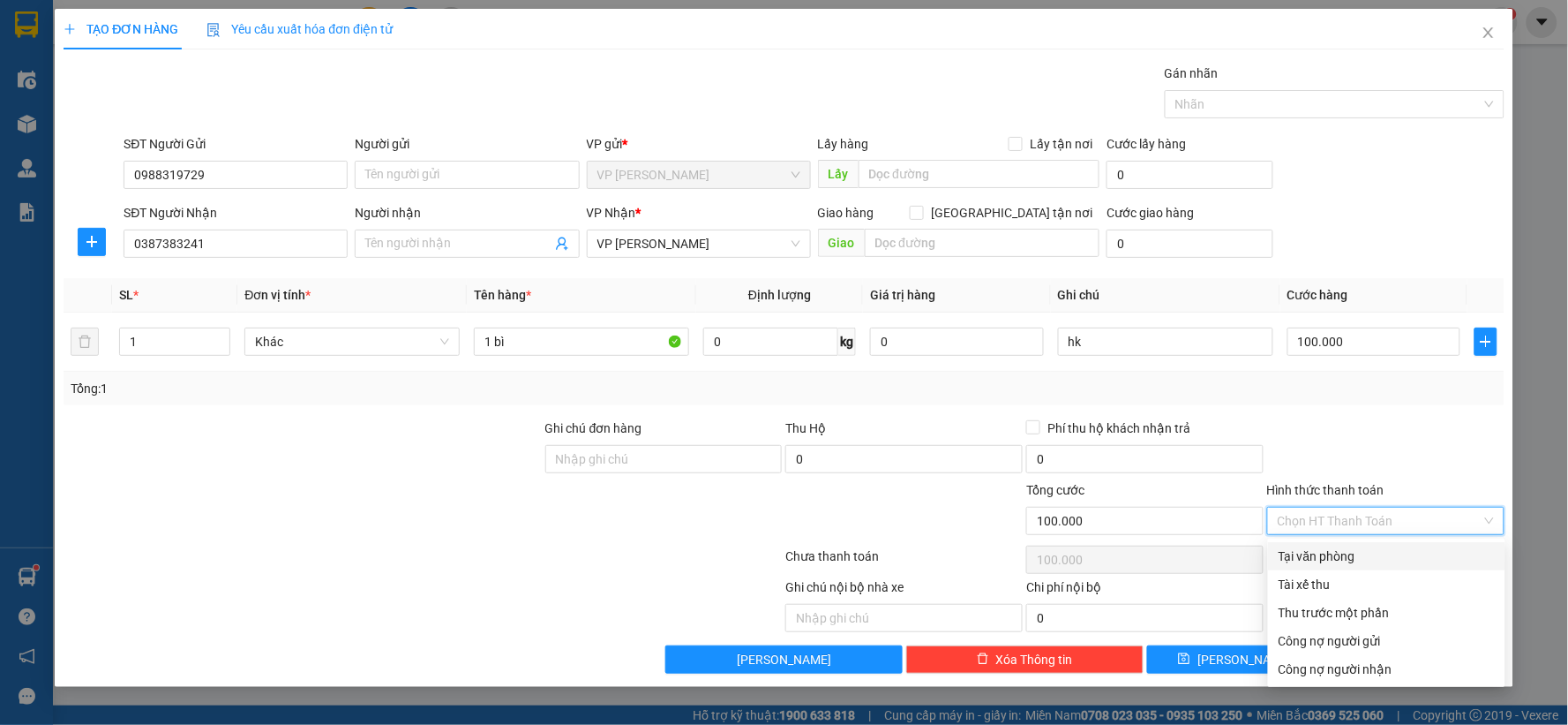
drag, startPoint x: 1315, startPoint y: 561, endPoint x: 1308, endPoint y: 576, distance: 16.6
click at [1313, 561] on div "Tại văn phòng" at bounding box center [1387, 556] width 216 height 20
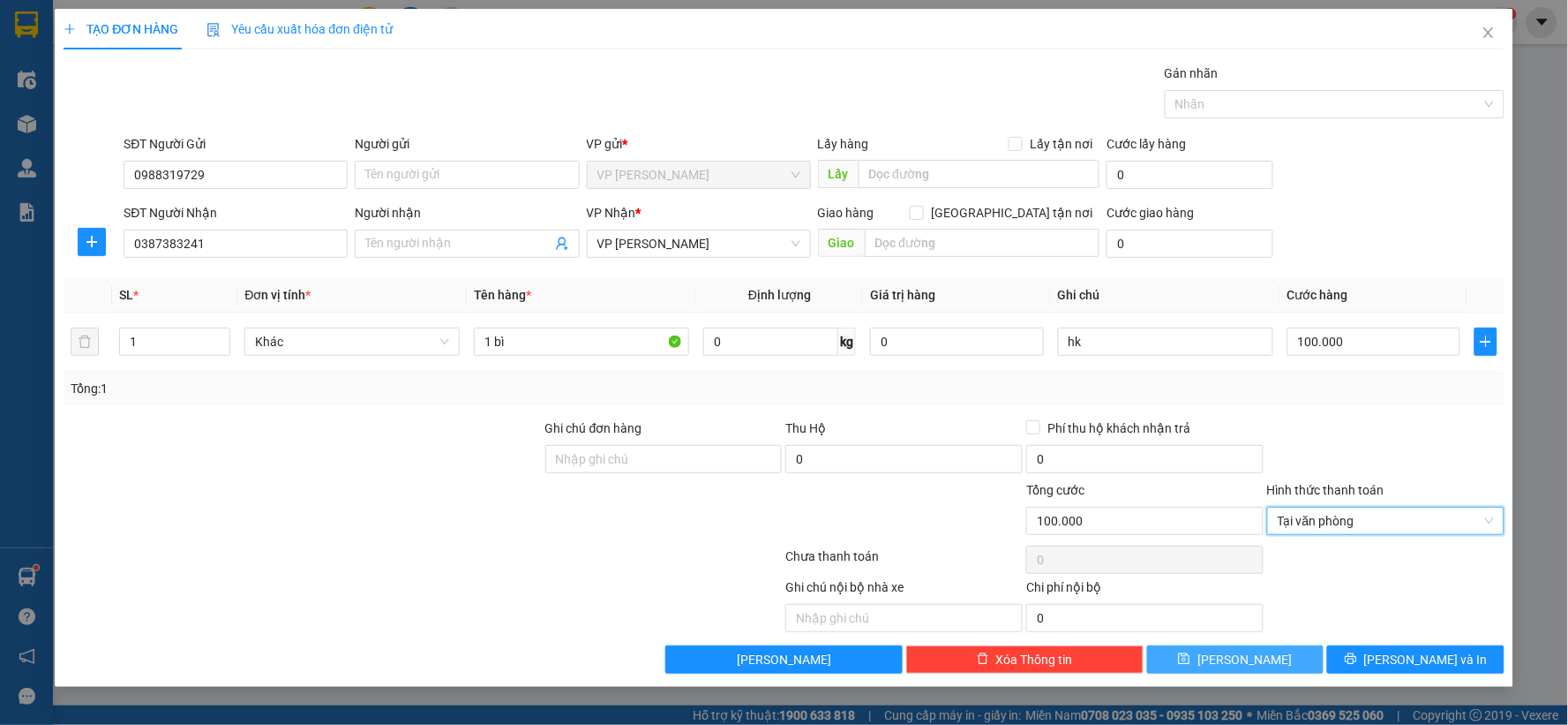
click at [1267, 664] on button "Lưu" at bounding box center [1236, 660] width 178 height 29
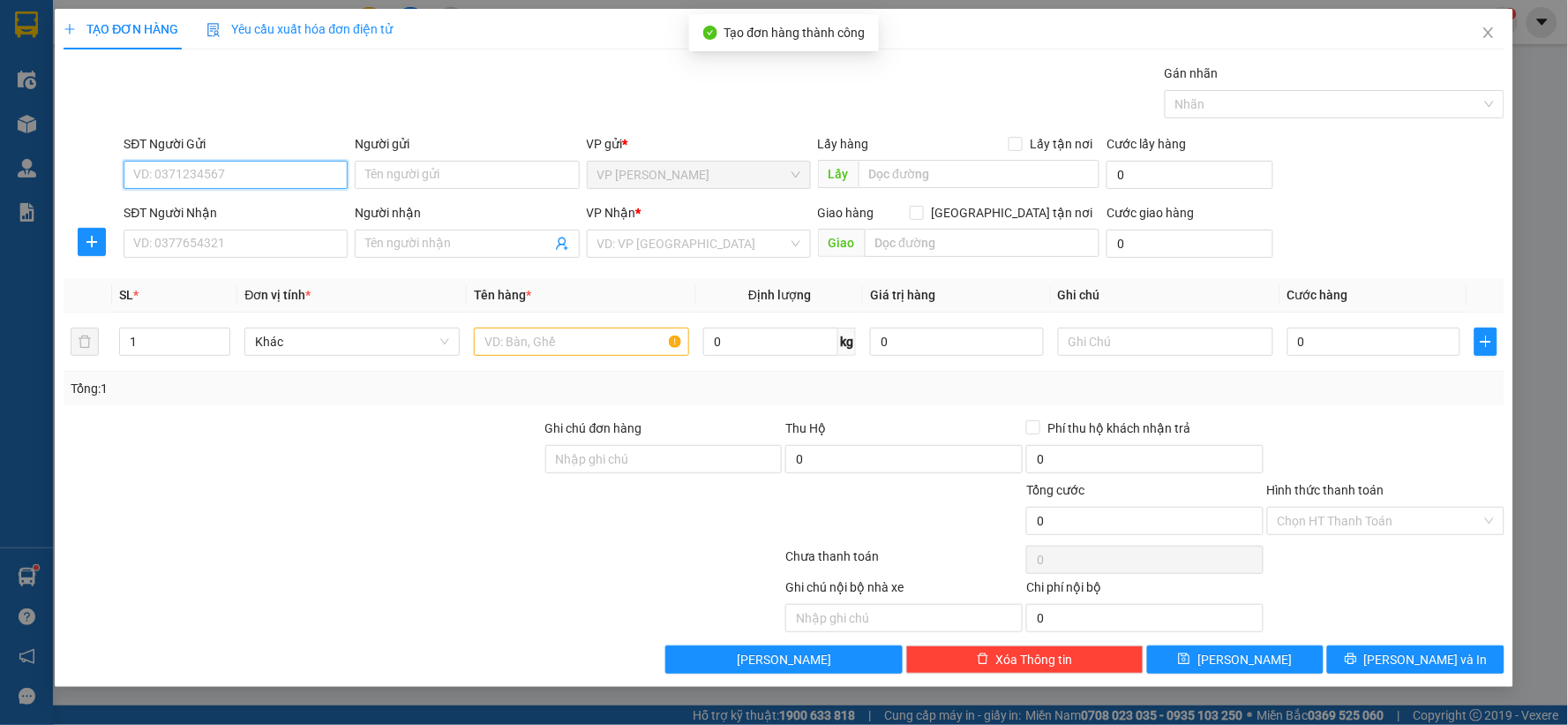
click at [281, 169] on input "SĐT Người Gửi" at bounding box center [235, 175] width 224 height 29
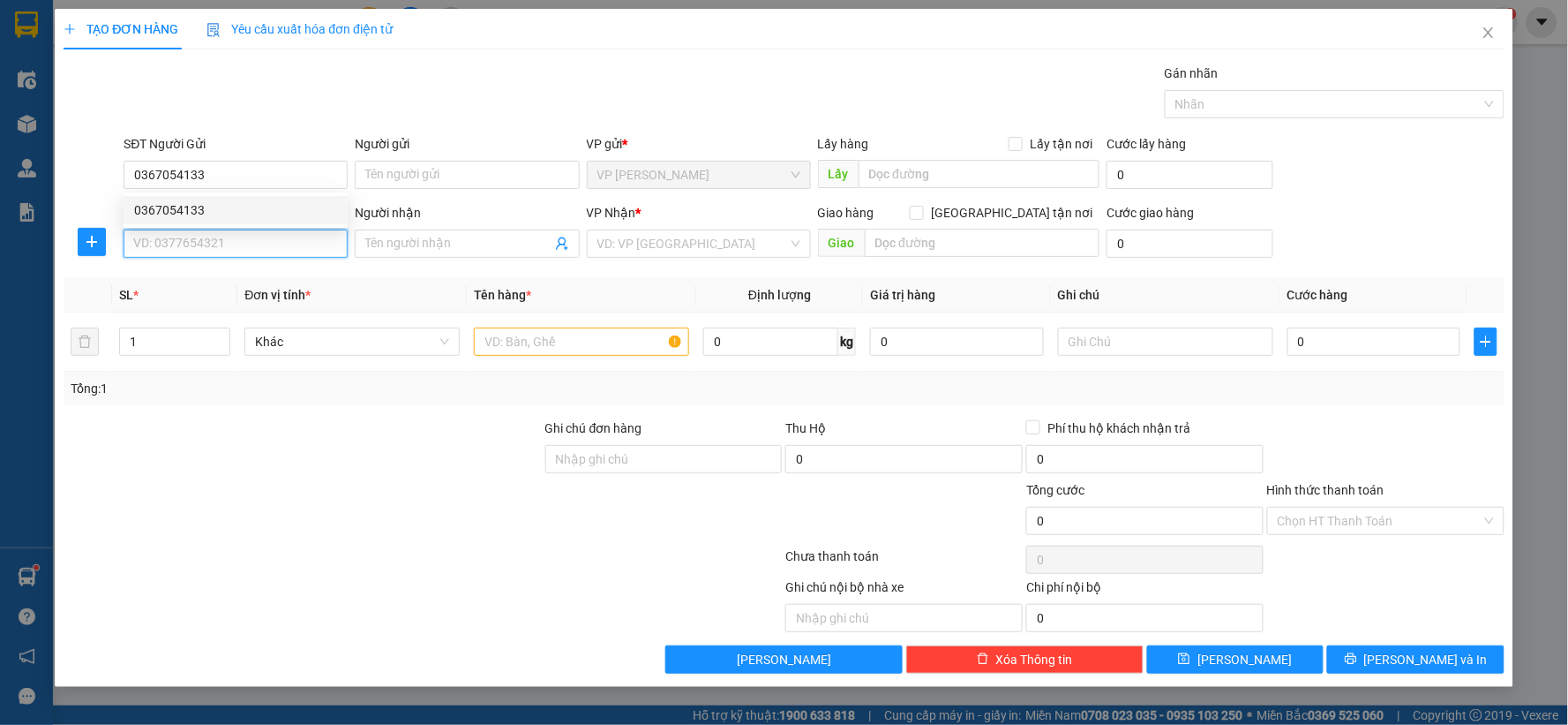
click at [255, 245] on input "SĐT Người Nhận" at bounding box center [235, 244] width 224 height 29
click at [245, 279] on div "0989794024 - Em Đạt" at bounding box center [235, 279] width 203 height 20
click at [559, 341] on input "text" at bounding box center [581, 342] width 215 height 29
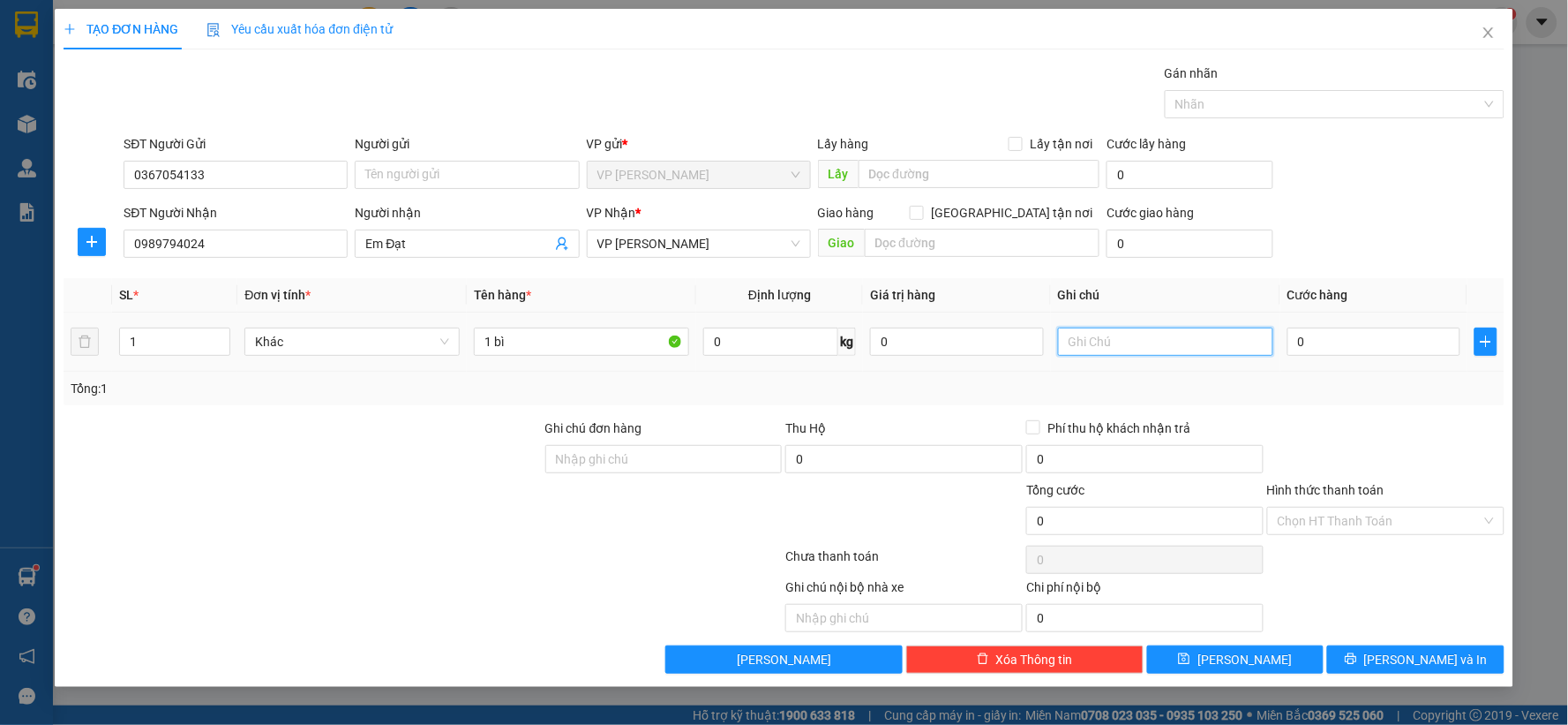
click at [1195, 336] on input "text" at bounding box center [1165, 342] width 215 height 29
click at [1316, 349] on input "0" at bounding box center [1374, 342] width 174 height 29
click at [1261, 658] on button "Lưu" at bounding box center [1236, 660] width 178 height 29
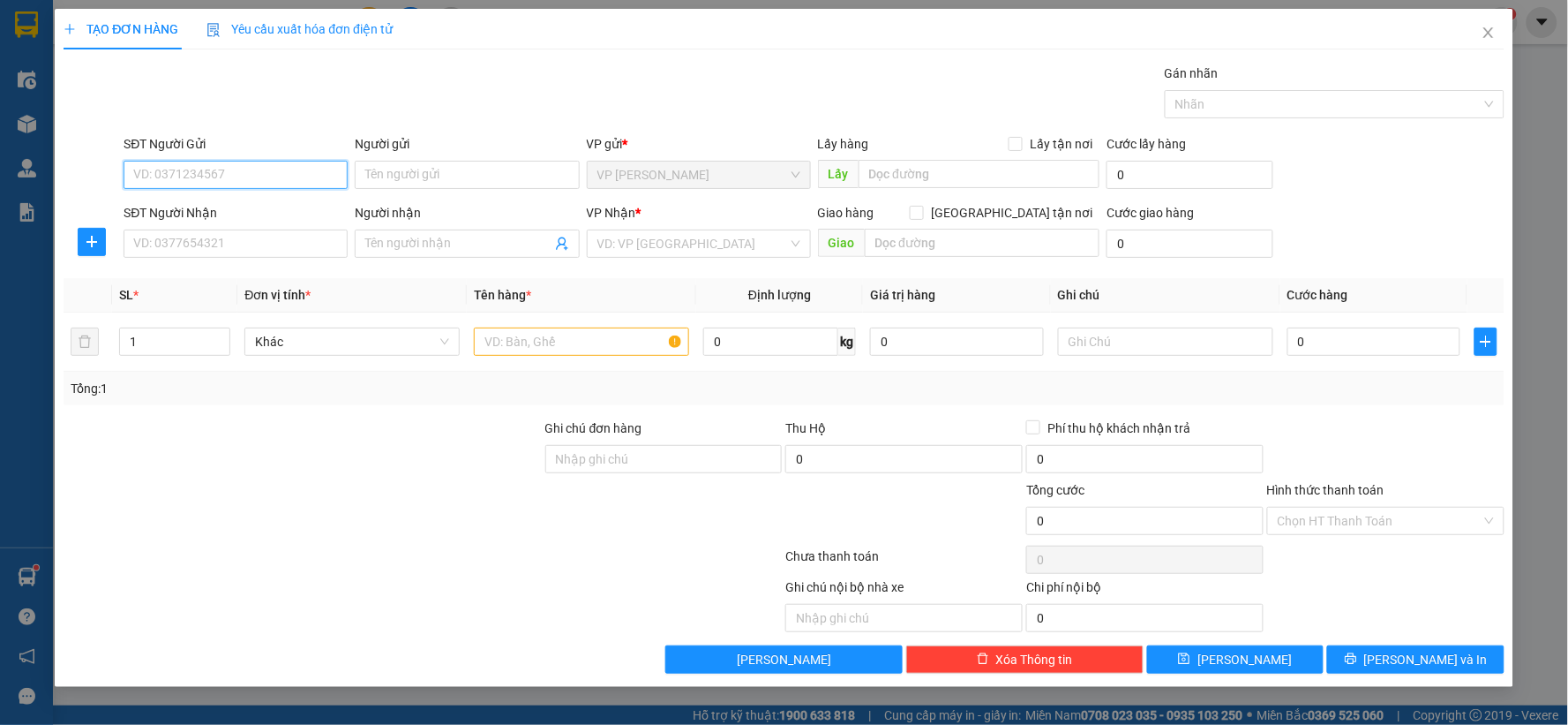
click at [170, 162] on input "SĐT Người Gửi" at bounding box center [235, 175] width 224 height 29
click at [339, 228] on body "Kết quả tìm kiếm ( 2 ) Bộ lọc Mã ĐH Trạng thái Món hàng Thu hộ Tổng cước Chưa c…" at bounding box center [784, 362] width 1568 height 725
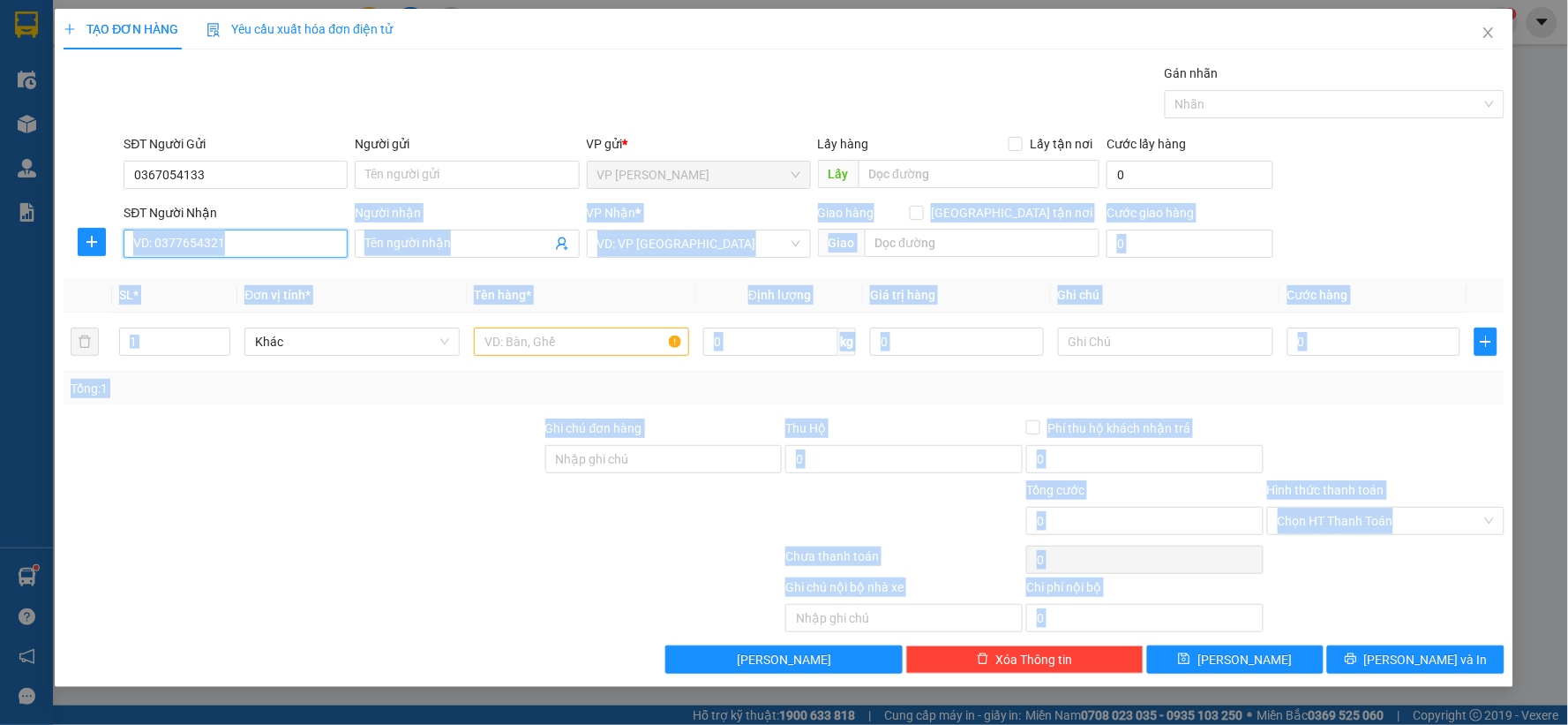
click at [313, 251] on input "SĐT Người Nhận" at bounding box center [235, 244] width 224 height 29
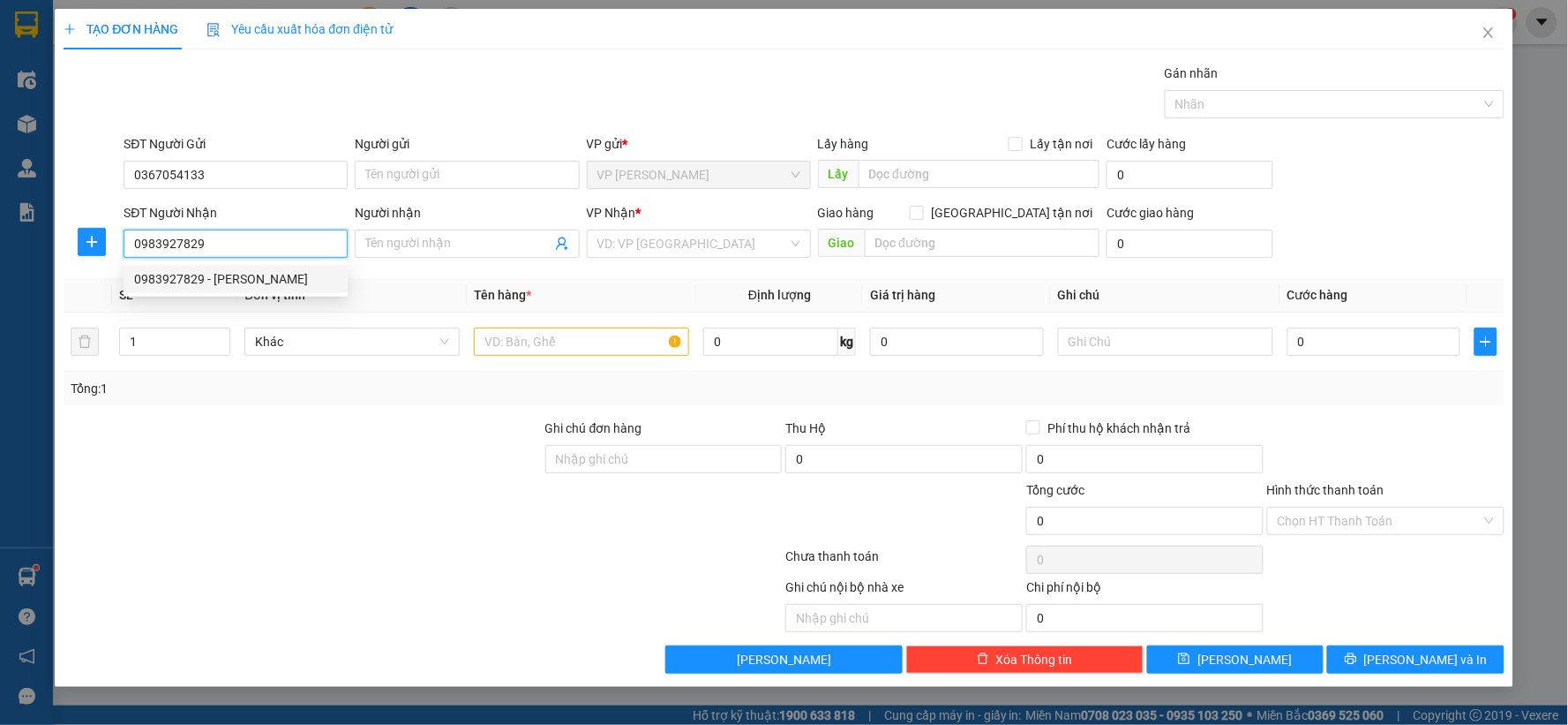
click at [251, 275] on div "0983927829 - c hiền" at bounding box center [235, 279] width 203 height 20
click at [658, 242] on span "[PERSON_NAME] [PERSON_NAME]" at bounding box center [699, 244] width 203 height 27
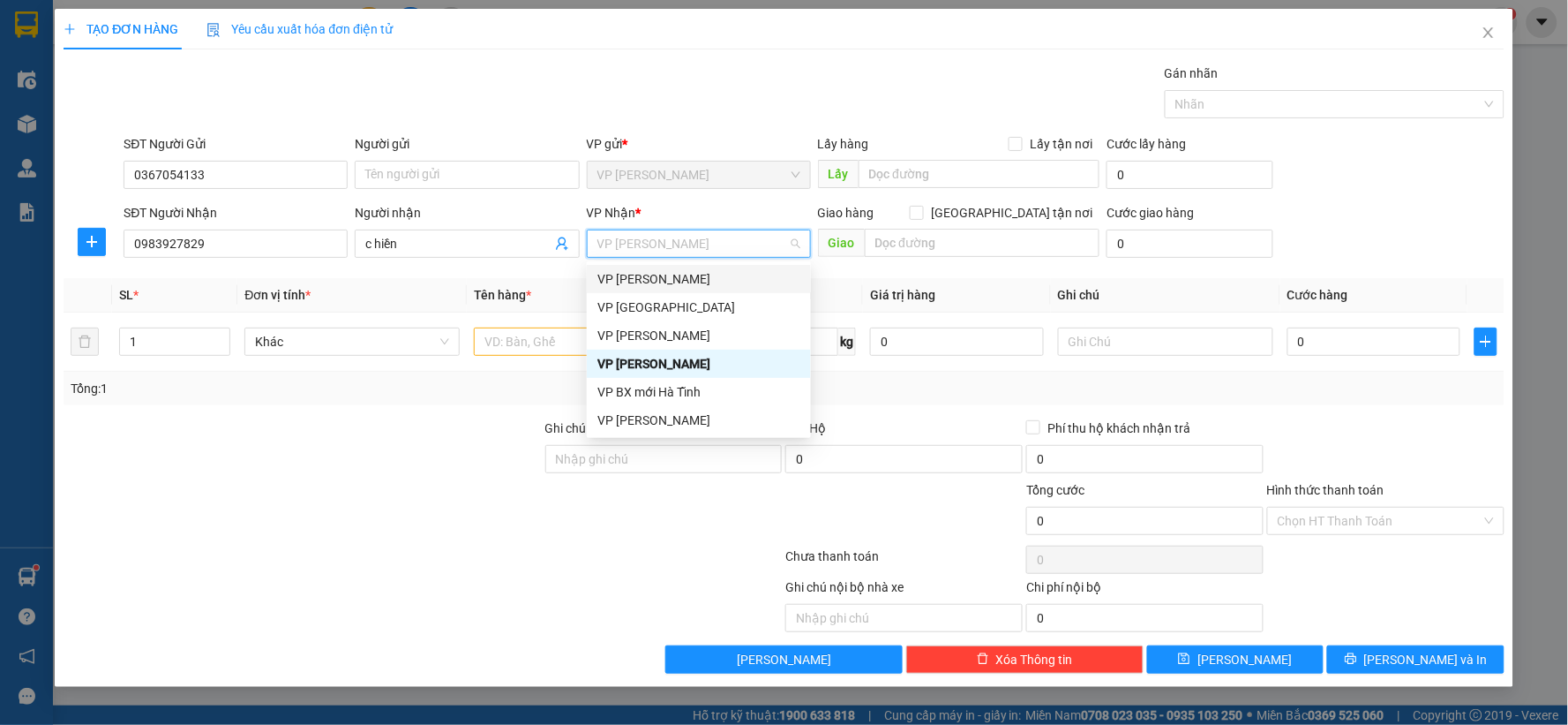
click at [659, 282] on div "[PERSON_NAME]" at bounding box center [699, 279] width 203 height 20
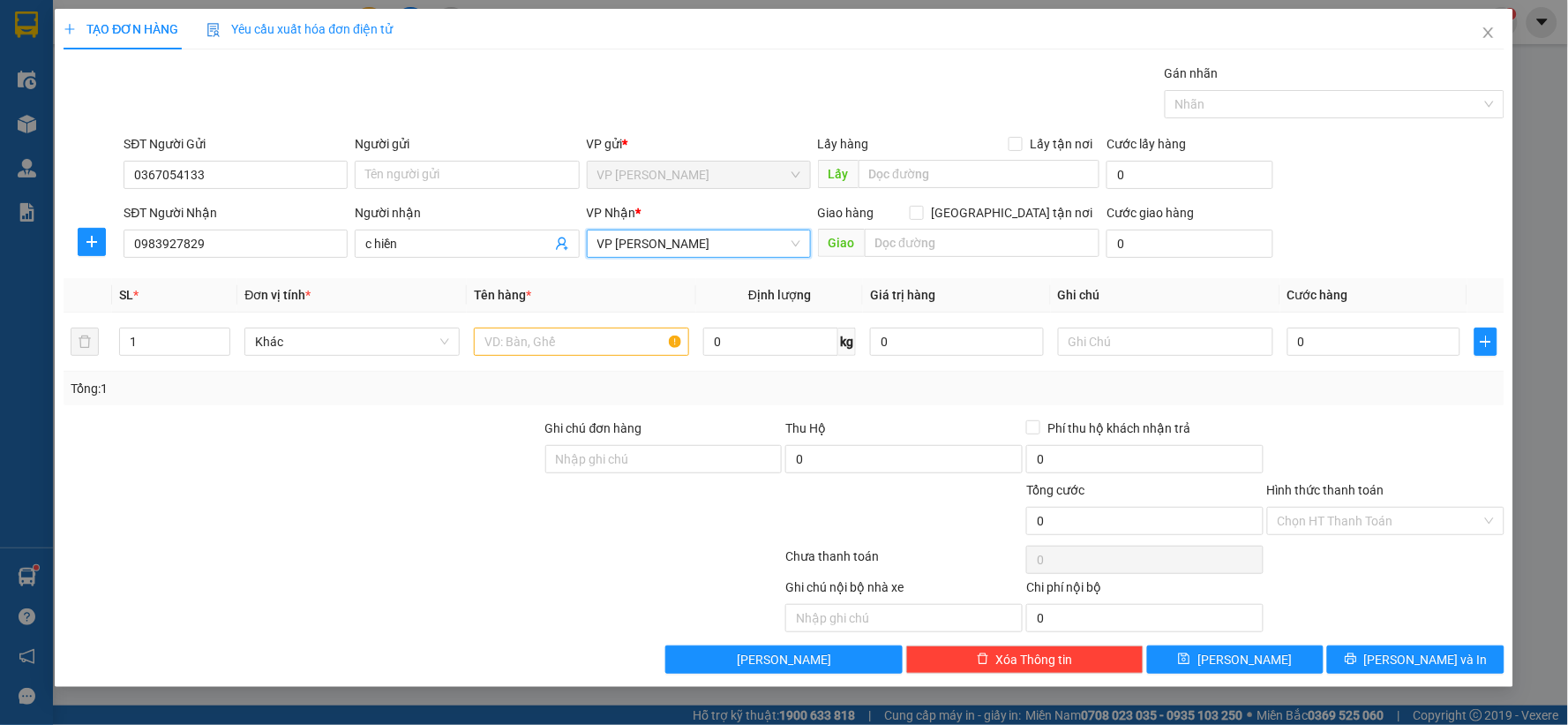
click at [666, 244] on span "[PERSON_NAME]" at bounding box center [699, 244] width 203 height 27
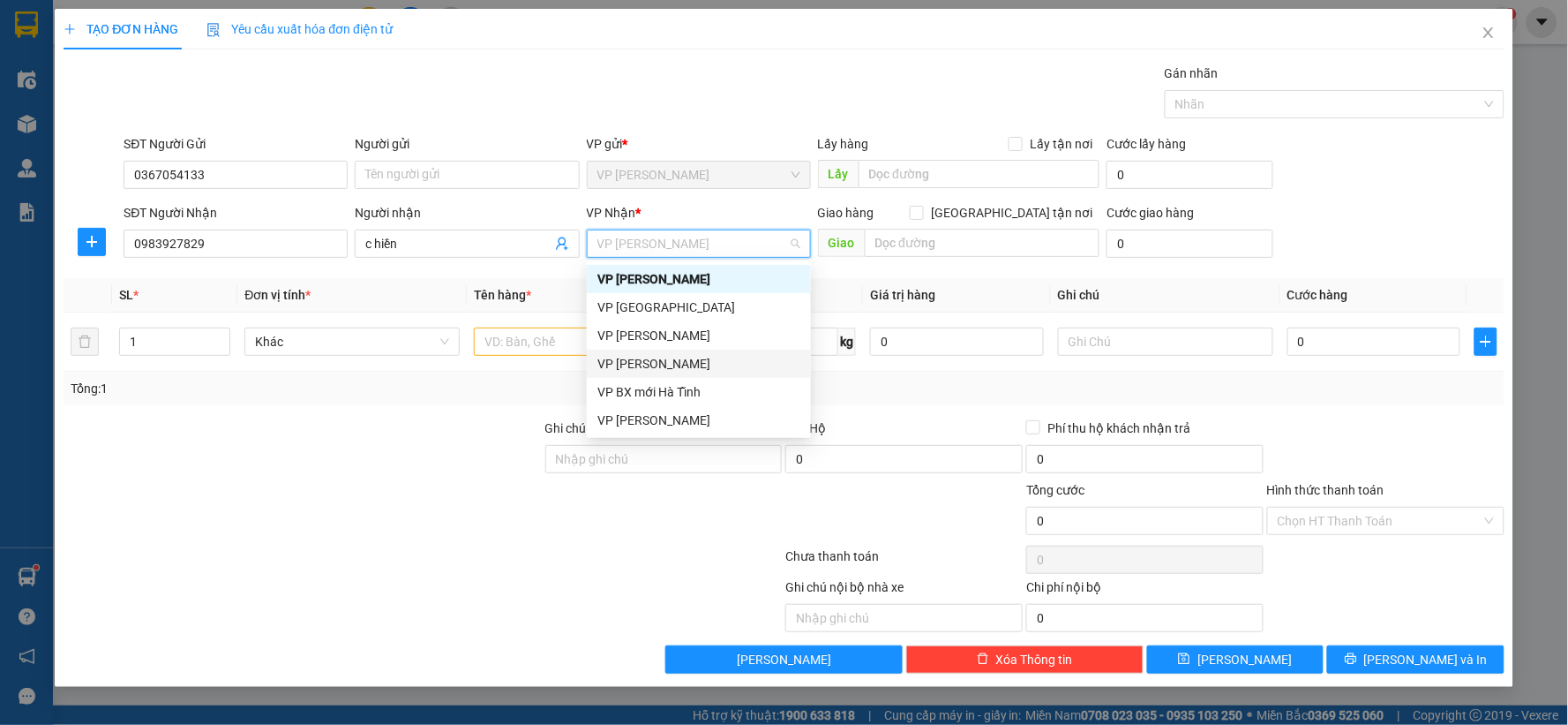
click at [667, 362] on div "[PERSON_NAME] [PERSON_NAME]" at bounding box center [699, 364] width 203 height 20
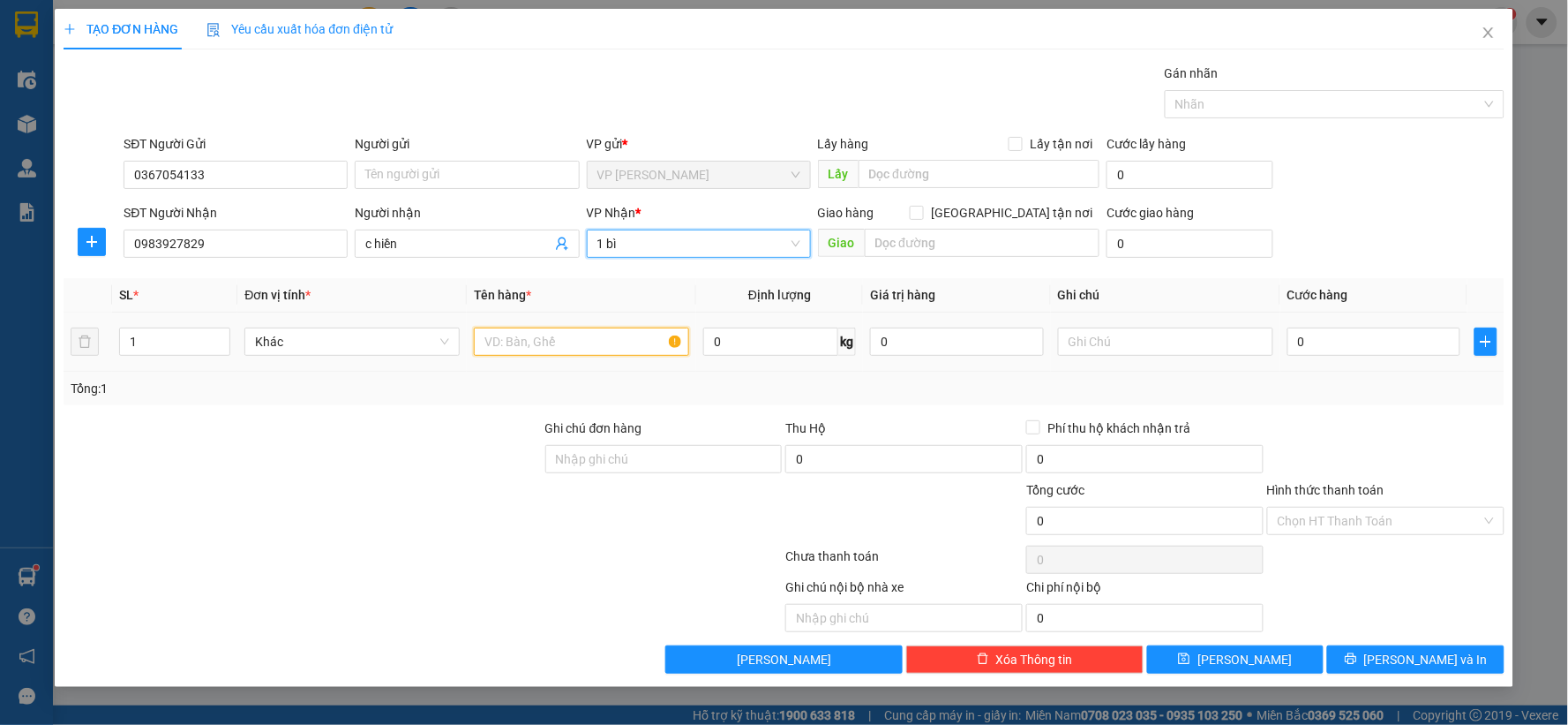
click at [583, 341] on input "text" at bounding box center [581, 342] width 215 height 29
click at [703, 248] on input "1 bì" at bounding box center [692, 244] width 190 height 27
click at [755, 249] on input "1 bì" at bounding box center [692, 244] width 190 height 27
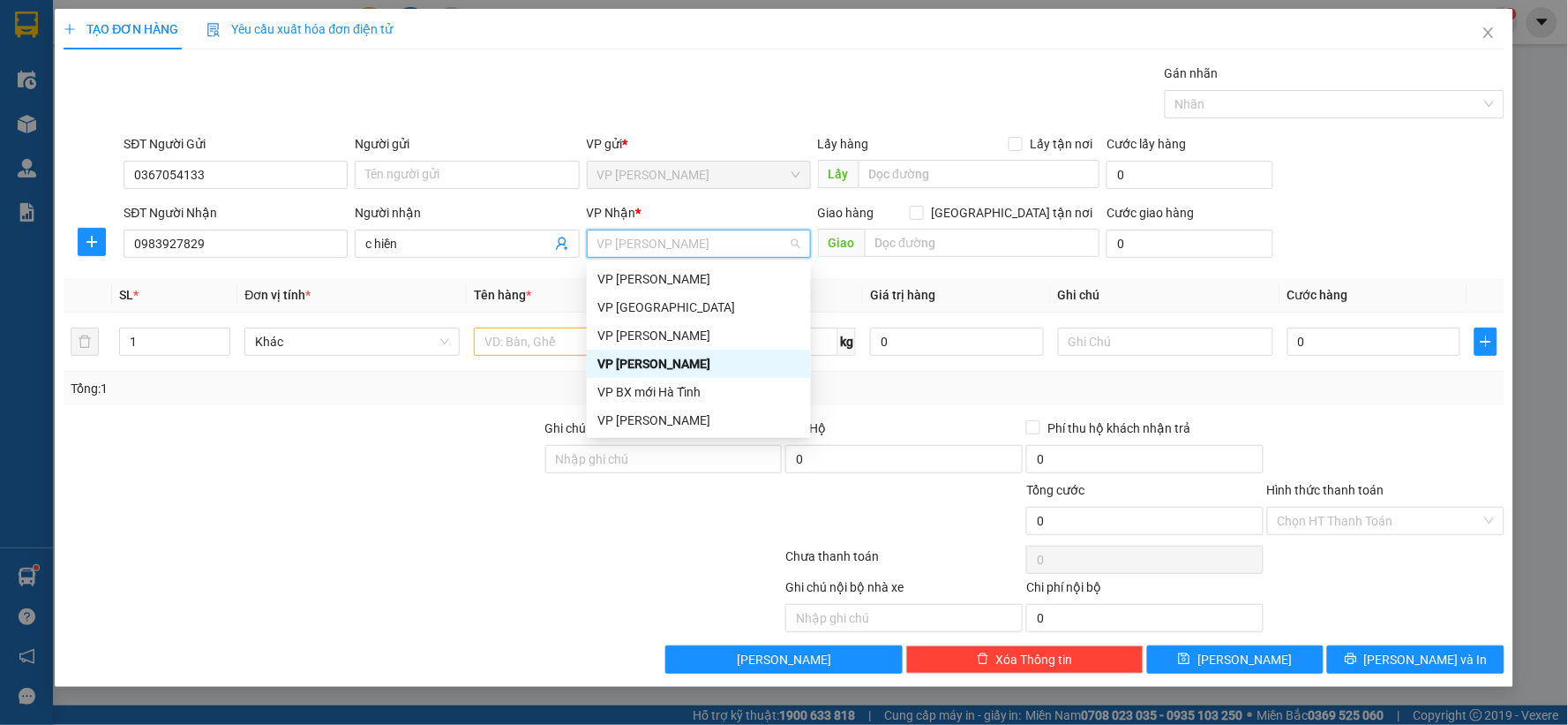
click at [721, 364] on div "[PERSON_NAME] [PERSON_NAME]" at bounding box center [699, 364] width 203 height 20
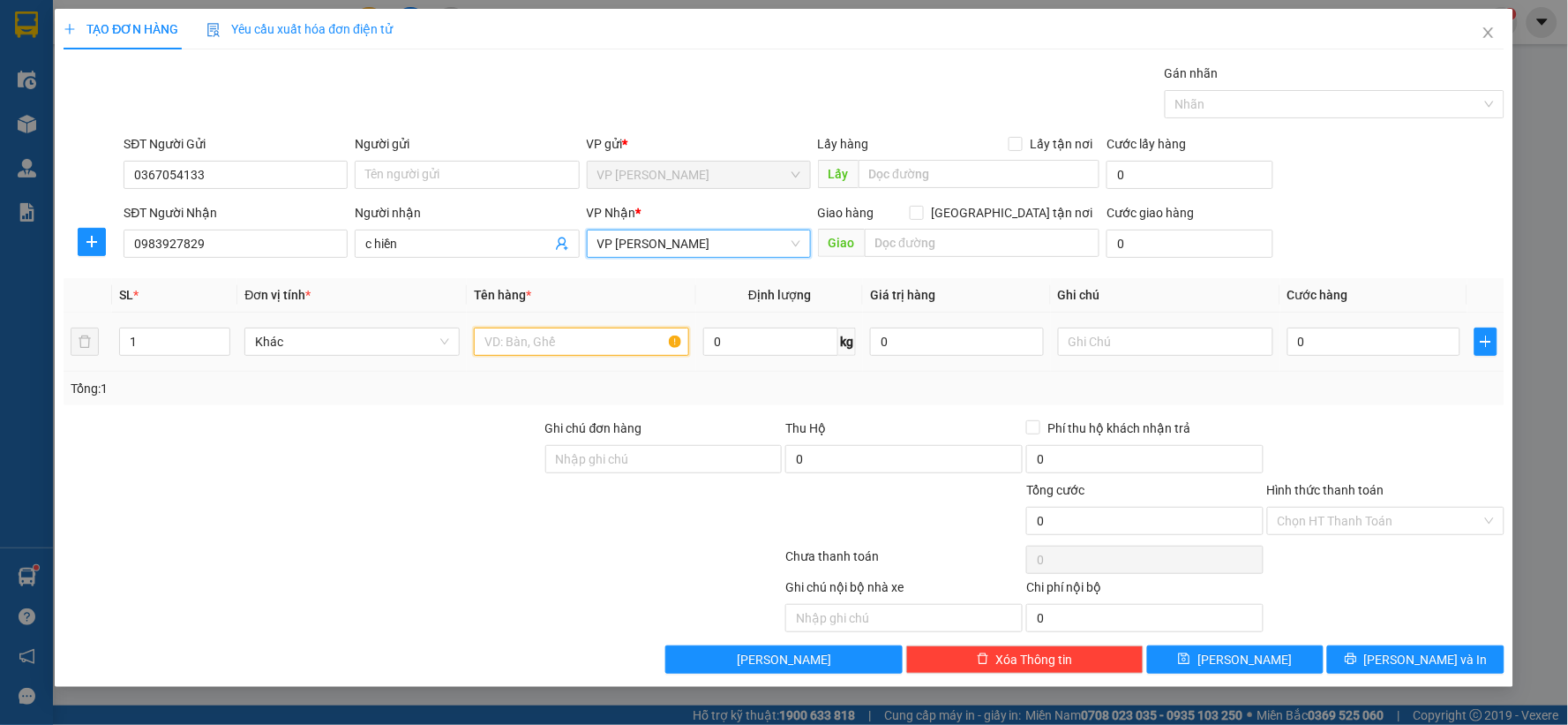
click at [583, 345] on input "text" at bounding box center [581, 342] width 215 height 29
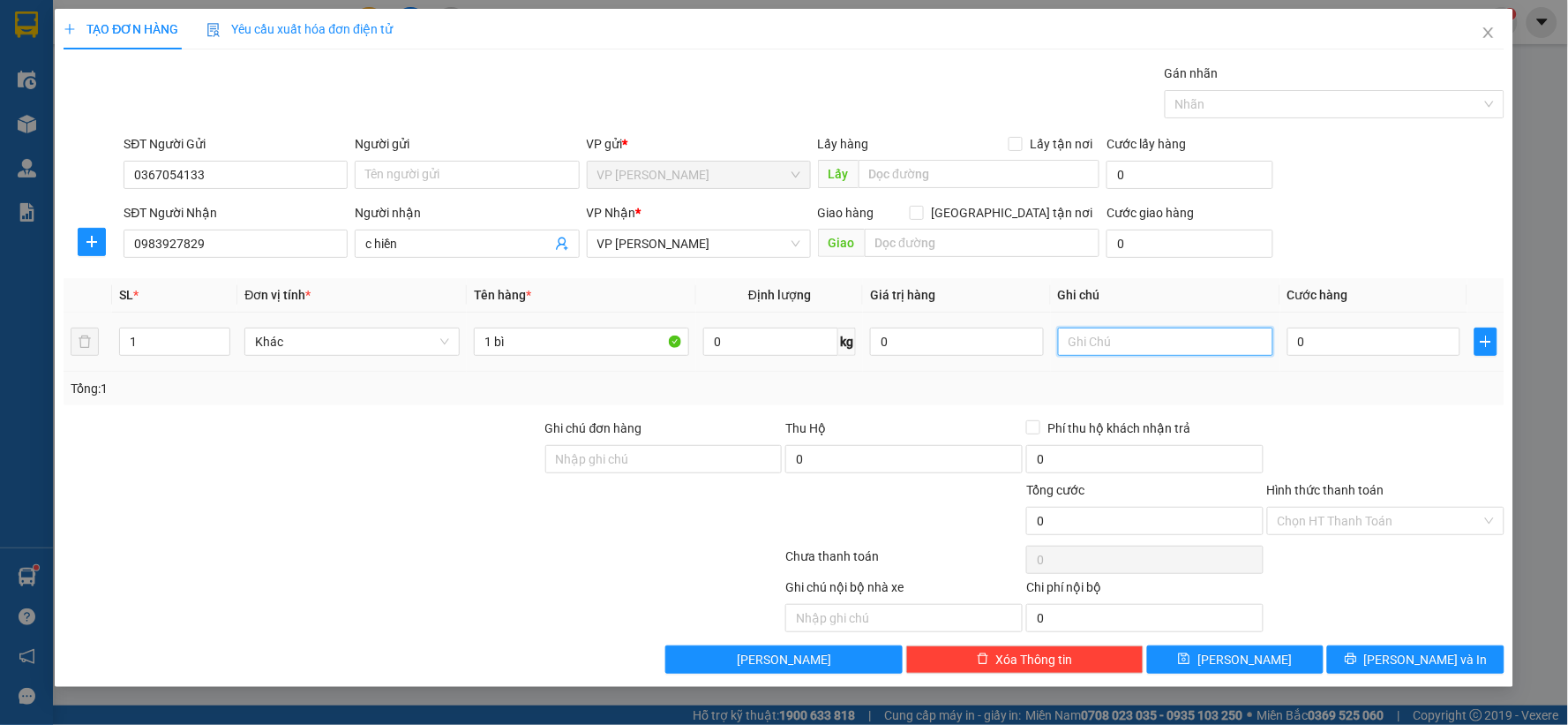
click at [1127, 347] on input "text" at bounding box center [1165, 342] width 215 height 29
click at [1413, 335] on input "0" at bounding box center [1374, 342] width 174 height 29
click at [1247, 653] on span "Lưu" at bounding box center [1245, 660] width 95 height 20
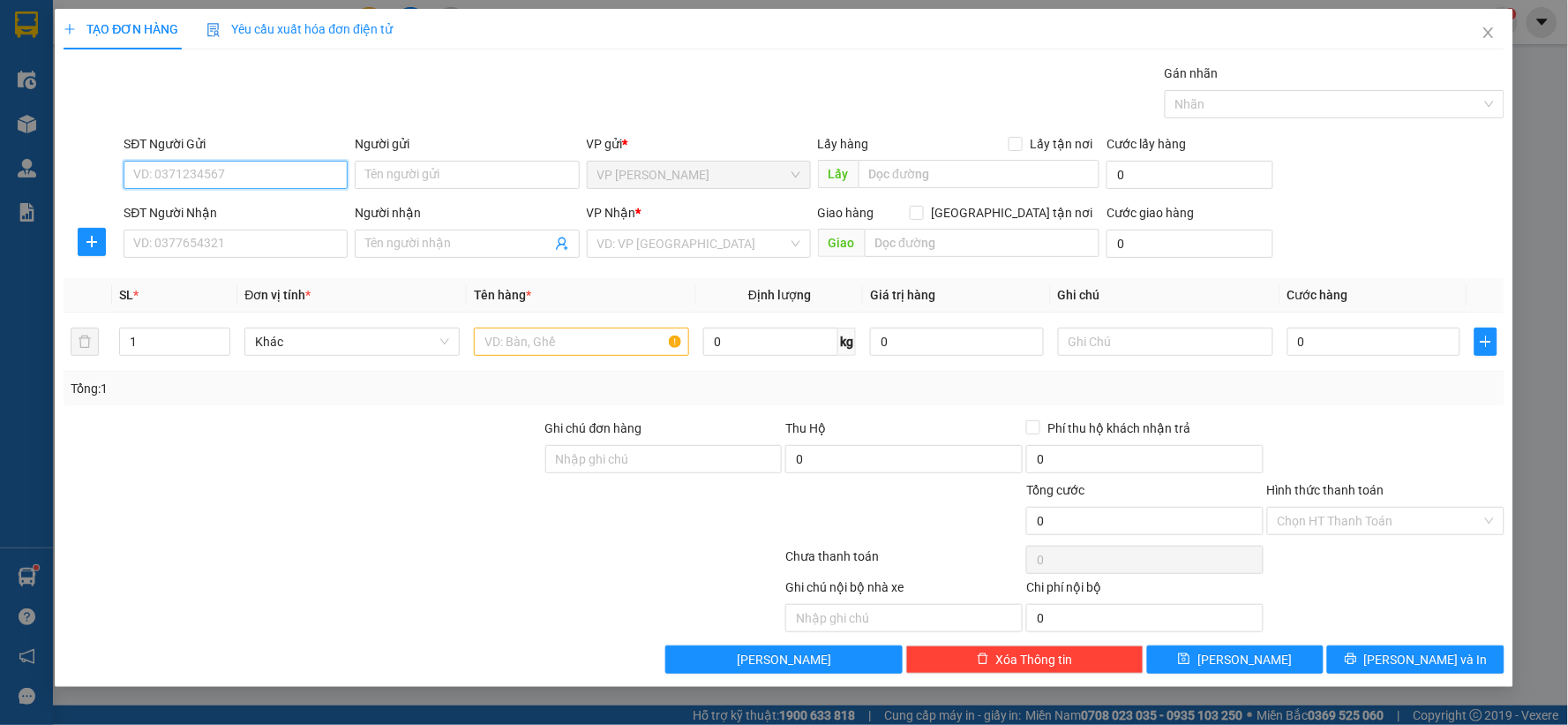
click at [210, 174] on input "SĐT Người Gửi" at bounding box center [235, 175] width 224 height 29
click at [203, 235] on input "SĐT Người Nhận" at bounding box center [235, 244] width 224 height 29
click at [690, 239] on input "search" at bounding box center [692, 244] width 190 height 27
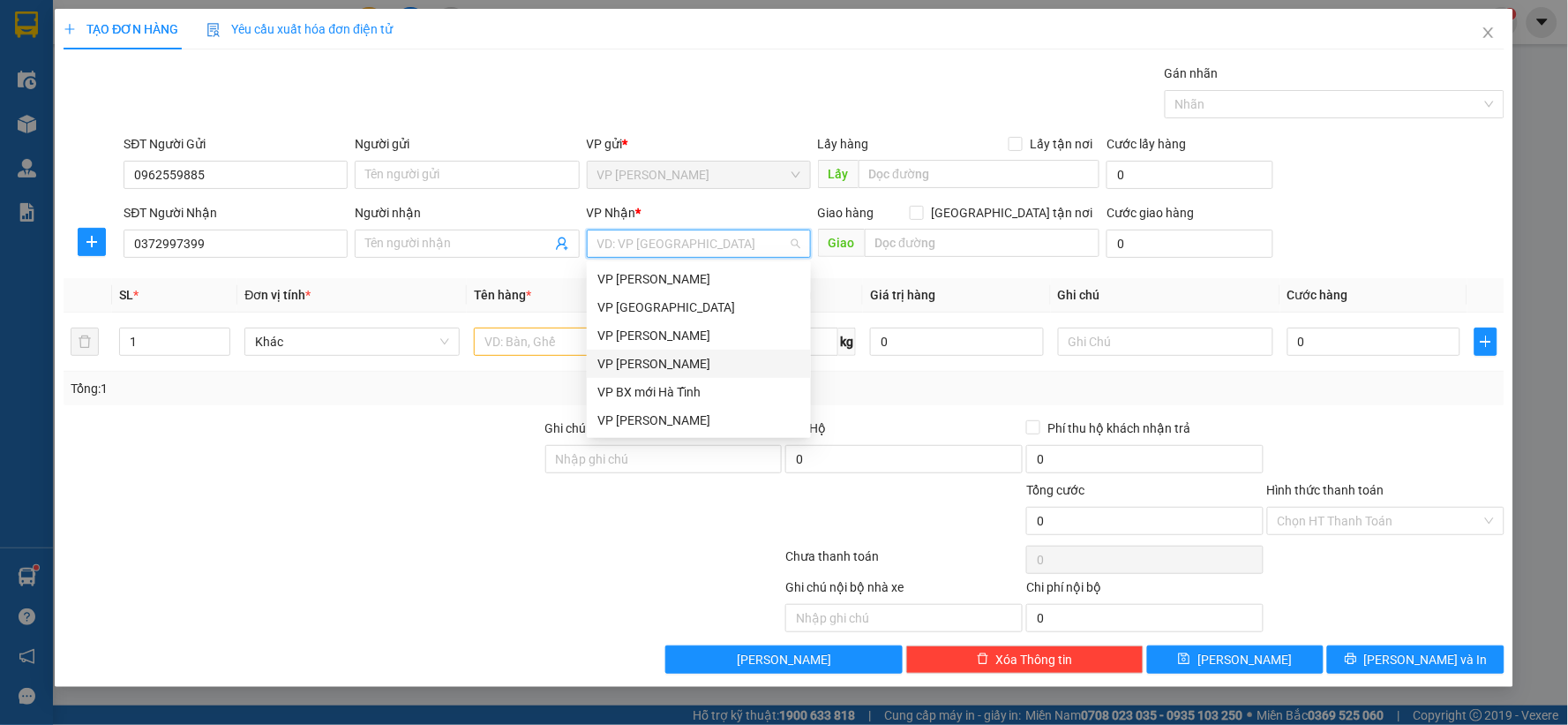
click at [678, 363] on div "[PERSON_NAME] [PERSON_NAME]" at bounding box center [699, 364] width 203 height 20
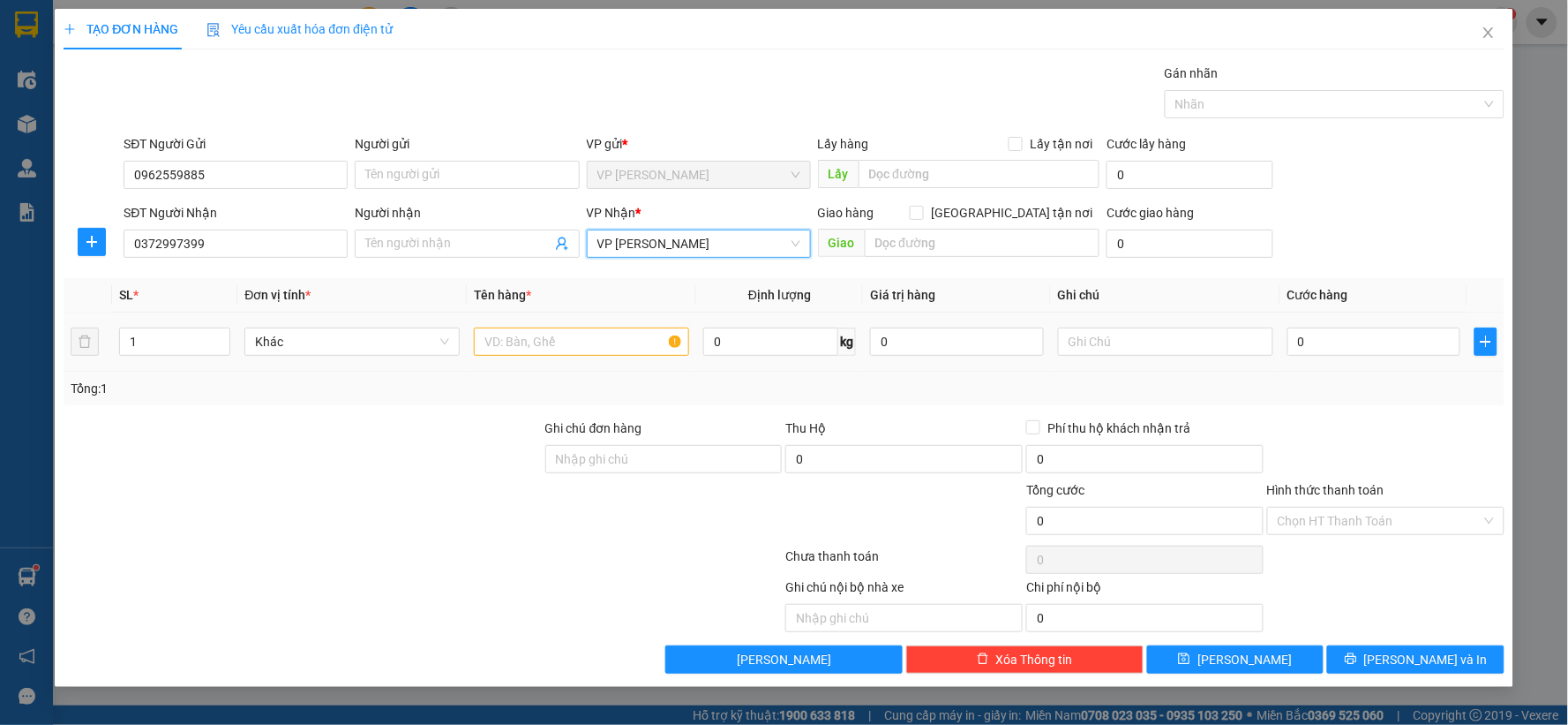
click at [570, 327] on div at bounding box center [581, 342] width 215 height 36
click at [570, 353] on input "text" at bounding box center [581, 342] width 215 height 29
click at [1334, 341] on input "0" at bounding box center [1374, 342] width 174 height 29
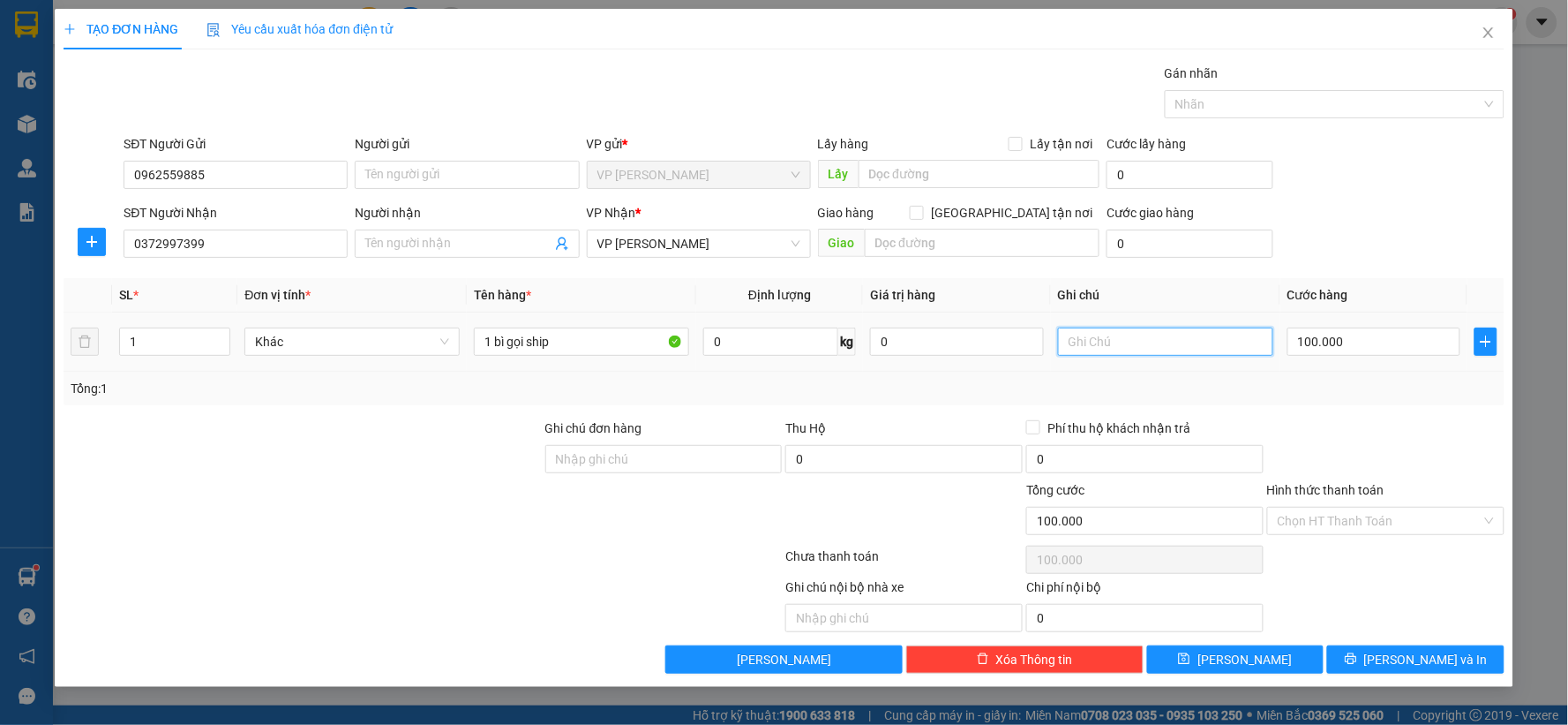
click at [1199, 340] on input "text" at bounding box center [1165, 342] width 215 height 29
click at [1250, 662] on span "Lưu" at bounding box center [1245, 660] width 95 height 20
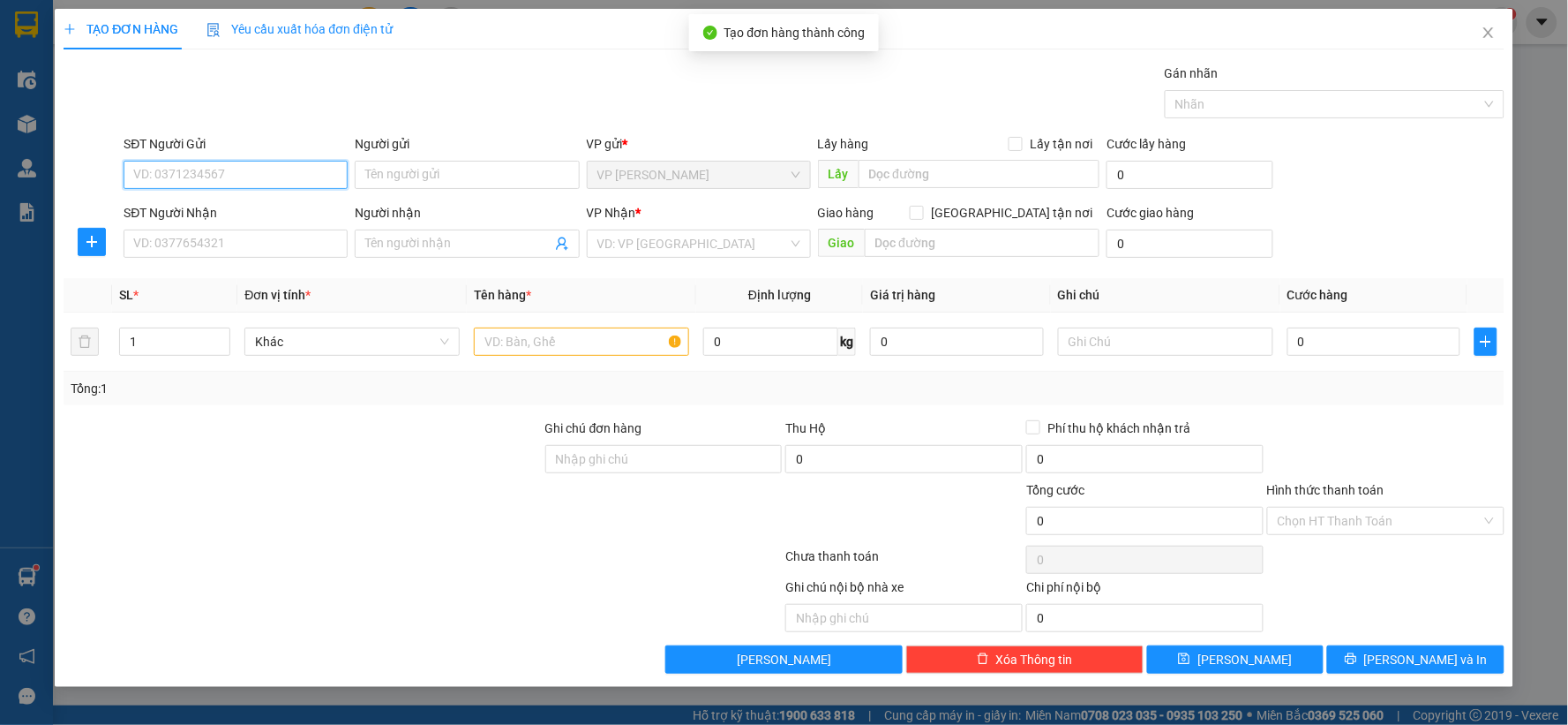
click at [191, 186] on input "SĐT Người Gửi" at bounding box center [235, 175] width 224 height 29
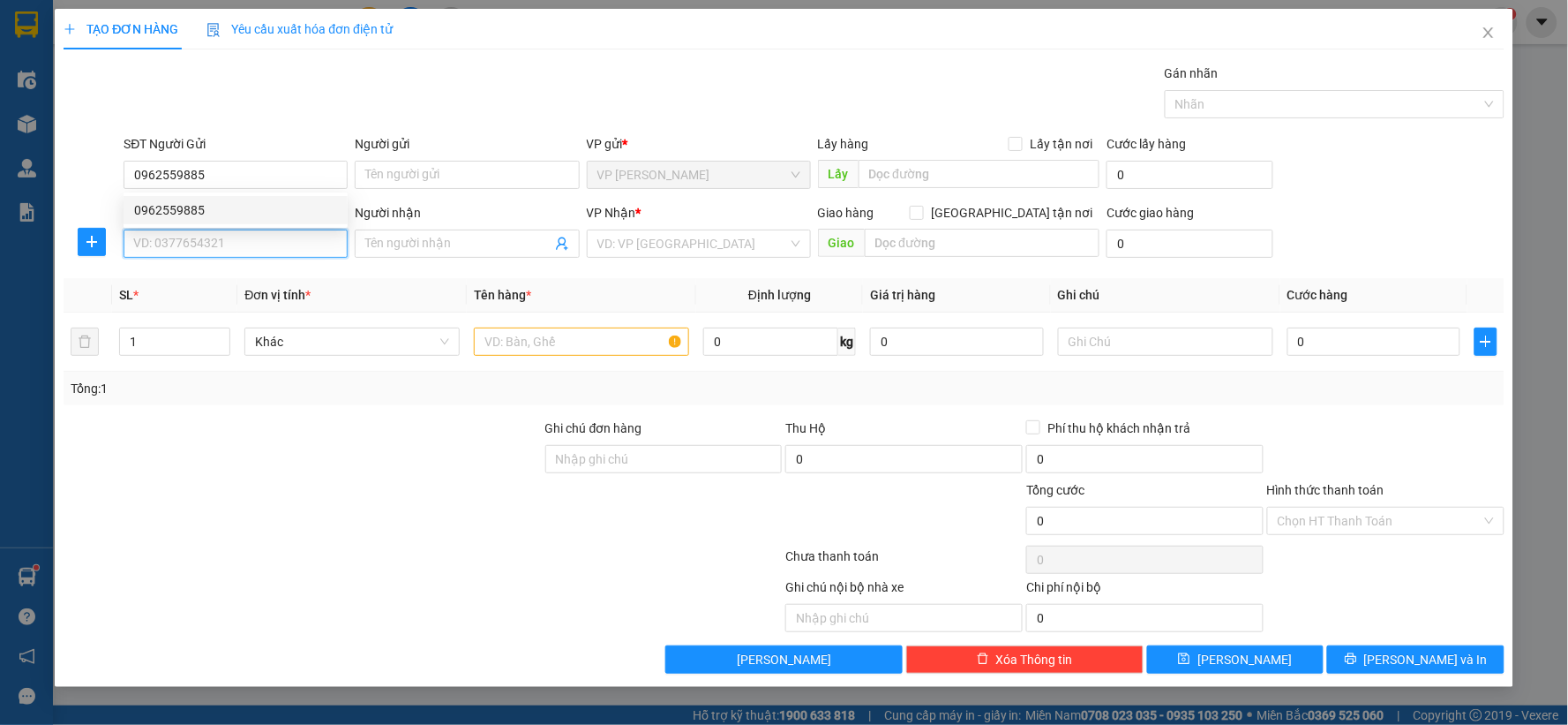
click at [303, 243] on input "SĐT Người Nhận" at bounding box center [235, 244] width 224 height 29
click at [153, 248] on input "09111691125" at bounding box center [235, 244] width 224 height 29
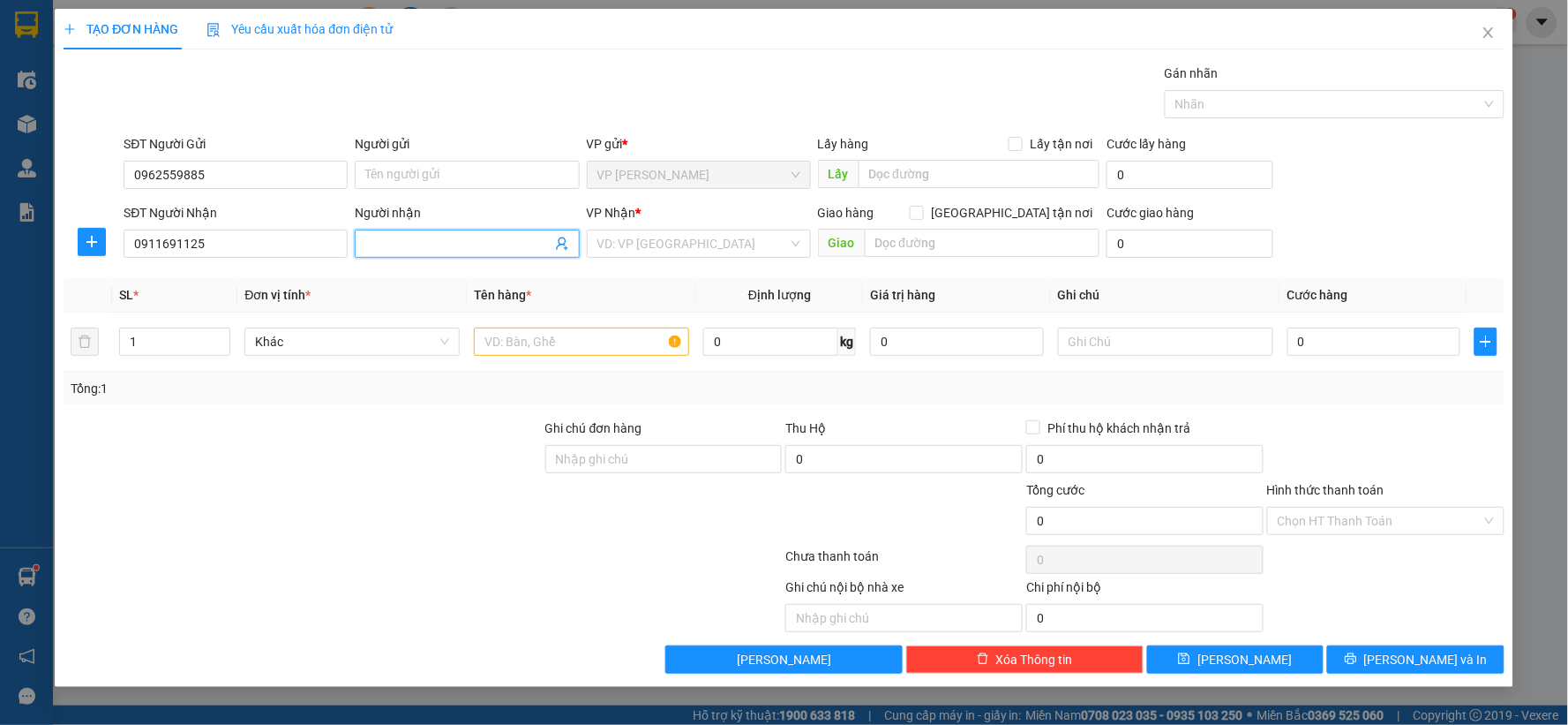
click at [431, 248] on input "Người nhận" at bounding box center [457, 244] width 185 height 20
click at [694, 231] on input "search" at bounding box center [692, 244] width 190 height 27
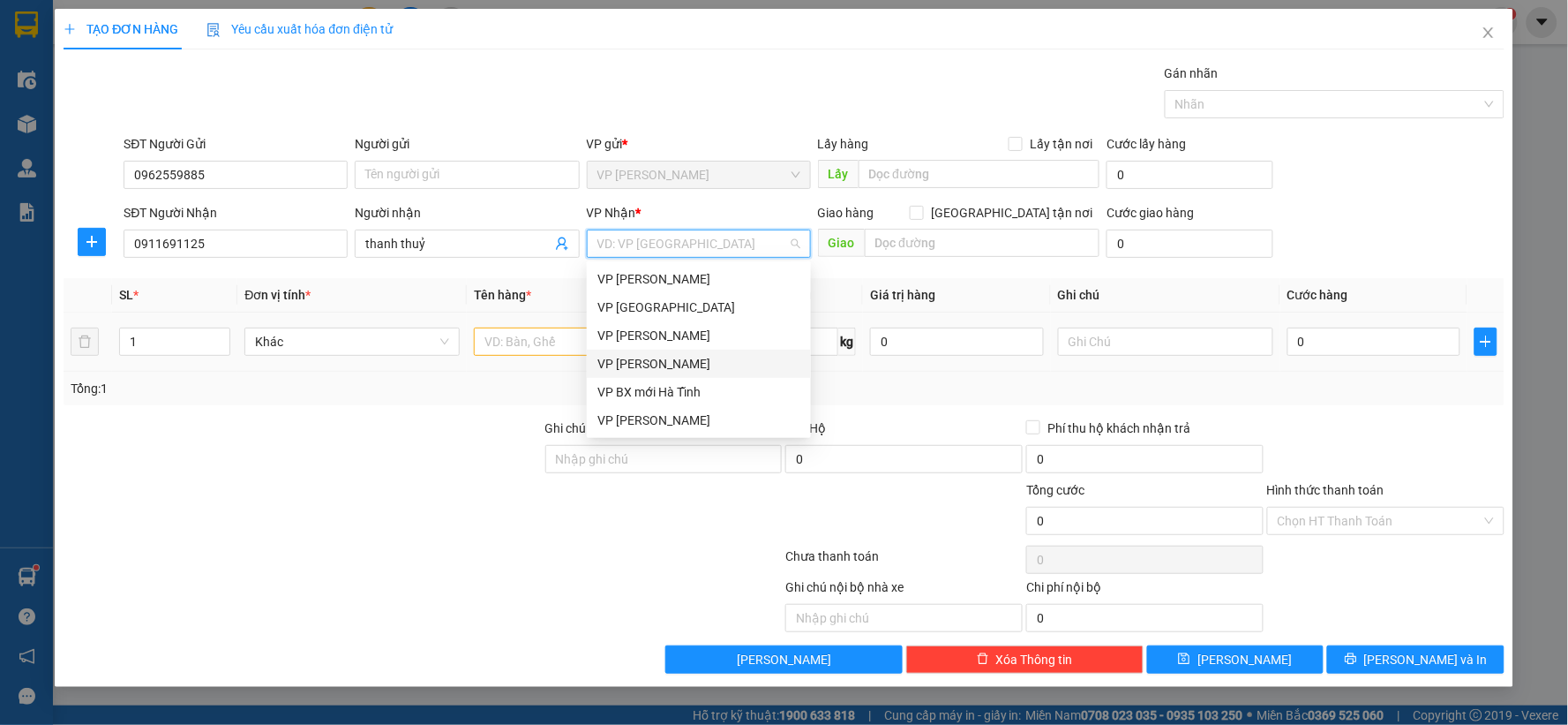
click at [673, 355] on div "[PERSON_NAME] [PERSON_NAME]" at bounding box center [699, 364] width 203 height 20
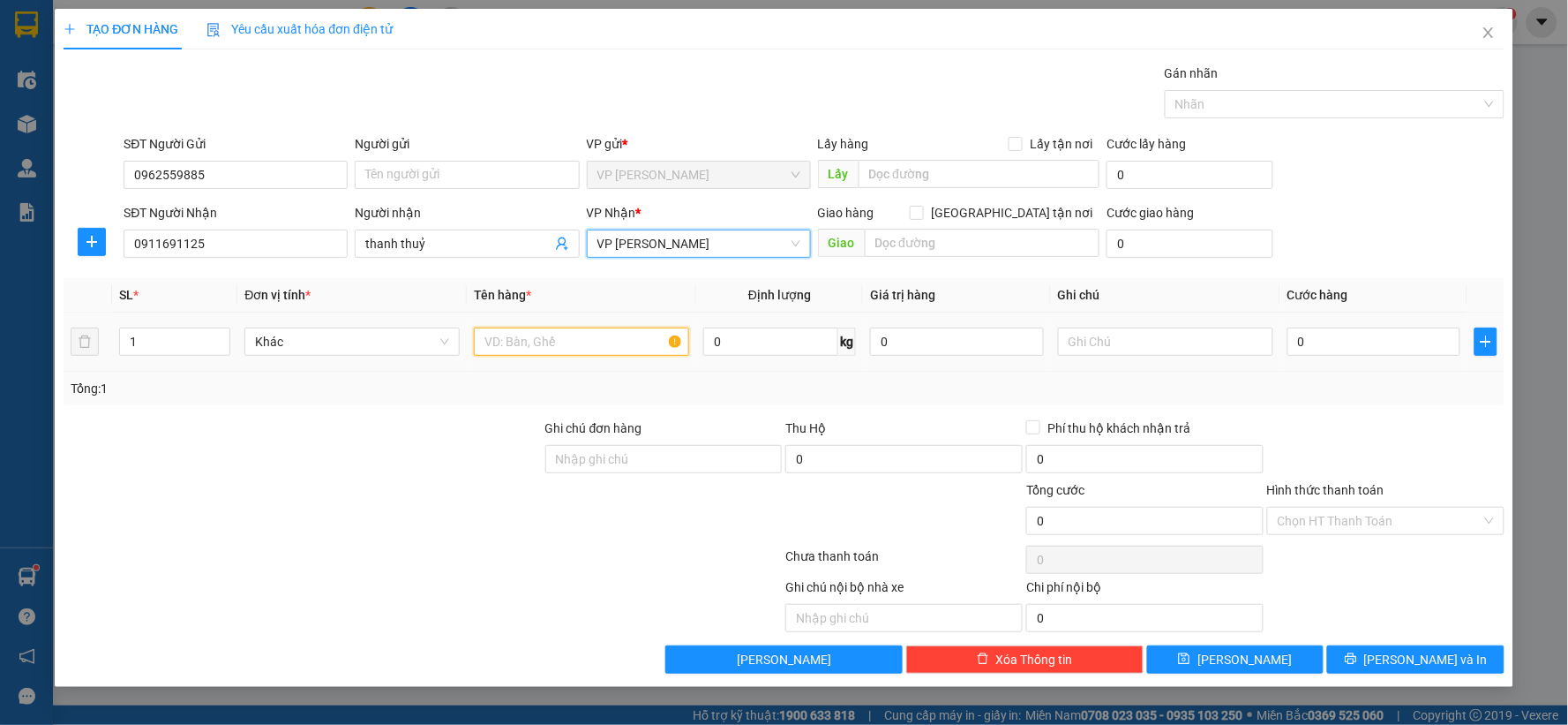
click at [605, 353] on input "text" at bounding box center [581, 342] width 215 height 29
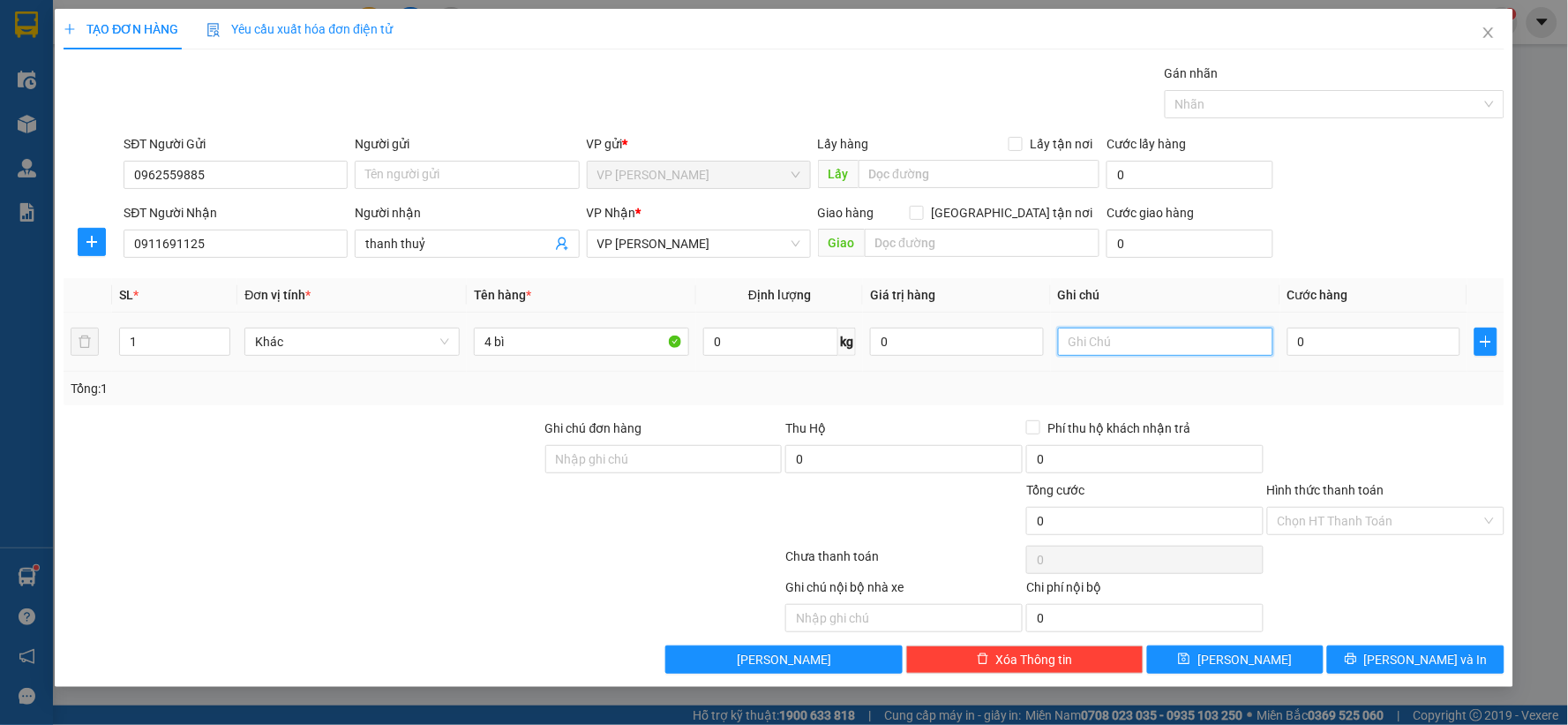
click at [1099, 342] on input "text" at bounding box center [1165, 342] width 215 height 29
click at [1409, 356] on input "0" at bounding box center [1374, 342] width 174 height 29
click at [1390, 426] on div at bounding box center [1387, 449] width 241 height 62
click at [1288, 654] on button "Lưu" at bounding box center [1236, 660] width 178 height 29
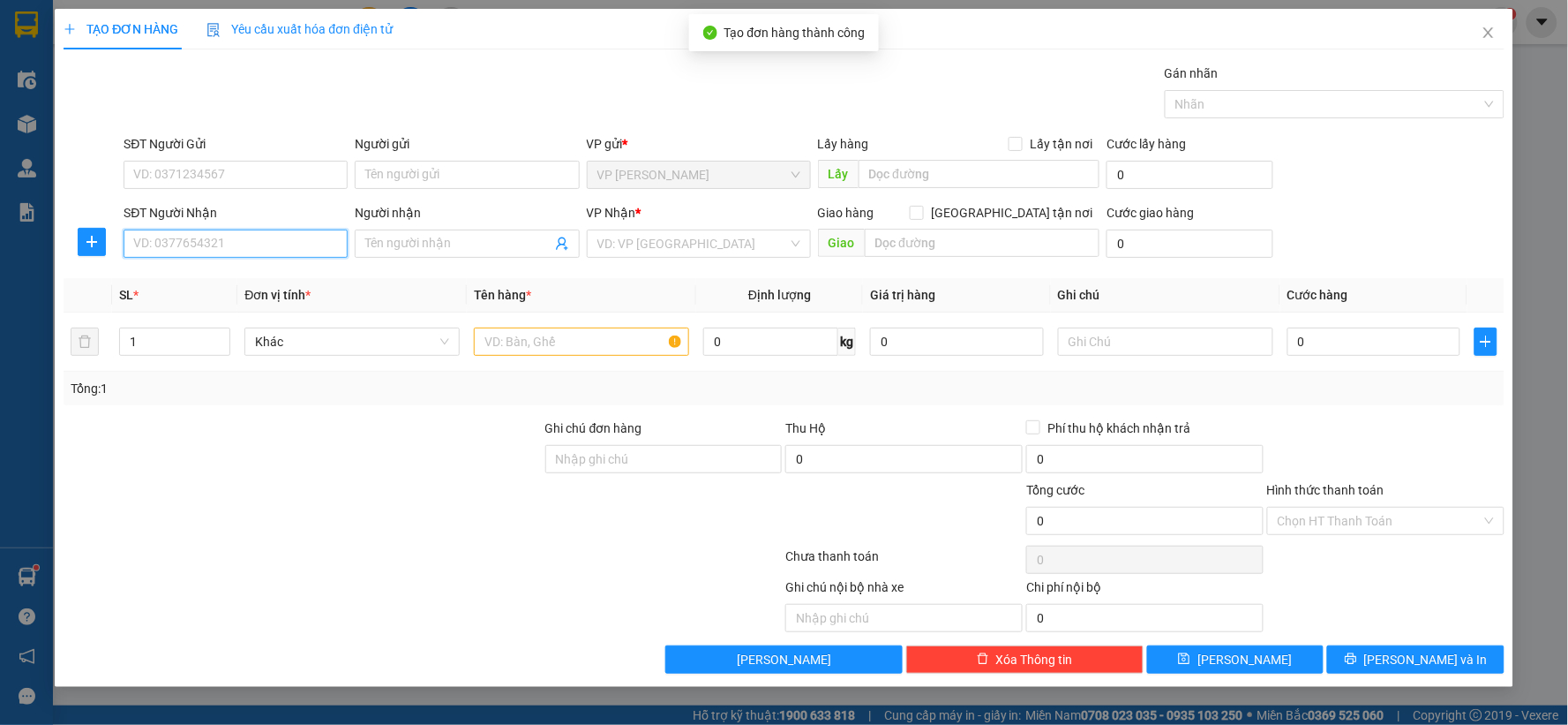
click at [273, 253] on input "SĐT Người Nhận" at bounding box center [235, 244] width 224 height 29
click at [224, 194] on div "SĐT Người Gửi VD: 0371234567" at bounding box center [235, 164] width 224 height 62
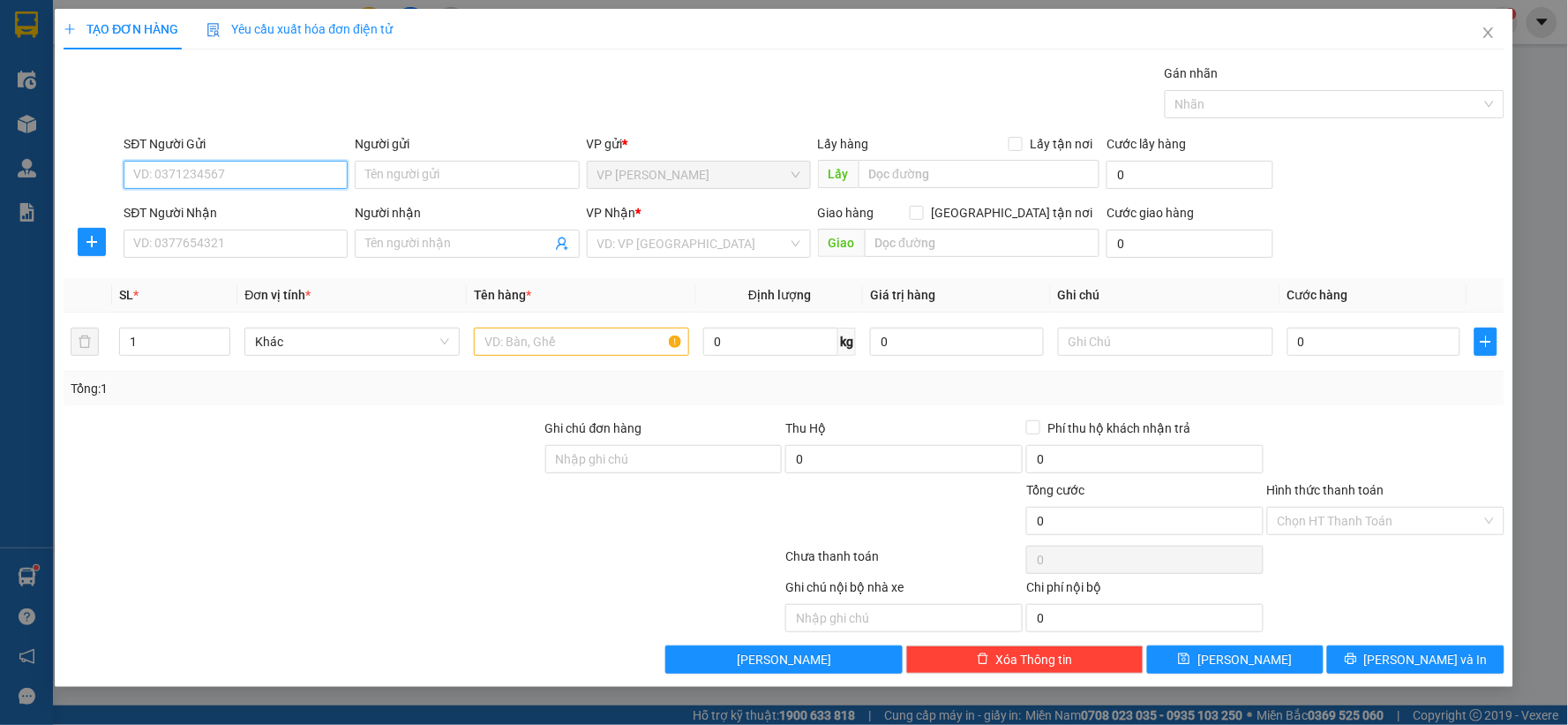
click at [227, 182] on input "SĐT Người Gửi" at bounding box center [235, 175] width 224 height 29
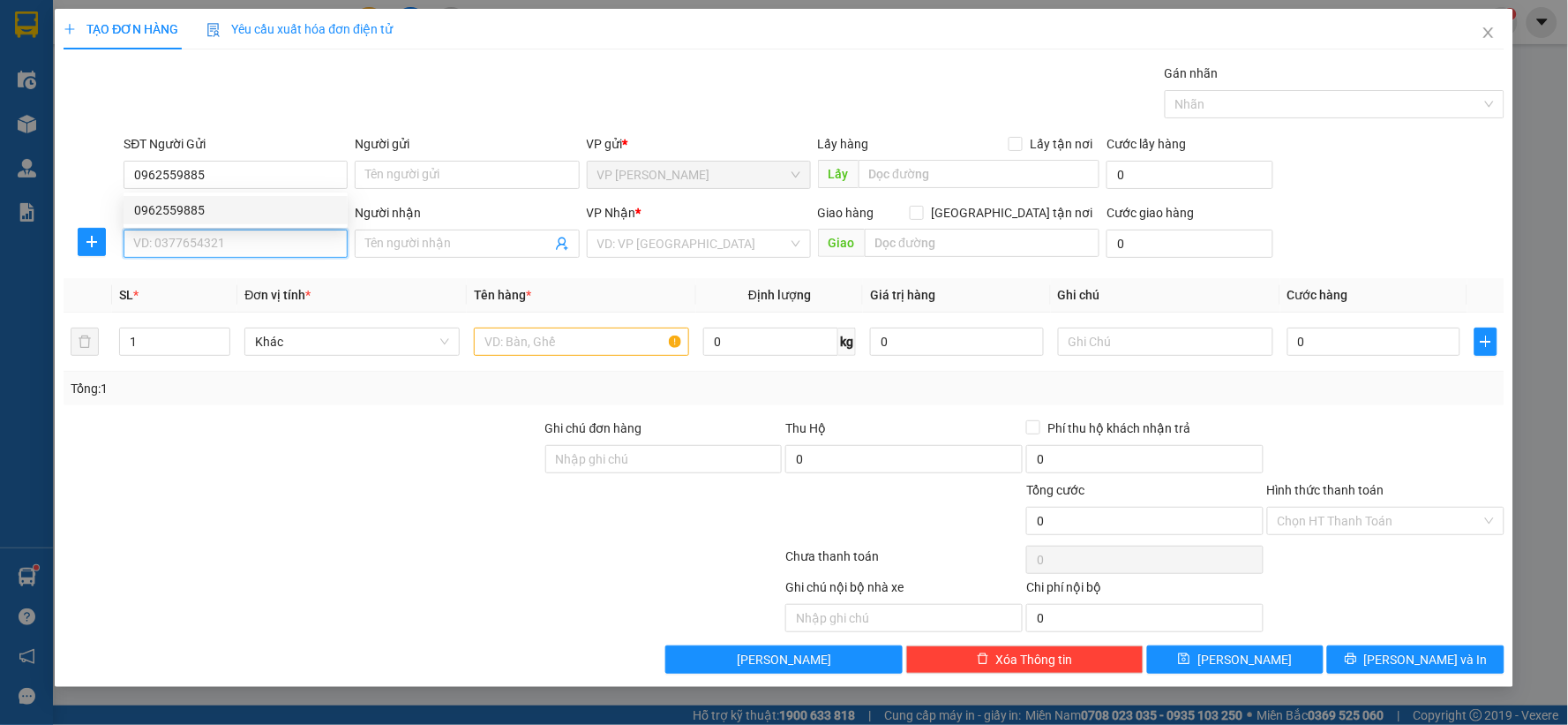
click at [166, 243] on input "SĐT Người Nhận" at bounding box center [235, 244] width 224 height 29
click at [730, 234] on input "search" at bounding box center [692, 244] width 190 height 27
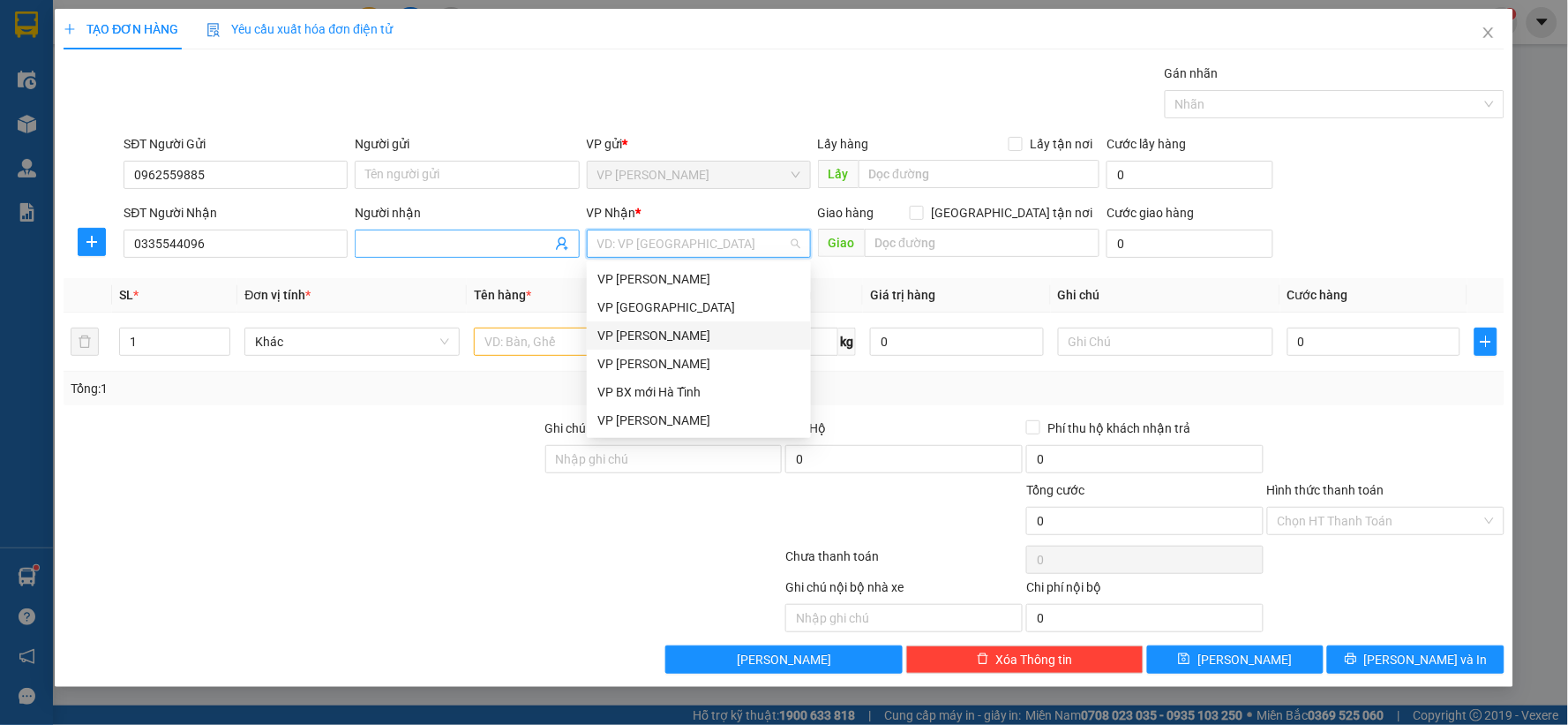
click at [494, 251] on input "Người nhận" at bounding box center [457, 244] width 185 height 20
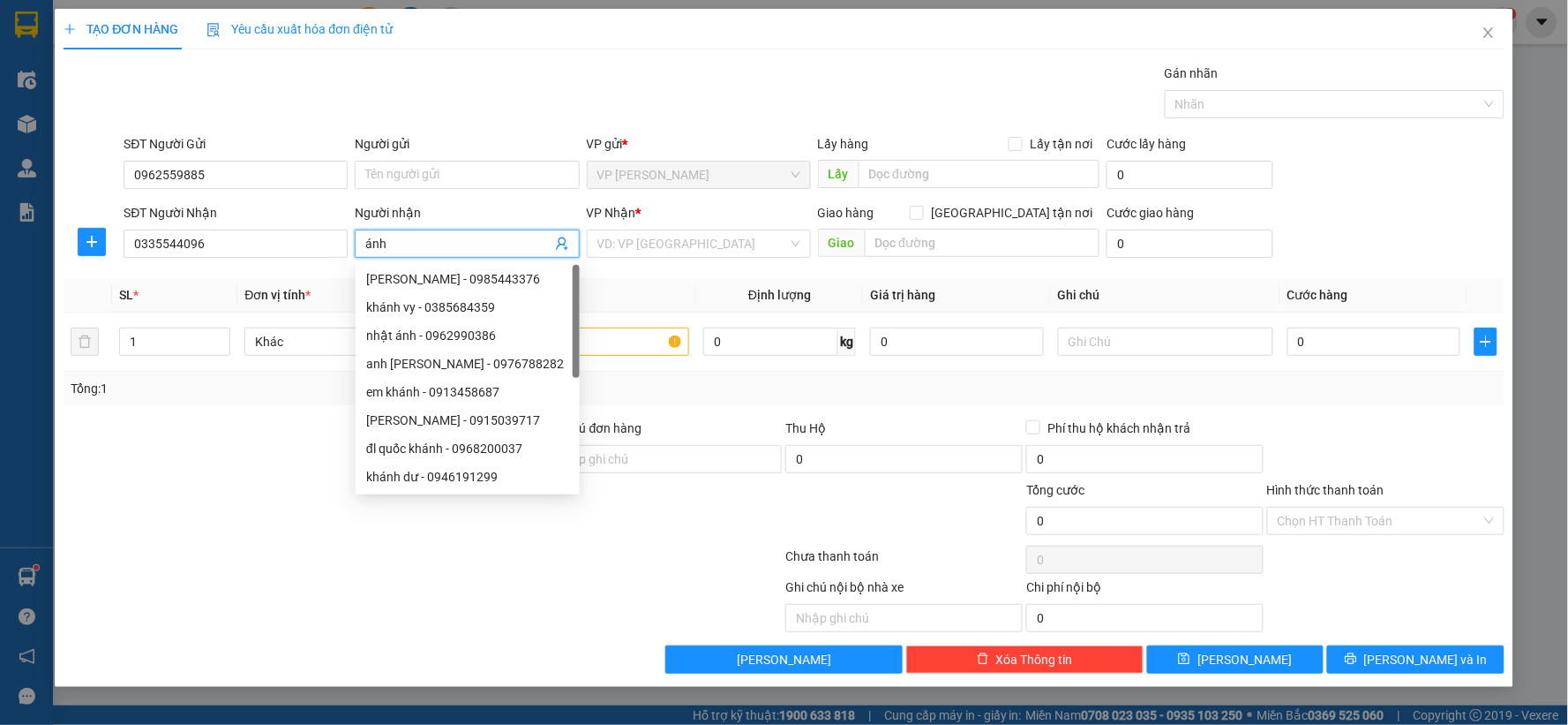
click at [648, 221] on div "VP Nhận *" at bounding box center [699, 213] width 224 height 20
click at [653, 234] on input "search" at bounding box center [692, 244] width 190 height 27
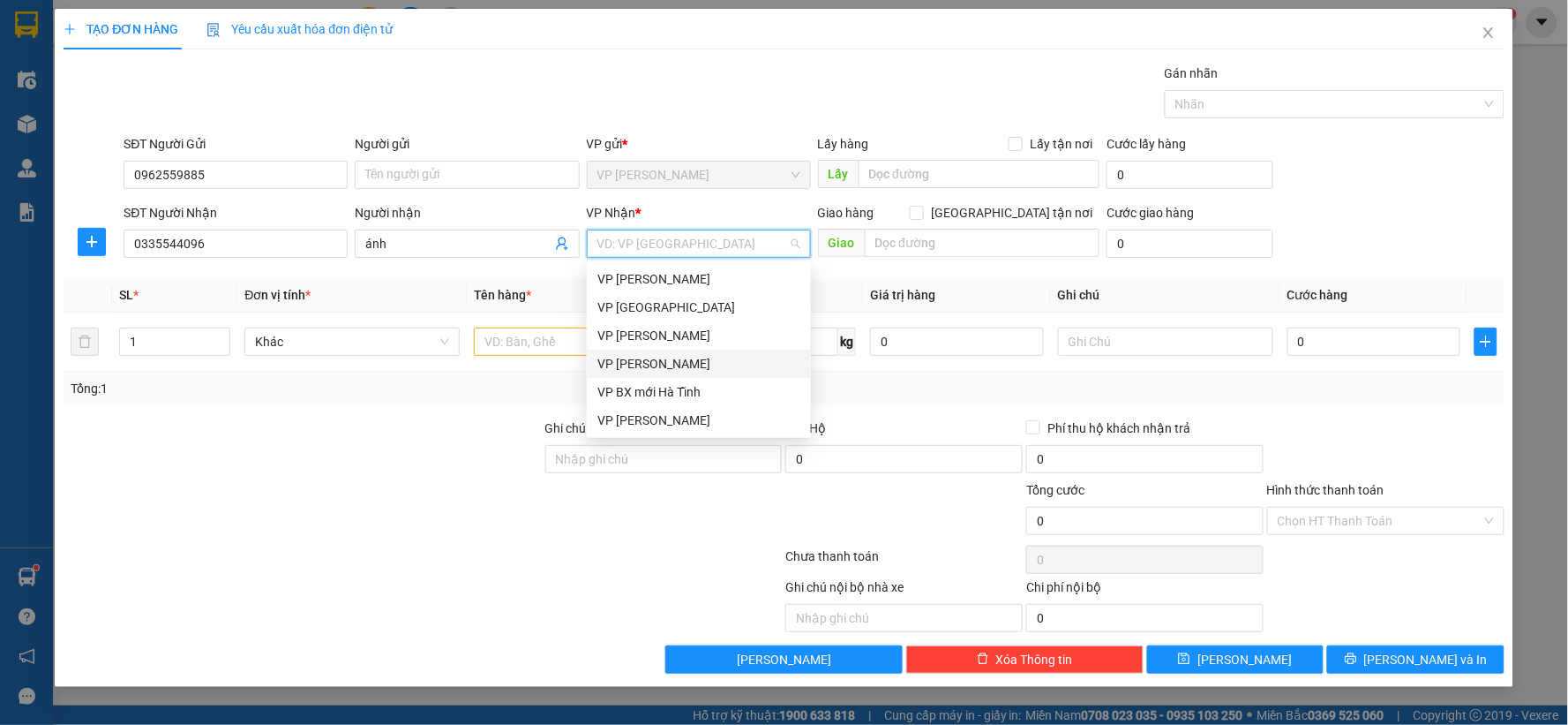
click at [697, 362] on div "[PERSON_NAME] [PERSON_NAME]" at bounding box center [699, 364] width 203 height 20
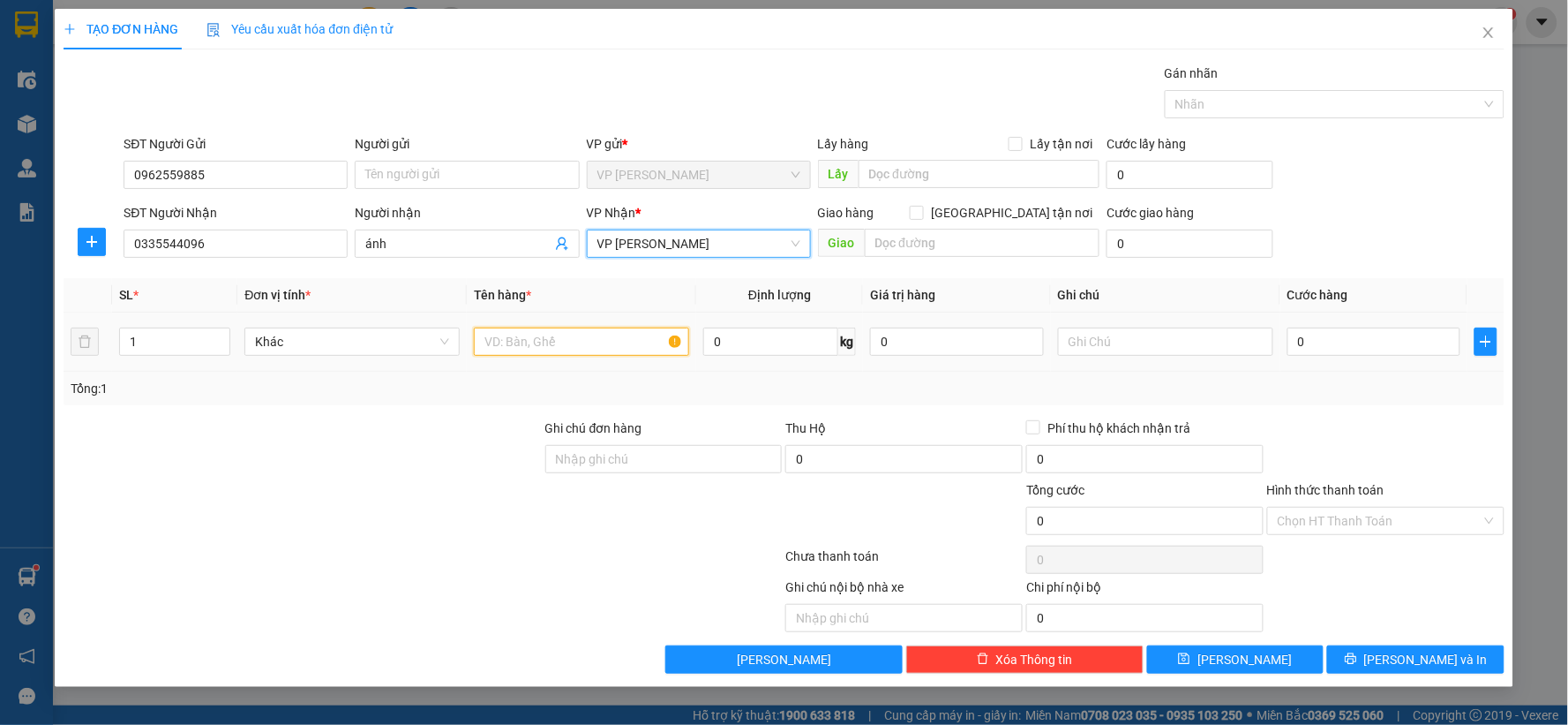
click at [585, 345] on input "text" at bounding box center [581, 342] width 215 height 29
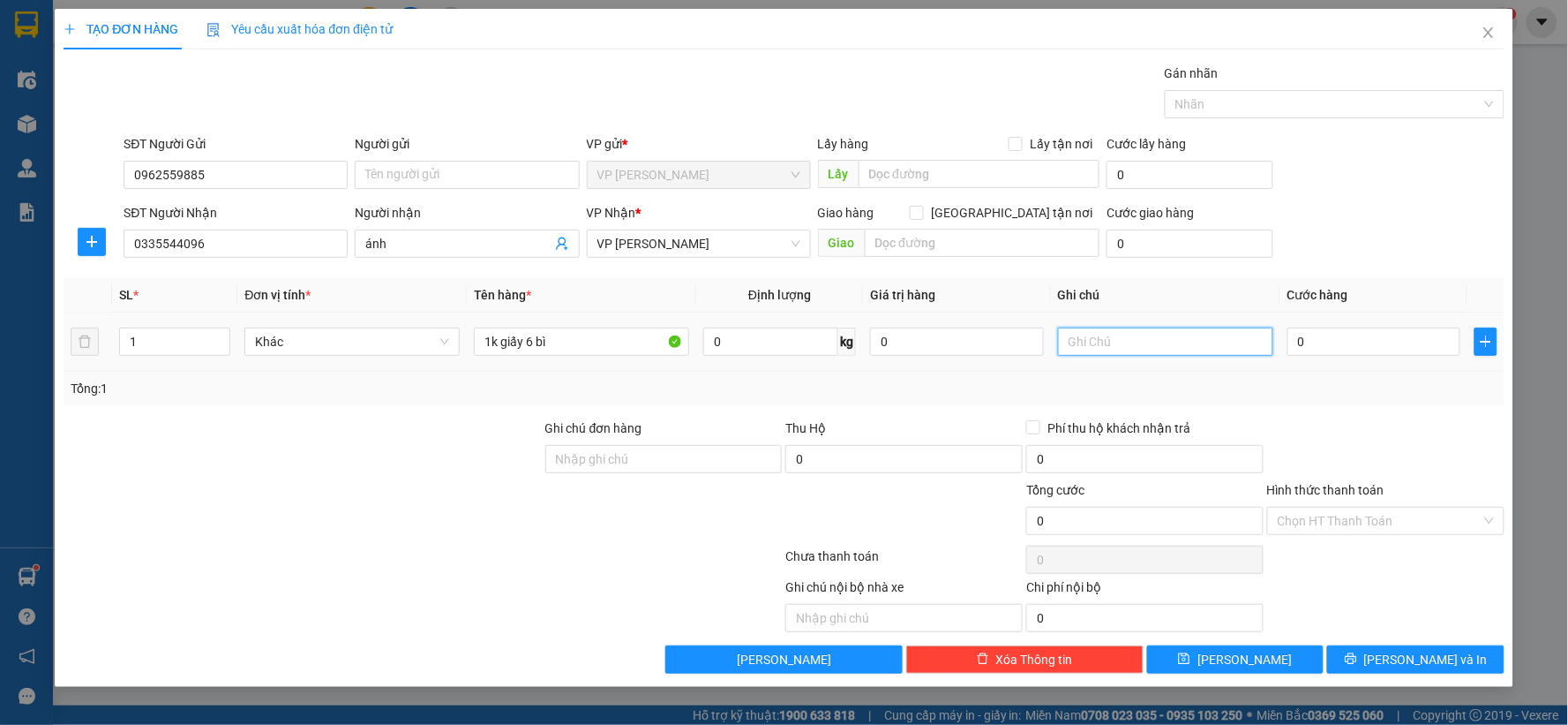
click at [1170, 342] on input "text" at bounding box center [1165, 342] width 215 height 29
click at [1363, 348] on input "0" at bounding box center [1374, 342] width 174 height 29
click at [1382, 419] on div at bounding box center [1387, 449] width 241 height 62
click at [1304, 657] on button "Lưu" at bounding box center [1236, 660] width 178 height 29
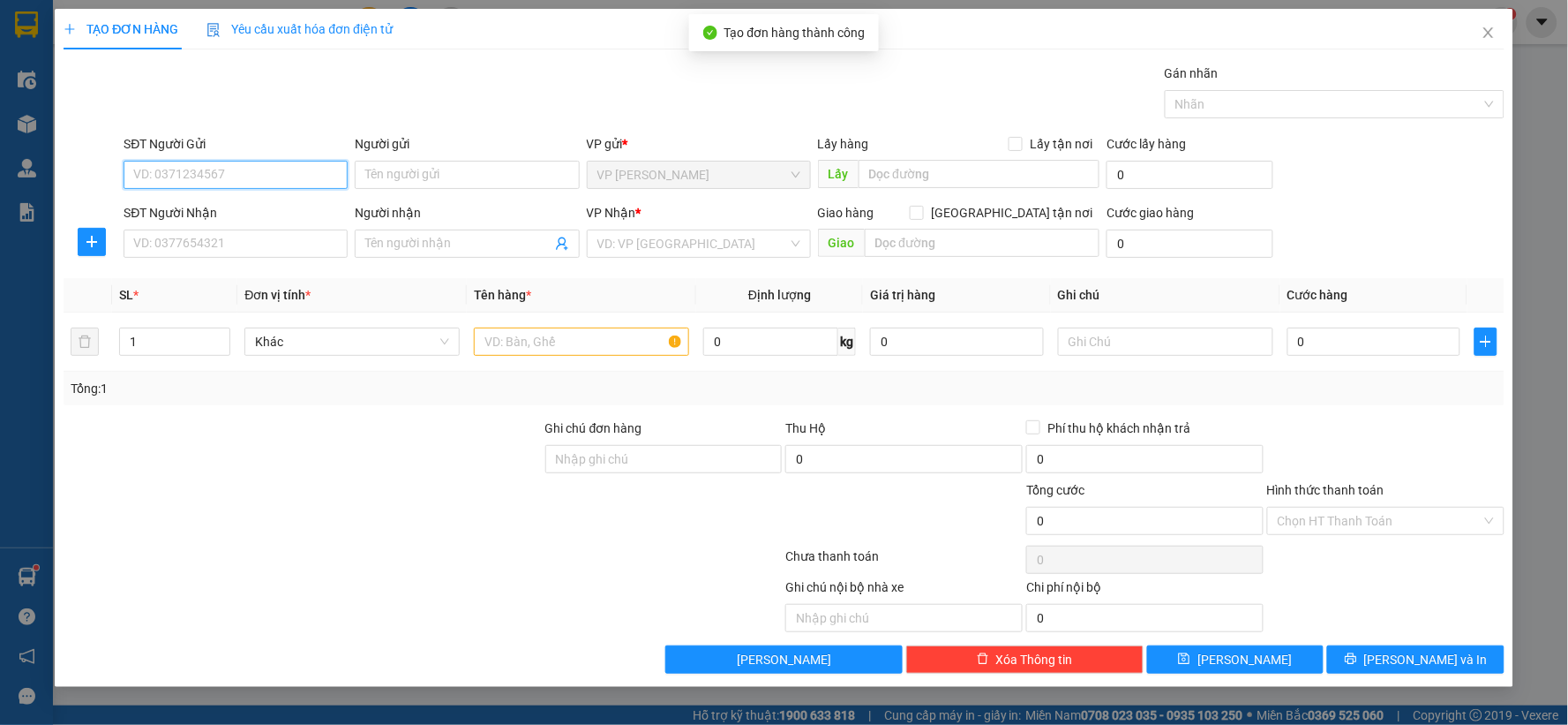
click at [246, 163] on input "SĐT Người Gửi" at bounding box center [235, 175] width 224 height 29
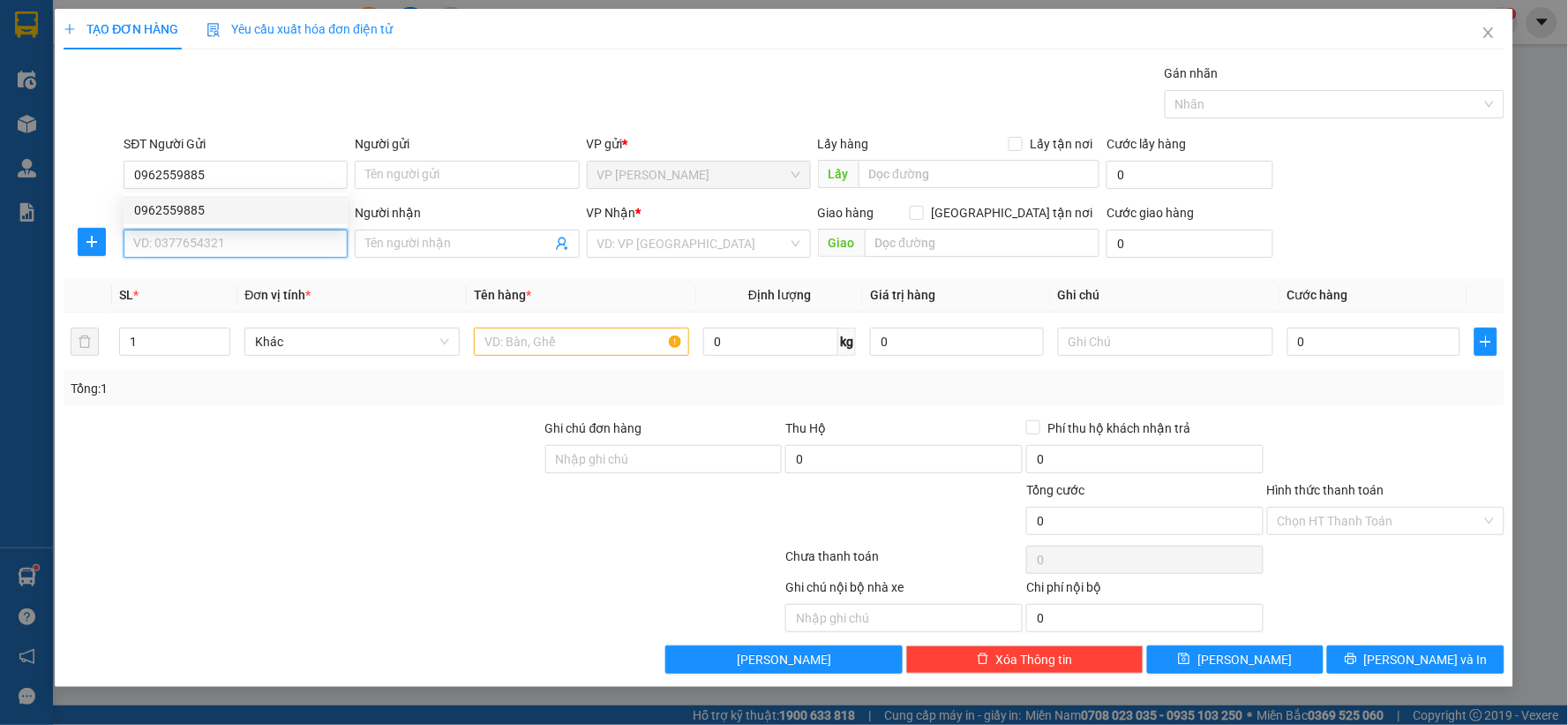
click at [206, 240] on input "SĐT Người Nhận" at bounding box center [235, 244] width 224 height 29
click at [162, 249] on input "097303652" at bounding box center [235, 244] width 224 height 29
click at [201, 284] on div "0973603652" at bounding box center [235, 279] width 203 height 20
click at [492, 256] on span at bounding box center [466, 244] width 224 height 29
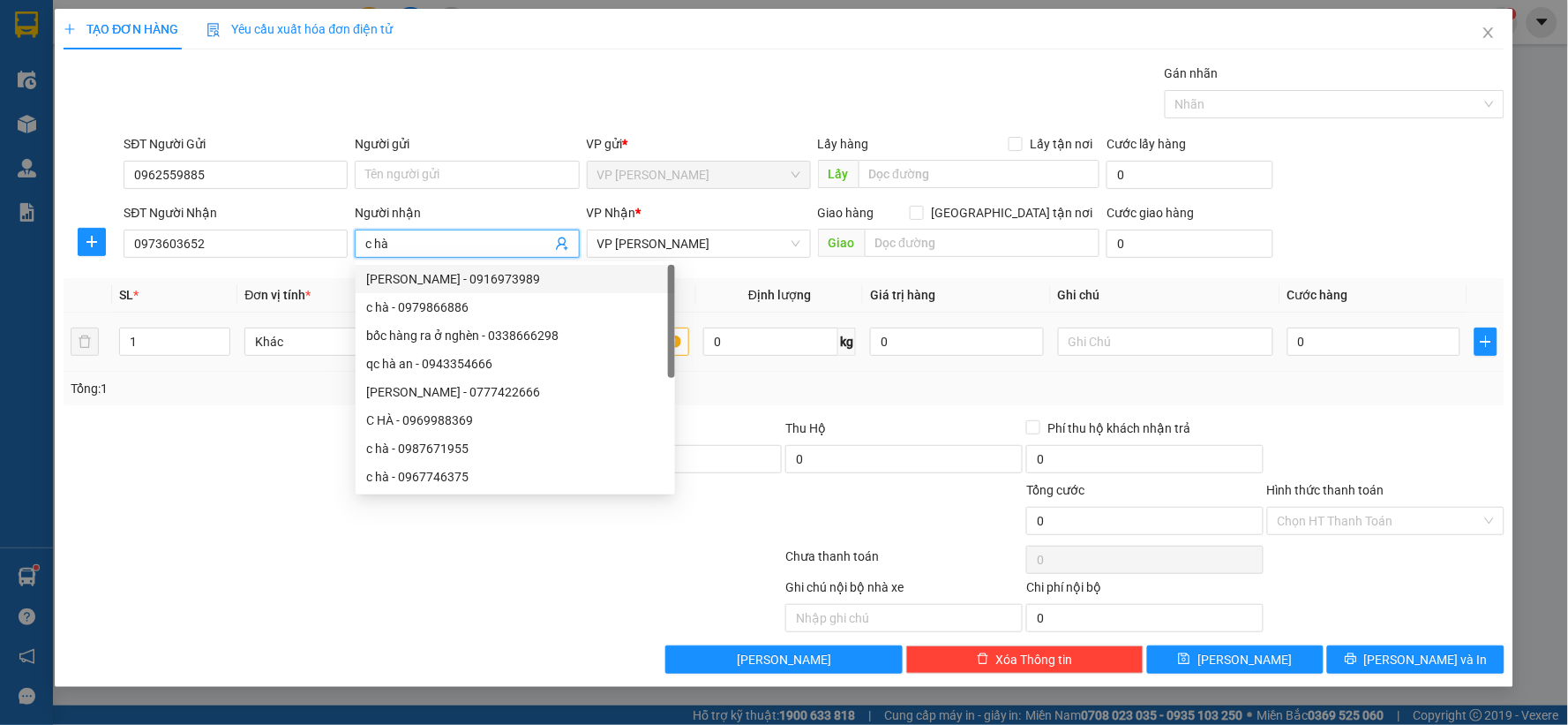
click at [636, 354] on div "qc hà an - 0943354666" at bounding box center [516, 364] width 298 height 20
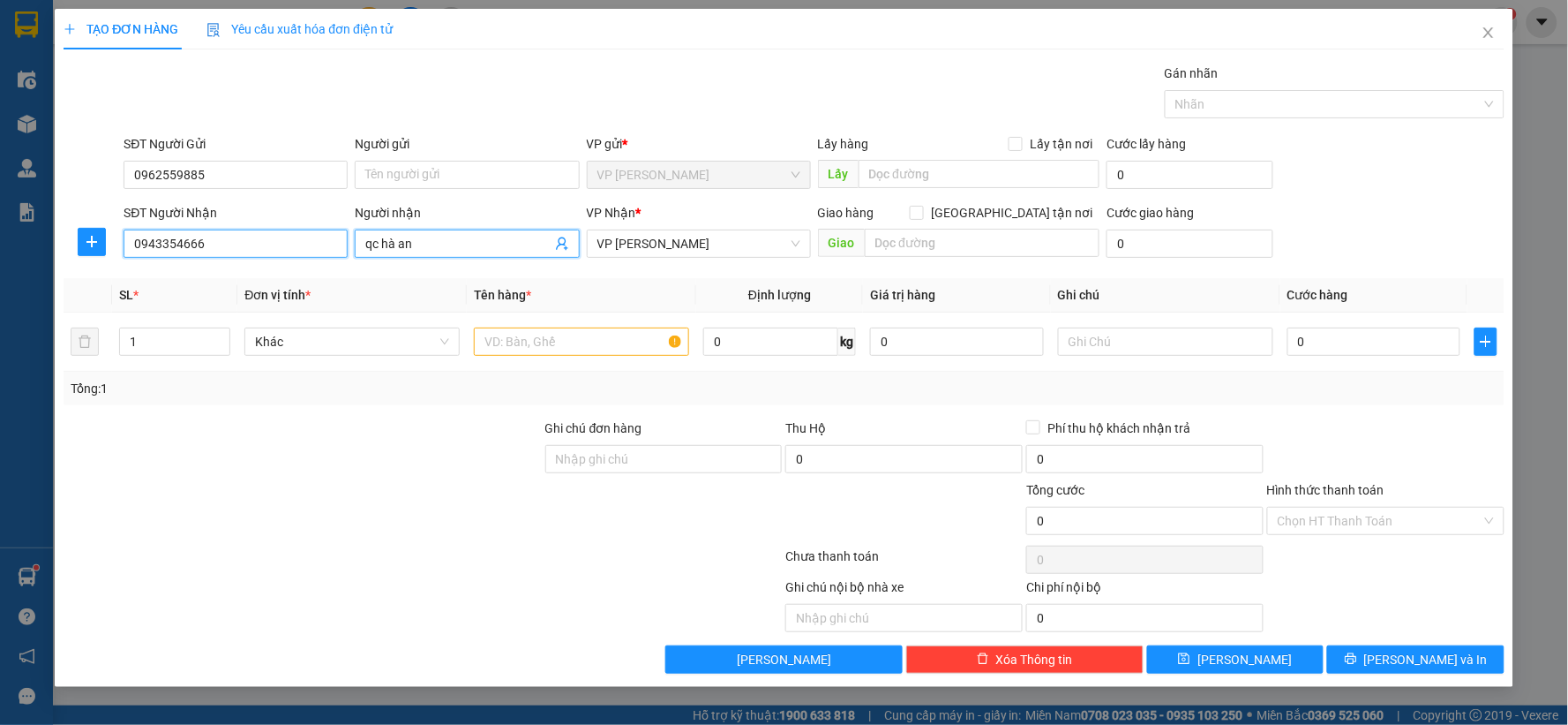
click at [277, 243] on input "0943354666" at bounding box center [235, 244] width 224 height 29
click at [209, 277] on div "0973603652" at bounding box center [235, 279] width 203 height 20
click at [445, 245] on input "Người nhận" at bounding box center [457, 244] width 185 height 20
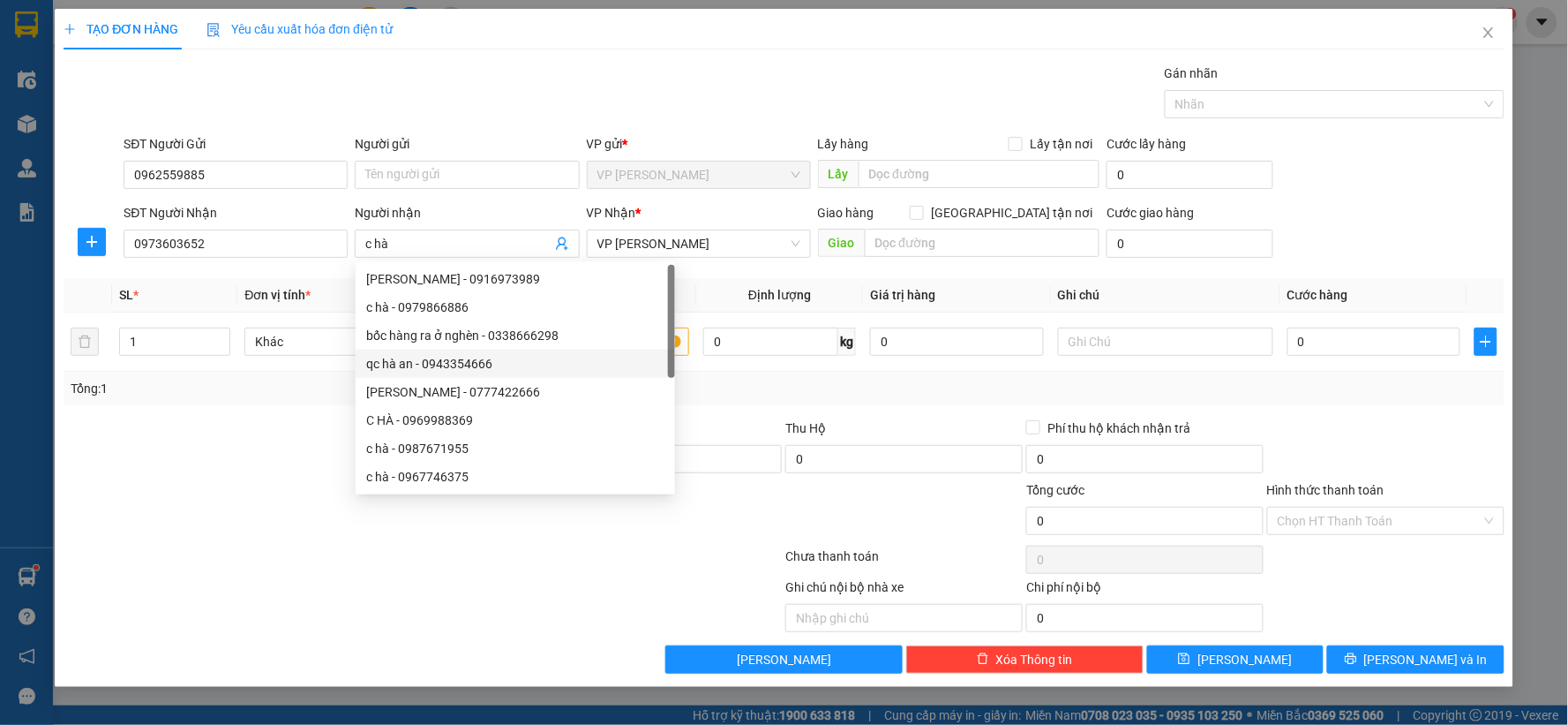
click at [311, 434] on div at bounding box center [302, 449] width 482 height 62
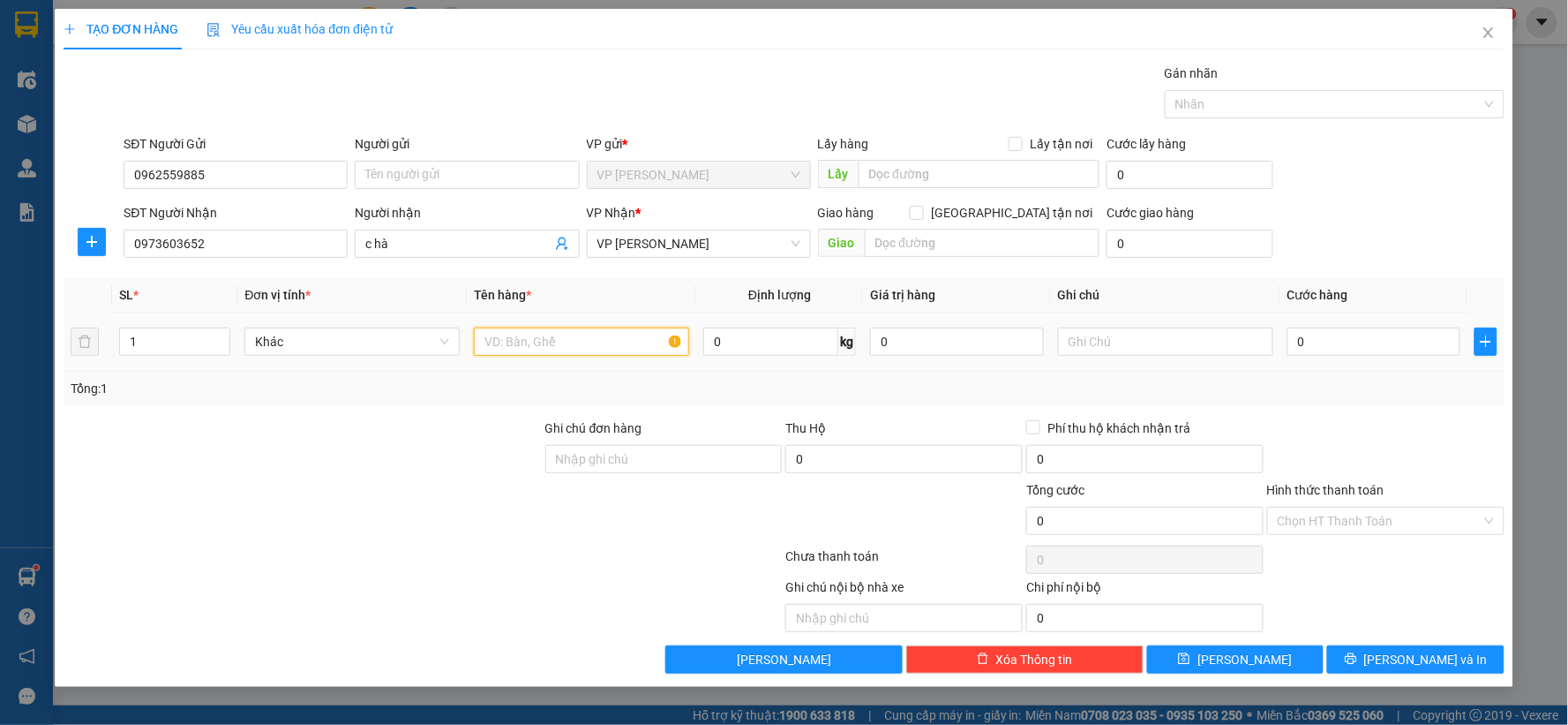
click at [482, 346] on input "text" at bounding box center [581, 342] width 215 height 29
click at [1357, 355] on input "0" at bounding box center [1374, 342] width 174 height 29
click at [1188, 354] on input "text" at bounding box center [1165, 342] width 215 height 29
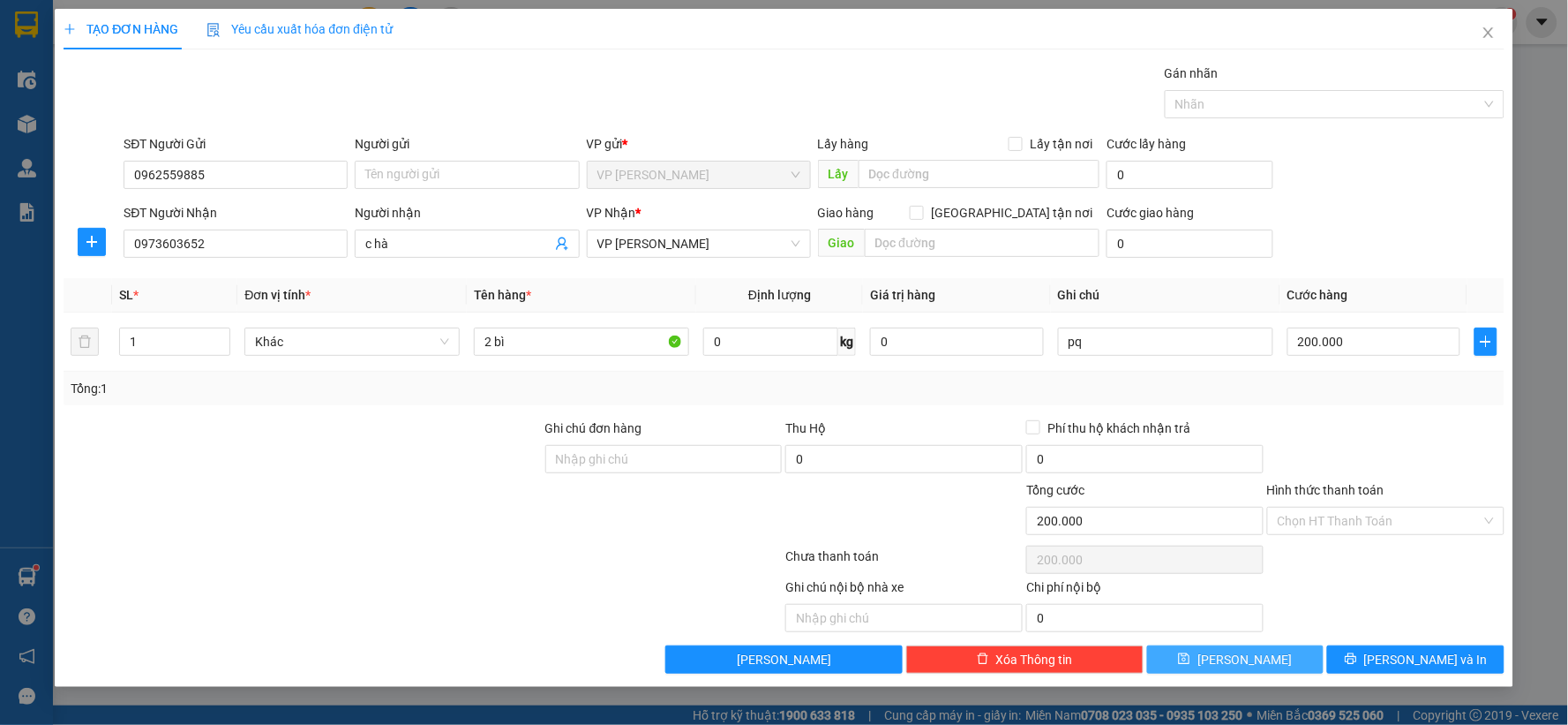
click at [1295, 669] on button "Lưu" at bounding box center [1236, 660] width 178 height 29
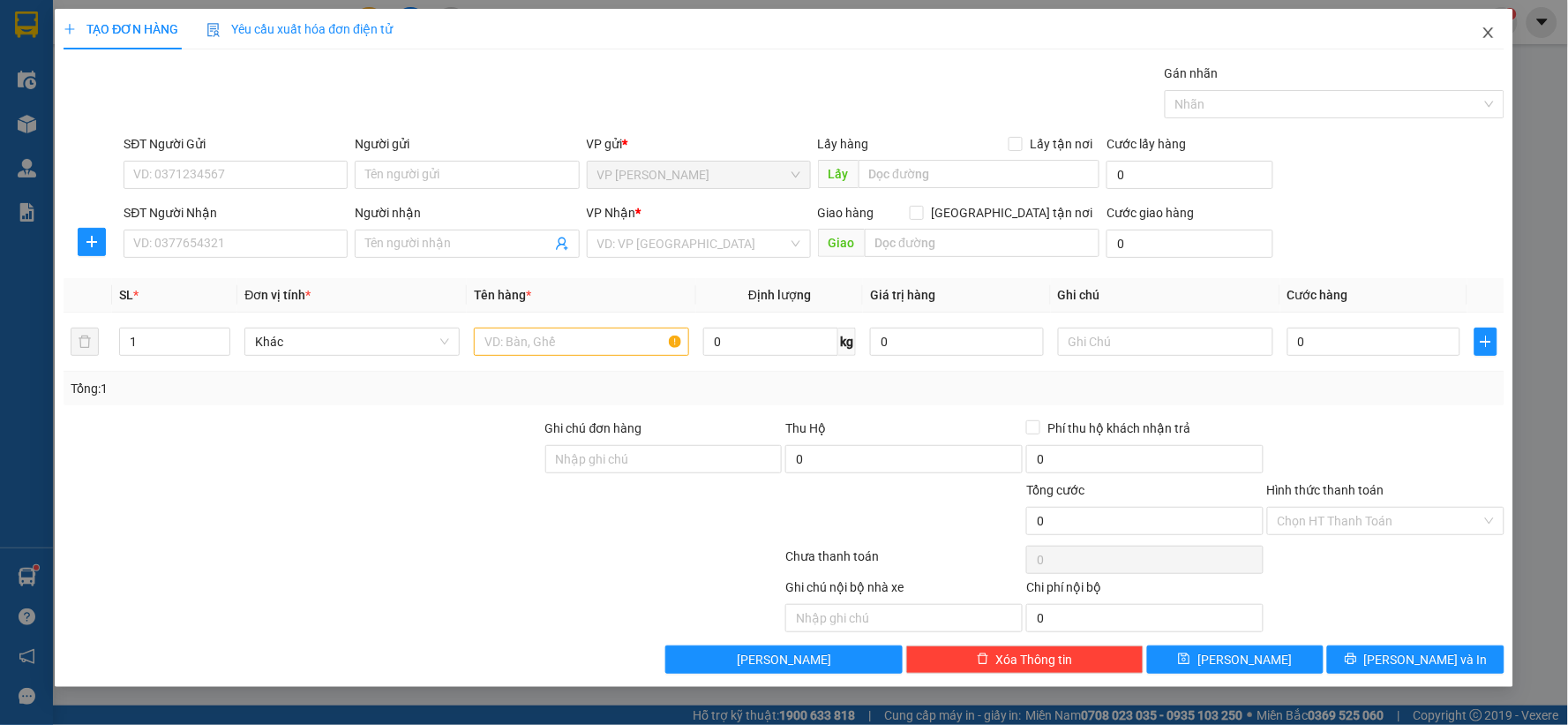
click at [1488, 37] on icon "close" at bounding box center [1489, 33] width 14 height 14
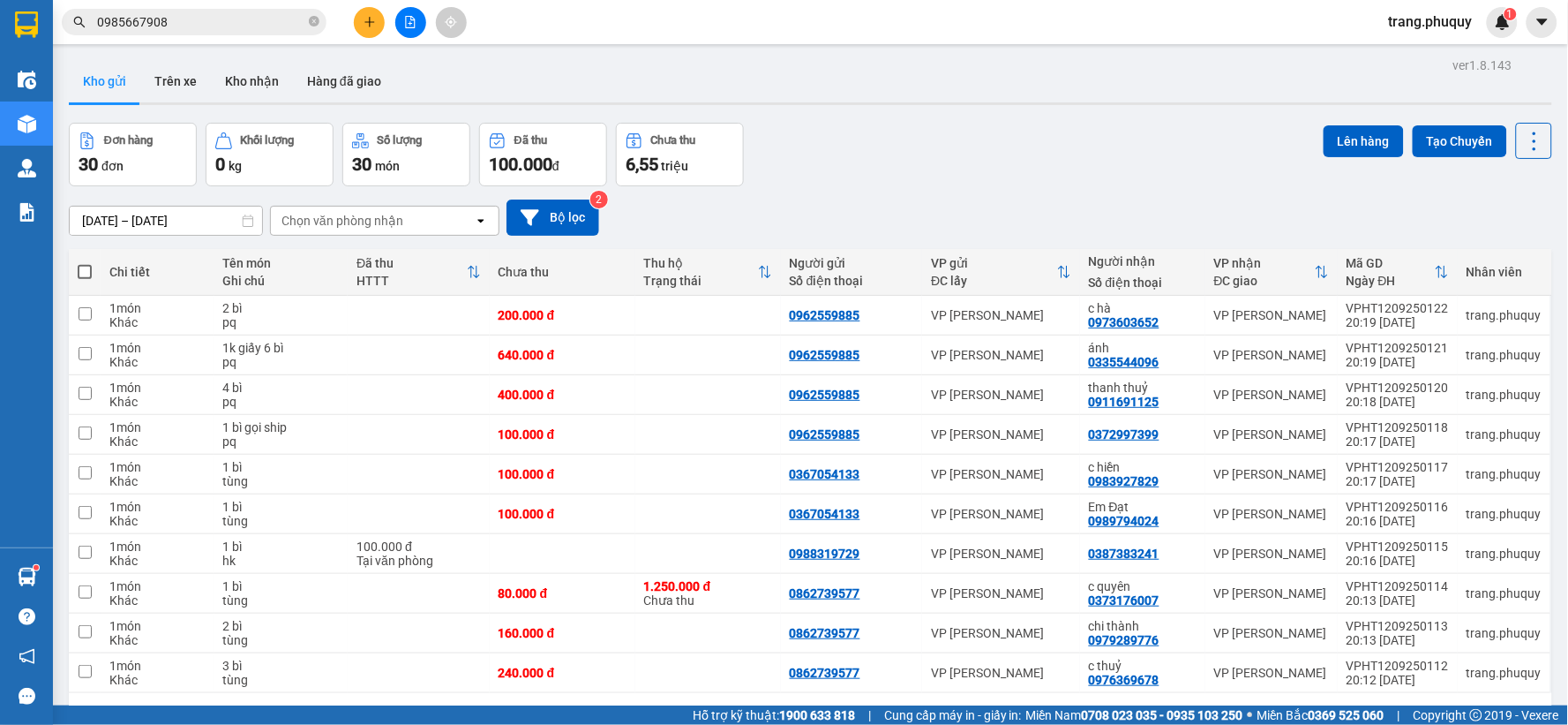
click at [356, 218] on div "Chọn văn phòng nhận" at bounding box center [342, 221] width 122 height 18
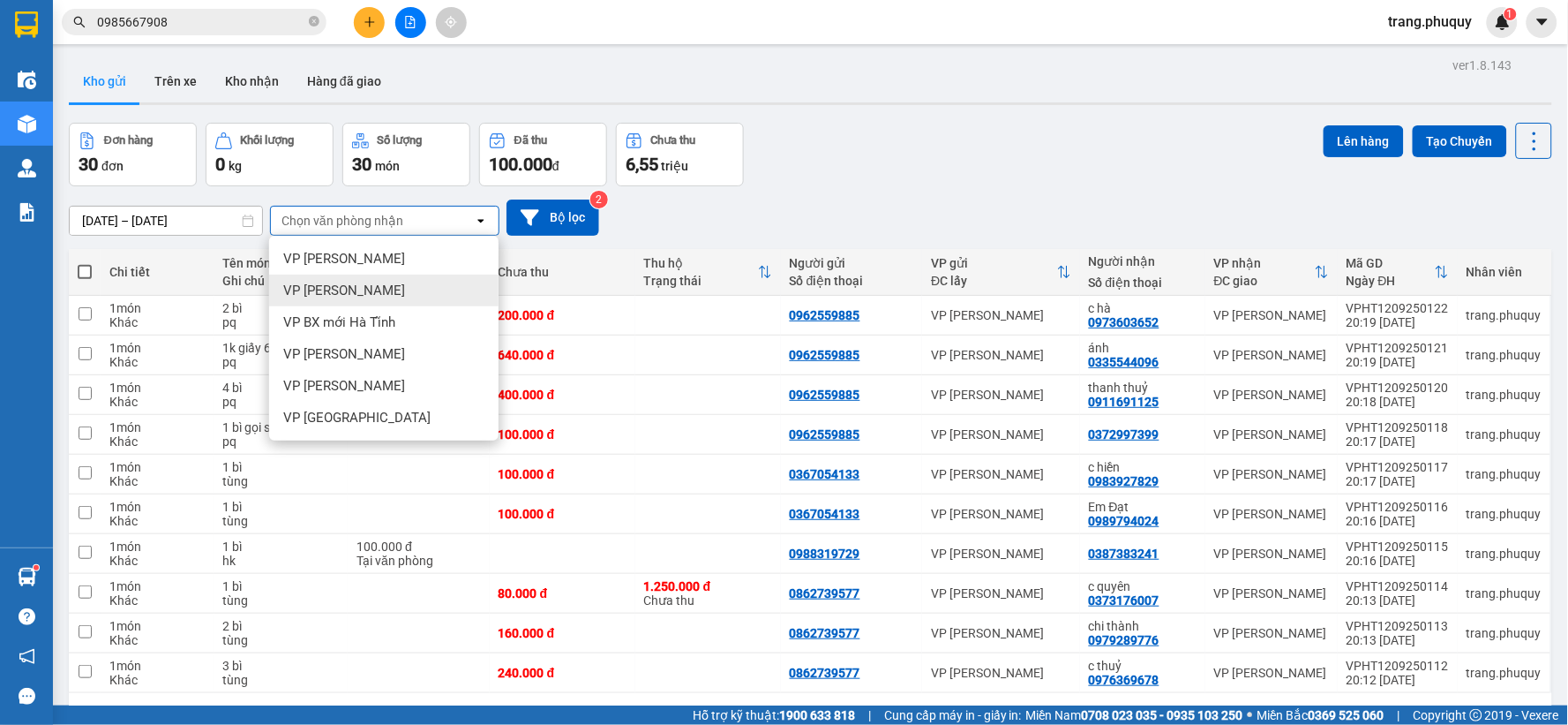
click at [355, 292] on span "[PERSON_NAME]" at bounding box center [344, 291] width 122 height 18
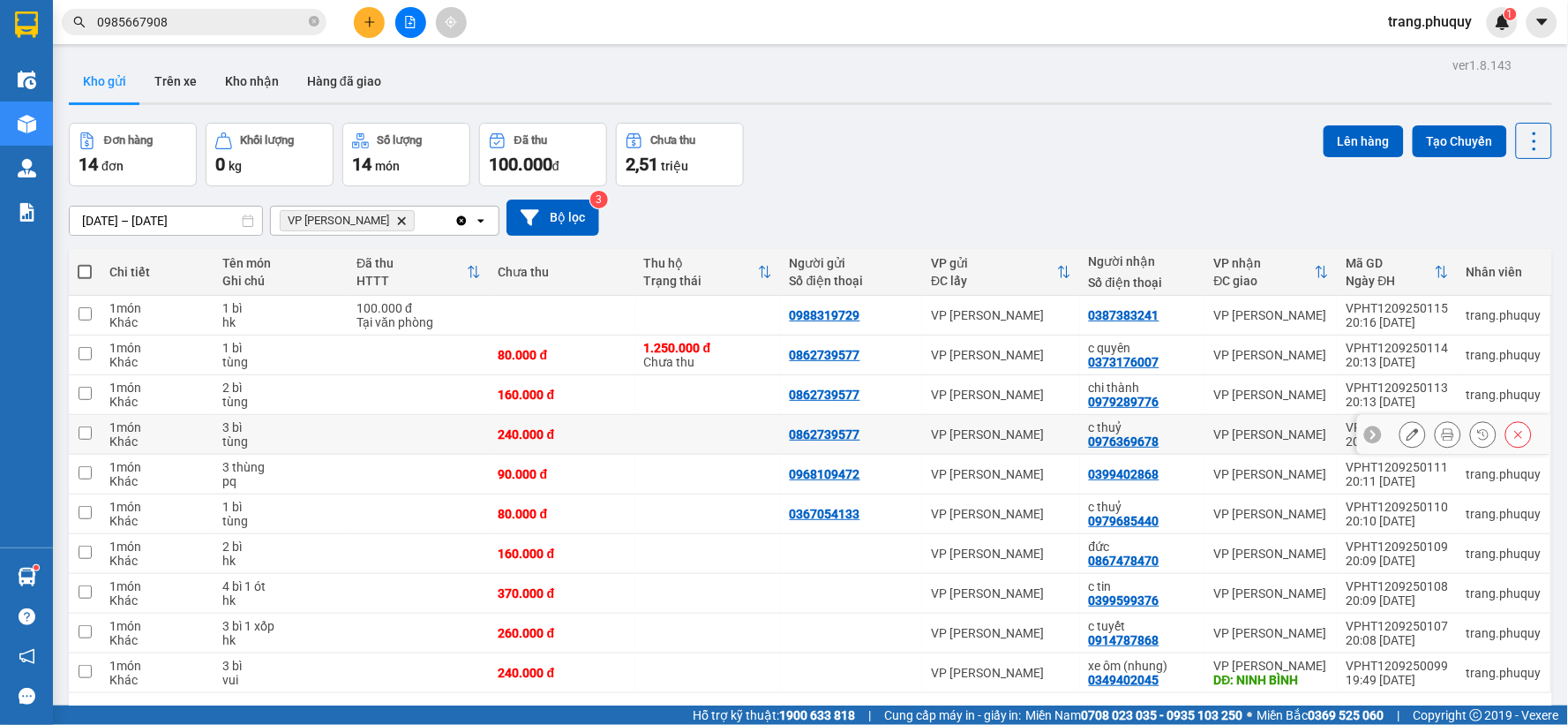
scroll to position [81, 0]
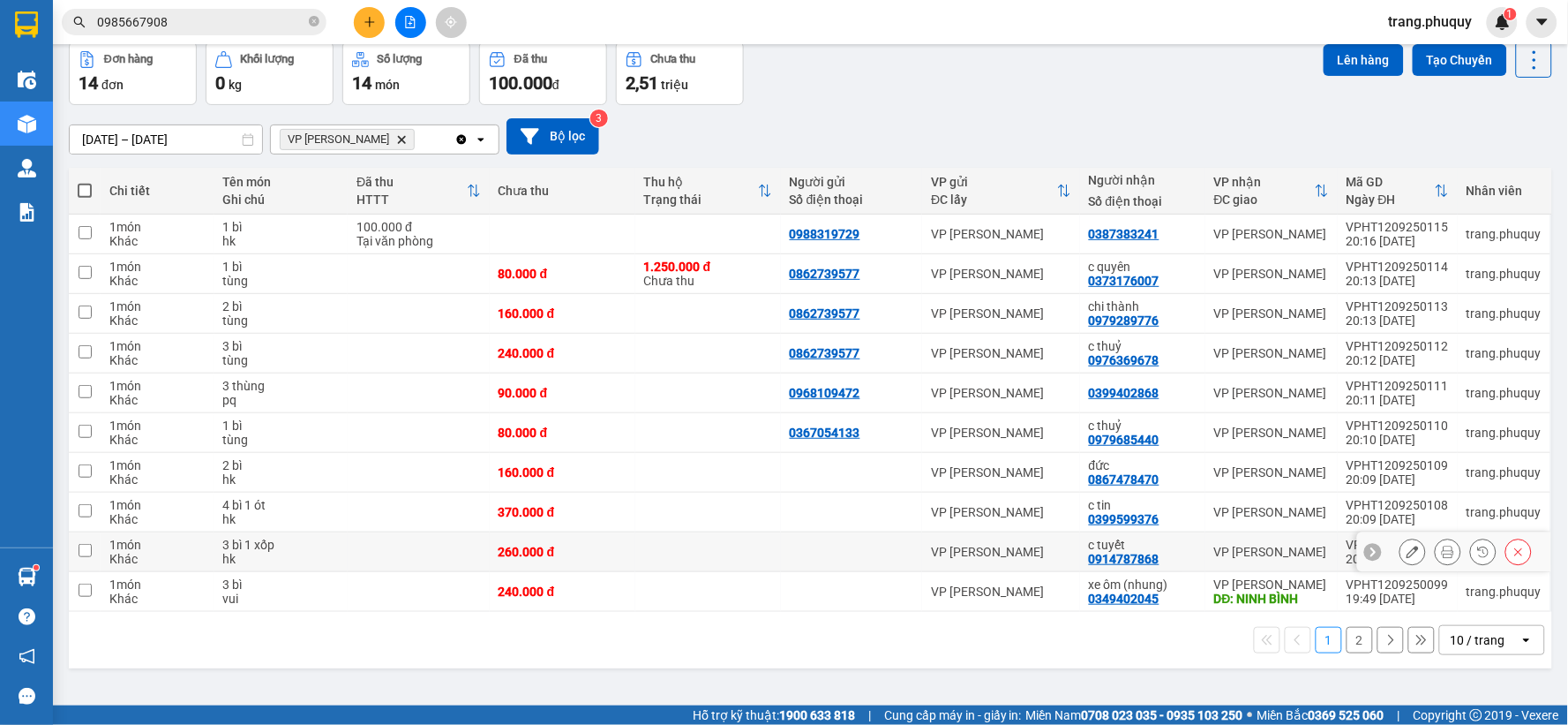
click at [86, 552] on input "checkbox" at bounding box center [85, 551] width 13 height 13
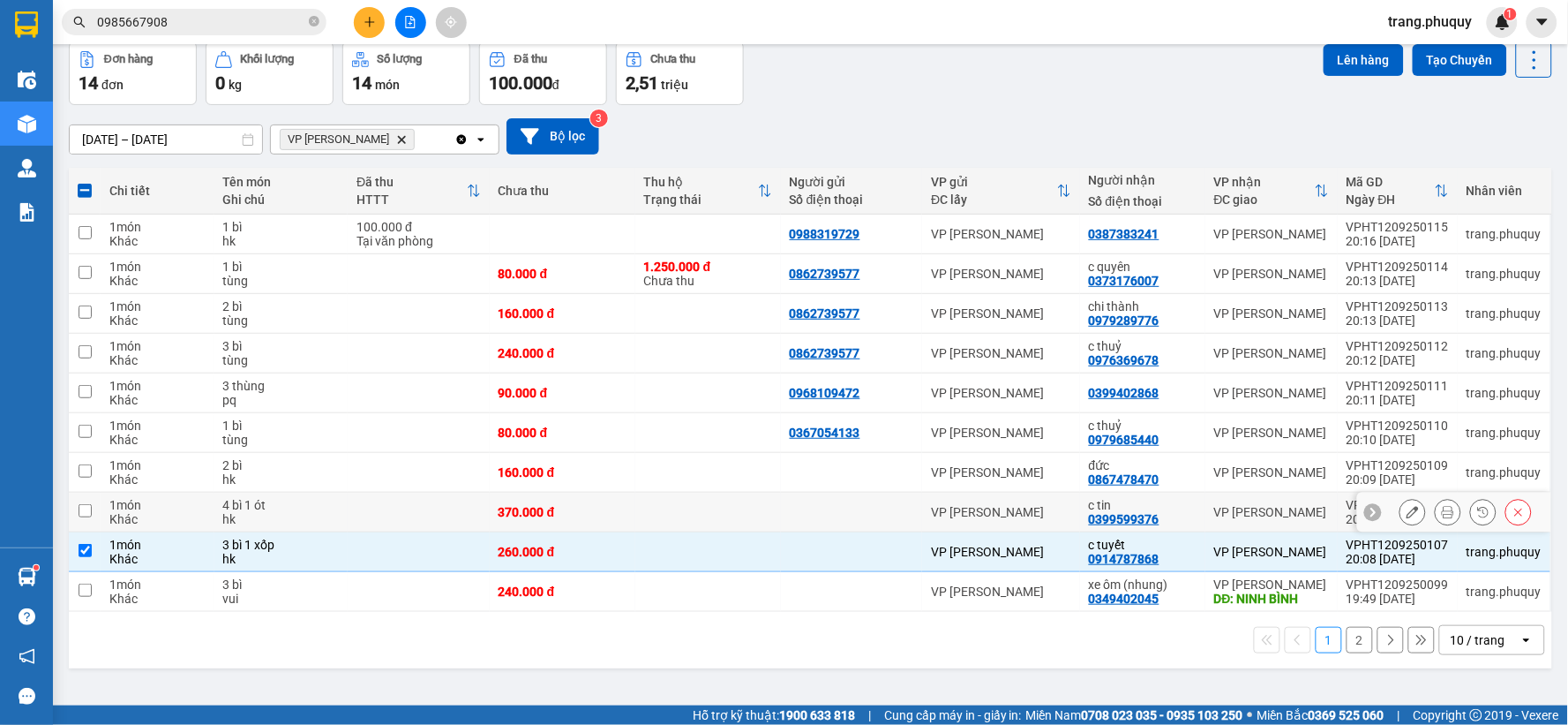
click at [82, 515] on input "checkbox" at bounding box center [85, 510] width 13 height 13
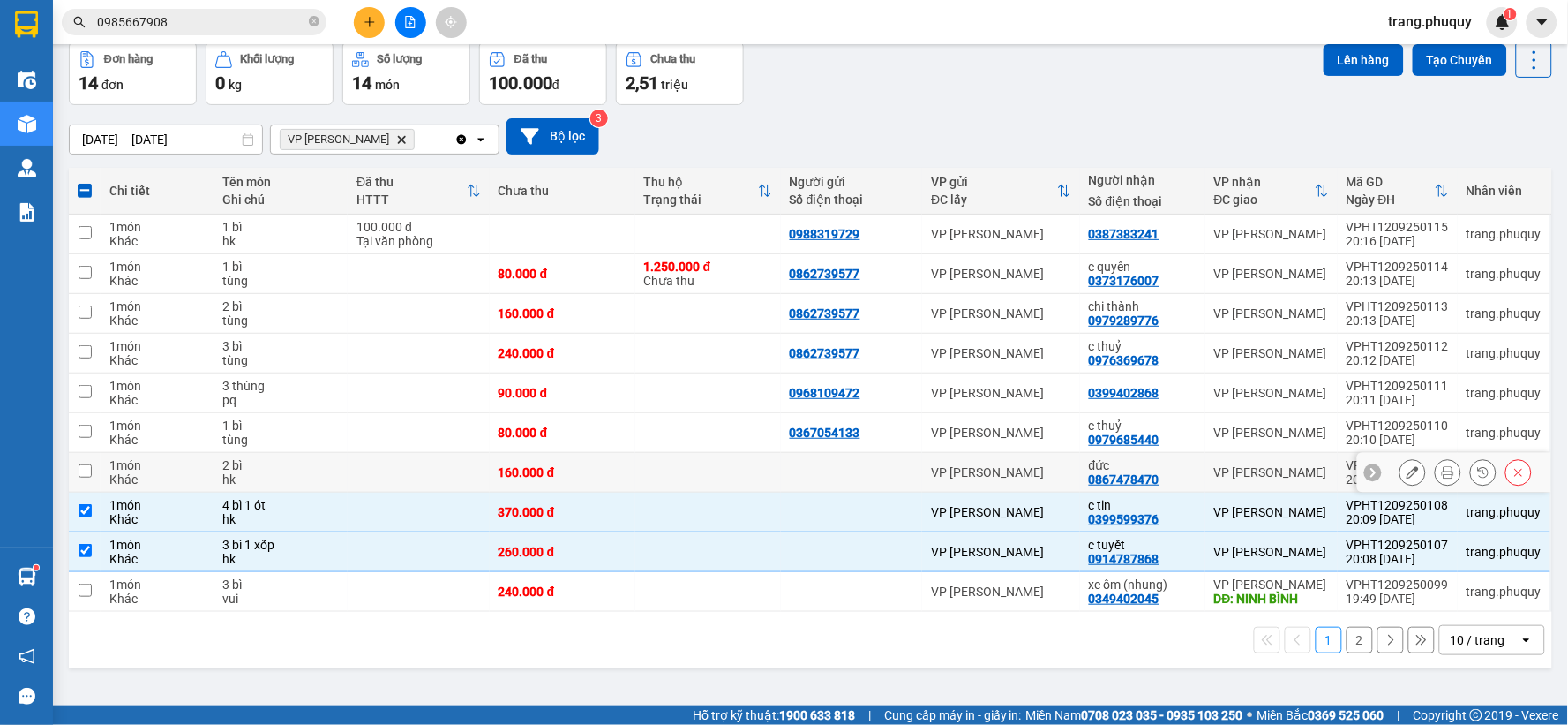
click at [81, 468] on input "checkbox" at bounding box center [85, 471] width 13 height 13
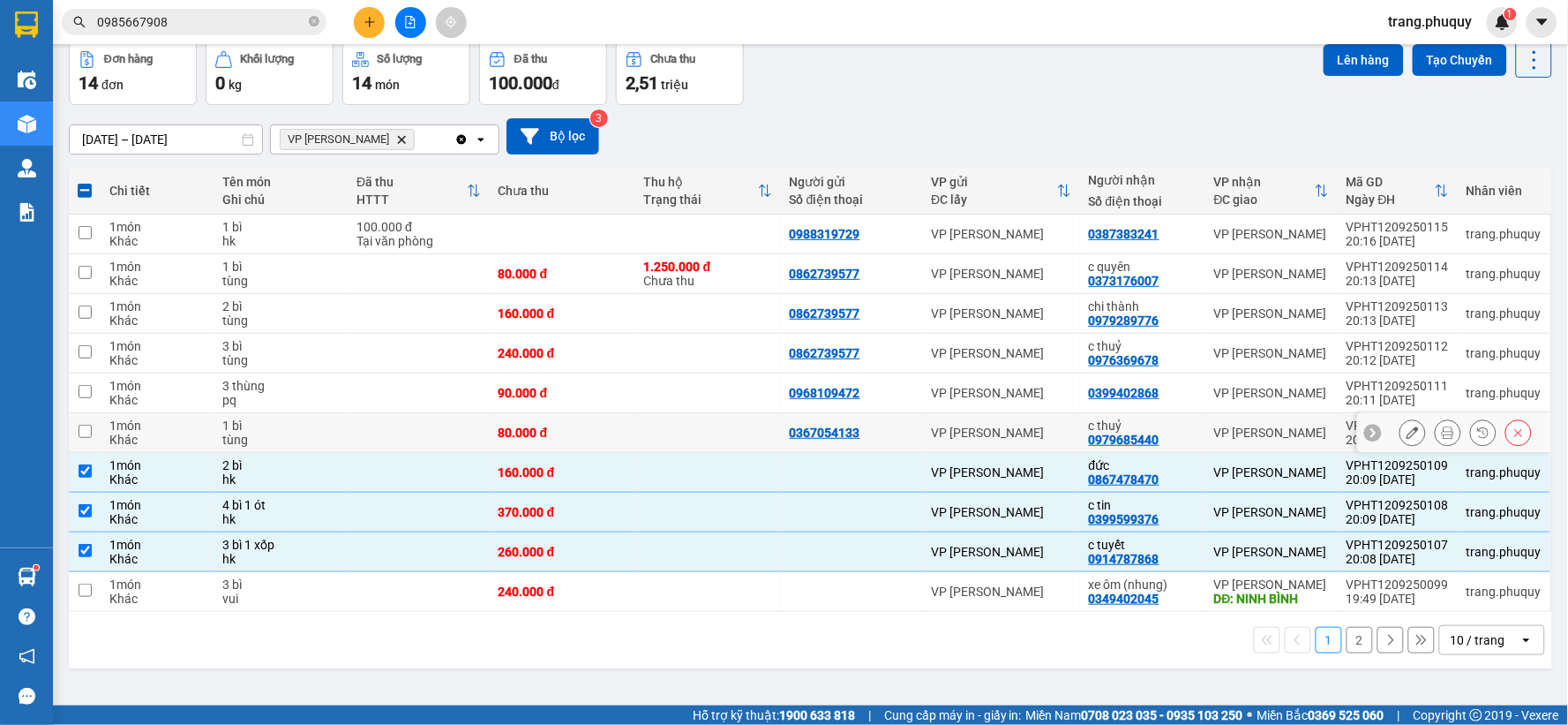
click at [88, 430] on input "checkbox" at bounding box center [85, 431] width 13 height 13
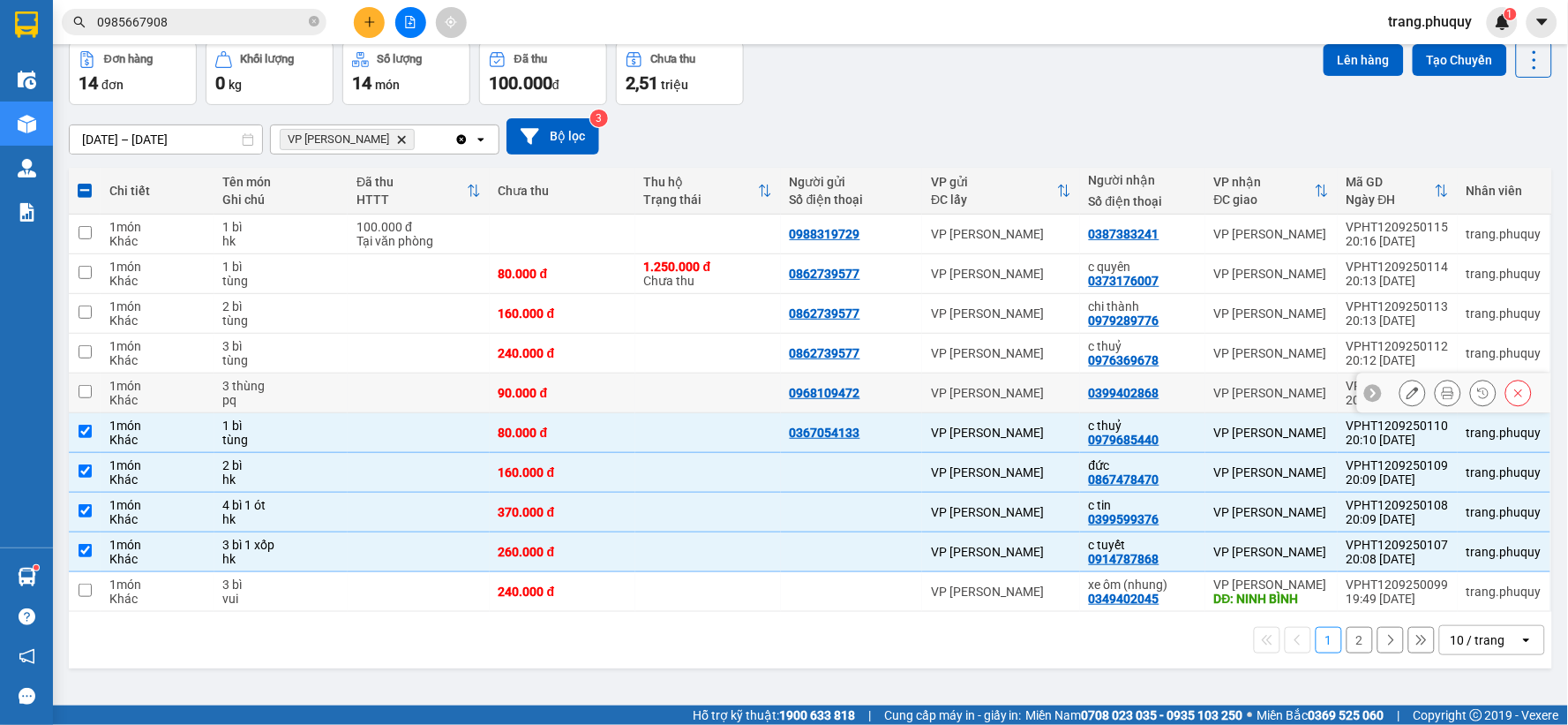
click at [83, 398] on input "checkbox" at bounding box center [85, 392] width 13 height 13
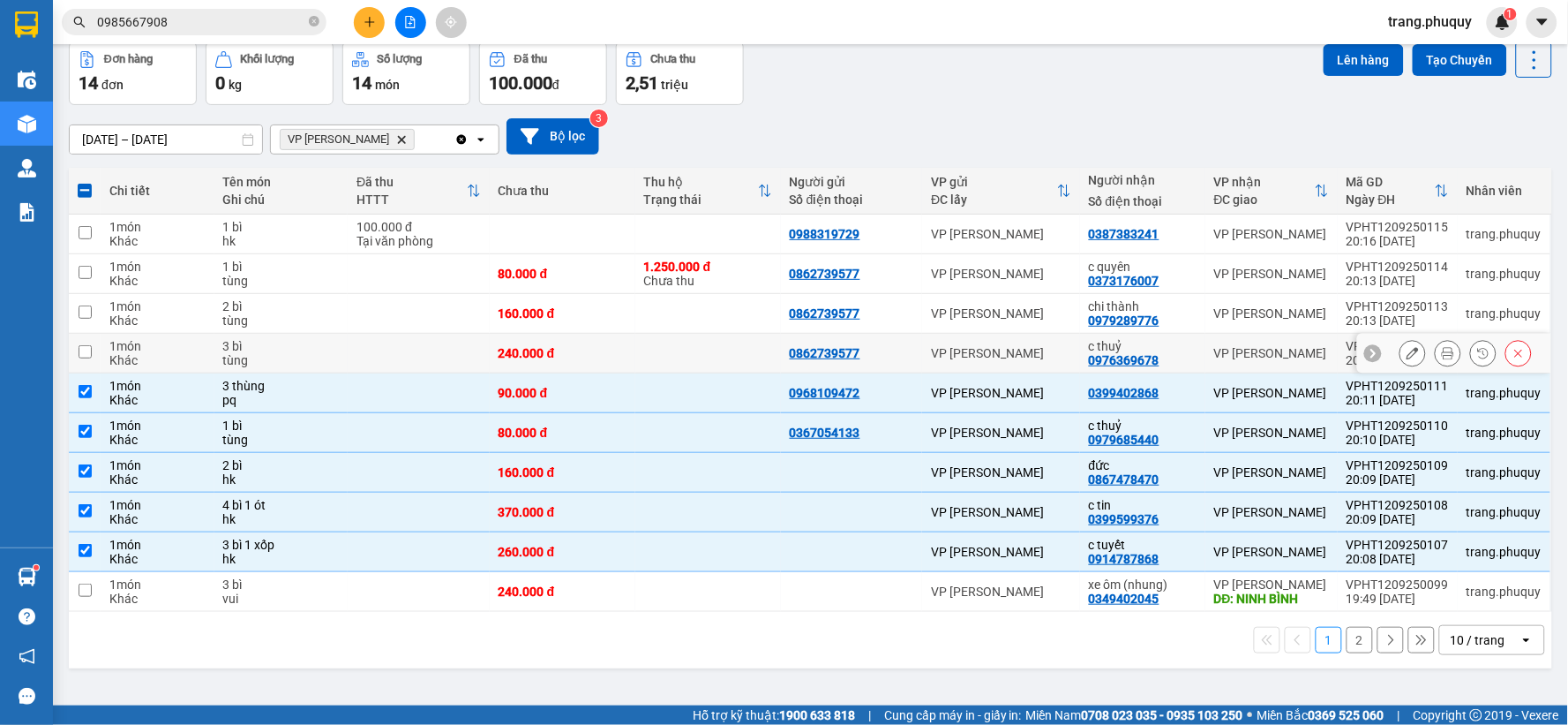
click at [84, 356] on input "checkbox" at bounding box center [85, 351] width 13 height 13
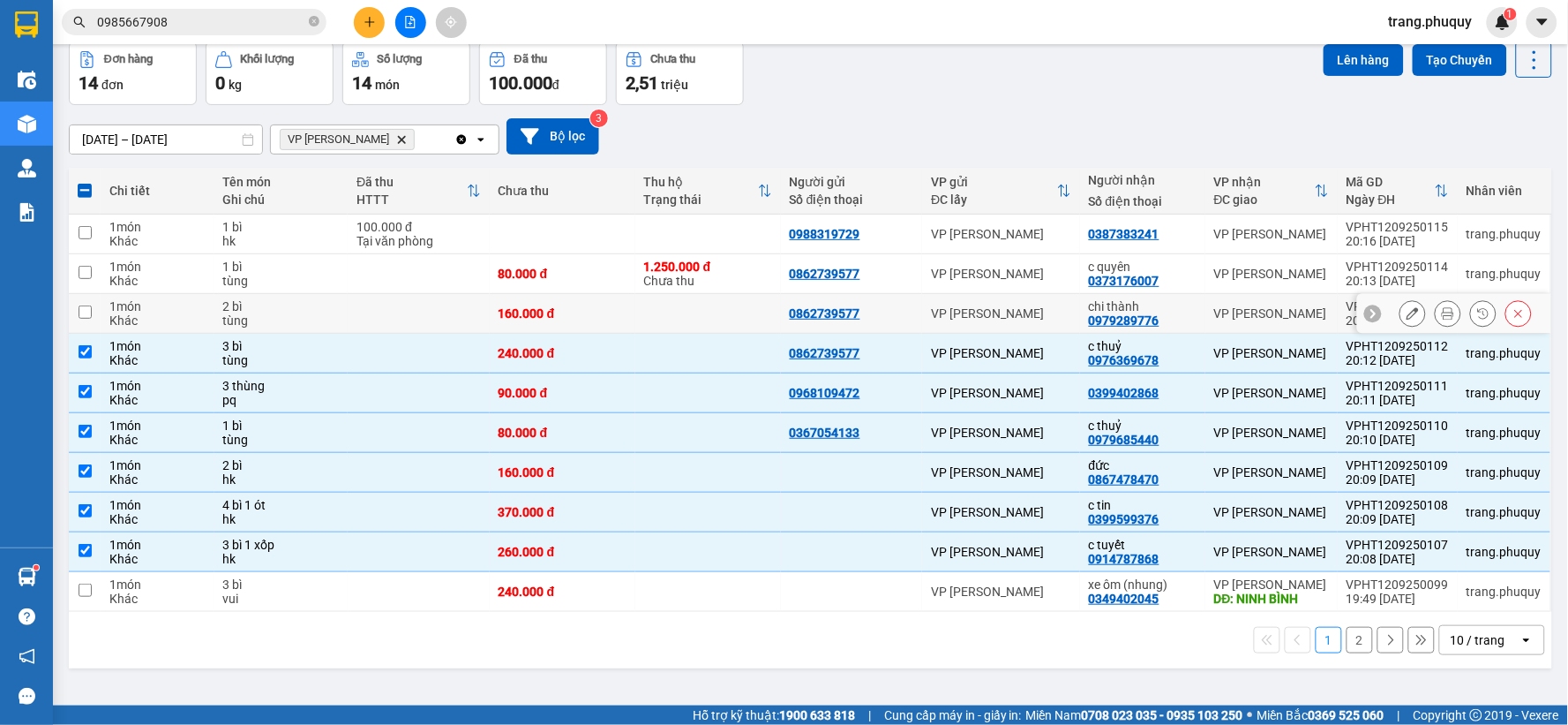
click at [86, 311] on input "checkbox" at bounding box center [85, 312] width 13 height 13
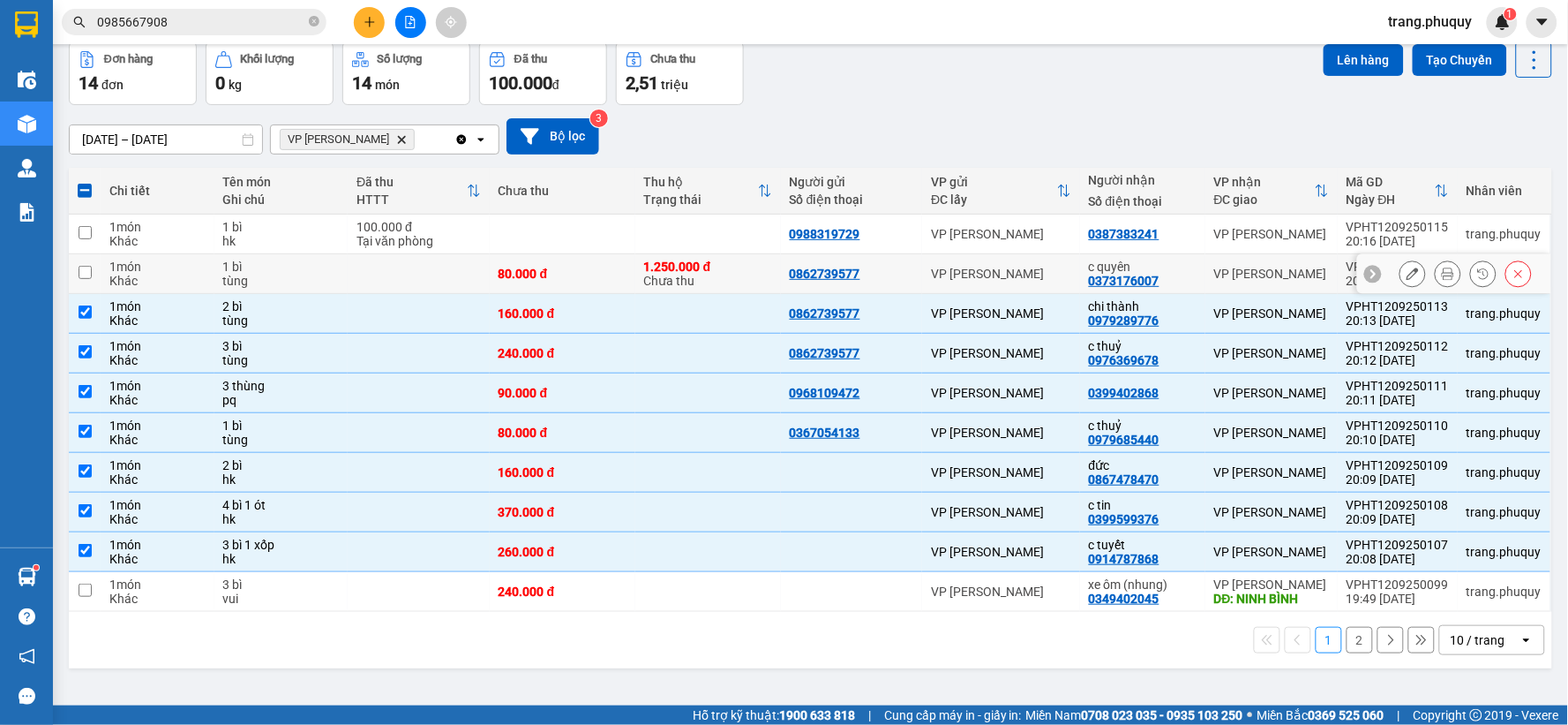
click at [88, 275] on input "checkbox" at bounding box center [85, 272] width 13 height 13
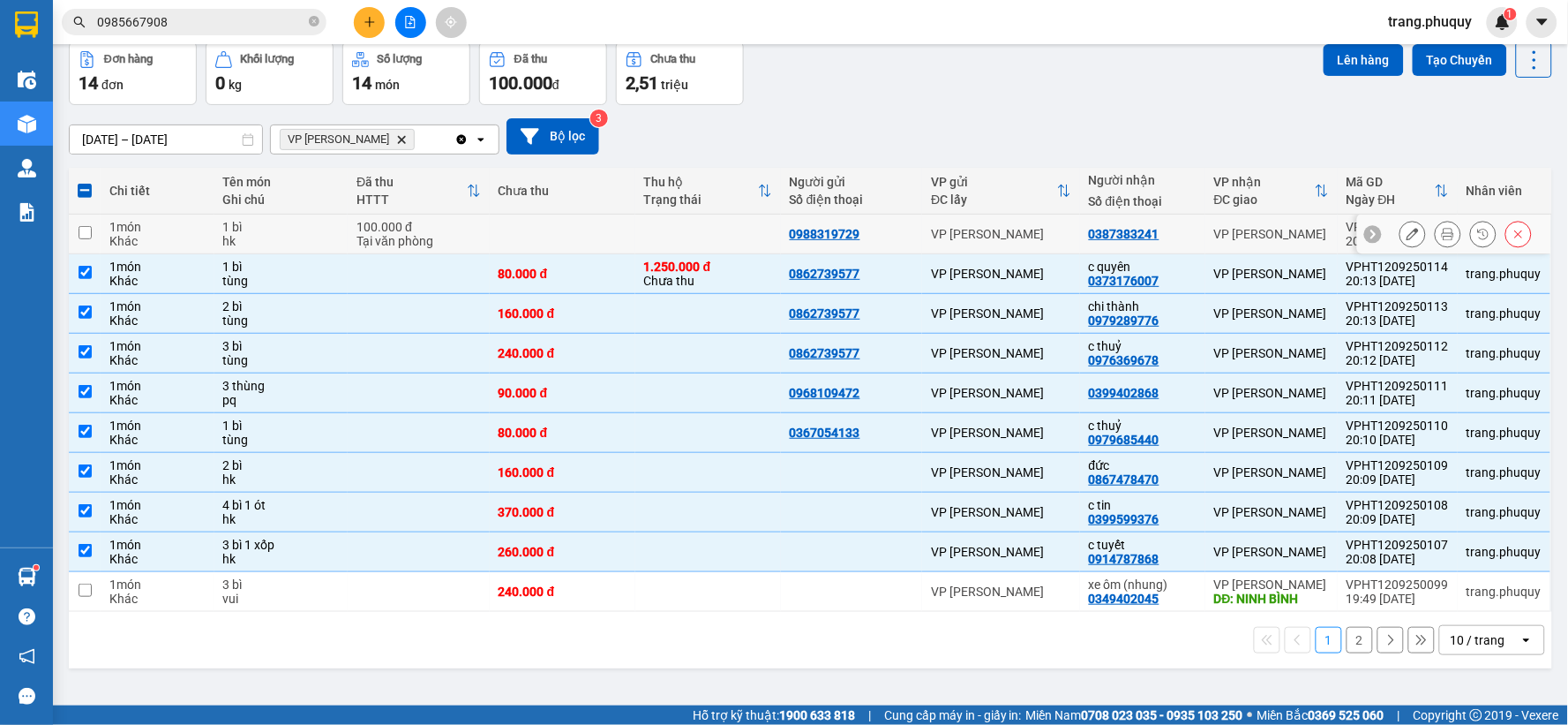
click at [1407, 232] on icon at bounding box center [1413, 234] width 13 height 13
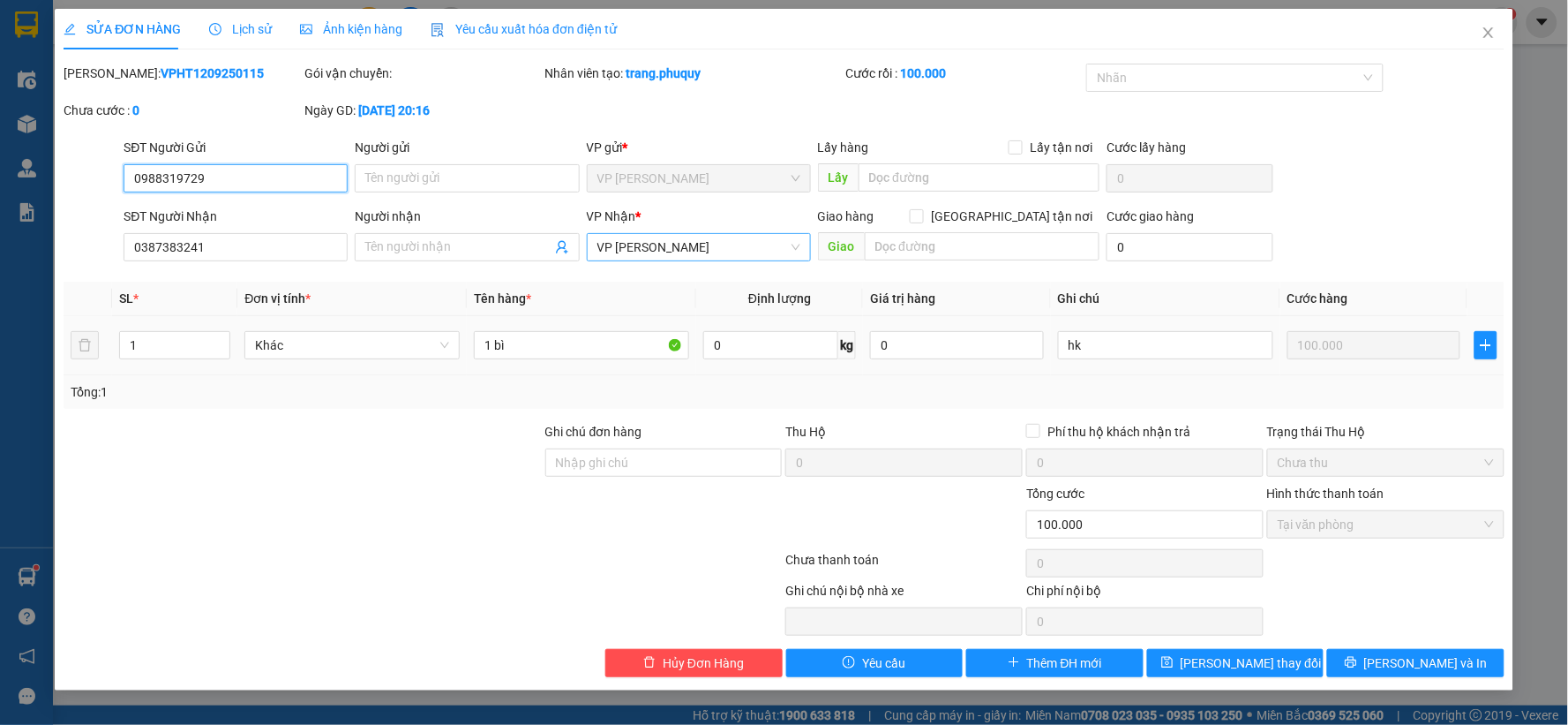
click at [677, 255] on span "[PERSON_NAME]" at bounding box center [699, 248] width 203 height 27
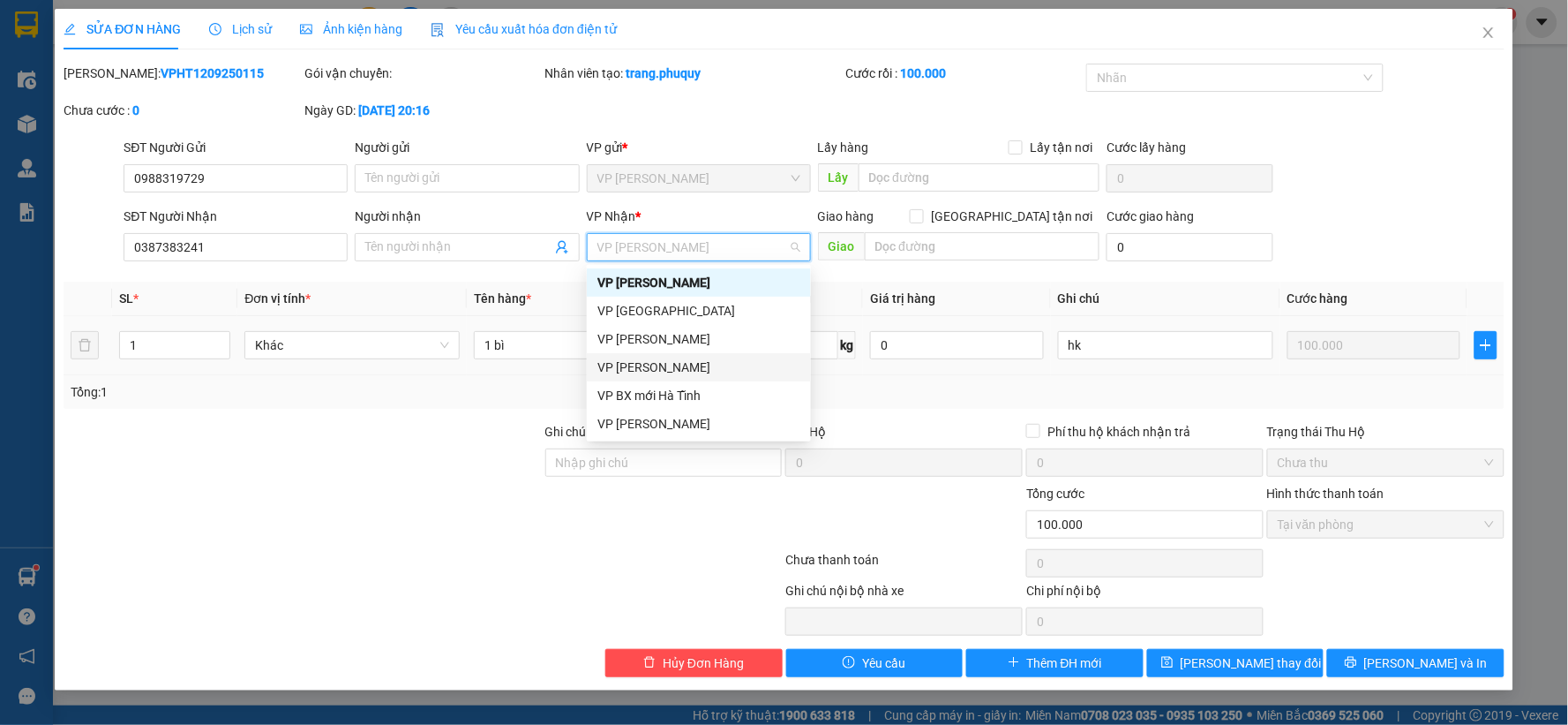
click at [658, 365] on div "[PERSON_NAME] [PERSON_NAME]" at bounding box center [699, 367] width 203 height 20
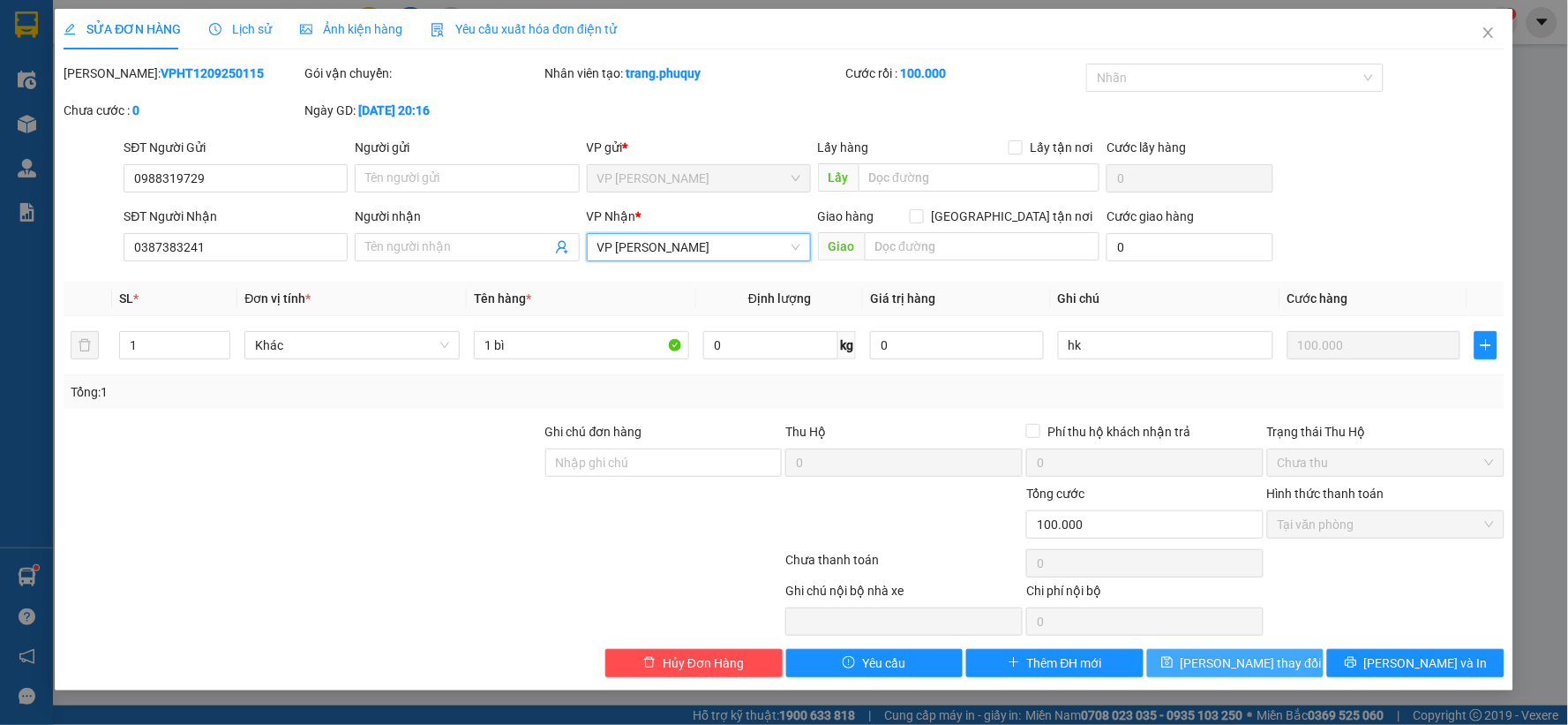
click at [1220, 657] on span "[PERSON_NAME] đổi" at bounding box center [1252, 663] width 141 height 20
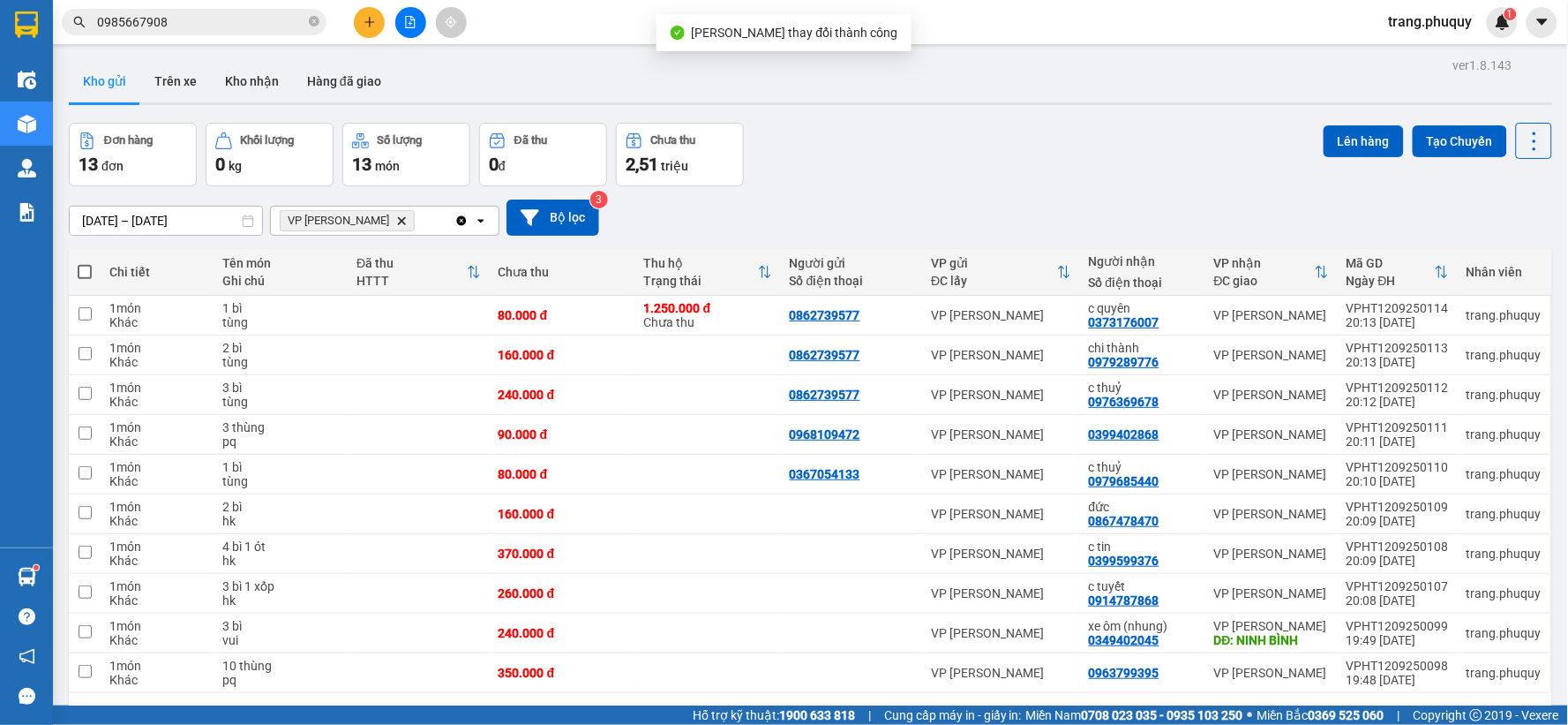
click at [398, 223] on icon "VP Ngọc Hồi, close by backspace" at bounding box center [402, 220] width 8 height 8
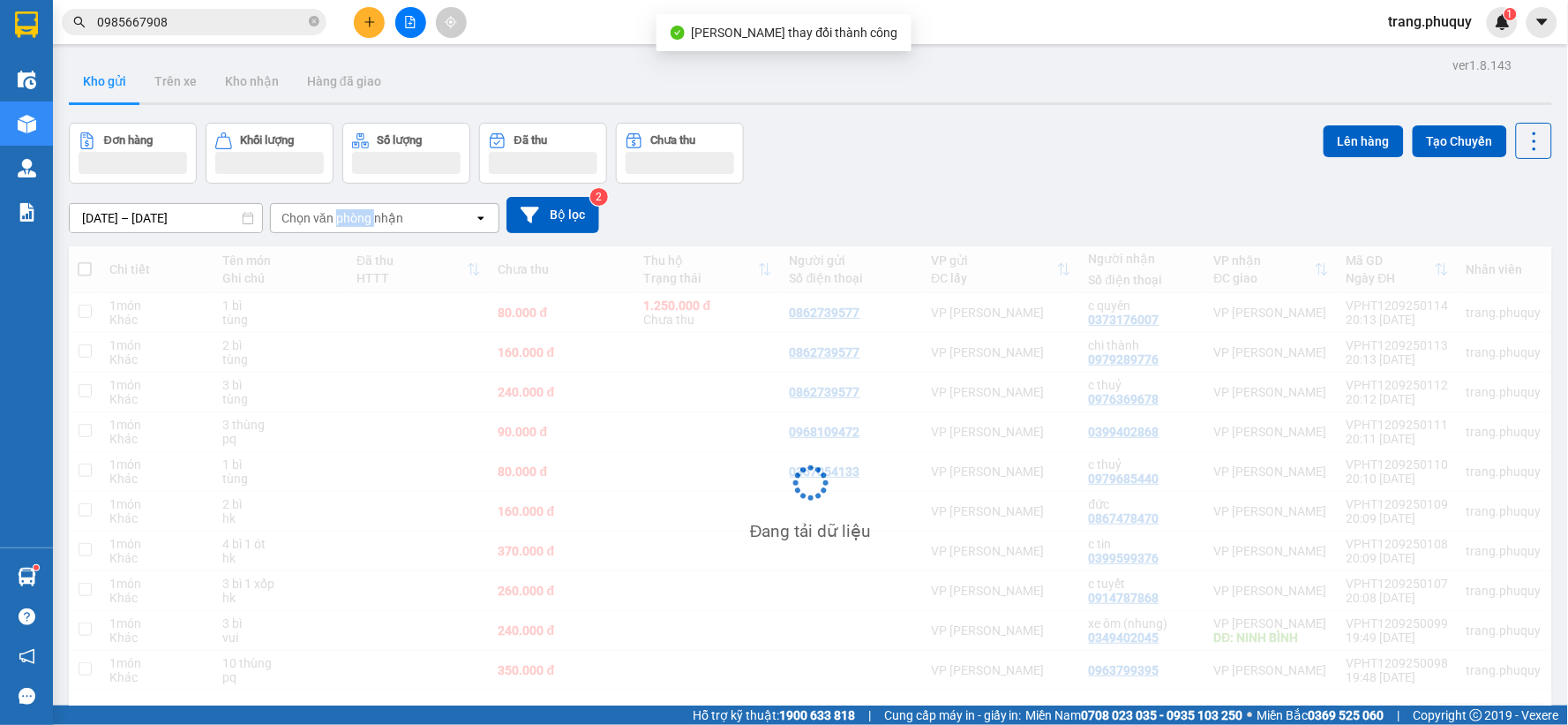
click at [364, 223] on div "Chọn văn phòng nhận" at bounding box center [342, 218] width 122 height 18
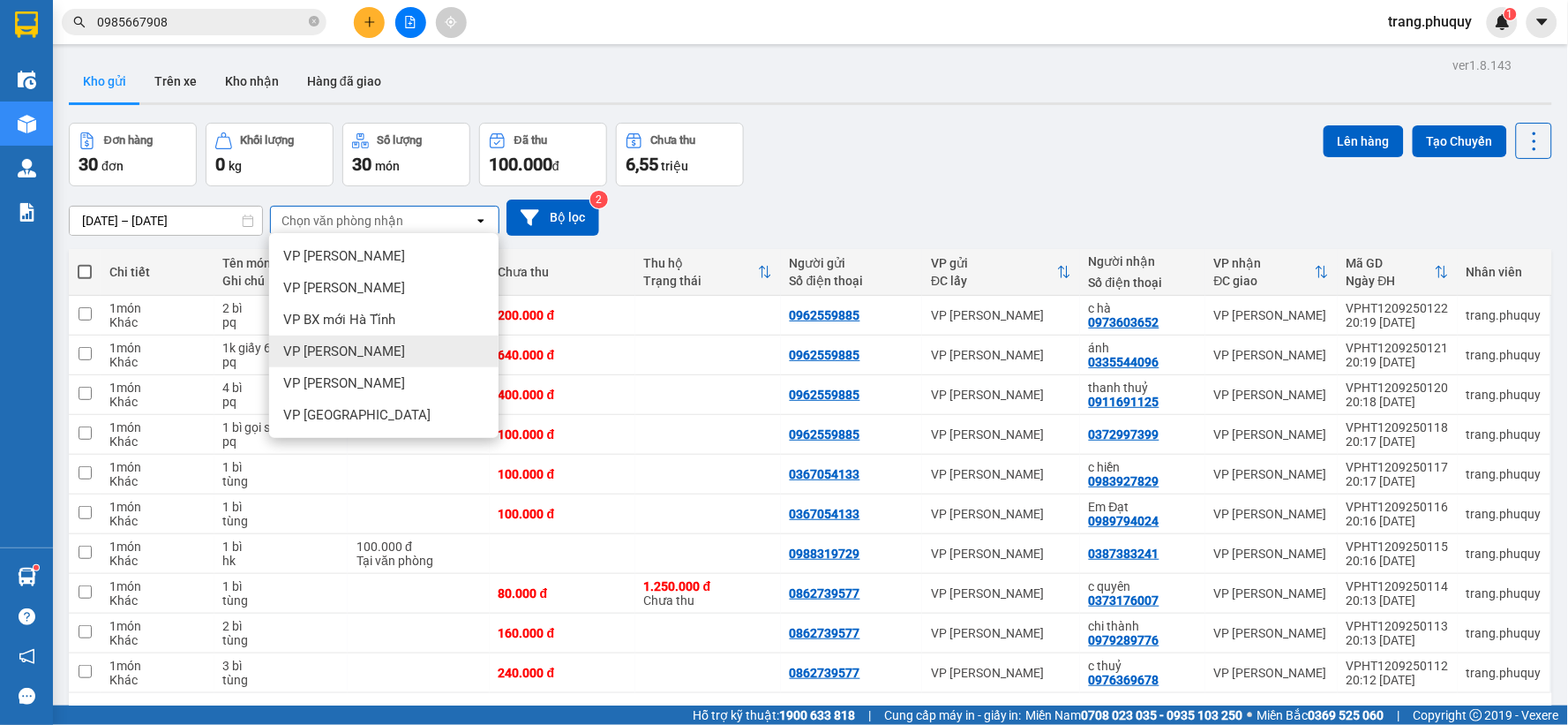
click at [289, 353] on span "[PERSON_NAME] [PERSON_NAME]" at bounding box center [344, 351] width 122 height 18
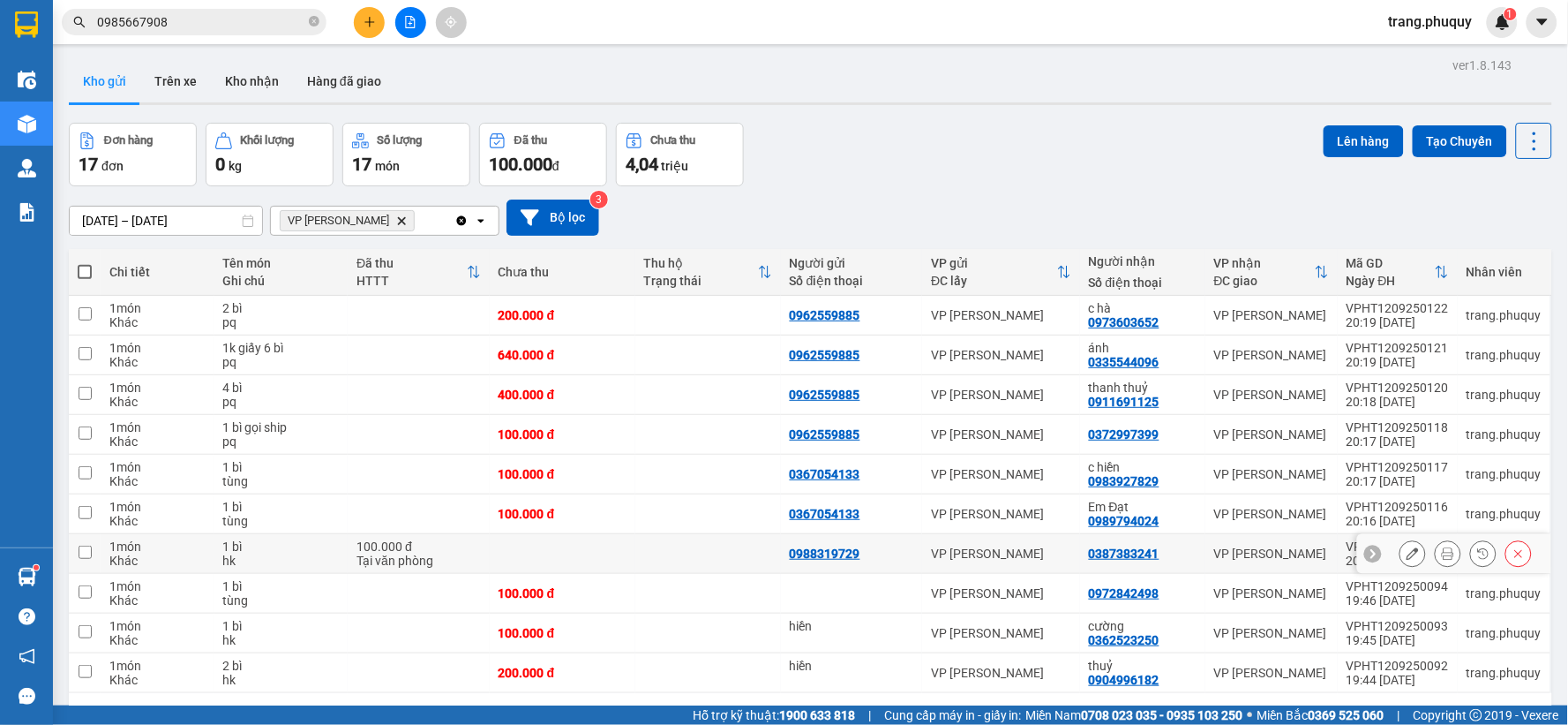
scroll to position [81, 0]
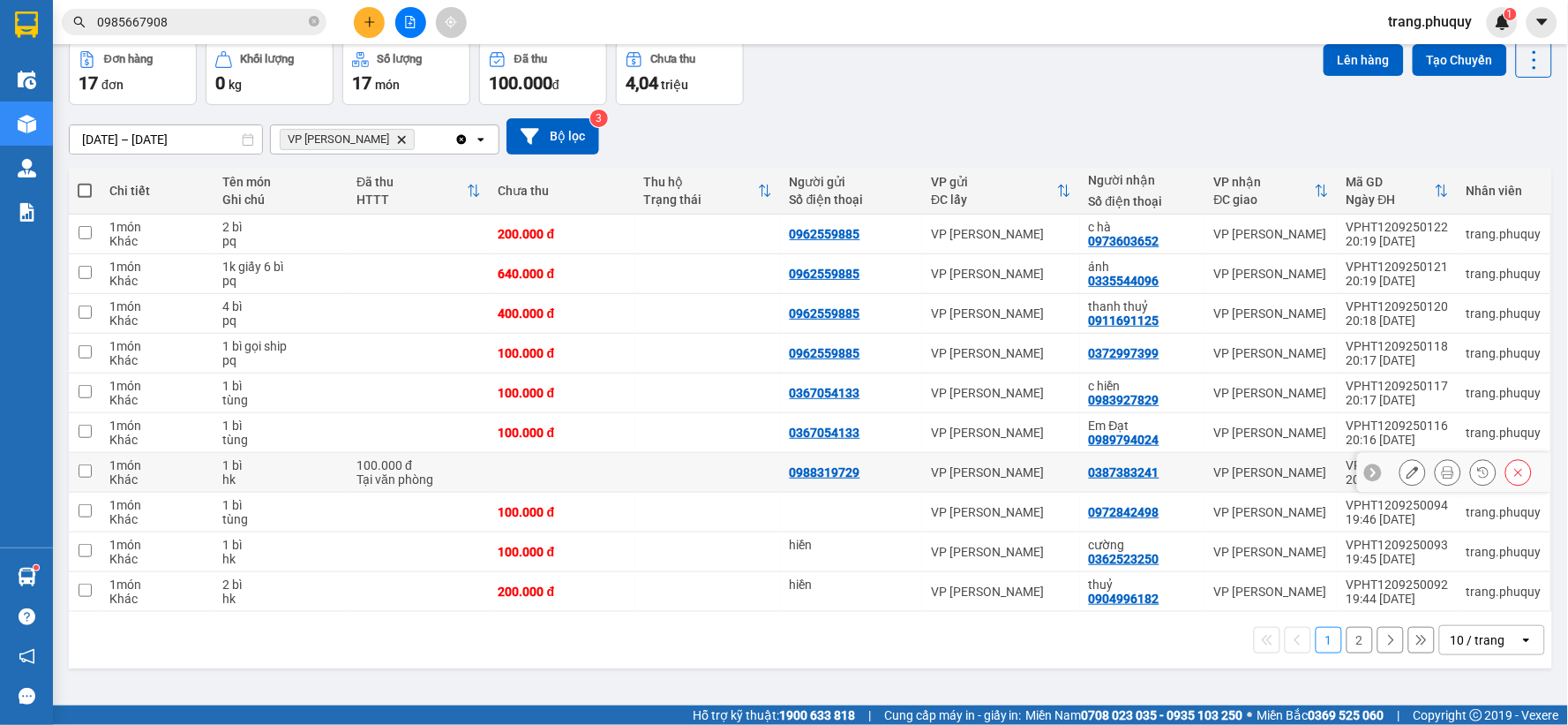
click at [90, 471] on input "checkbox" at bounding box center [85, 471] width 13 height 13
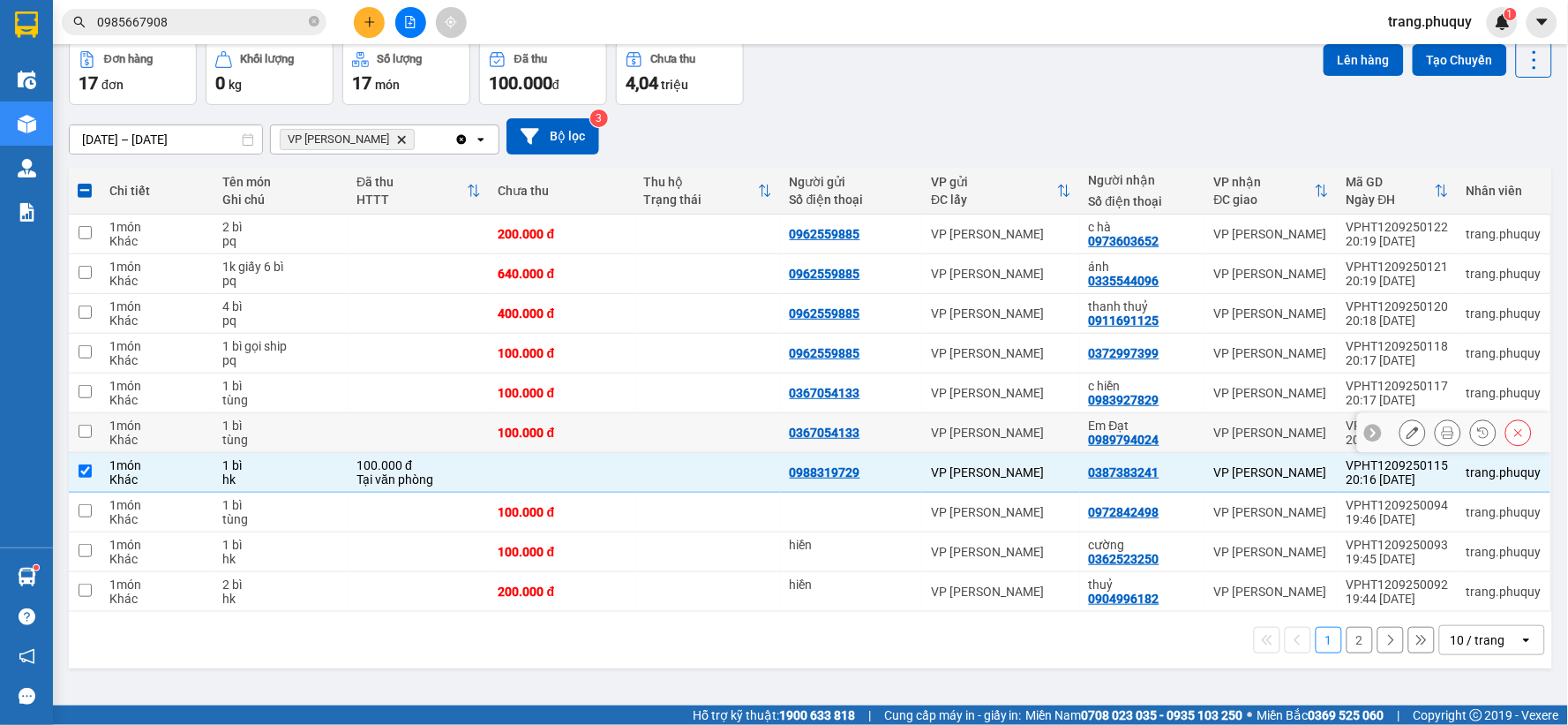
click at [81, 431] on input "checkbox" at bounding box center [85, 431] width 13 height 13
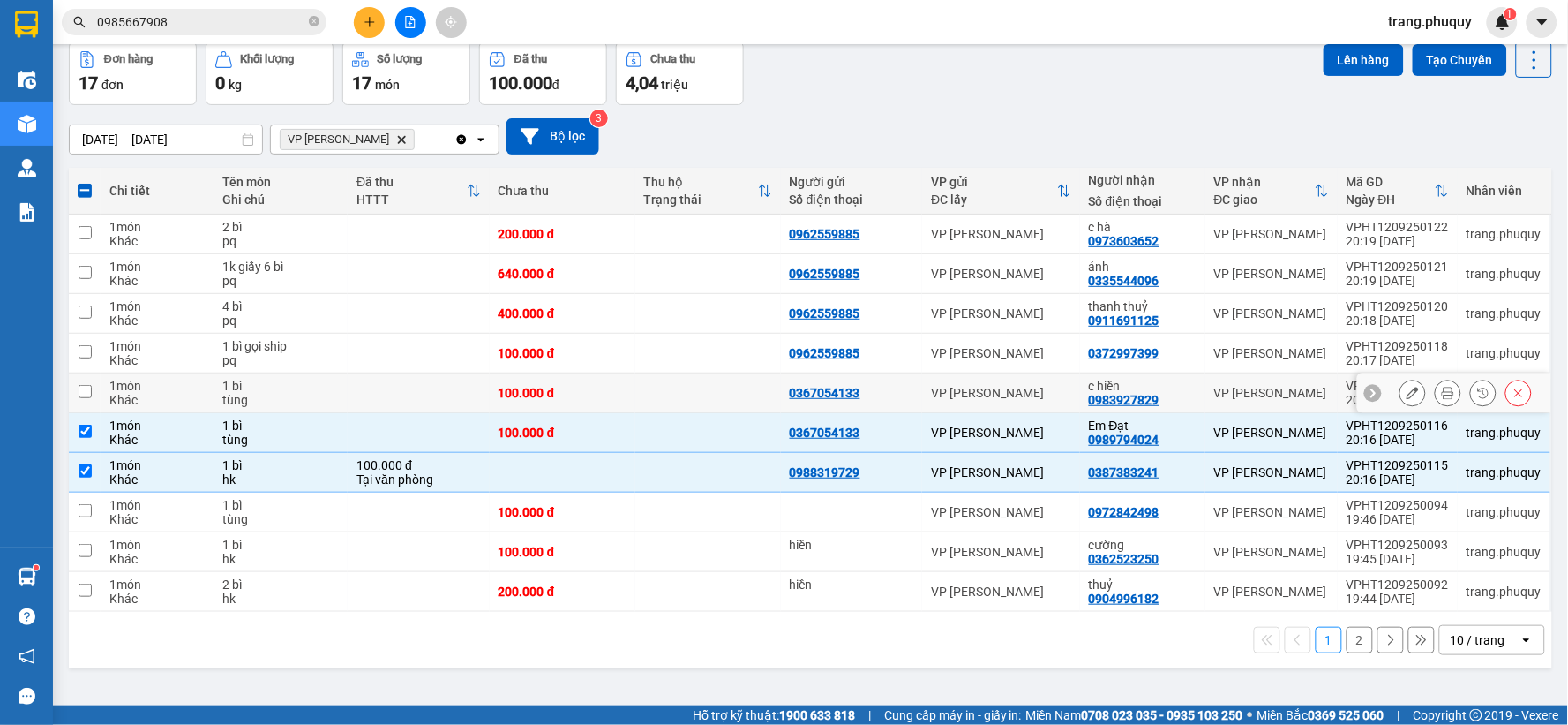
click at [86, 392] on input "checkbox" at bounding box center [85, 392] width 13 height 13
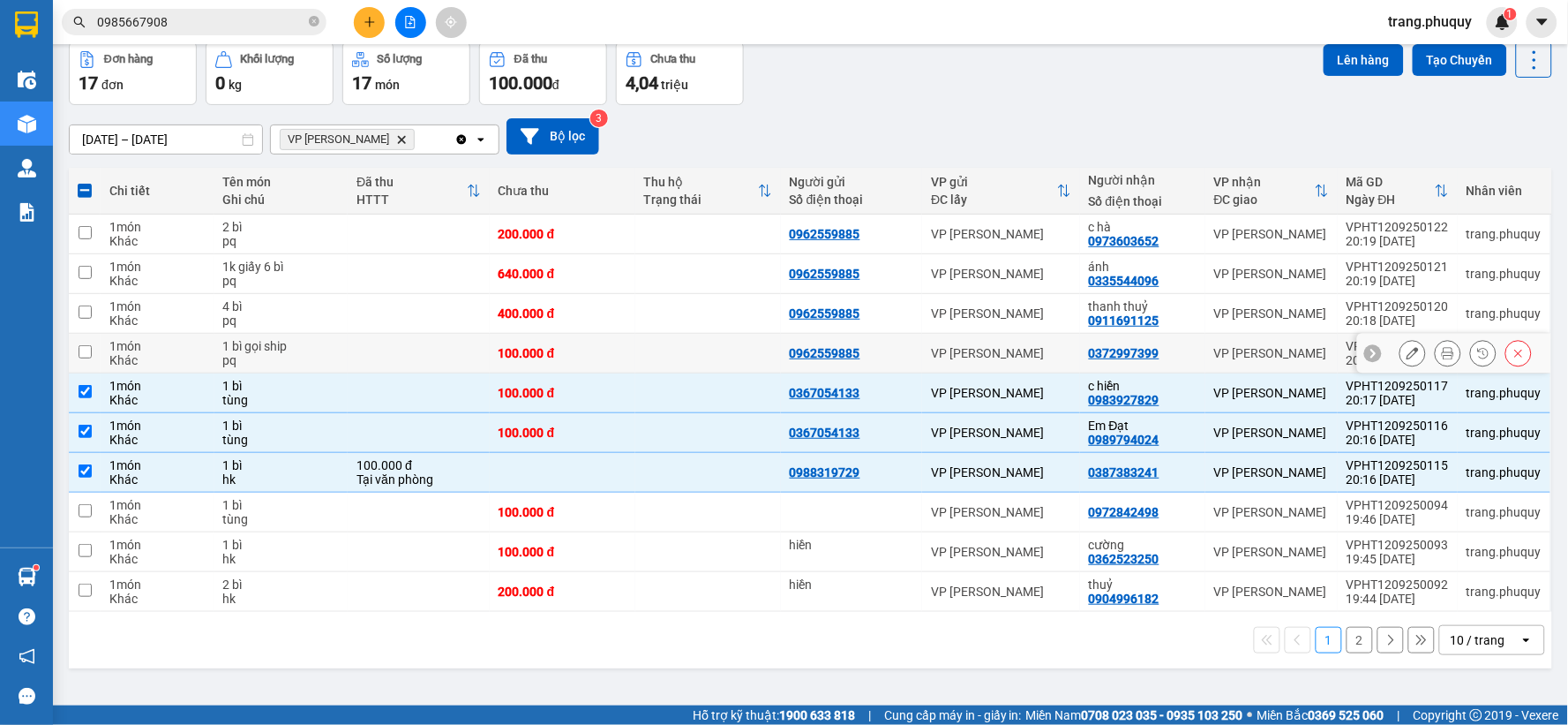
click at [88, 351] on input "checkbox" at bounding box center [85, 351] width 13 height 13
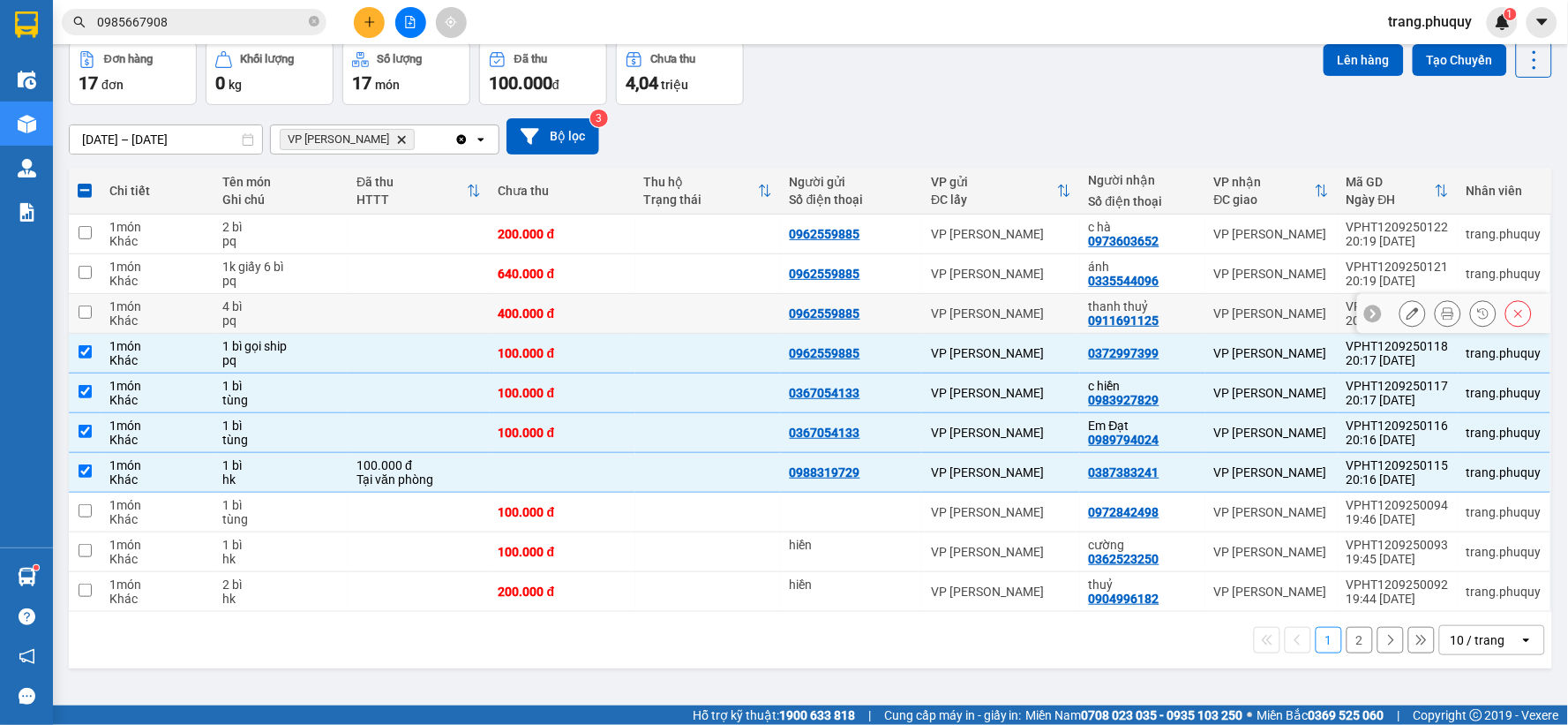
click at [81, 316] on input "checkbox" at bounding box center [85, 312] width 13 height 13
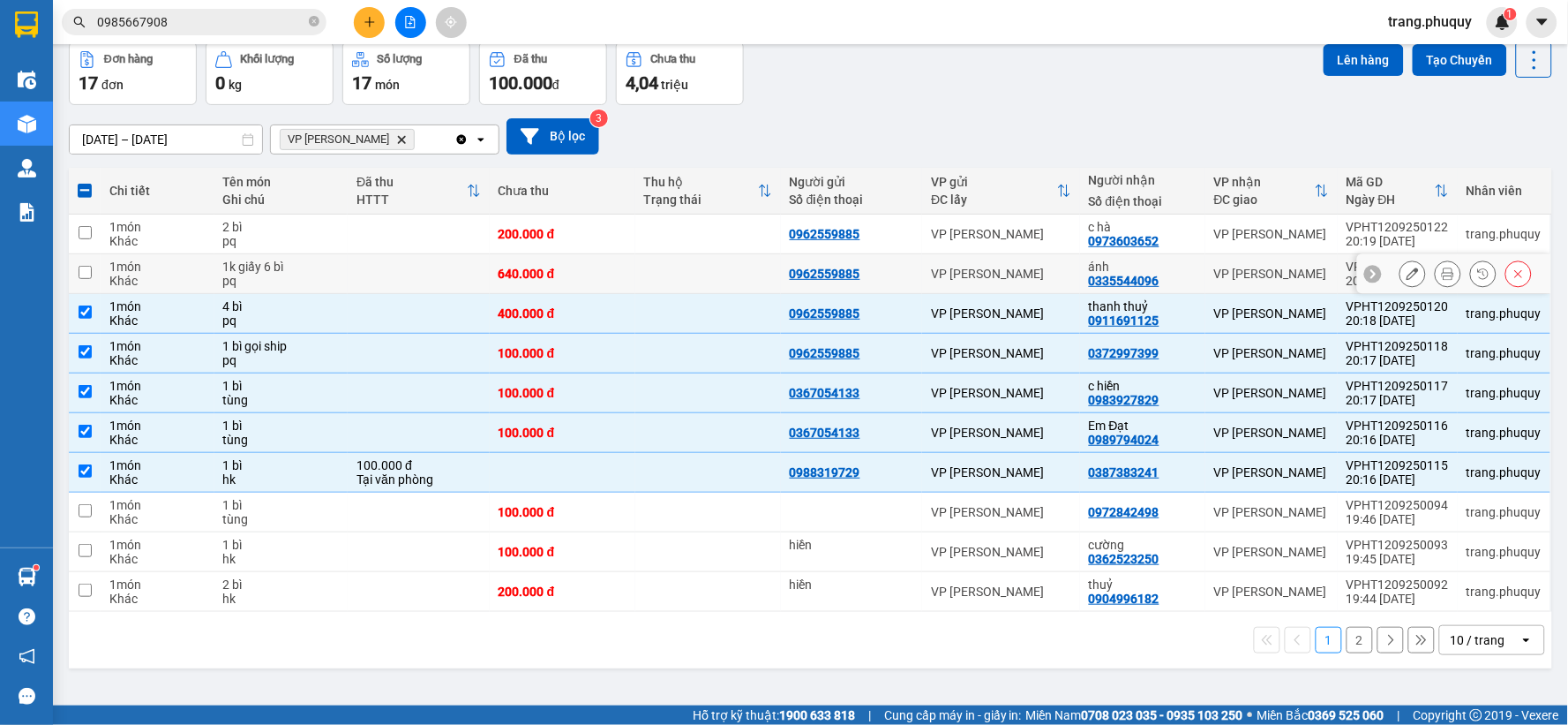
click at [86, 277] on input "checkbox" at bounding box center [85, 272] width 13 height 13
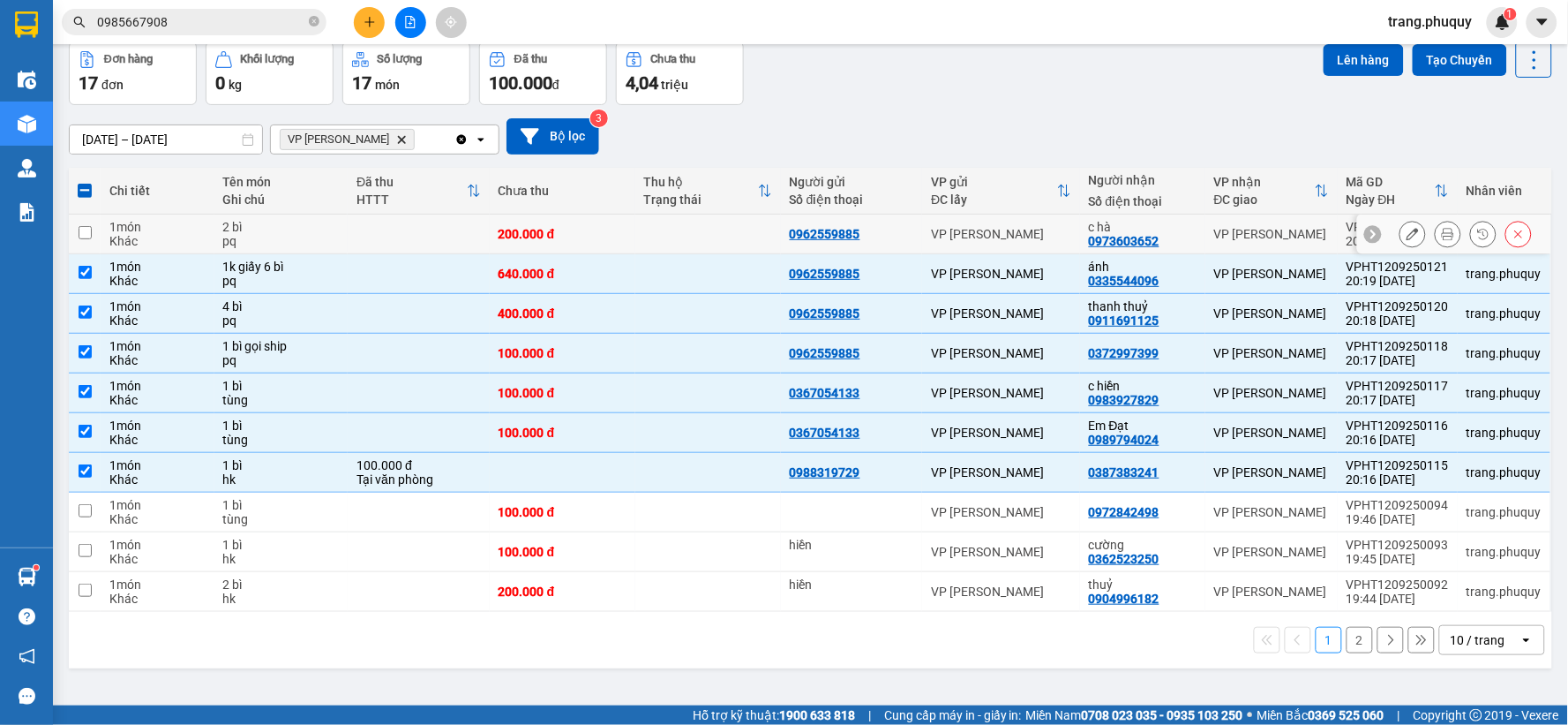
click at [96, 239] on td at bounding box center [85, 234] width 32 height 39
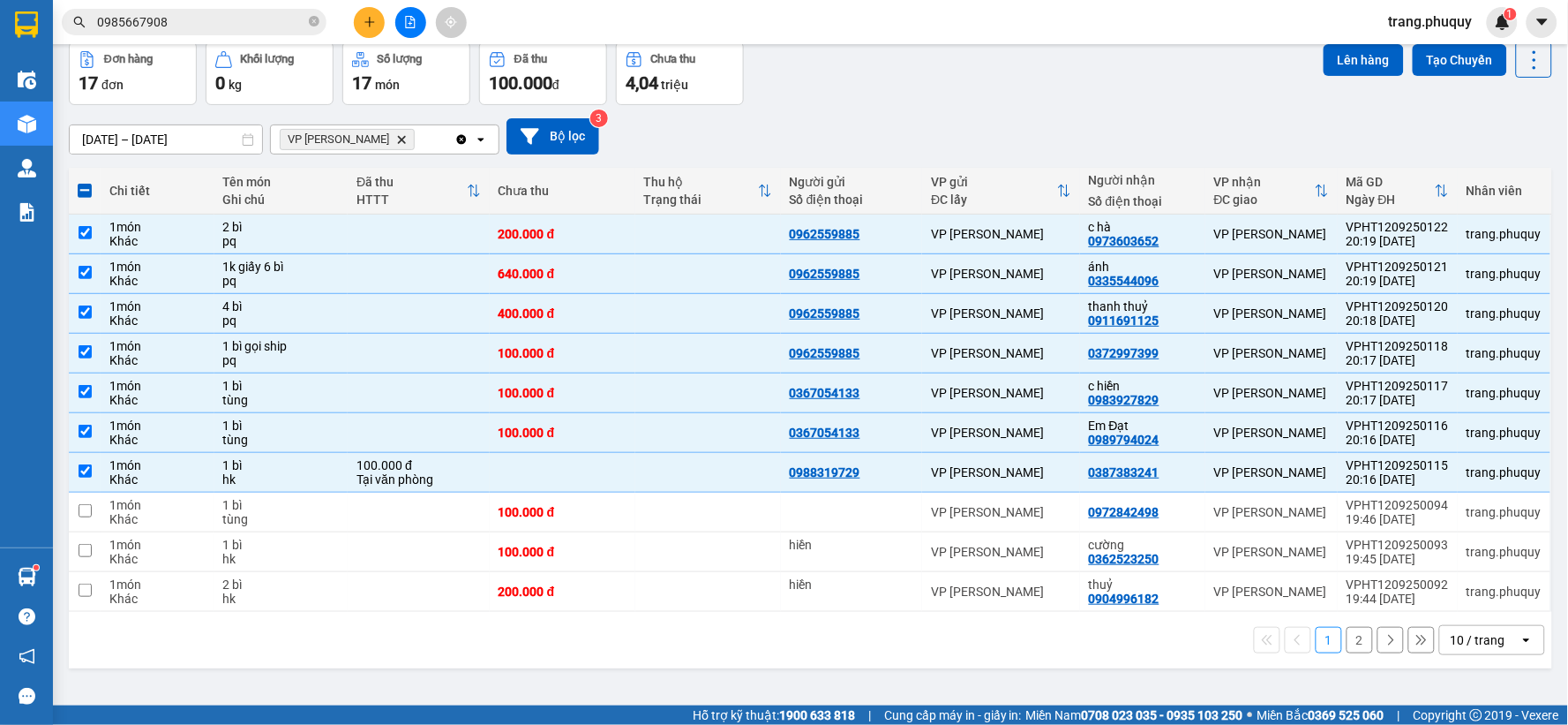
click at [398, 135] on icon "Delete" at bounding box center [402, 139] width 11 height 11
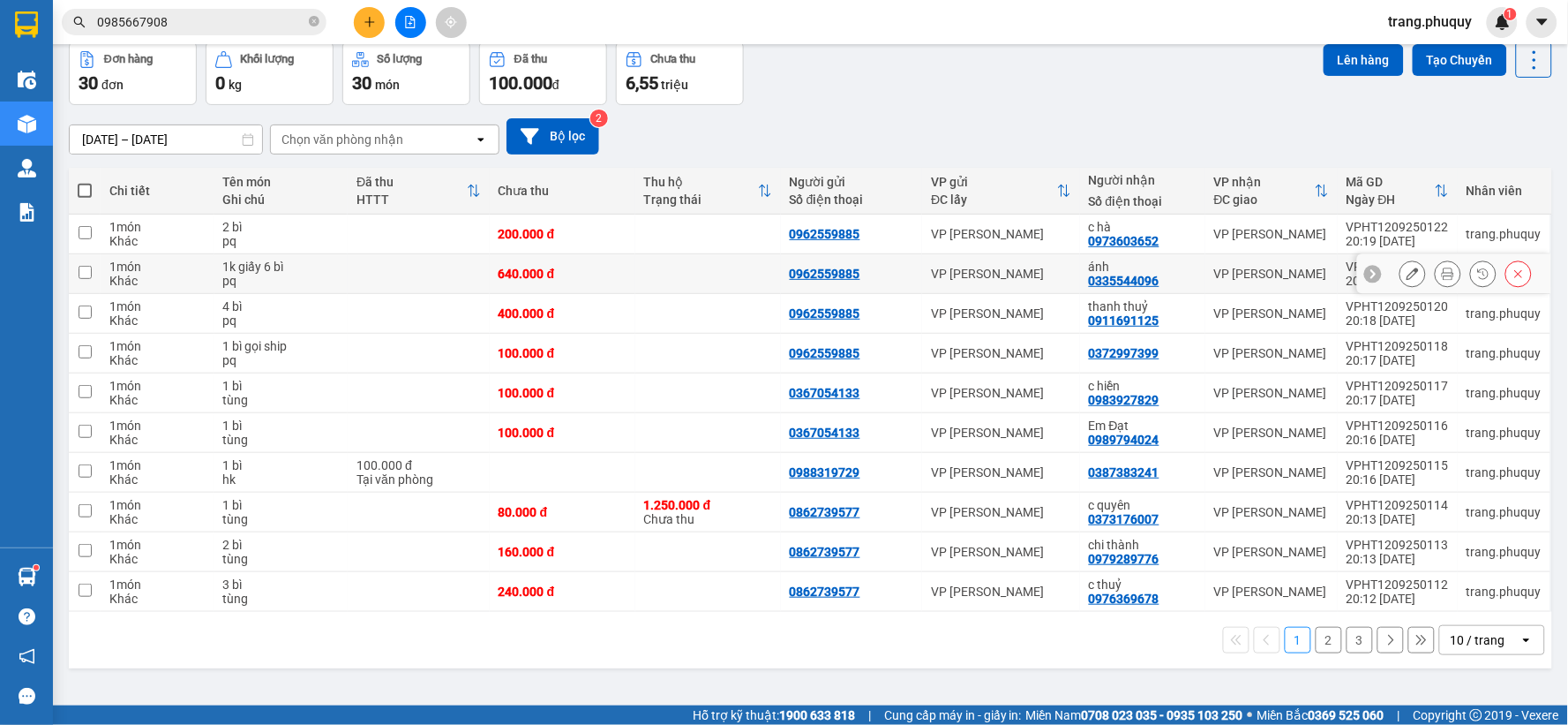
scroll to position [0, 0]
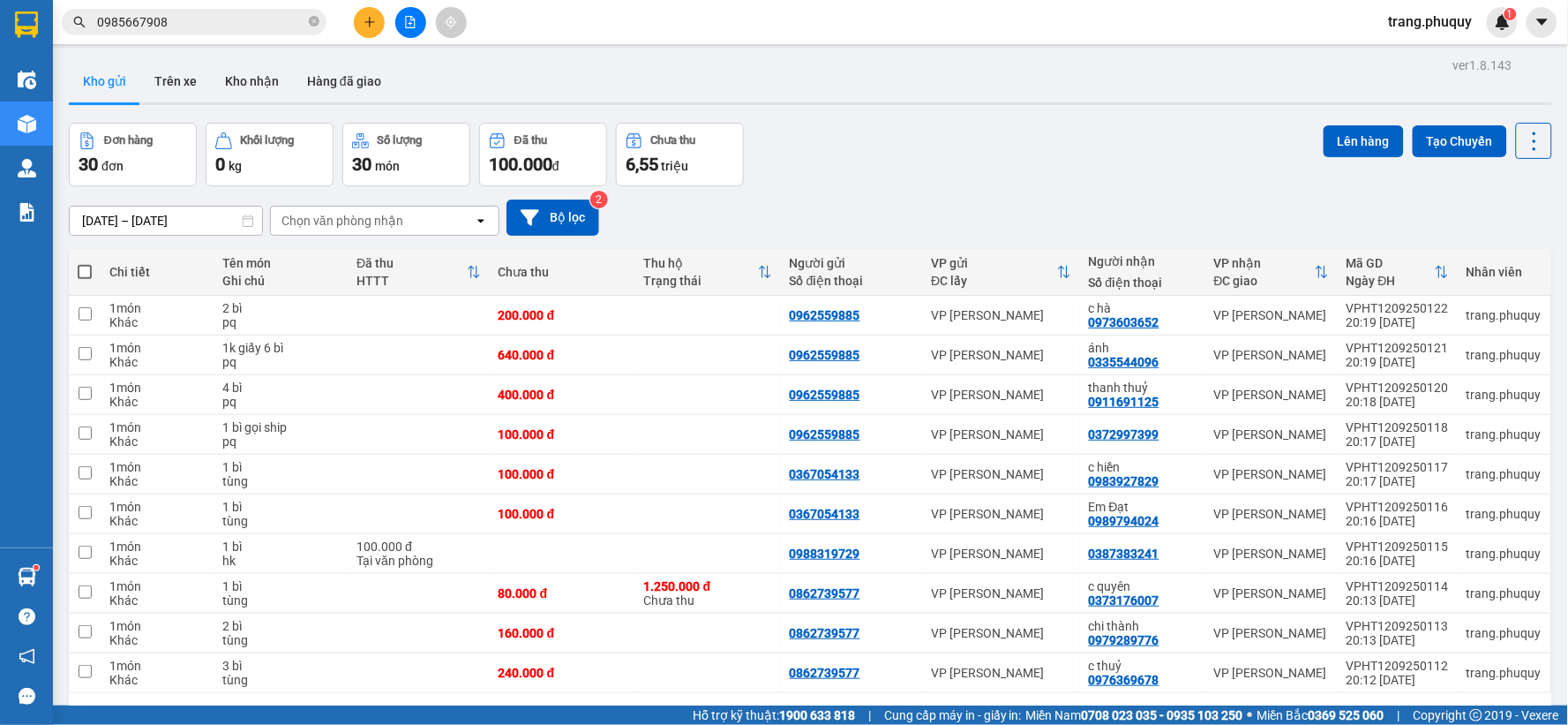
click at [90, 268] on span at bounding box center [85, 272] width 14 height 14
click at [85, 263] on input "checkbox" at bounding box center [85, 263] width 0 height 0
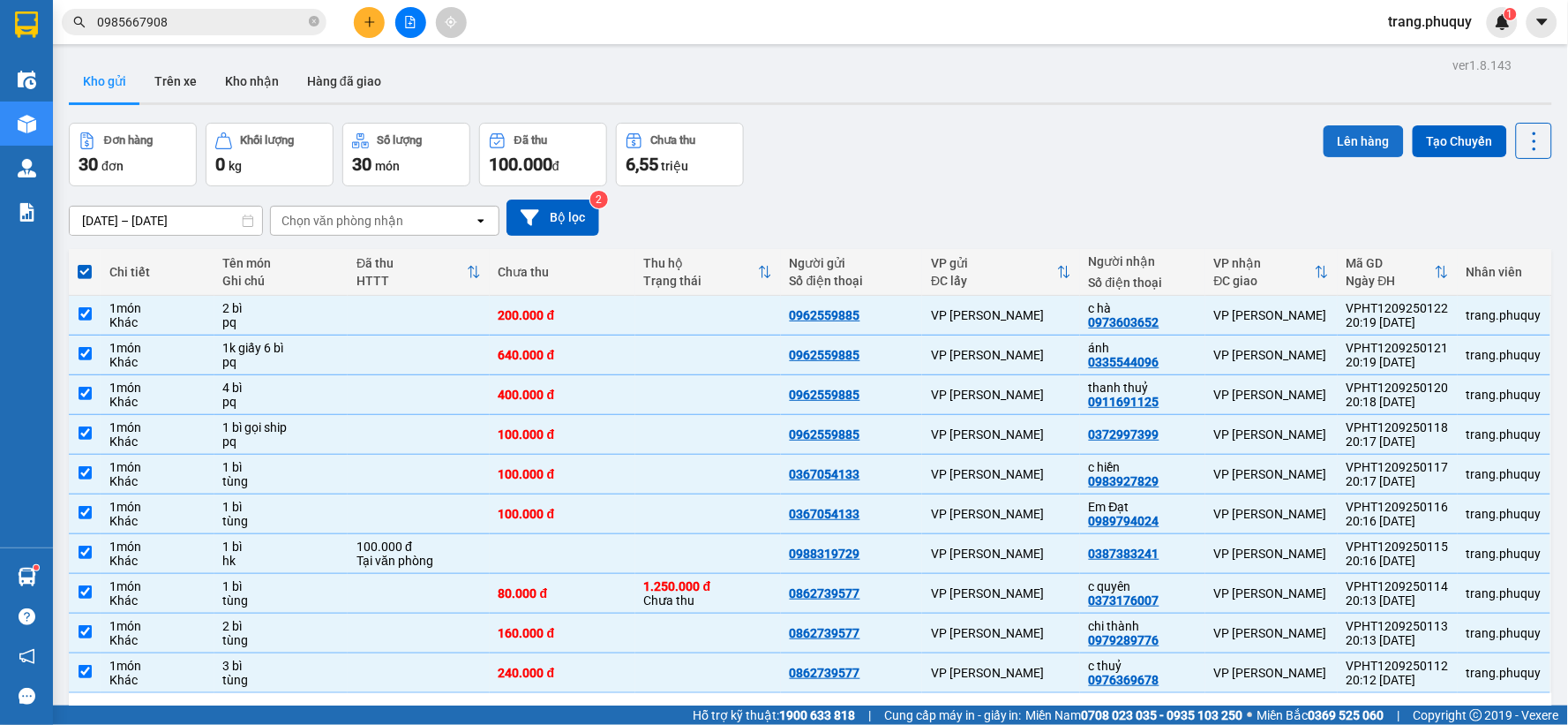
click at [1354, 155] on button "Lên hàng" at bounding box center [1364, 141] width 80 height 32
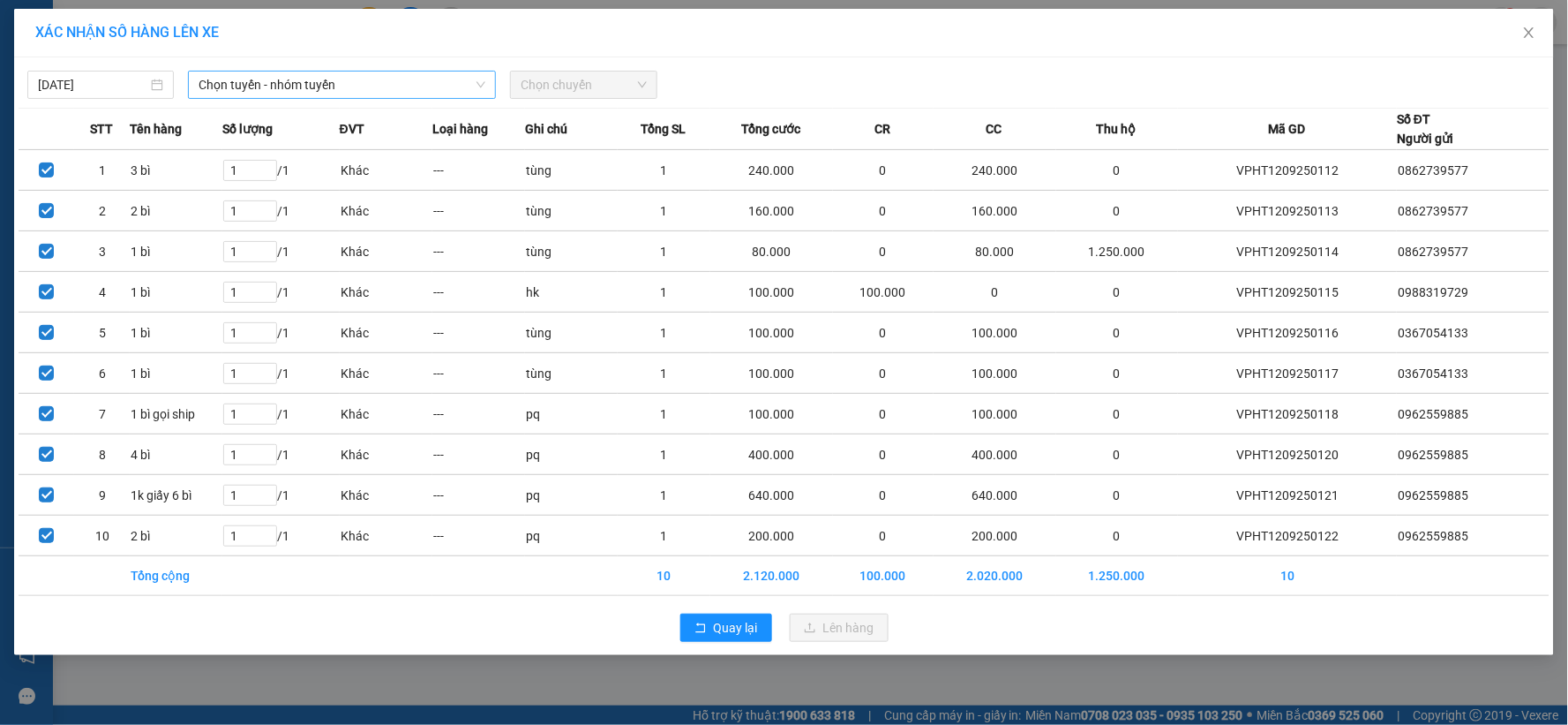
click at [307, 81] on span "Chọn tuyến - nhóm tuyến" at bounding box center [341, 85] width 287 height 27
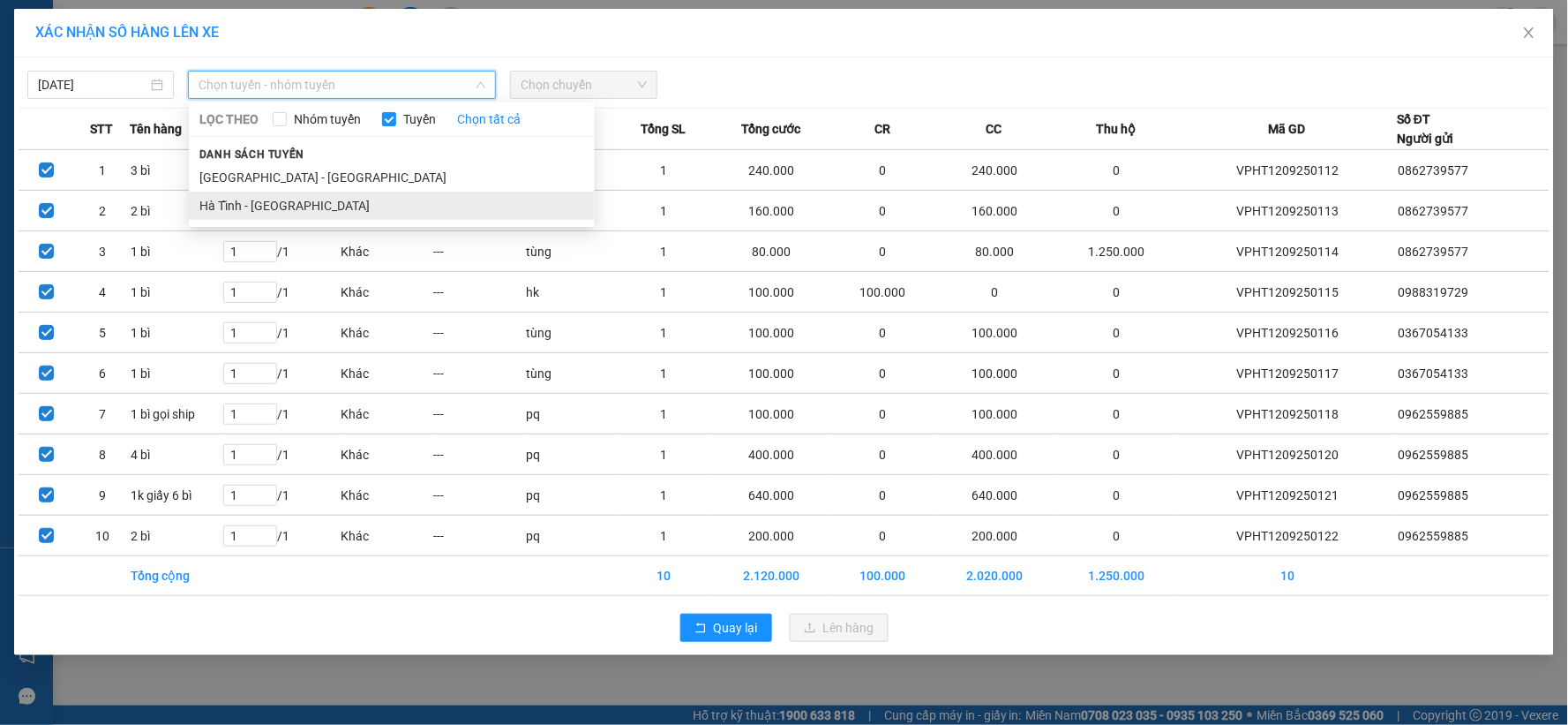
click at [254, 209] on li "Hà Tĩnh - [GEOGRAPHIC_DATA]" at bounding box center [391, 206] width 406 height 29
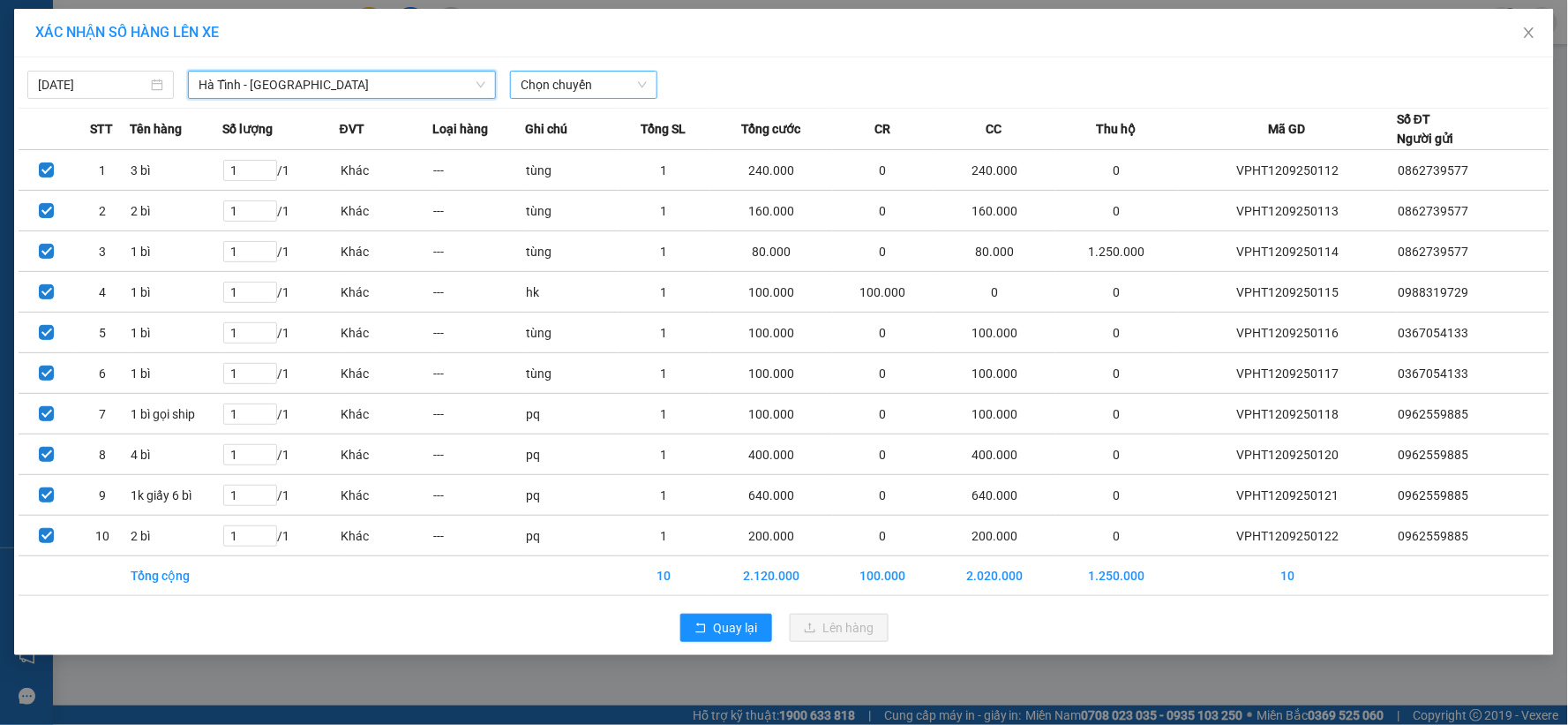
click at [597, 86] on span "Chọn chuyến" at bounding box center [583, 85] width 125 height 27
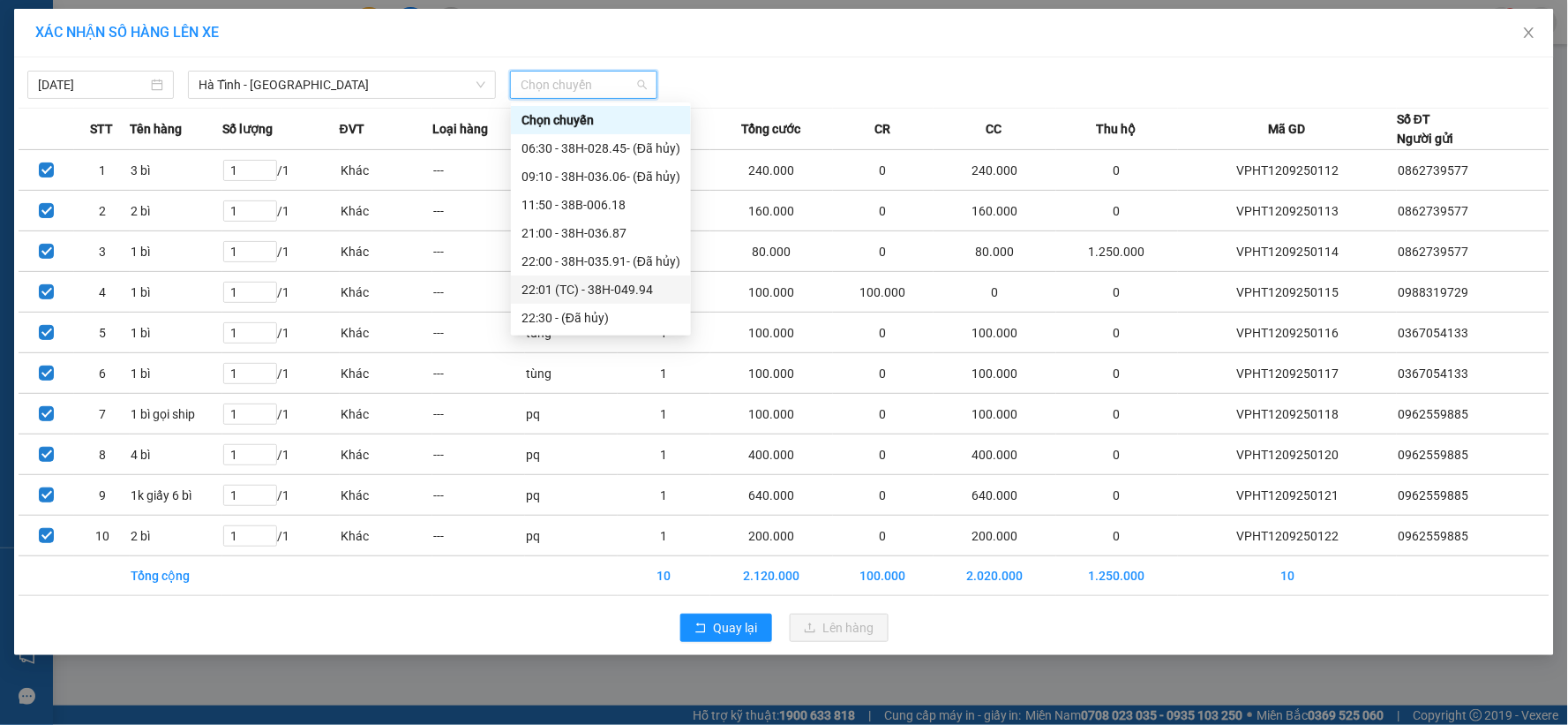
scroll to position [85, 0]
click at [620, 291] on div "23:00 - 38H-028.74" at bounding box center [601, 290] width 159 height 20
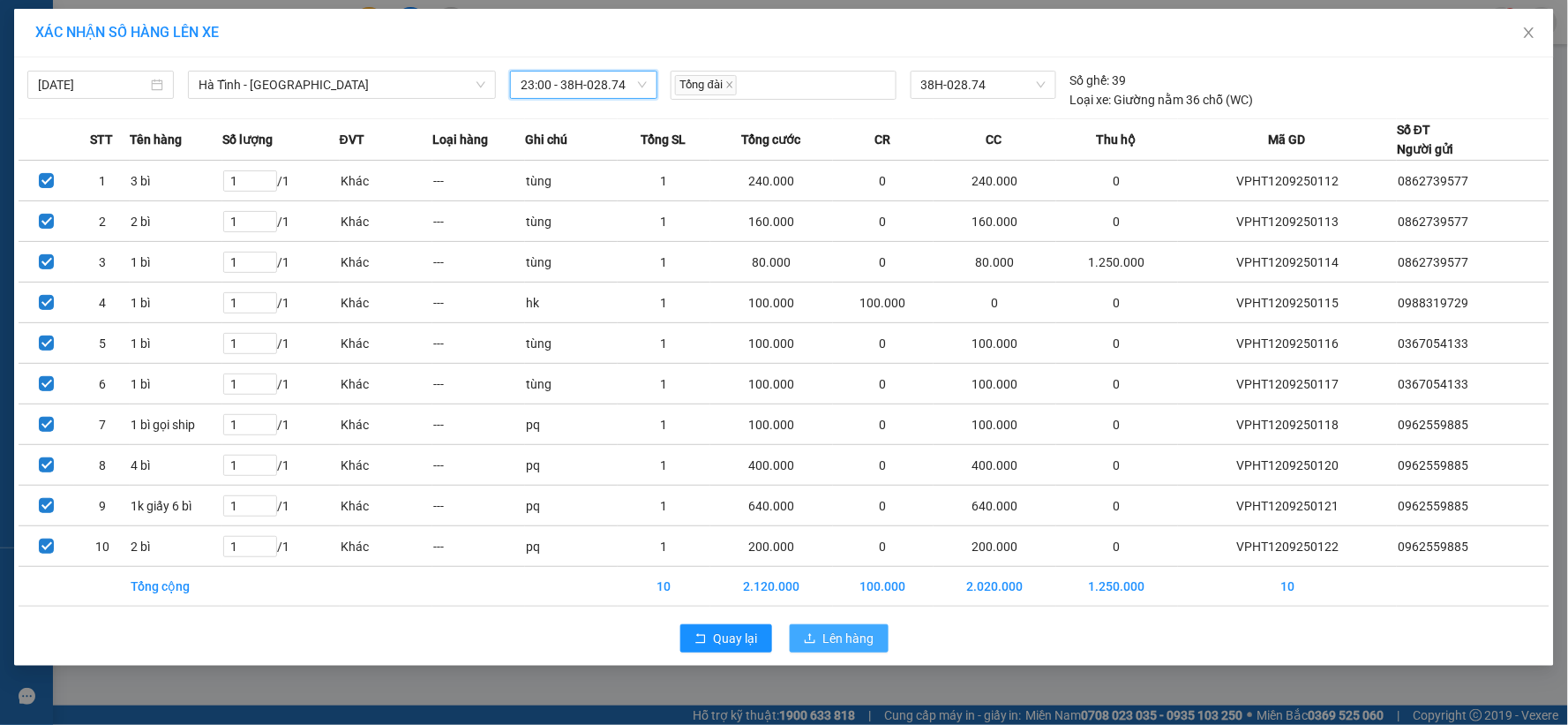
click at [856, 643] on span "Lên hàng" at bounding box center [849, 638] width 51 height 20
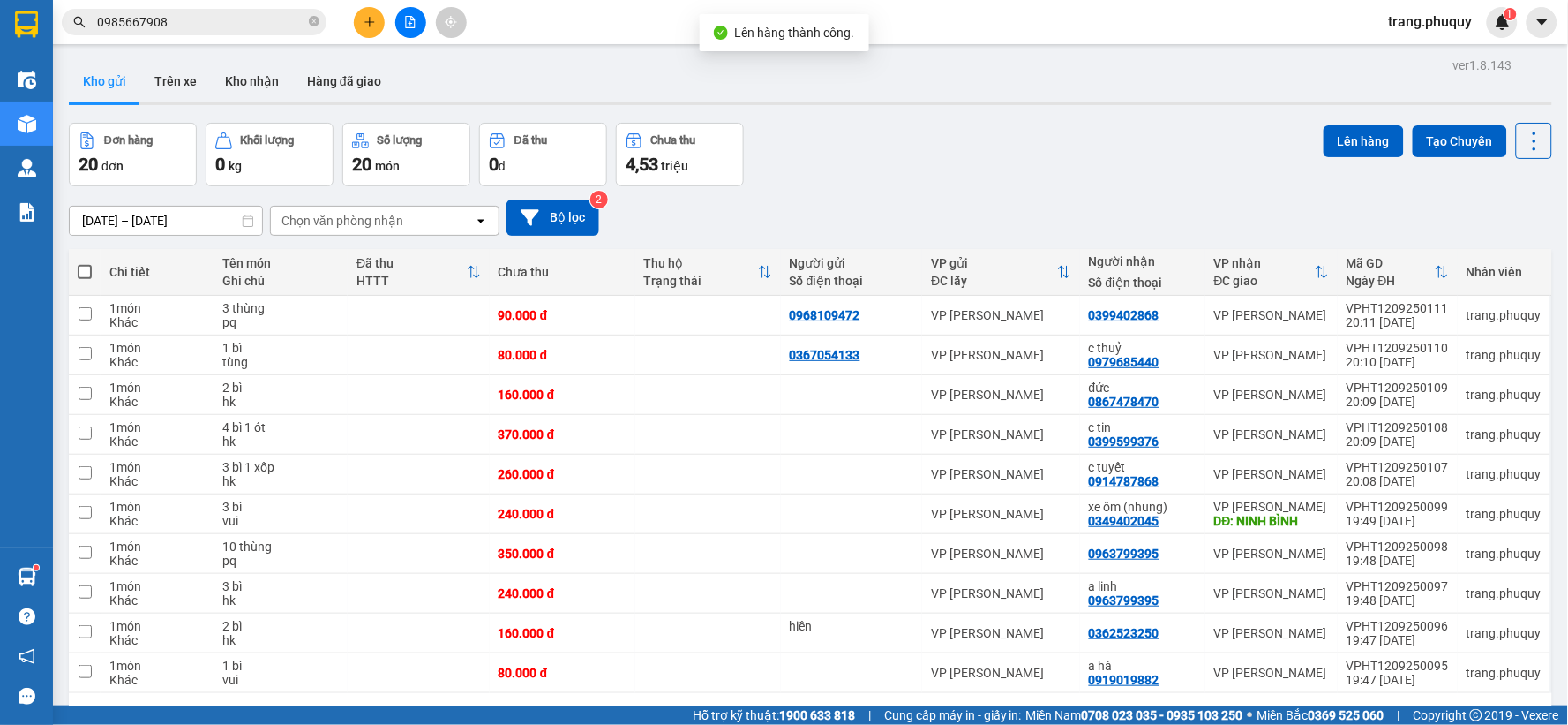
click at [81, 275] on span at bounding box center [85, 272] width 14 height 14
click at [85, 263] on input "checkbox" at bounding box center [85, 263] width 0 height 0
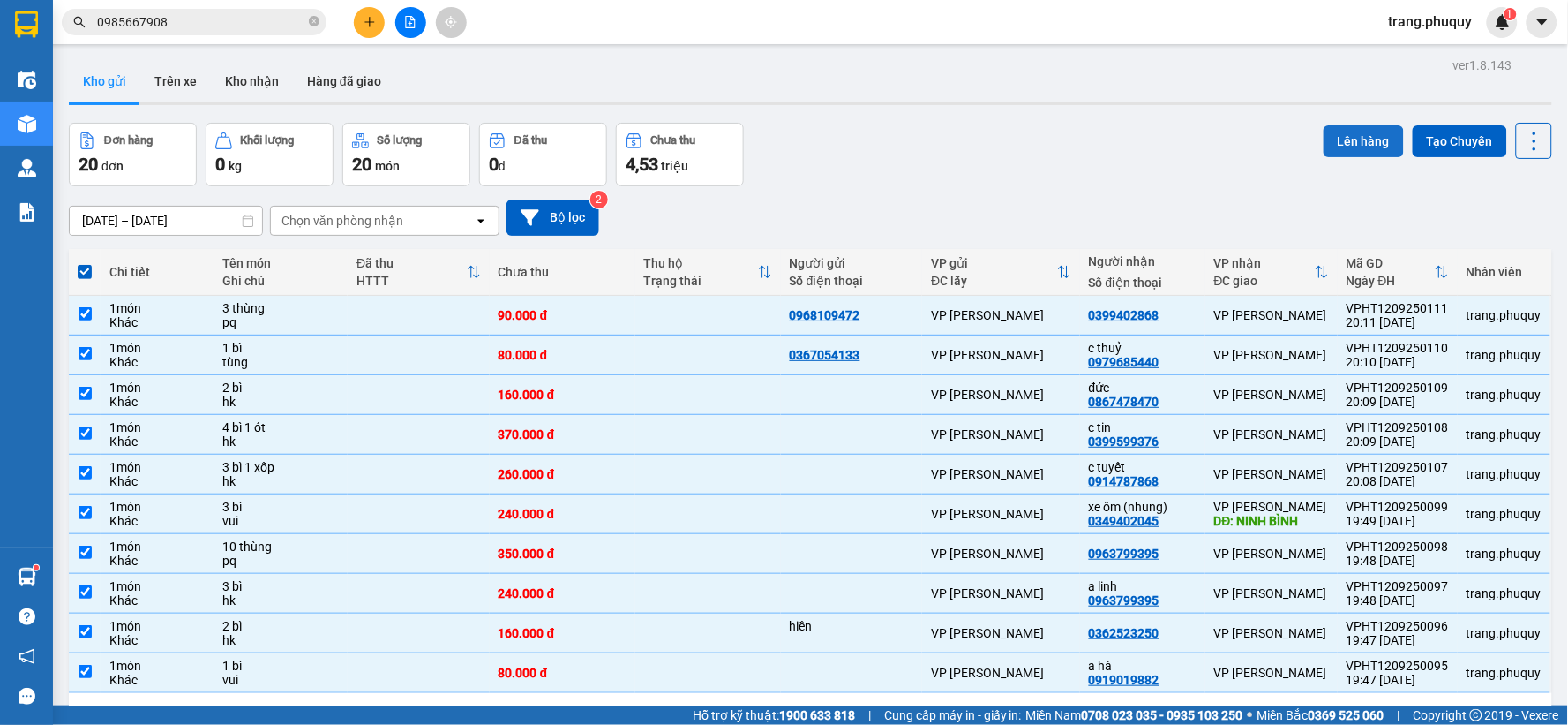
click at [1336, 134] on button "Lên hàng" at bounding box center [1364, 141] width 80 height 32
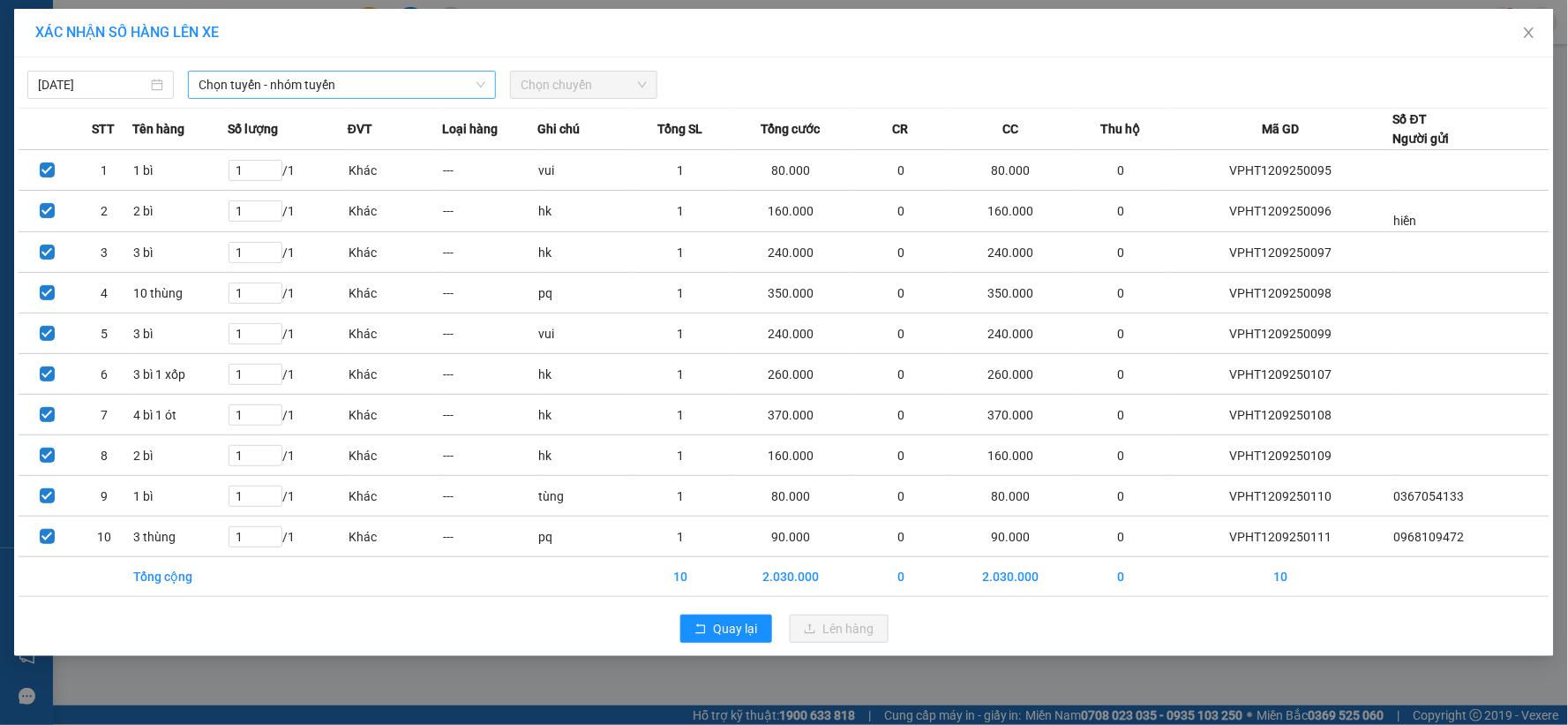
click at [301, 83] on span "Chọn tuyến - nhóm tuyến" at bounding box center [341, 85] width 287 height 27
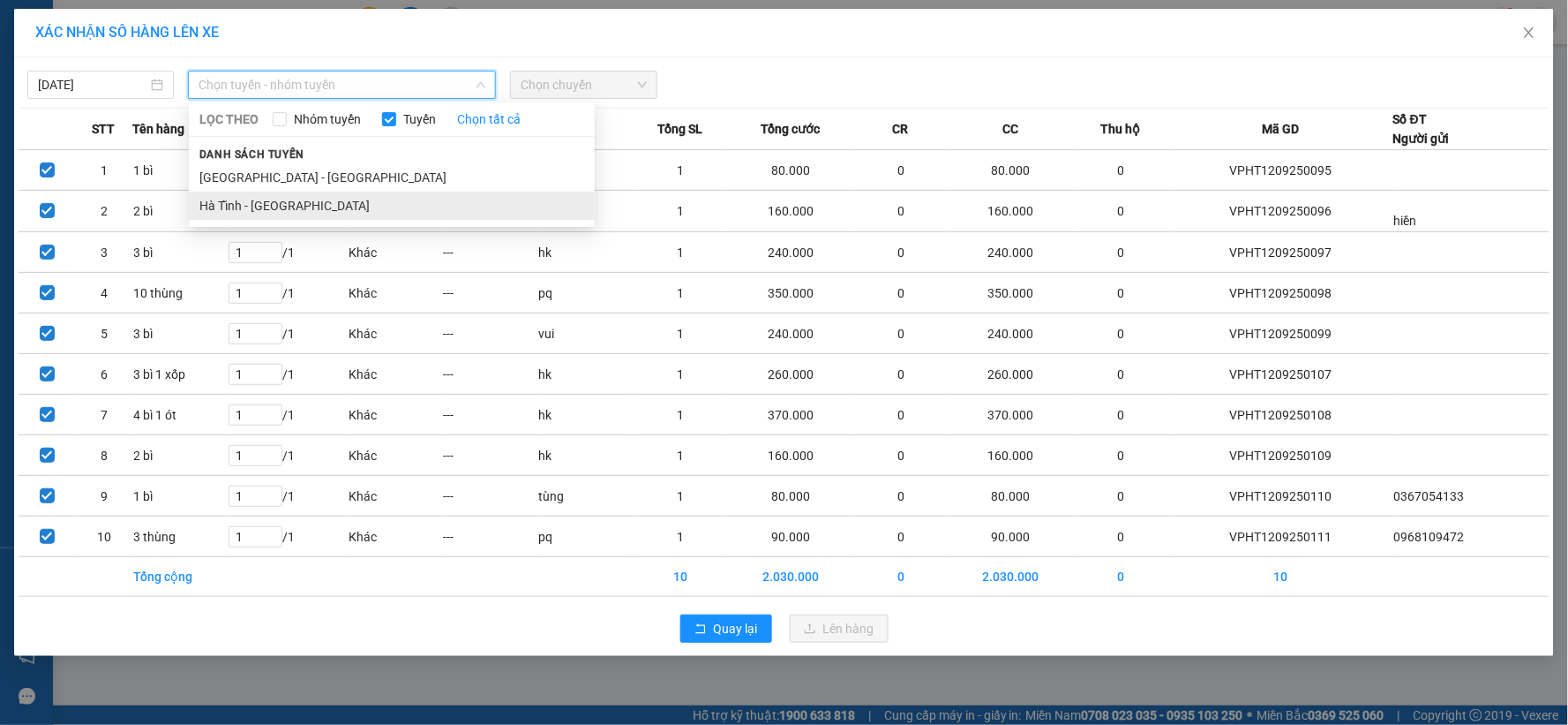
click at [230, 209] on li "Hà Tĩnh - [GEOGRAPHIC_DATA]" at bounding box center [391, 206] width 406 height 29
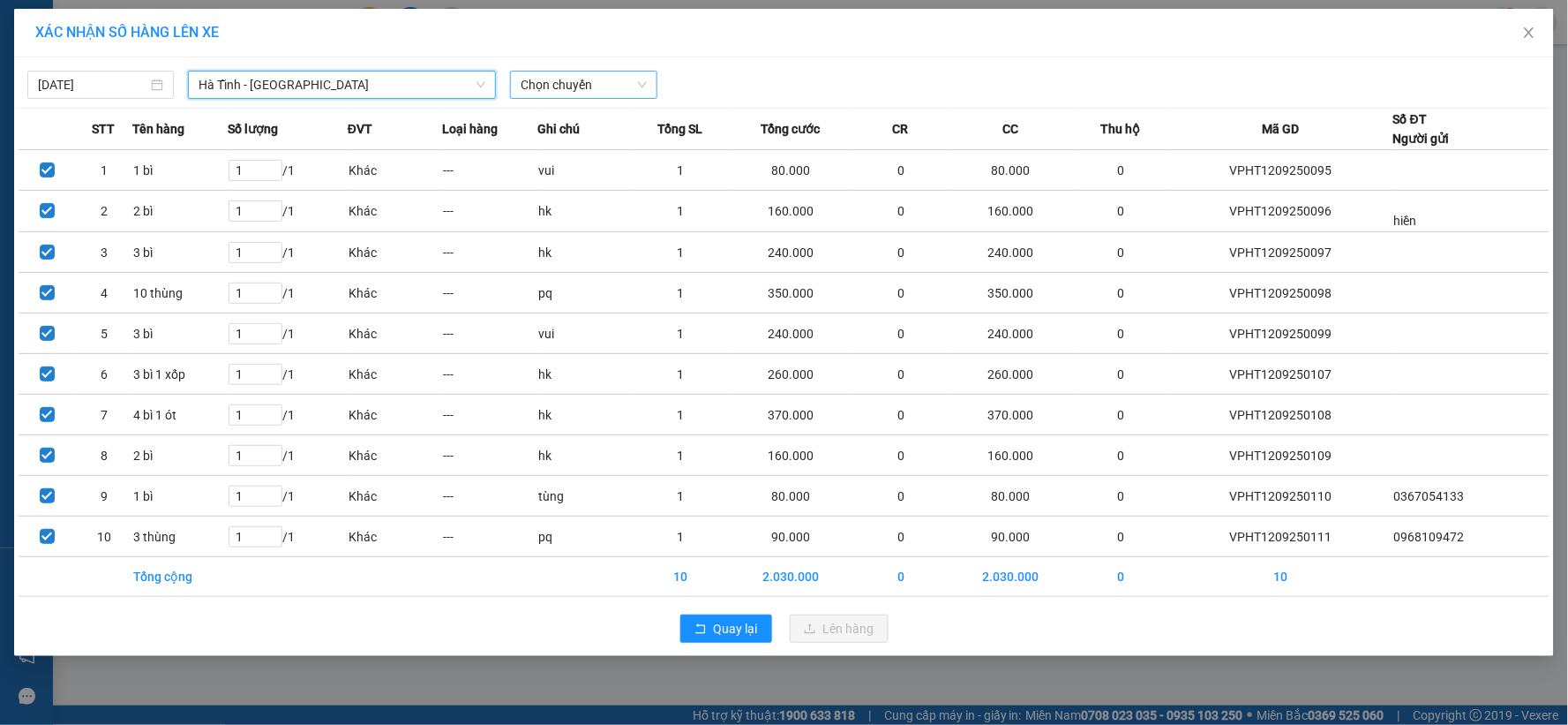
click at [583, 95] on span "Chọn chuyến" at bounding box center [583, 85] width 125 height 27
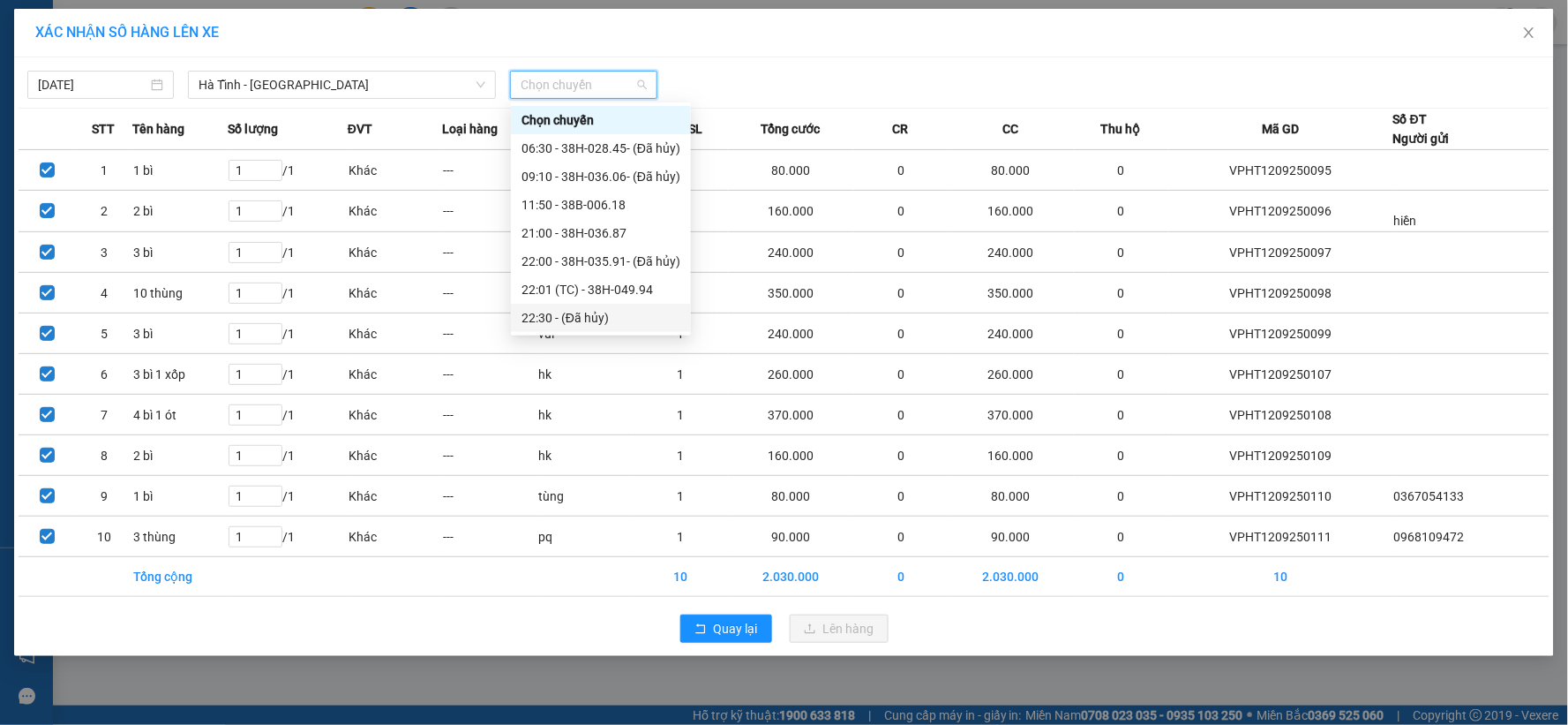
scroll to position [85, 0]
click at [608, 290] on div "23:00 - 38H-028.74" at bounding box center [601, 290] width 159 height 20
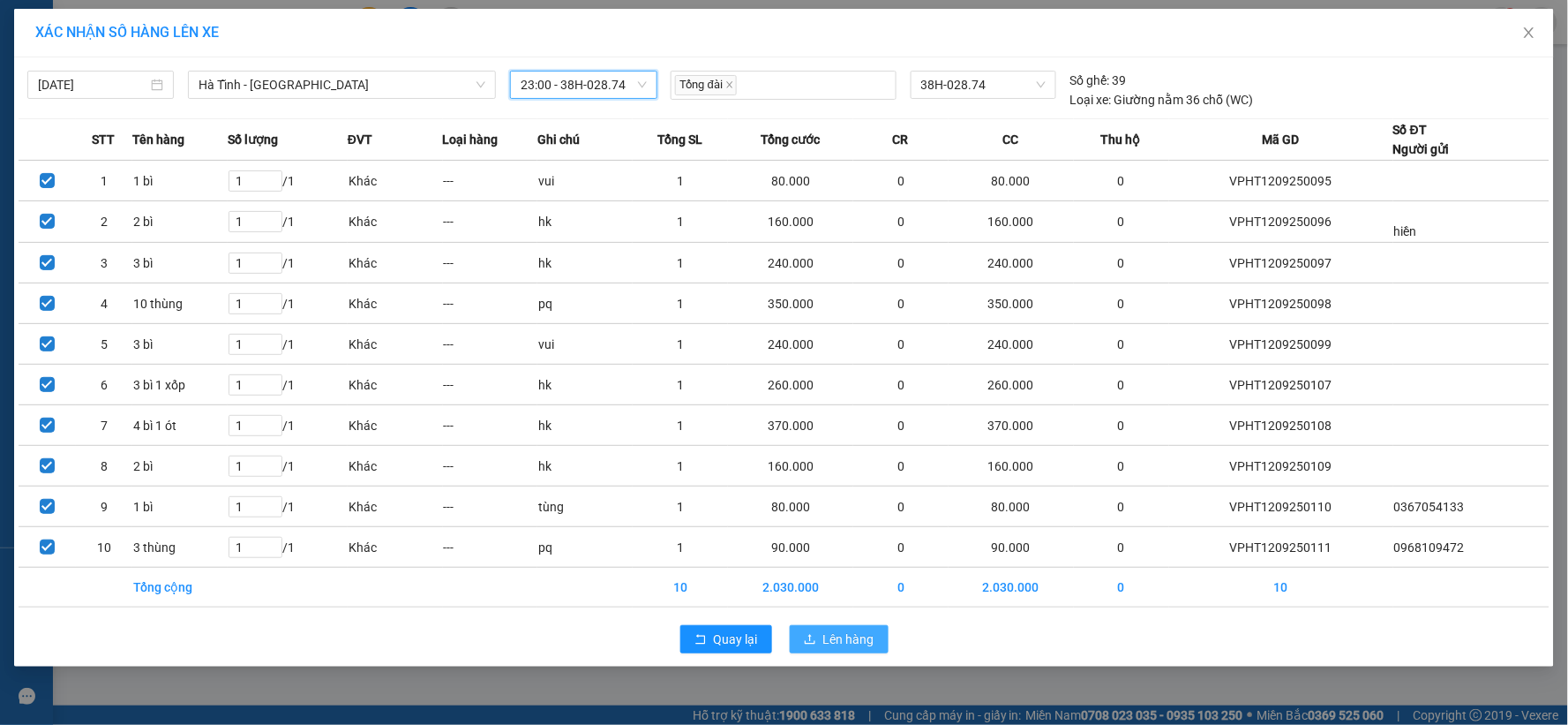
click at [837, 646] on span "Lên hàng" at bounding box center [849, 639] width 51 height 20
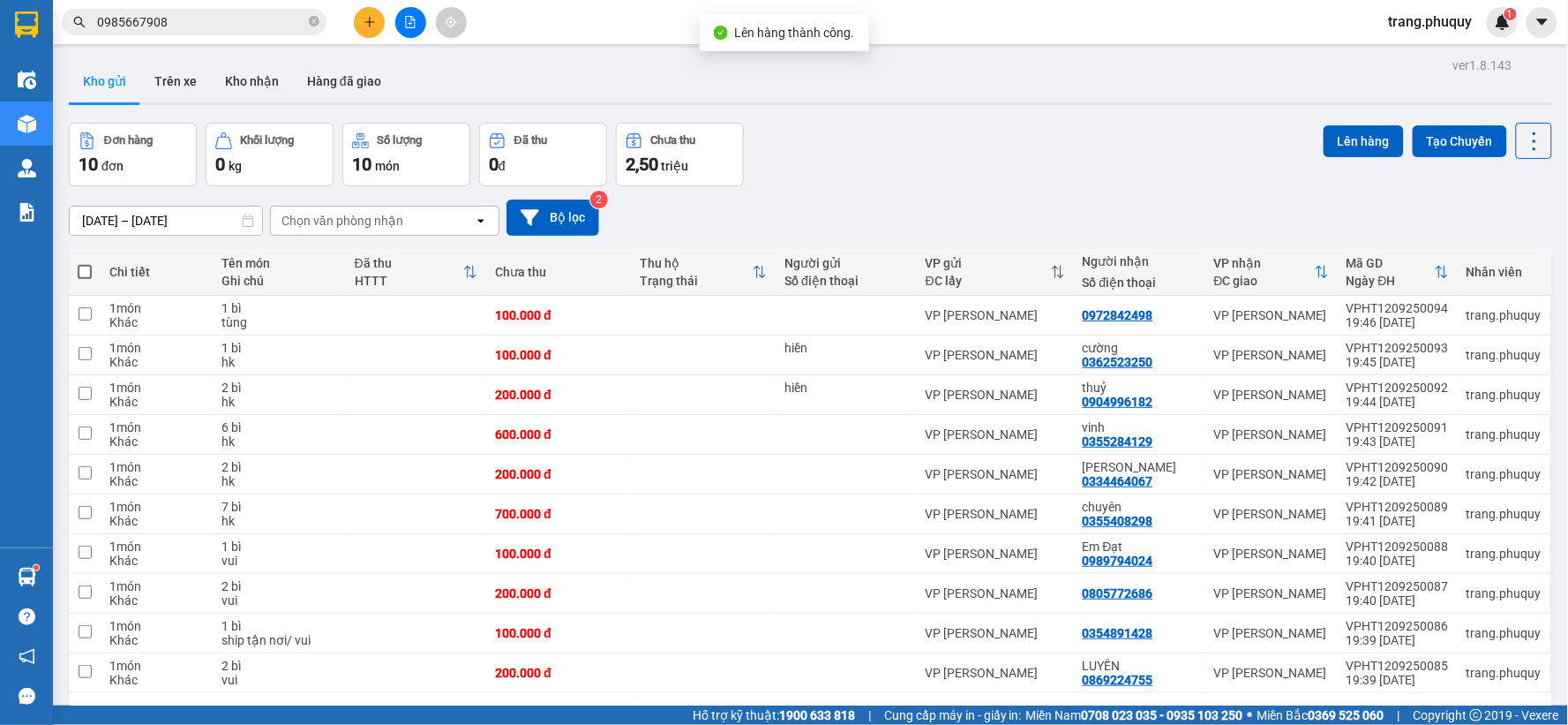
click at [82, 271] on span at bounding box center [85, 272] width 14 height 14
click at [85, 263] on input "checkbox" at bounding box center [85, 263] width 0 height 0
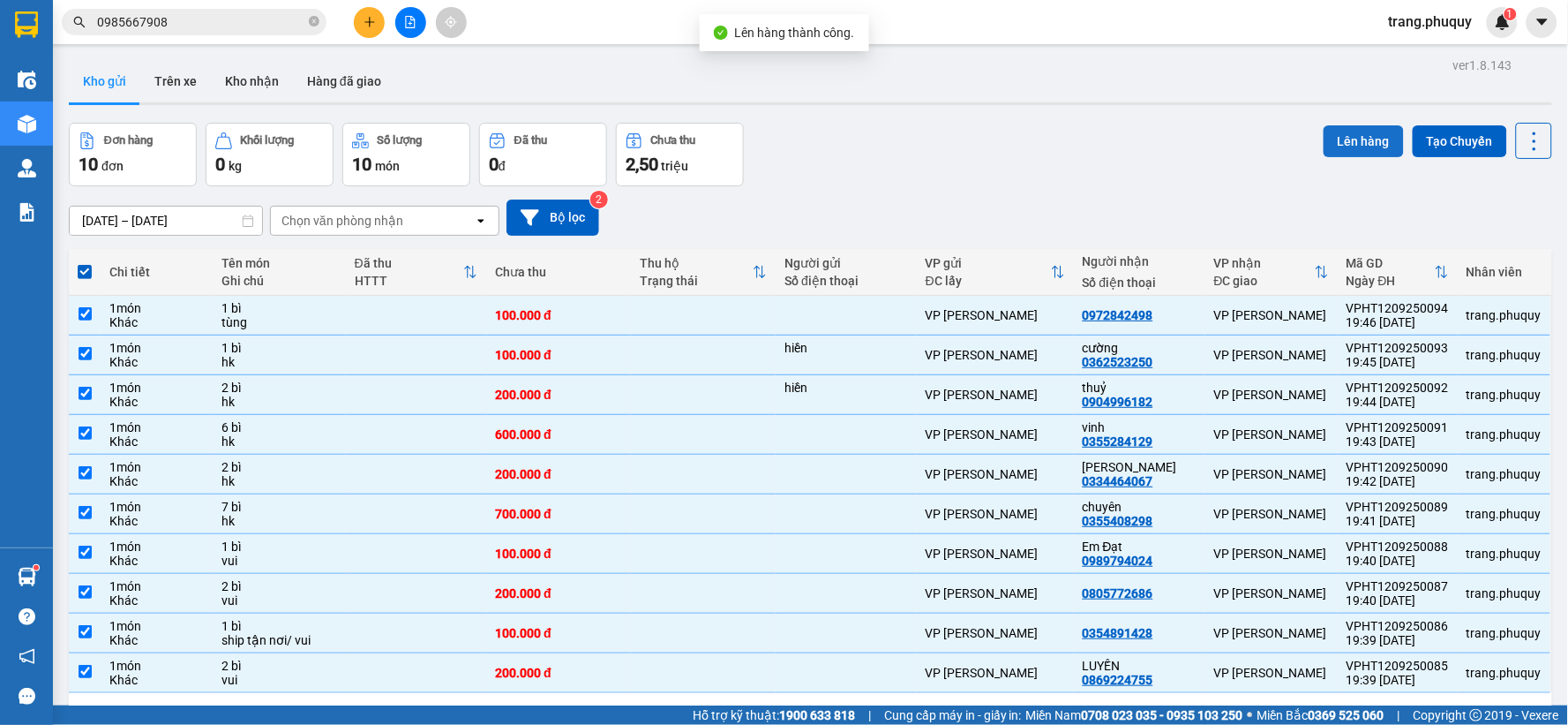
click at [1344, 134] on button "Lên hàng" at bounding box center [1364, 141] width 80 height 32
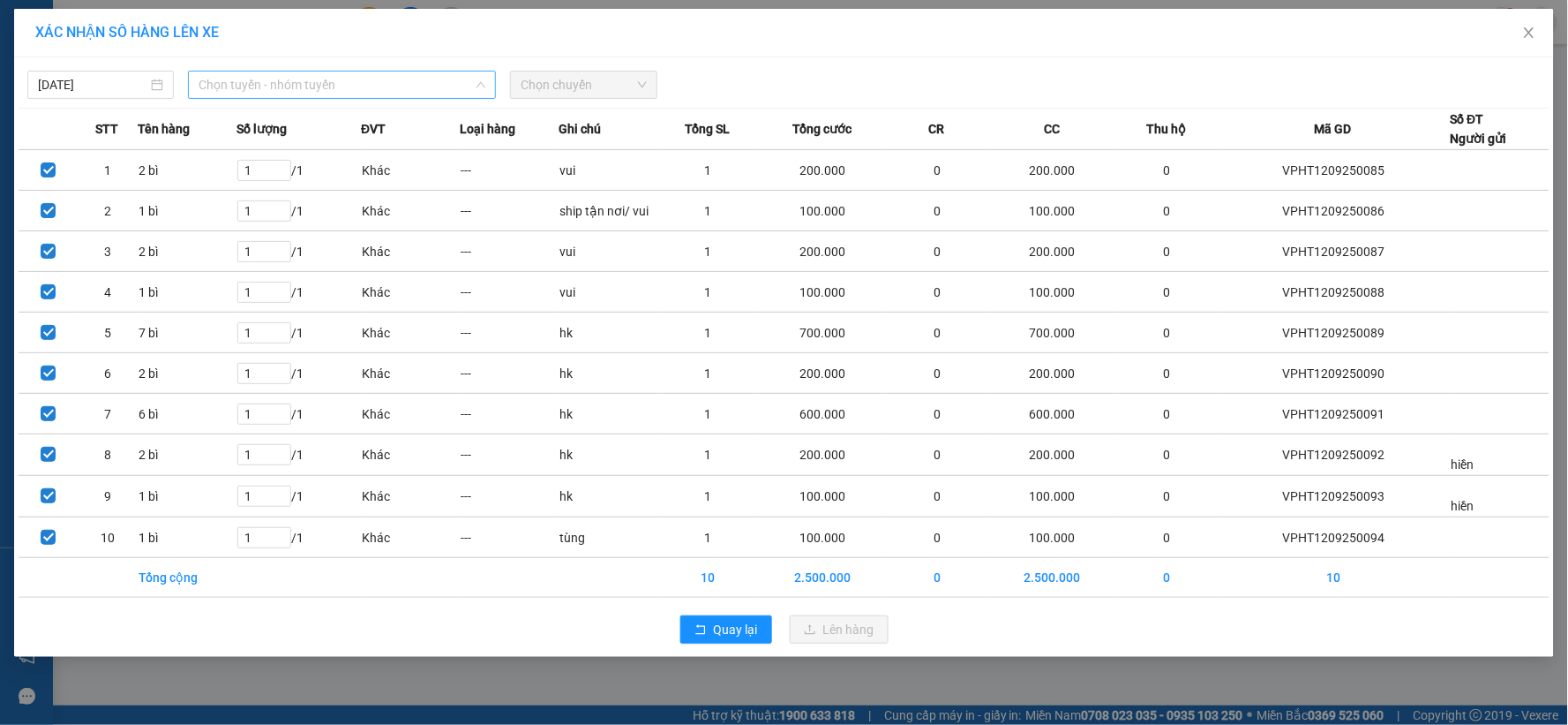
click at [316, 81] on span "Chọn tuyến - nhóm tuyến" at bounding box center [341, 85] width 287 height 27
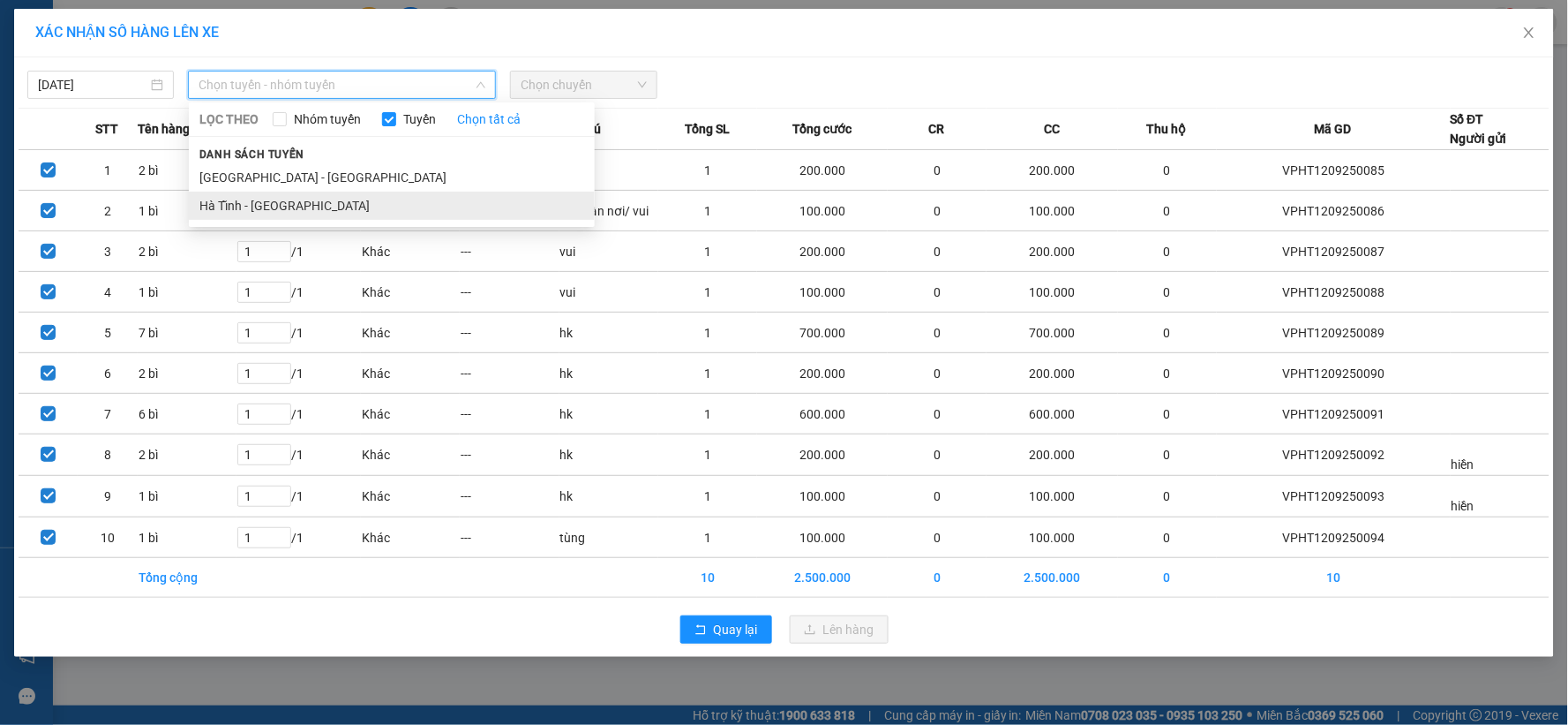
click at [257, 213] on li "Hà Tĩnh - [GEOGRAPHIC_DATA]" at bounding box center [391, 206] width 406 height 29
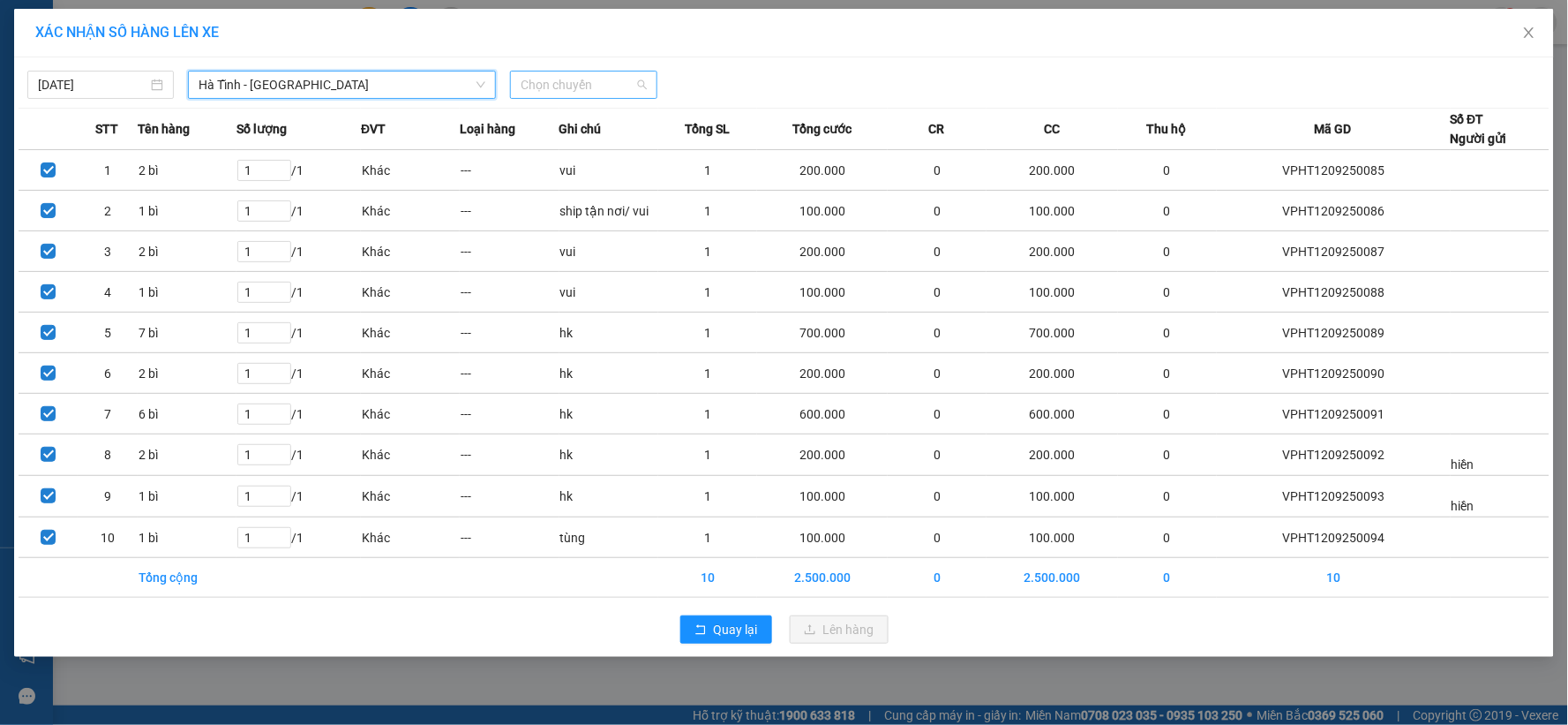
click at [599, 82] on span "Chọn chuyến" at bounding box center [583, 85] width 125 height 27
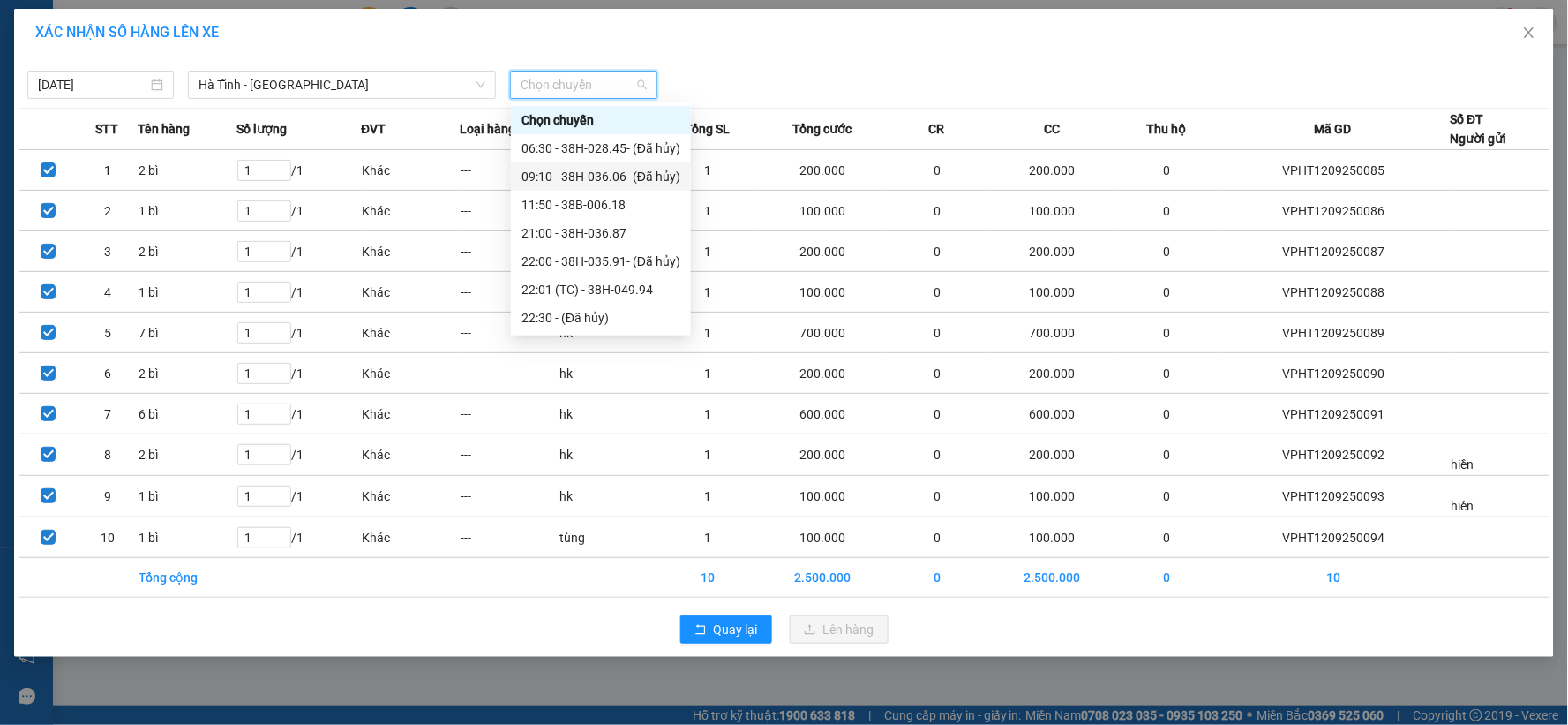
scroll to position [85, 0]
click at [603, 297] on div "23:00 - 38H-028.74" at bounding box center [601, 290] width 159 height 20
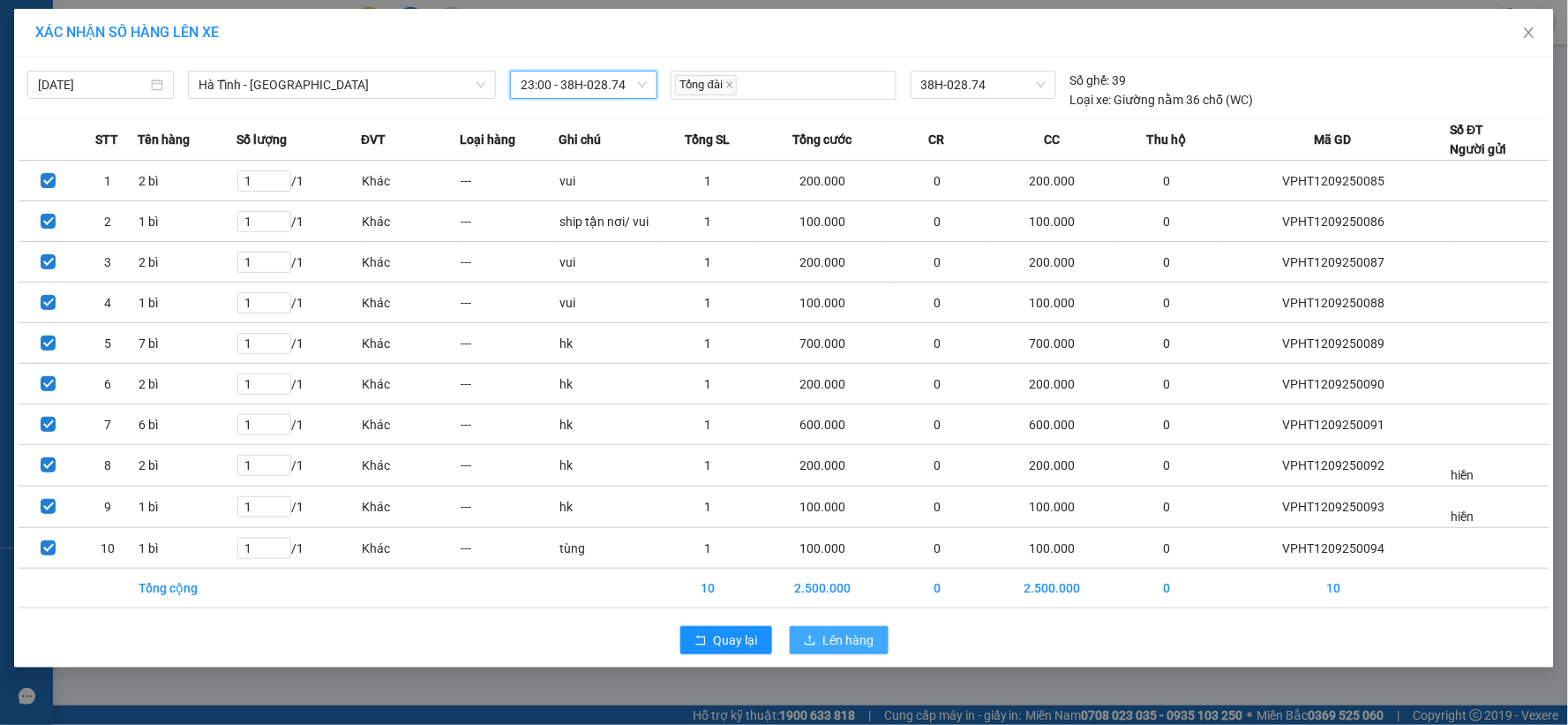
click at [837, 653] on button "Lên hàng" at bounding box center [839, 640] width 99 height 29
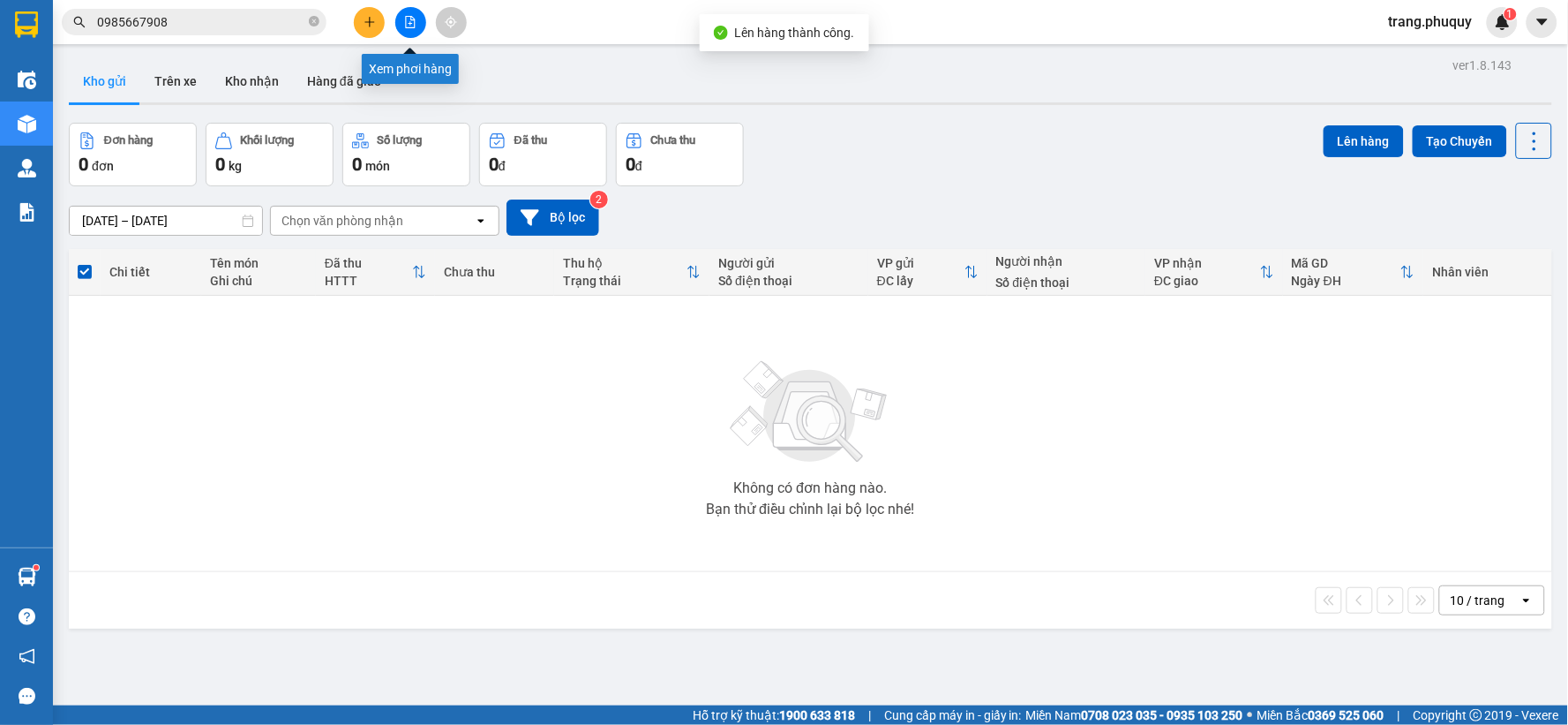
click at [410, 22] on icon "file-add" at bounding box center [410, 22] width 13 height 13
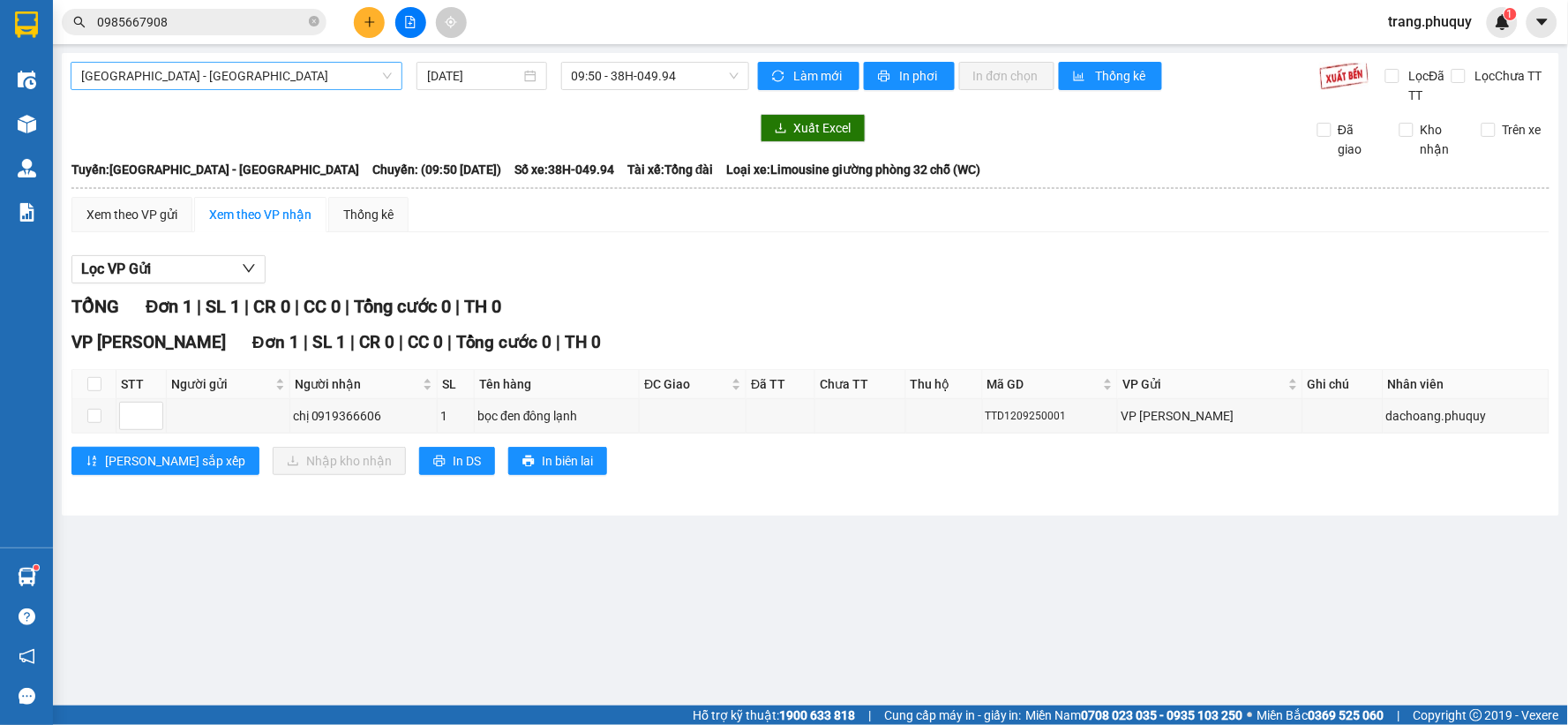
click at [354, 64] on span "[GEOGRAPHIC_DATA] - [GEOGRAPHIC_DATA]" at bounding box center [237, 76] width 311 height 27
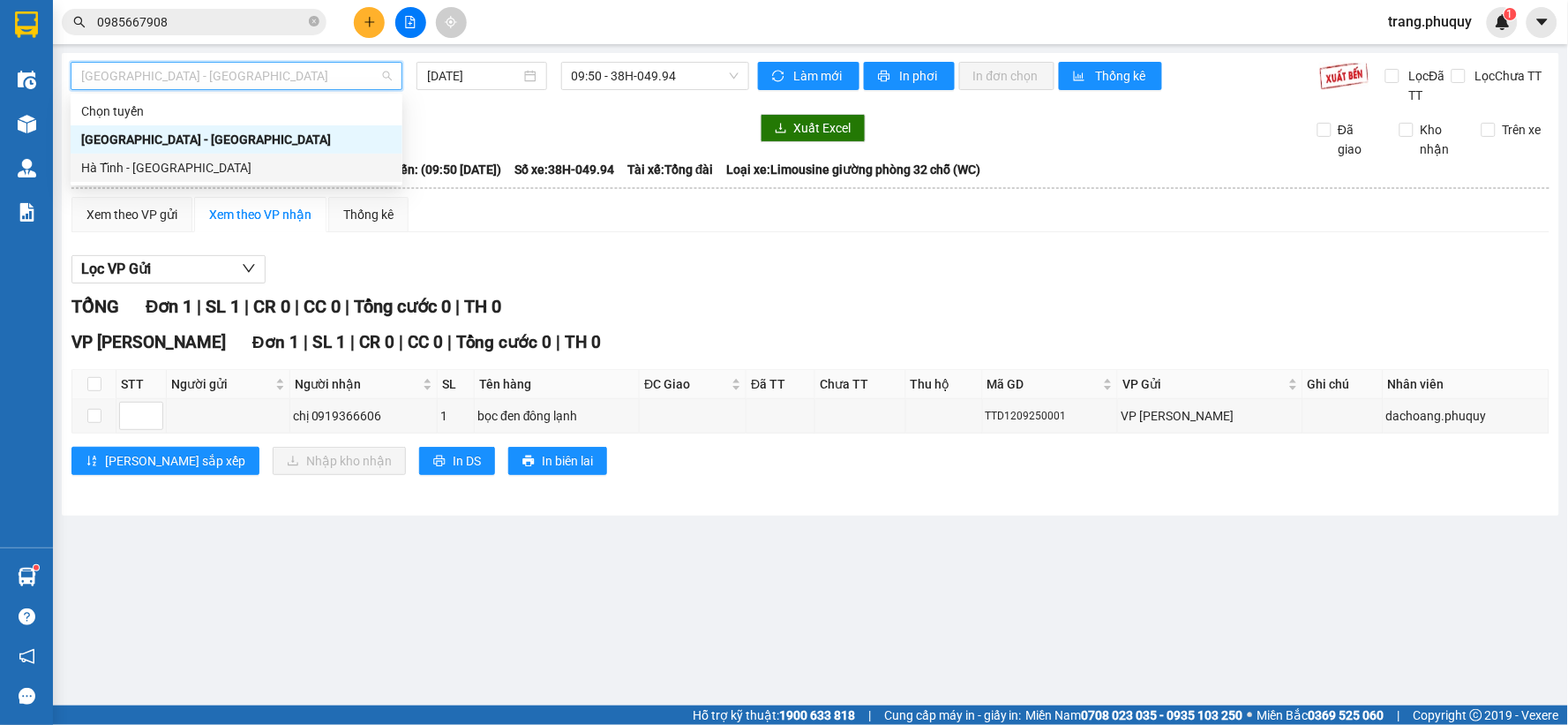
click at [182, 155] on div "Hà Tĩnh - [GEOGRAPHIC_DATA]" at bounding box center [236, 168] width 331 height 29
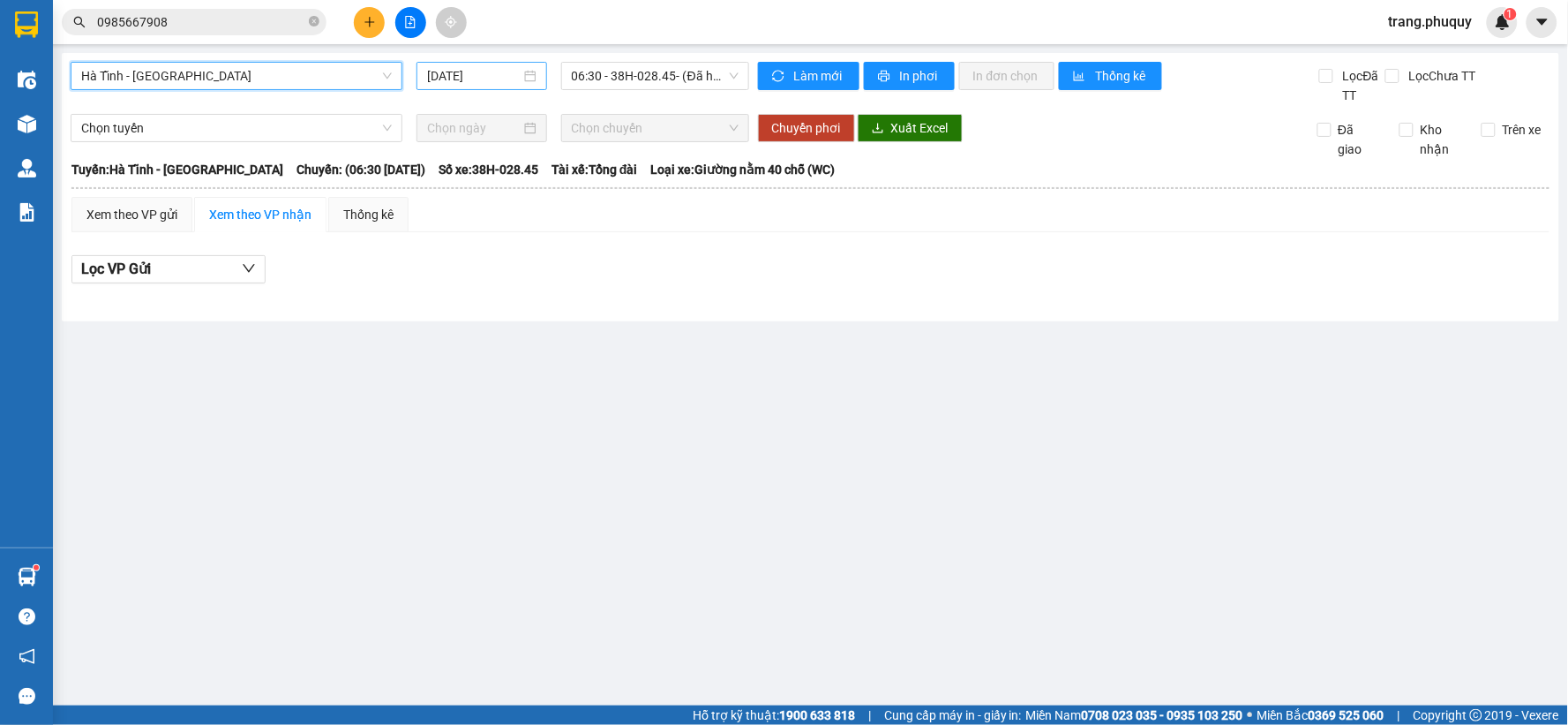
click at [513, 76] on input "[DATE]" at bounding box center [474, 76] width 93 height 20
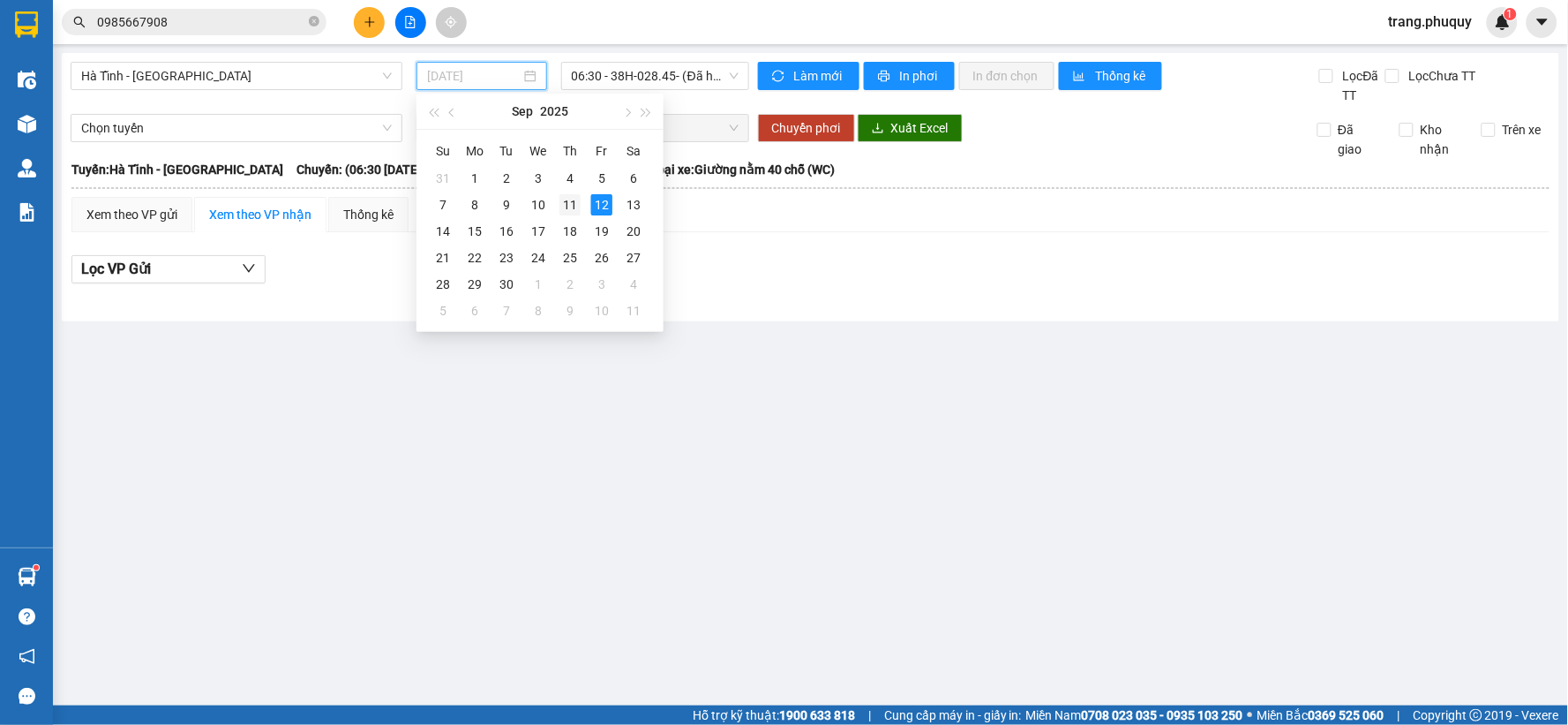
click at [574, 207] on div "11" at bounding box center [570, 205] width 21 height 21
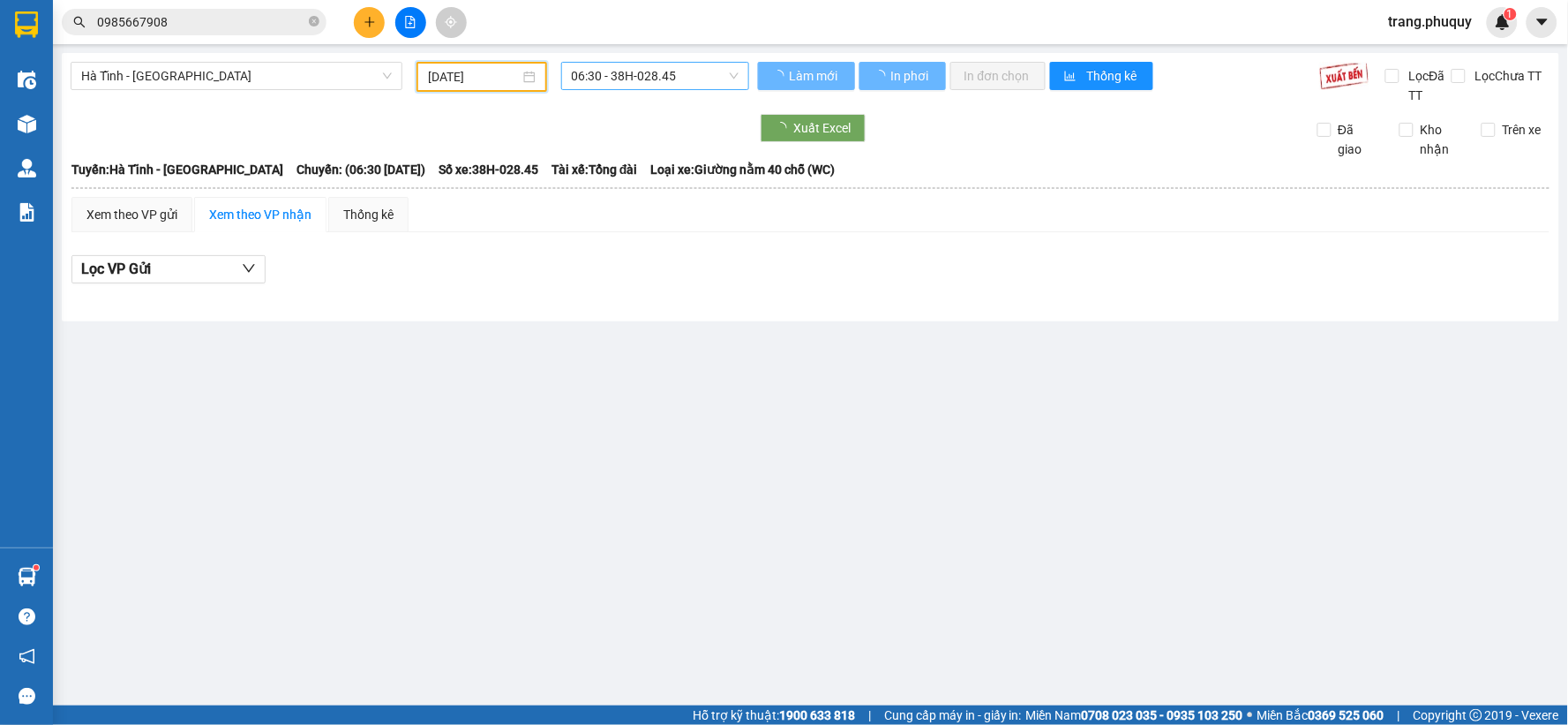
click at [665, 69] on span "06:30 - 38H-028.45" at bounding box center [655, 76] width 167 height 27
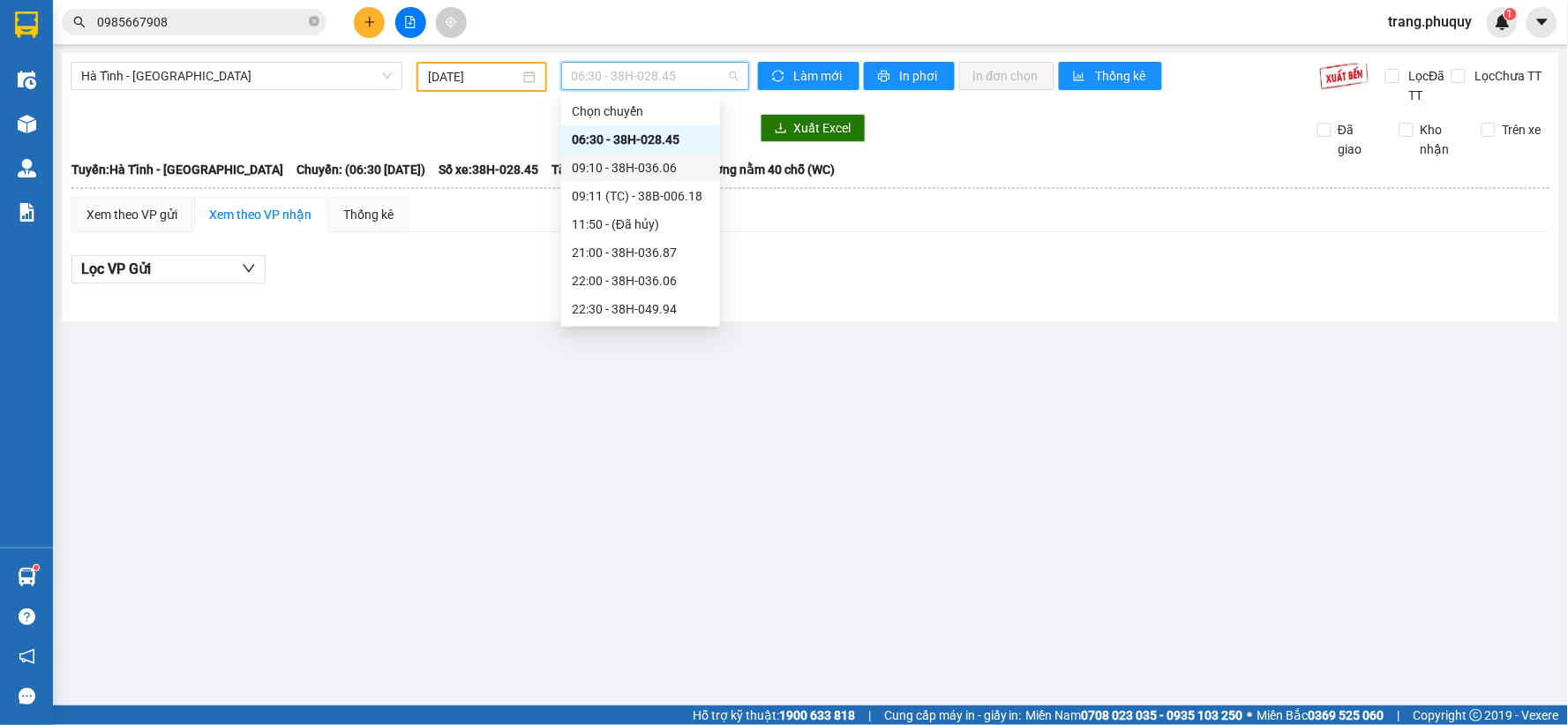
scroll to position [56, 0]
click at [637, 282] on div "23:00 - 38H-028.74" at bounding box center [641, 281] width 138 height 20
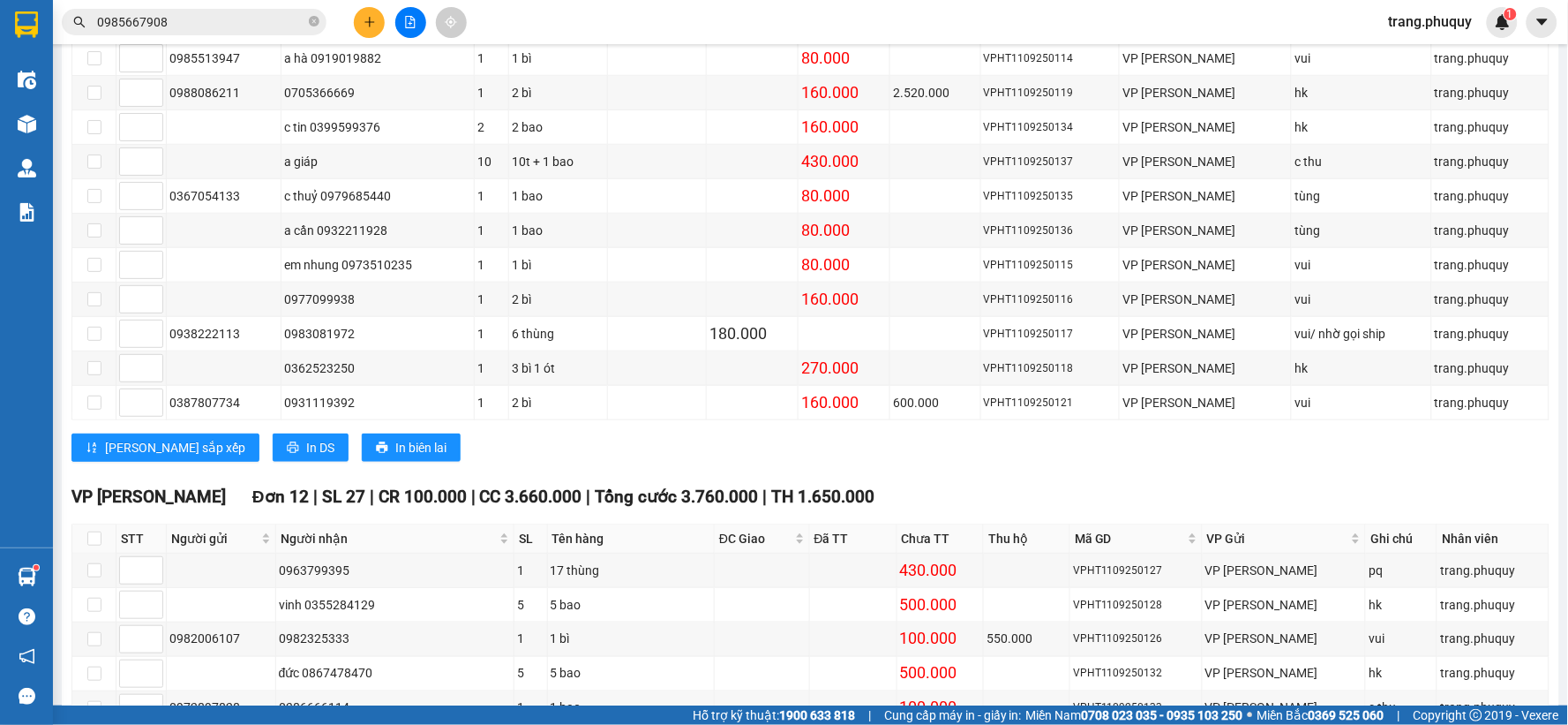
scroll to position [752, 0]
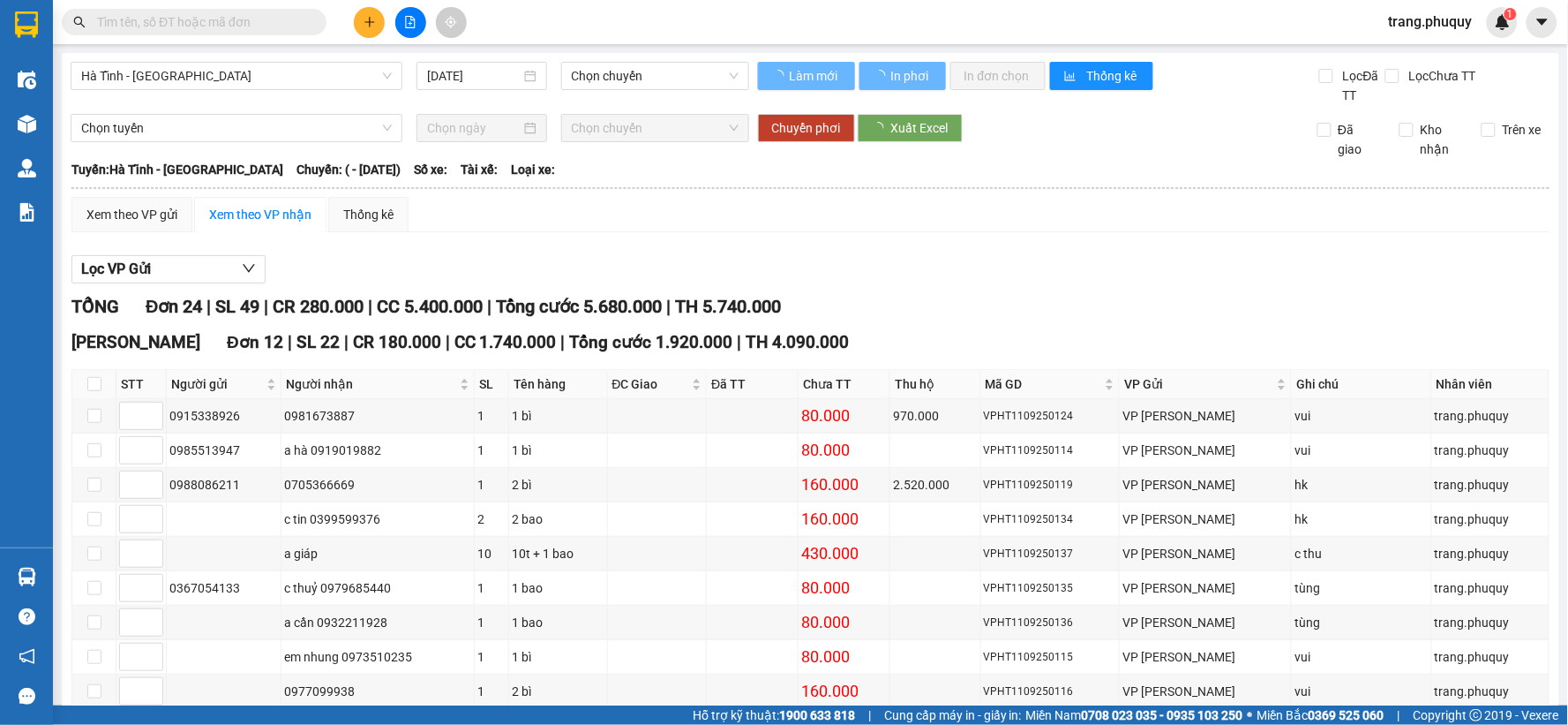
click at [314, 83] on span "Hà Tĩnh - [GEOGRAPHIC_DATA]" at bounding box center [237, 76] width 311 height 27
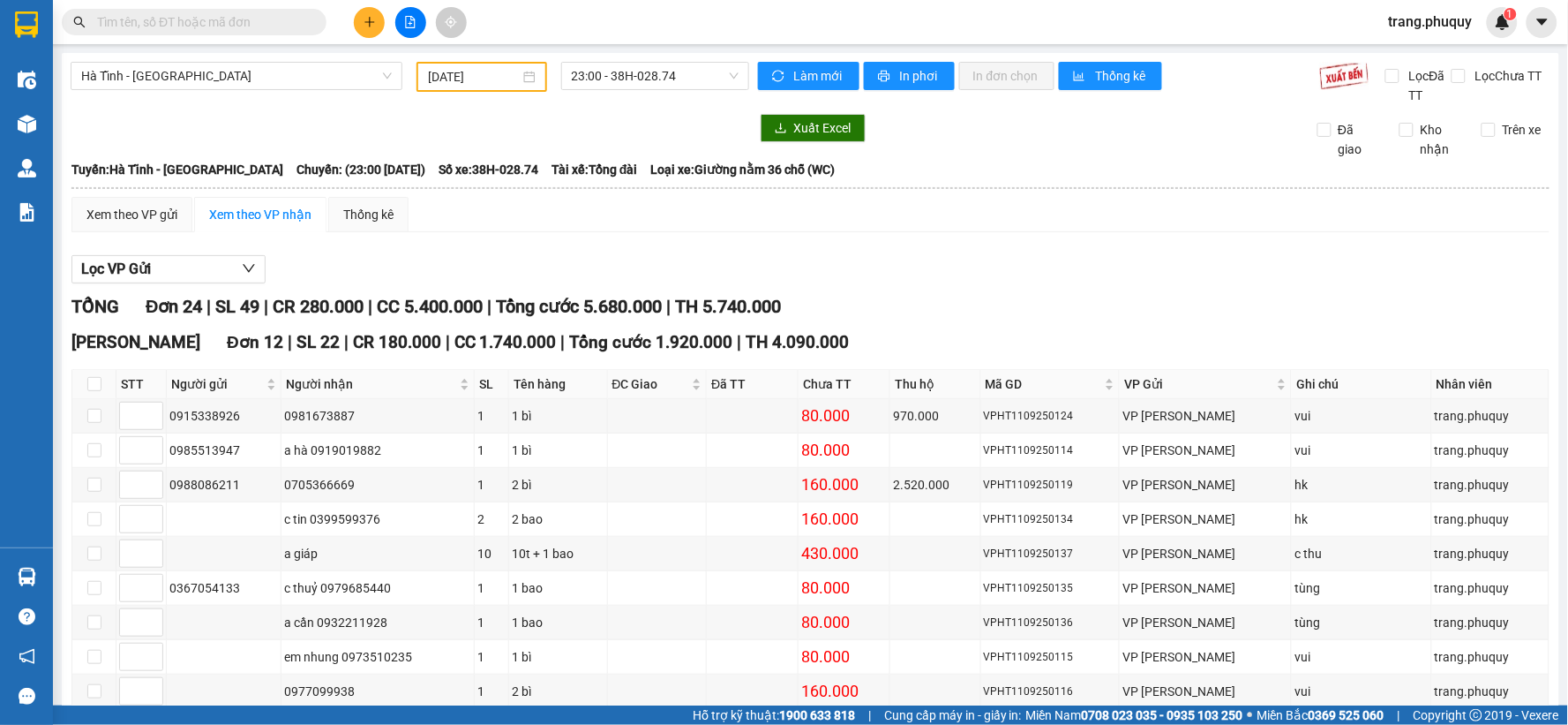
click at [488, 68] on input "[DATE]" at bounding box center [474, 77] width 91 height 20
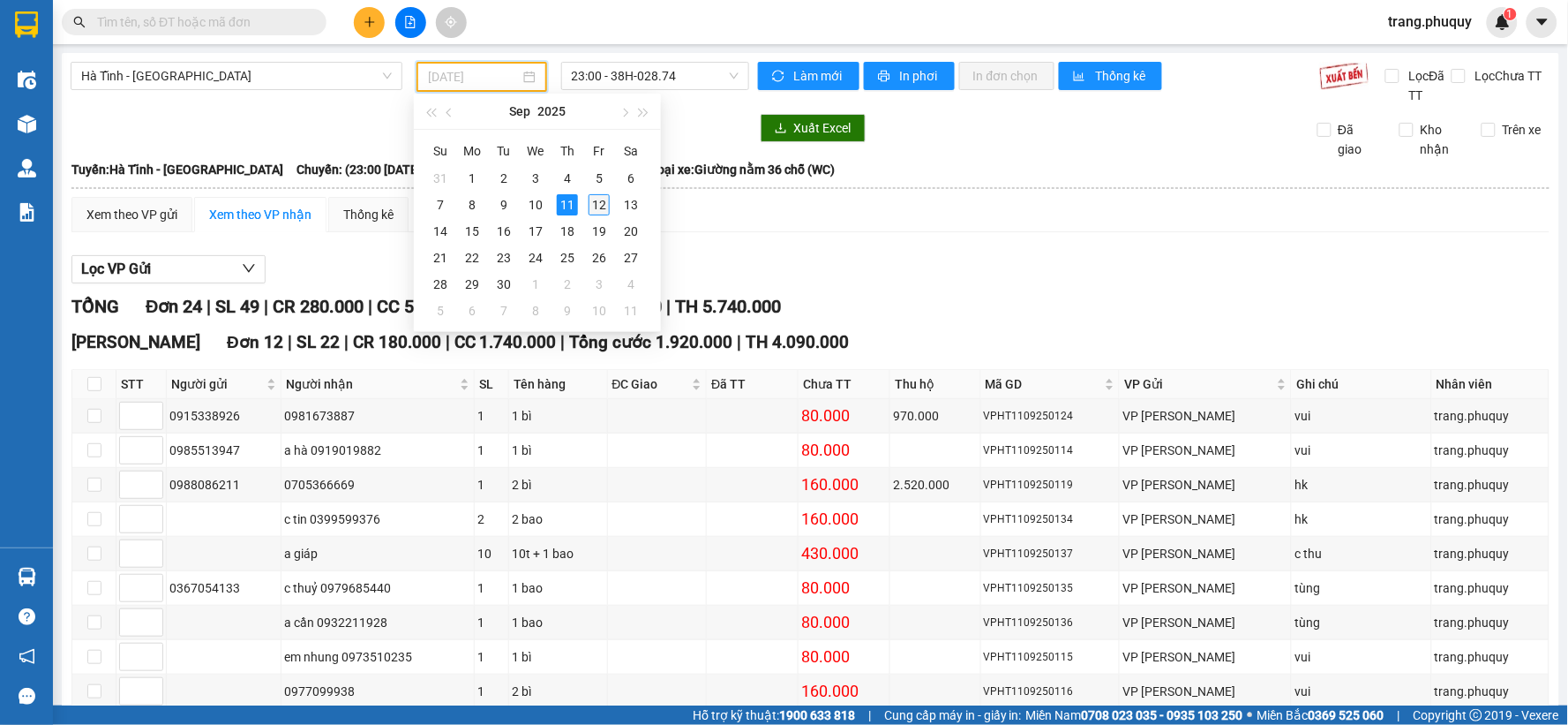
click at [598, 198] on div "12" at bounding box center [600, 205] width 21 height 21
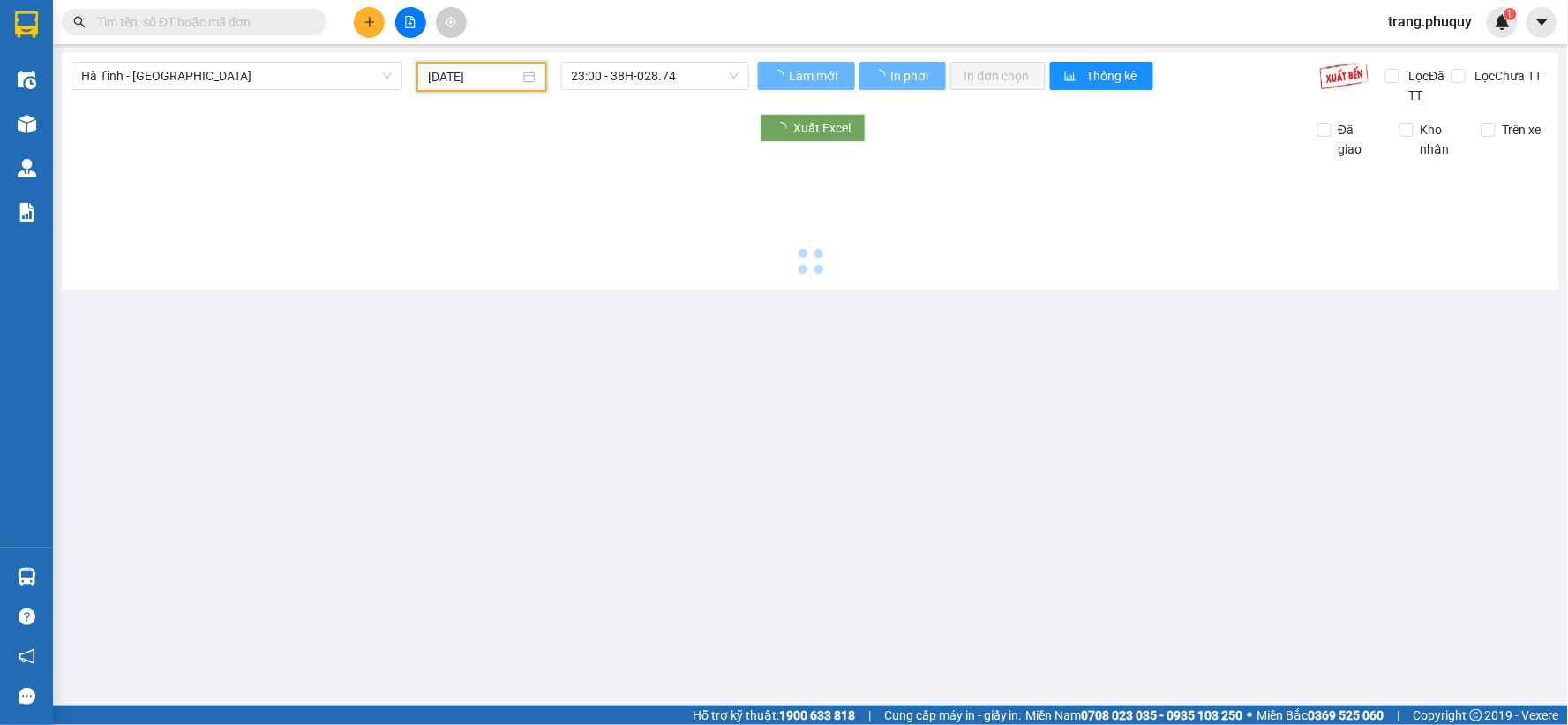
type input "[DATE]"
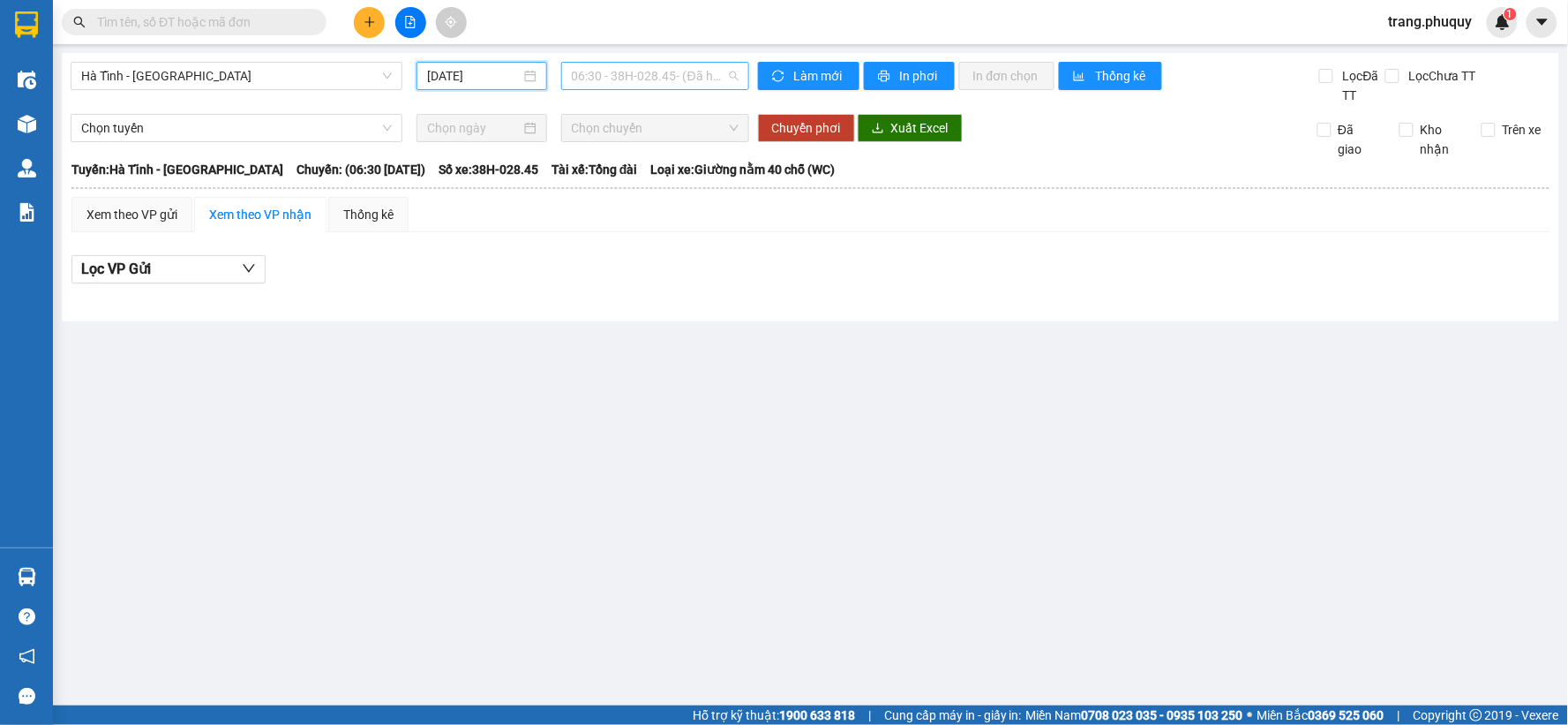
click at [712, 86] on span "06:30 - 38H-028.45 - (Đã hủy)" at bounding box center [655, 76] width 167 height 27
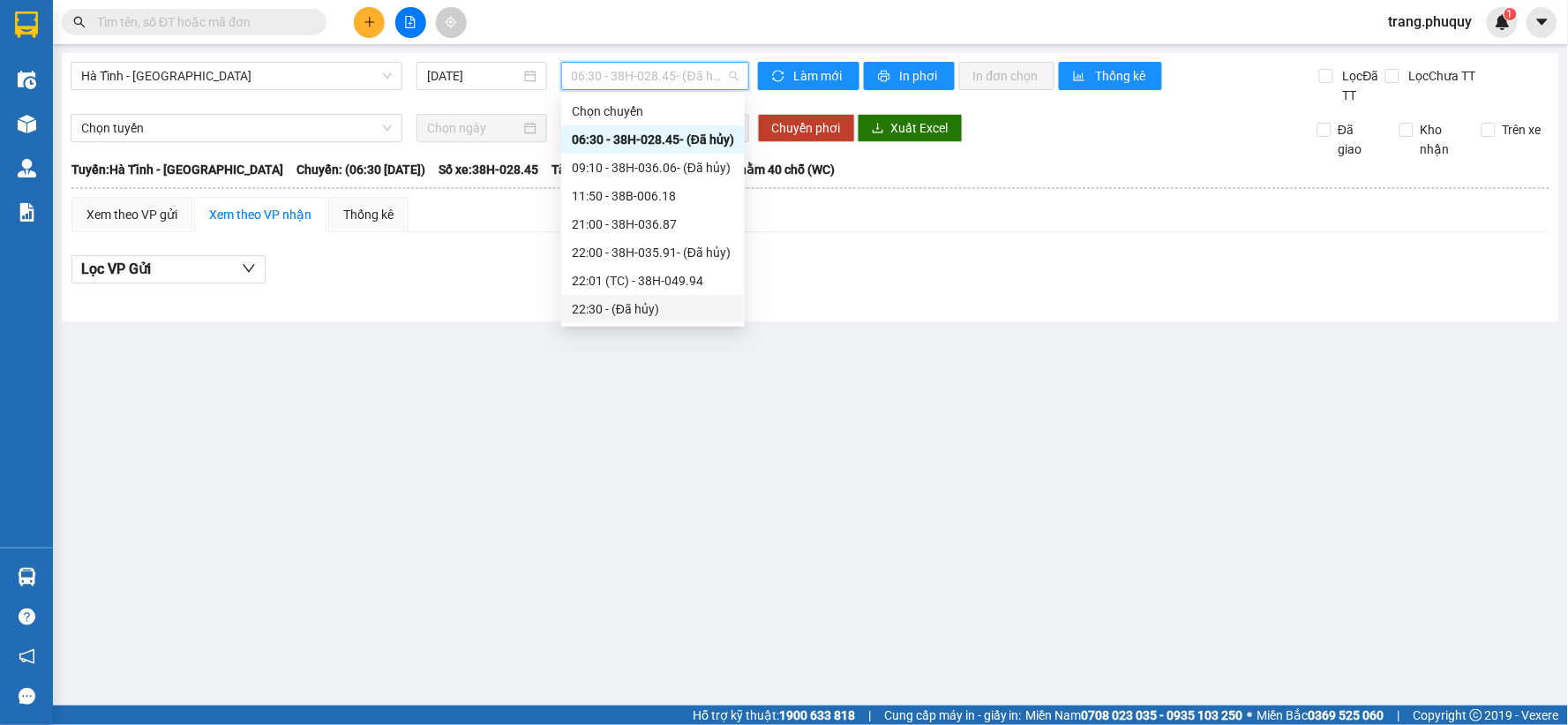
scroll to position [85, 0]
click at [668, 249] on div "22:40 (TC) - 38B-006.18" at bounding box center [653, 253] width 163 height 20
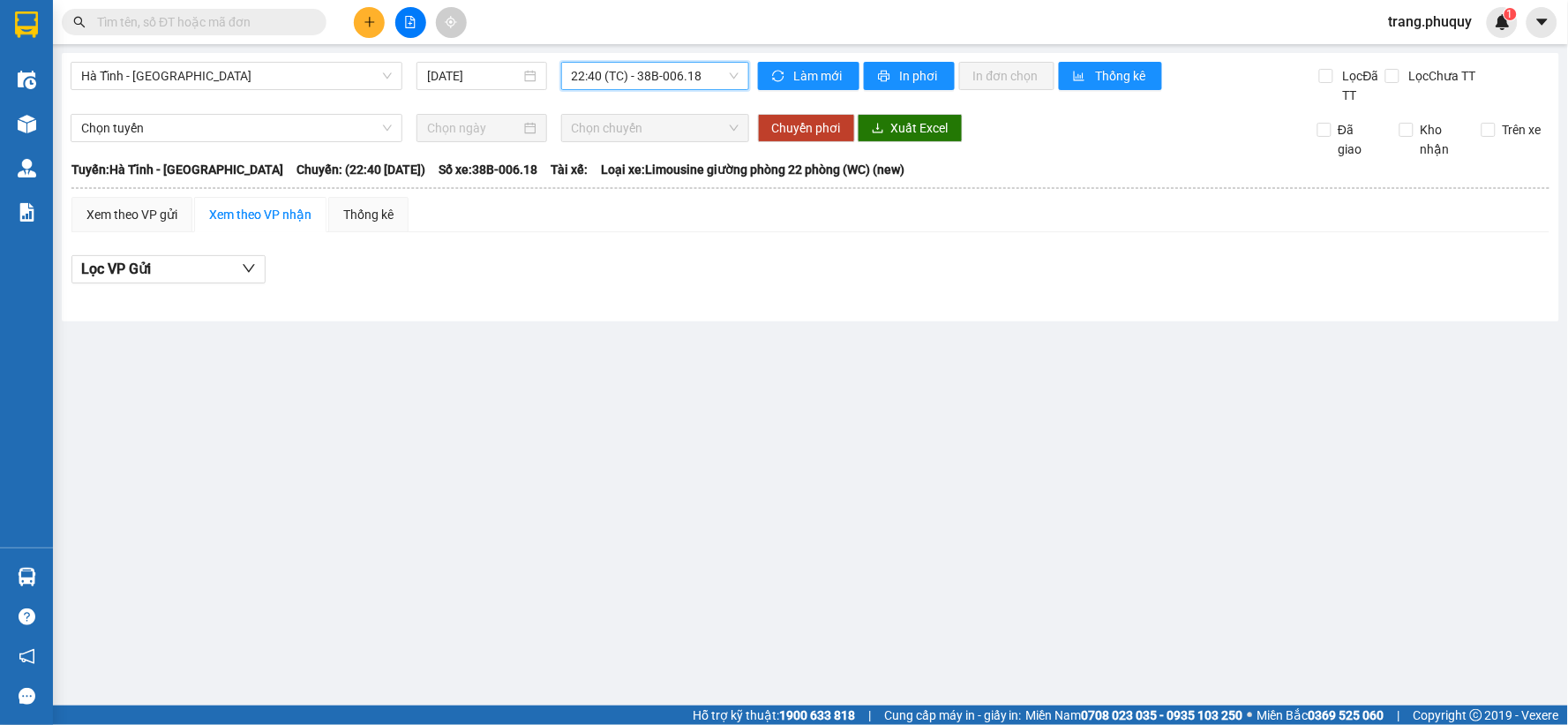
click at [665, 83] on span "22:40 (TC) - 38B-006.18" at bounding box center [655, 76] width 167 height 27
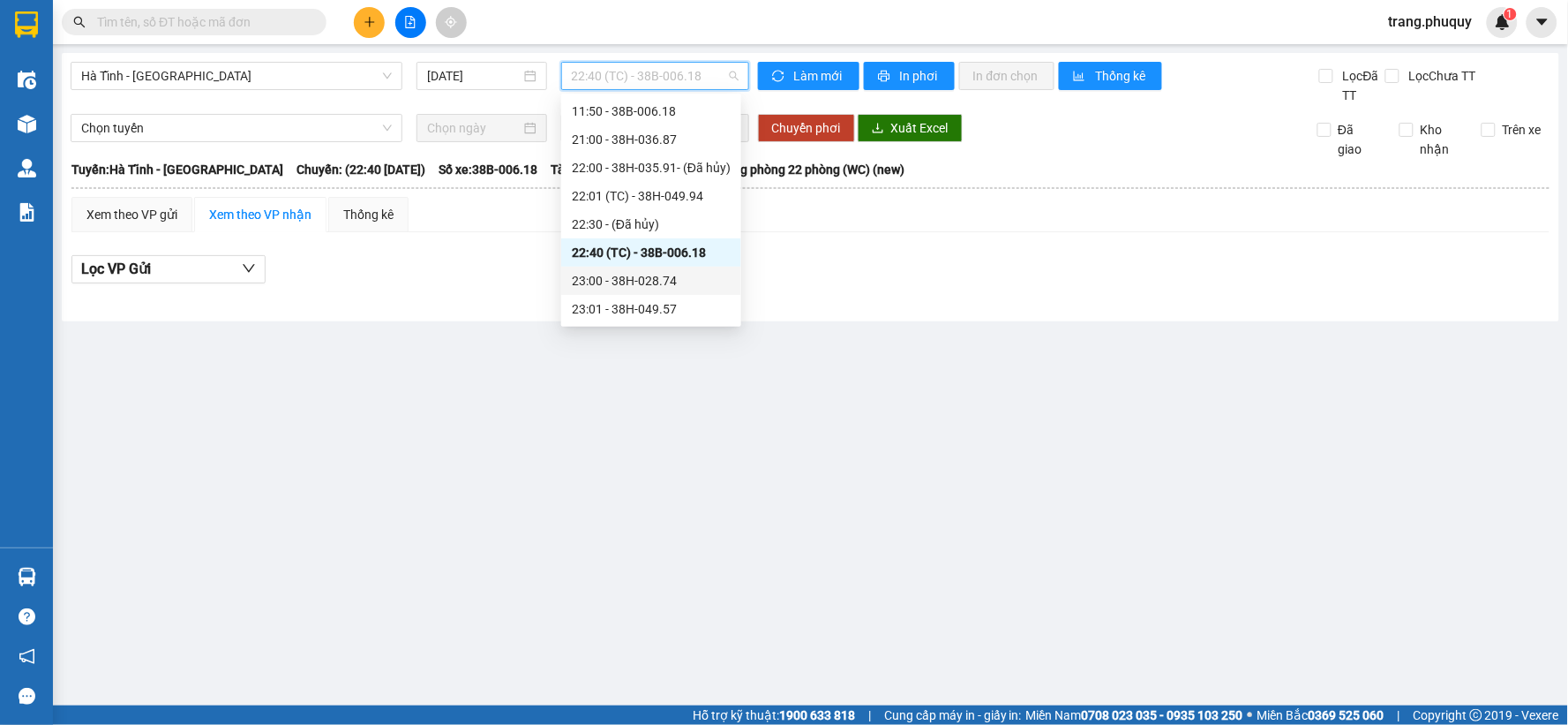
click at [668, 282] on div "23:00 - 38H-028.74" at bounding box center [651, 281] width 159 height 20
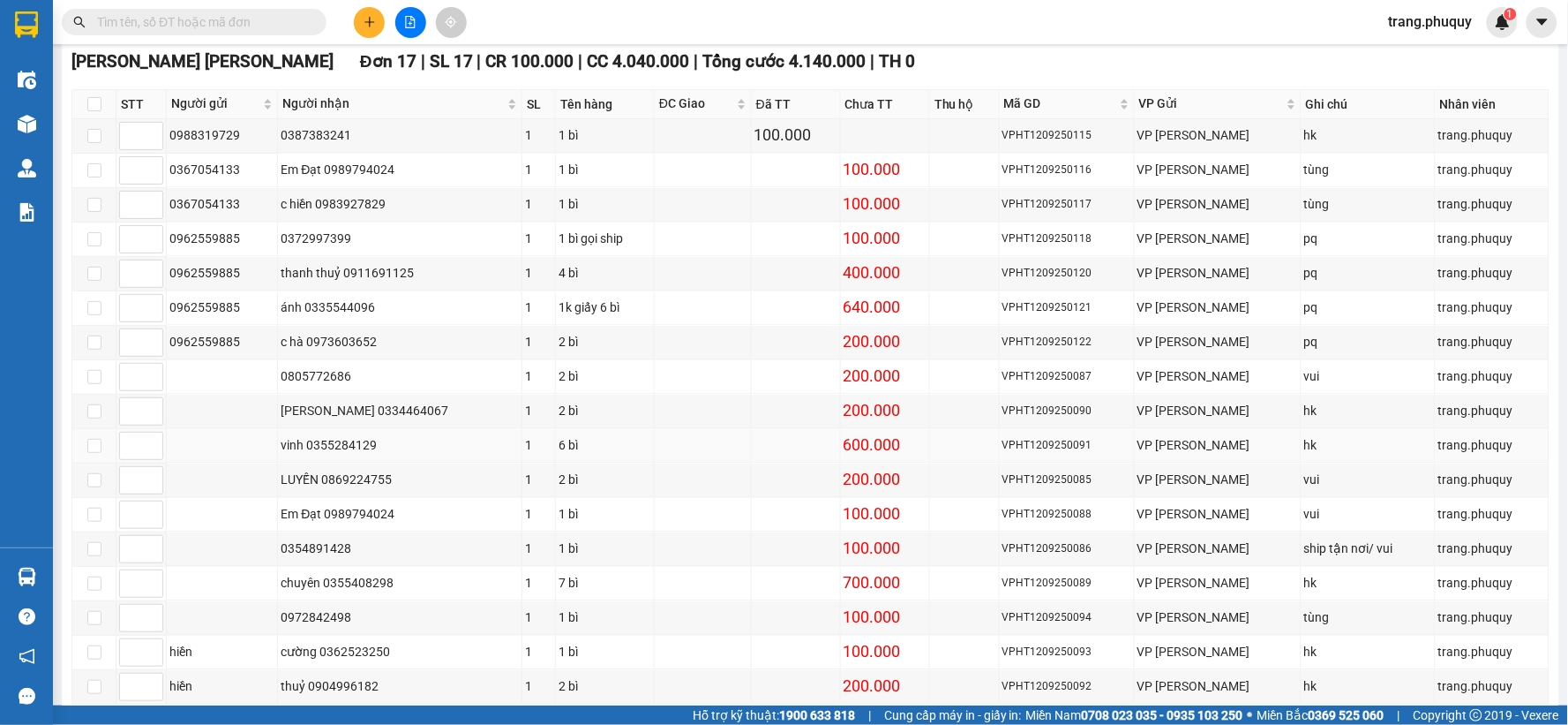
scroll to position [1092, 0]
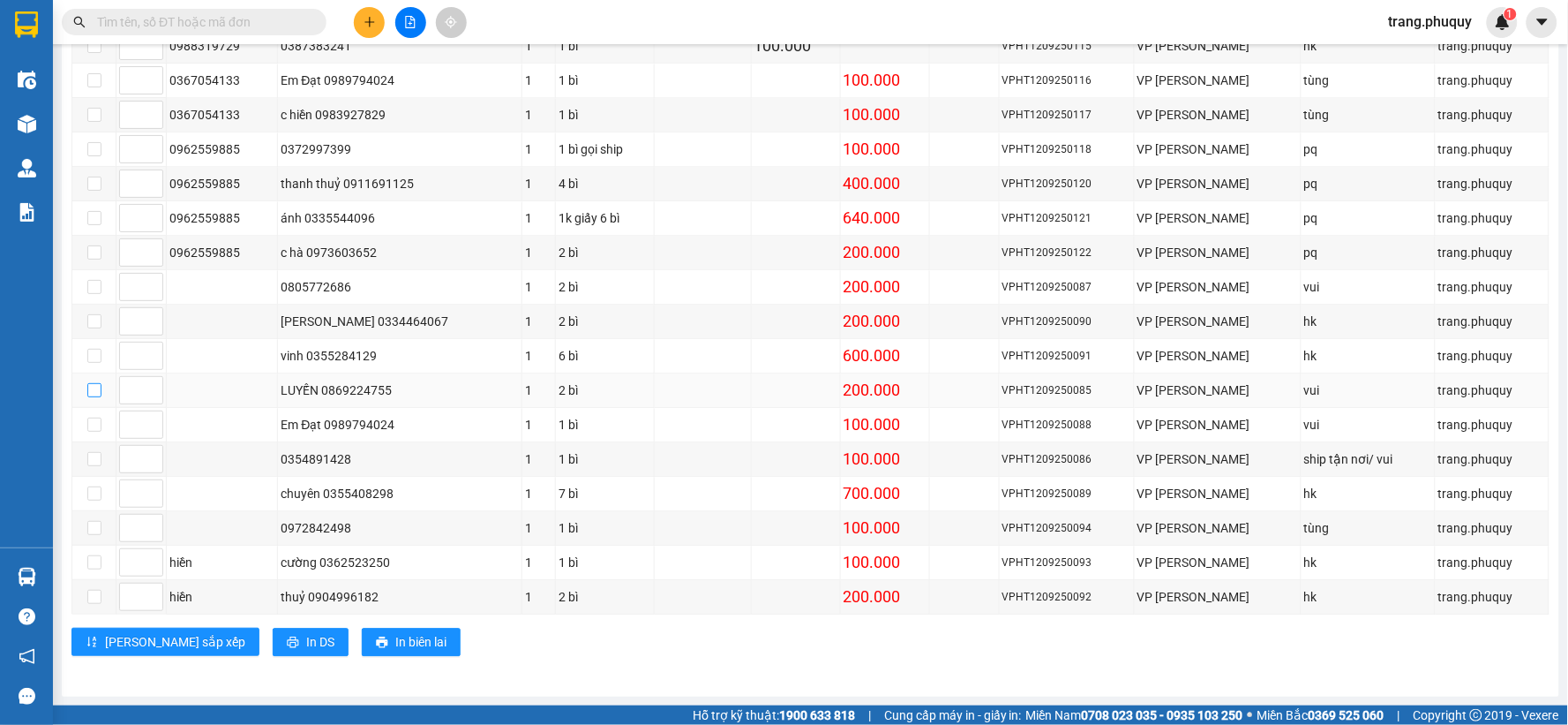
click at [95, 392] on input "checkbox" at bounding box center [95, 391] width 14 height 14
checkbox input "true"
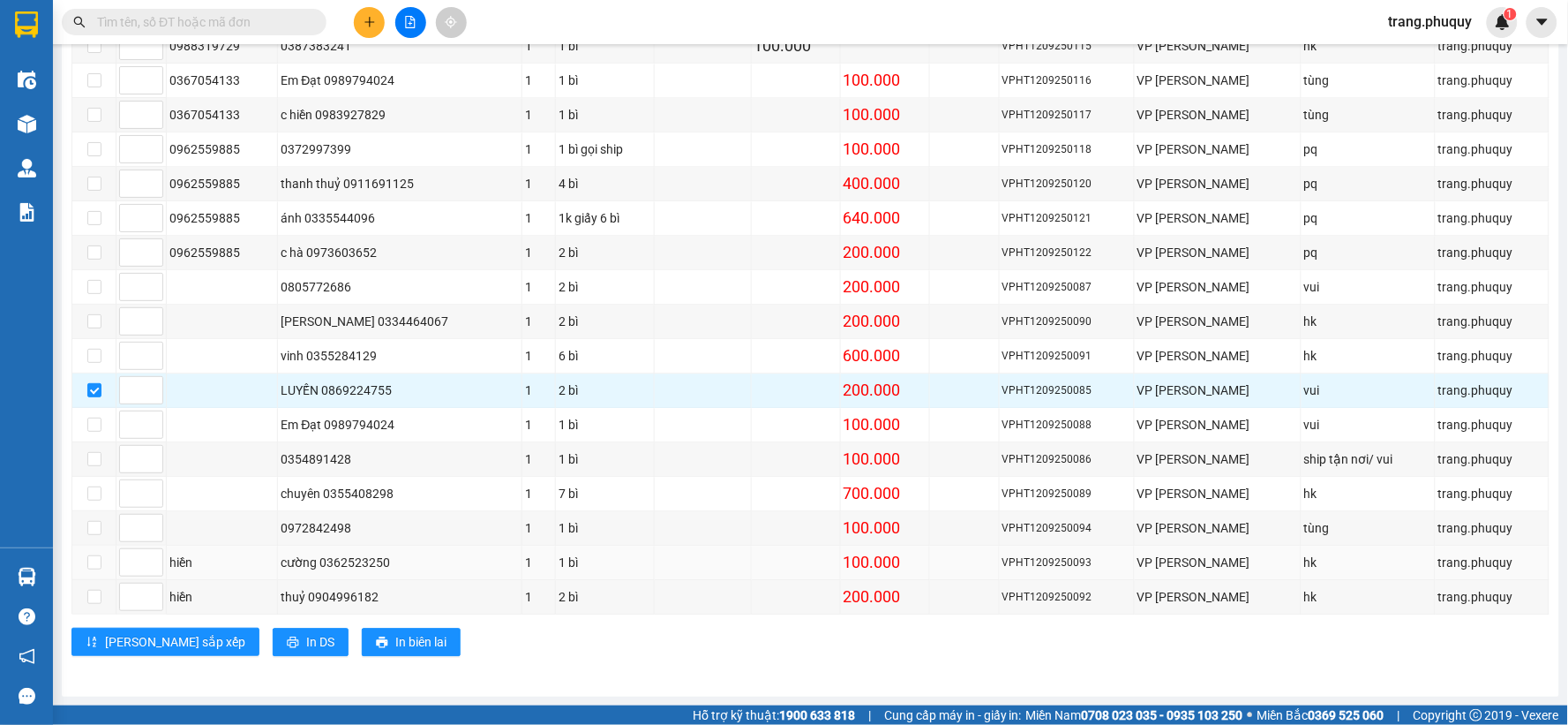
scroll to position [994, 0]
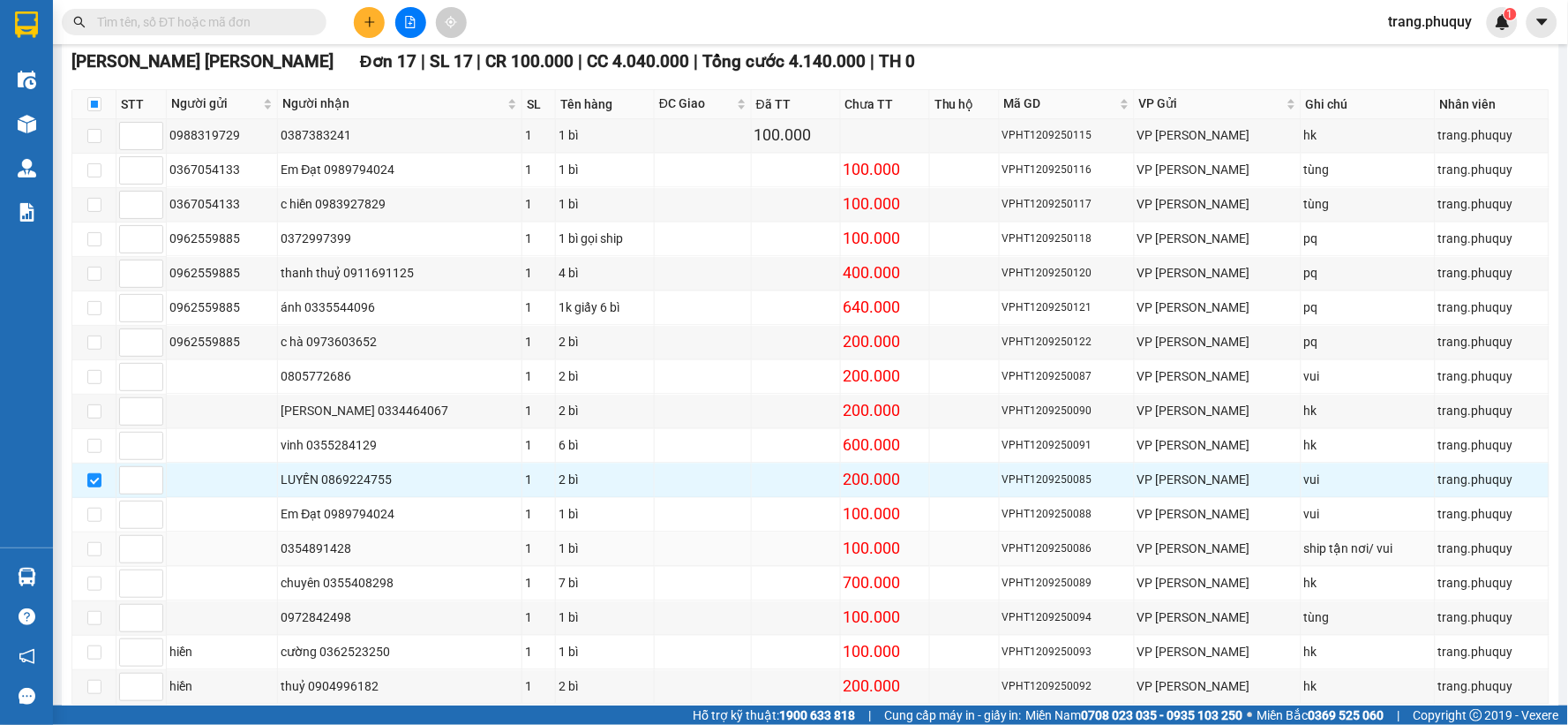
click at [106, 558] on td at bounding box center [94, 550] width 44 height 35
click at [88, 556] on input "checkbox" at bounding box center [95, 550] width 14 height 14
checkbox input "true"
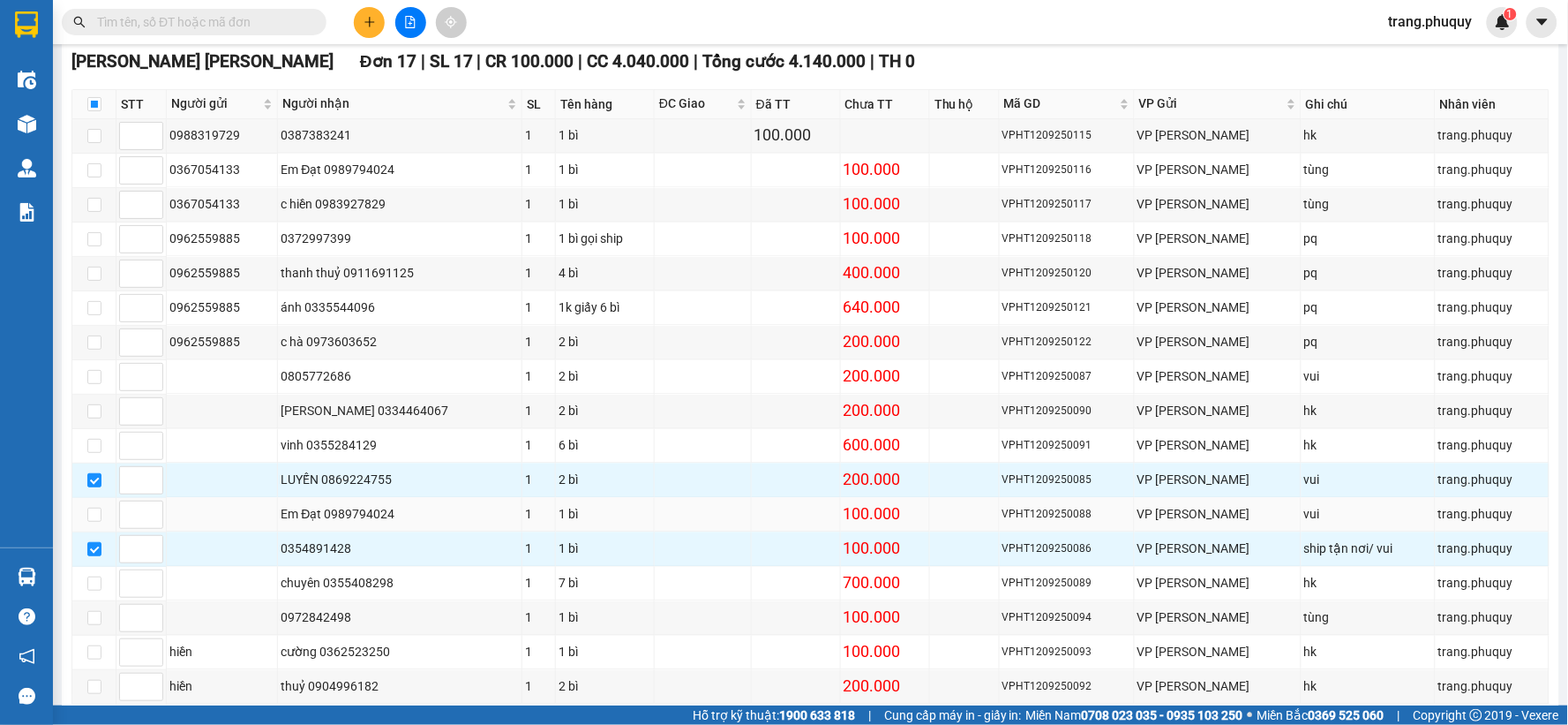
scroll to position [1092, 0]
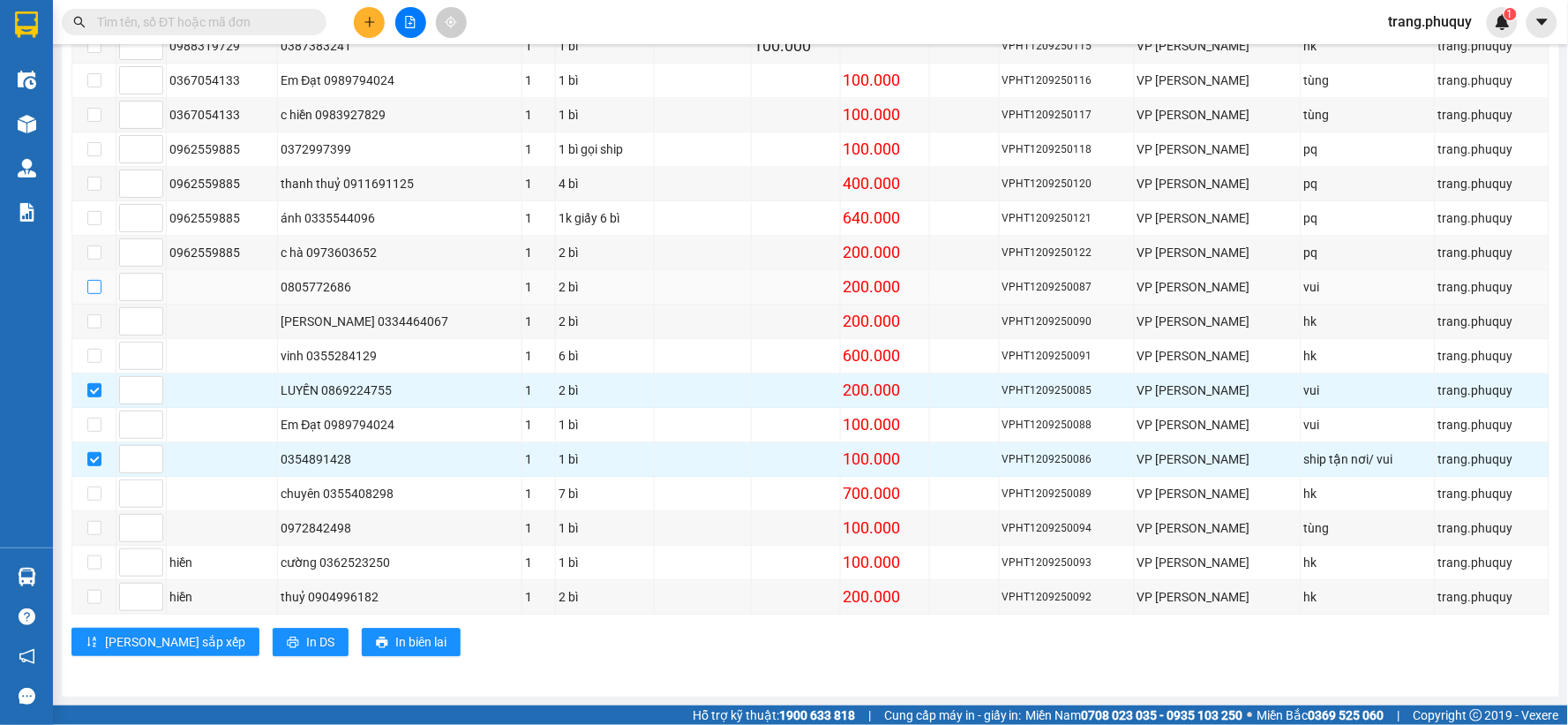
click at [98, 286] on input "checkbox" at bounding box center [95, 287] width 14 height 14
checkbox input "true"
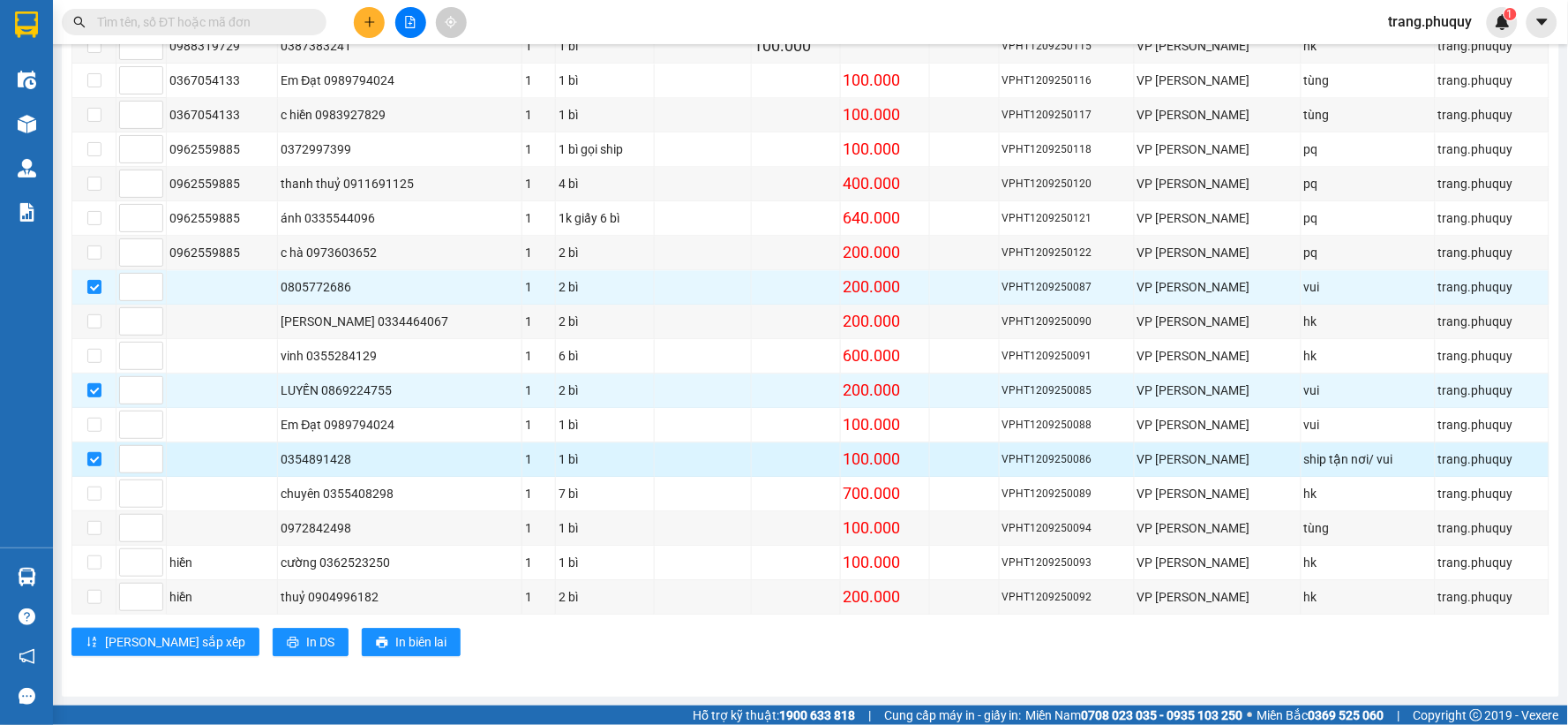
scroll to position [994, 0]
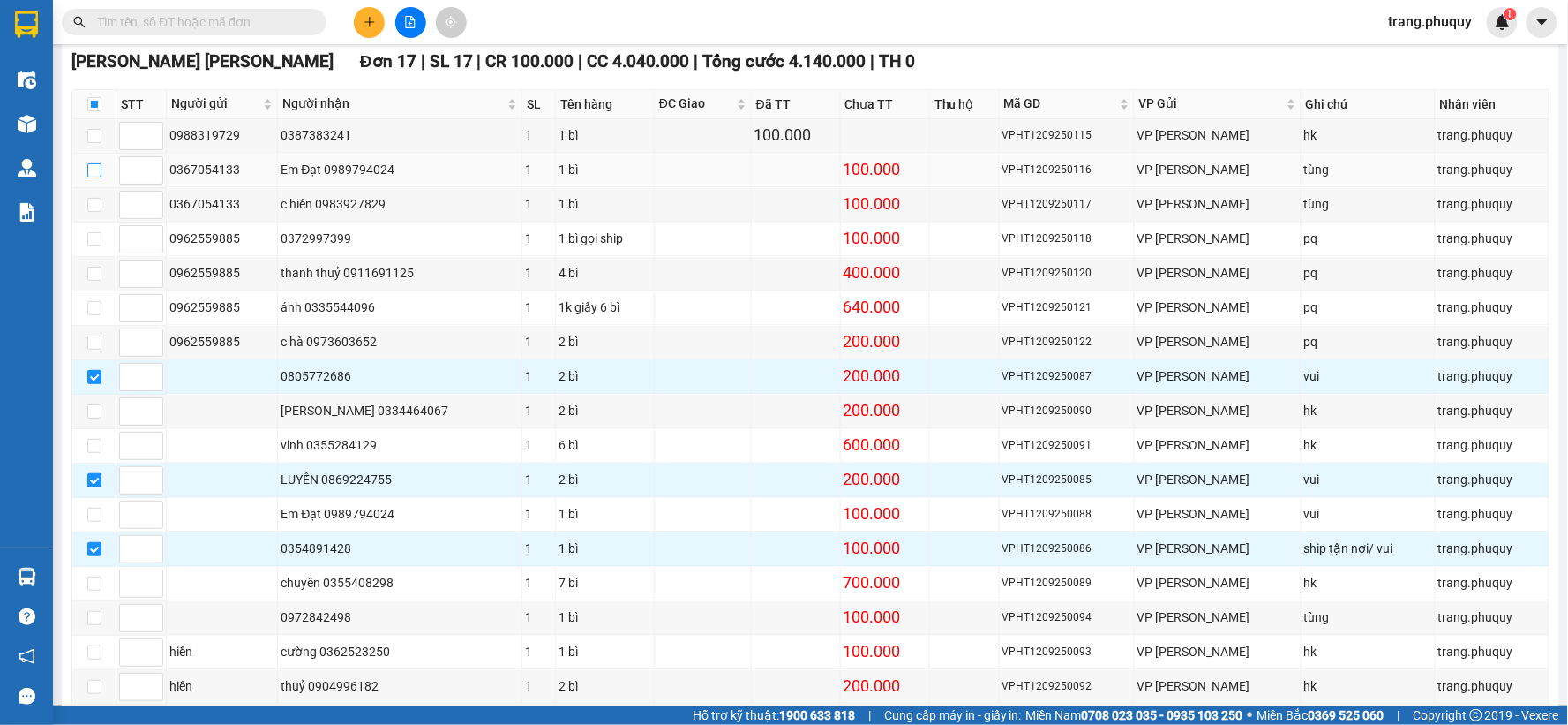
click at [91, 175] on input "checkbox" at bounding box center [95, 171] width 14 height 14
checkbox input "true"
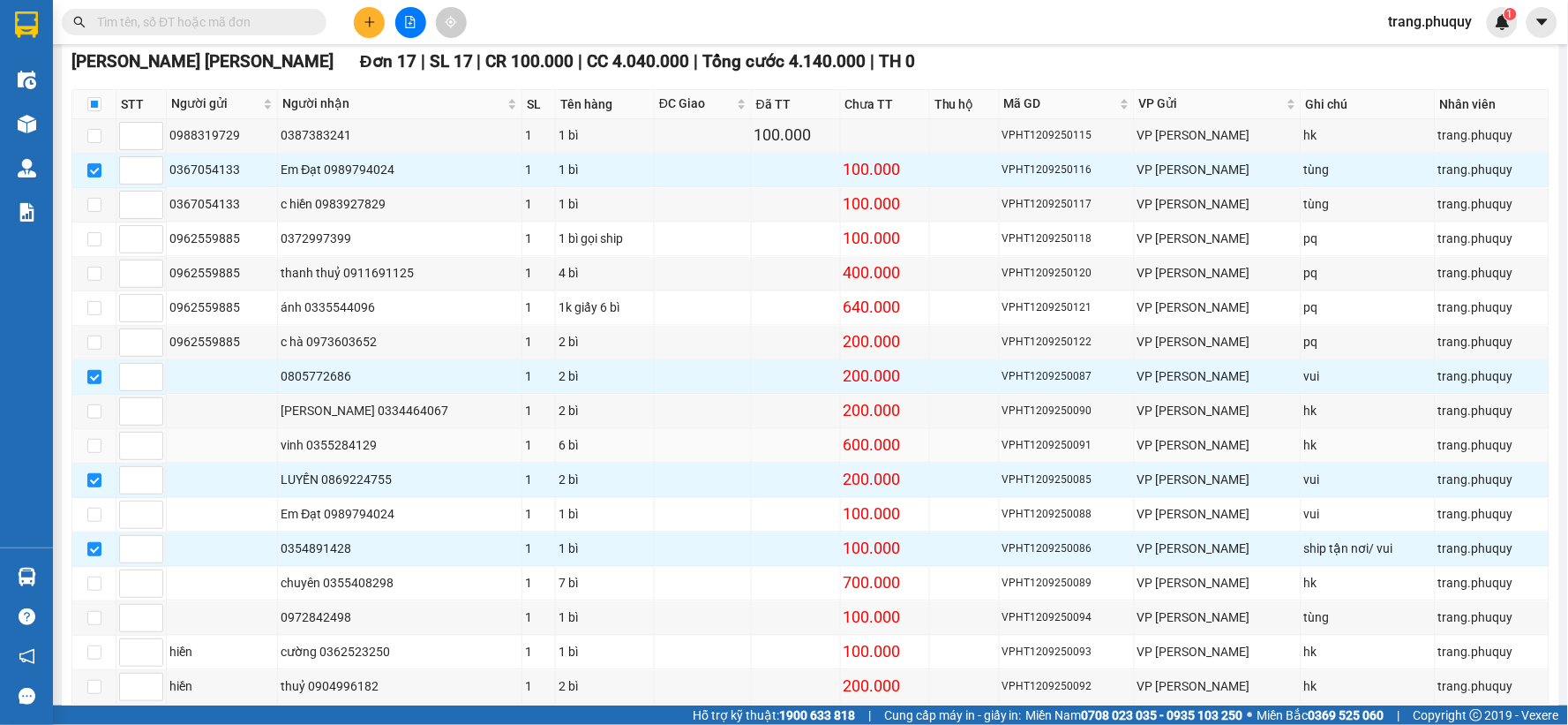
scroll to position [1092, 0]
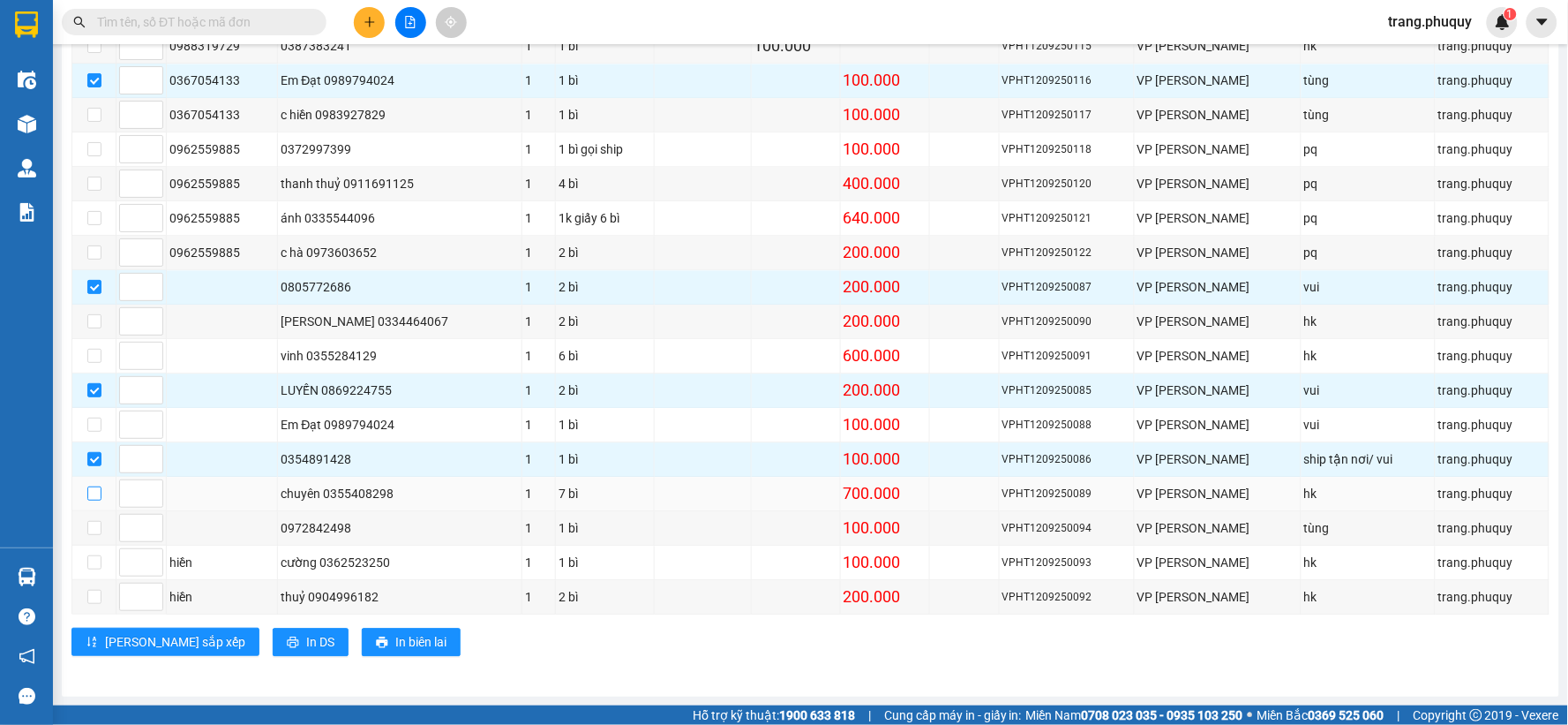
click at [88, 490] on input "checkbox" at bounding box center [95, 493] width 14 height 14
checkbox input "true"
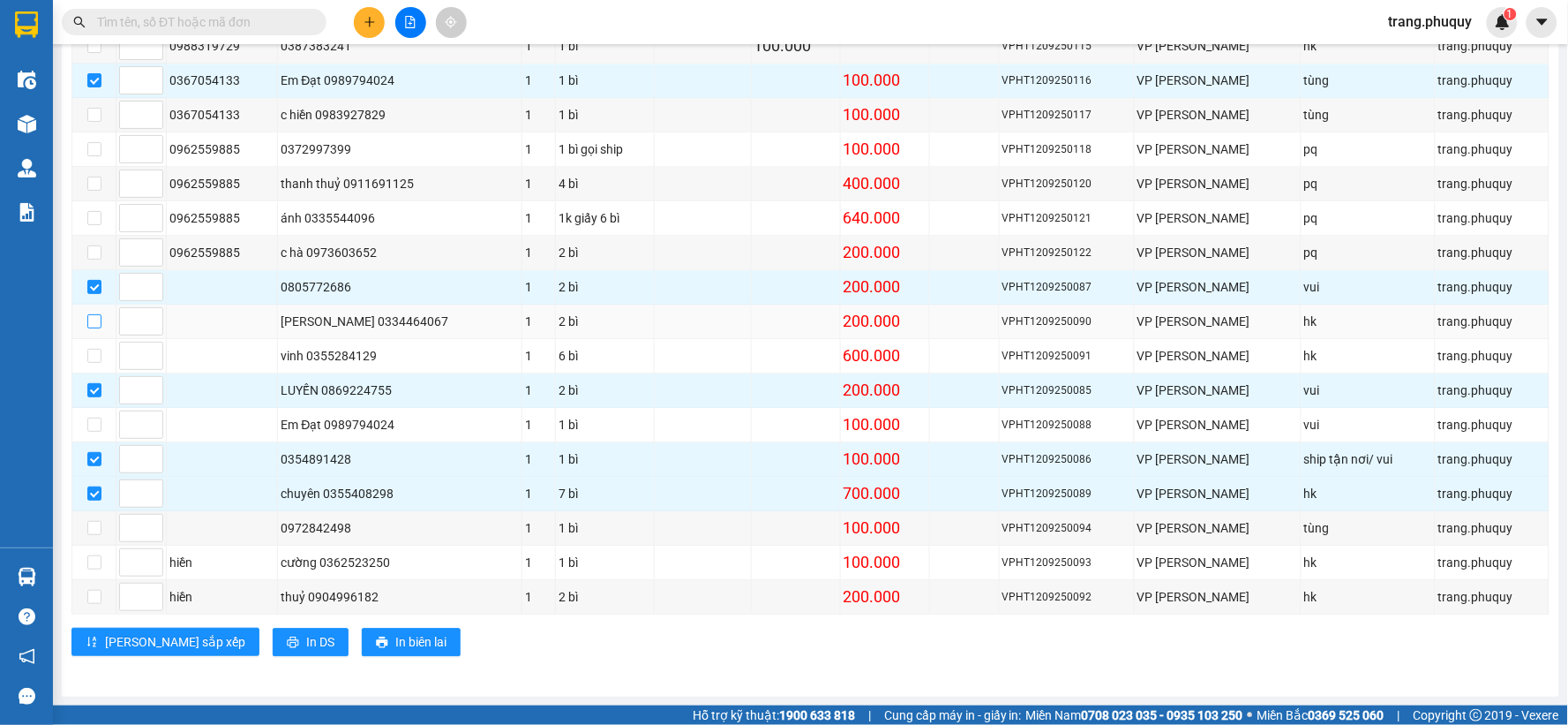
click at [90, 318] on input "checkbox" at bounding box center [95, 322] width 14 height 14
checkbox input "true"
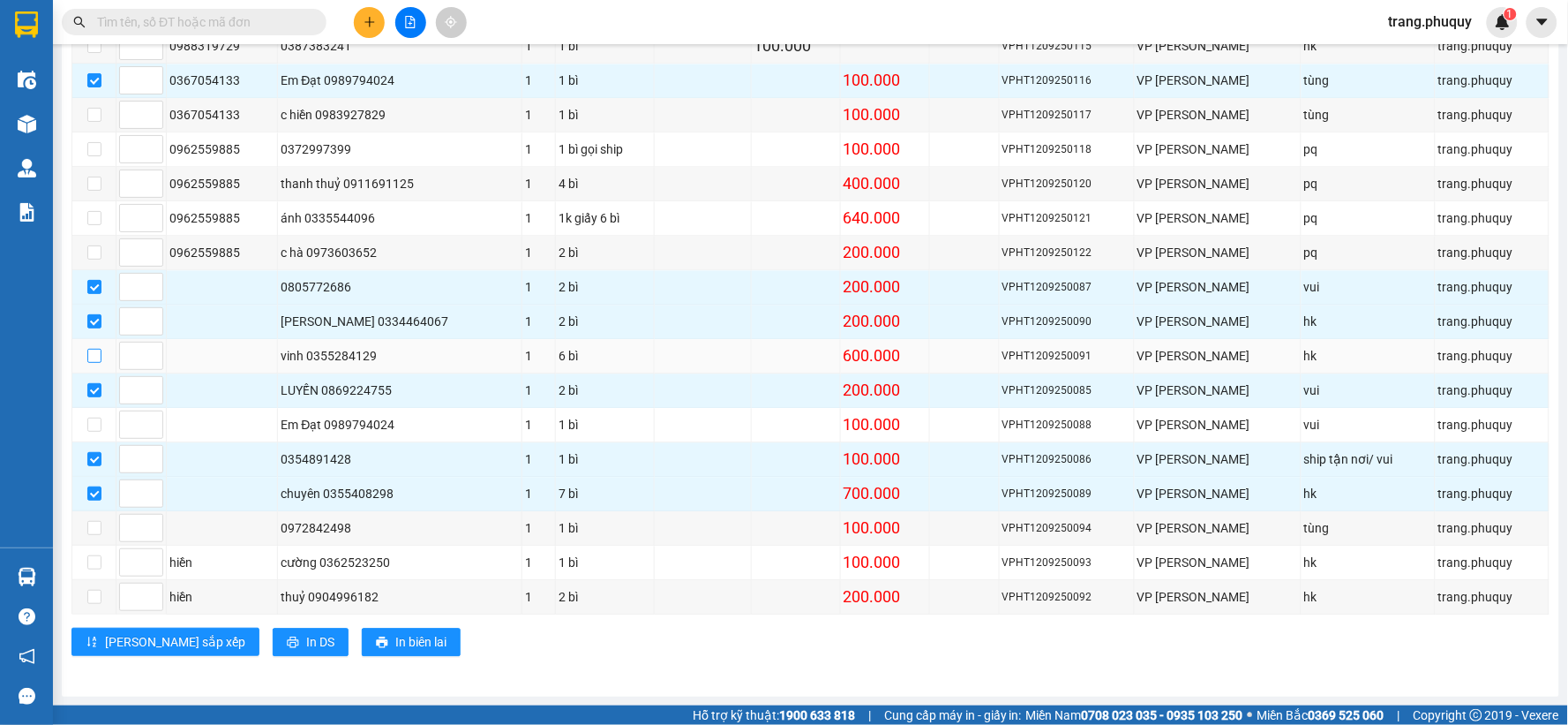
click at [95, 353] on input "checkbox" at bounding box center [95, 356] width 14 height 14
checkbox input "true"
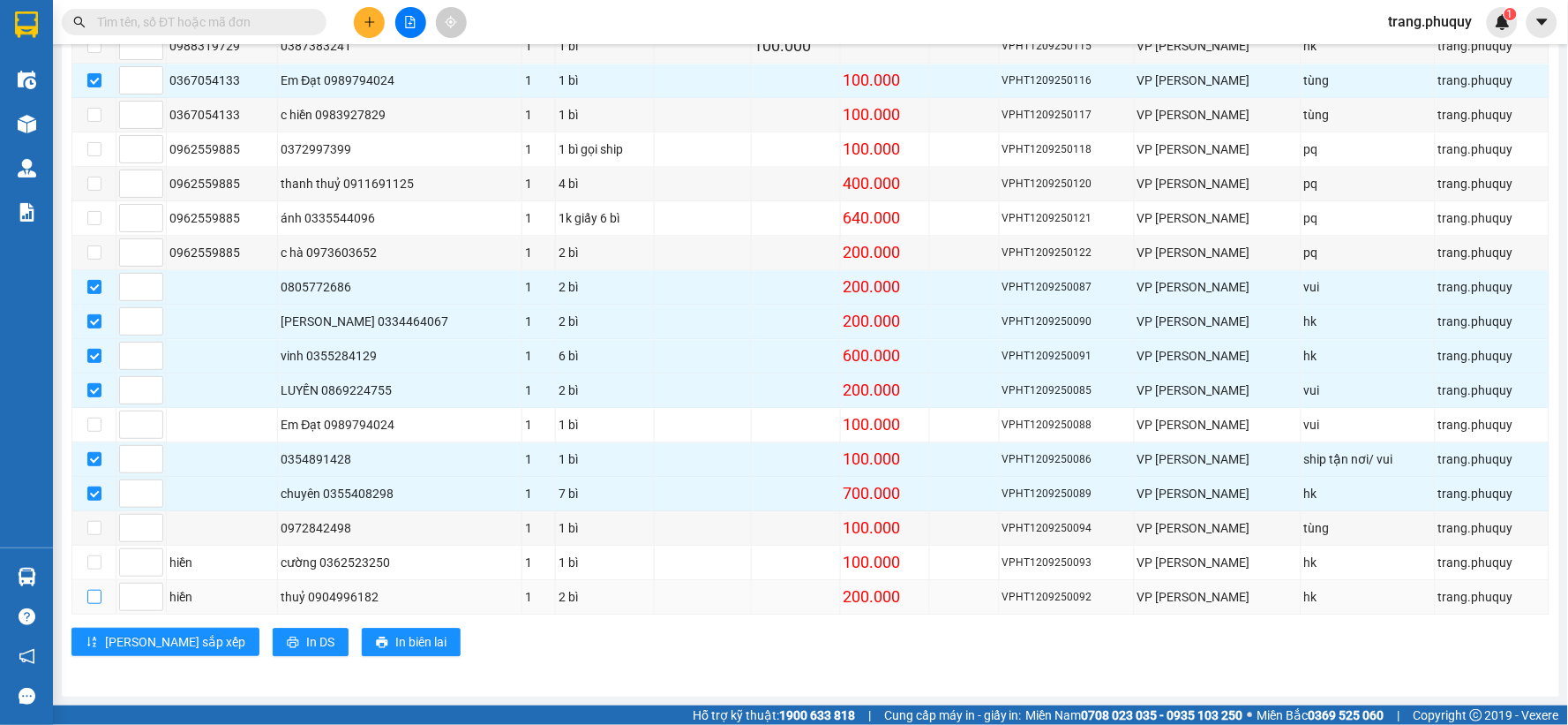
click at [92, 595] on input "checkbox" at bounding box center [95, 597] width 14 height 14
checkbox input "true"
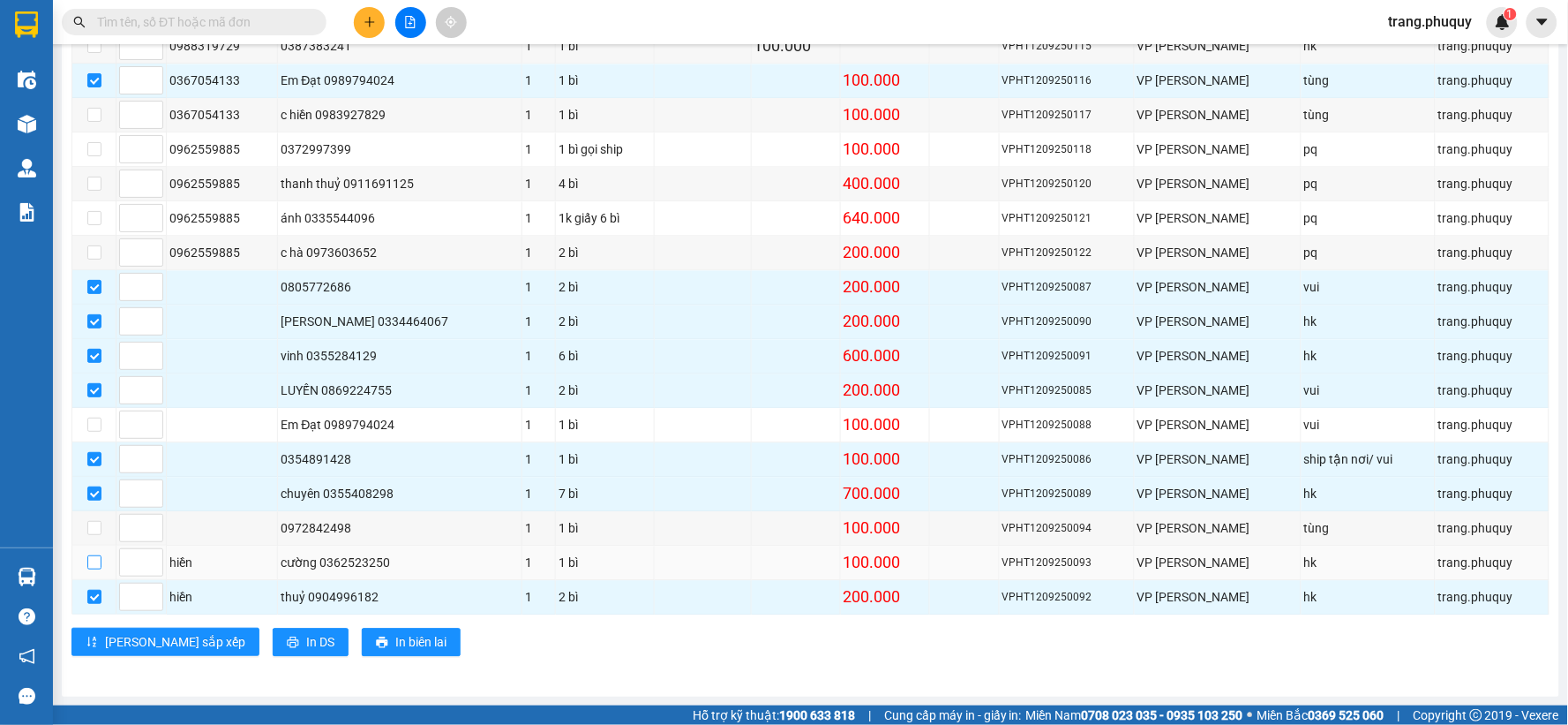
click at [94, 562] on input "checkbox" at bounding box center [95, 562] width 14 height 14
checkbox input "true"
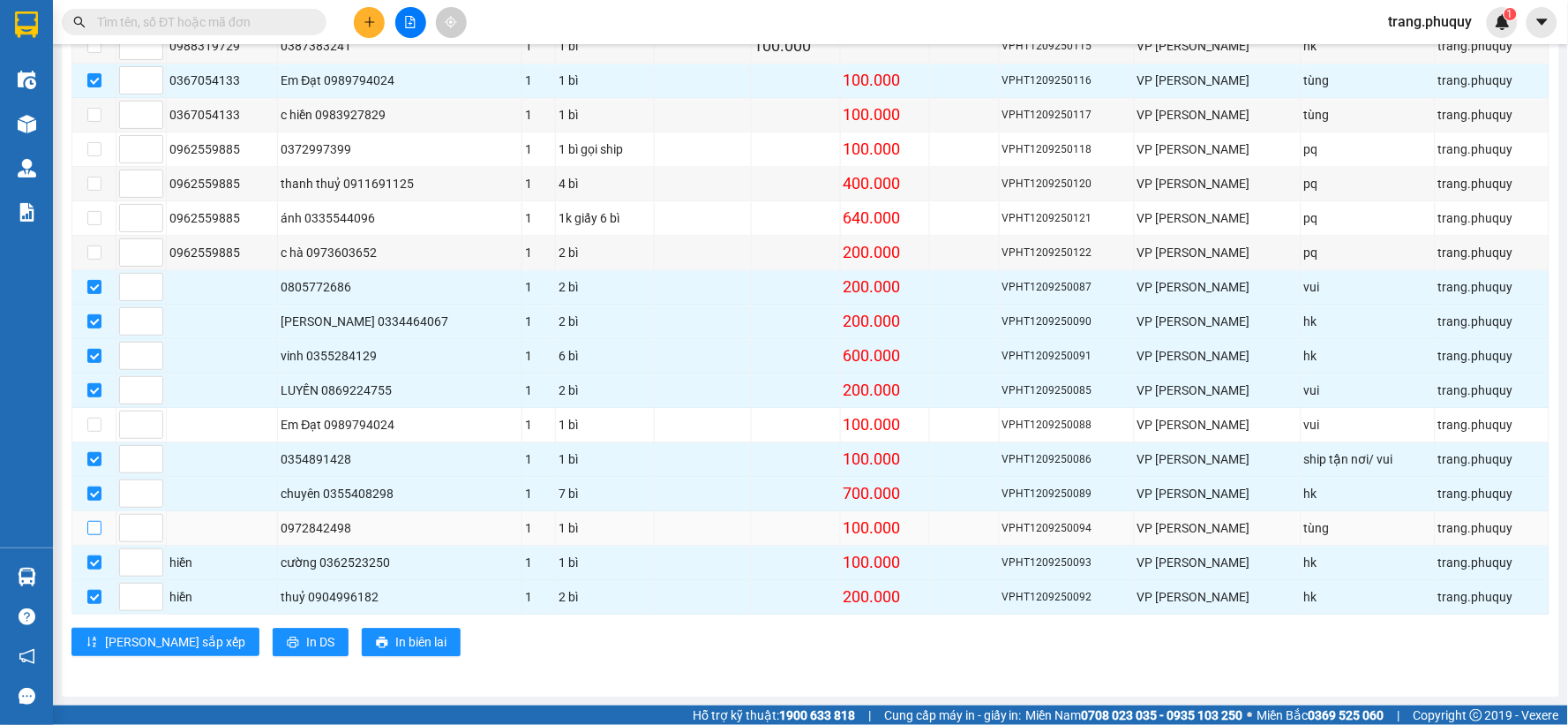
click at [95, 526] on input "checkbox" at bounding box center [95, 528] width 14 height 14
checkbox input "true"
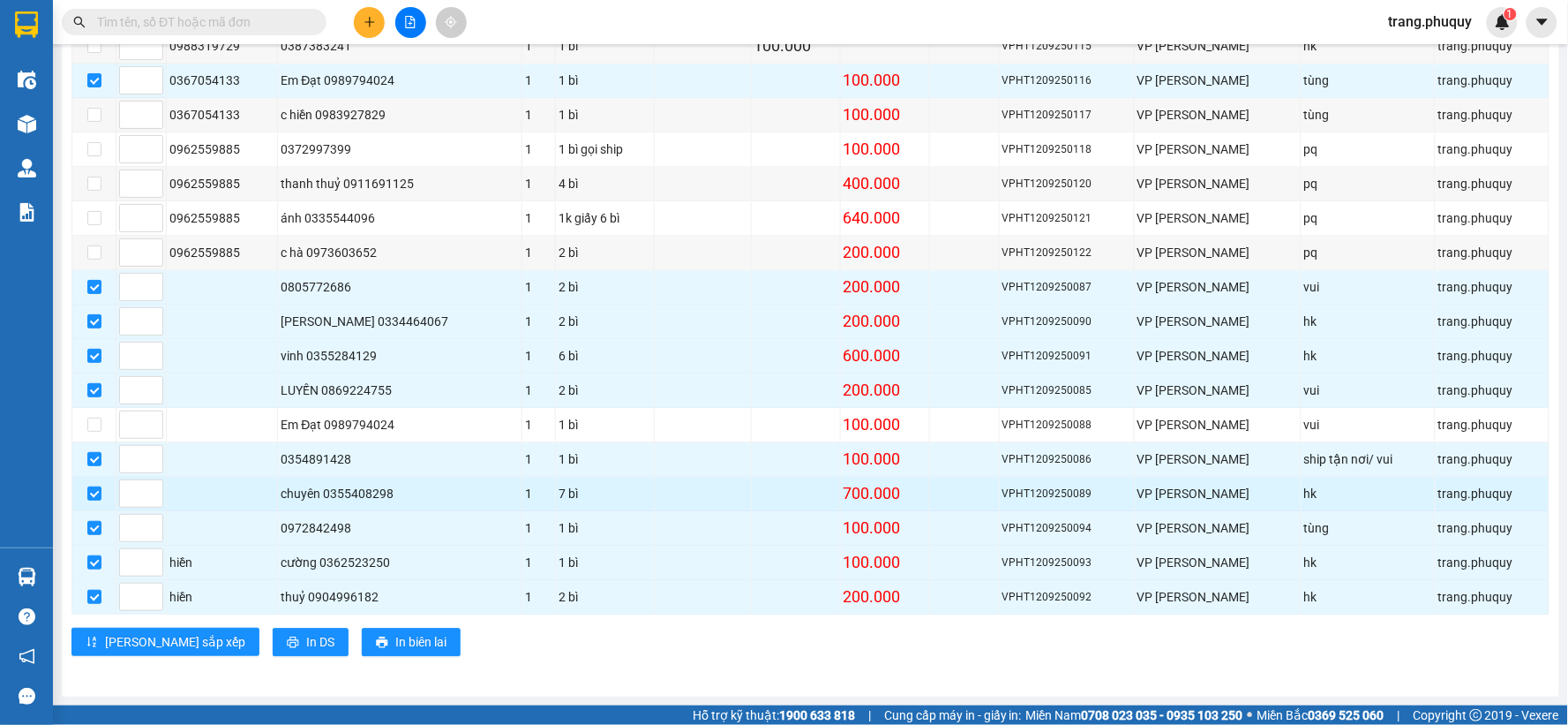
scroll to position [897, 0]
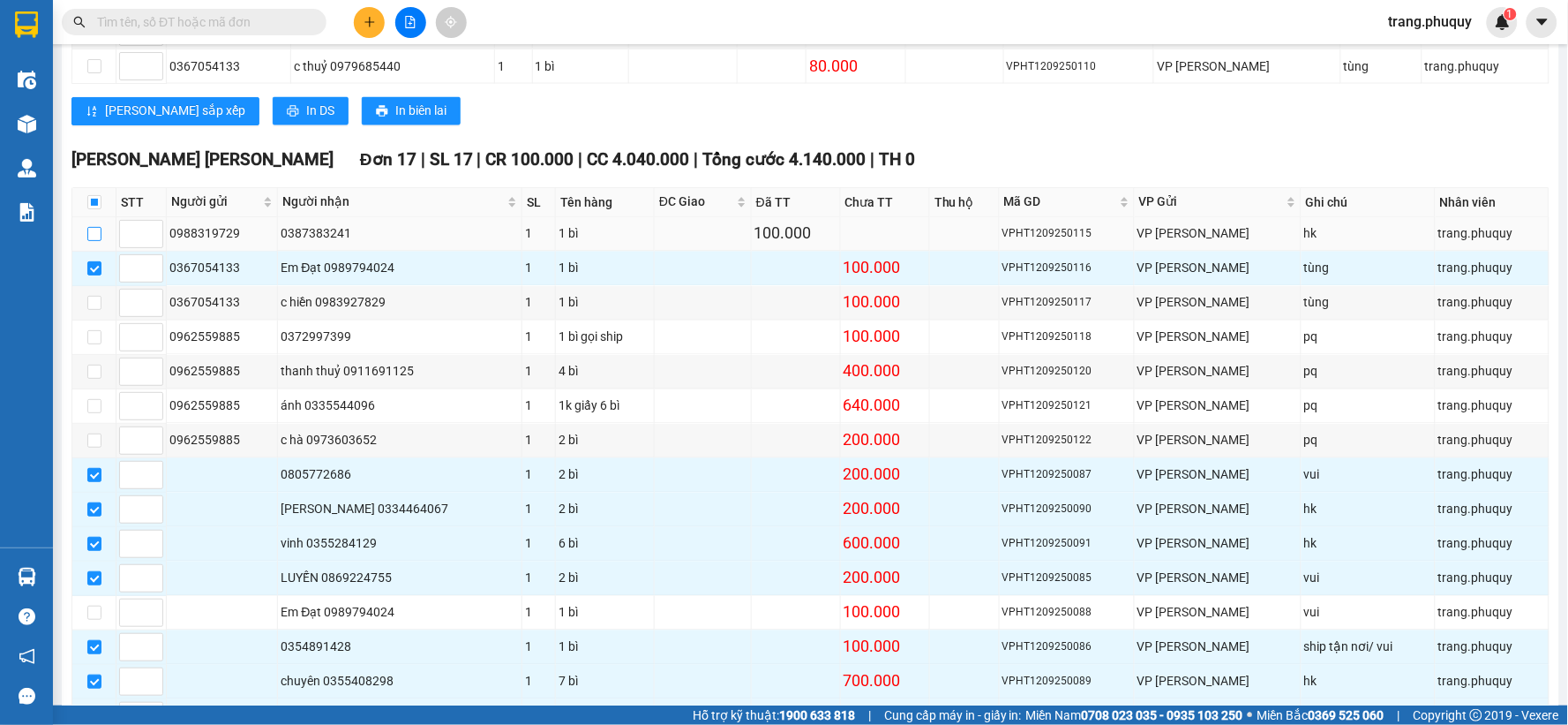
click at [92, 240] on input "checkbox" at bounding box center [95, 234] width 14 height 14
checkbox input "true"
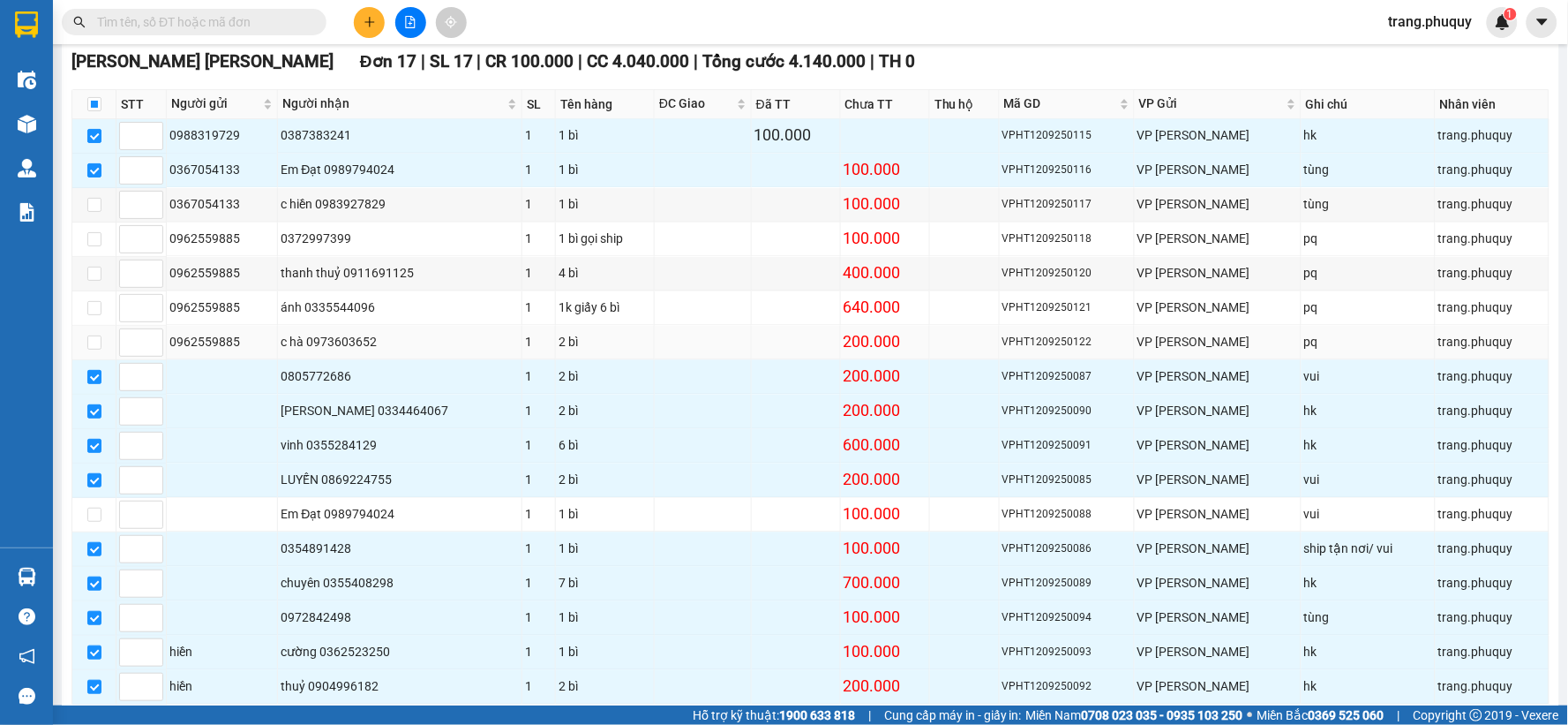
scroll to position [1092, 0]
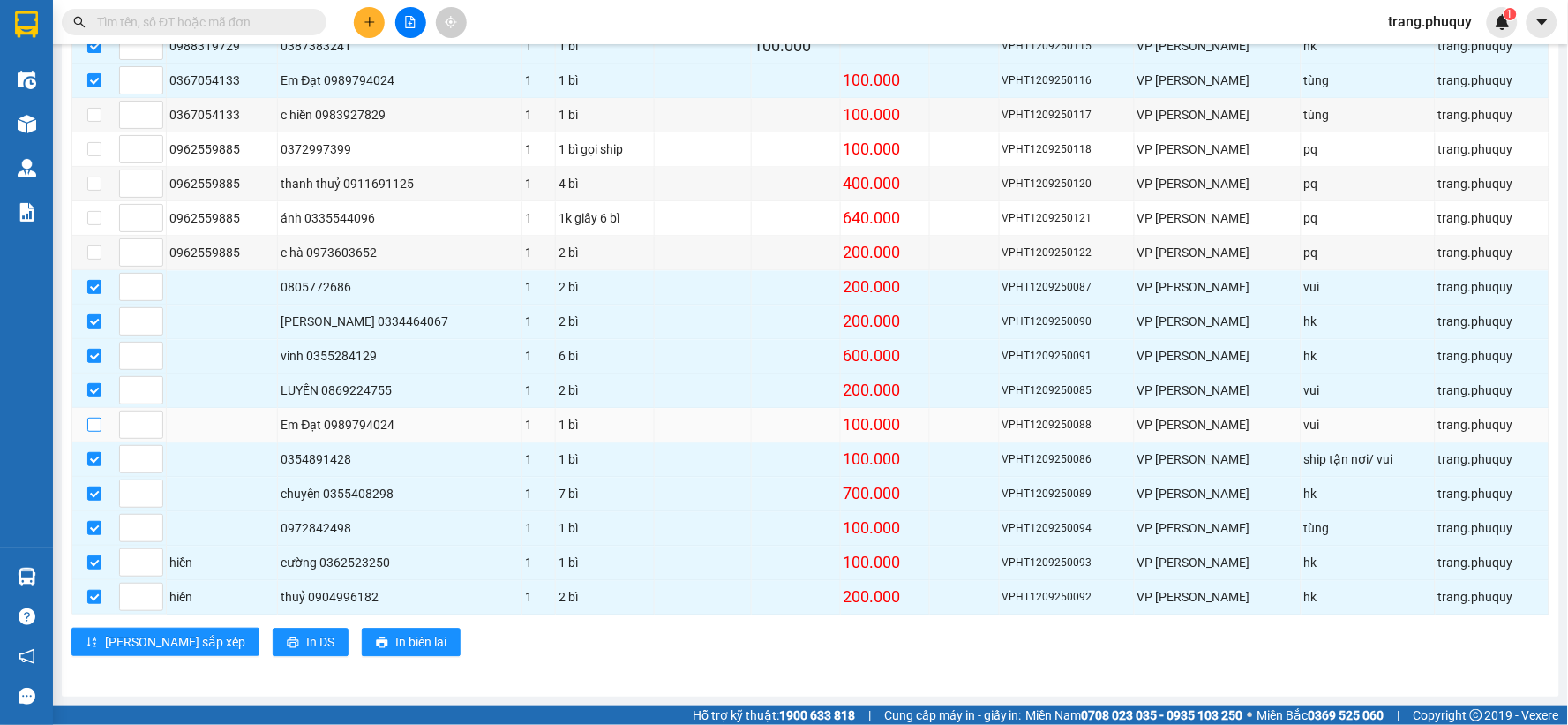
click at [100, 428] on input "checkbox" at bounding box center [95, 425] width 14 height 14
checkbox input "true"
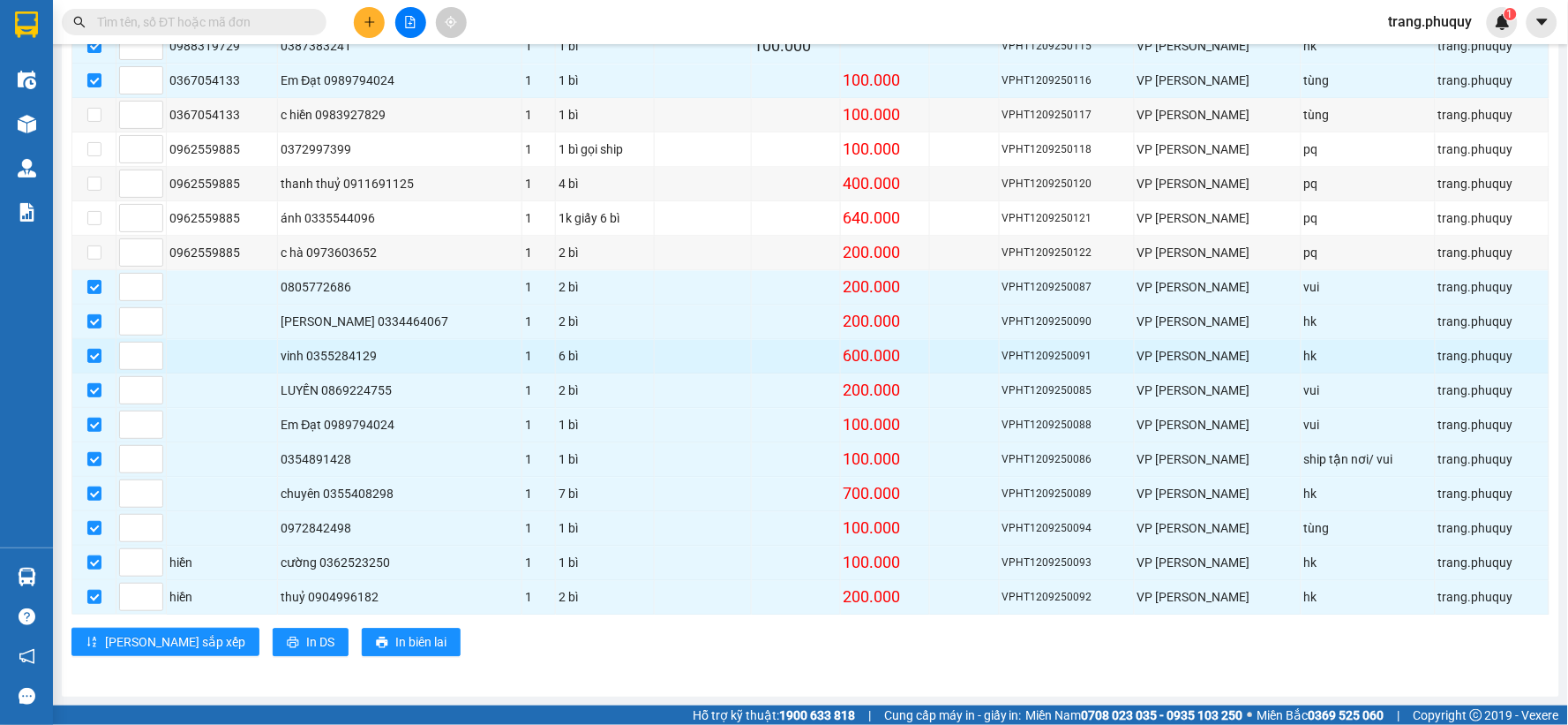
scroll to position [994, 0]
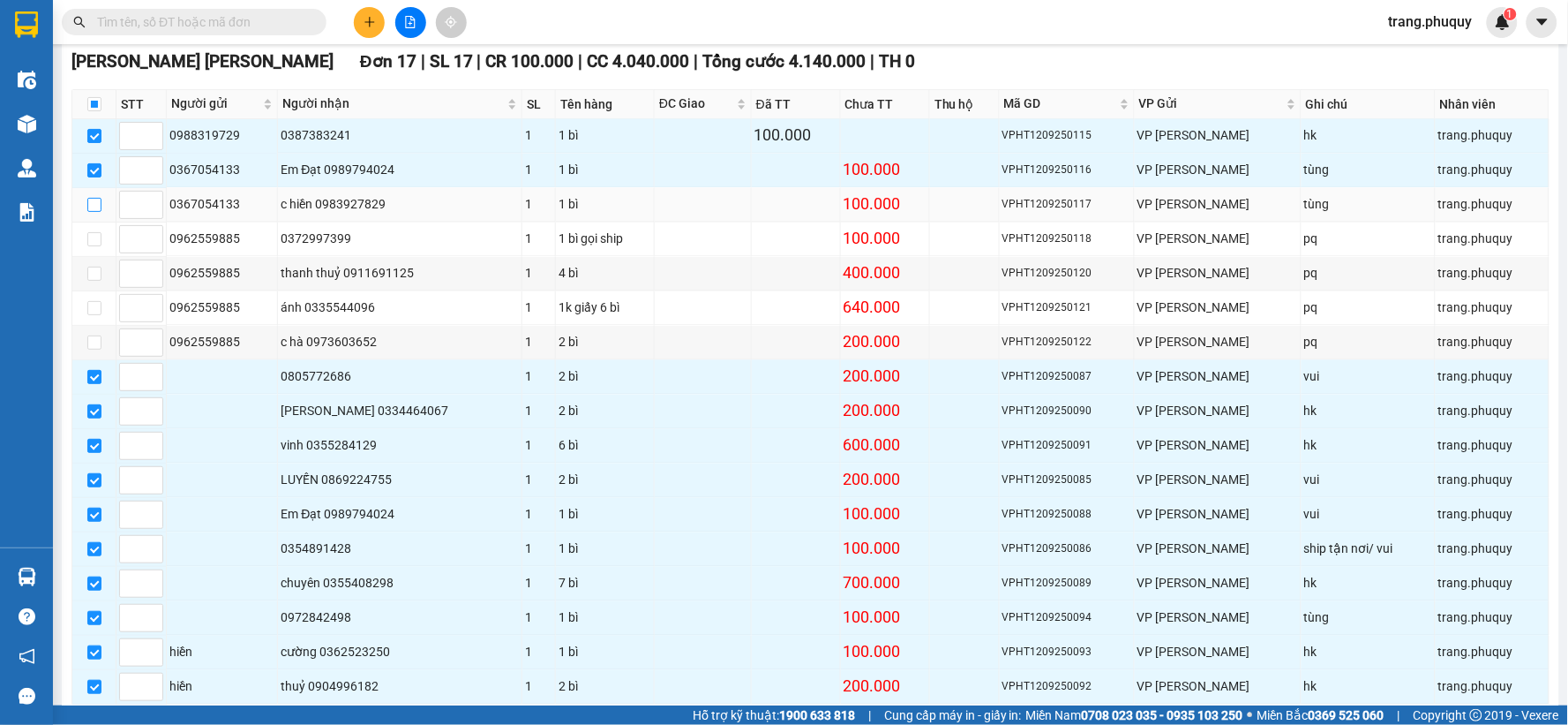
click at [89, 212] on input "checkbox" at bounding box center [95, 205] width 14 height 14
checkbox input "true"
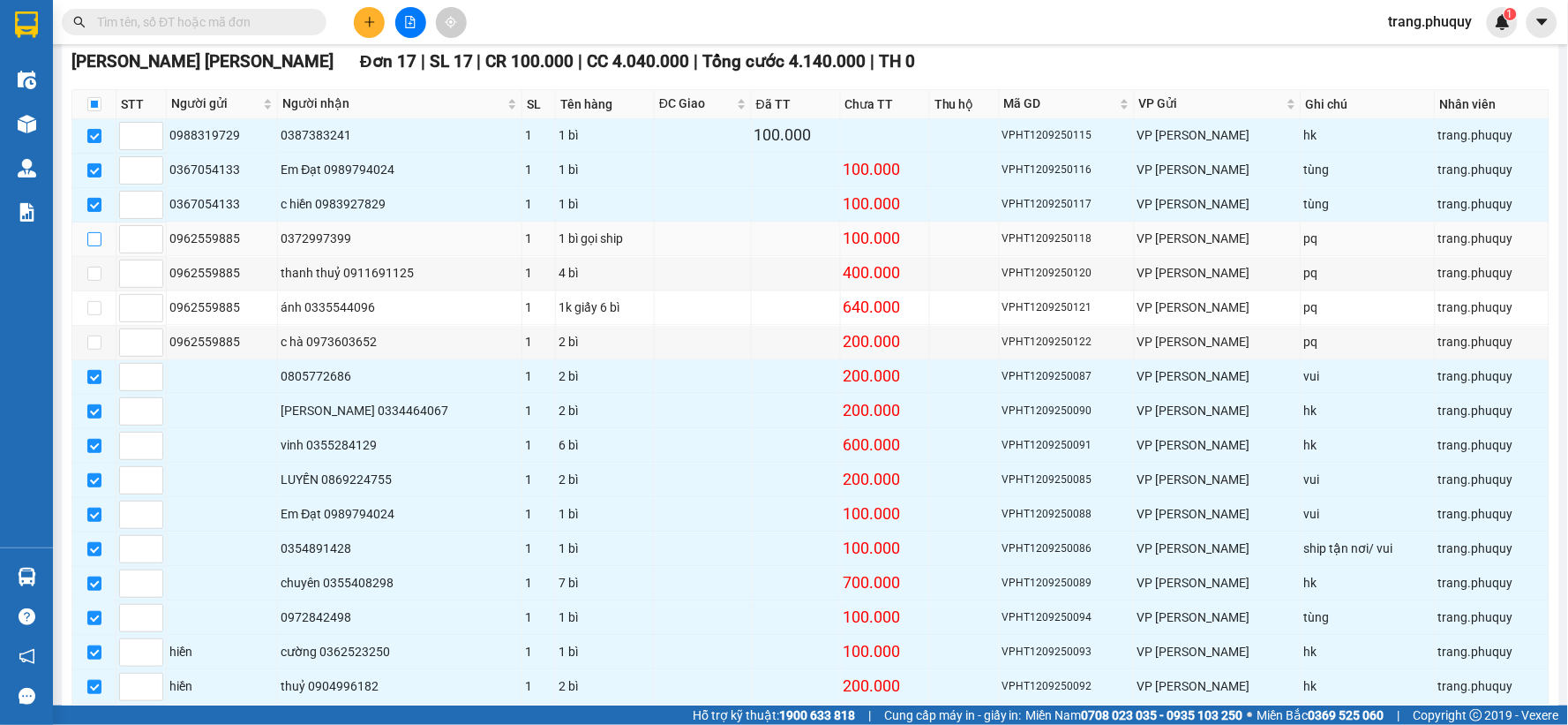
click at [89, 246] on input "checkbox" at bounding box center [95, 240] width 14 height 14
checkbox input "true"
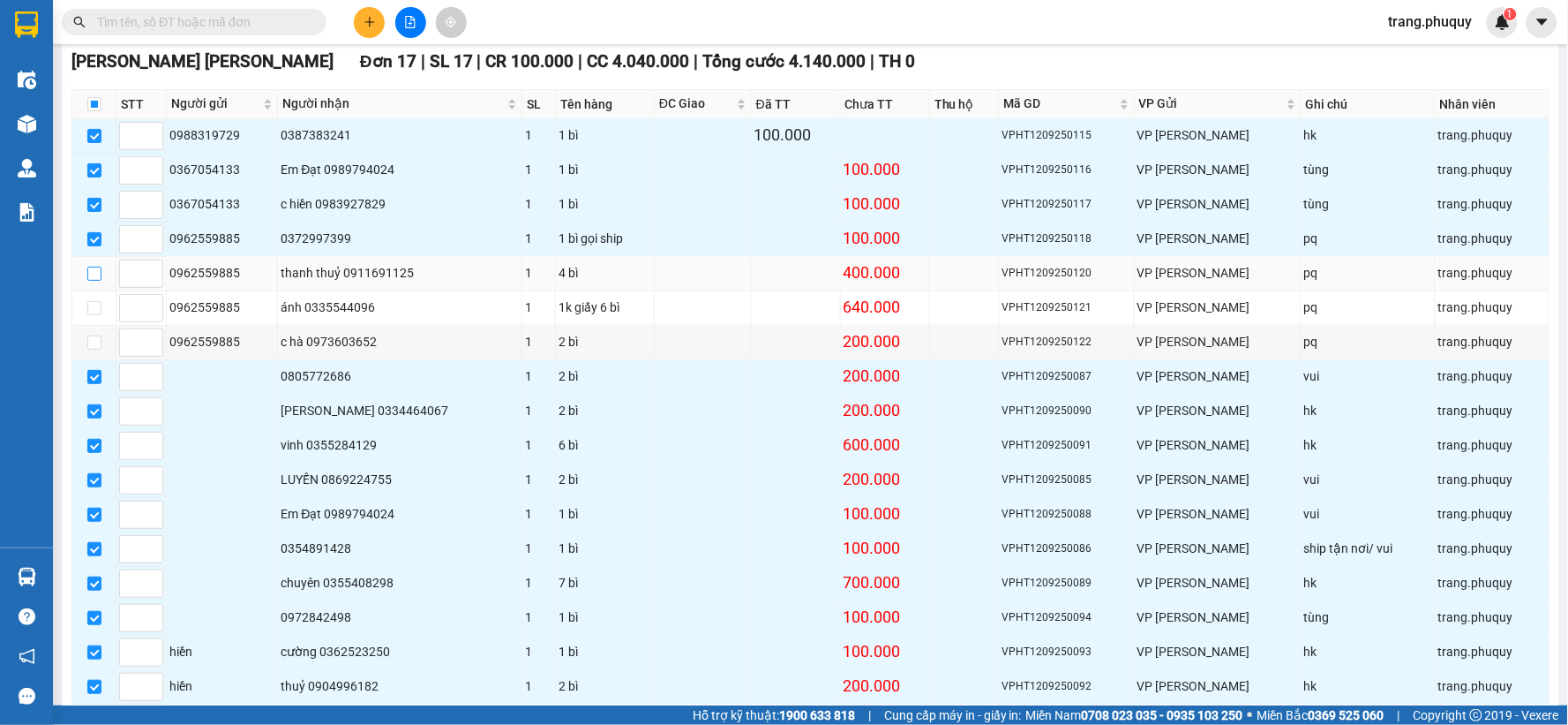
click at [95, 281] on input "checkbox" at bounding box center [95, 274] width 14 height 14
checkbox input "true"
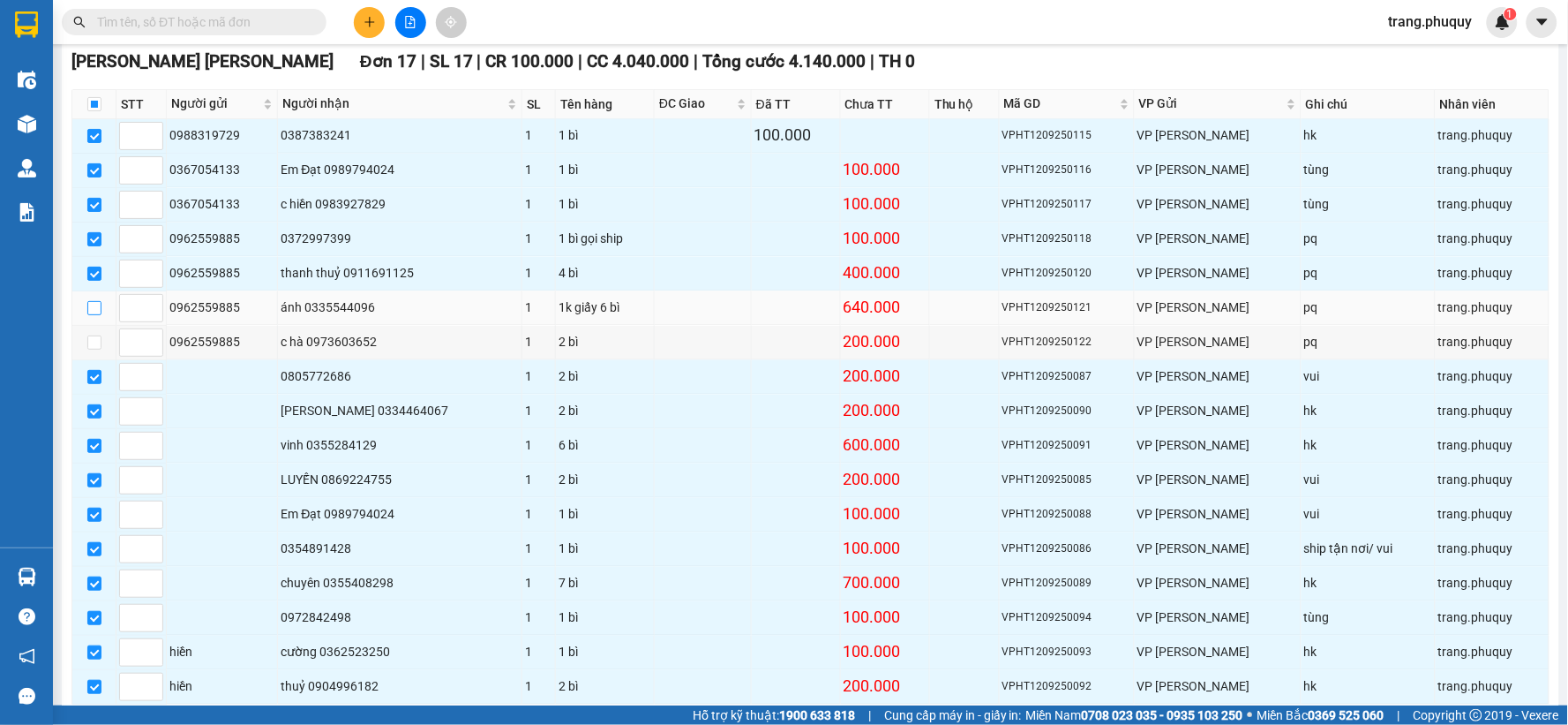
click at [94, 316] on input "checkbox" at bounding box center [95, 308] width 14 height 14
checkbox input "true"
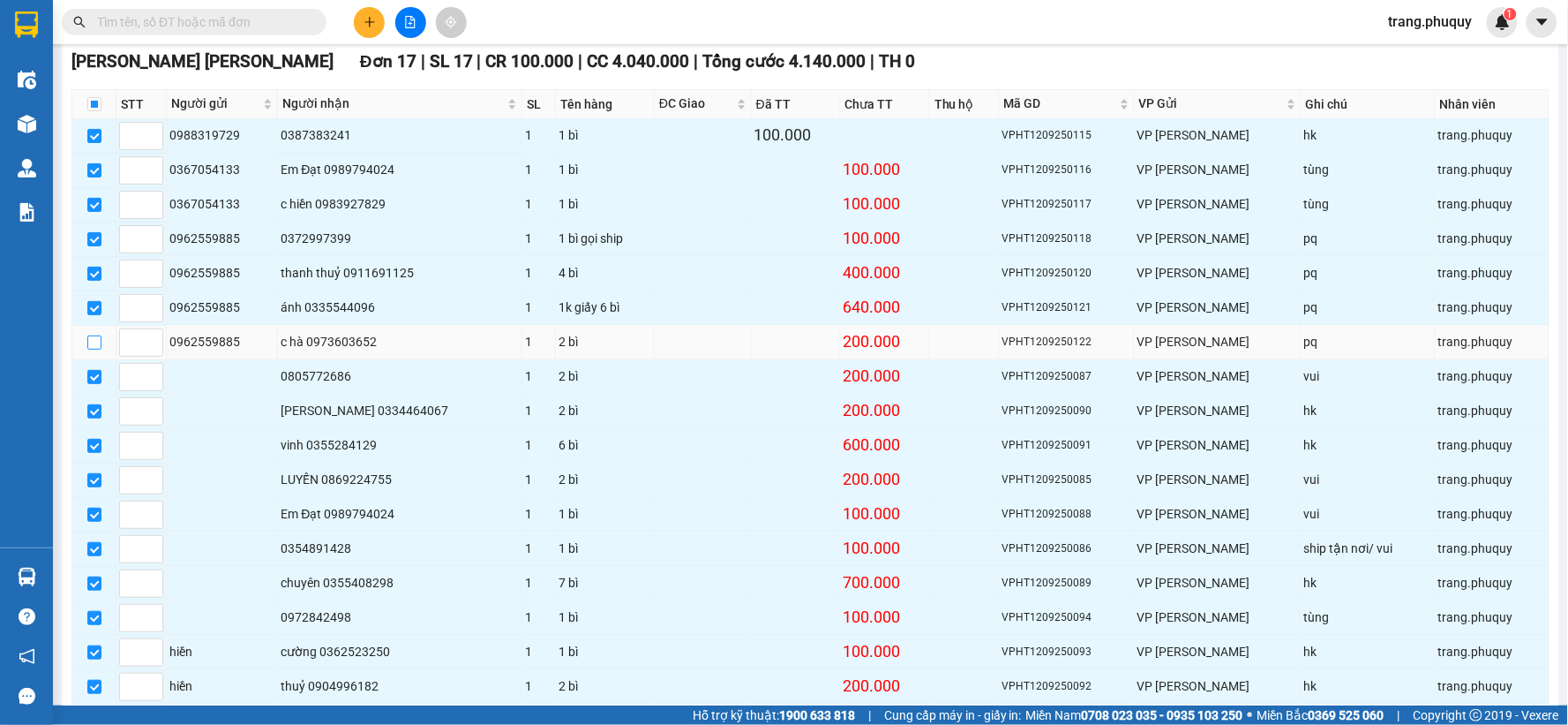
click at [88, 350] on input "checkbox" at bounding box center [95, 342] width 14 height 14
checkbox input "true"
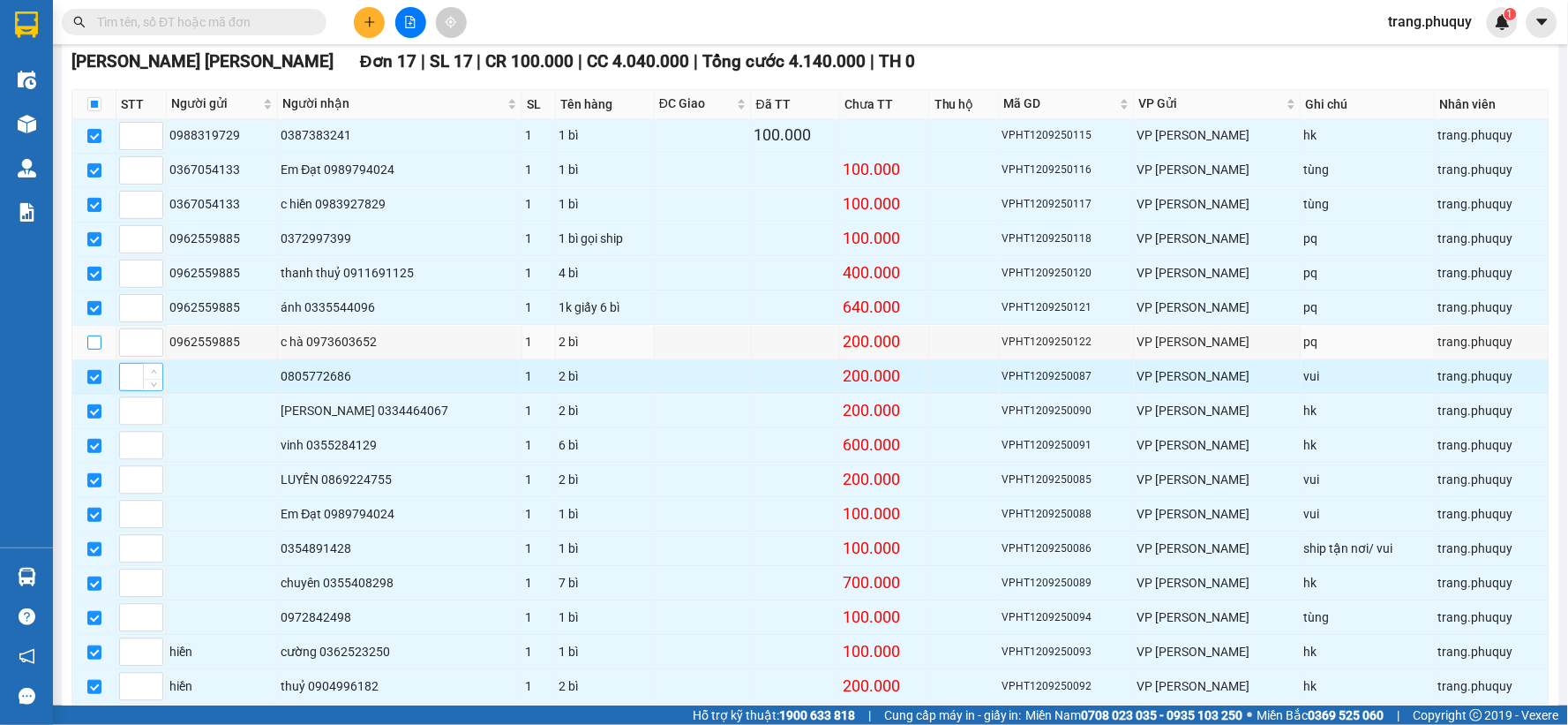
checkbox input "true"
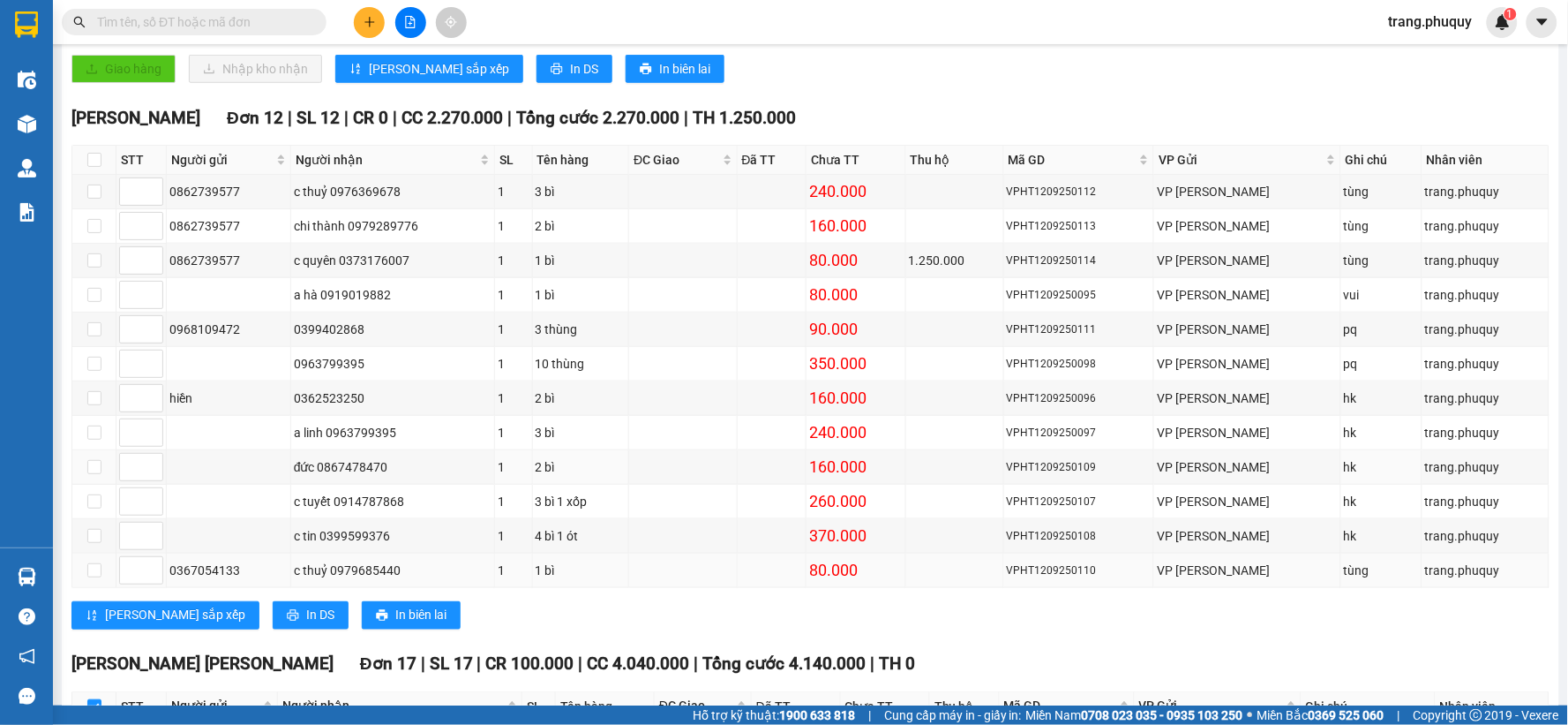
scroll to position [490, 0]
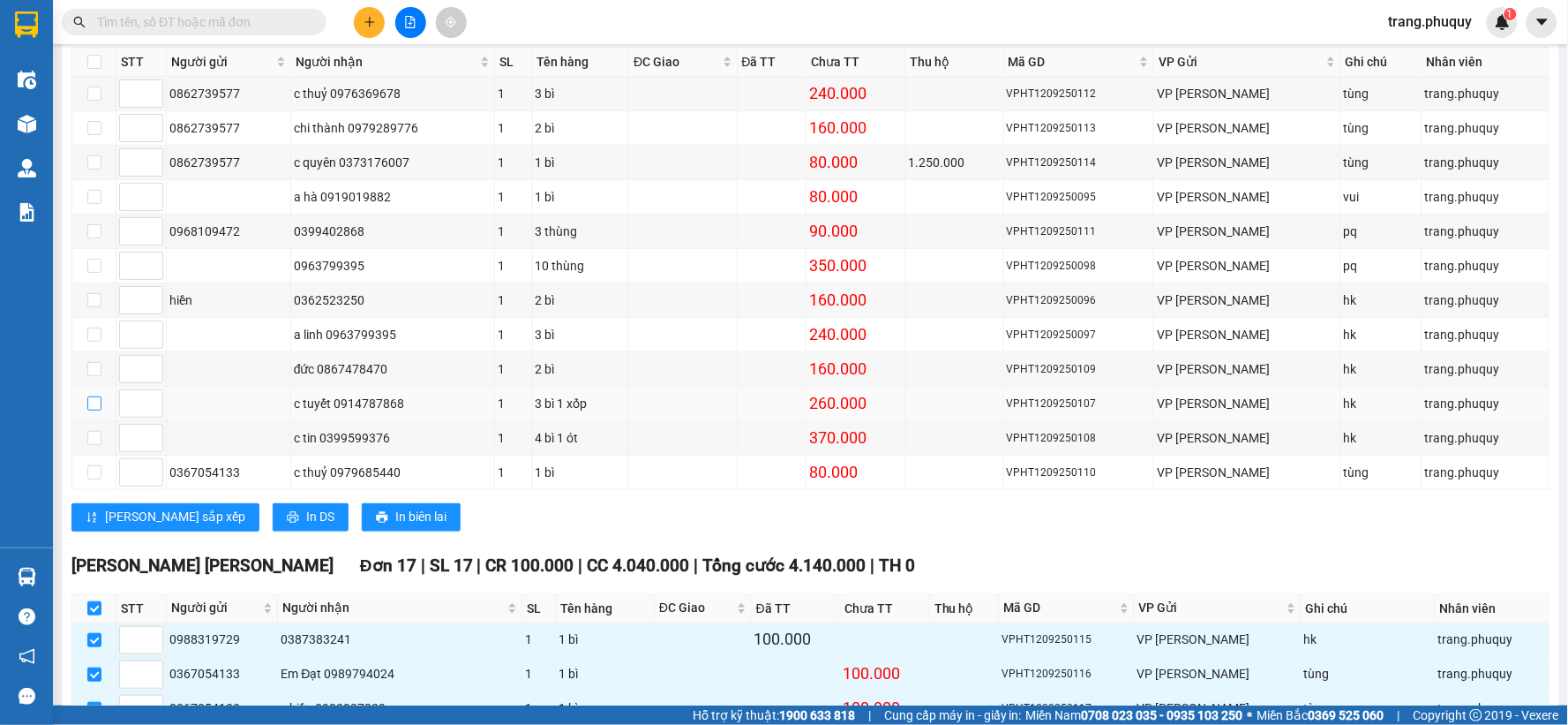
click at [94, 404] on input "checkbox" at bounding box center [95, 404] width 14 height 14
checkbox input "true"
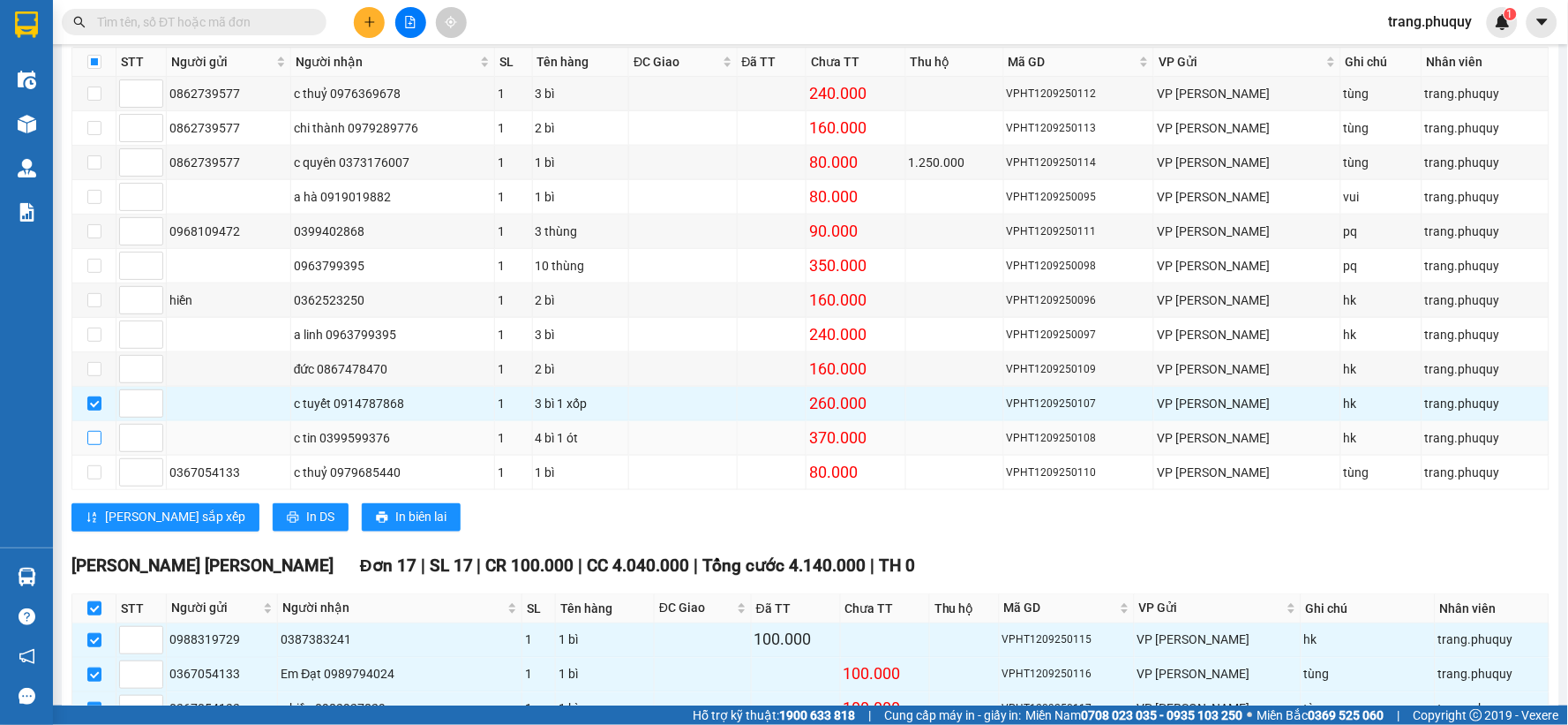
click at [96, 438] on input "checkbox" at bounding box center [95, 438] width 14 height 14
checkbox input "true"
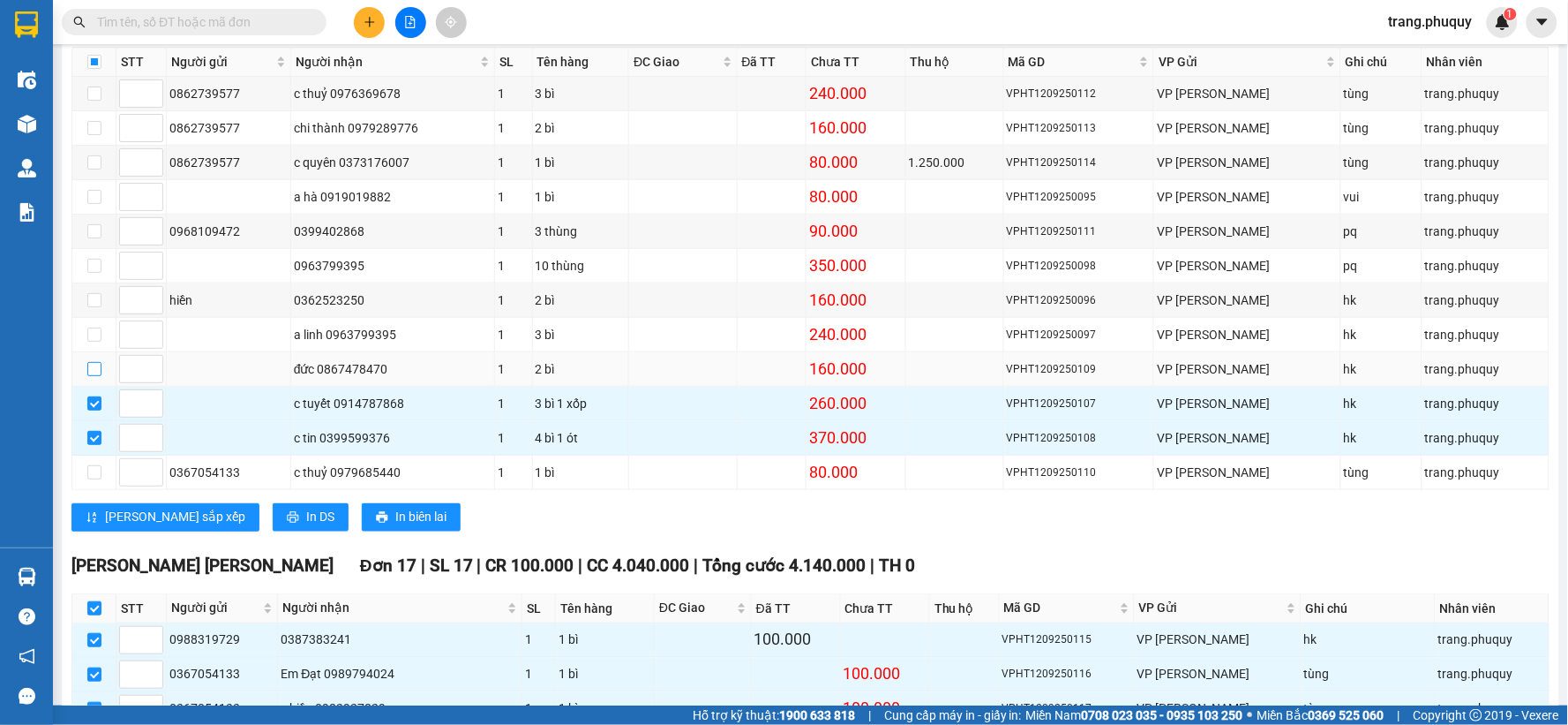
click at [98, 375] on input "checkbox" at bounding box center [95, 369] width 14 height 14
checkbox input "true"
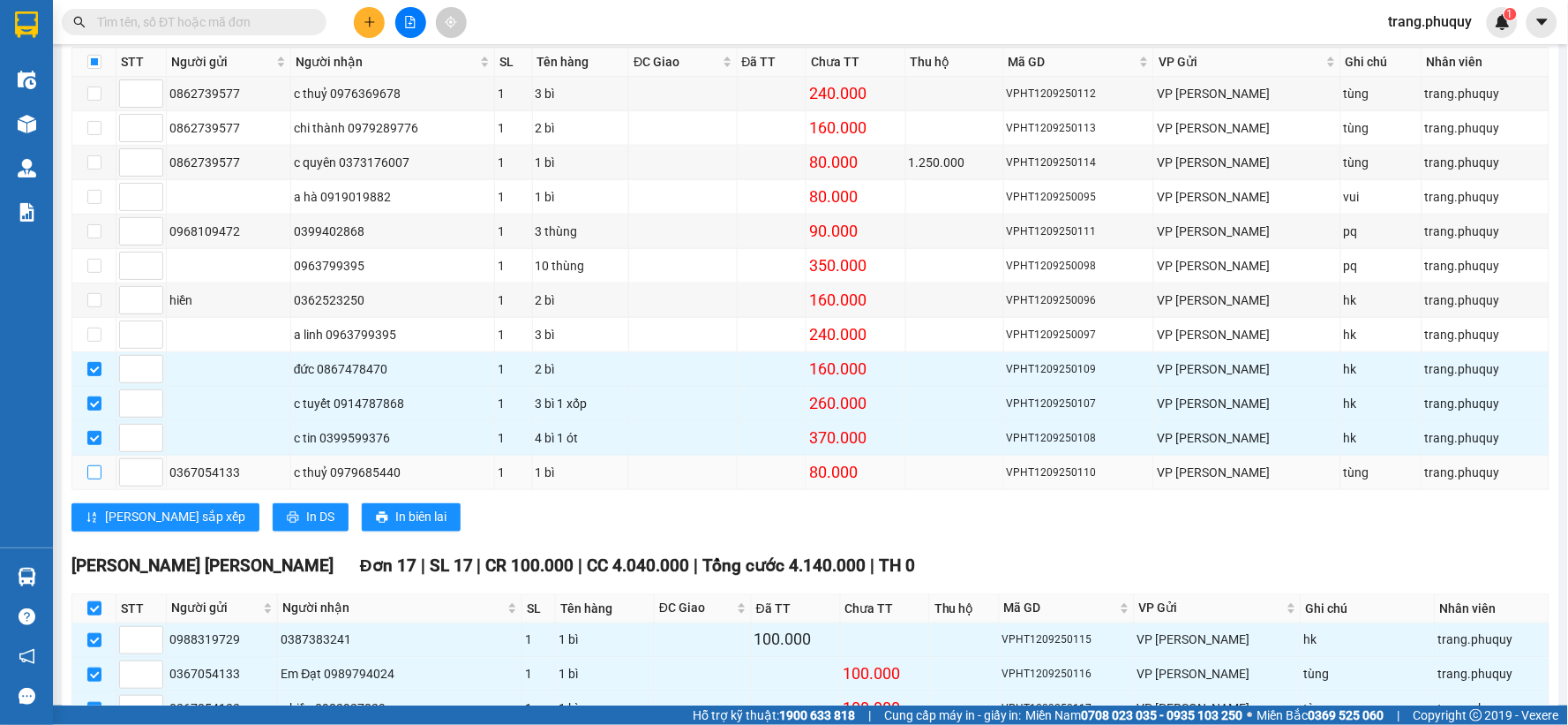
click at [88, 479] on input "checkbox" at bounding box center [95, 473] width 14 height 14
checkbox input "true"
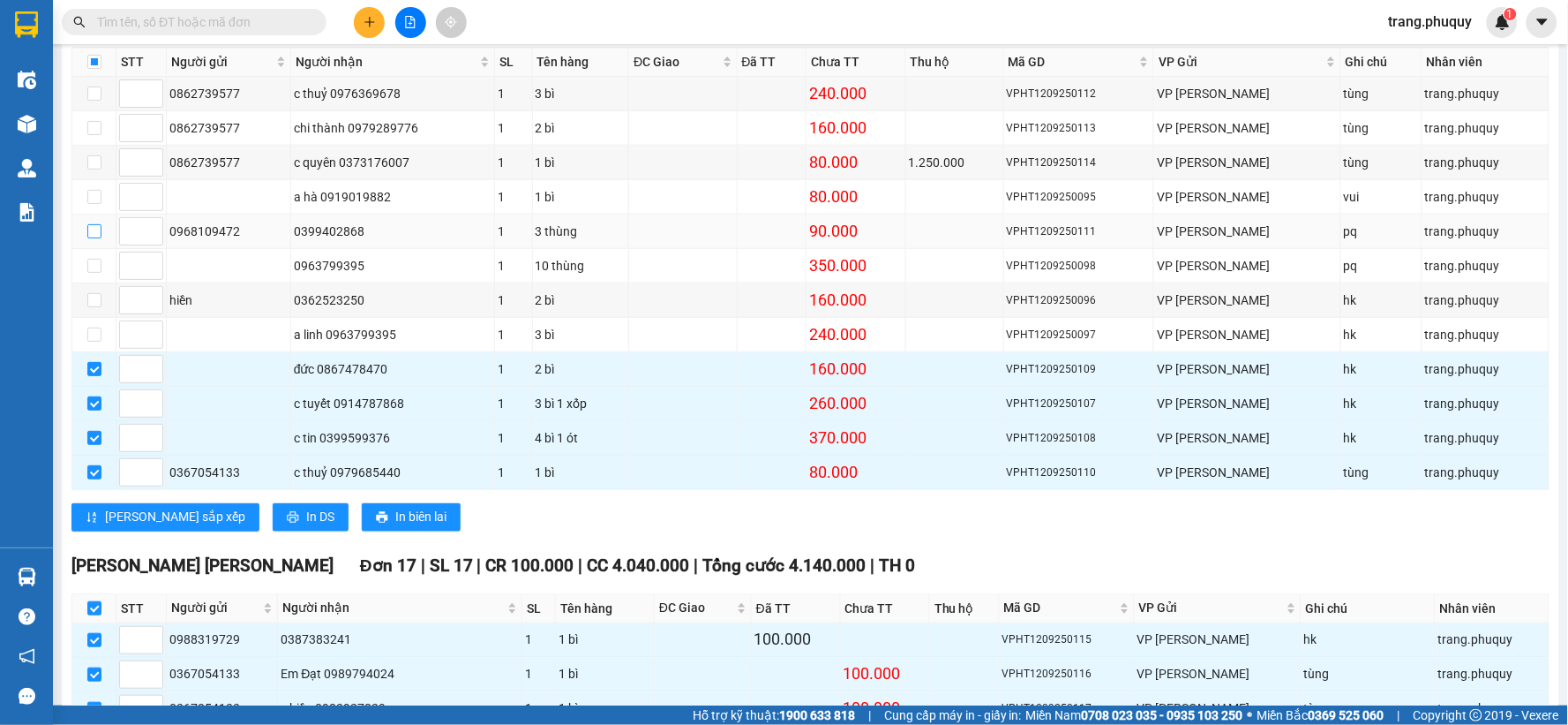
click at [94, 233] on input "checkbox" at bounding box center [95, 232] width 14 height 14
checkbox input "true"
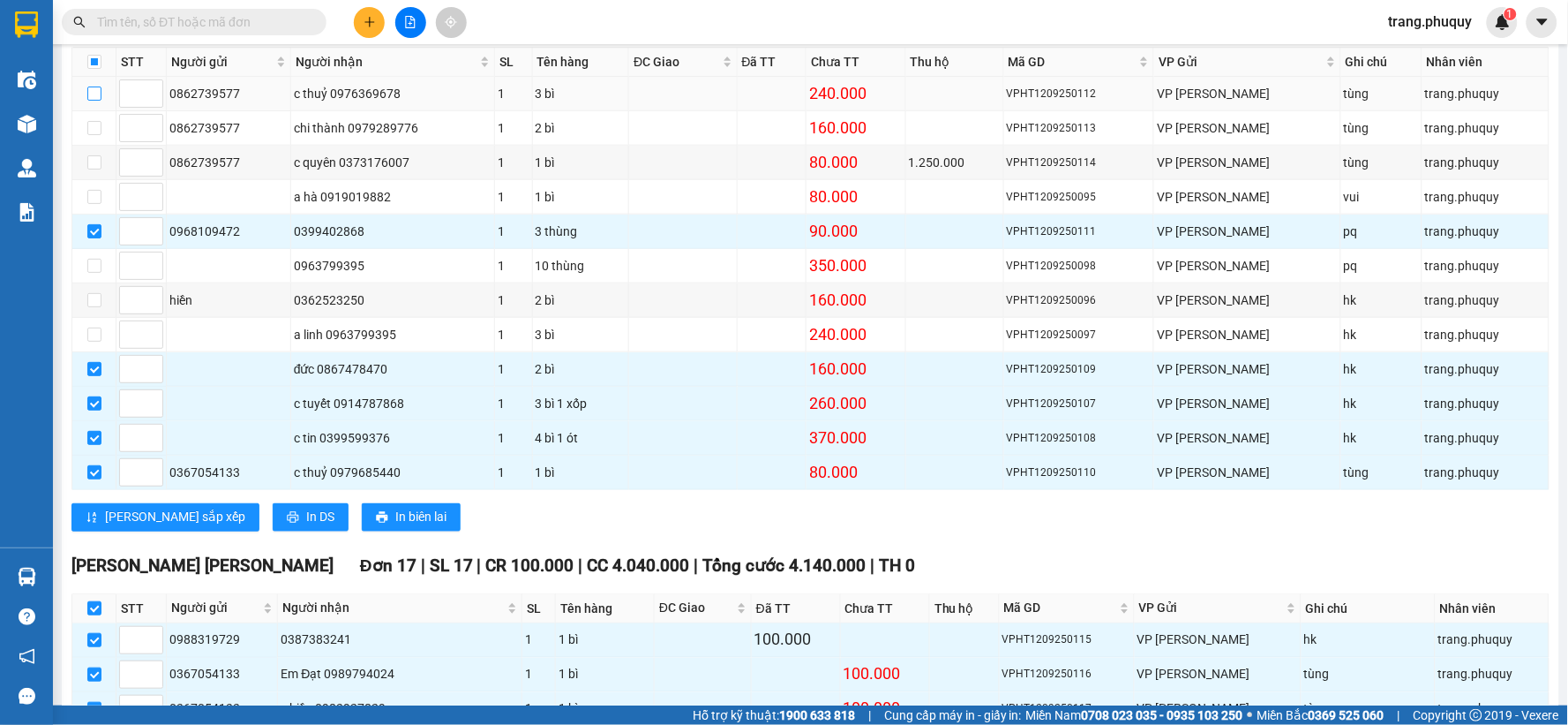
click at [95, 97] on input "checkbox" at bounding box center [95, 94] width 14 height 14
checkbox input "true"
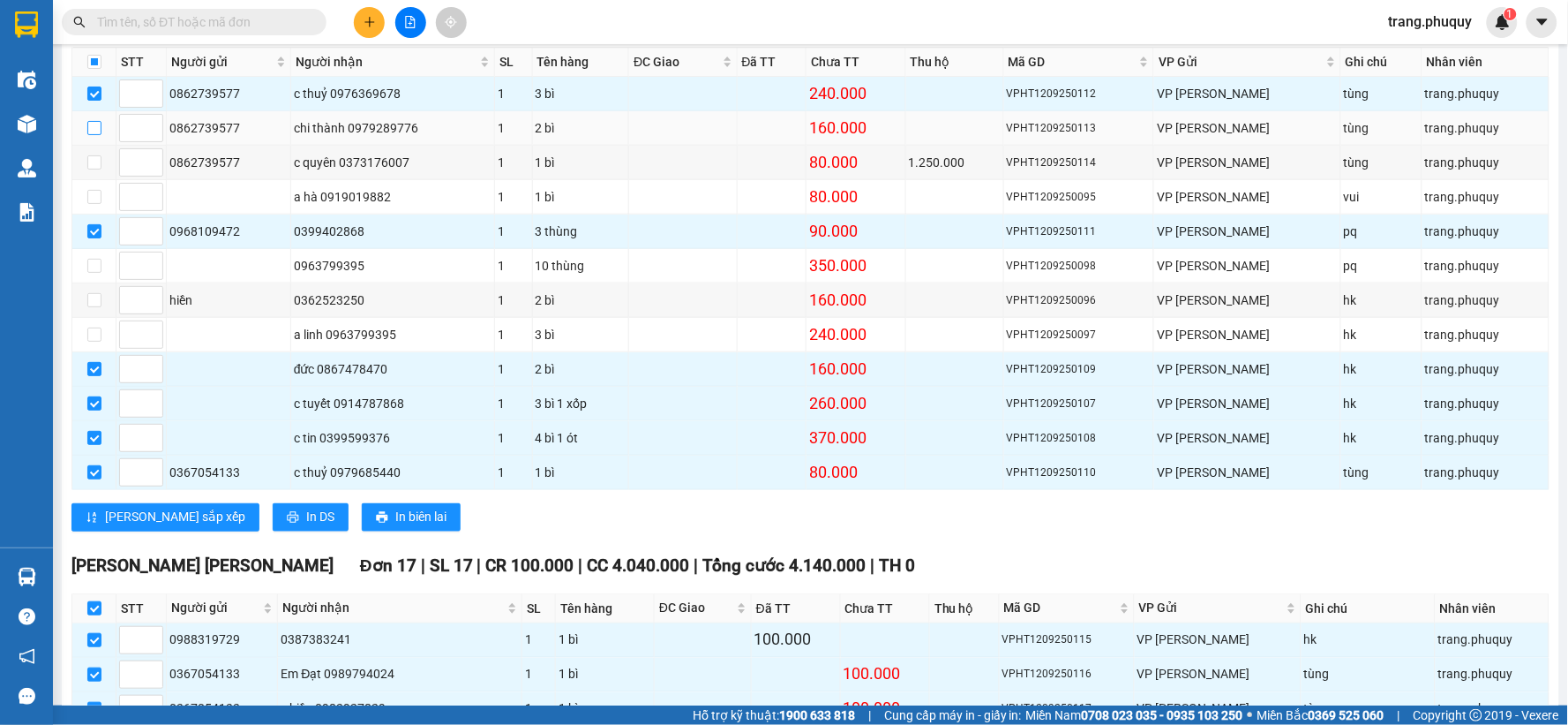
click at [89, 130] on input "checkbox" at bounding box center [95, 128] width 14 height 14
checkbox input "true"
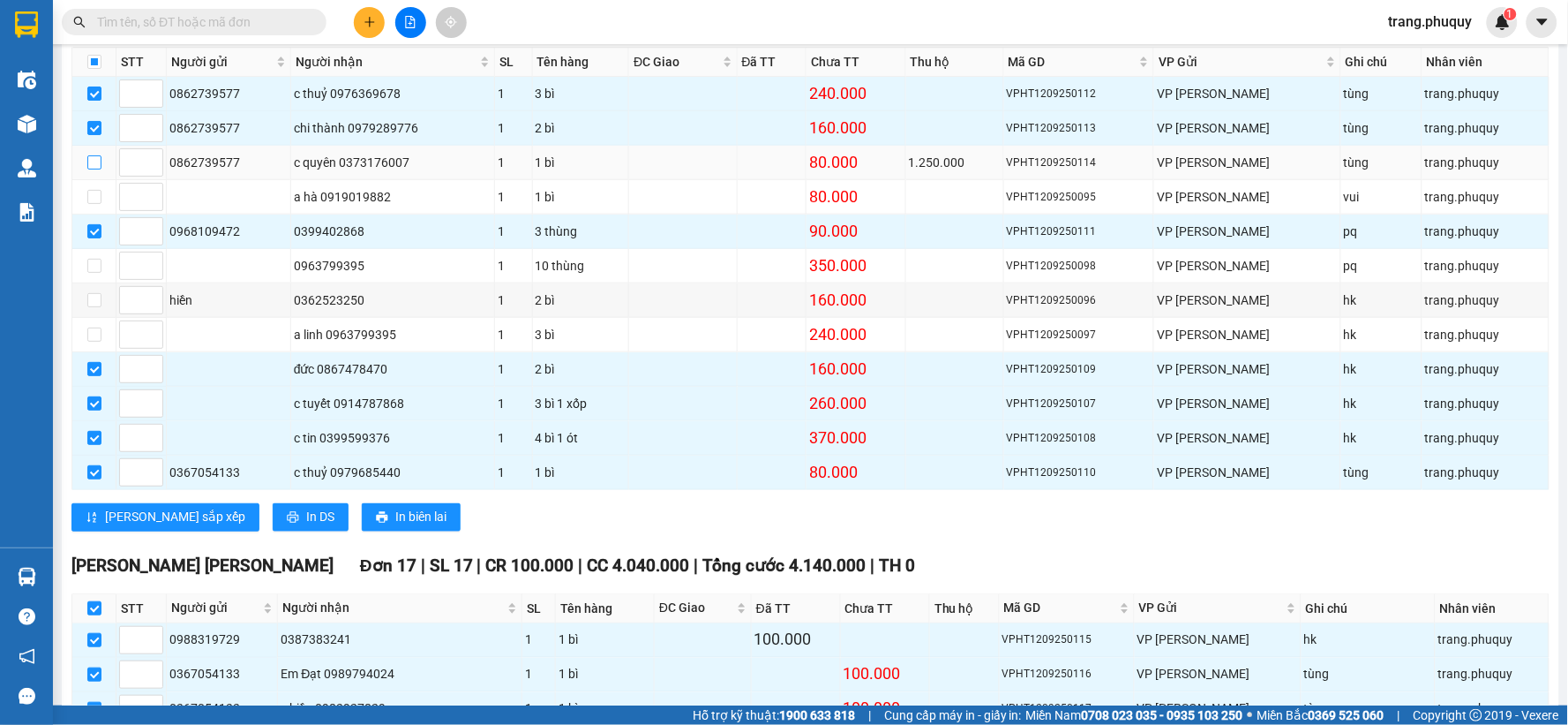
click at [93, 164] on input "checkbox" at bounding box center [95, 163] width 14 height 14
checkbox input "true"
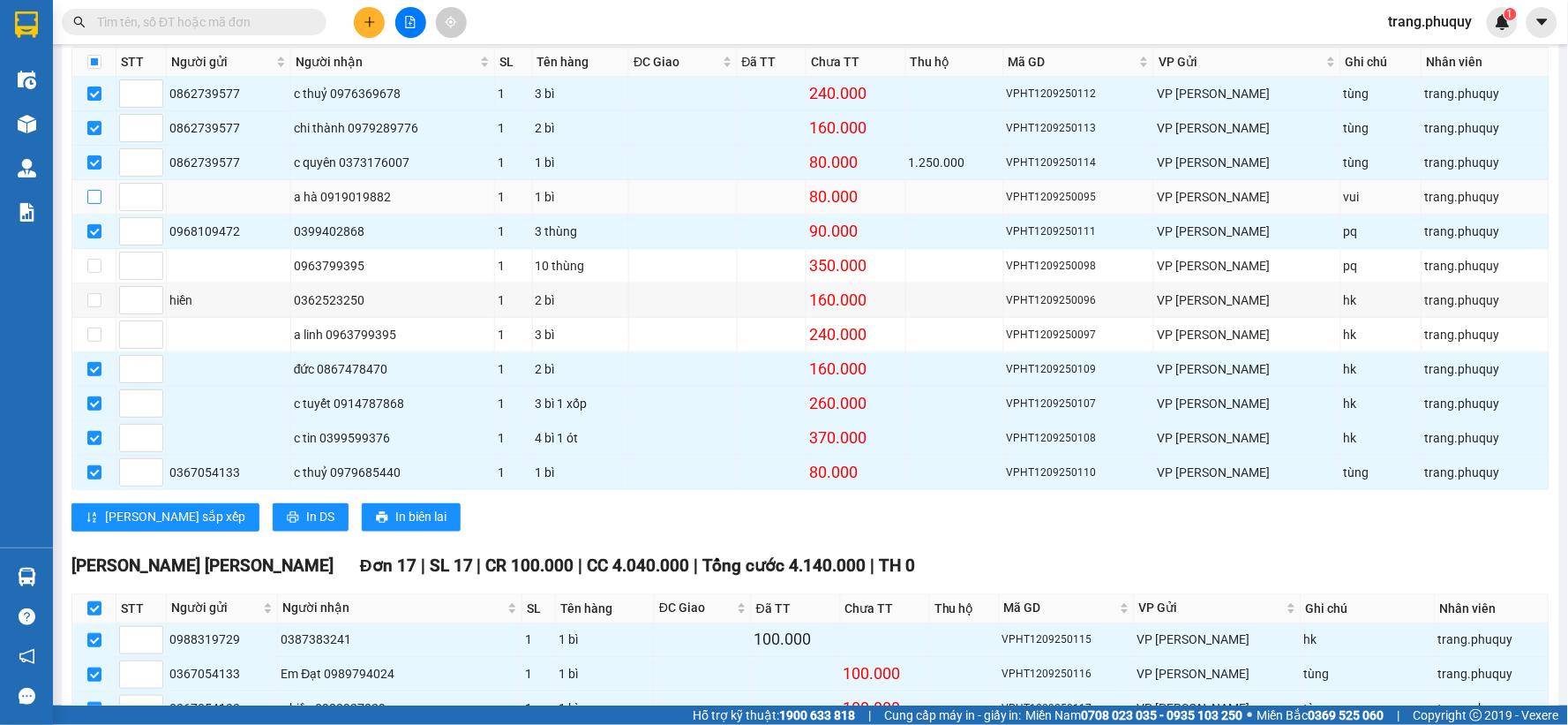
click at [93, 198] on input "checkbox" at bounding box center [95, 197] width 14 height 14
checkbox input "true"
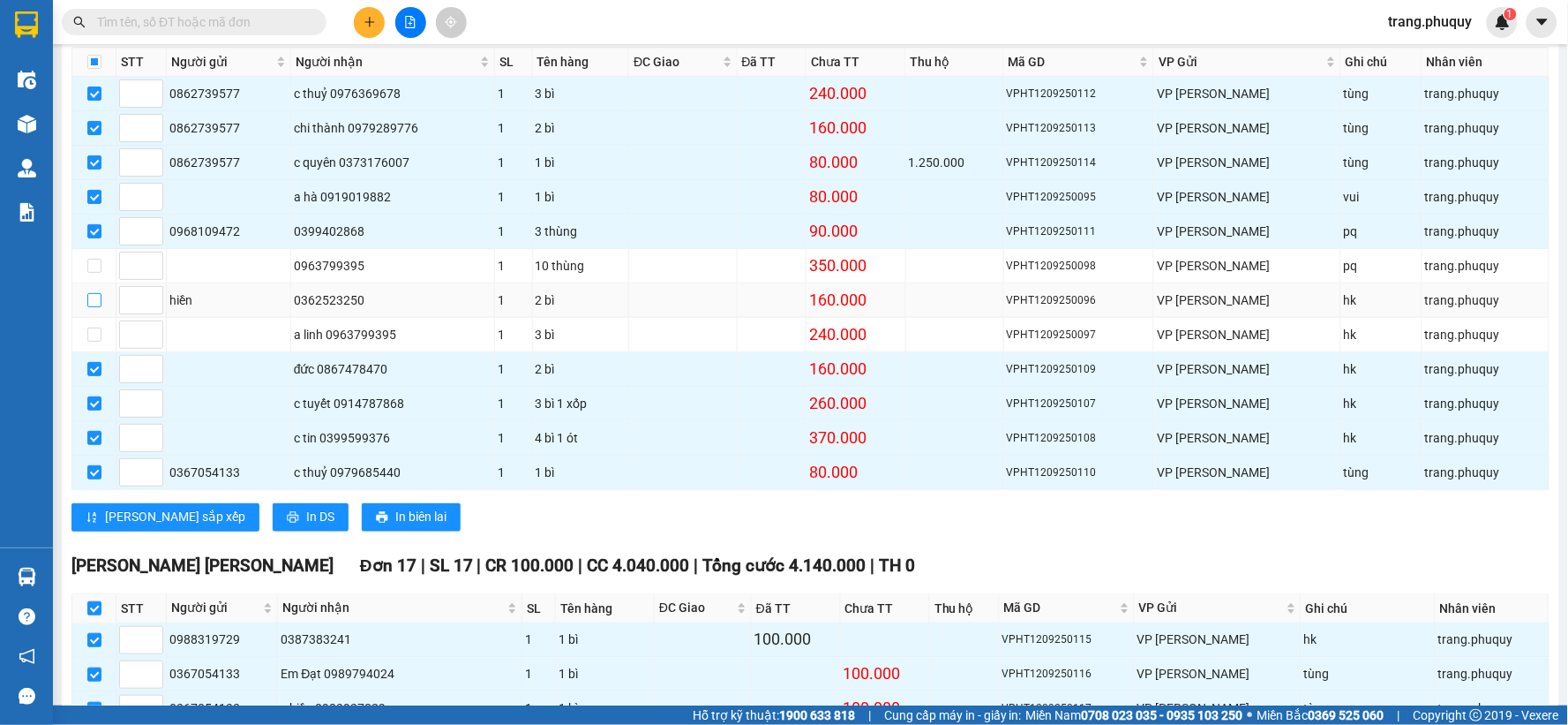
click at [92, 299] on input "checkbox" at bounding box center [95, 300] width 14 height 14
checkbox input "true"
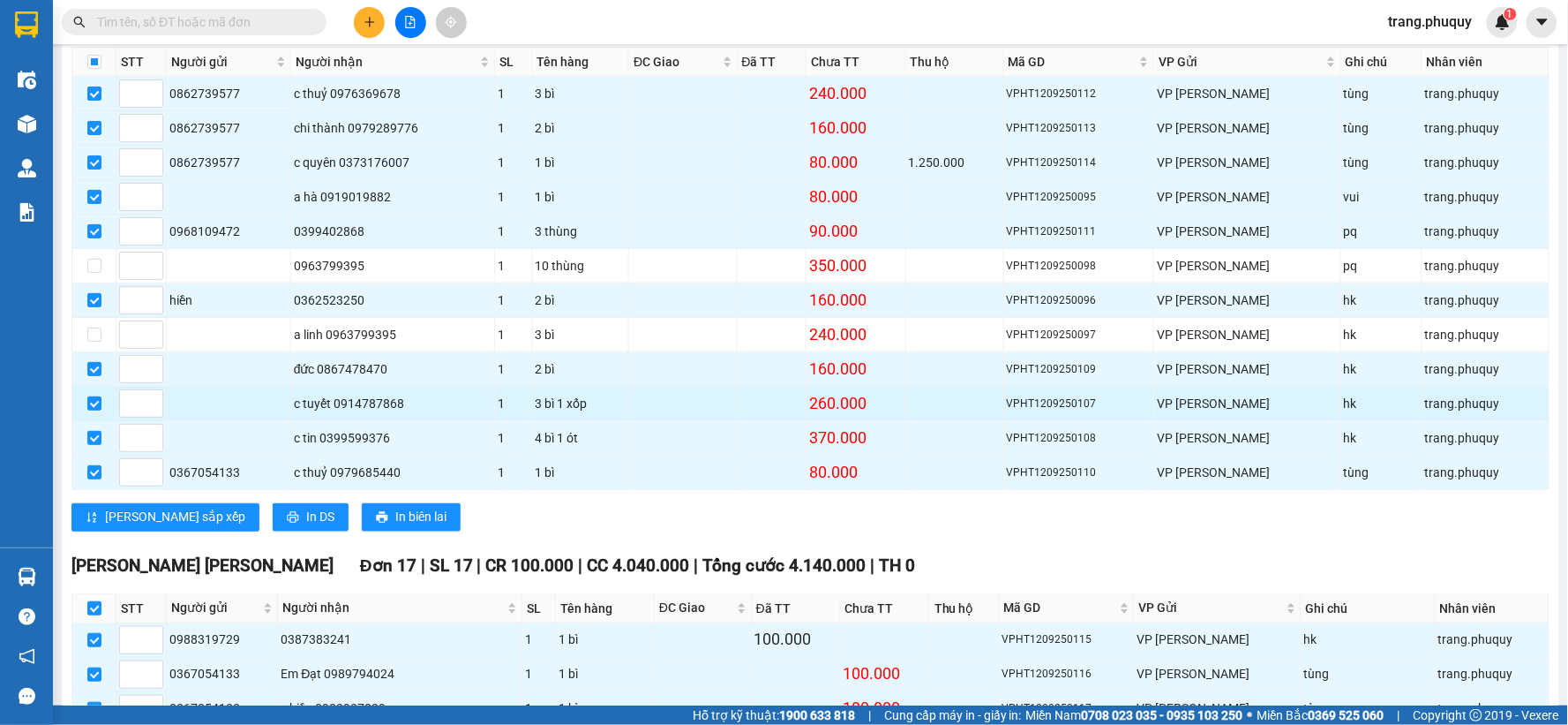
scroll to position [392, 0]
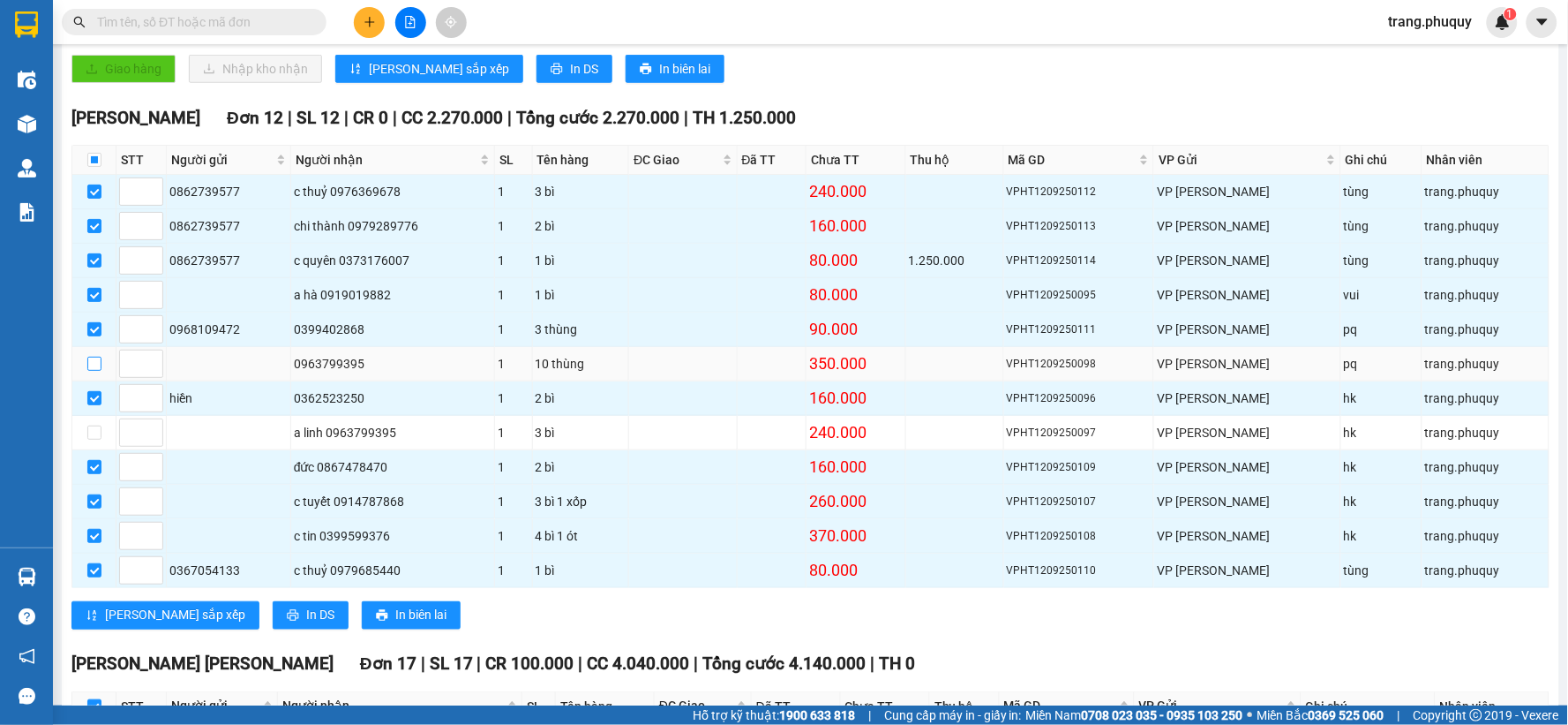
click at [93, 367] on input "checkbox" at bounding box center [95, 364] width 14 height 14
checkbox input "true"
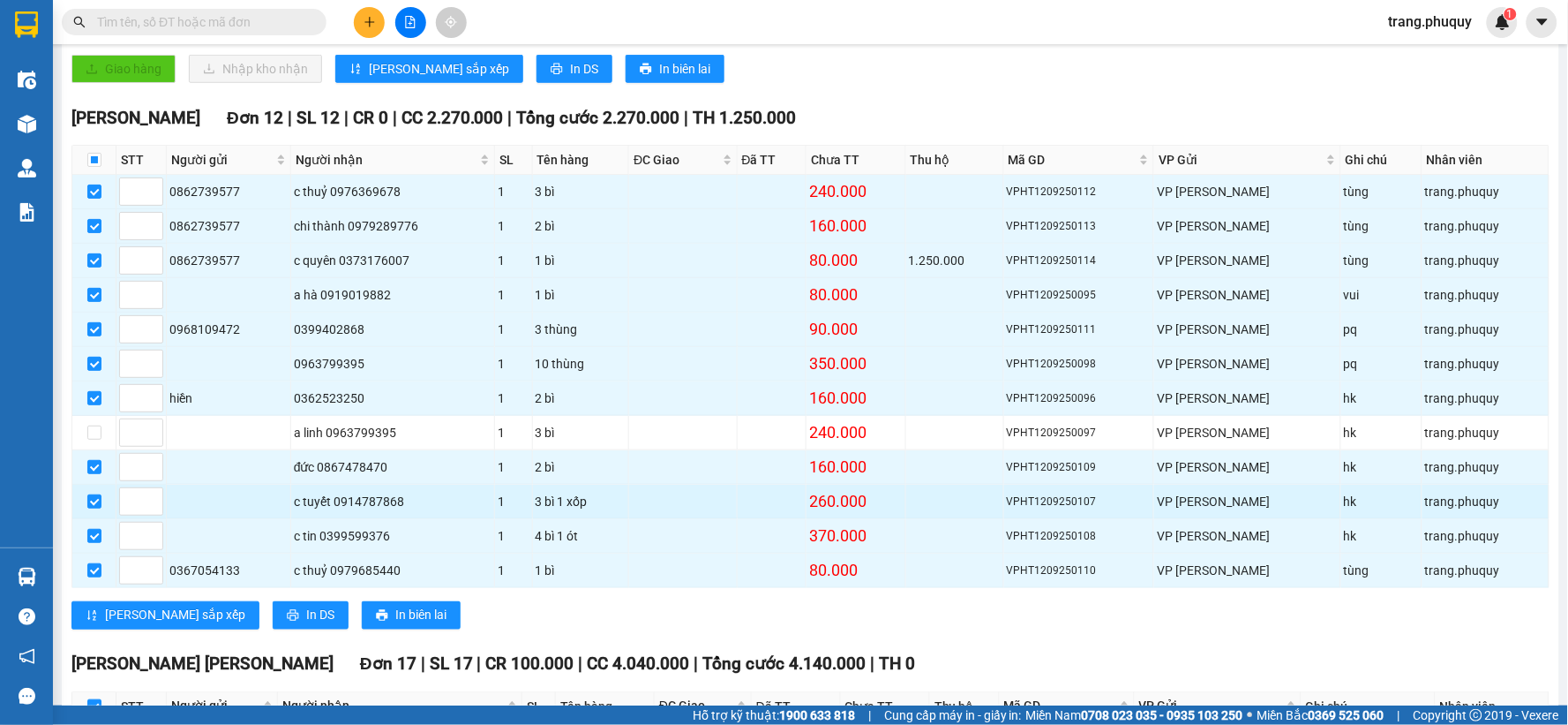
scroll to position [490, 0]
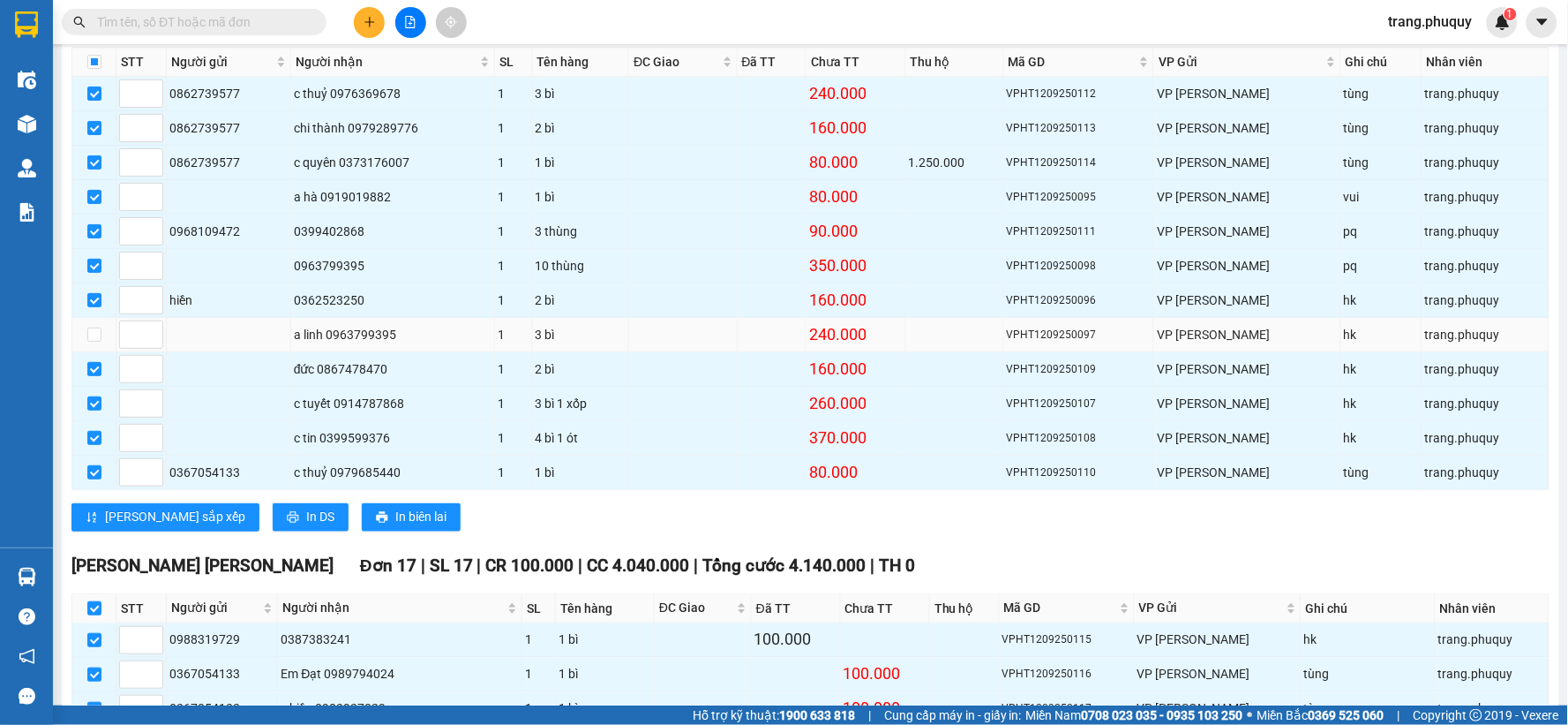
click at [387, 331] on div "a linh 0963799395" at bounding box center [393, 335] width 198 height 20
copy div "0963799395"
click at [264, 30] on input "text" at bounding box center [201, 22] width 208 height 20
paste input "0963799395"
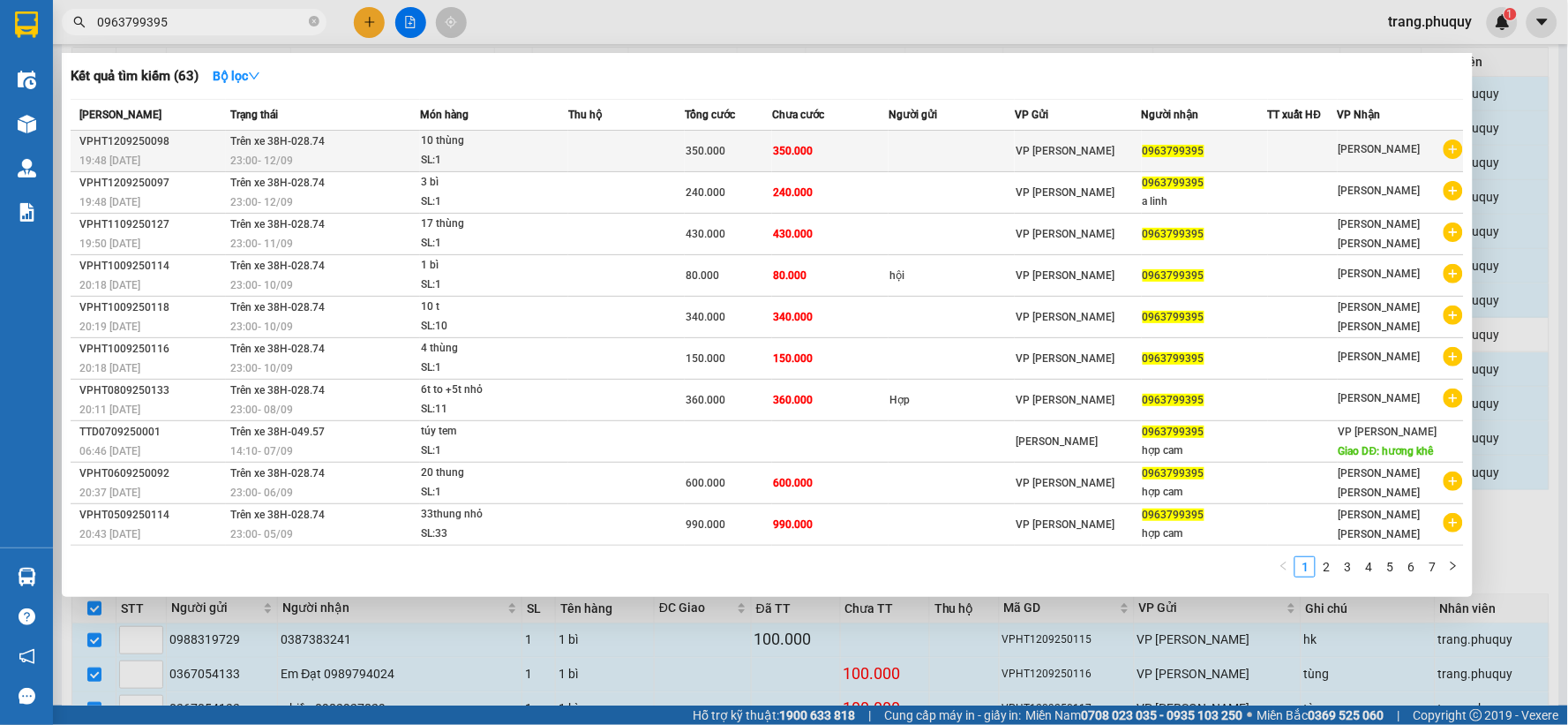
type input "0963799395"
click at [418, 151] on div "23:00 [DATE]" at bounding box center [324, 161] width 189 height 20
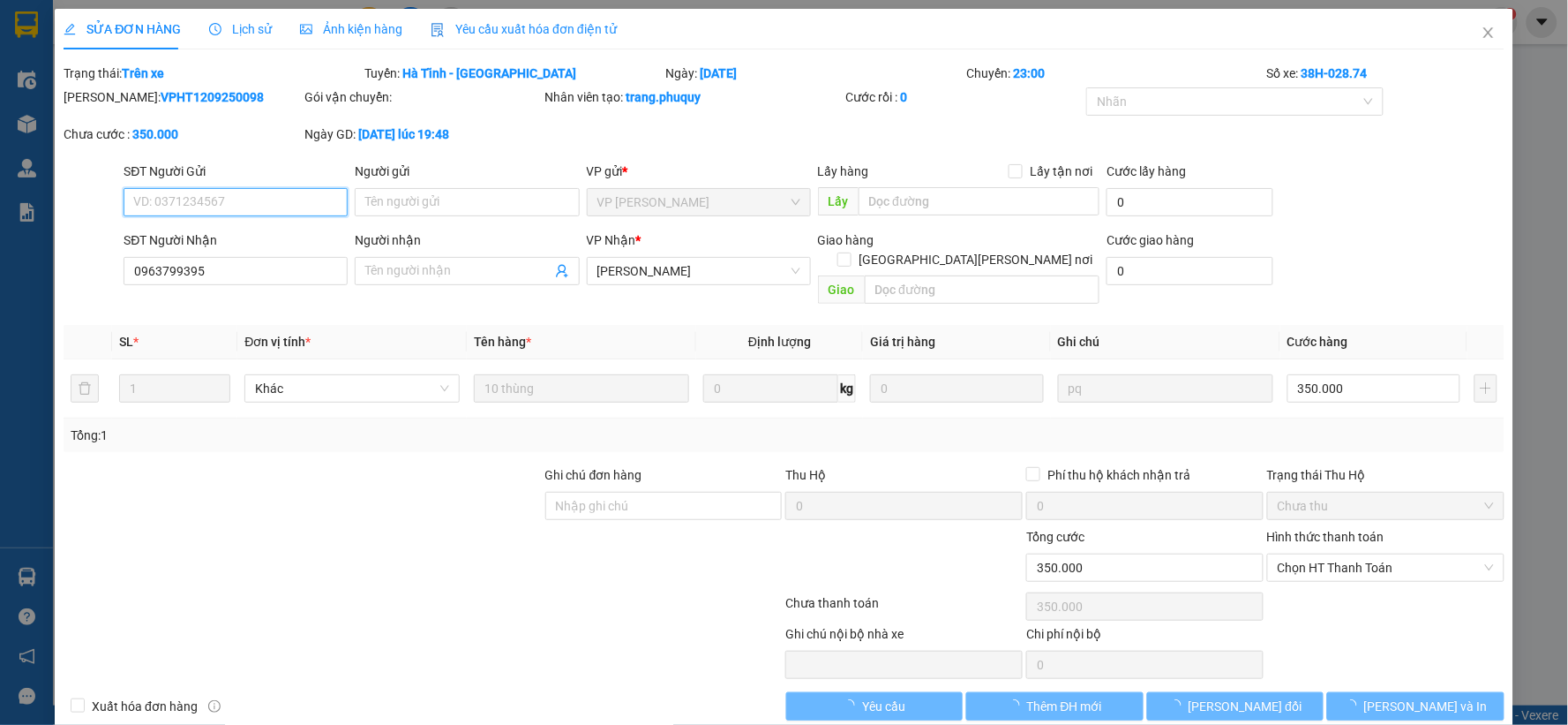
type input "0963799395"
type input "350.000"
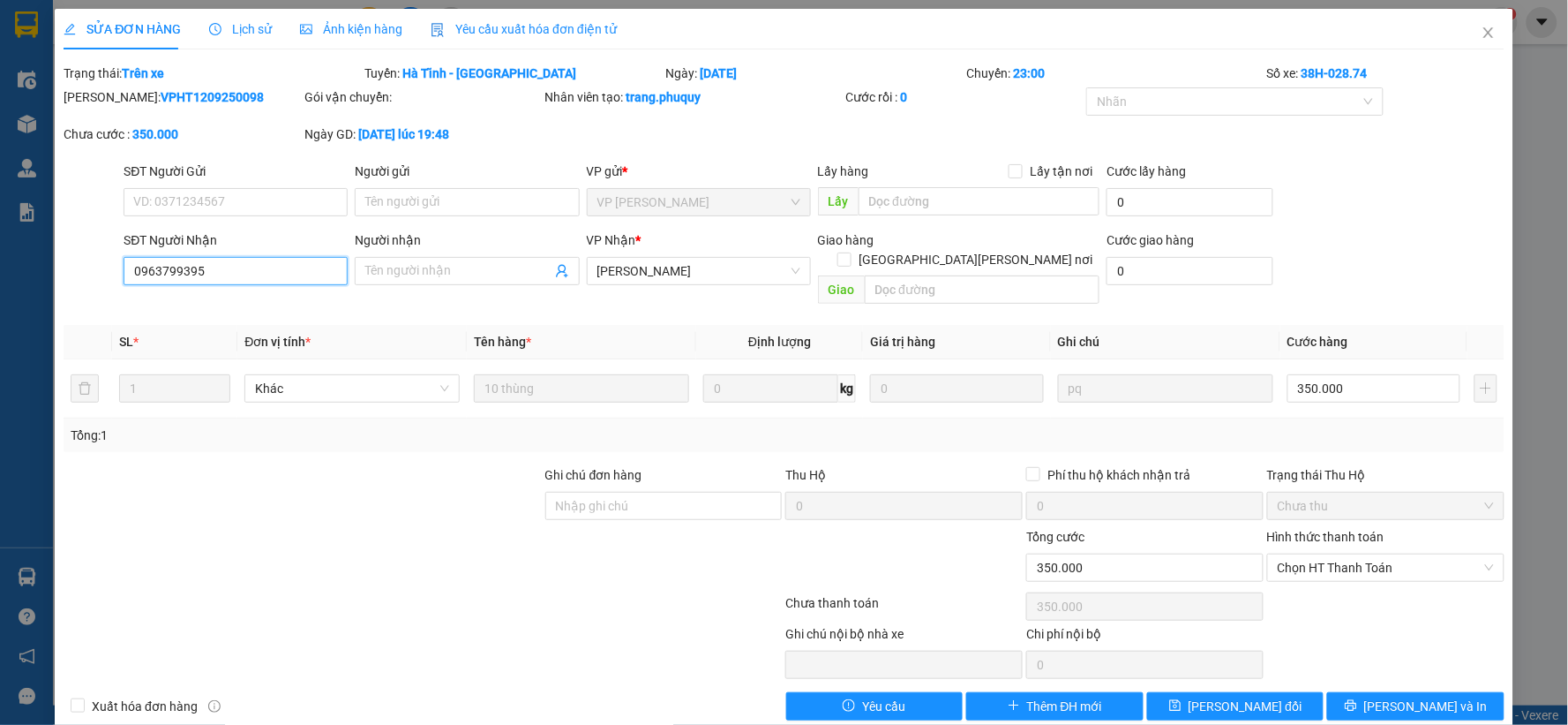
click at [268, 271] on input "0963799395" at bounding box center [235, 271] width 224 height 29
type input "0362523250"
click at [443, 270] on input "Người nhận" at bounding box center [457, 271] width 185 height 20
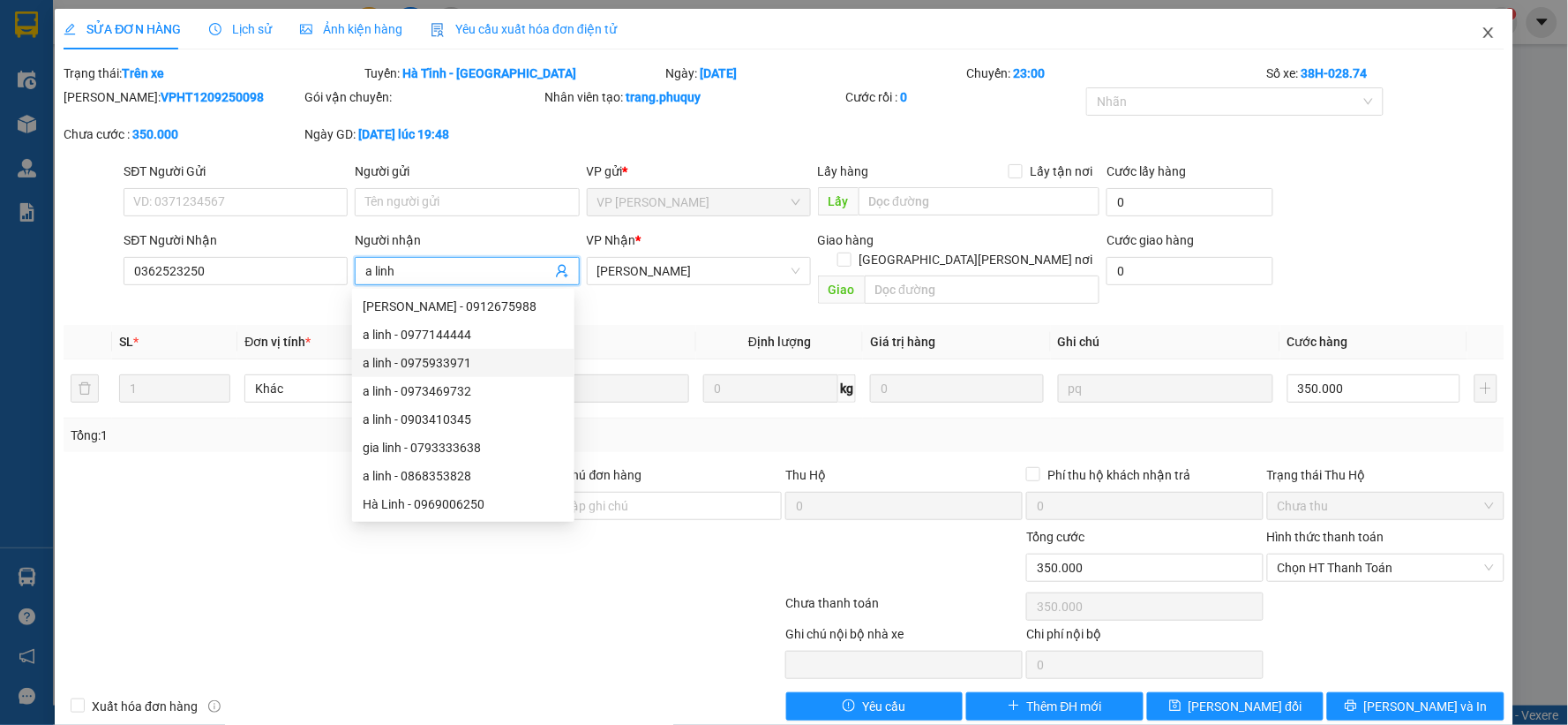
type input "a linh"
click at [1484, 37] on icon "close" at bounding box center [1488, 33] width 10 height 11
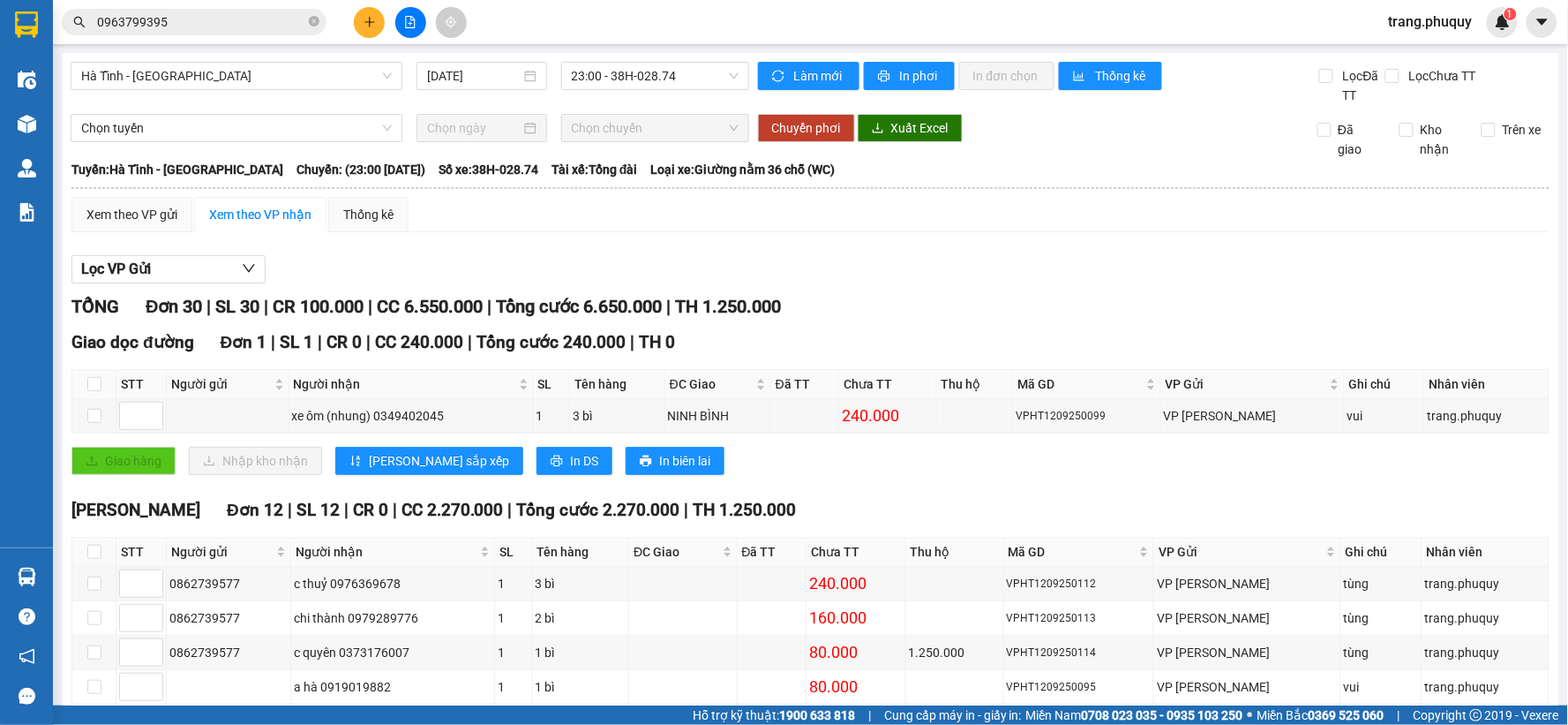
scroll to position [392, 0]
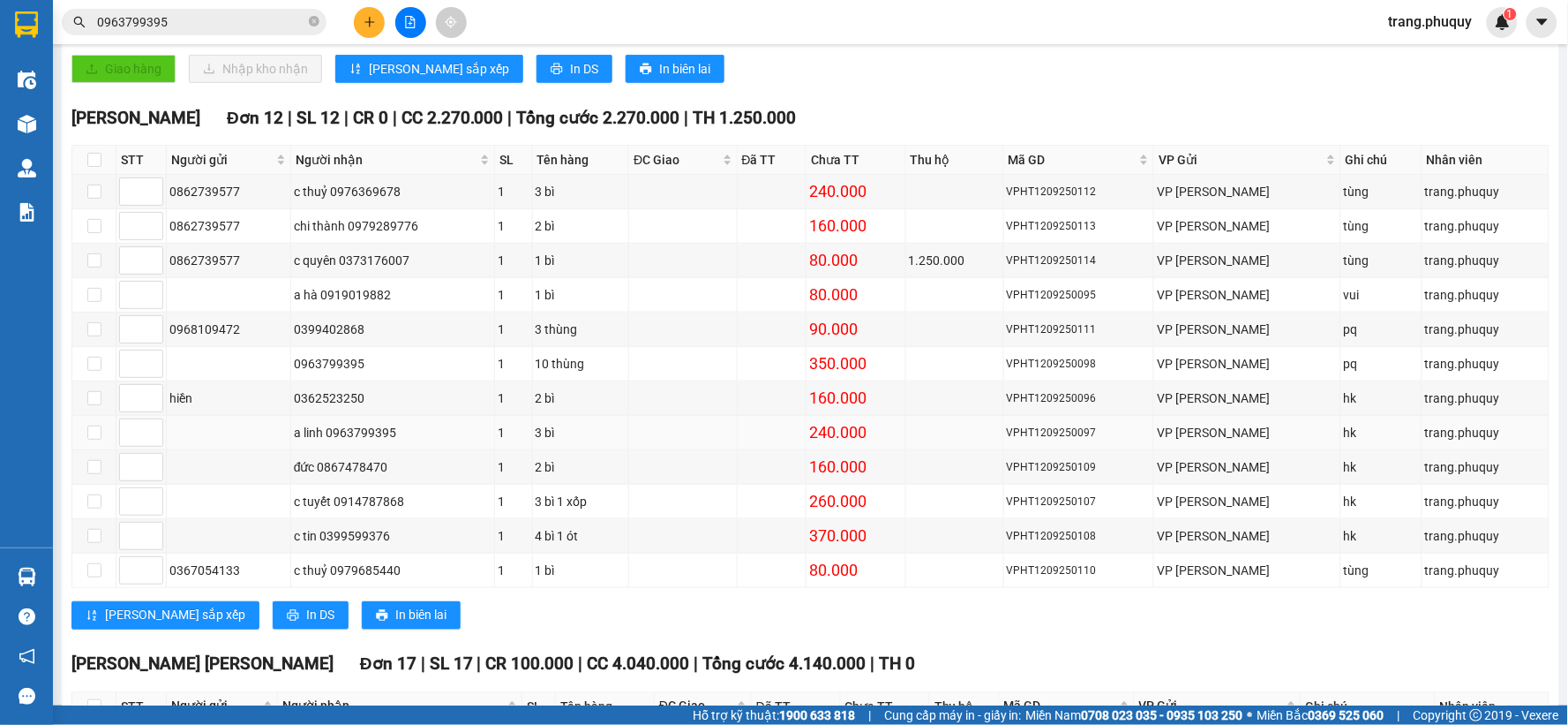
click at [382, 434] on div "a linh 0963799395" at bounding box center [393, 433] width 198 height 20
copy div "0963799395"
click at [239, 33] on span "0963799395" at bounding box center [194, 22] width 264 height 27
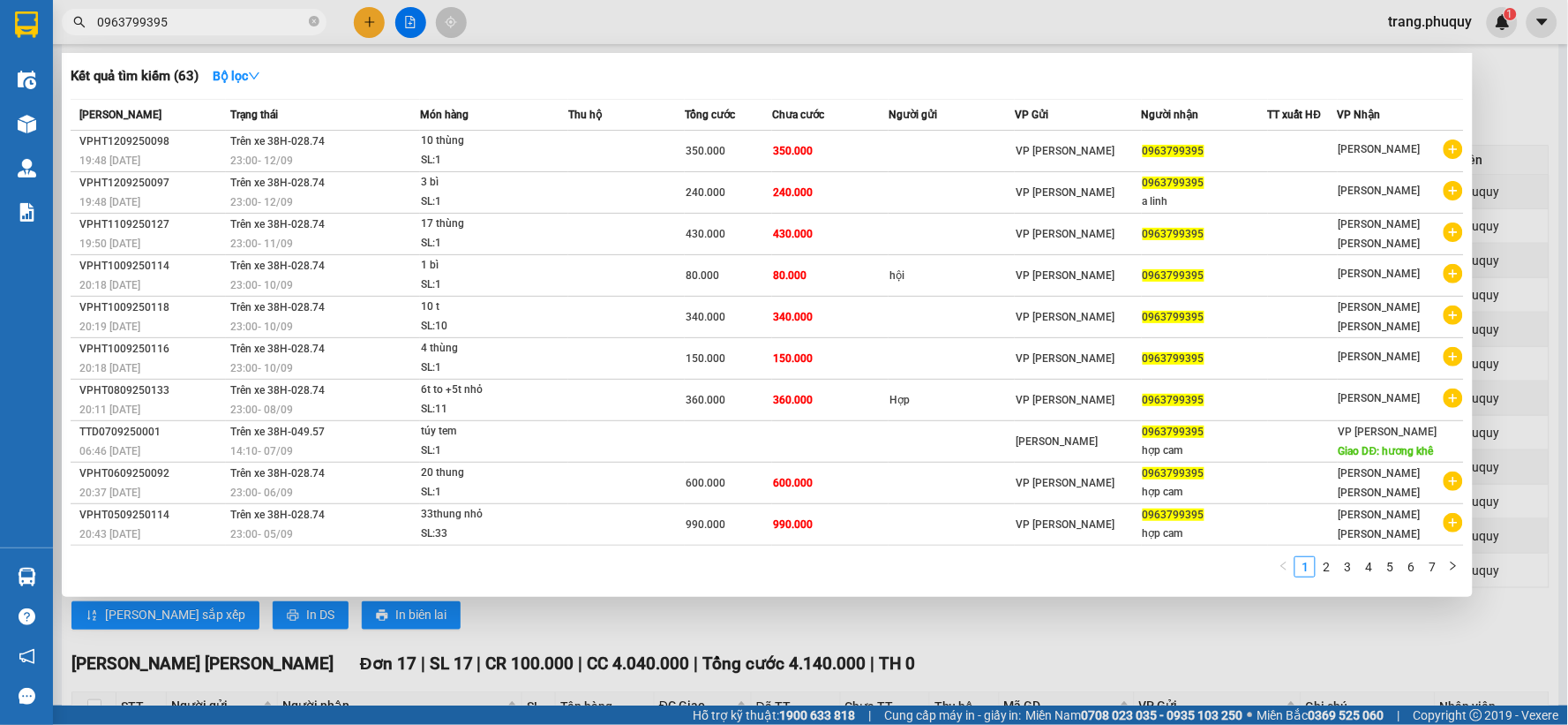
click at [239, 28] on input "0963799395" at bounding box center [201, 22] width 208 height 20
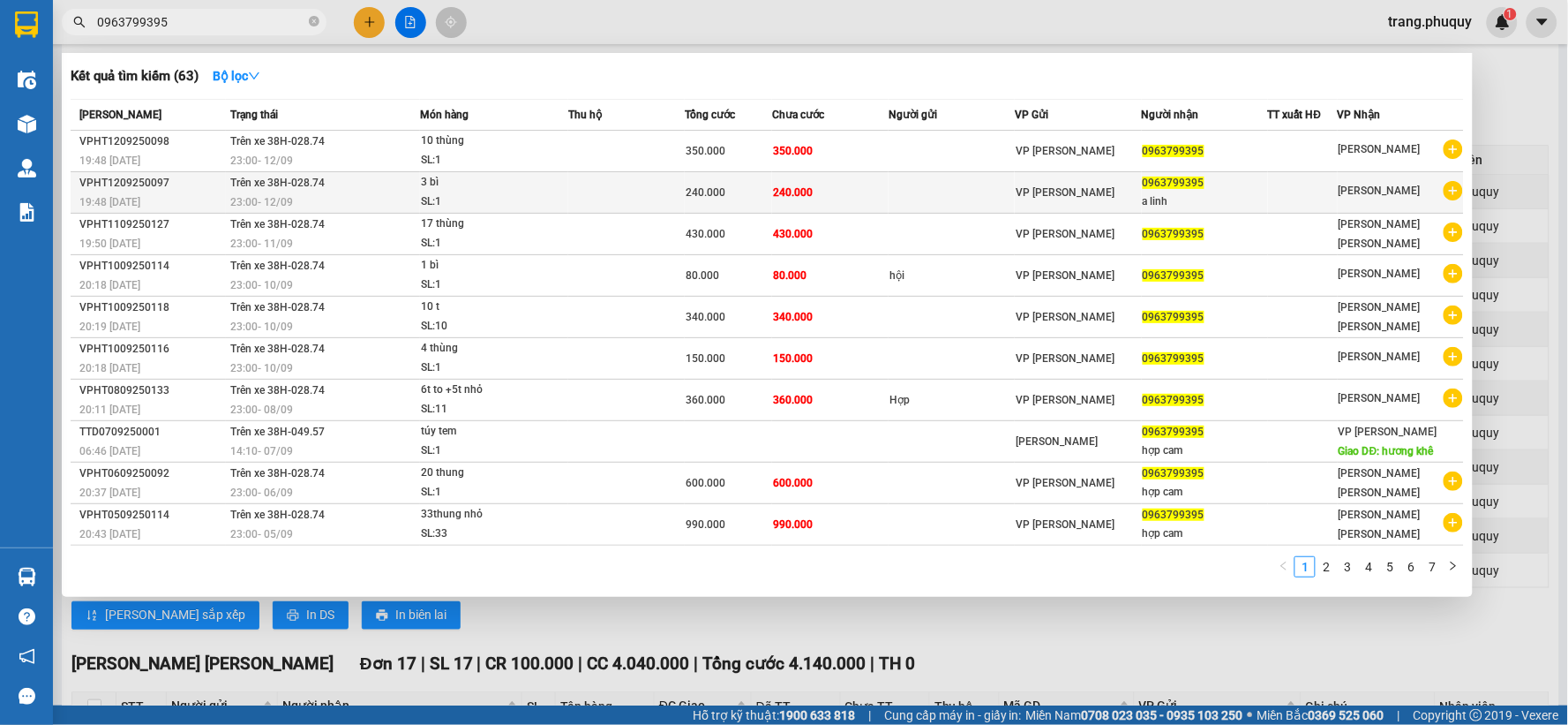
click at [1414, 205] on td "[PERSON_NAME]" at bounding box center [1401, 193] width 126 height 41
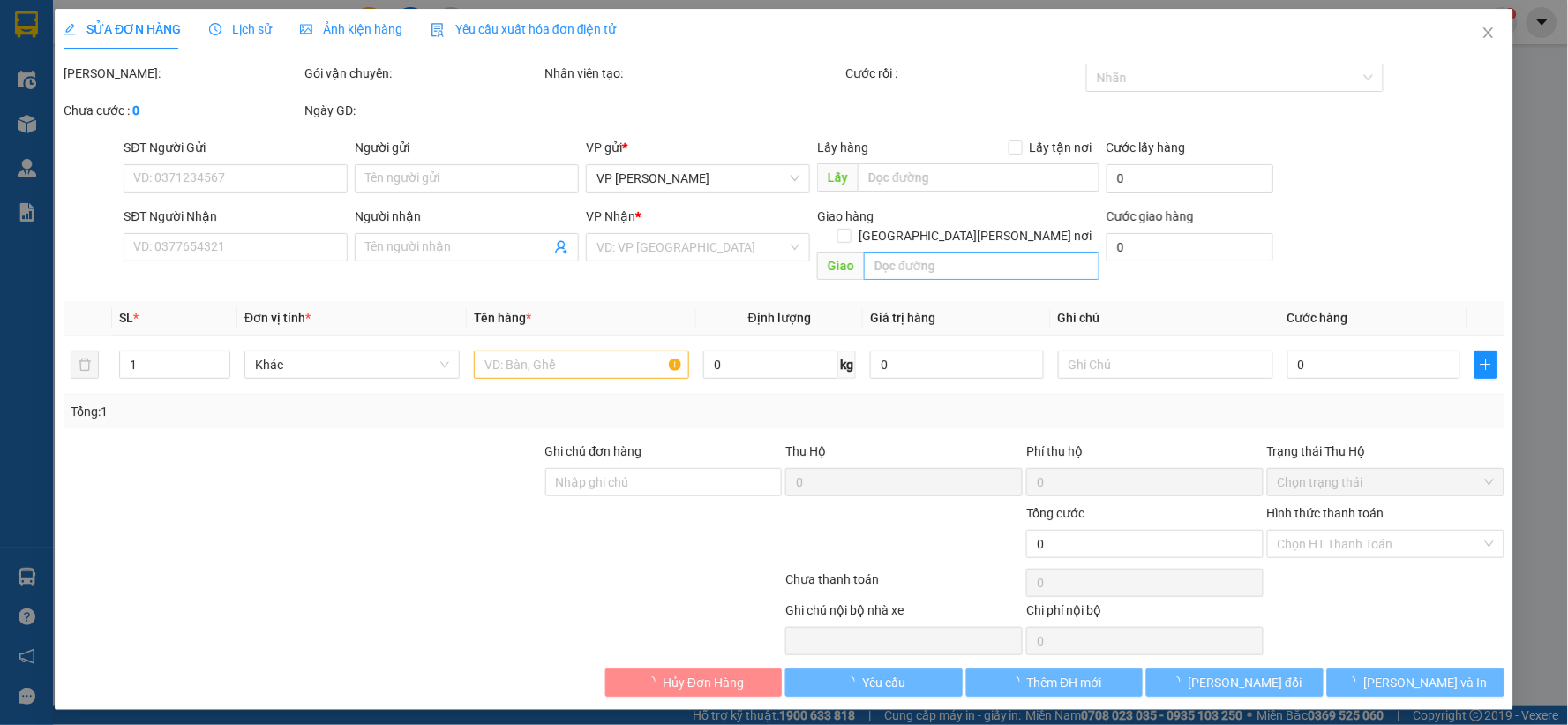
type input "0963799395"
type input "a linh"
type input "240.000"
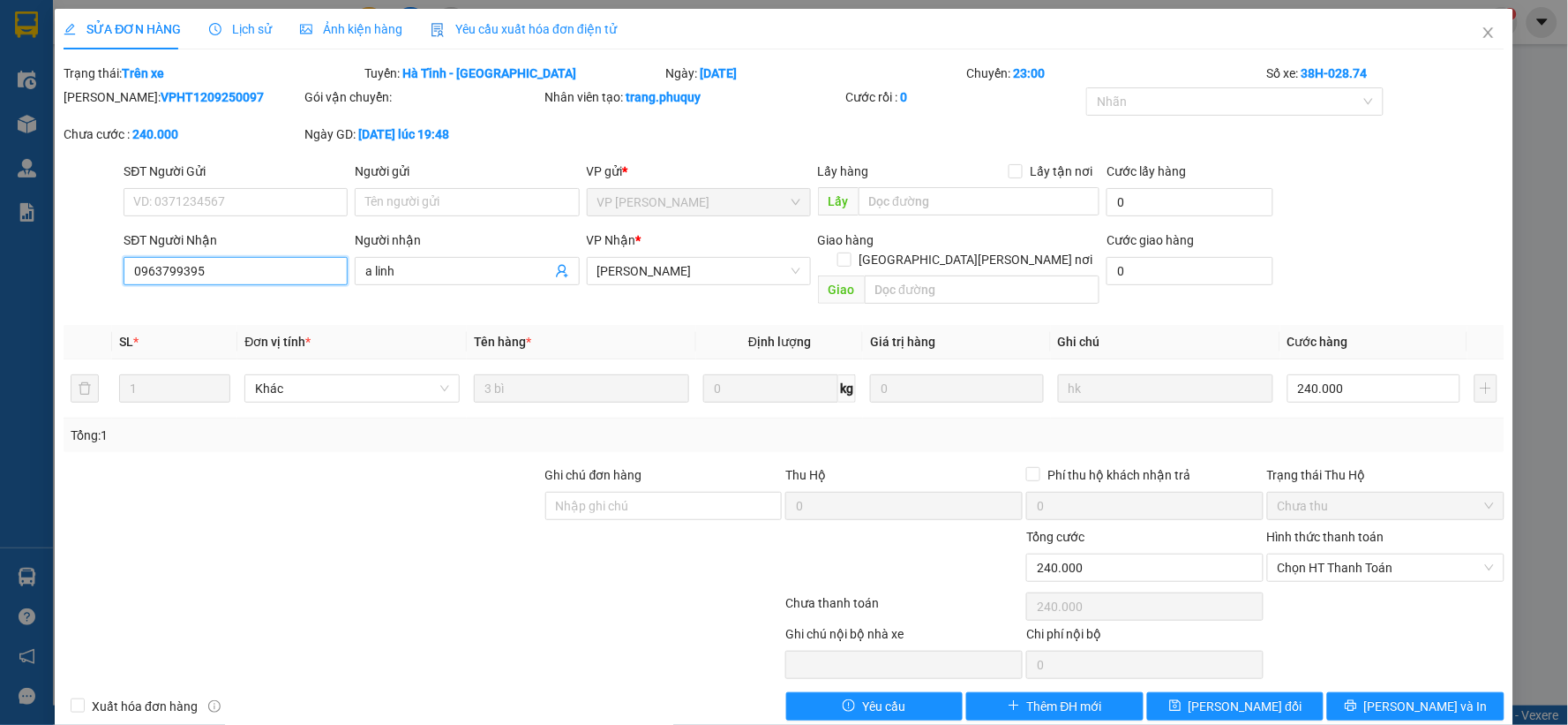
click at [316, 266] on input "0963799395" at bounding box center [235, 271] width 224 height 29
type input "0362523250"
click at [1202, 696] on span "[PERSON_NAME] đổi" at bounding box center [1245, 706] width 113 height 20
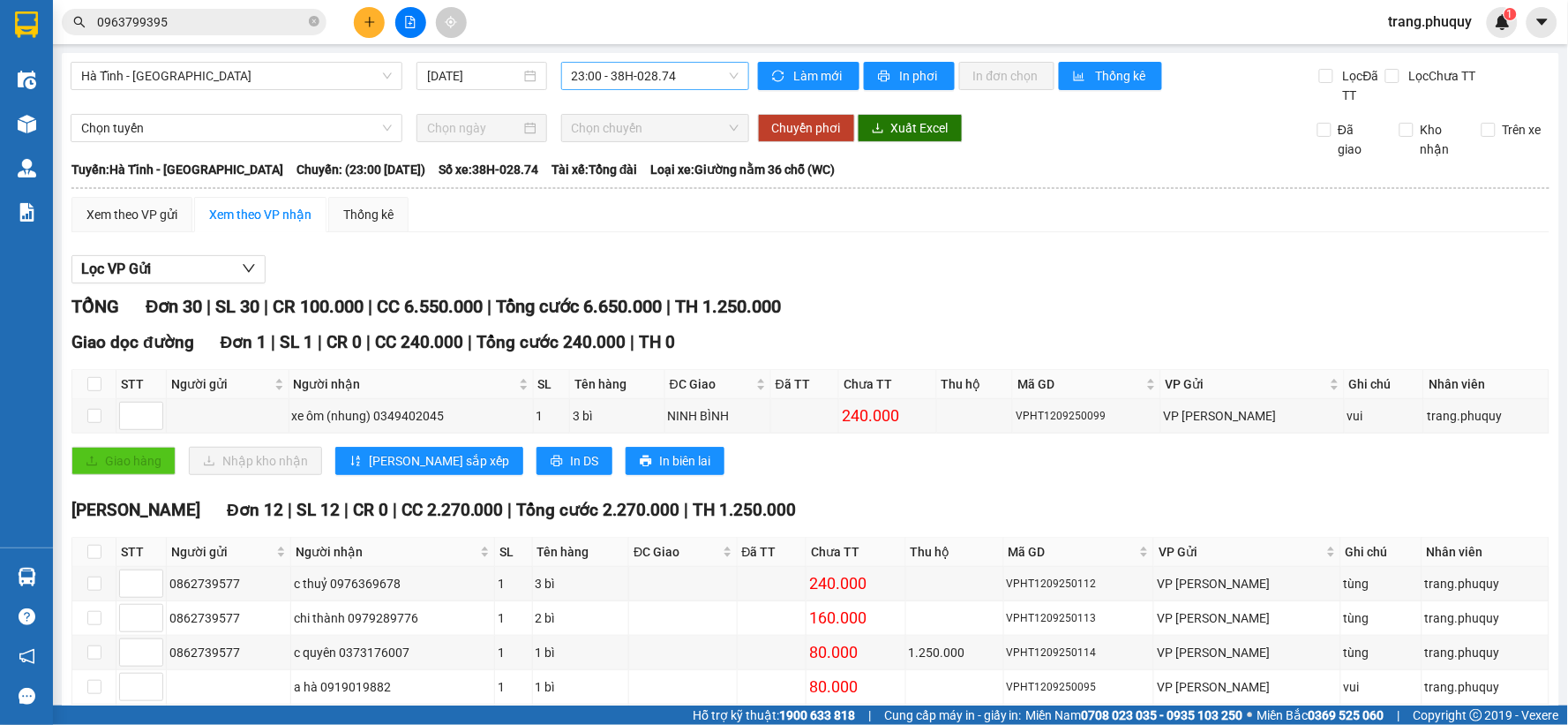
click at [667, 71] on span "23:00 - 38H-028.74" at bounding box center [655, 76] width 167 height 27
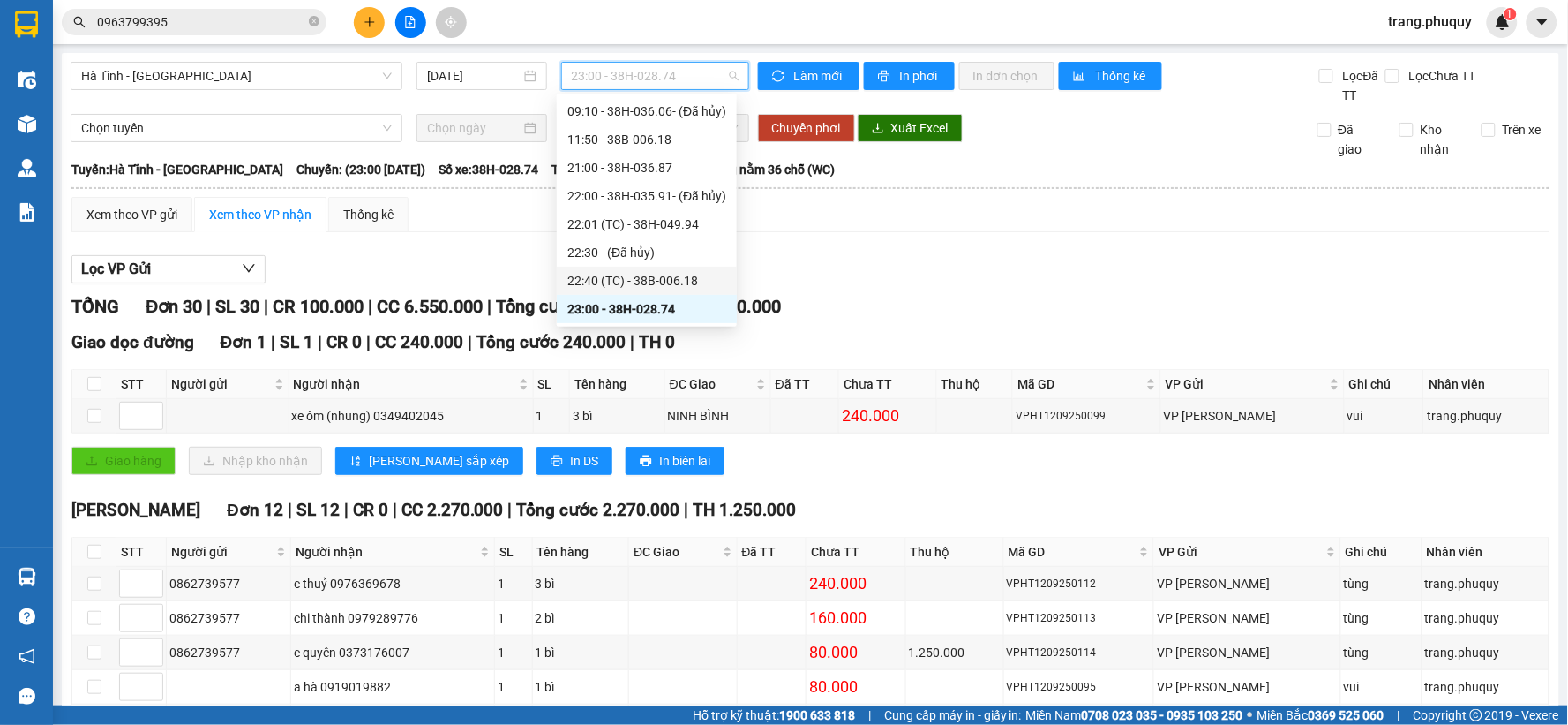
scroll to position [85, 0]
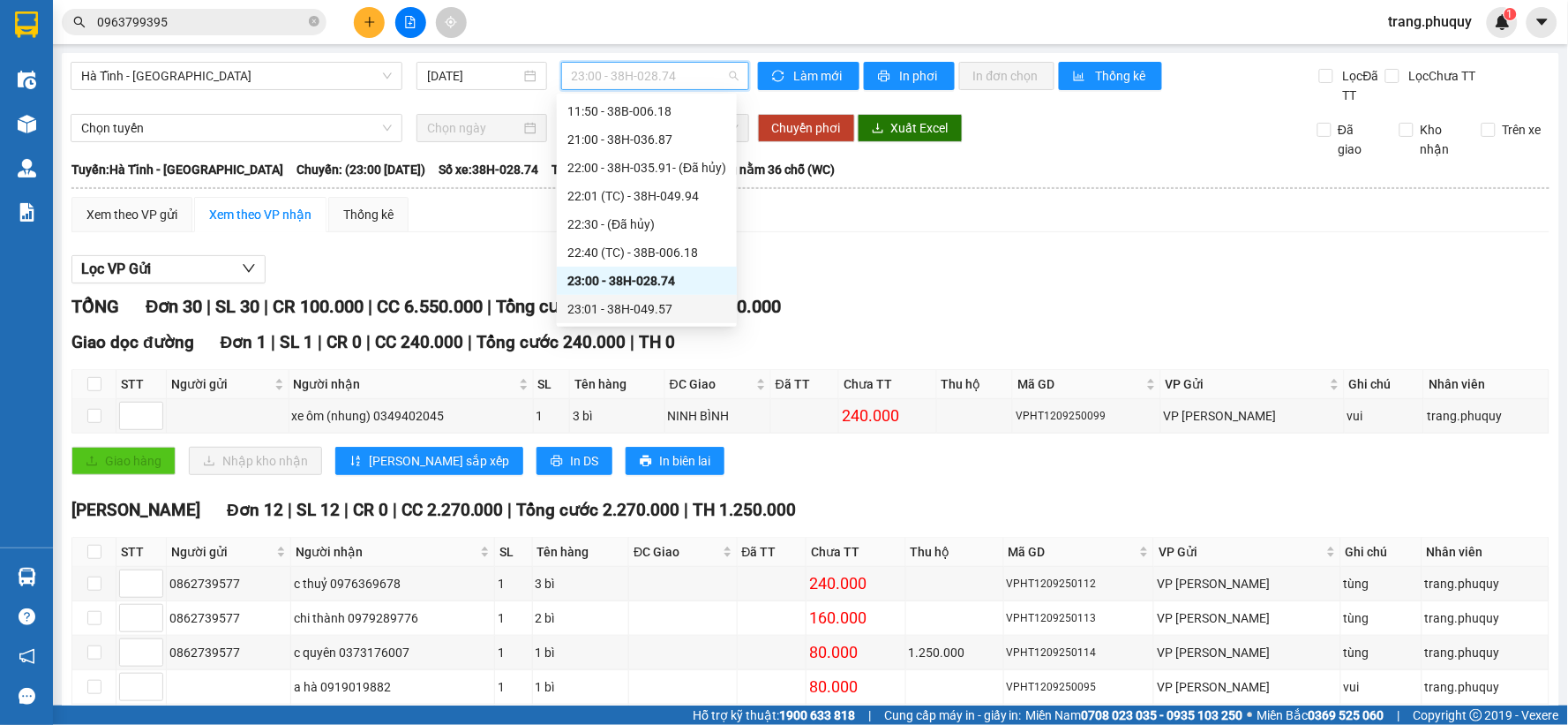
click at [649, 304] on div "23:01 - 38H-049.57" at bounding box center [647, 309] width 159 height 20
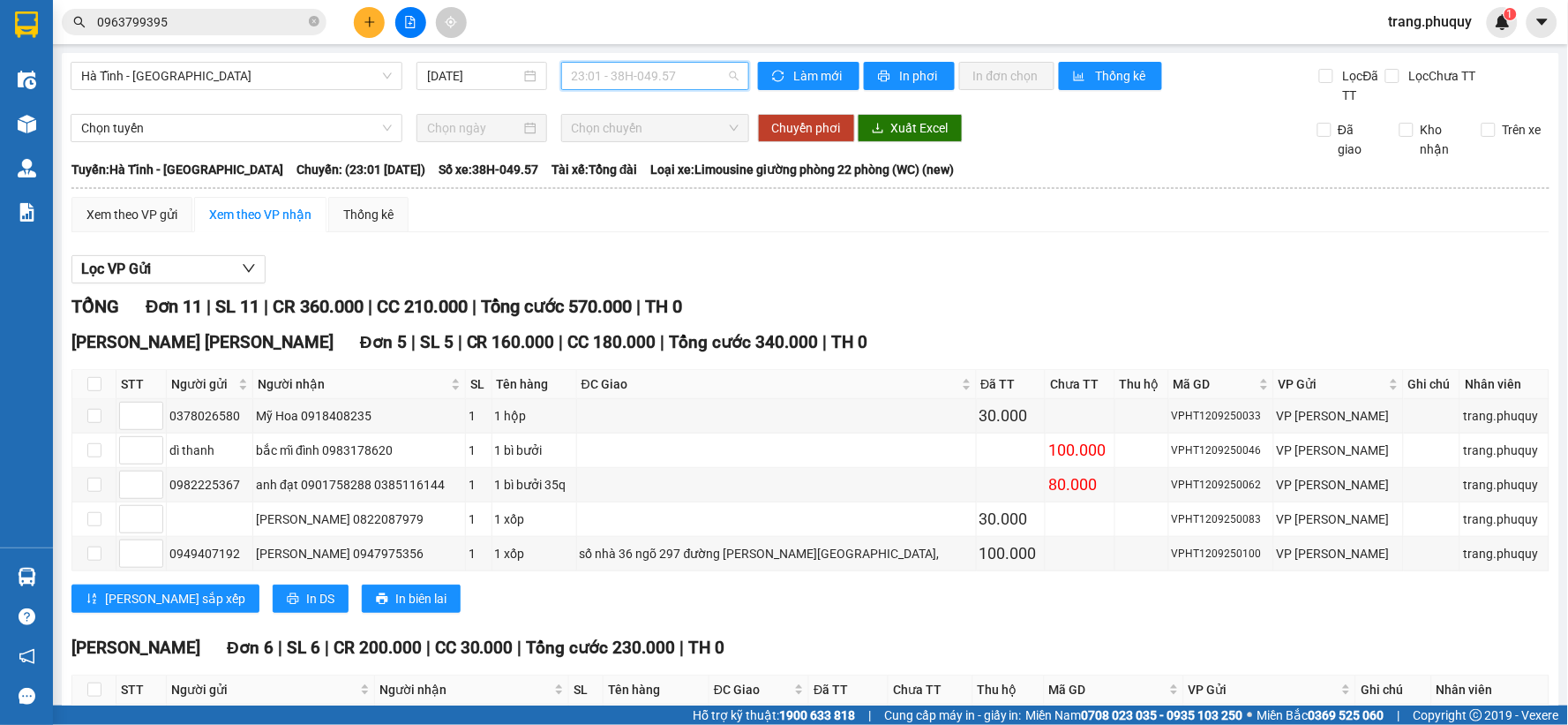
click at [675, 78] on span "23:01 - 38H-049.57" at bounding box center [655, 76] width 167 height 27
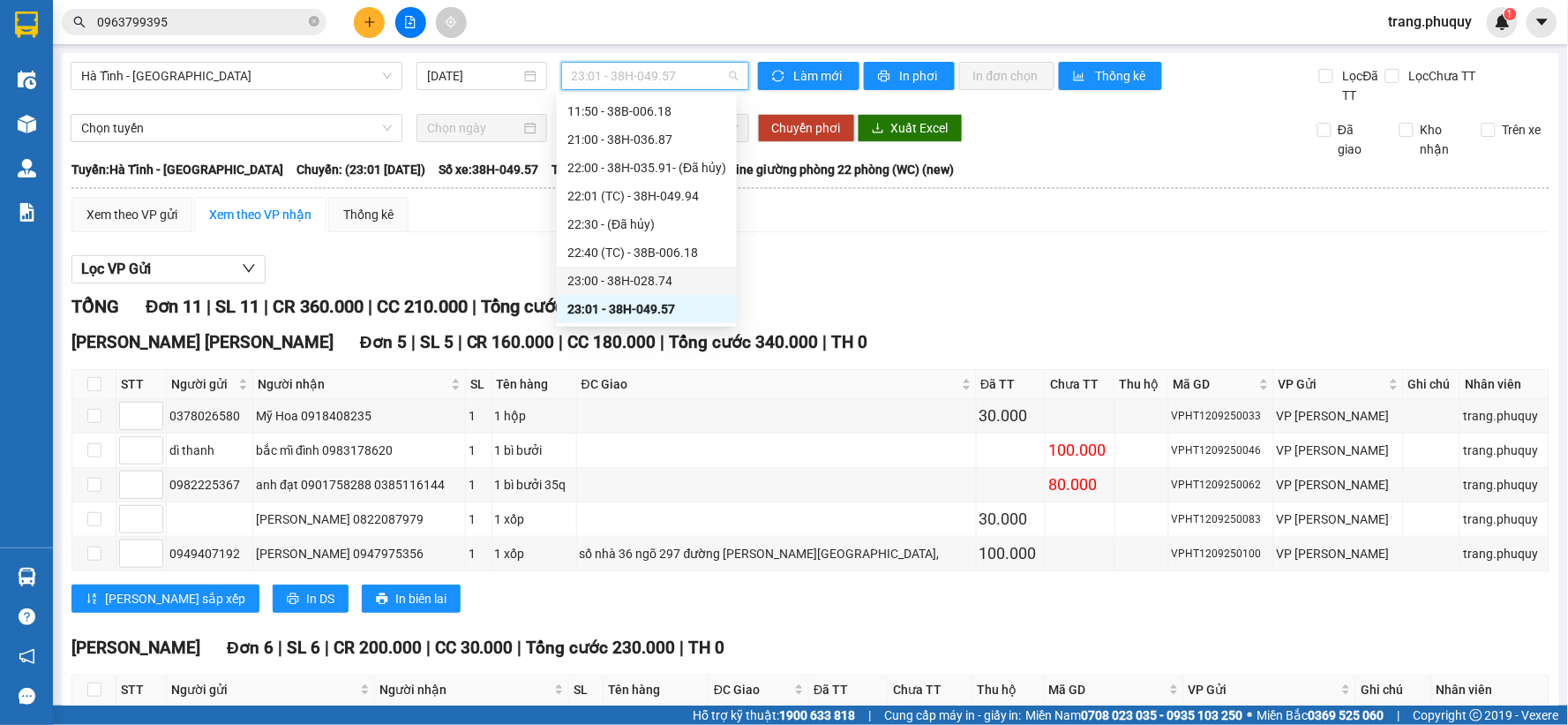
click at [667, 286] on div "23:00 - 38H-028.74" at bounding box center [647, 281] width 159 height 20
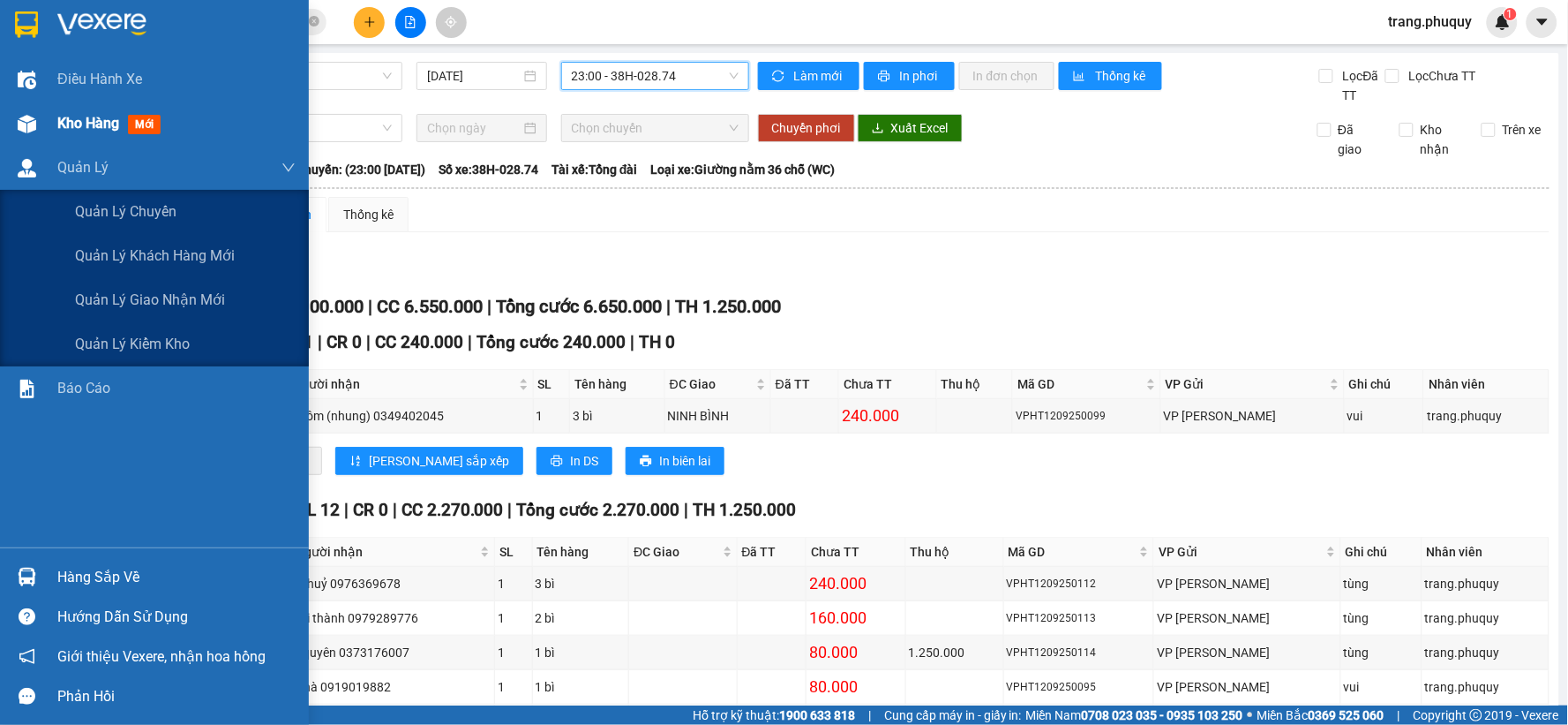
click at [23, 132] on img at bounding box center [27, 123] width 19 height 19
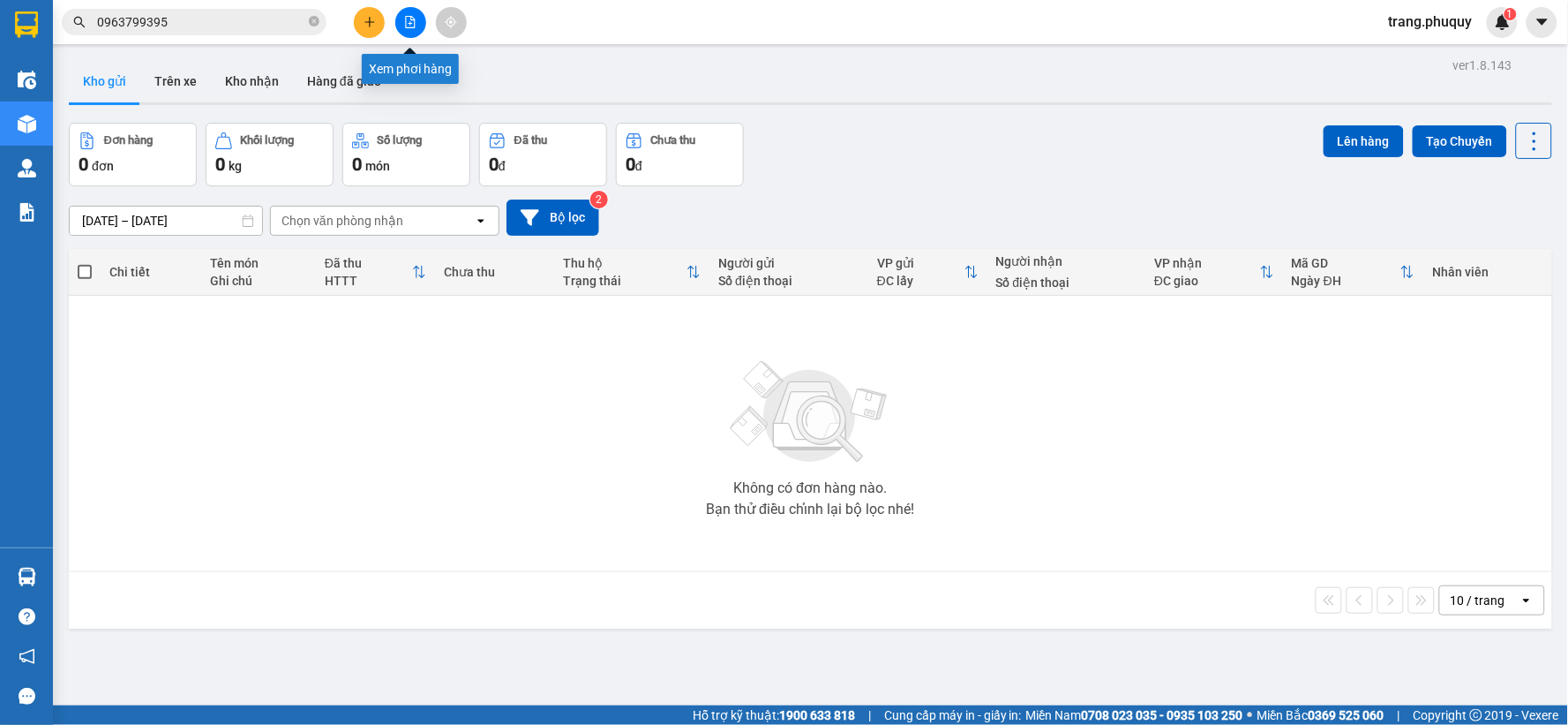
click at [402, 24] on button at bounding box center [411, 22] width 31 height 31
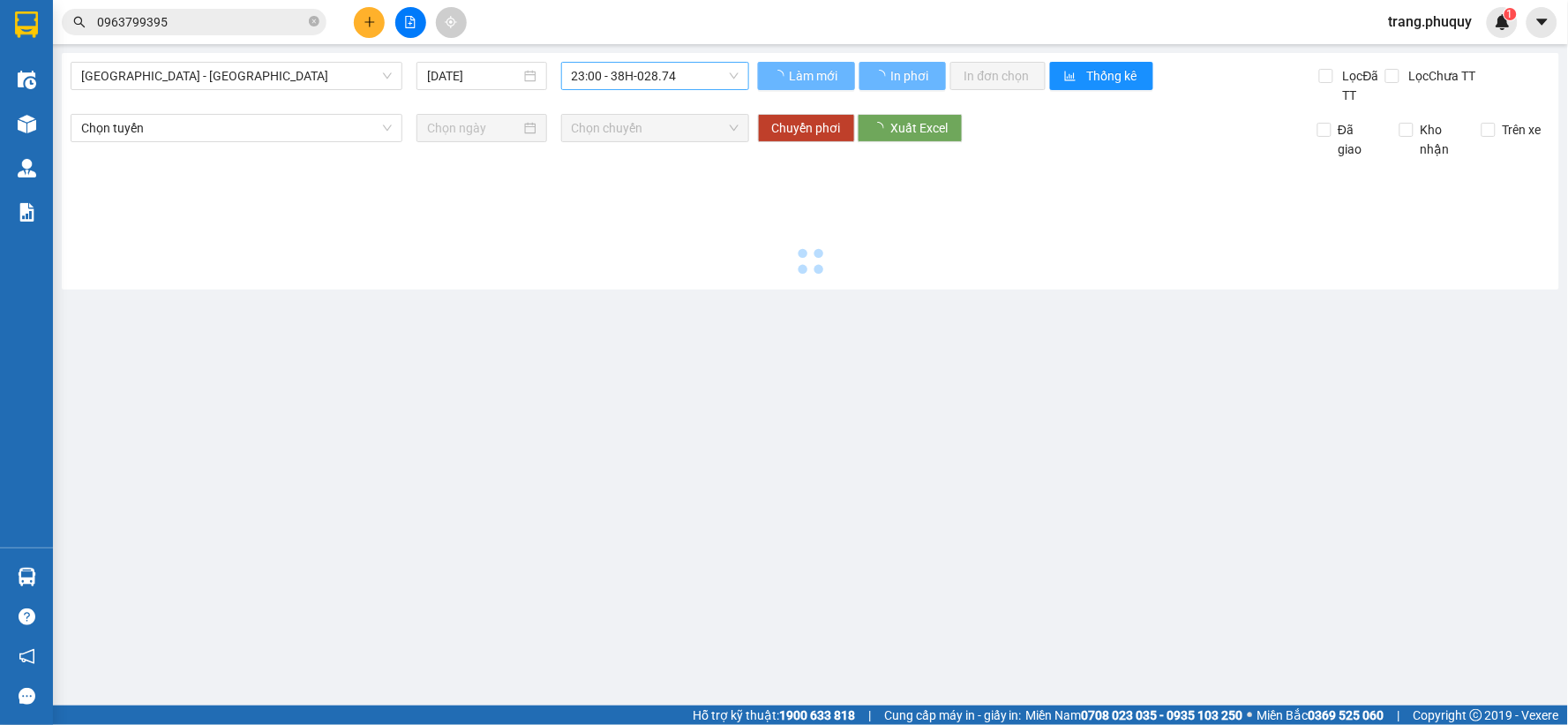
click at [635, 76] on span "23:00 - 38H-028.74" at bounding box center [655, 76] width 167 height 27
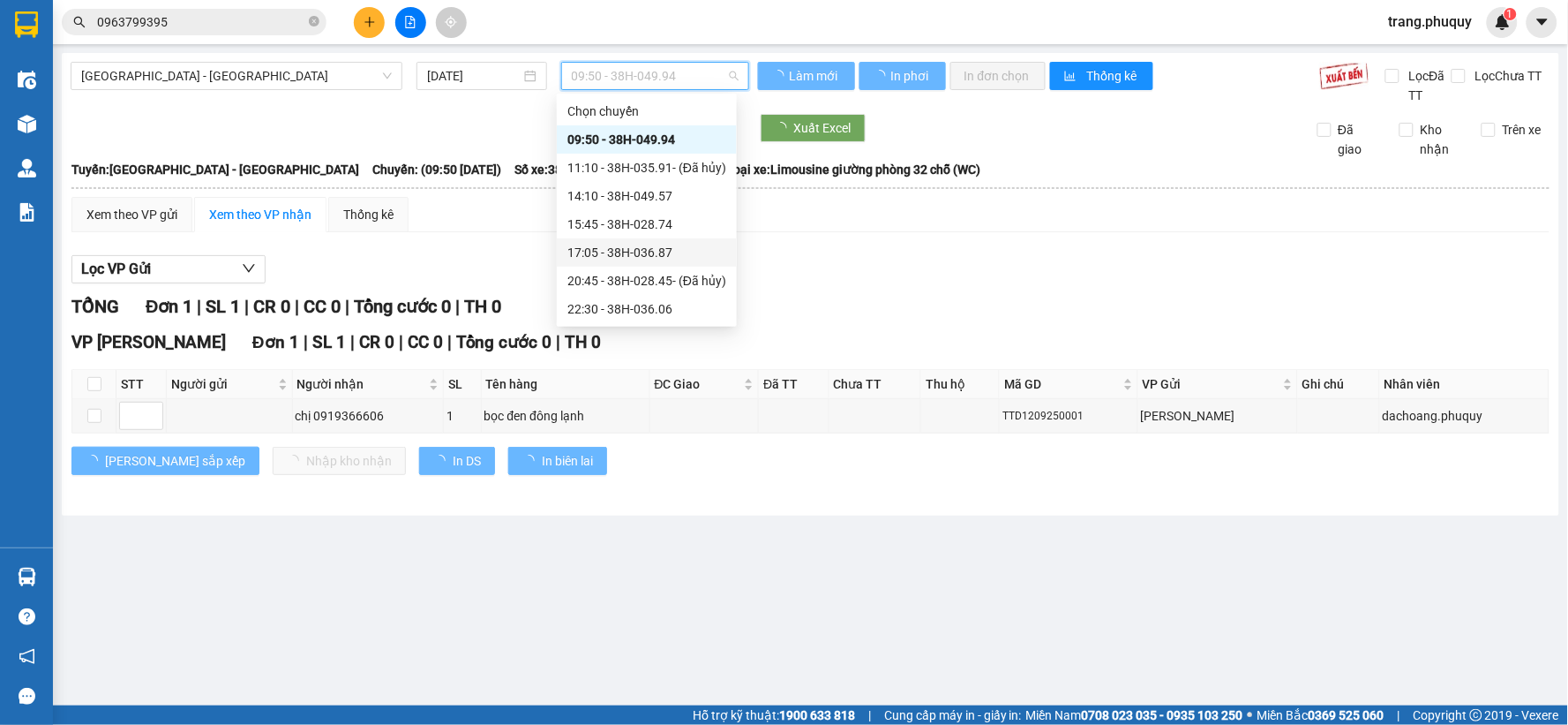
scroll to position [29, 0]
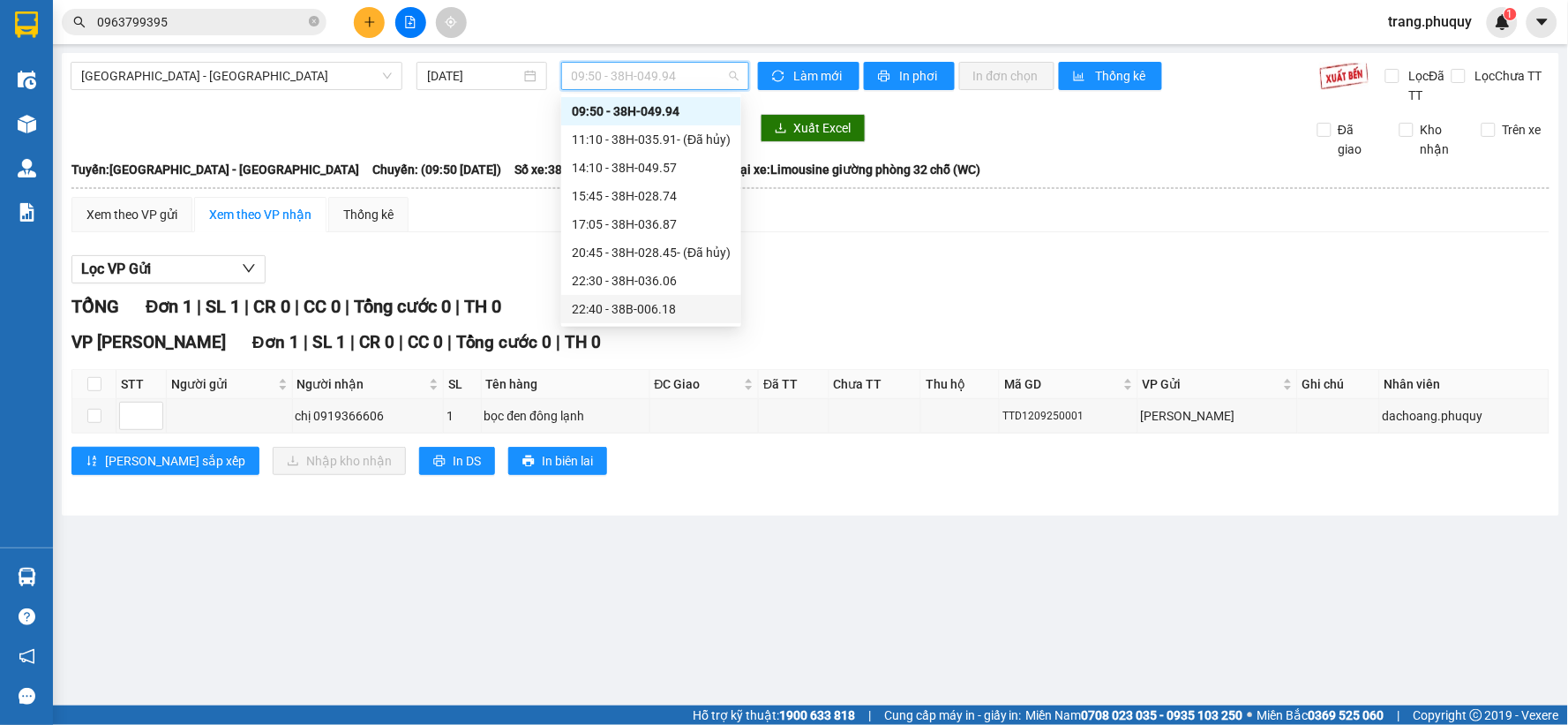
click at [668, 313] on div "22:40 - 38B-006.18" at bounding box center [651, 309] width 159 height 20
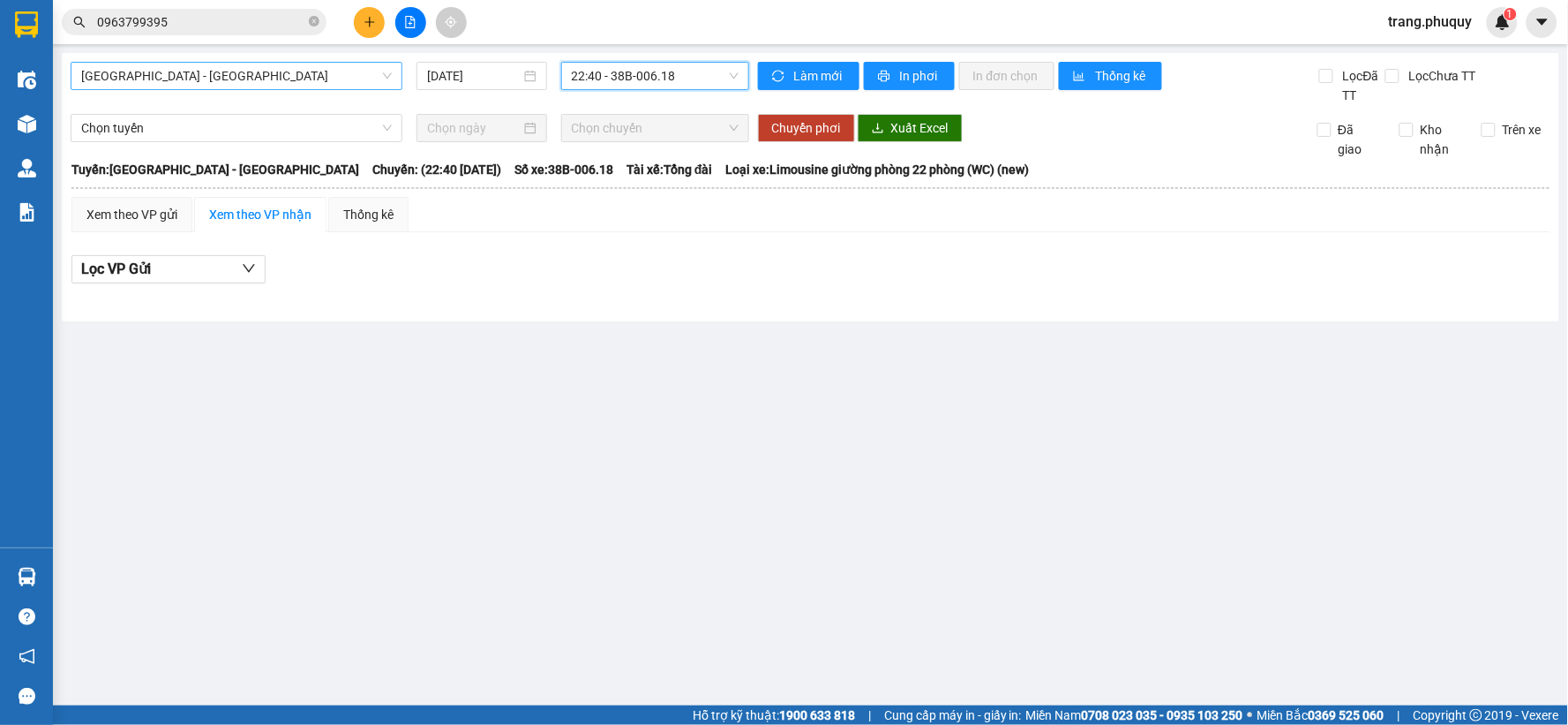
click at [261, 74] on span "[GEOGRAPHIC_DATA] - [GEOGRAPHIC_DATA]" at bounding box center [237, 76] width 311 height 27
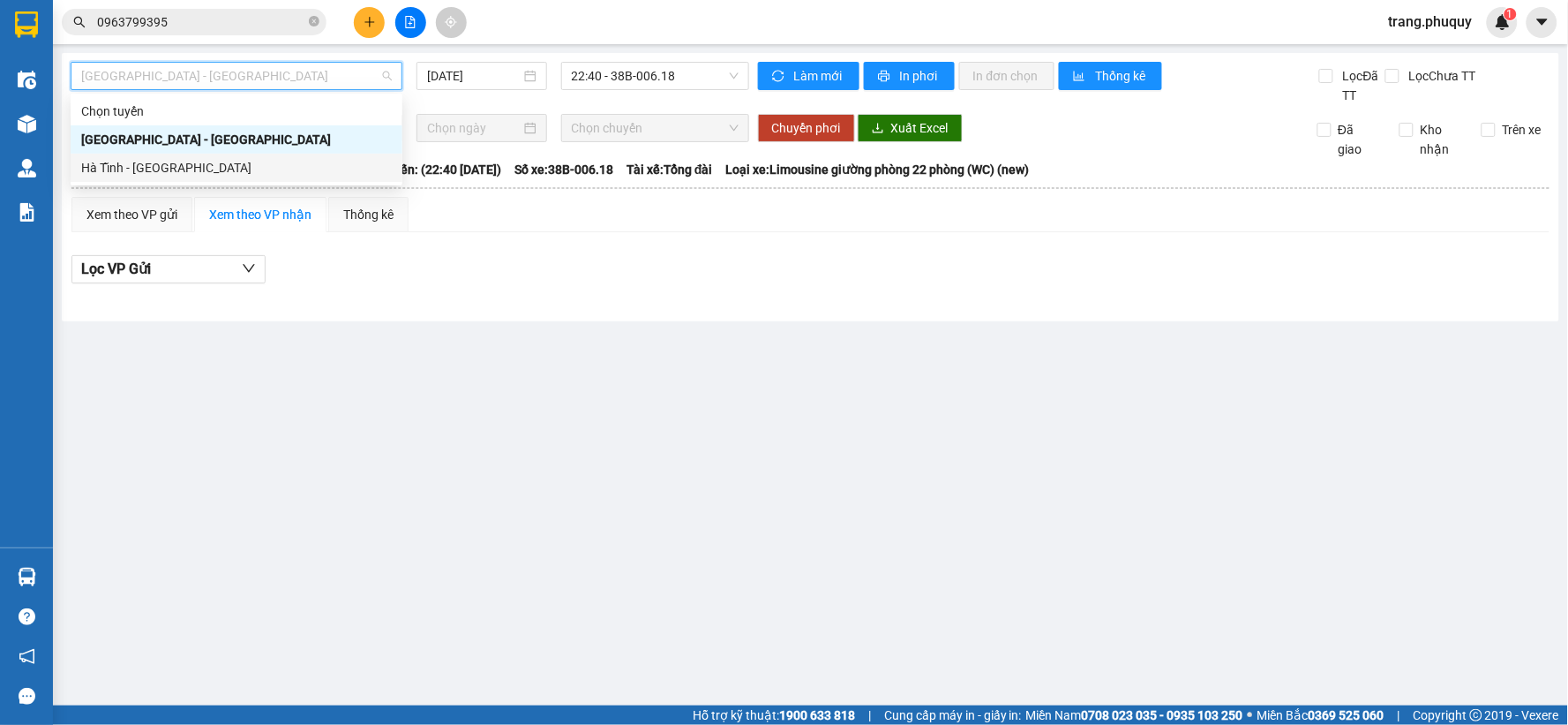
click at [225, 163] on div "Hà Tĩnh - [GEOGRAPHIC_DATA]" at bounding box center [237, 168] width 311 height 20
type input "[DATE]"
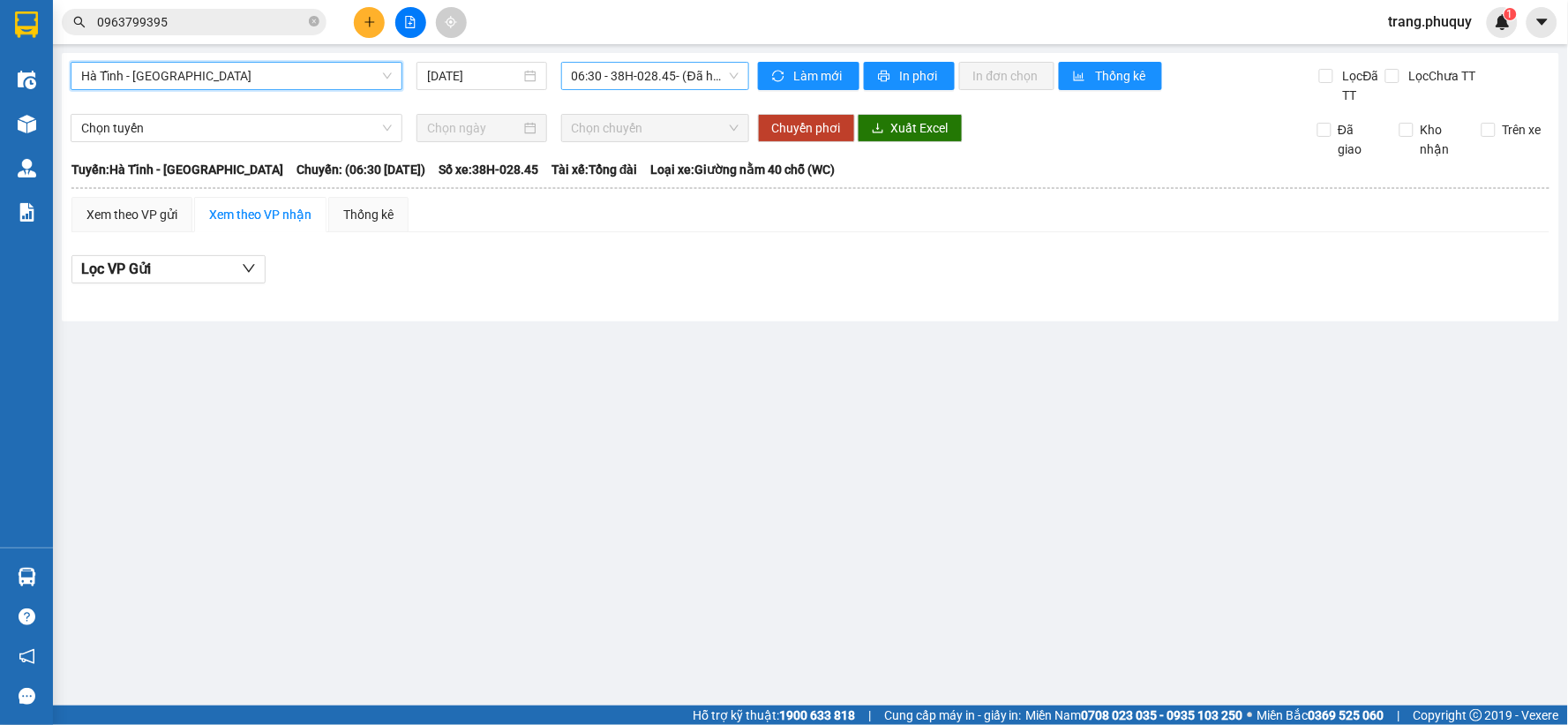
click at [650, 75] on span "06:30 - 38H-028.45 - (Đã hủy)" at bounding box center [655, 76] width 167 height 27
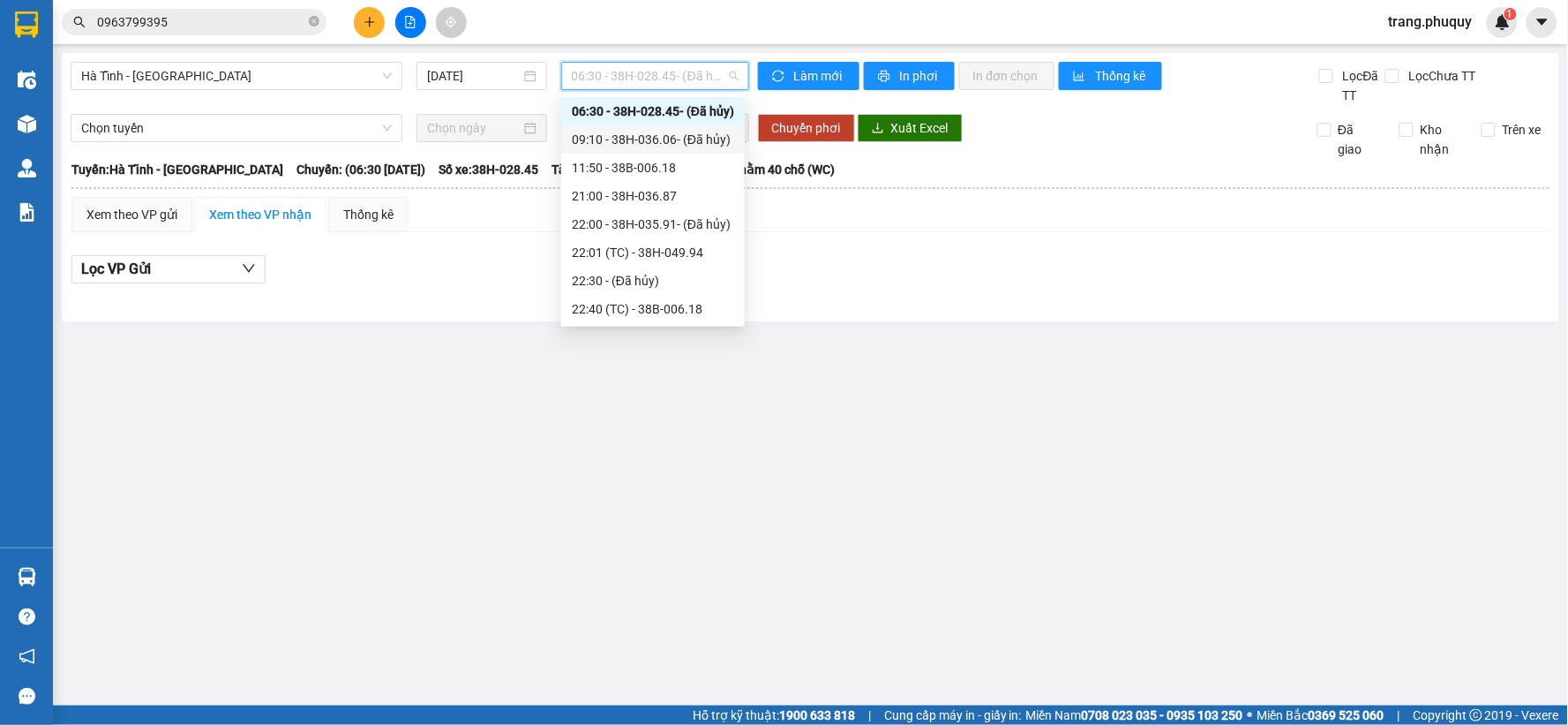
scroll to position [85, 0]
click at [678, 313] on div "23:01 - 38H-049.57" at bounding box center [653, 309] width 163 height 20
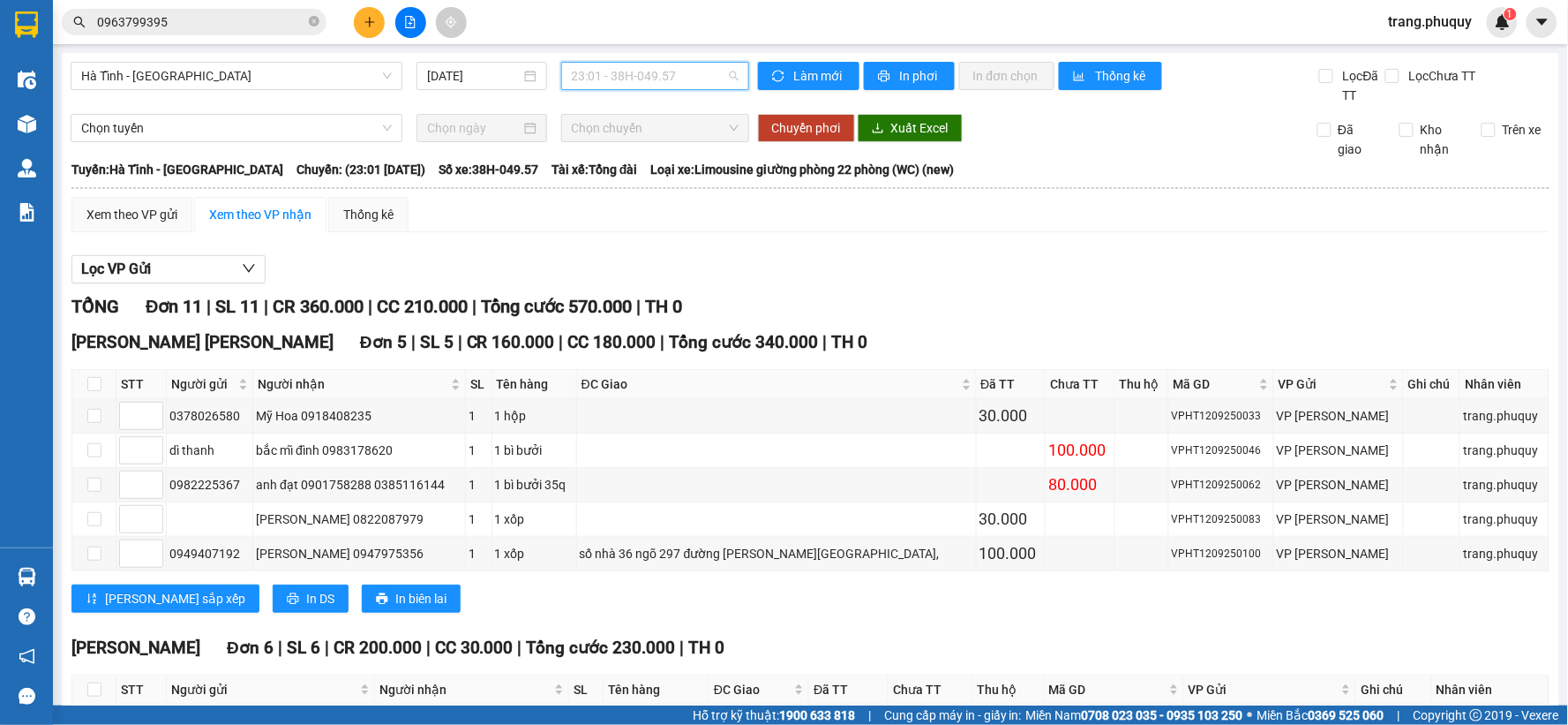
click at [654, 80] on span "23:01 - 38H-049.57" at bounding box center [655, 76] width 167 height 27
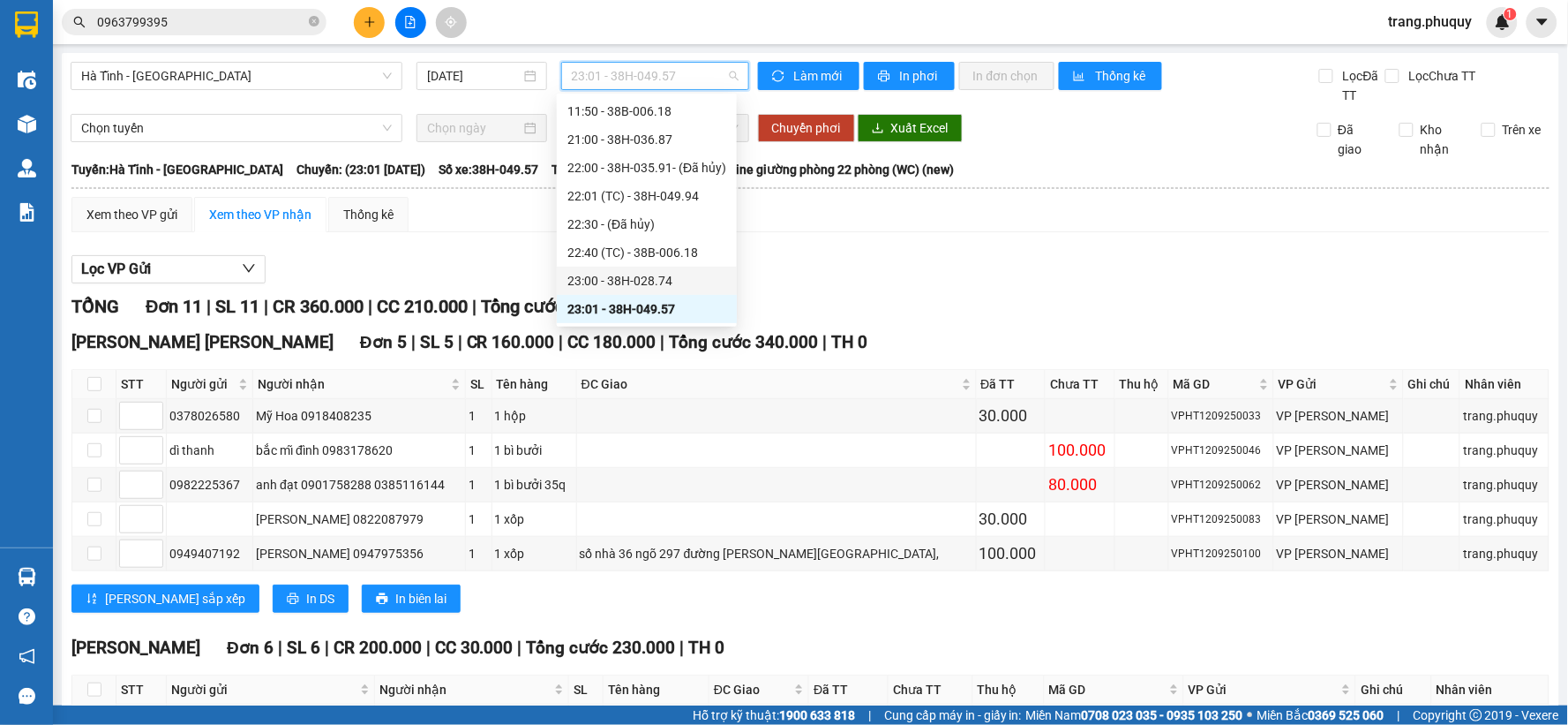
click at [635, 290] on div "23:00 - 38H-028.74" at bounding box center [647, 281] width 180 height 29
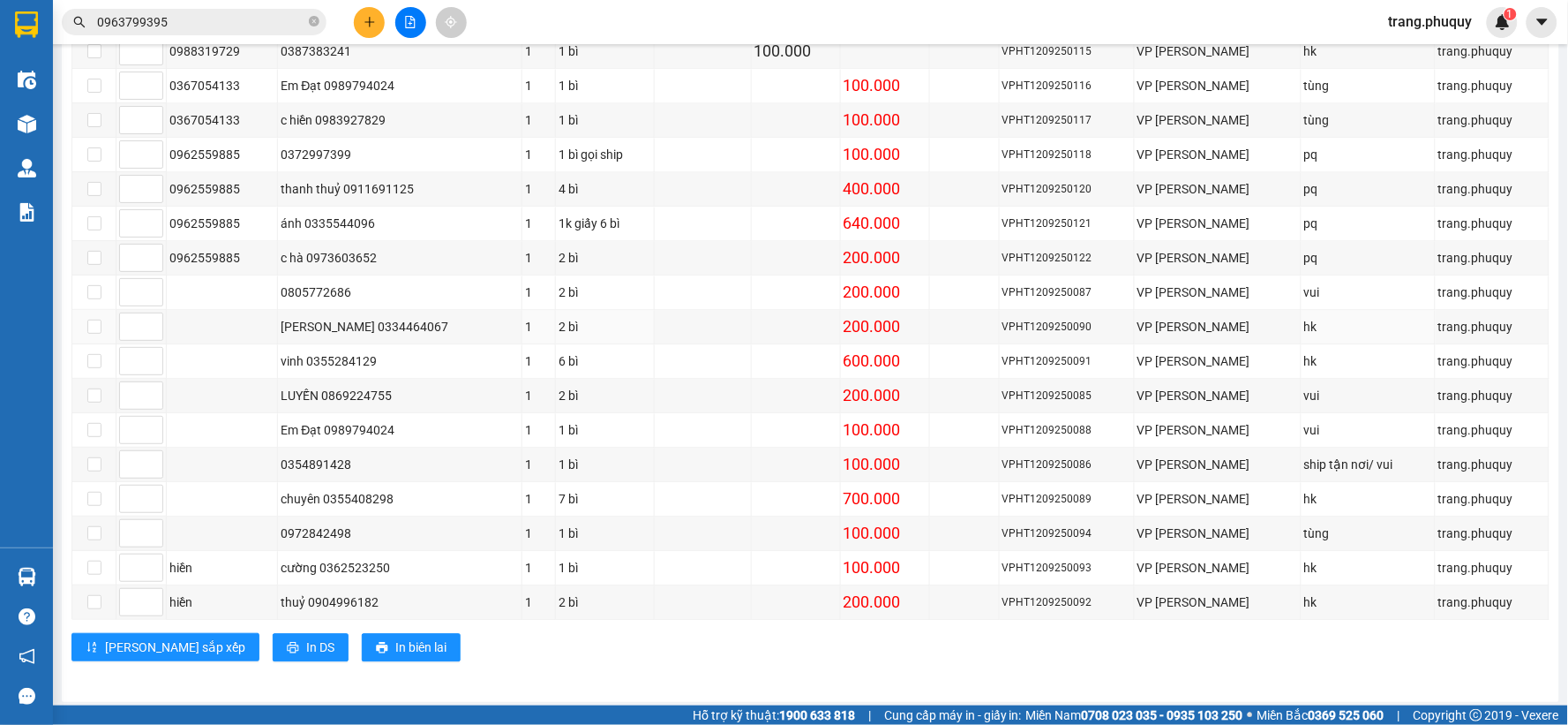
scroll to position [1092, 0]
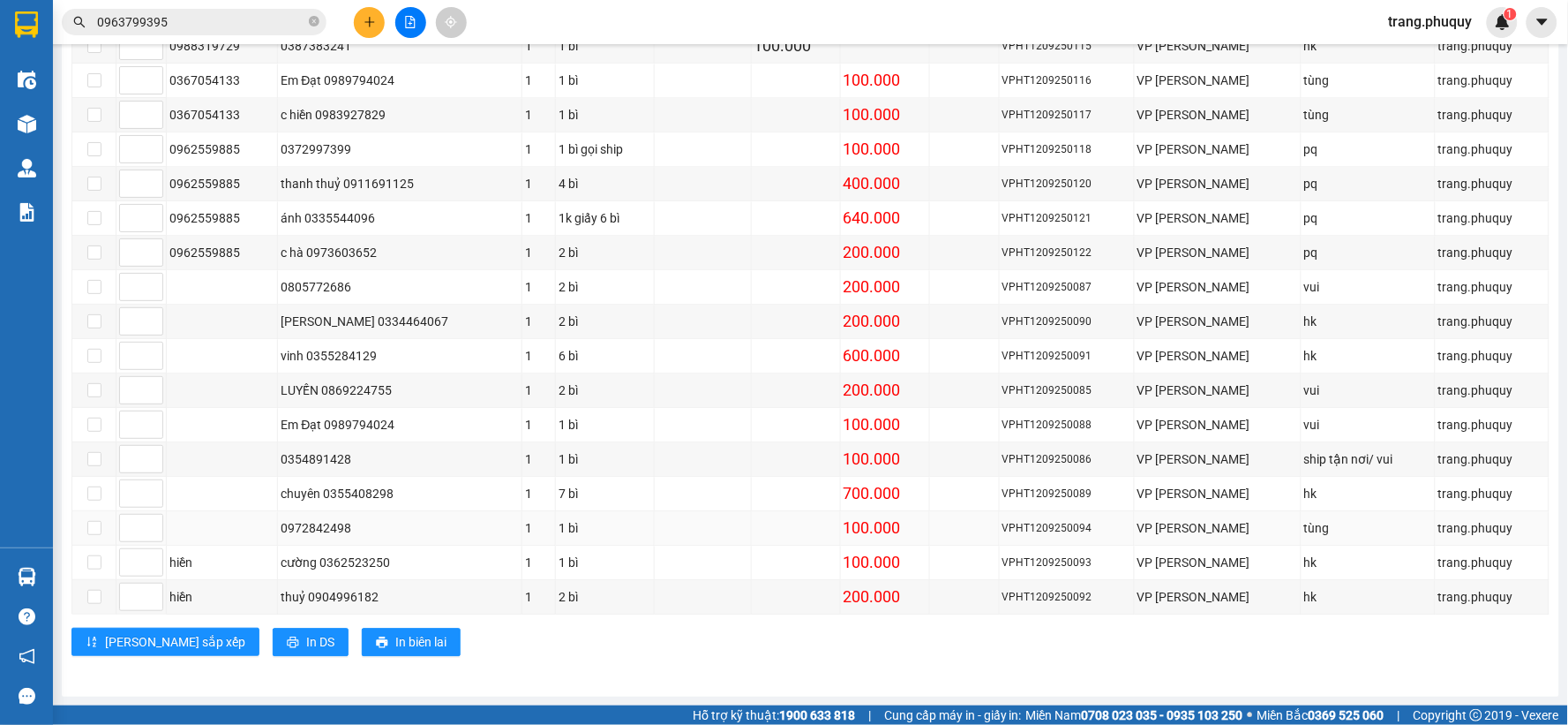
click at [346, 527] on div "0972842498" at bounding box center [399, 528] width 239 height 20
copy div "0972842498"
click at [248, 15] on input "0963799395" at bounding box center [201, 22] width 208 height 20
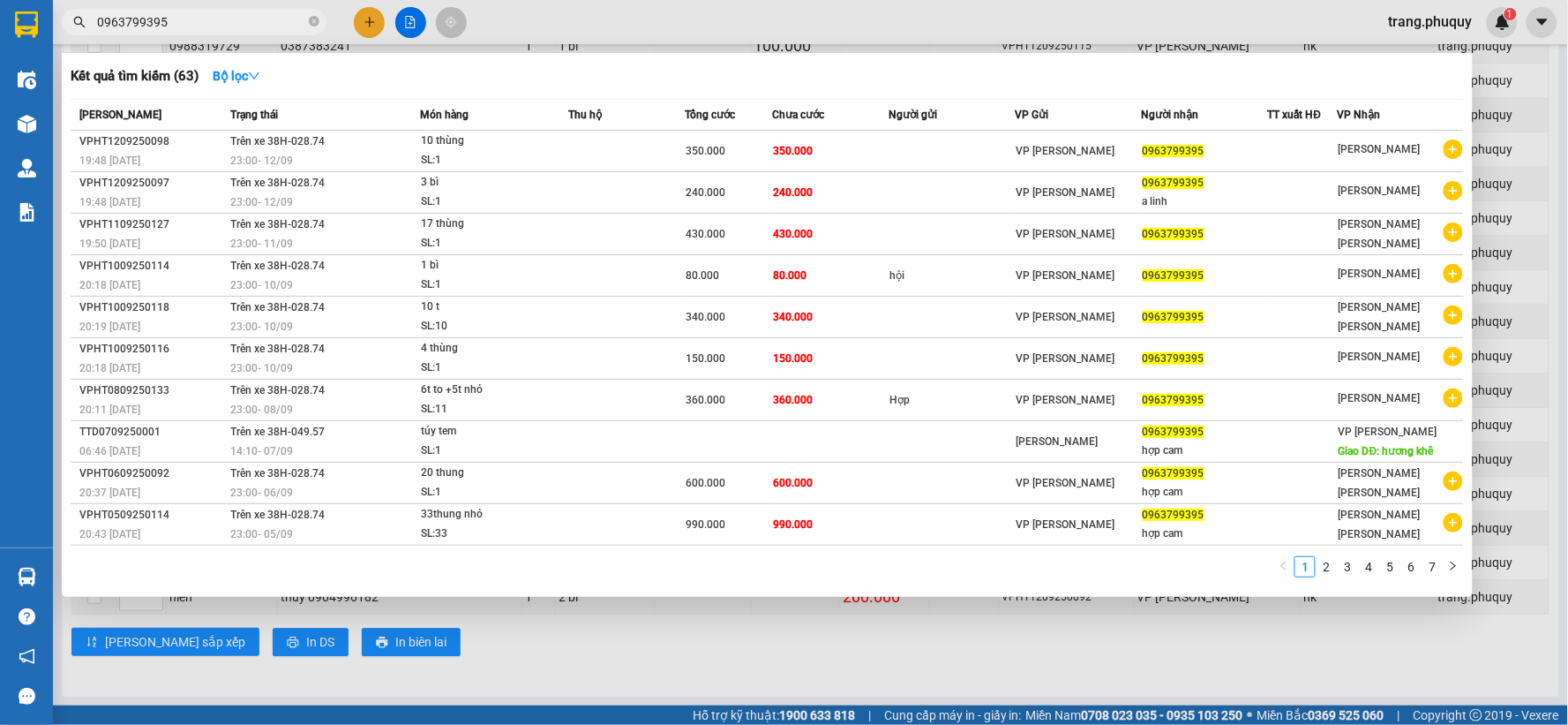
click at [248, 15] on input "0963799395" at bounding box center [201, 22] width 208 height 20
paste input "72842498"
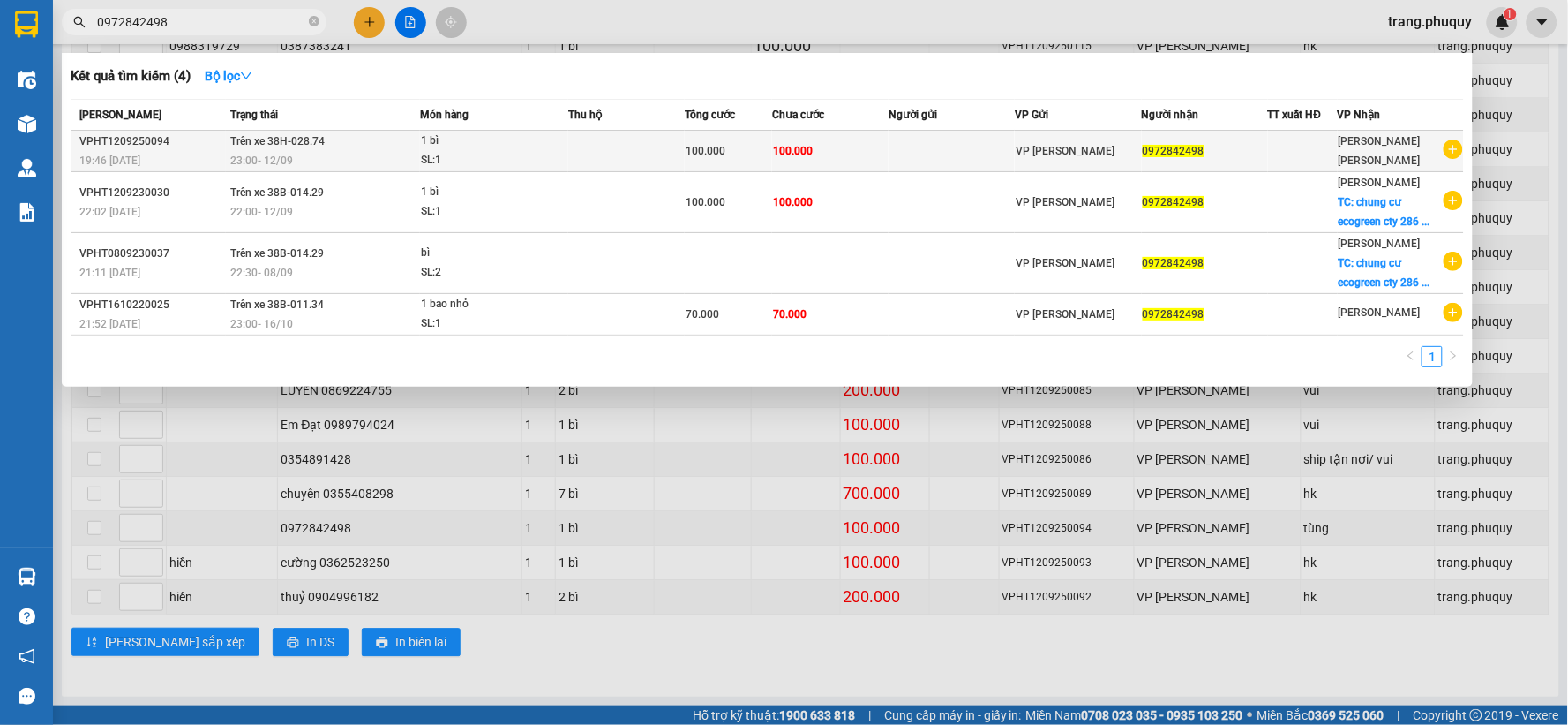
type input "0972842498"
click at [459, 148] on div "1 bì" at bounding box center [487, 141] width 132 height 20
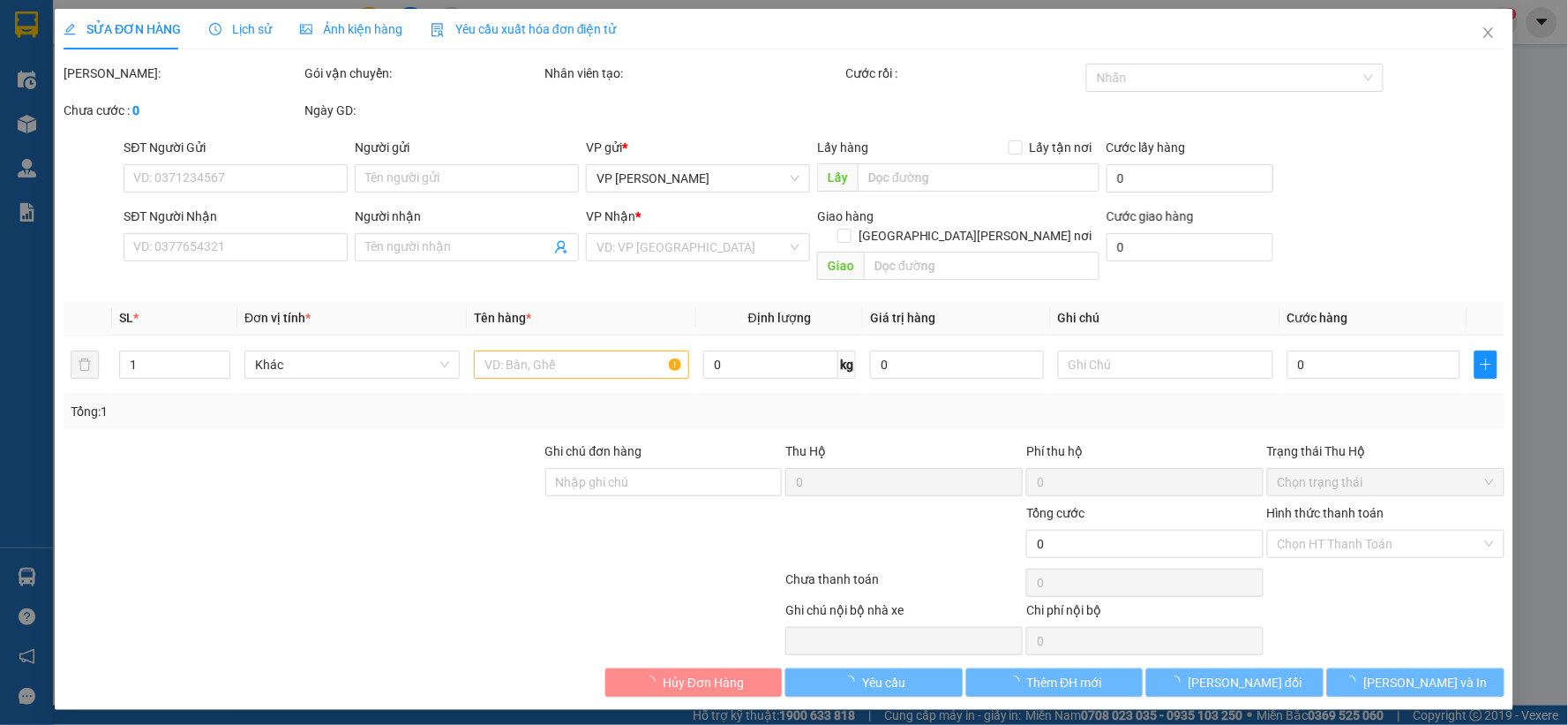
type input "0972842498"
type input "100.000"
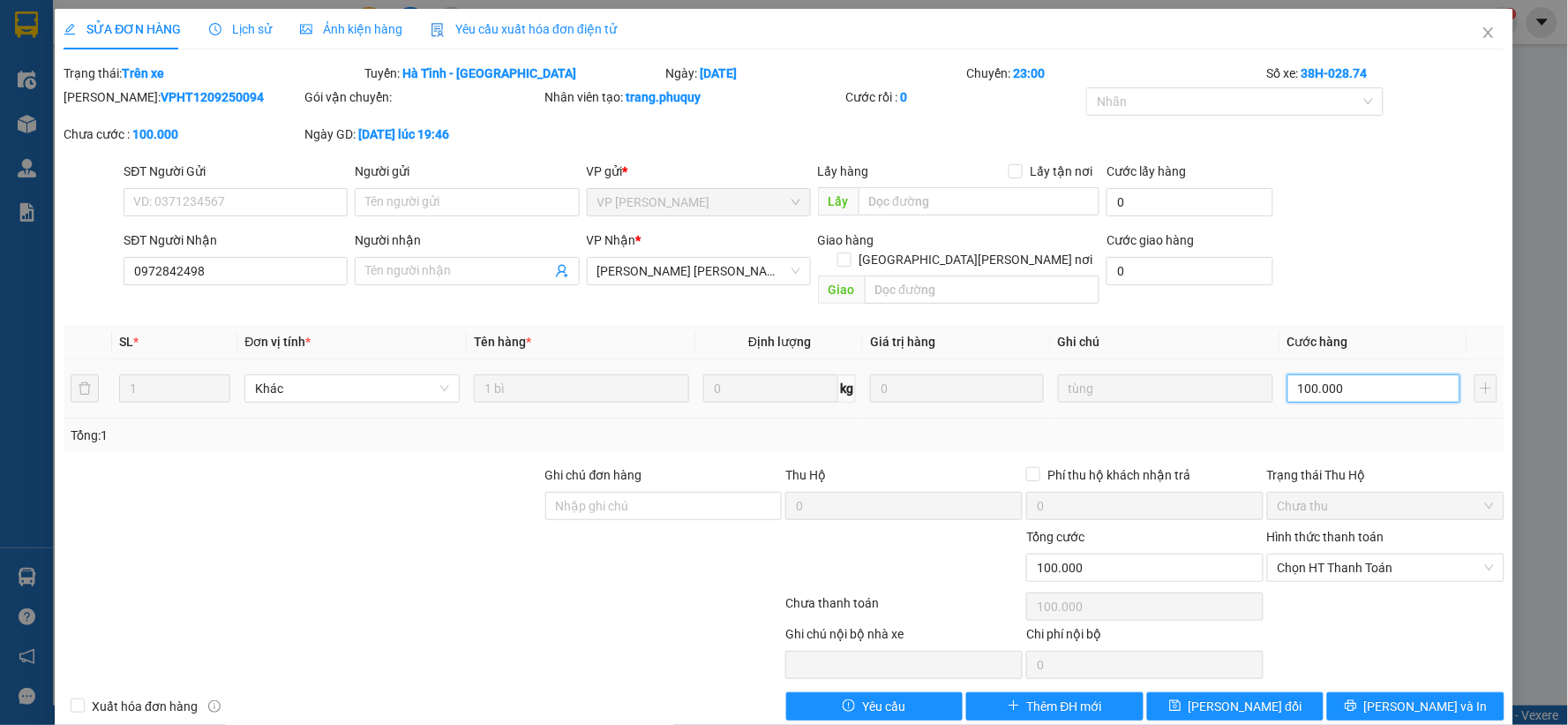
click at [1348, 375] on input "100.000" at bounding box center [1374, 389] width 174 height 29
type input "8"
type input "80"
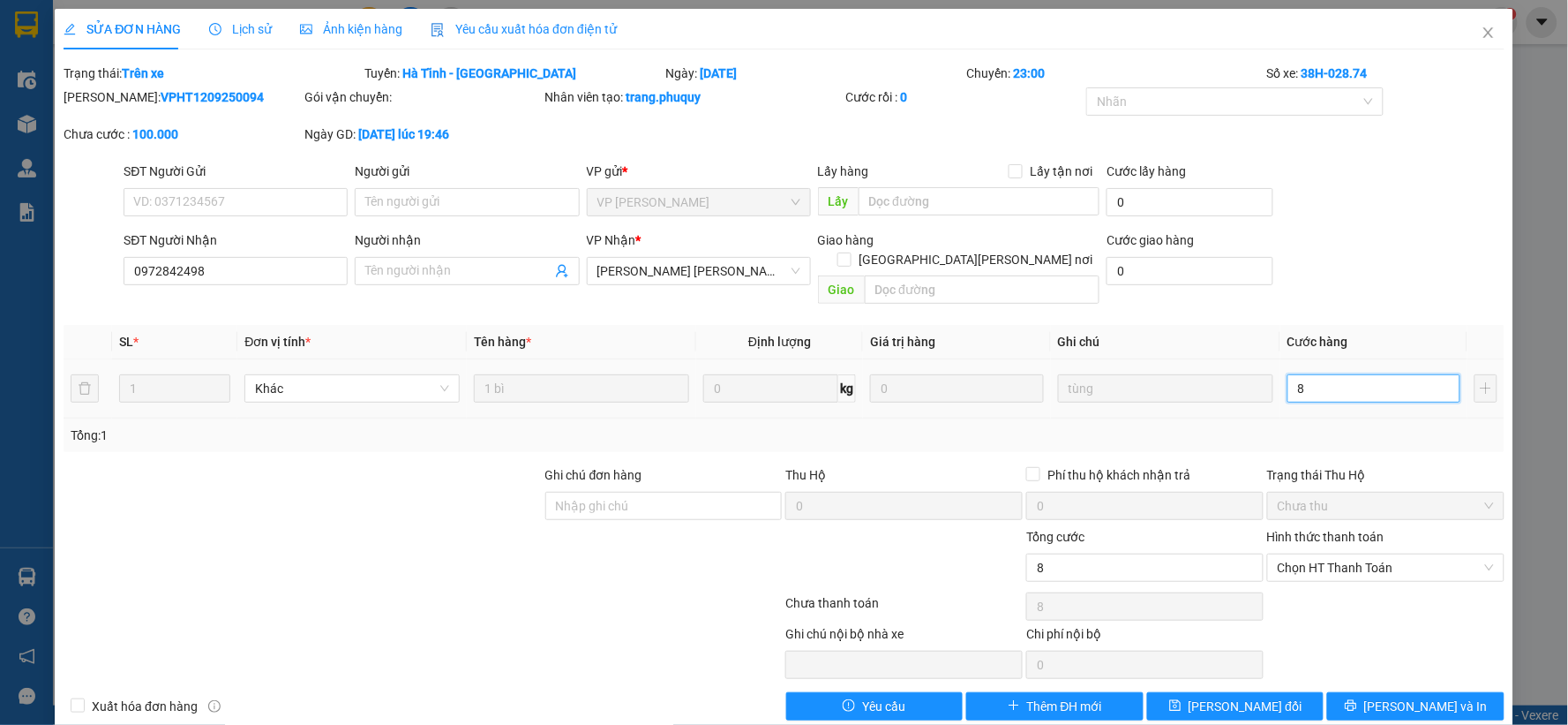
type input "80"
type input "80.000"
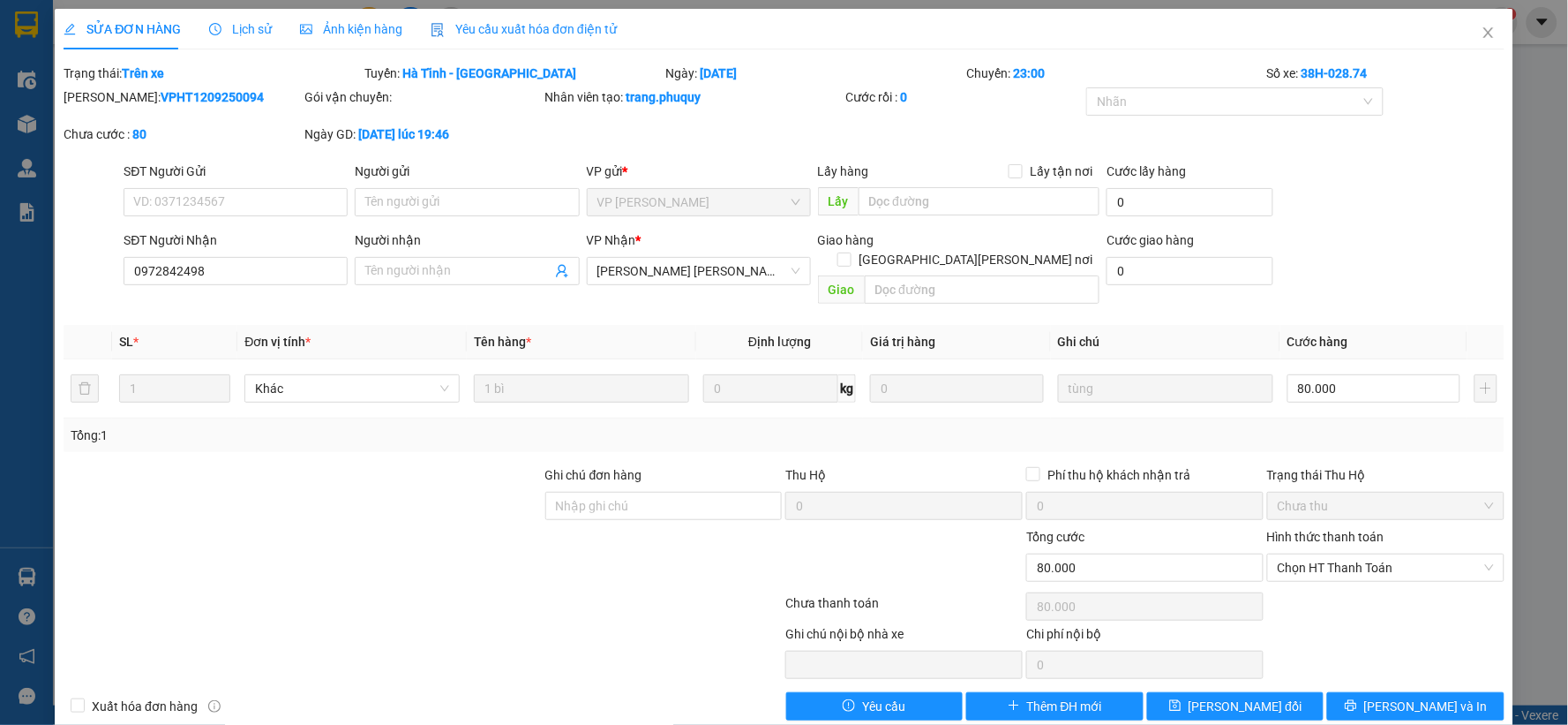
click at [1337, 426] on div "Tổng: 1" at bounding box center [784, 435] width 1427 height 20
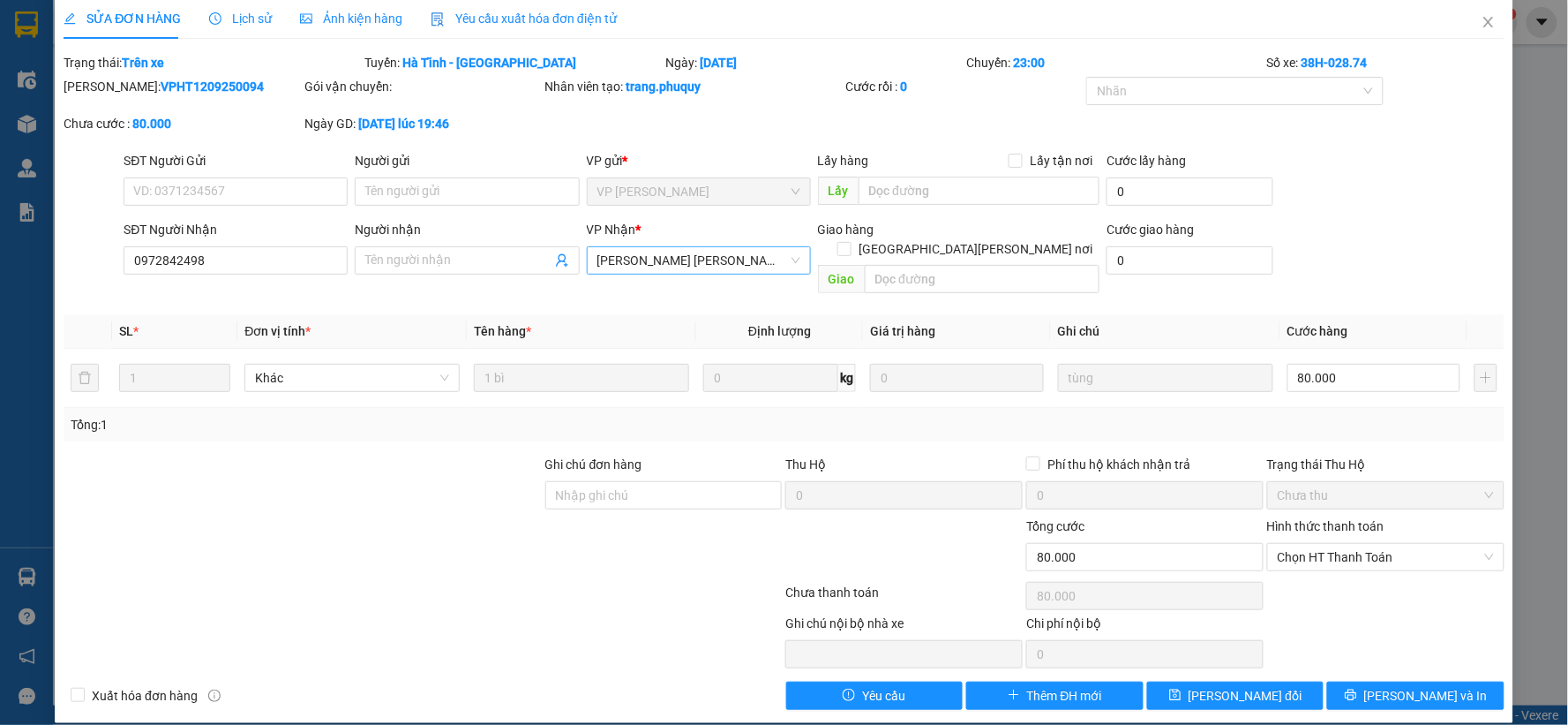
click at [695, 253] on span "[PERSON_NAME] [PERSON_NAME]" at bounding box center [699, 261] width 203 height 27
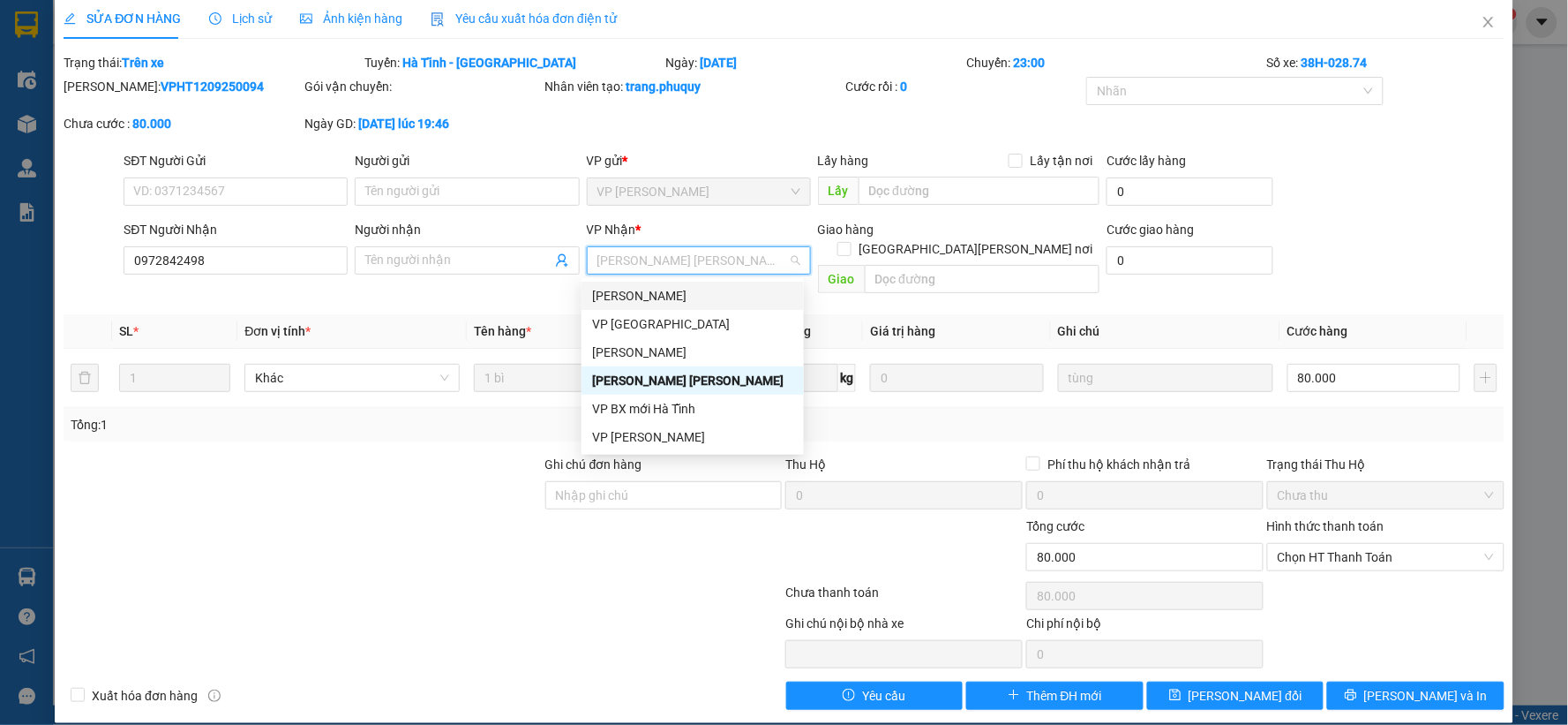
click at [651, 301] on div "[PERSON_NAME]" at bounding box center [692, 296] width 201 height 20
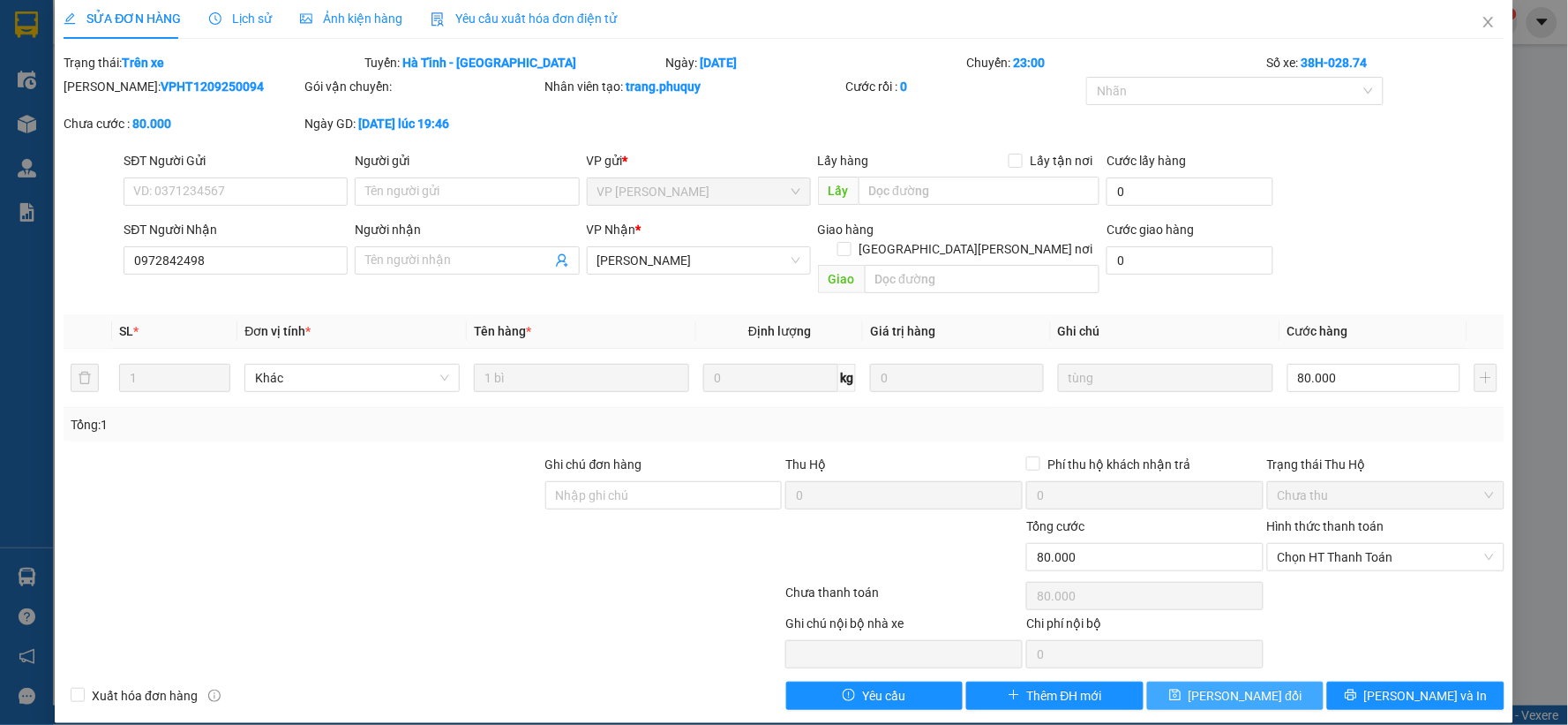
click at [1205, 687] on span "[PERSON_NAME] đổi" at bounding box center [1245, 696] width 113 height 20
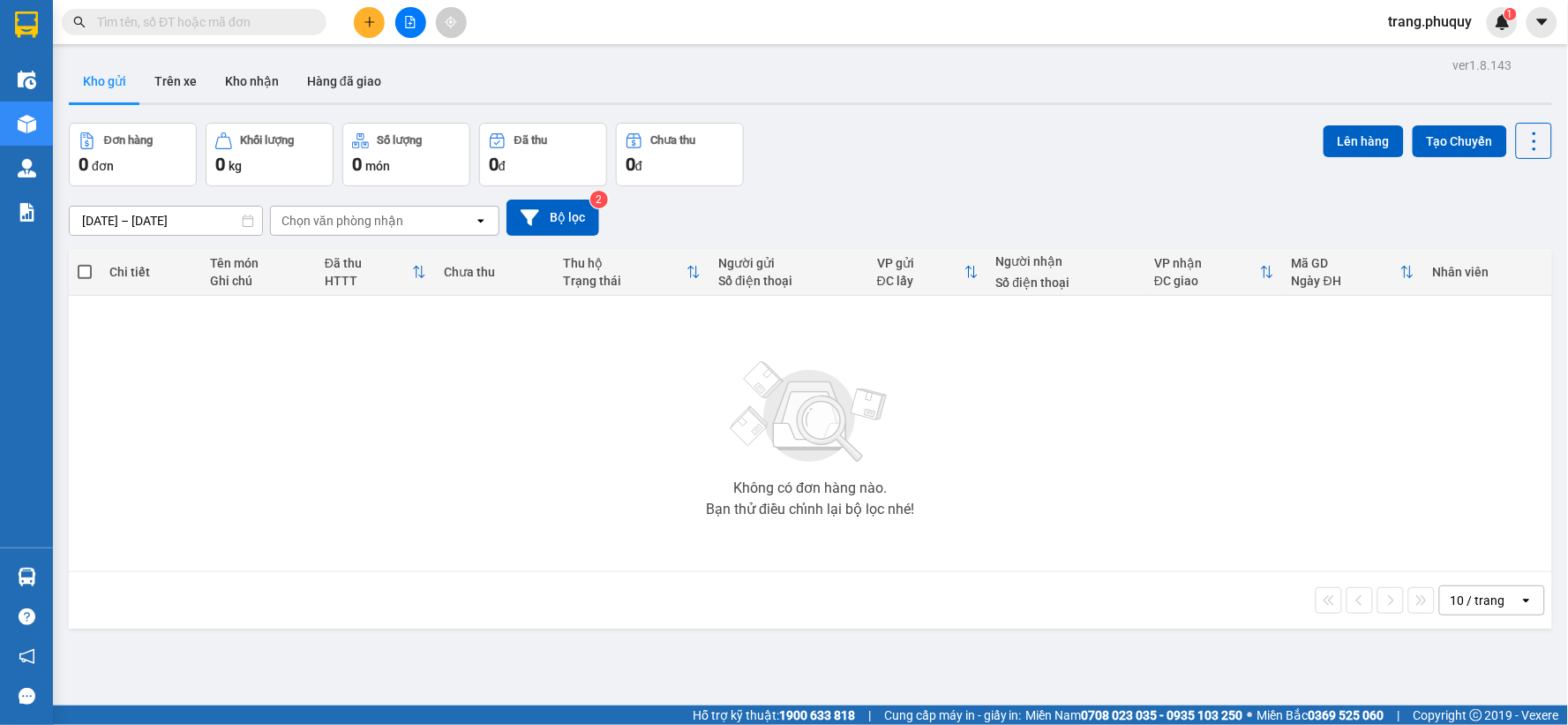
click at [413, 16] on icon "file-add" at bounding box center [410, 22] width 13 height 13
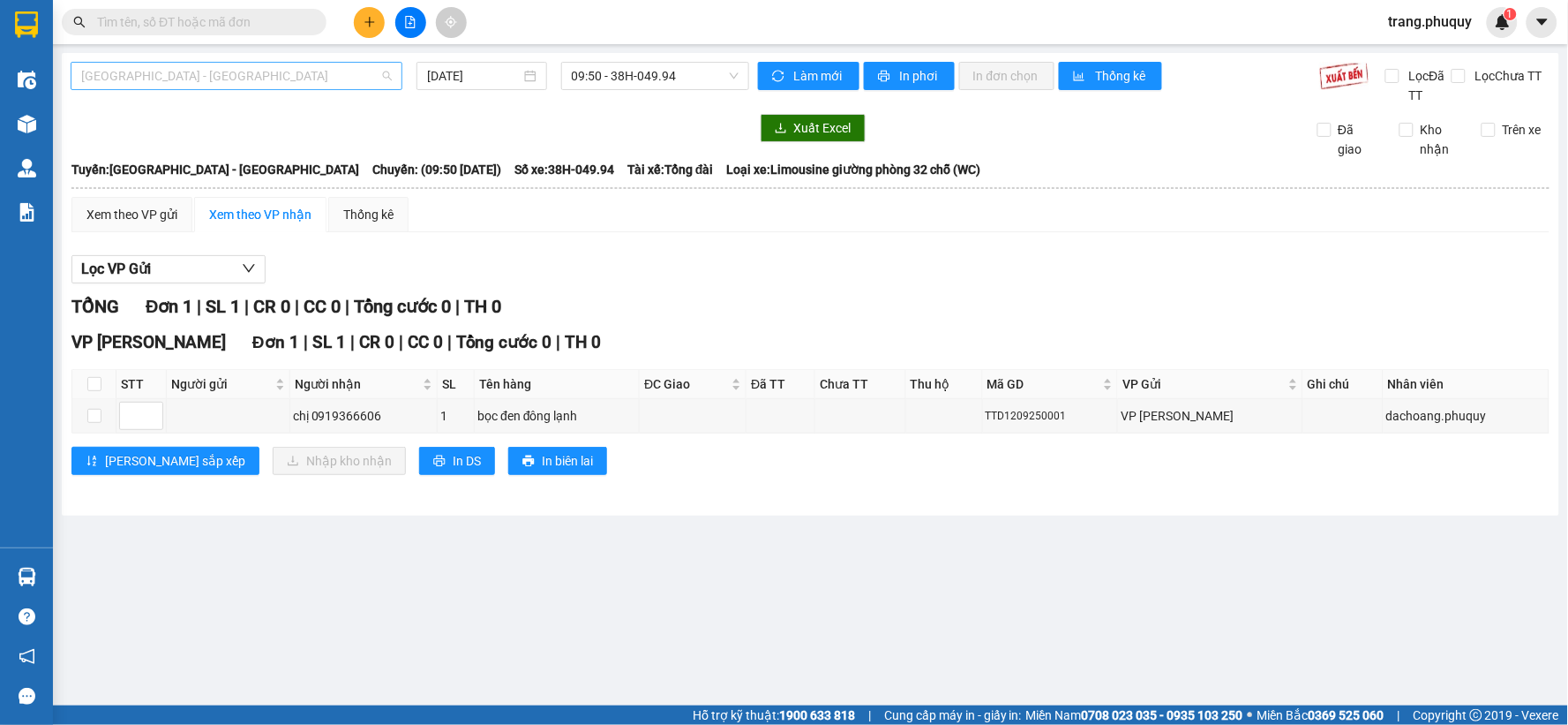
click at [328, 80] on span "[GEOGRAPHIC_DATA] - [GEOGRAPHIC_DATA]" at bounding box center [237, 76] width 311 height 27
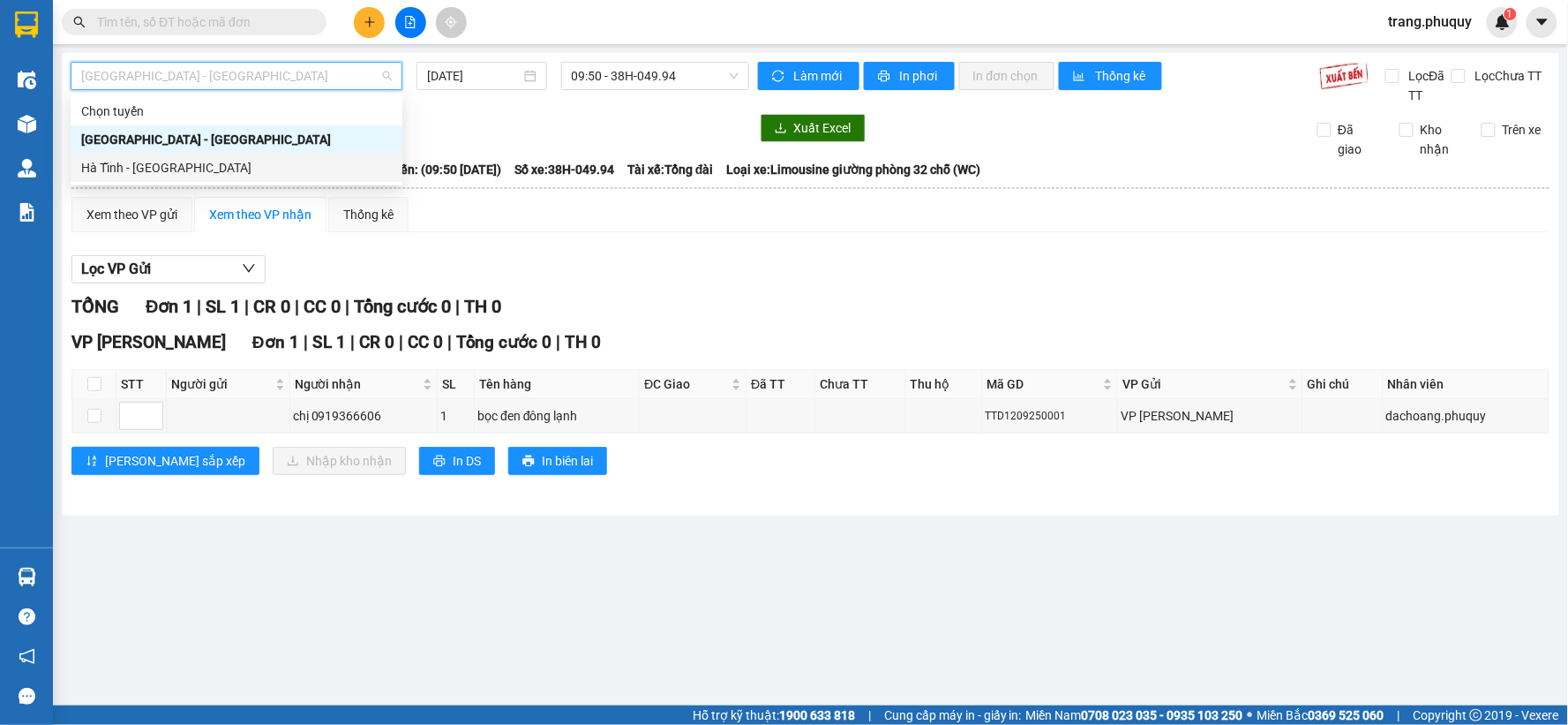
click at [187, 168] on div "Hà Tĩnh - [GEOGRAPHIC_DATA]" at bounding box center [237, 168] width 311 height 20
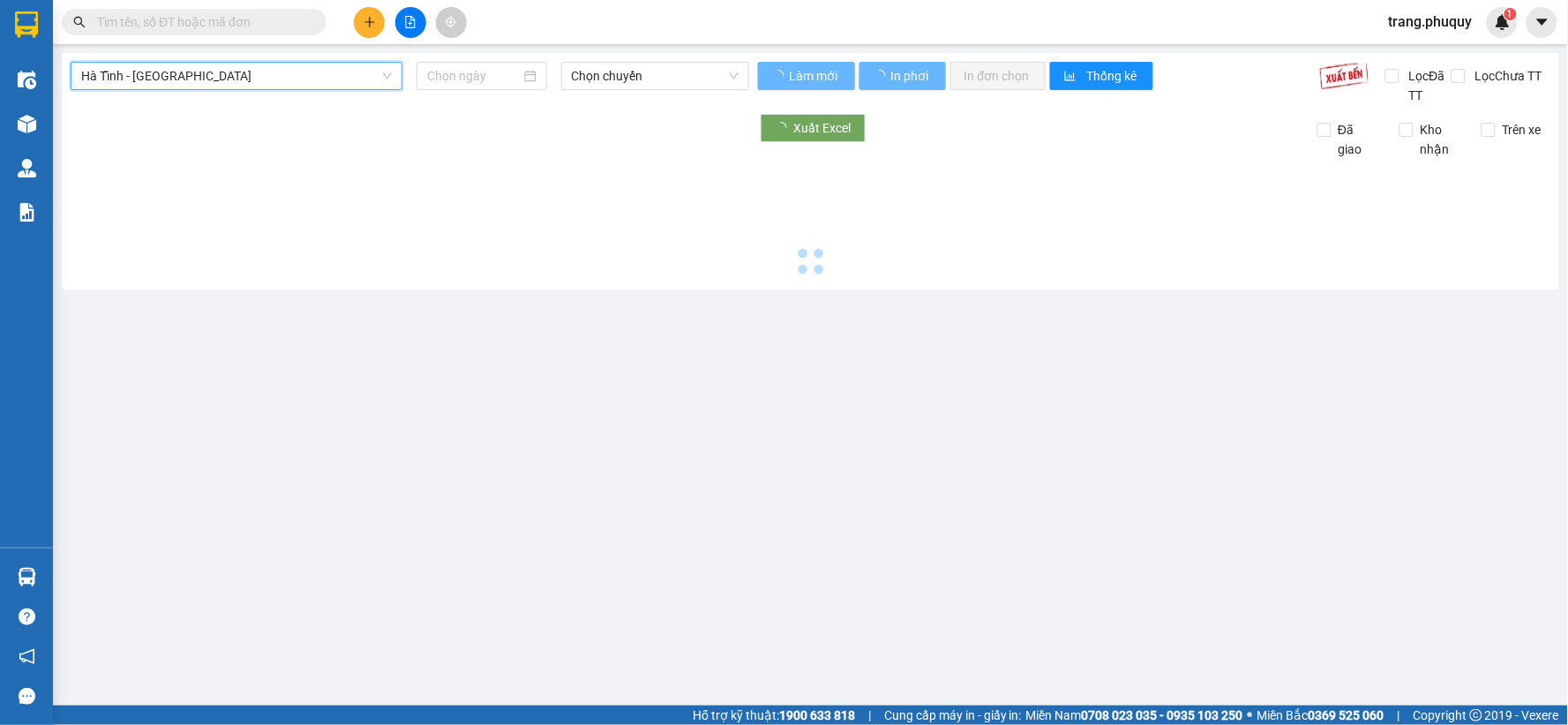
type input "[DATE]"
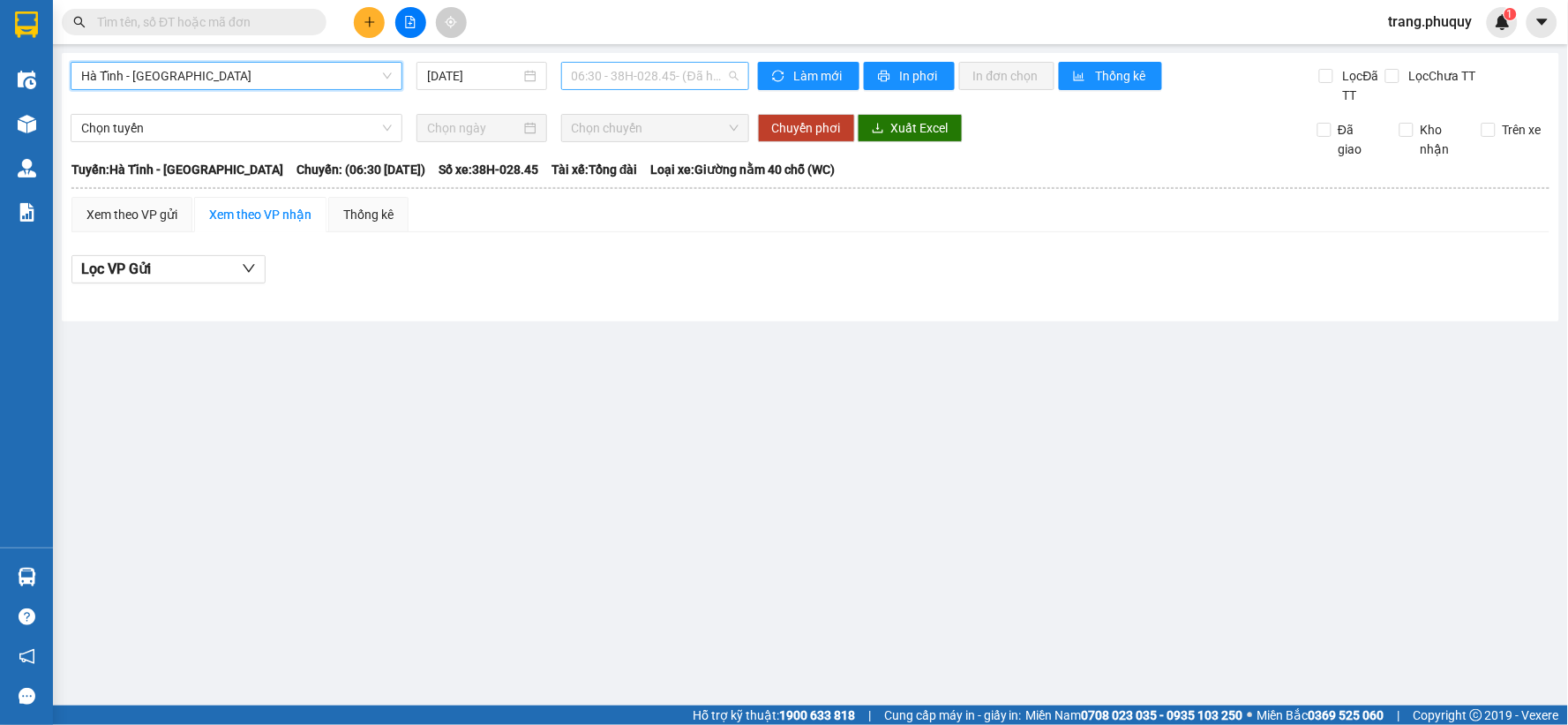
click at [640, 73] on span "06:30 - 38H-028.45 - (Đã hủy)" at bounding box center [655, 76] width 167 height 27
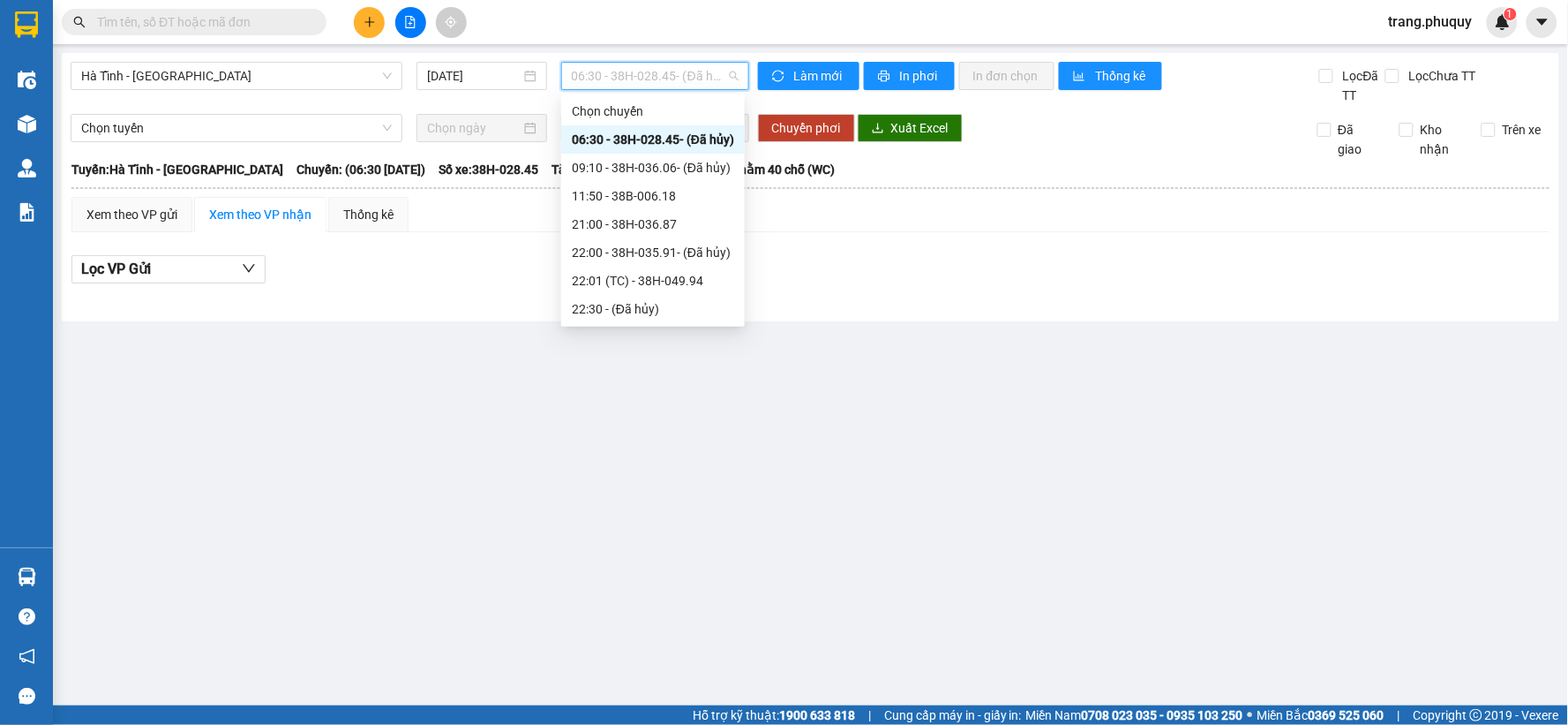
scroll to position [85, 0]
click at [654, 285] on div "23:00 - 38H-028.74" at bounding box center [653, 281] width 163 height 20
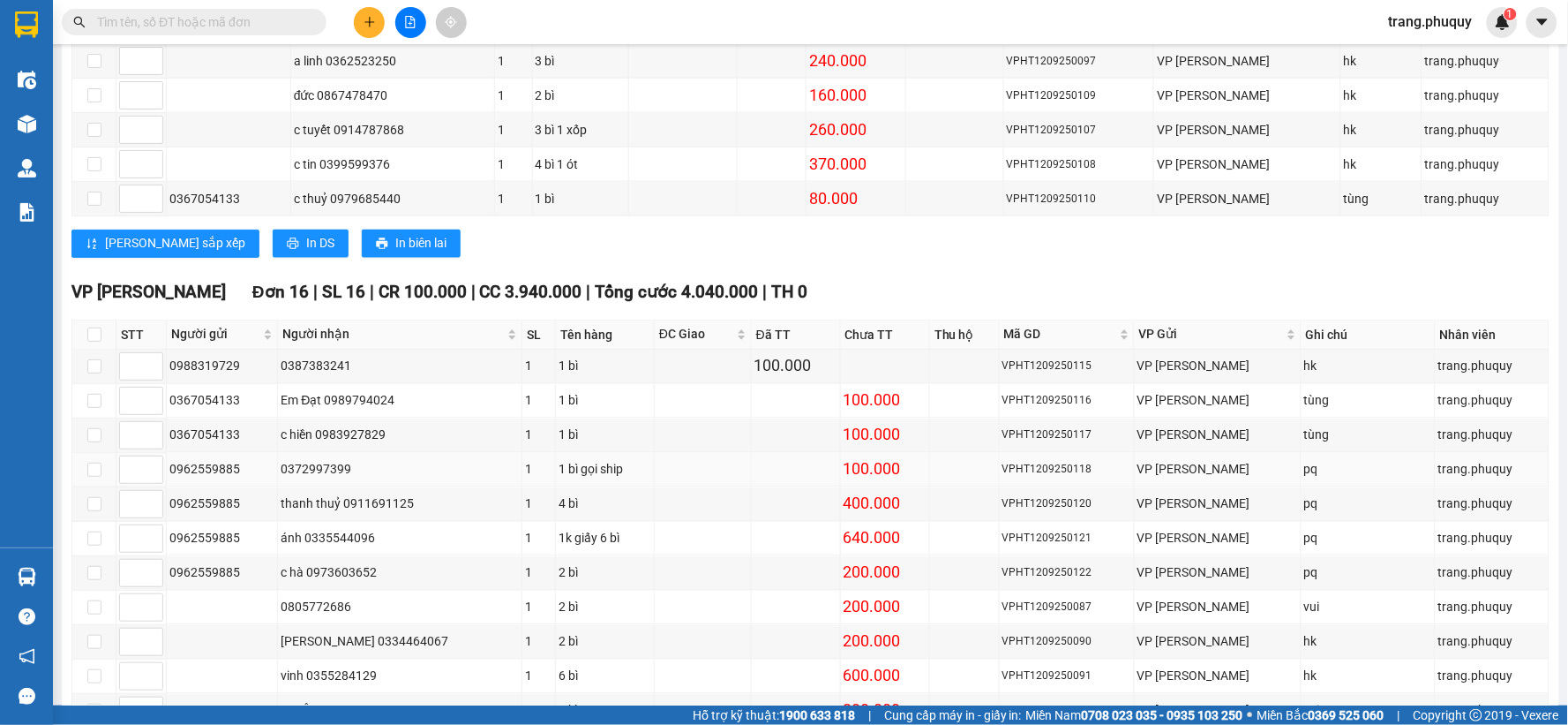
scroll to position [1092, 0]
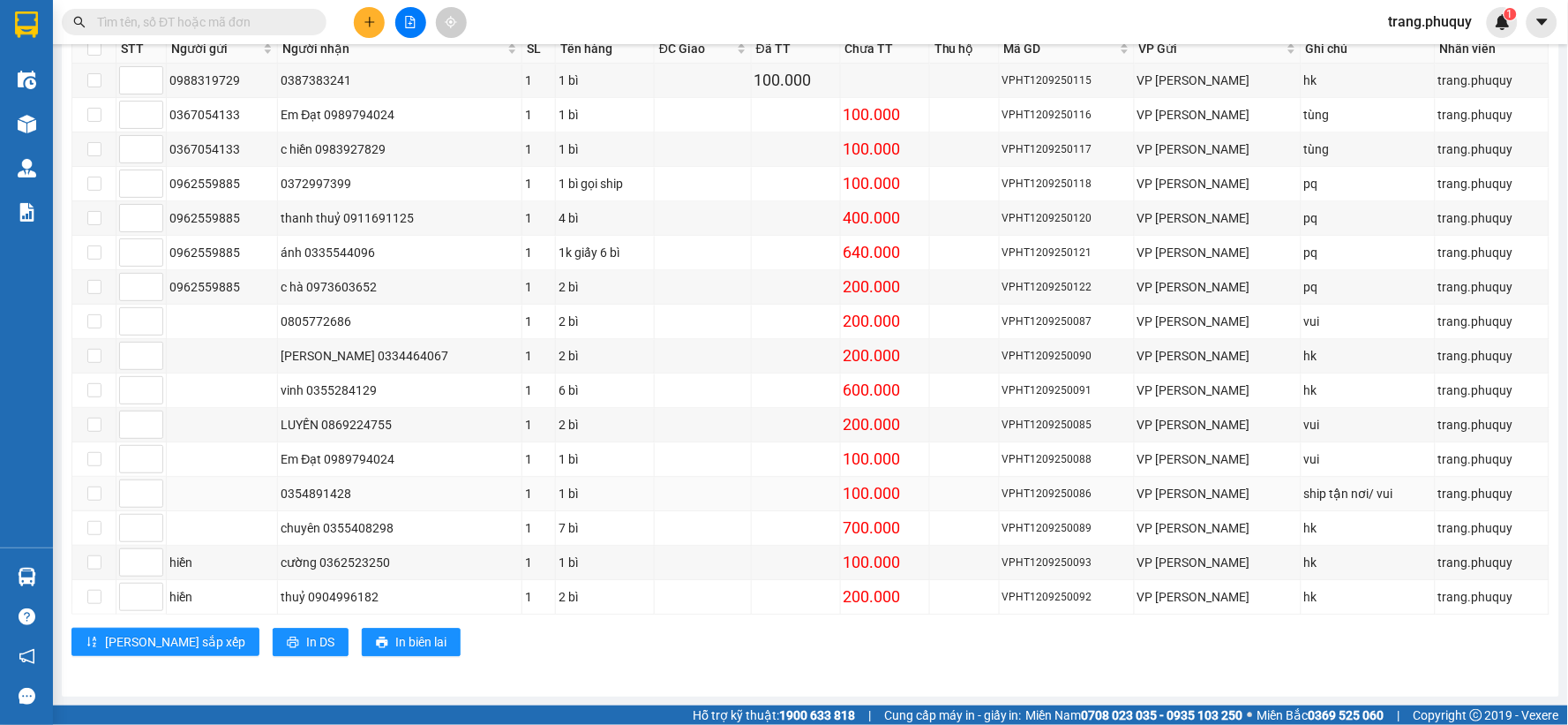
click at [427, 495] on div "0354891428" at bounding box center [399, 493] width 239 height 20
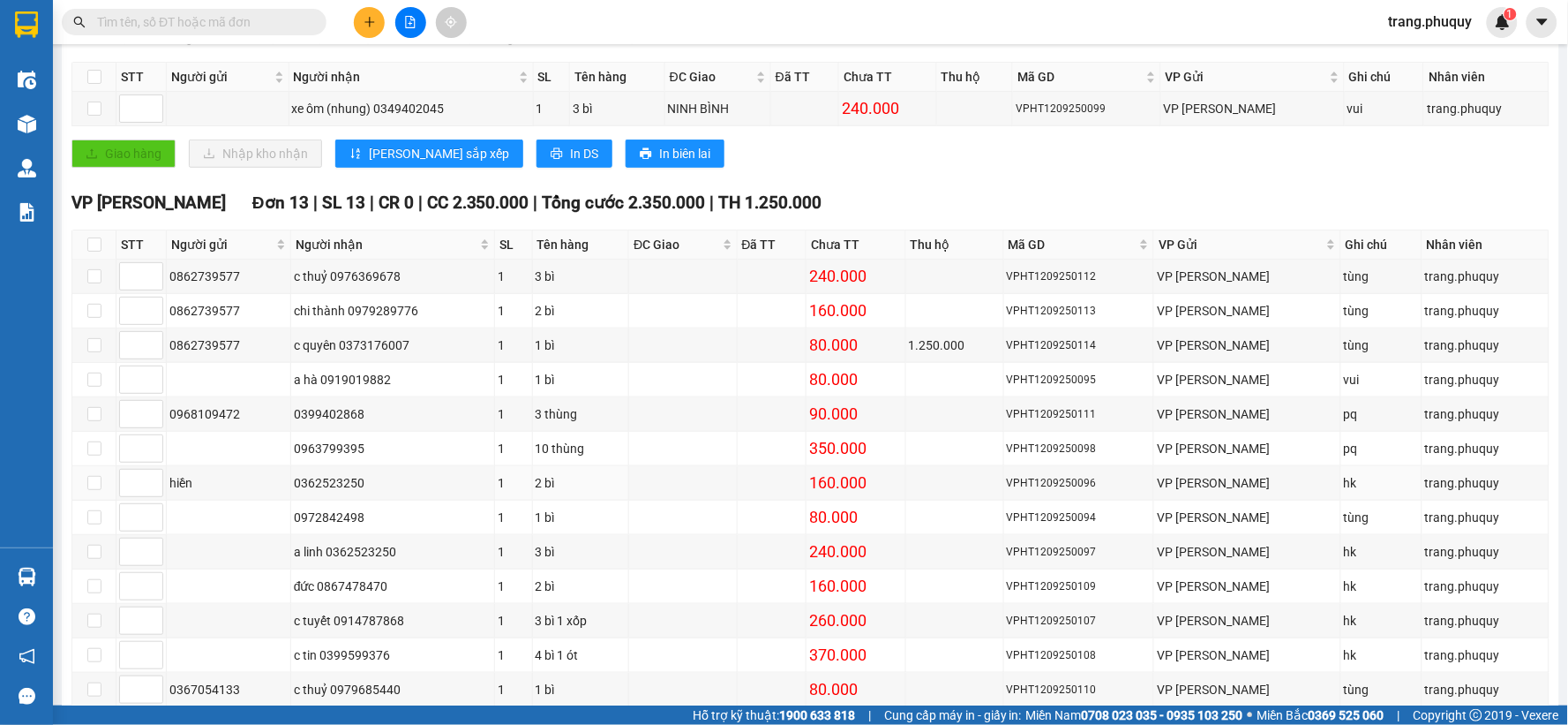
scroll to position [504, 0]
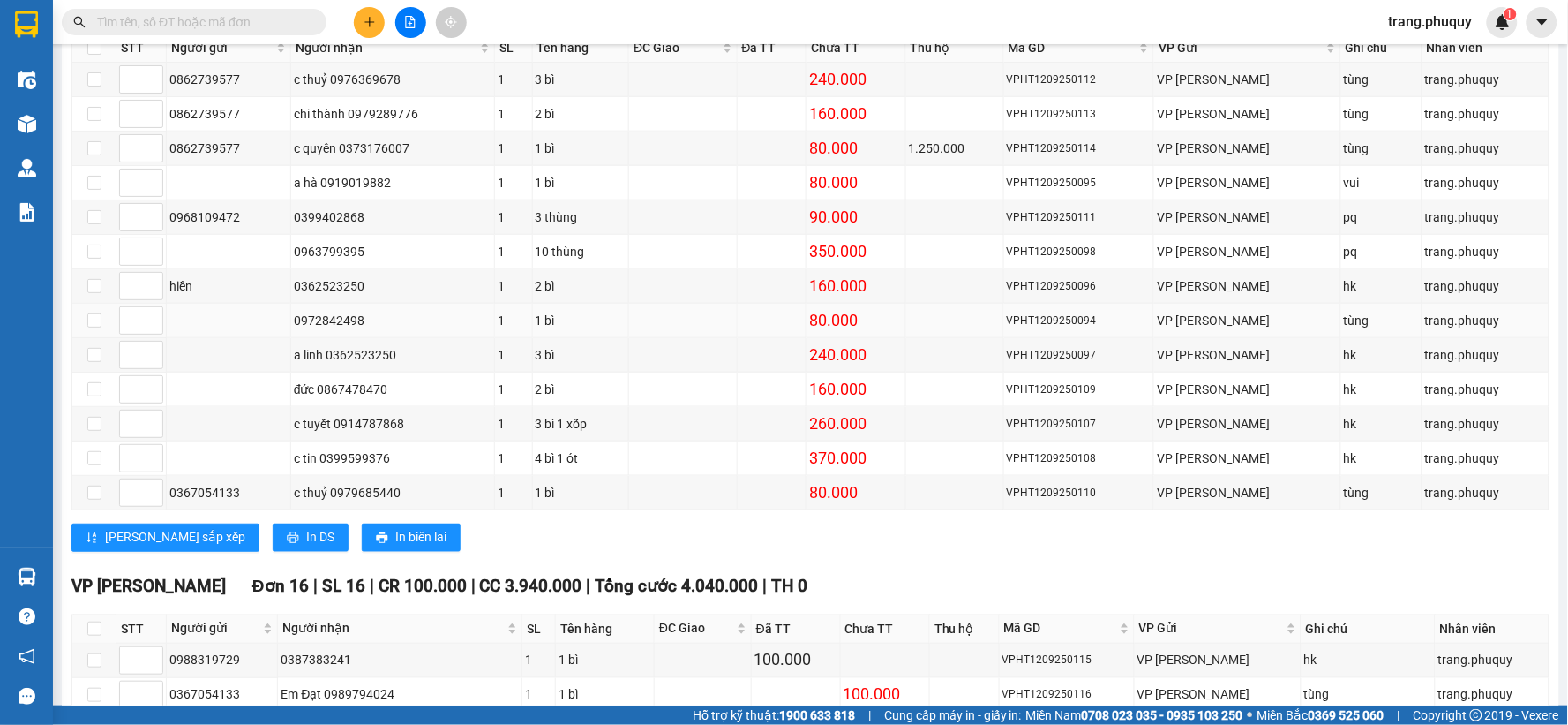
click at [355, 324] on div "0972842498" at bounding box center [393, 321] width 198 height 20
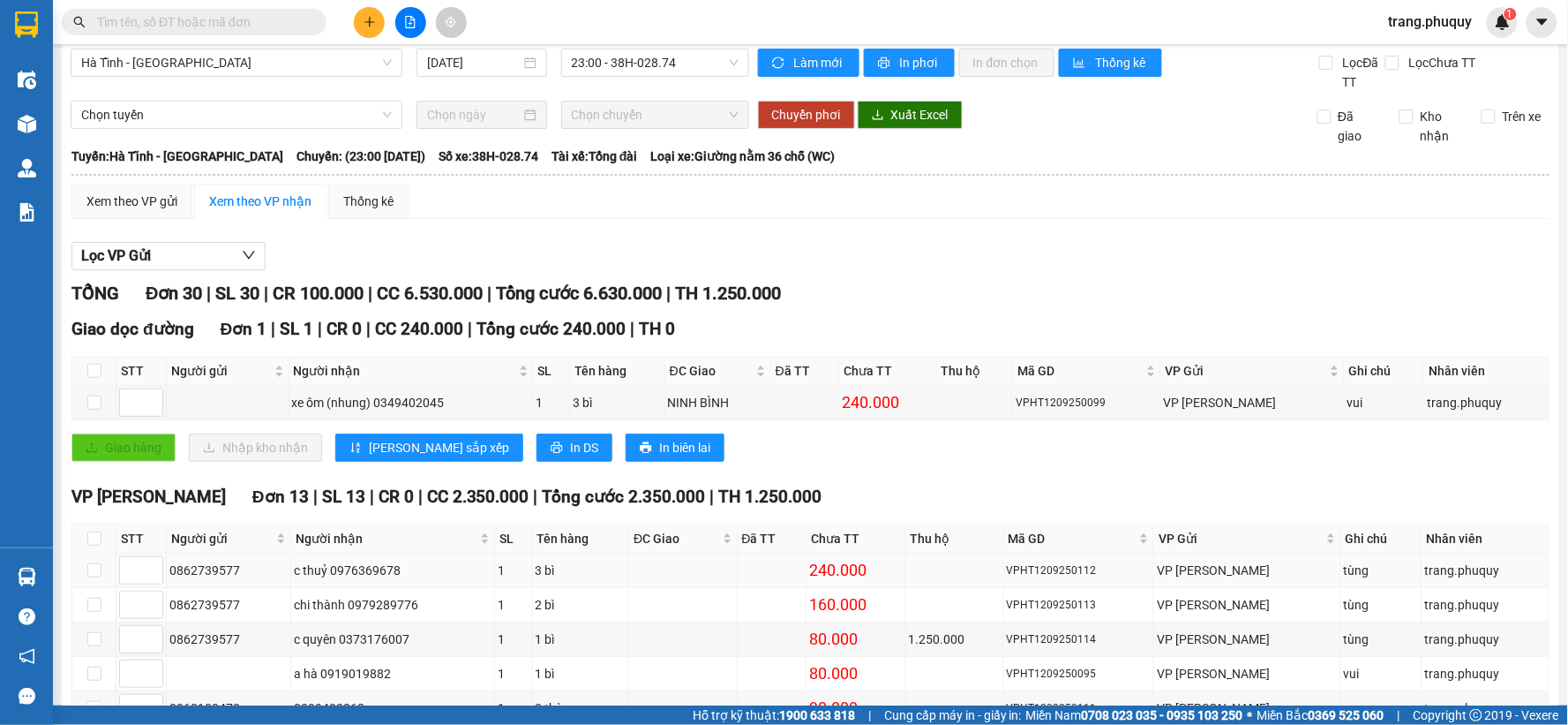
scroll to position [0, 0]
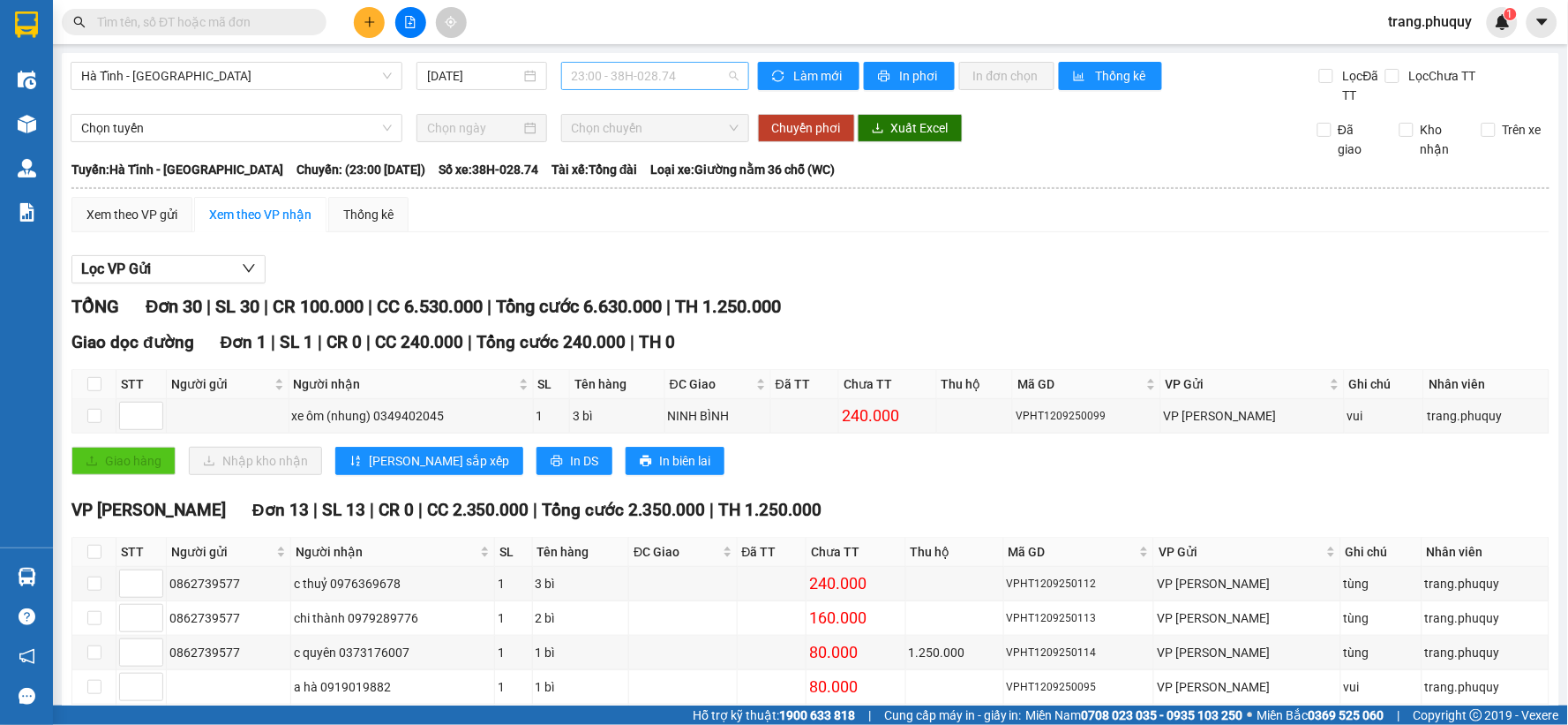
click at [592, 64] on span "23:00 - 38H-028.74" at bounding box center [655, 76] width 167 height 27
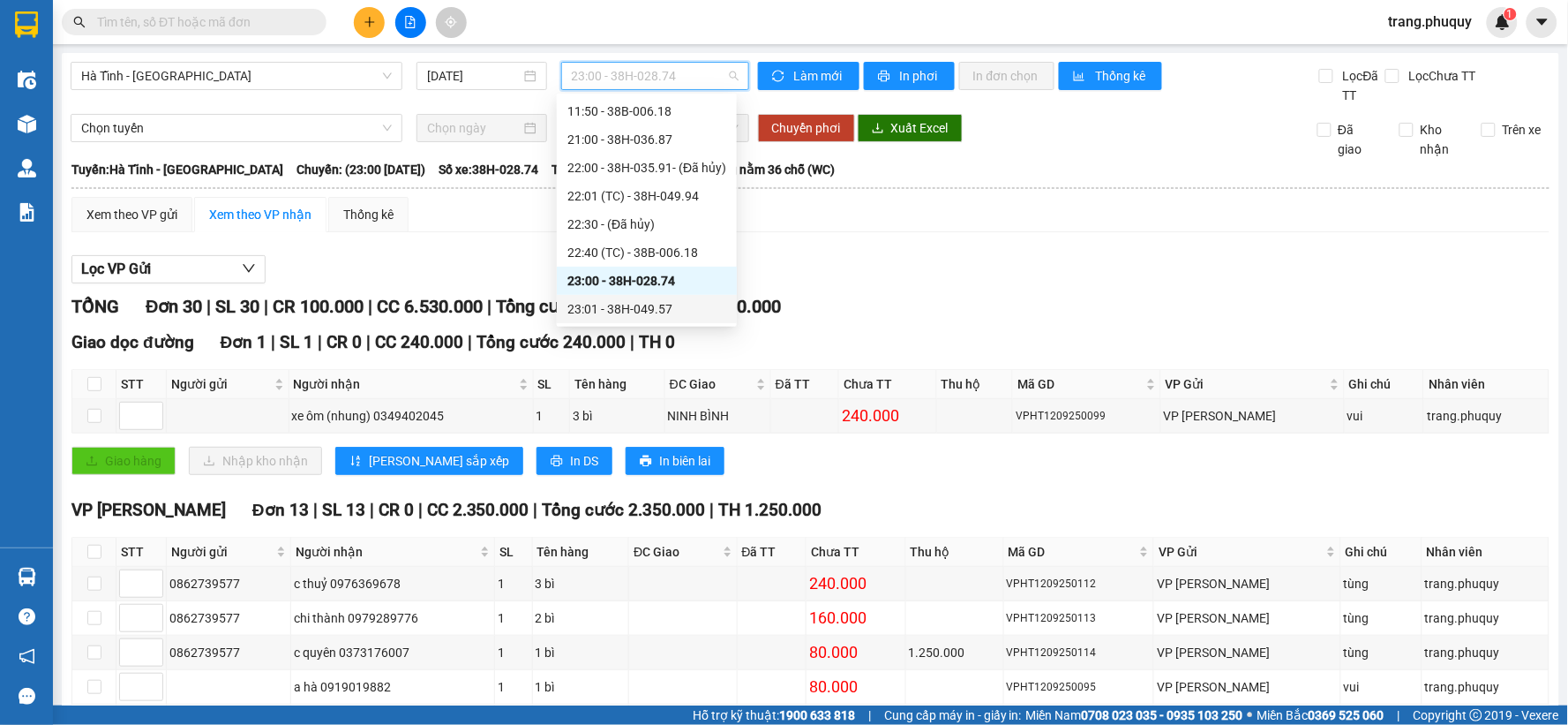
click at [675, 316] on div "23:01 - 38H-049.57" at bounding box center [647, 309] width 159 height 20
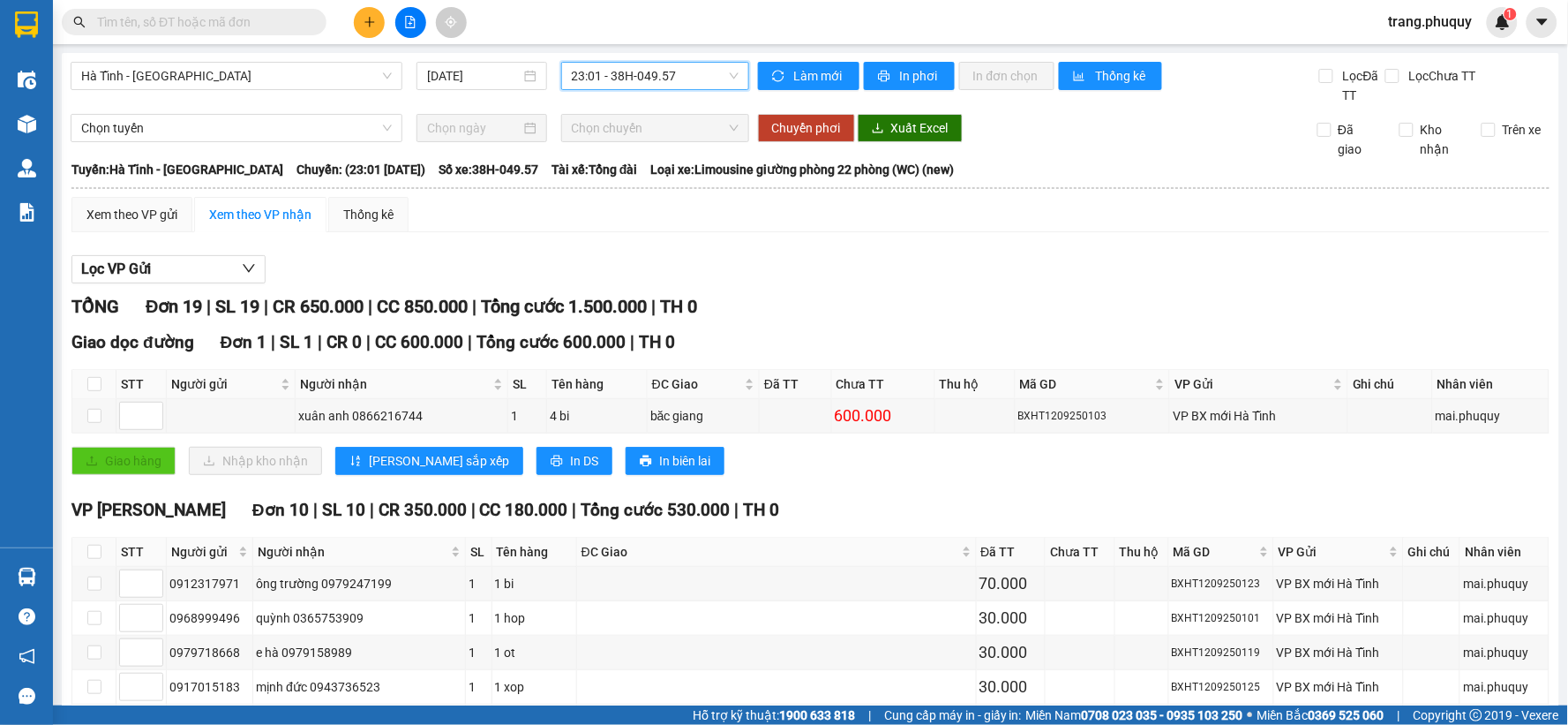
click at [601, 62] on div "23:01 - 38H-049.57" at bounding box center [655, 76] width 188 height 29
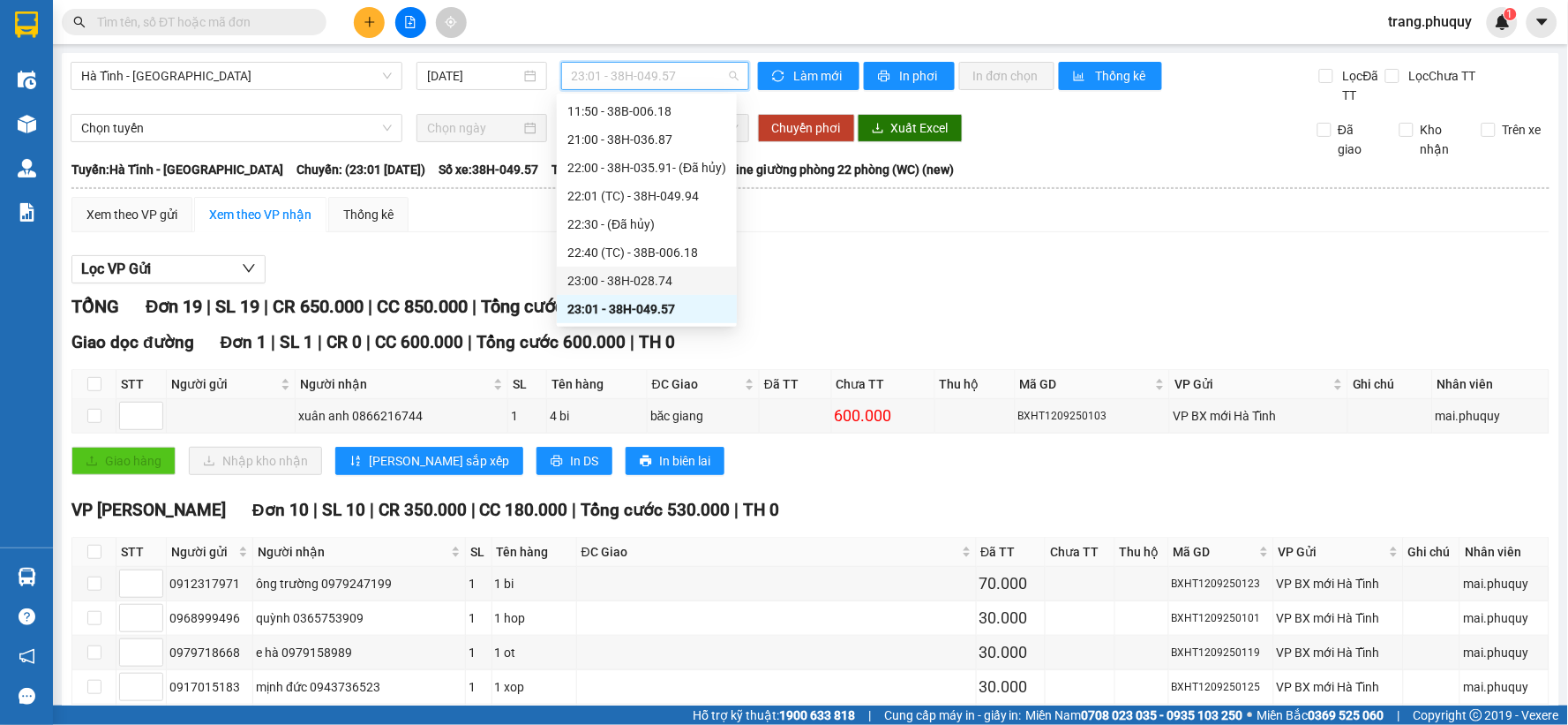
click at [613, 286] on div "23:00 - 38H-028.74" at bounding box center [647, 281] width 159 height 20
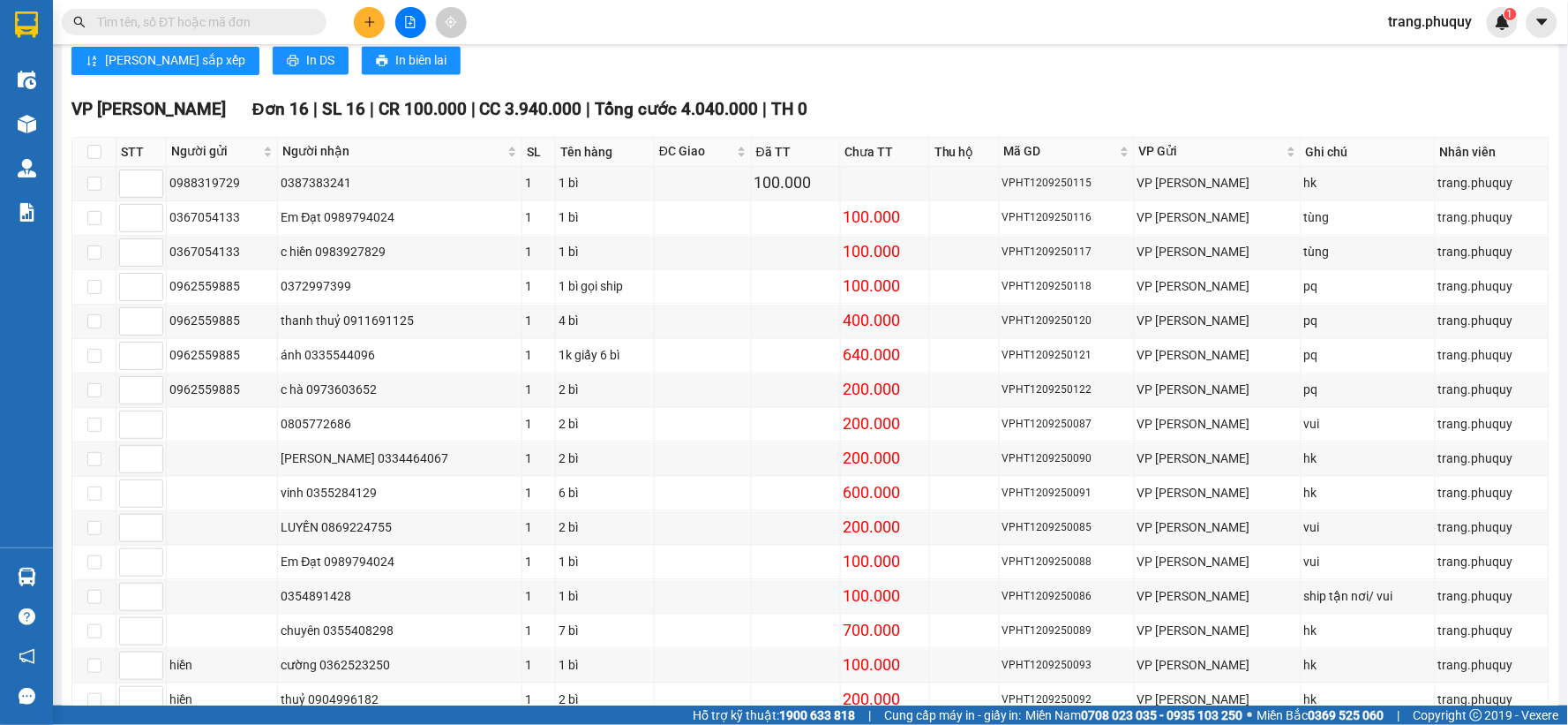
scroll to position [1092, 0]
